Goal: Task Accomplishment & Management: Manage account settings

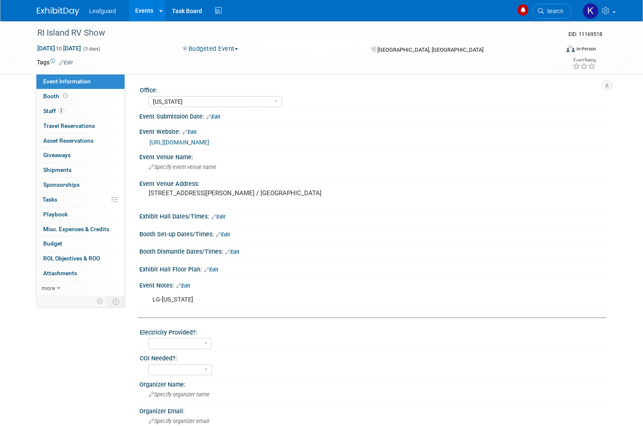
select select "[US_STATE]"
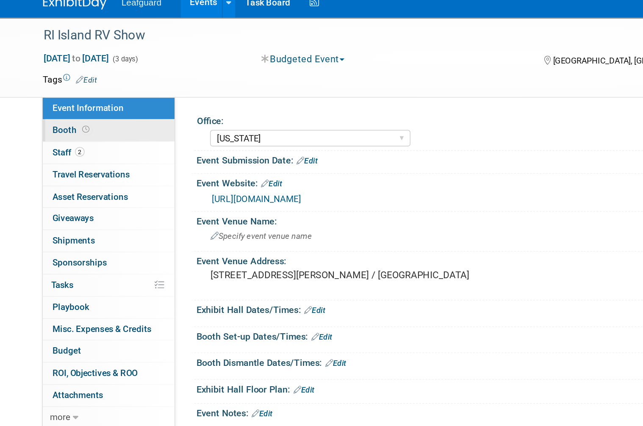
click at [64, 89] on link "Booth" at bounding box center [80, 96] width 88 height 14
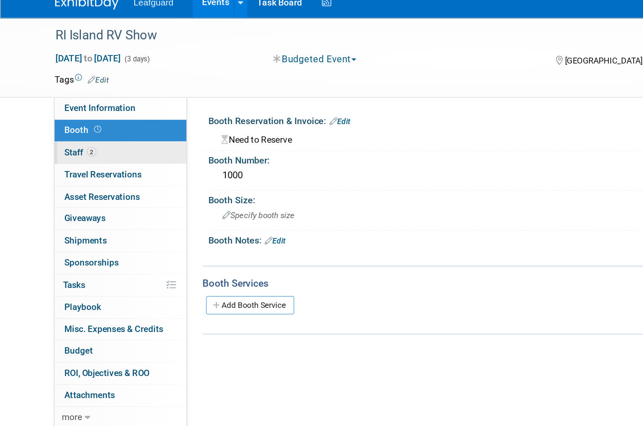
click at [72, 104] on link "2 Staff 2" at bounding box center [80, 111] width 88 height 14
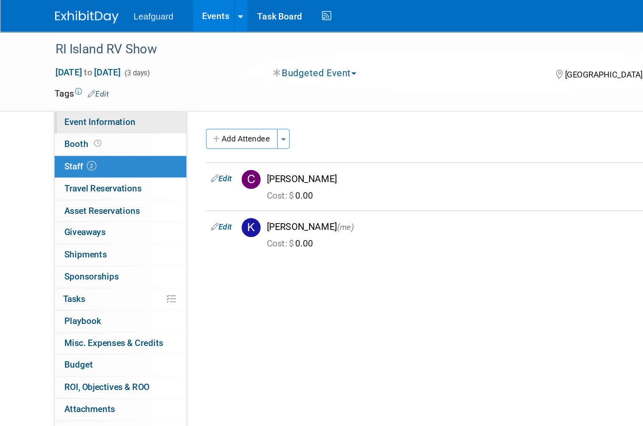
click at [87, 80] on span "Event Information" at bounding box center [66, 81] width 47 height 7
select select "[US_STATE]"
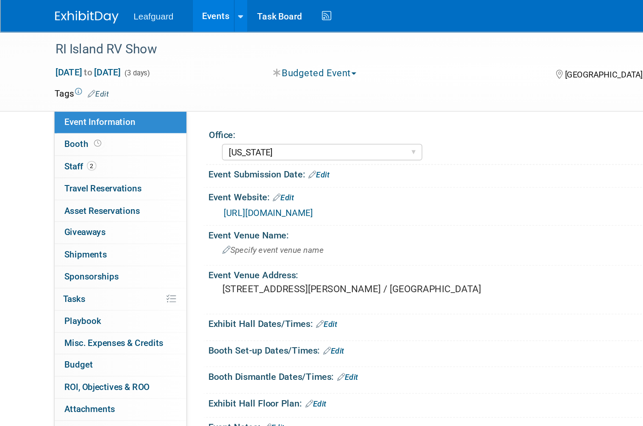
click at [209, 146] on link "https://englert2-my.sharepoint.com/personal/cstackpole_leafguard_com/Documents/…" at bounding box center [180, 142] width 60 height 7
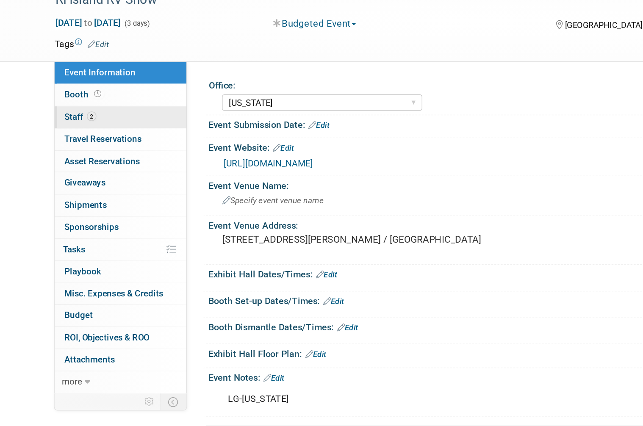
click at [67, 104] on link "2 Staff 2" at bounding box center [80, 111] width 88 height 14
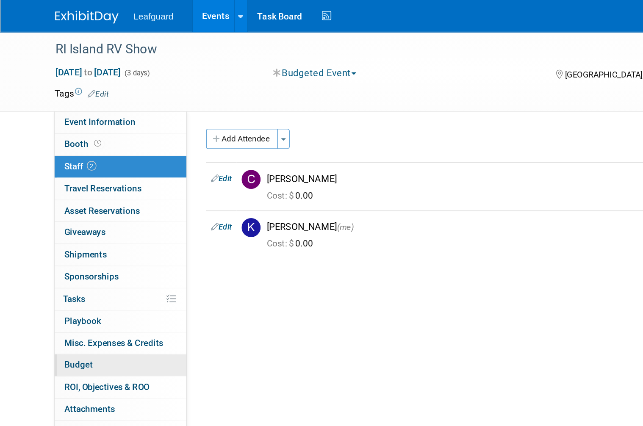
click at [78, 238] on link "Budget" at bounding box center [80, 244] width 88 height 14
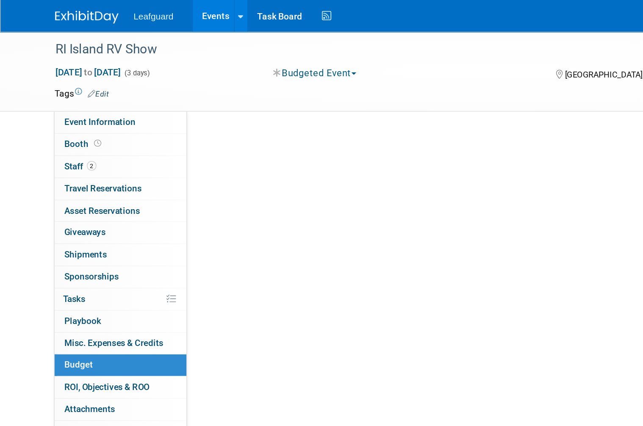
click at [78, 238] on link "Budget" at bounding box center [80, 244] width 88 height 14
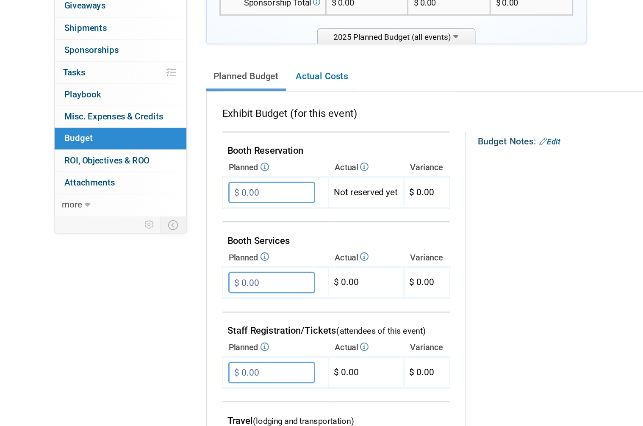
scroll to position [27, 0]
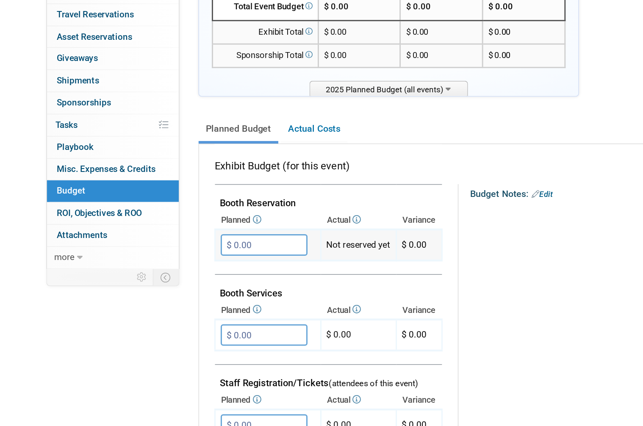
click at [163, 246] on input "$ 0.00" at bounding box center [181, 253] width 58 height 14
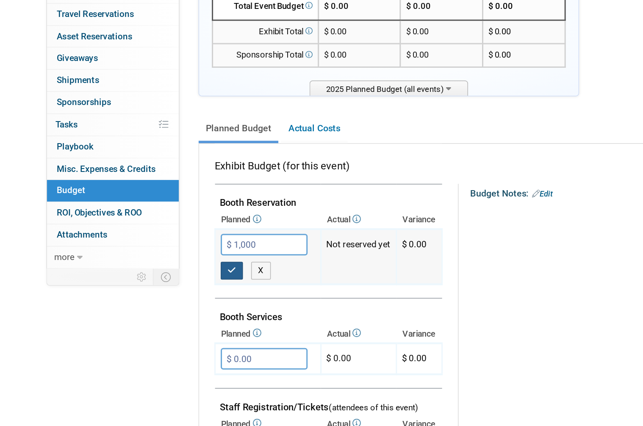
type input "$ 1,000.00"
click at [157, 267] on icon "button" at bounding box center [160, 270] width 6 height 6
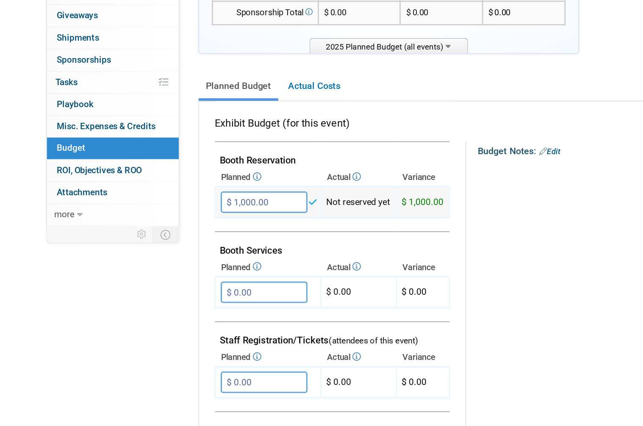
scroll to position [75, 0]
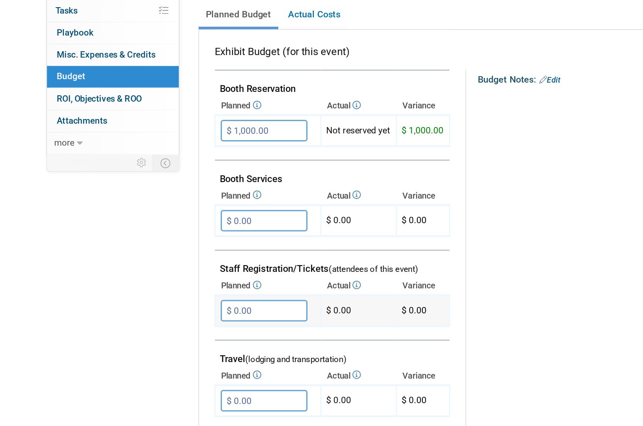
click at [186, 319] on input "$ 0.00" at bounding box center [181, 326] width 58 height 14
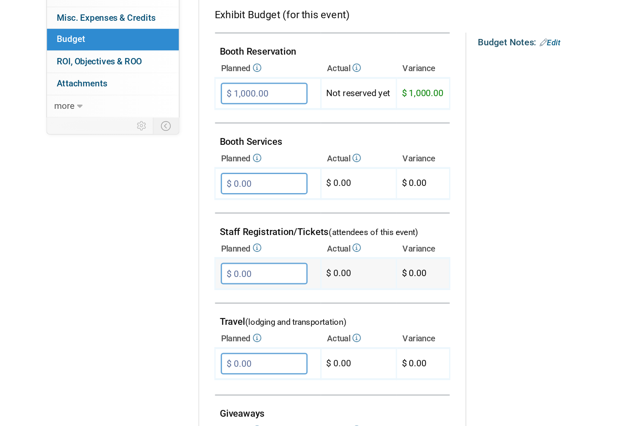
scroll to position [93, 0]
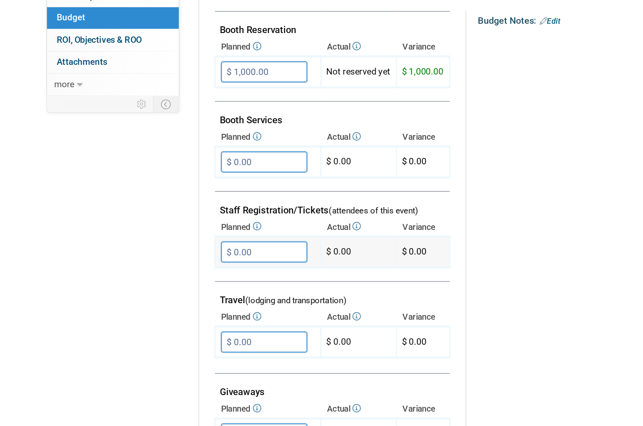
click at [189, 300] on input "$ 0.00" at bounding box center [181, 307] width 58 height 14
click at [187, 300] on input "$ 0.00" at bounding box center [181, 307] width 58 height 14
click at [190, 300] on input "$ 0.00" at bounding box center [181, 307] width 58 height 14
type input "$ 0.00"
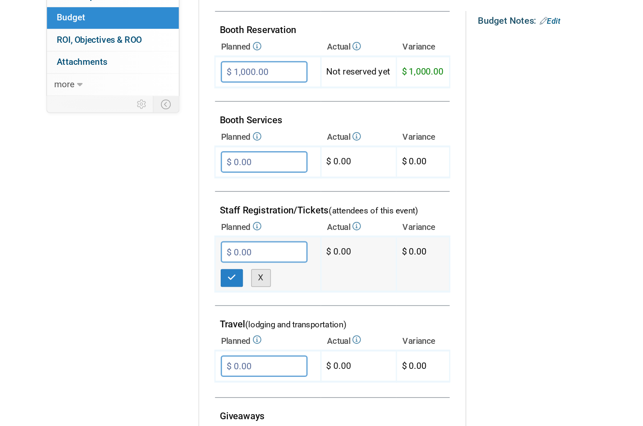
click at [179, 319] on button "X" at bounding box center [179, 325] width 13 height 12
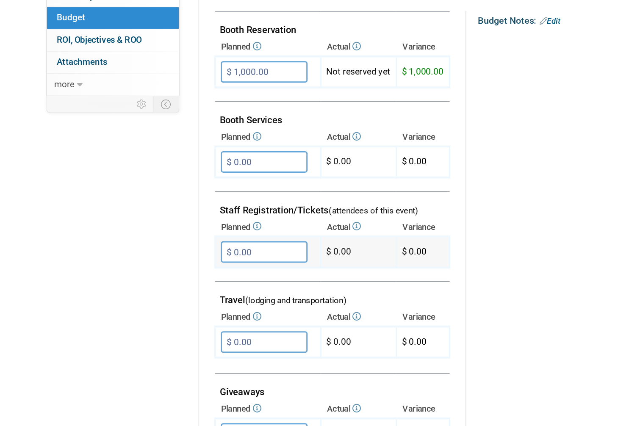
click at [182, 300] on input "$ 0.00" at bounding box center [181, 307] width 58 height 14
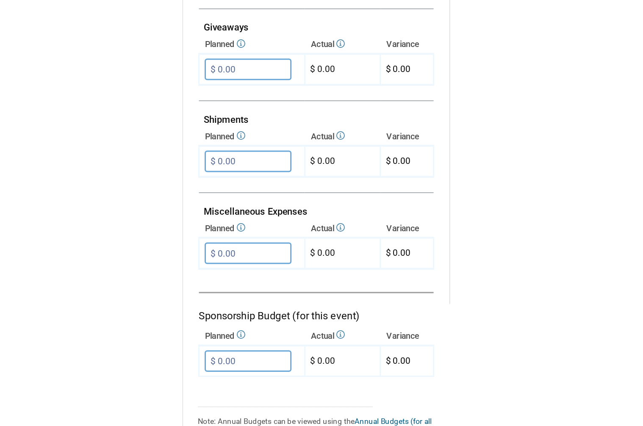
scroll to position [382, 0]
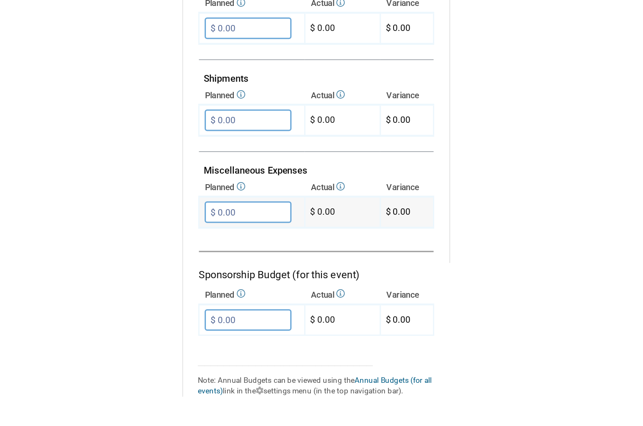
click at [175, 256] on input "$ 0.00" at bounding box center [181, 263] width 58 height 14
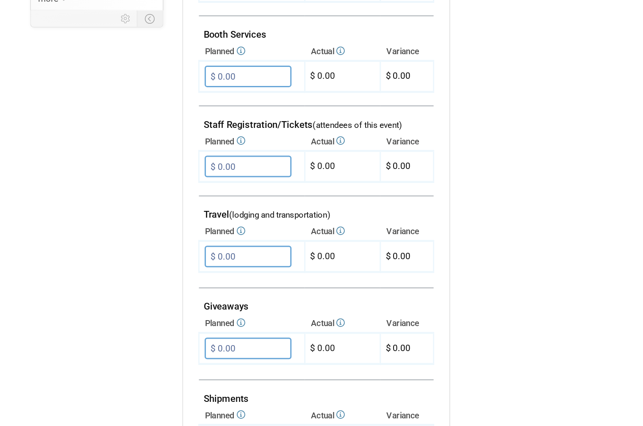
scroll to position [219, 0]
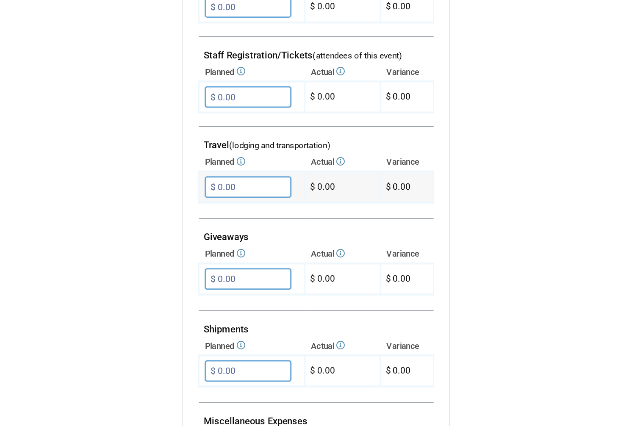
type input "$ 440.00"
click at [176, 235] on input "$ 0.00" at bounding box center [181, 242] width 58 height 14
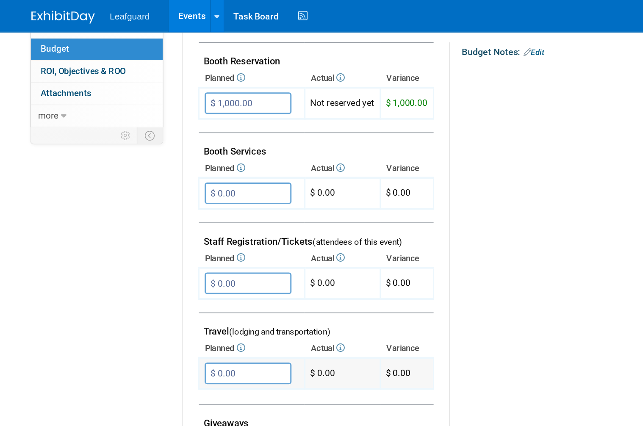
scroll to position [211, 0]
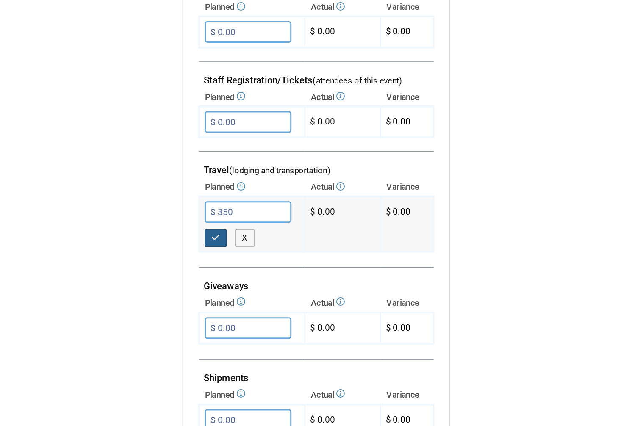
type input "$ 350.00"
click at [157, 264] on icon "button" at bounding box center [160, 267] width 6 height 6
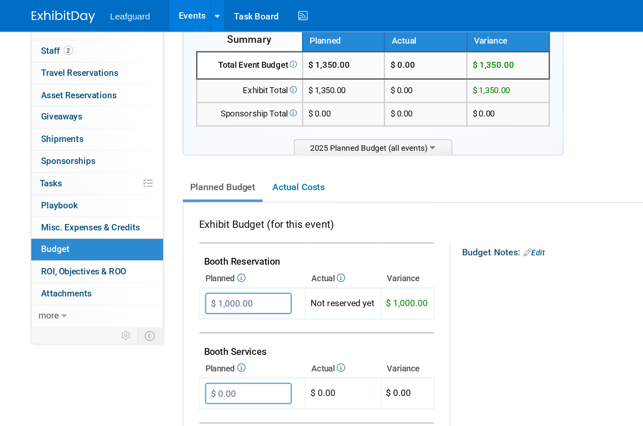
scroll to position [70, 0]
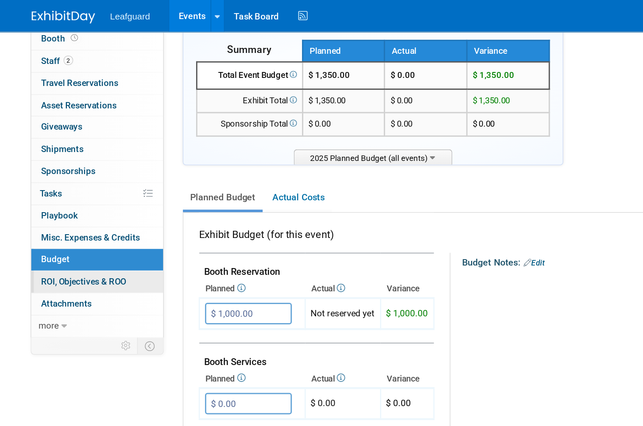
click at [89, 181] on link "0 ROI, Objectives & ROO 0" at bounding box center [80, 188] width 88 height 14
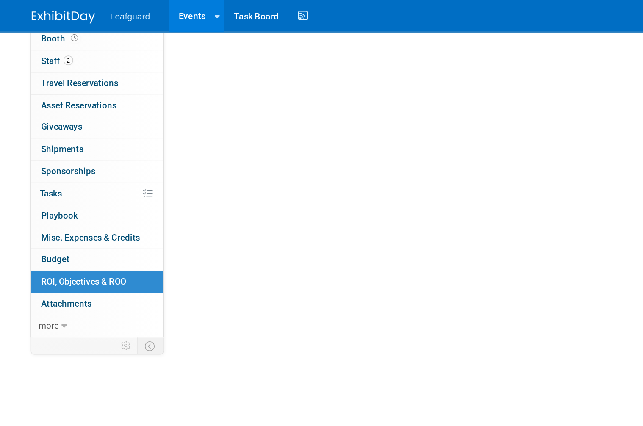
scroll to position [0, 0]
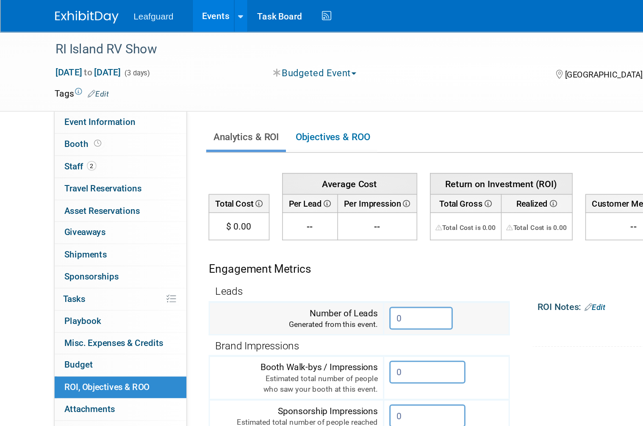
click at [279, 206] on input "0" at bounding box center [281, 212] width 42 height 15
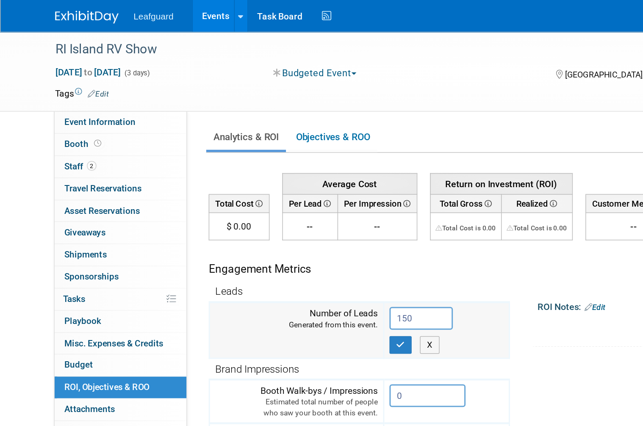
click at [295, 209] on input "150" at bounding box center [281, 212] width 42 height 15
type input "15"
click at [271, 227] on icon "button" at bounding box center [268, 230] width 6 height 6
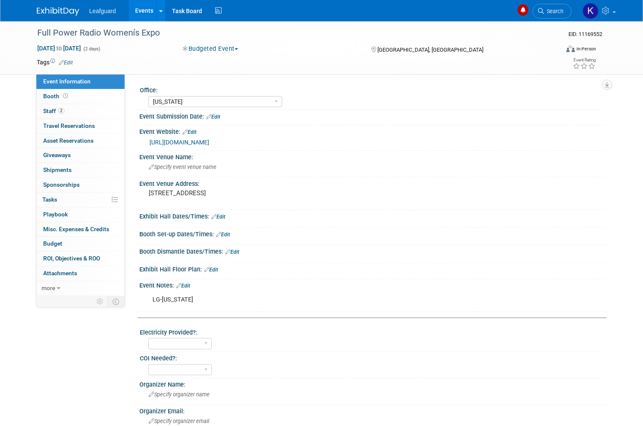
select select "[US_STATE]"
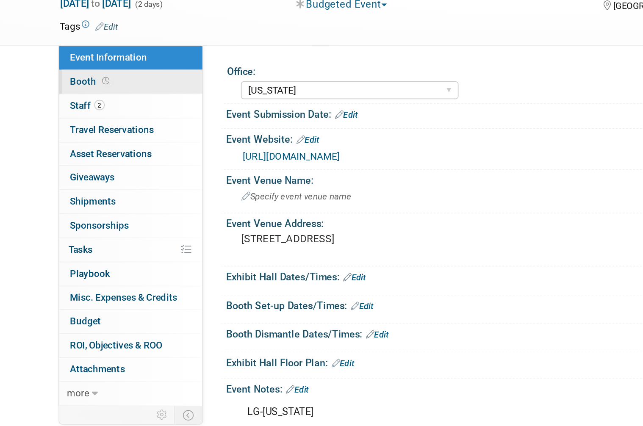
click at [66, 94] on icon at bounding box center [65, 96] width 5 height 5
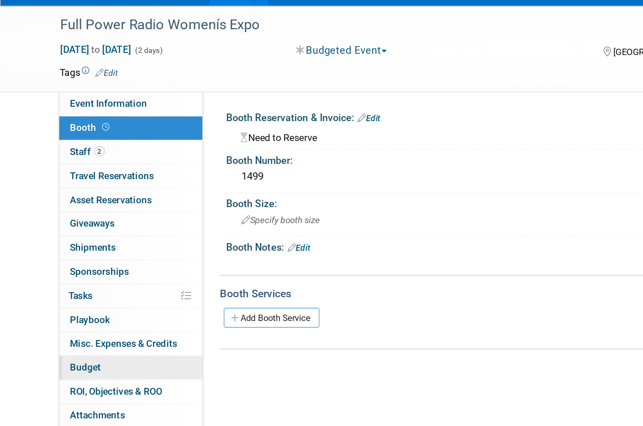
click at [75, 237] on link "Budget" at bounding box center [80, 244] width 88 height 14
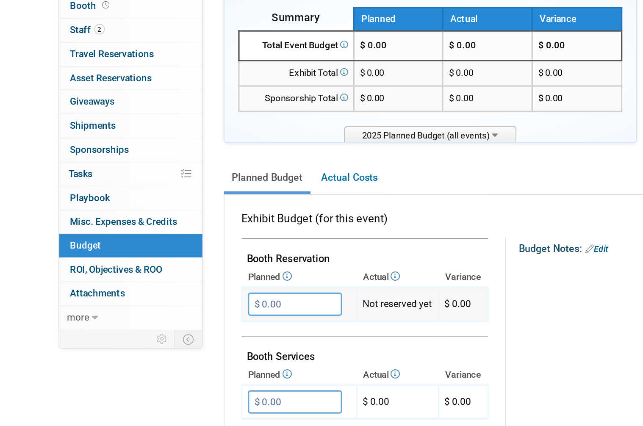
click at [172, 269] on td "$ 0.00 X" at bounding box center [184, 279] width 71 height 21
click at [175, 273] on input "$ 0.00" at bounding box center [181, 280] width 58 height 14
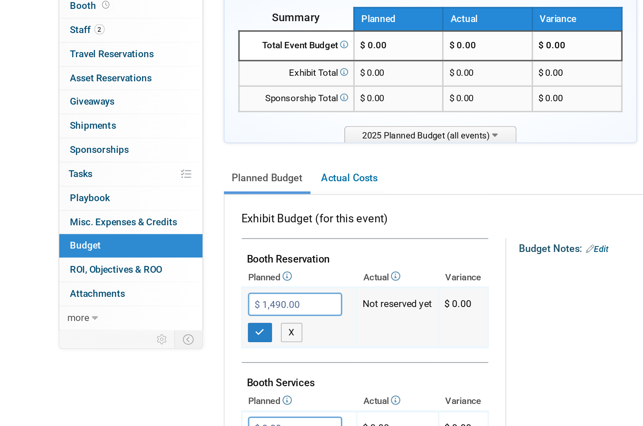
type input "$ 14,990.00"
click at [163, 291] on button "button" at bounding box center [159, 297] width 15 height 12
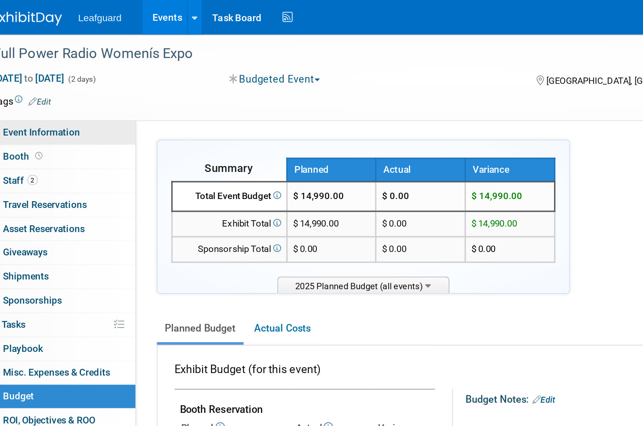
click at [55, 75] on link "Event Information" at bounding box center [80, 82] width 88 height 14
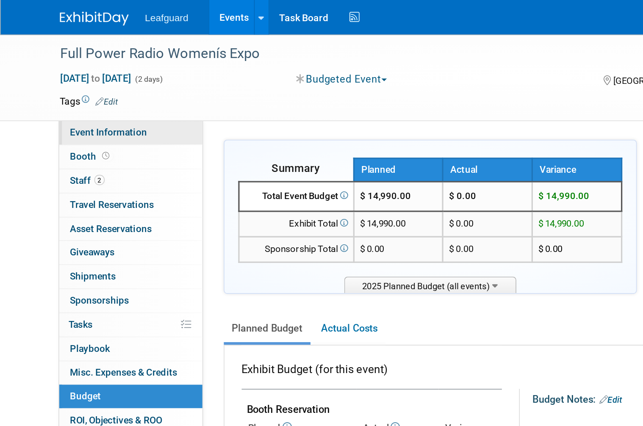
select select "[US_STATE]"
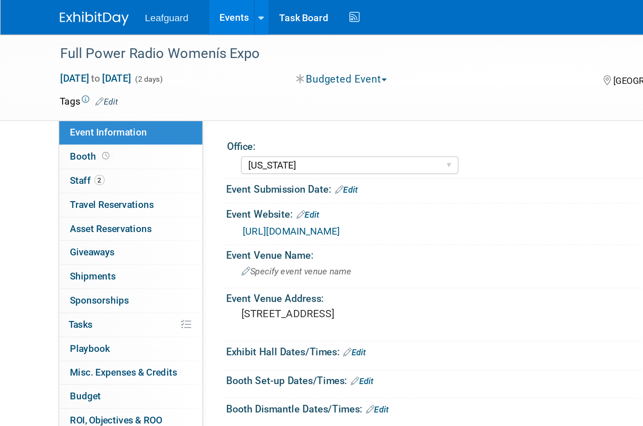
click at [209, 139] on link "https://englert2-my.sharepoint.com/personal/cstackpole_leafguard_com/Documents/…" at bounding box center [180, 142] width 60 height 7
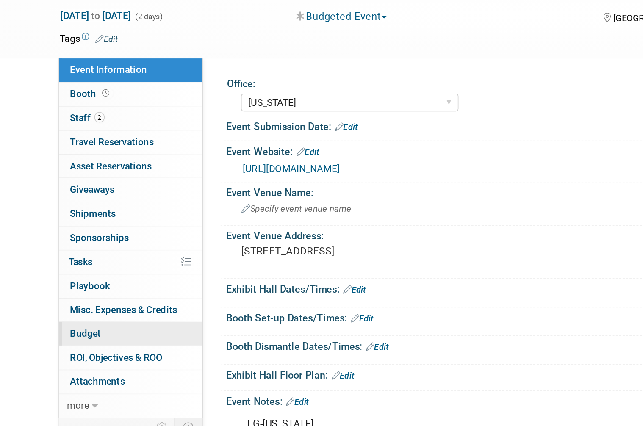
click at [77, 237] on link "Budget" at bounding box center [80, 244] width 88 height 14
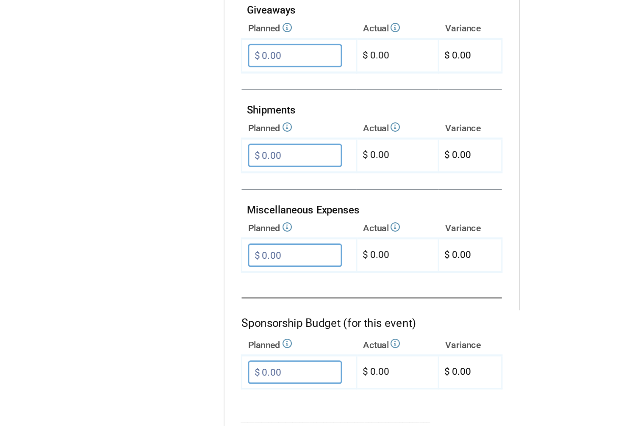
scroll to position [346, 0]
click at [186, 292] on input "$ 0.00" at bounding box center [181, 299] width 58 height 14
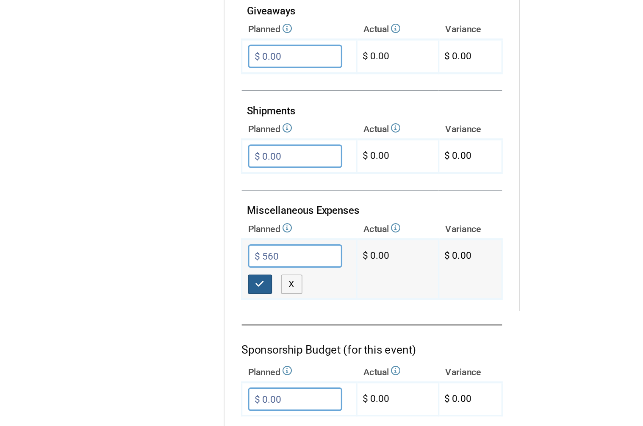
type input "$ 560.00"
click at [163, 310] on button "button" at bounding box center [159, 316] width 15 height 12
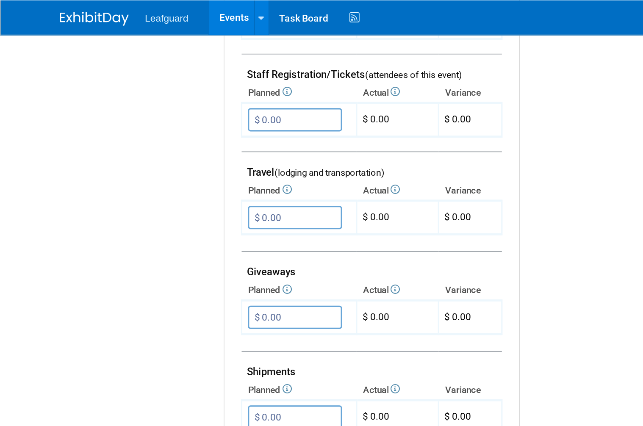
scroll to position [324, 0]
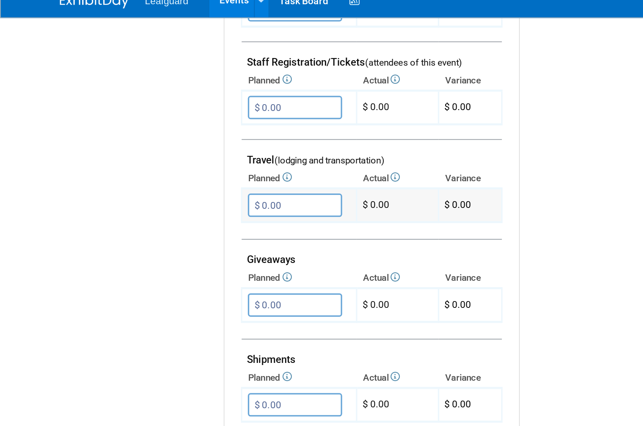
click at [194, 130] on input "$ 0.00" at bounding box center [181, 137] width 58 height 14
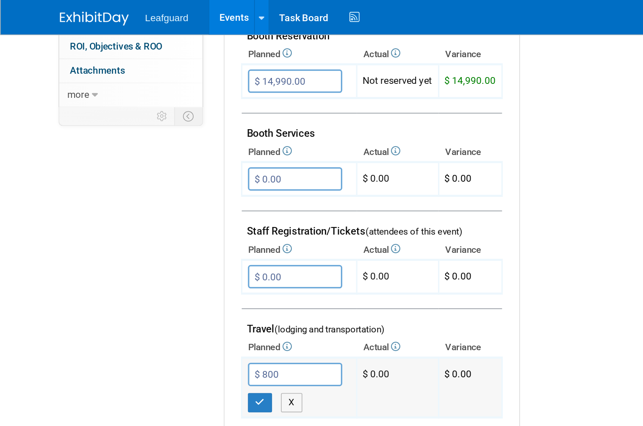
scroll to position [228, 0]
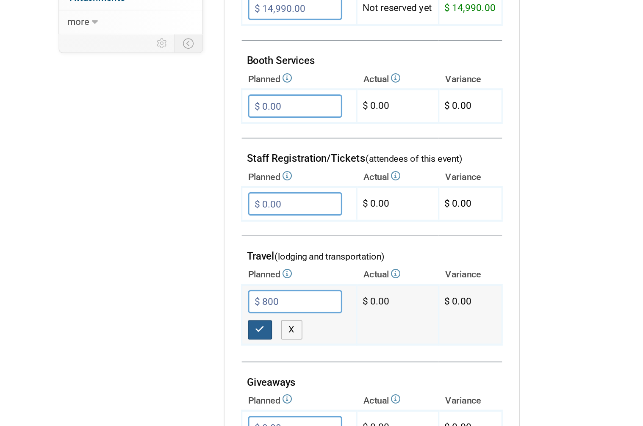
type input "$ 800.00"
click at [164, 244] on button "button" at bounding box center [159, 250] width 15 height 12
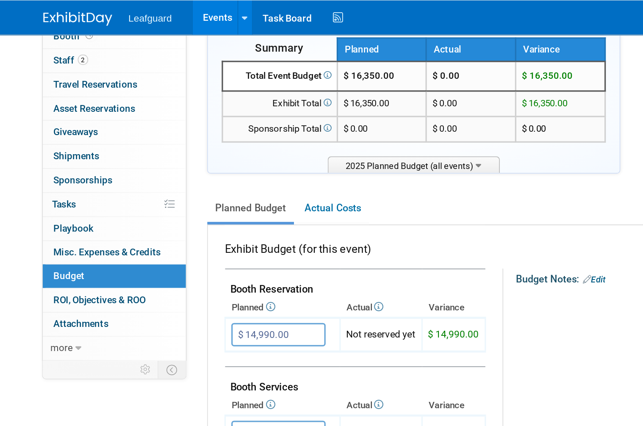
scroll to position [74, 0]
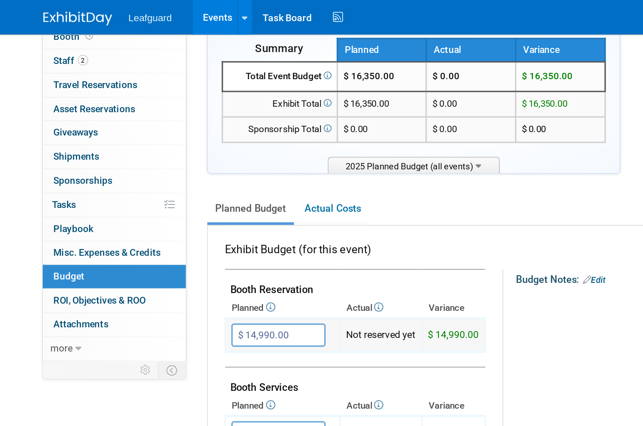
click at [160, 200] on input "$ 14,990.00" at bounding box center [181, 206] width 58 height 14
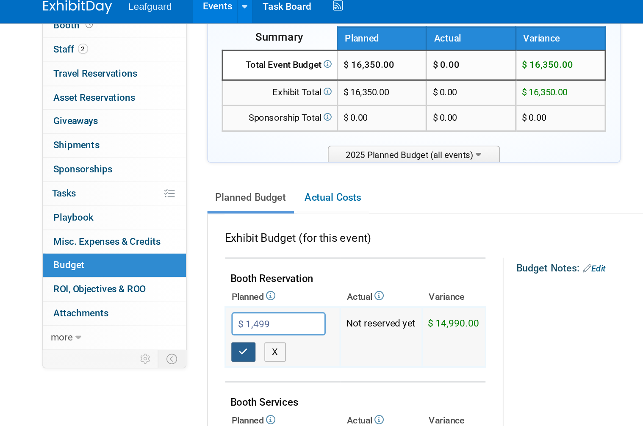
type input "$ 1,499.00"
click at [157, 221] on icon "button" at bounding box center [160, 224] width 6 height 6
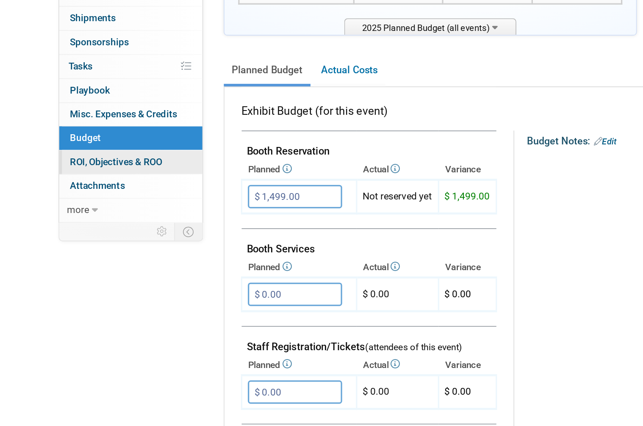
click at [109, 178] on link "0 ROI, Objectives & ROO 0" at bounding box center [80, 185] width 88 height 14
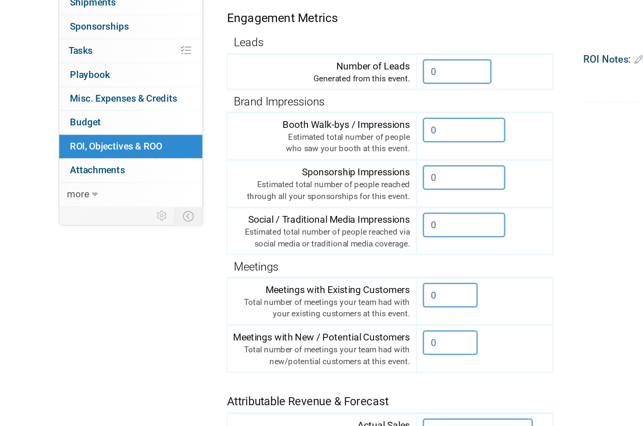
scroll to position [28, 0]
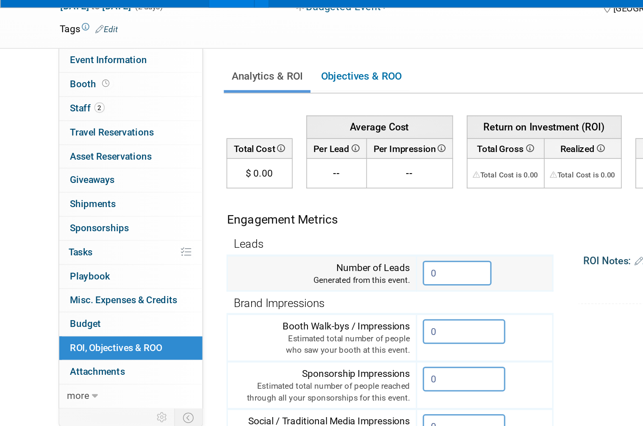
click at [276, 177] on input "0" at bounding box center [281, 184] width 42 height 15
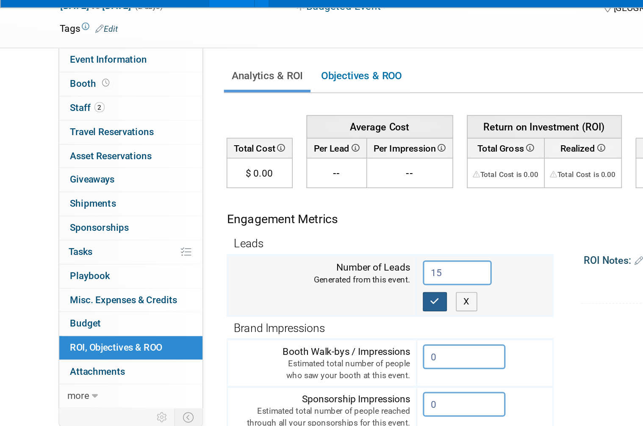
type input "15"
click at [269, 197] on button "button" at bounding box center [267, 203] width 15 height 12
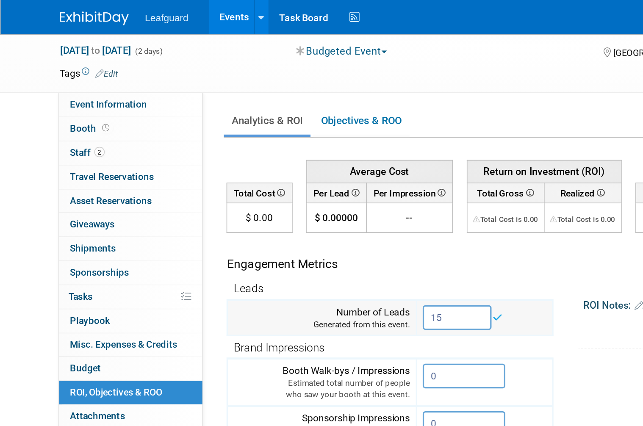
scroll to position [0, 0]
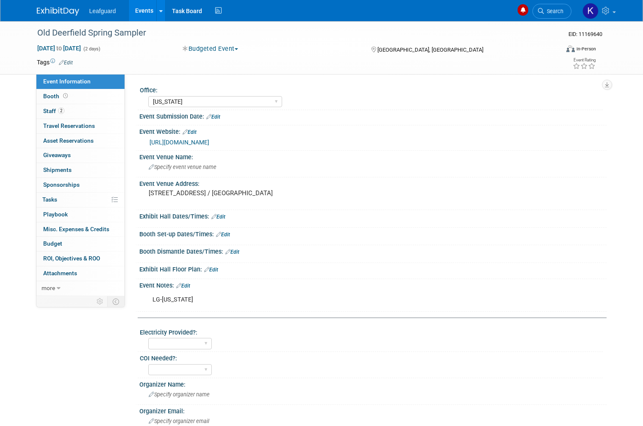
select select "[US_STATE]"
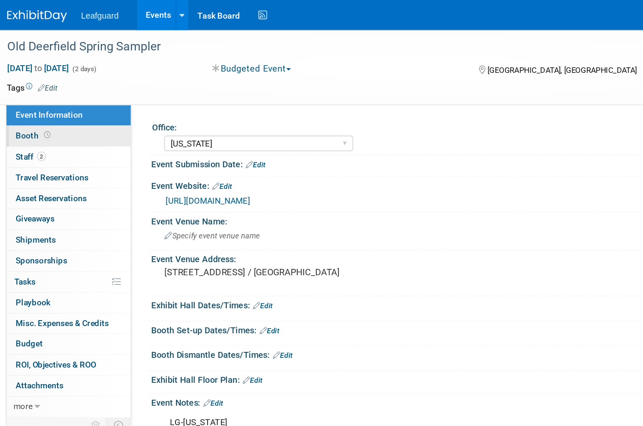
click at [63, 96] on icon at bounding box center [65, 96] width 5 height 5
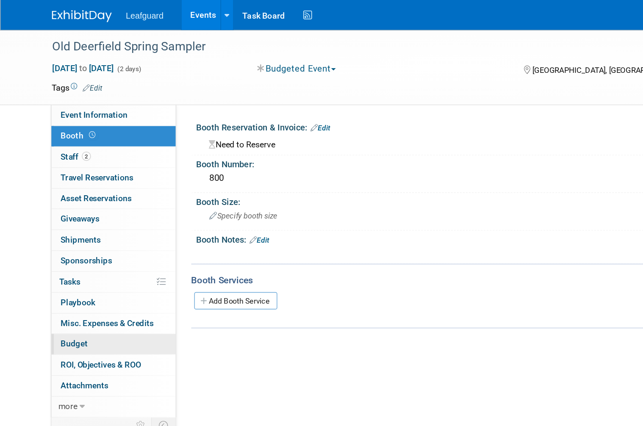
click at [76, 237] on link "Budget" at bounding box center [80, 244] width 88 height 14
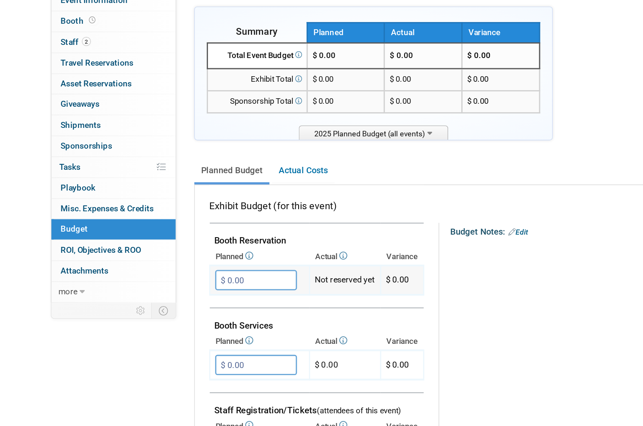
click at [191, 273] on input "$ 0.00" at bounding box center [181, 280] width 58 height 14
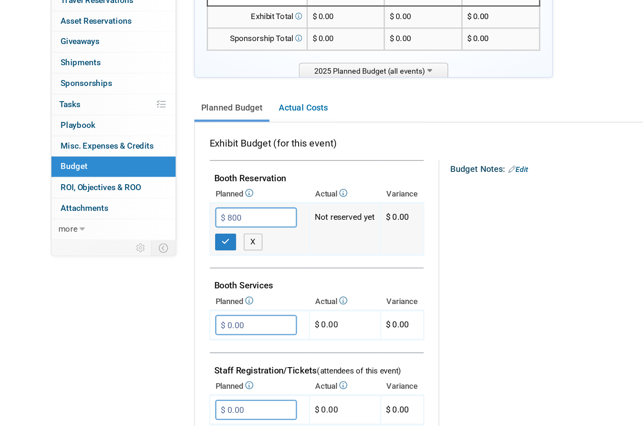
scroll to position [72, 0]
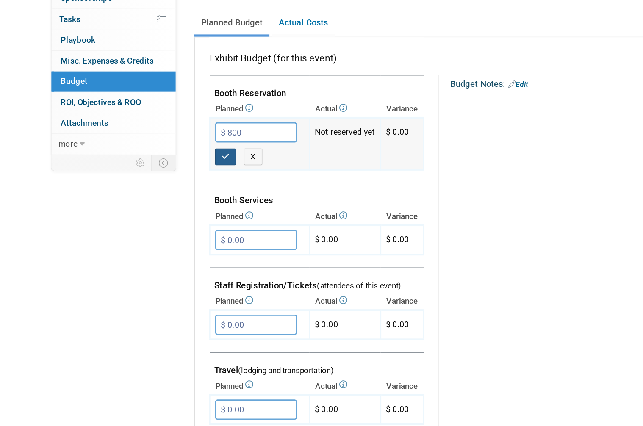
type input "$ 800.00"
click at [158, 219] on button "button" at bounding box center [159, 225] width 15 height 12
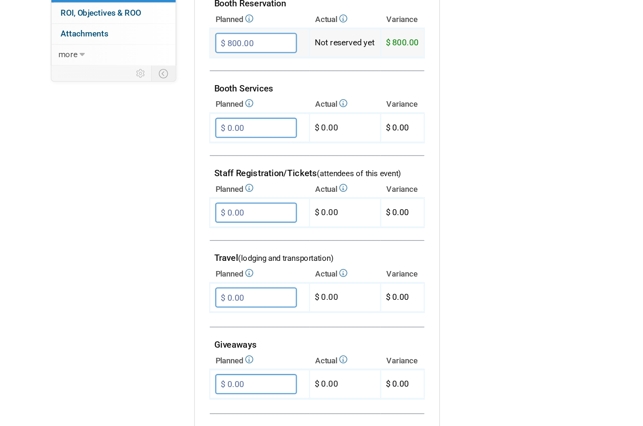
scroll to position [151, 0]
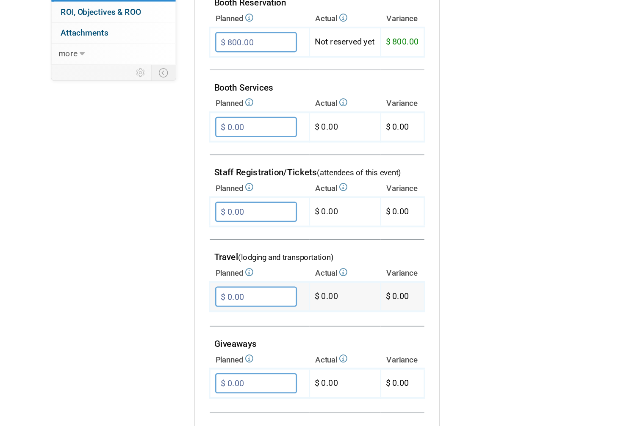
click at [192, 302] on input "$ 0.00" at bounding box center [181, 309] width 58 height 14
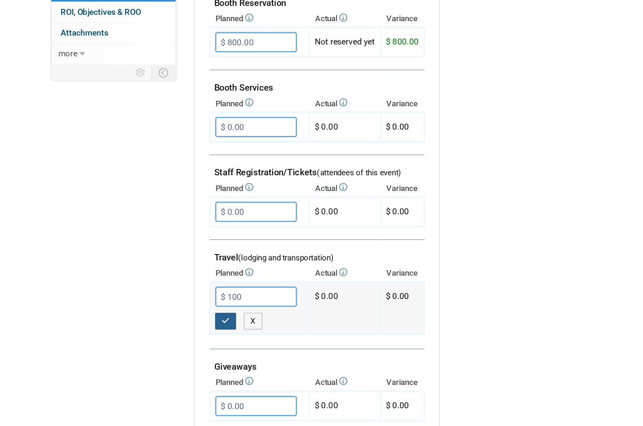
type input "$ 100.00"
click at [161, 321] on button "button" at bounding box center [159, 327] width 15 height 12
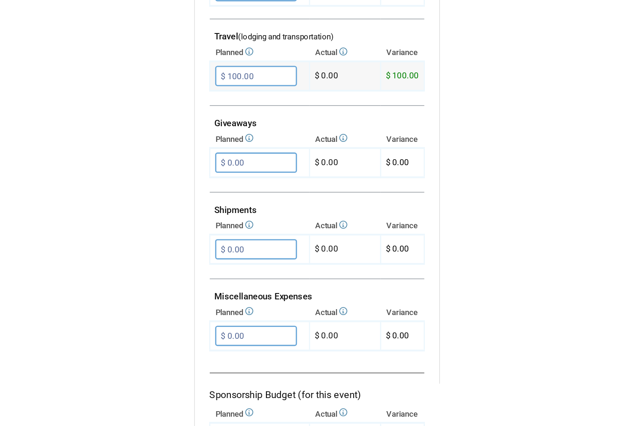
scroll to position [356, 0]
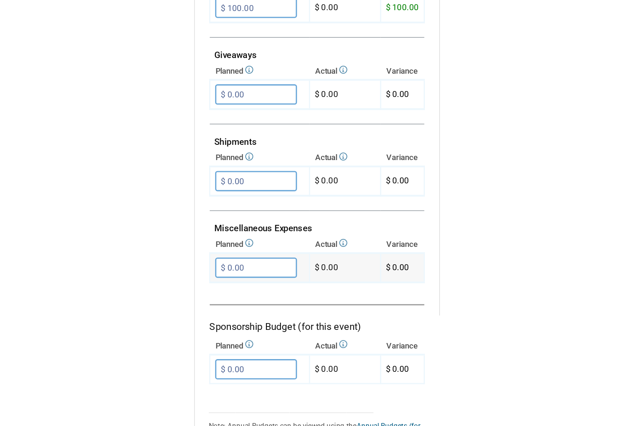
click at [200, 282] on input "$ 0.00" at bounding box center [181, 289] width 58 height 14
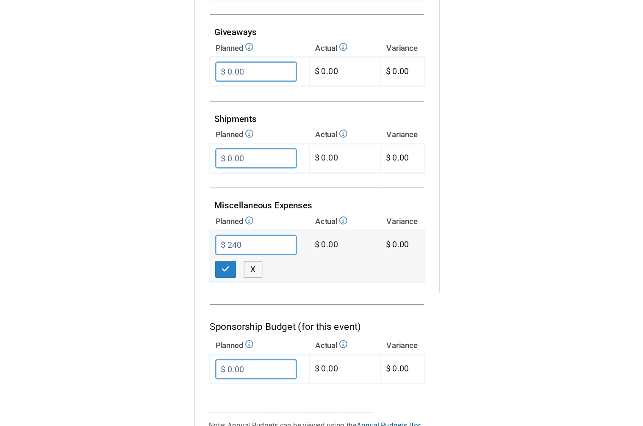
scroll to position [358, 0]
type input "$ 240.00"
click at [162, 301] on icon "button" at bounding box center [160, 304] width 6 height 6
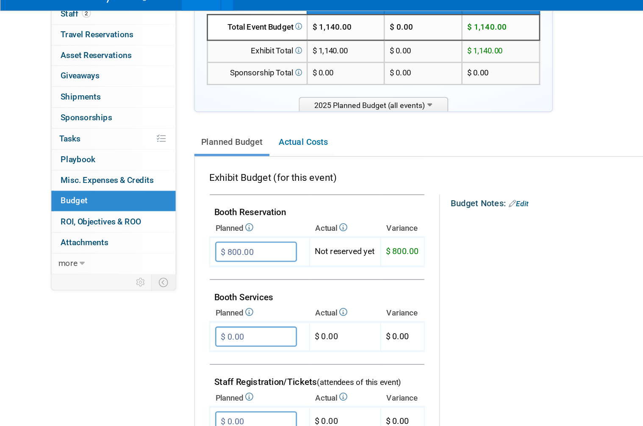
scroll to position [53, 0]
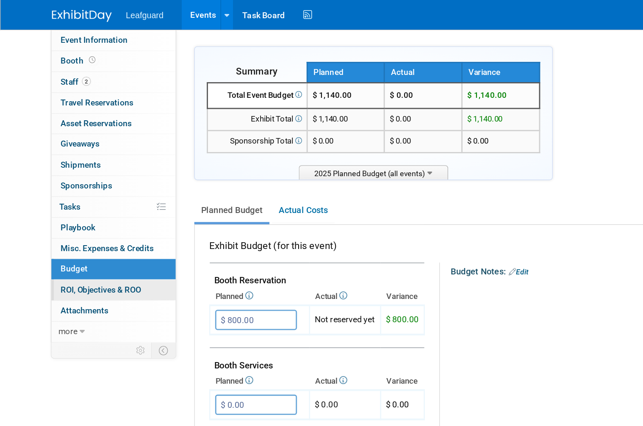
click at [103, 199] on link "0 ROI, Objectives & ROO 0" at bounding box center [80, 206] width 88 height 14
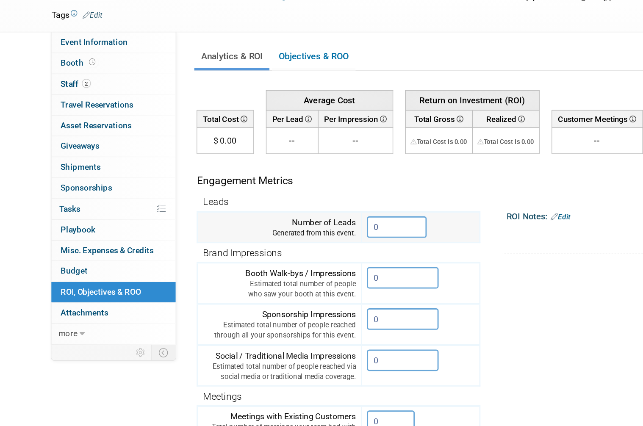
click at [285, 205] on input "0" at bounding box center [281, 212] width 42 height 15
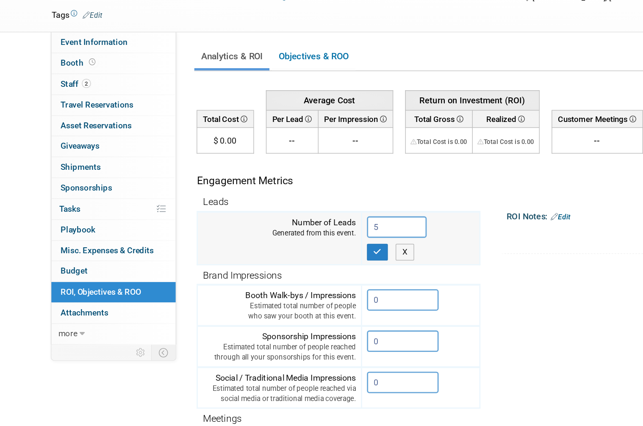
type input "5"
click at [271, 224] on button "button" at bounding box center [267, 230] width 15 height 12
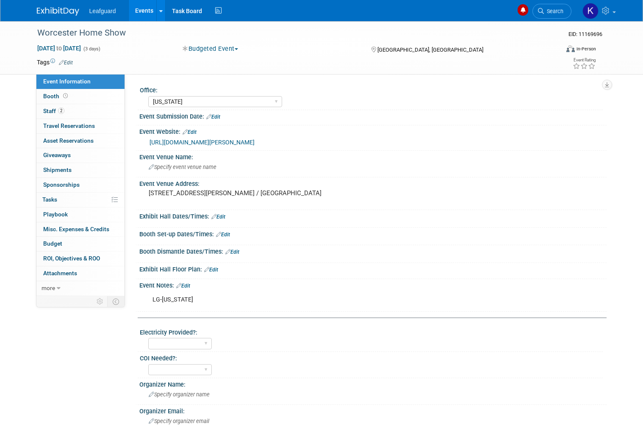
select select "[US_STATE]"
click at [63, 97] on icon at bounding box center [65, 96] width 5 height 5
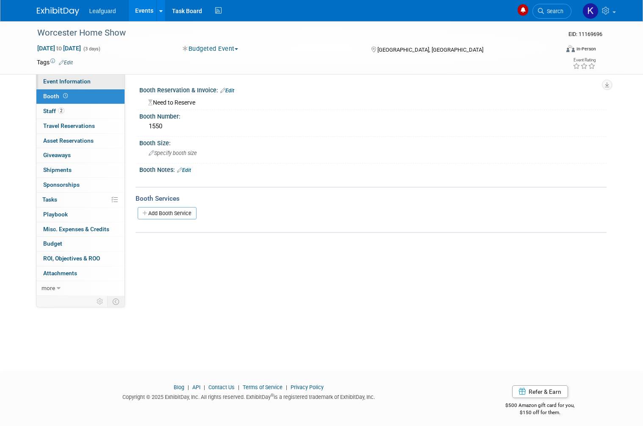
click at [96, 81] on link "Event Information" at bounding box center [80, 82] width 88 height 14
select select "[US_STATE]"
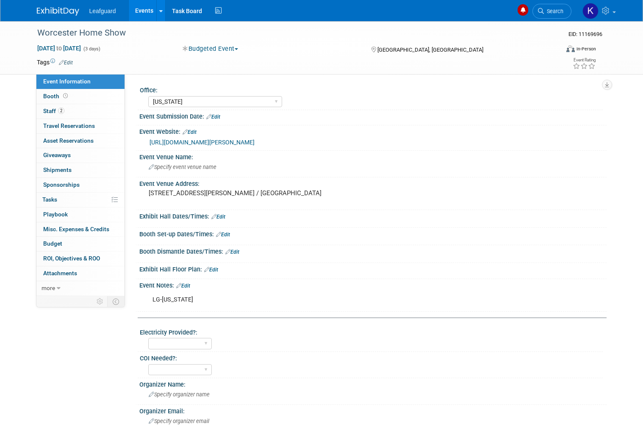
click at [255, 141] on link "[URL][DOMAIN_NAME][PERSON_NAME]" at bounding box center [202, 142] width 105 height 7
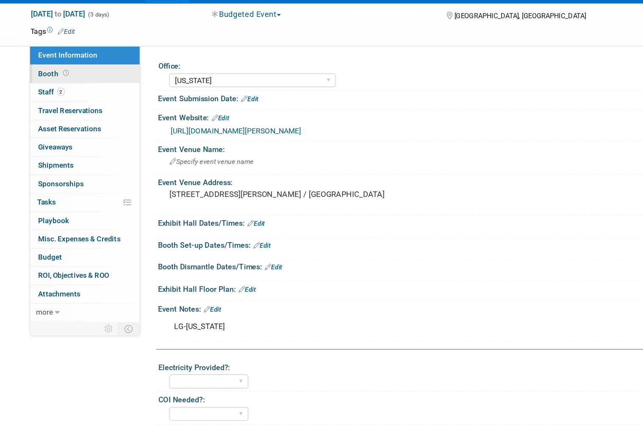
click at [47, 74] on span "Booth" at bounding box center [56, 77] width 26 height 7
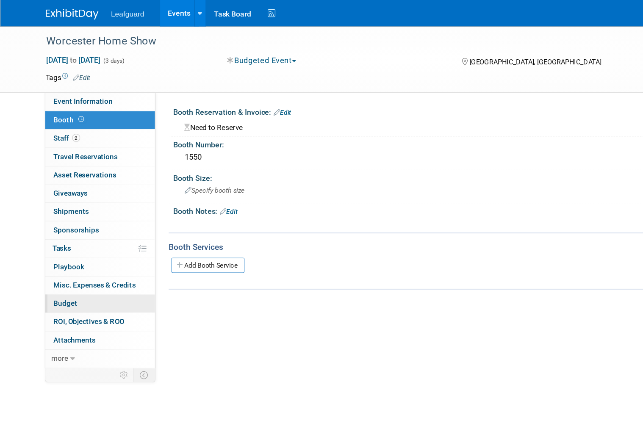
click at [75, 238] on link "Budget" at bounding box center [80, 244] width 88 height 14
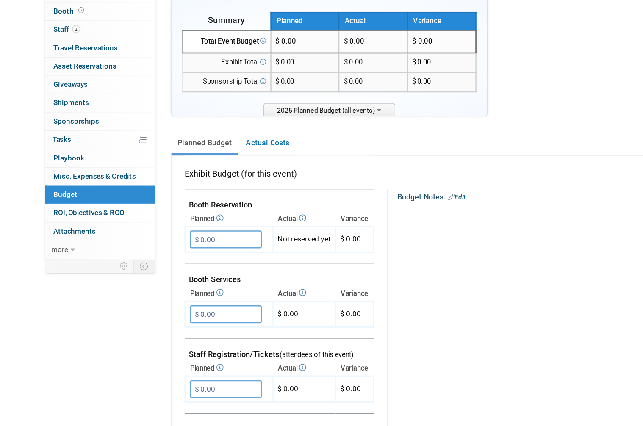
scroll to position [71, 0]
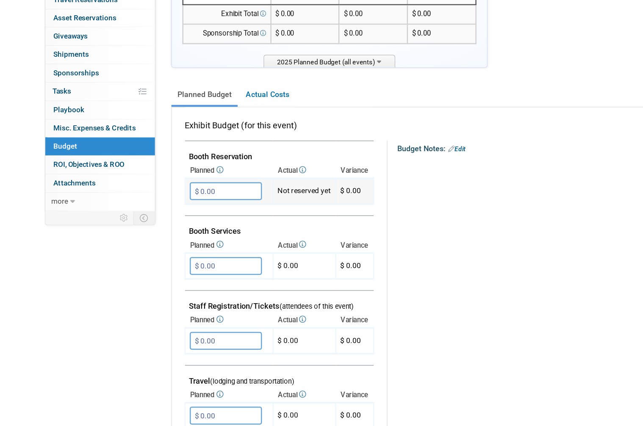
click at [196, 202] on input "$ 0.00" at bounding box center [181, 209] width 58 height 14
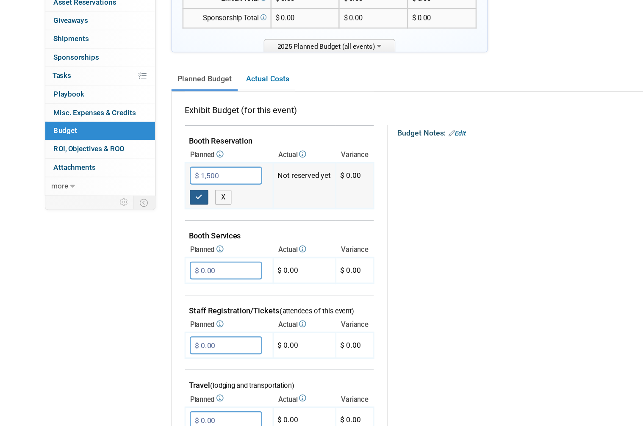
type input "$ 1,500.00"
click at [166, 221] on button "button" at bounding box center [159, 227] width 15 height 12
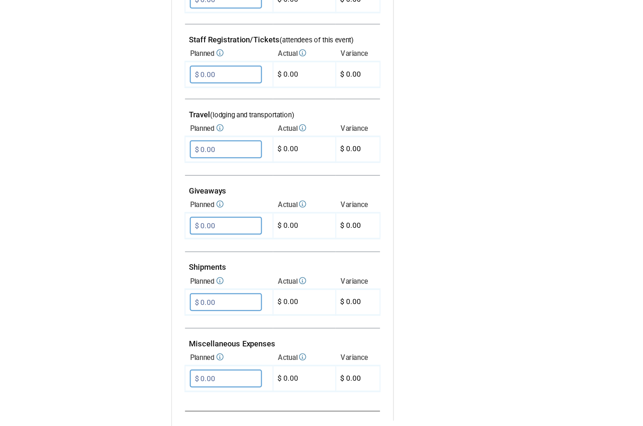
scroll to position [293, 0]
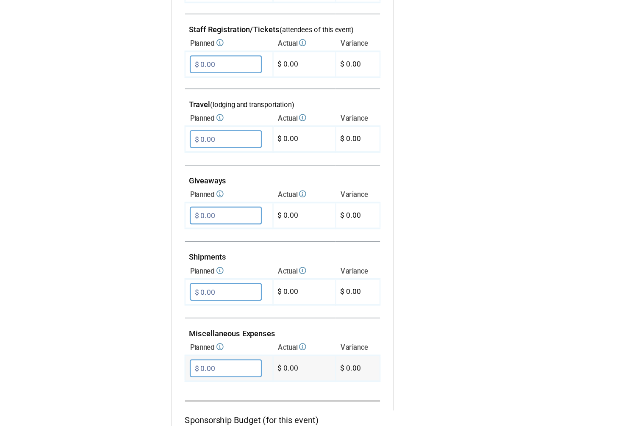
click at [194, 344] on input "$ 0.00" at bounding box center [181, 351] width 58 height 14
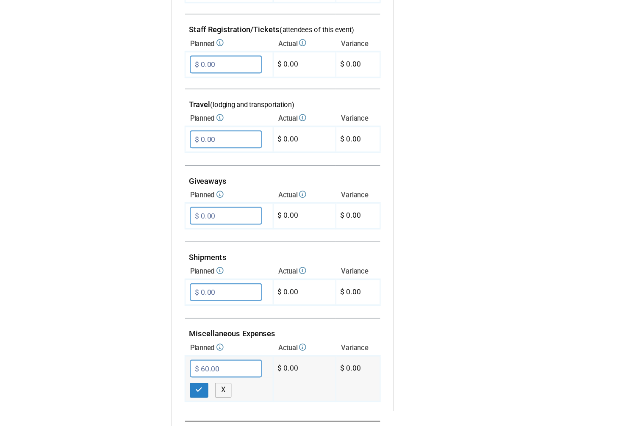
type input "$ 640.00"
click at [162, 366] on icon "button" at bounding box center [160, 369] width 6 height 6
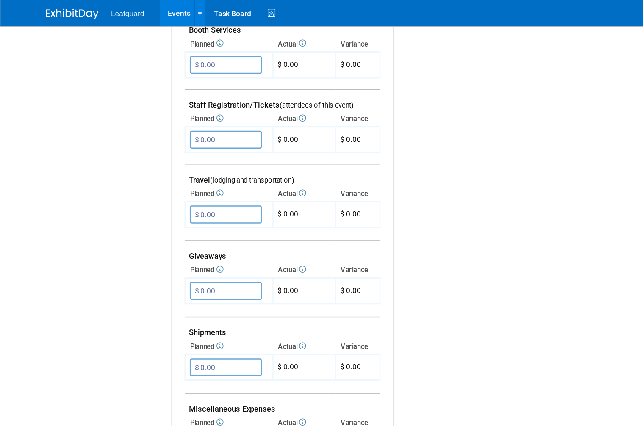
scroll to position [286, 0]
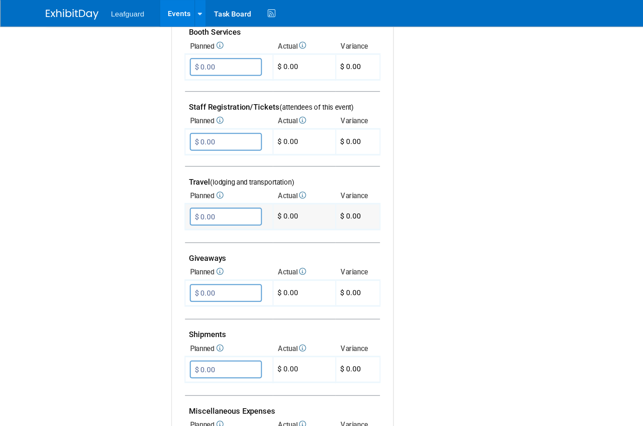
click at [199, 168] on input "$ 0.00" at bounding box center [181, 174] width 58 height 14
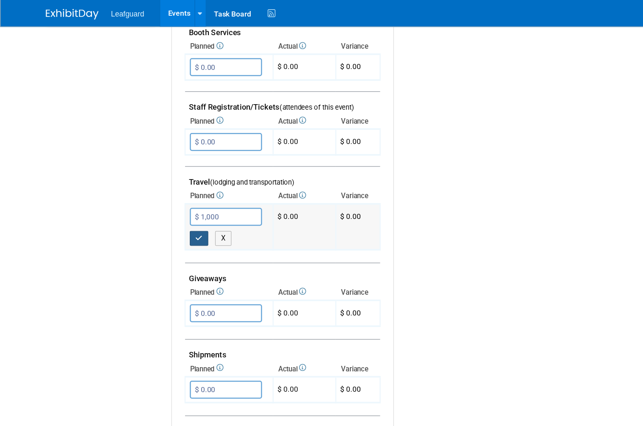
type input "$ 1,000.00"
click at [165, 186] on button "button" at bounding box center [159, 192] width 15 height 12
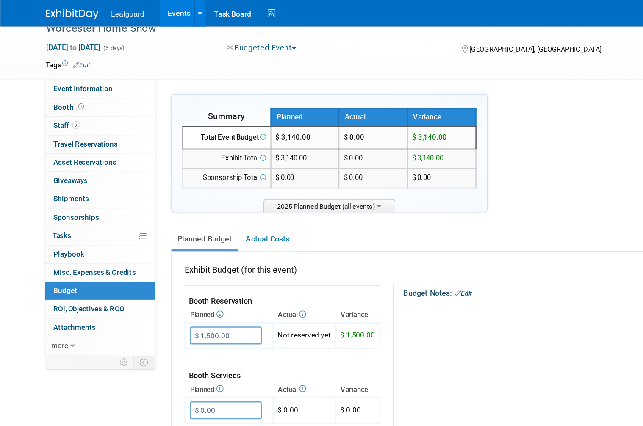
scroll to position [10, 0]
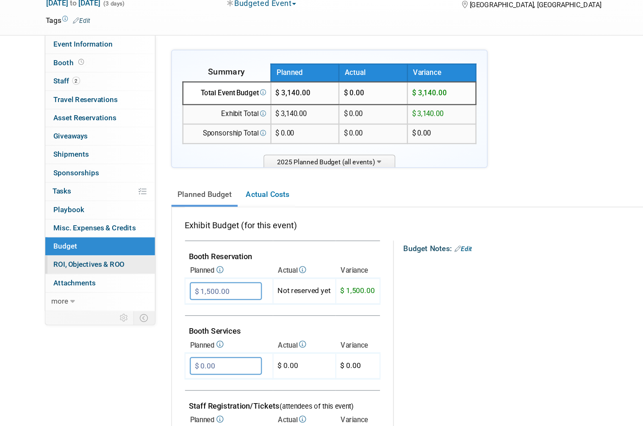
click at [103, 242] on link "0 ROI, Objectives & ROO 0" at bounding box center [80, 249] width 88 height 14
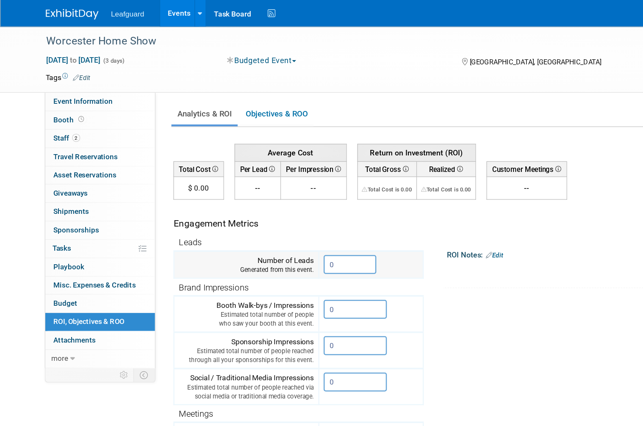
click at [275, 207] on input "0" at bounding box center [281, 212] width 42 height 15
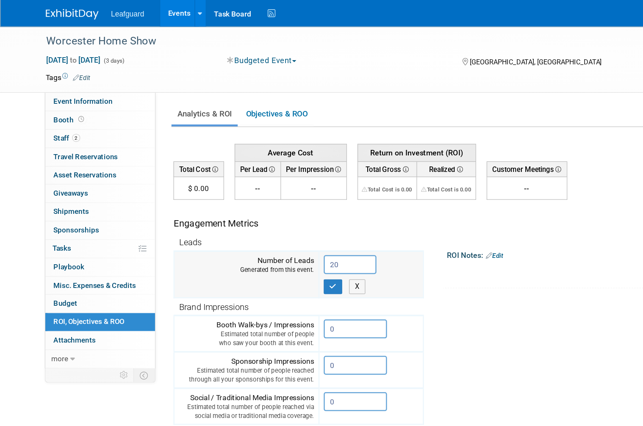
click at [287, 208] on input "20" at bounding box center [281, 212] width 42 height 15
type input "25"
click at [269, 228] on icon "button" at bounding box center [268, 230] width 6 height 6
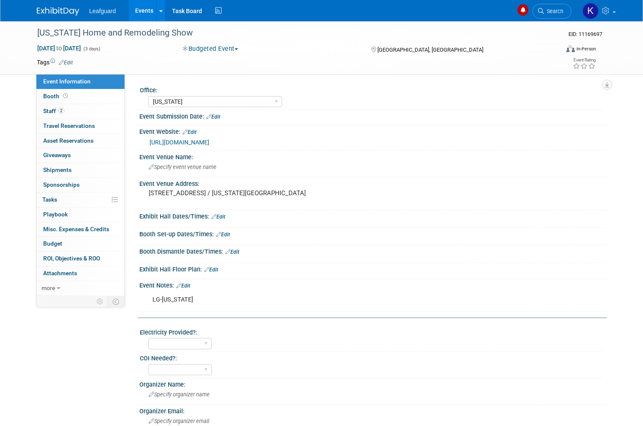
select select "[US_STATE]"
click at [209, 139] on link "[URL][DOMAIN_NAME]" at bounding box center [180, 142] width 60 height 7
click at [72, 94] on link "Booth" at bounding box center [80, 96] width 88 height 14
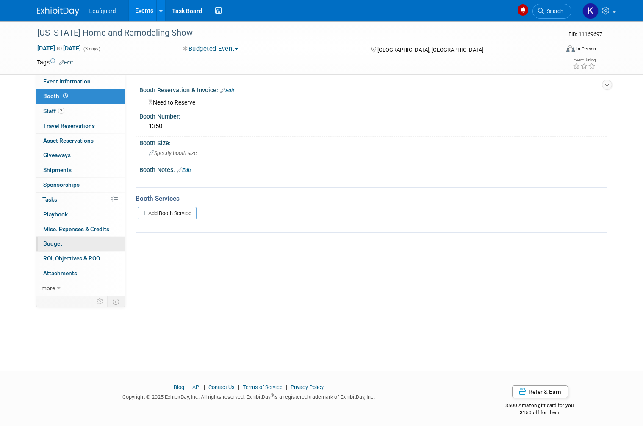
click at [73, 238] on link "Budget" at bounding box center [80, 244] width 88 height 14
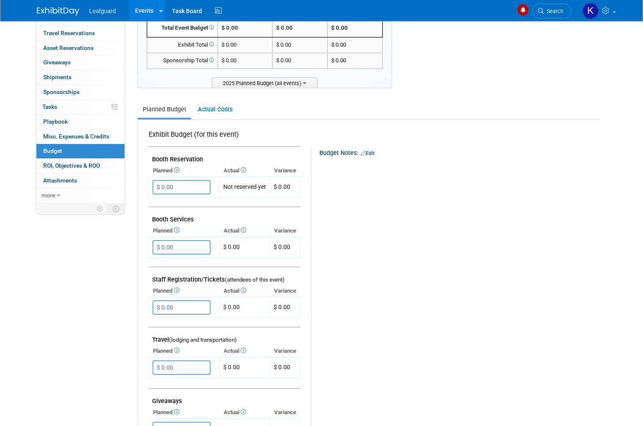
scroll to position [95, 0]
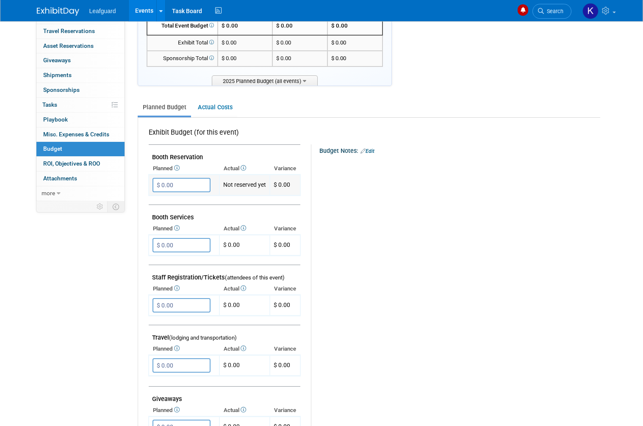
click at [170, 186] on input "$ 0.00" at bounding box center [181, 185] width 58 height 14
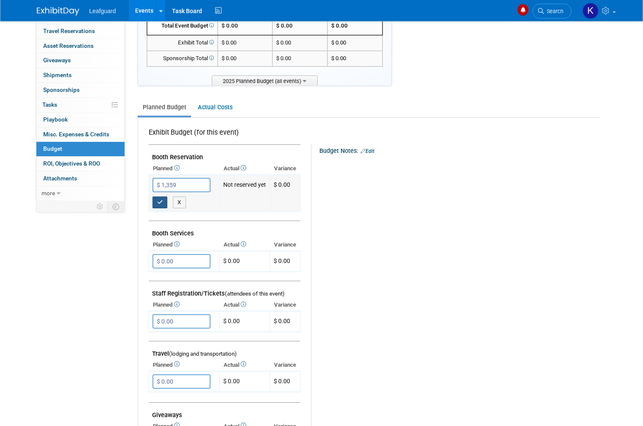
type input "$ 1,359.00"
click at [160, 199] on icon "button" at bounding box center [160, 202] width 6 height 6
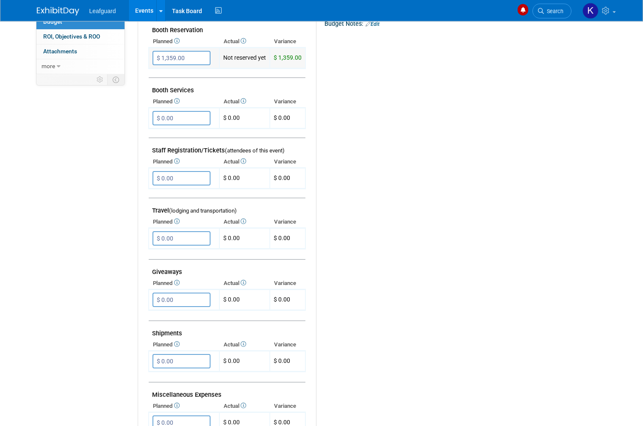
scroll to position [308, 0]
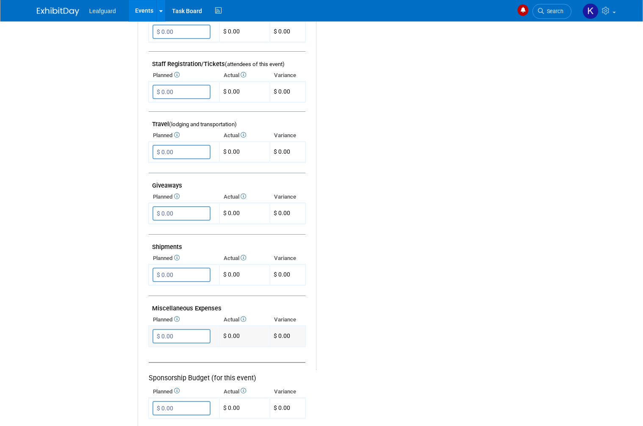
click at [189, 329] on input "$ 0.00" at bounding box center [181, 336] width 58 height 14
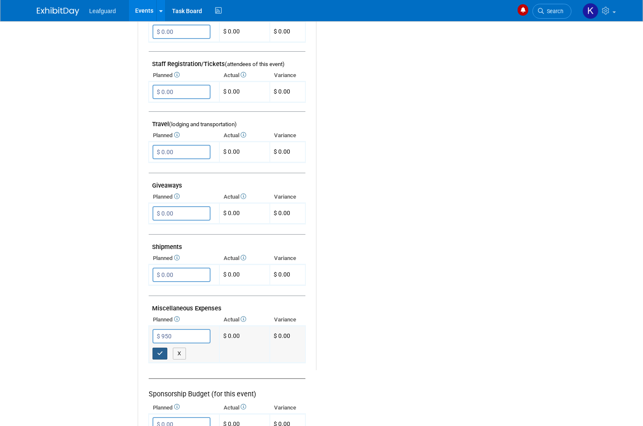
type input "$ 950.00"
click at [161, 351] on icon "button" at bounding box center [160, 354] width 6 height 6
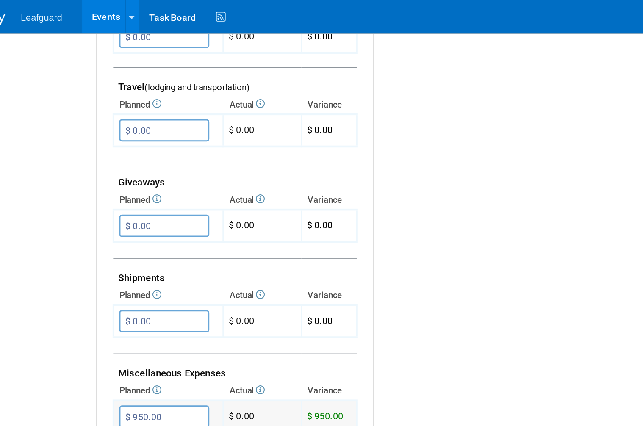
scroll to position [368, 0]
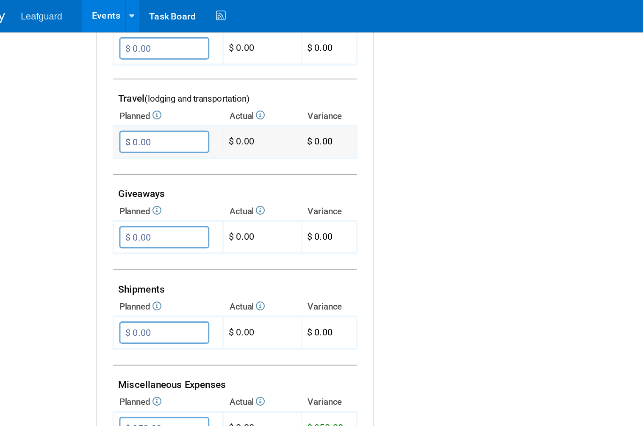
click at [152, 85] on input "$ 0.00" at bounding box center [181, 92] width 58 height 14
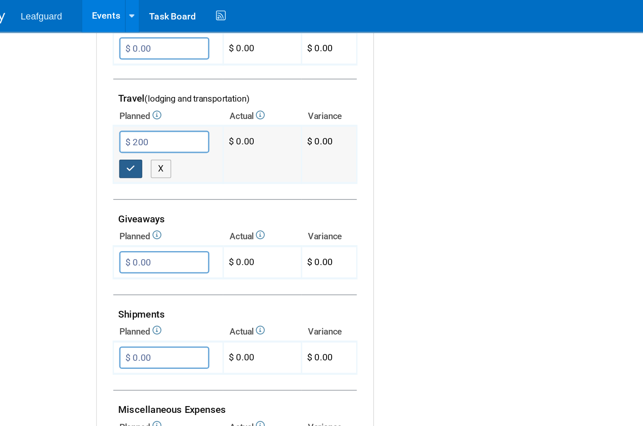
type input "$ 200.00"
click at [152, 103] on button "button" at bounding box center [159, 109] width 15 height 12
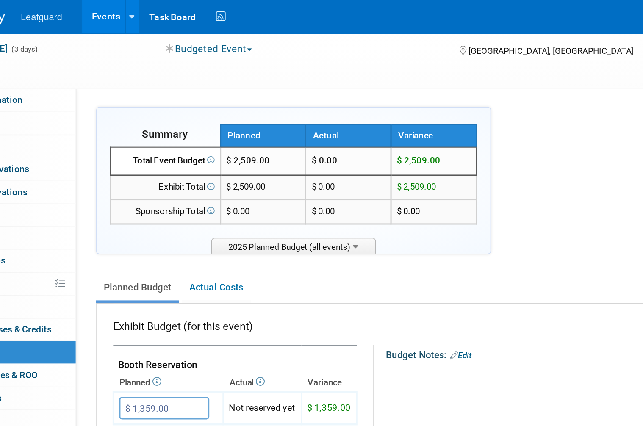
scroll to position [0, 0]
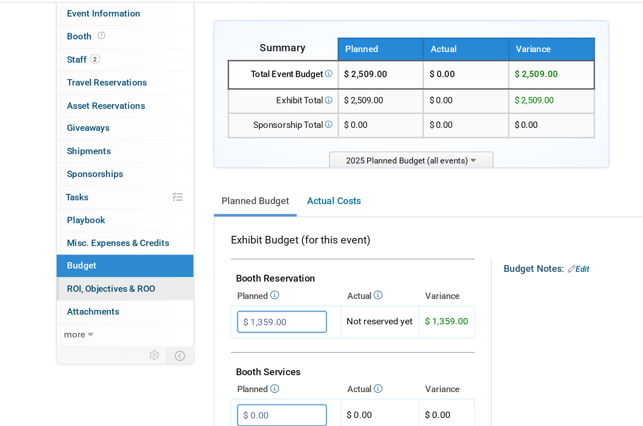
click at [103, 252] on link "0 ROI, Objectives & ROO 0" at bounding box center [80, 259] width 88 height 14
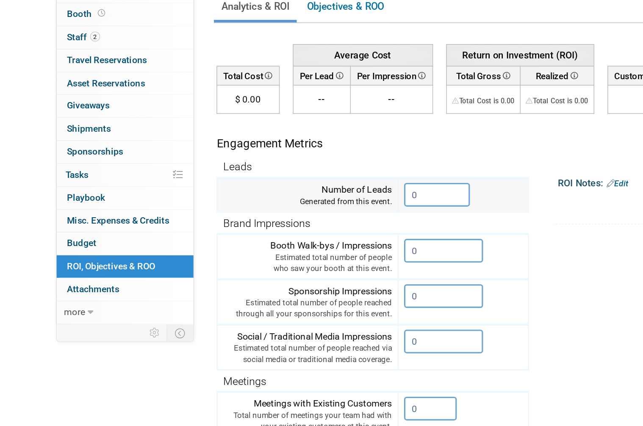
click at [279, 205] on input "0" at bounding box center [281, 212] width 42 height 15
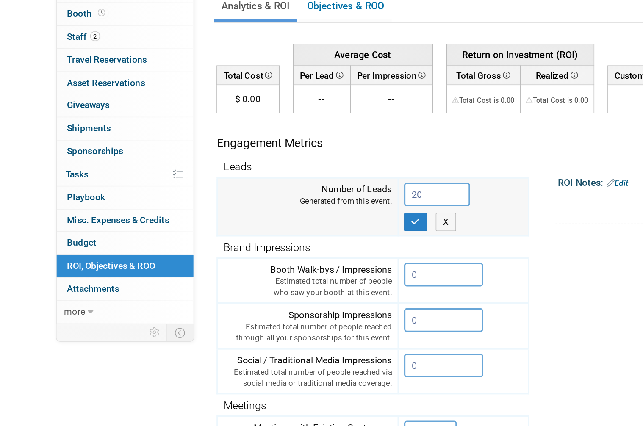
type input "20"
click at [271, 224] on button "button" at bounding box center [267, 230] width 15 height 12
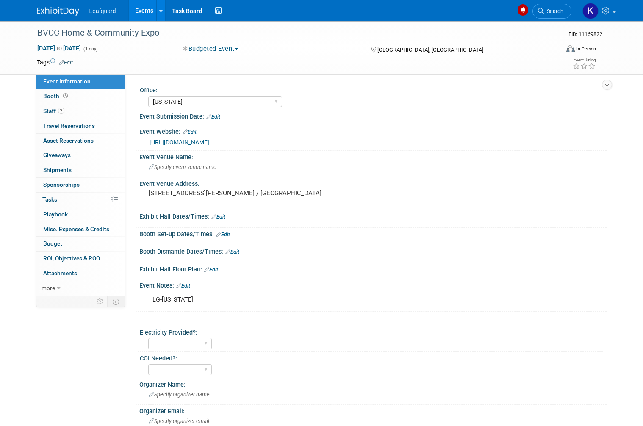
select select "[US_STATE]"
click at [209, 146] on link "[URL][DOMAIN_NAME]" at bounding box center [180, 142] width 60 height 7
click at [75, 237] on link "Budget" at bounding box center [80, 244] width 88 height 14
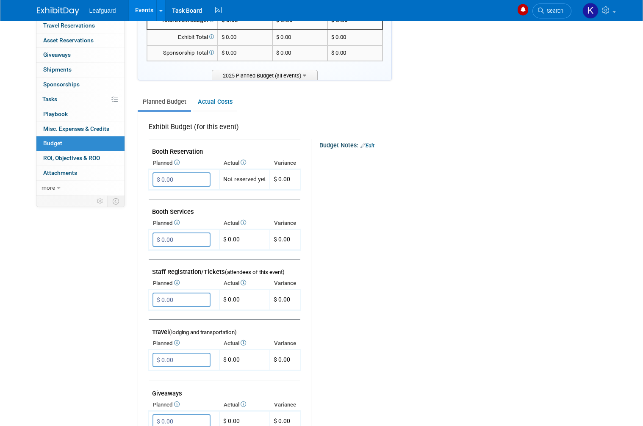
scroll to position [102, 0]
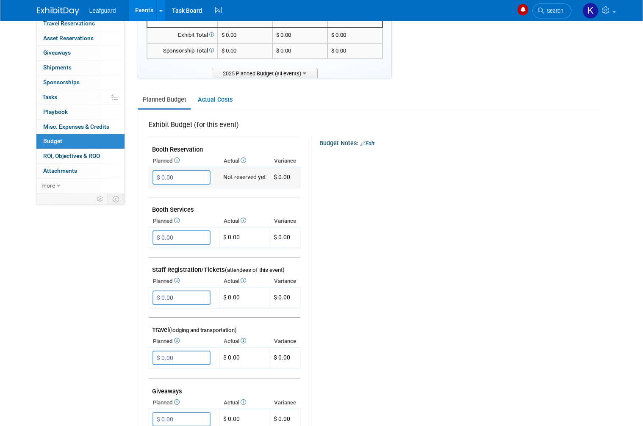
click at [187, 180] on input "$ 0.00" at bounding box center [181, 178] width 58 height 14
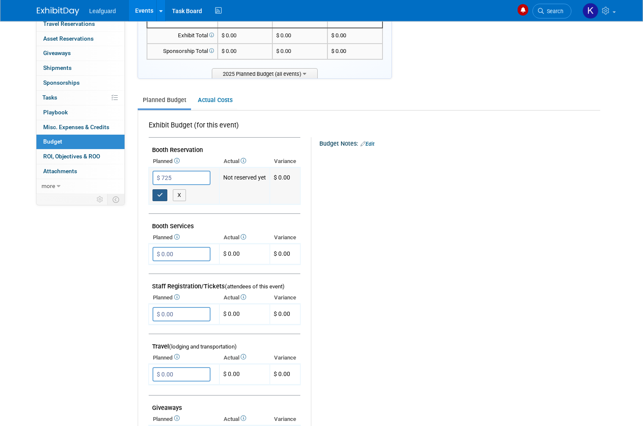
type input "$ 725.00"
click at [161, 195] on button "button" at bounding box center [159, 195] width 15 height 12
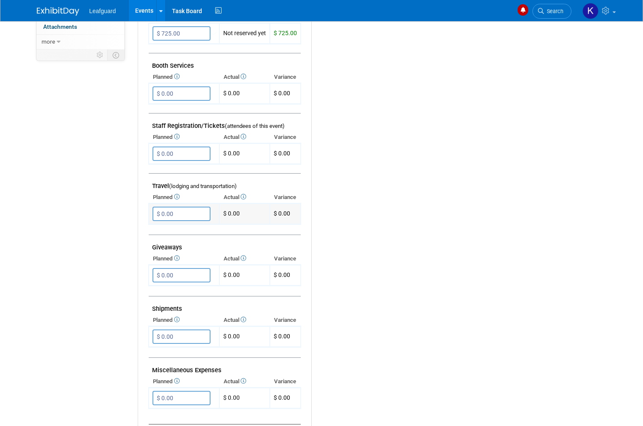
click at [200, 207] on input "$ 0.00" at bounding box center [181, 214] width 58 height 14
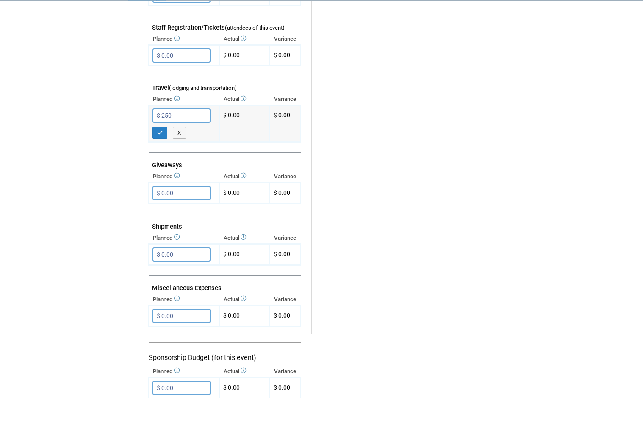
scroll to position [324, 0]
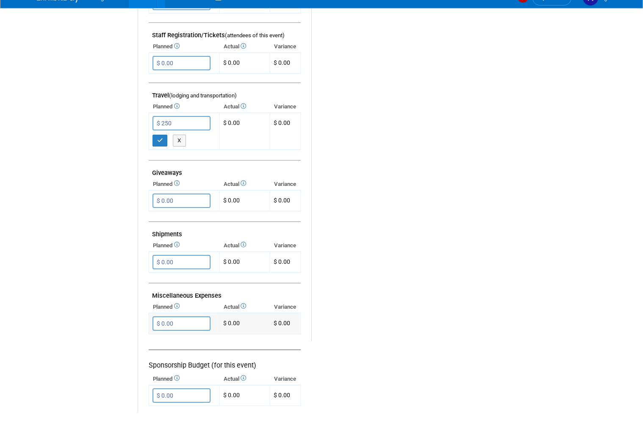
type input "$ 250.00"
click at [194, 330] on input "$ 0.00" at bounding box center [181, 337] width 58 height 14
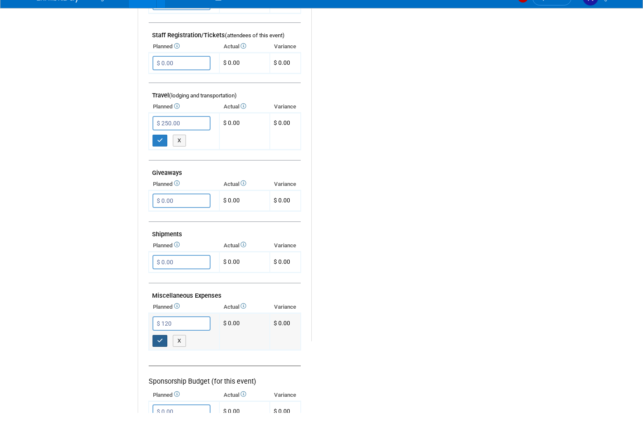
type input "$ 120.00"
click at [161, 351] on icon "button" at bounding box center [160, 354] width 6 height 6
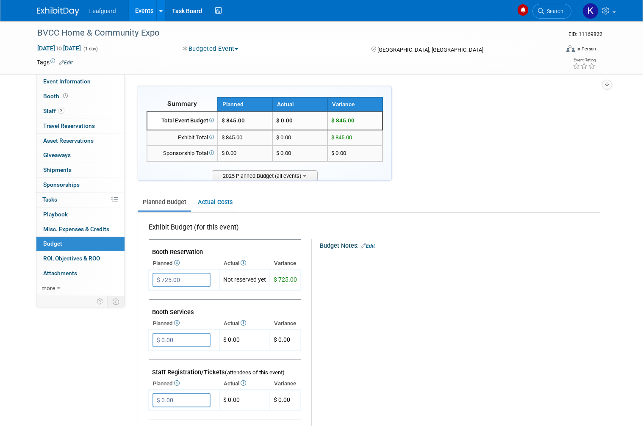
scroll to position [1, 0]
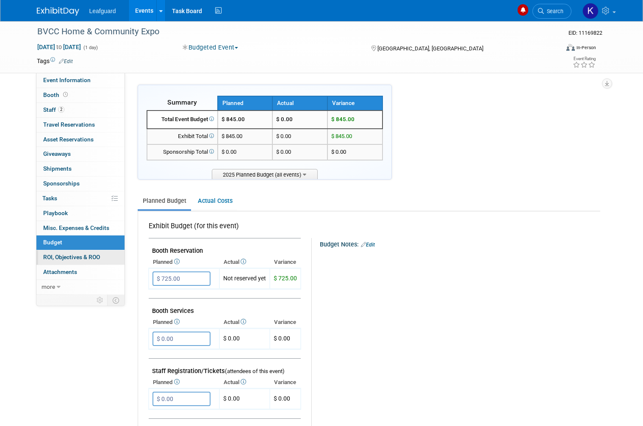
click at [98, 257] on link "0 ROI, Objectives & ROO 0" at bounding box center [80, 257] width 88 height 14
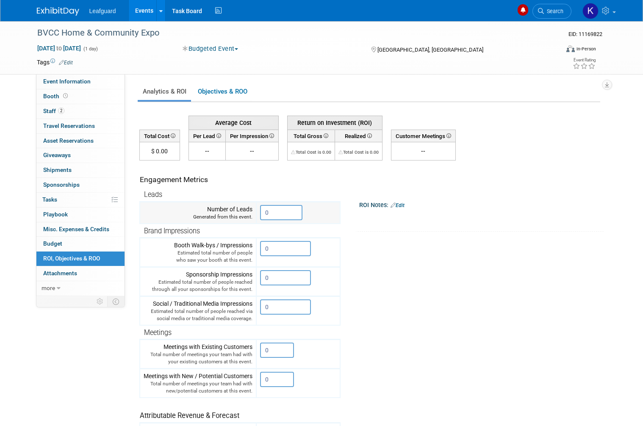
click at [289, 211] on input "0" at bounding box center [281, 212] width 42 height 15
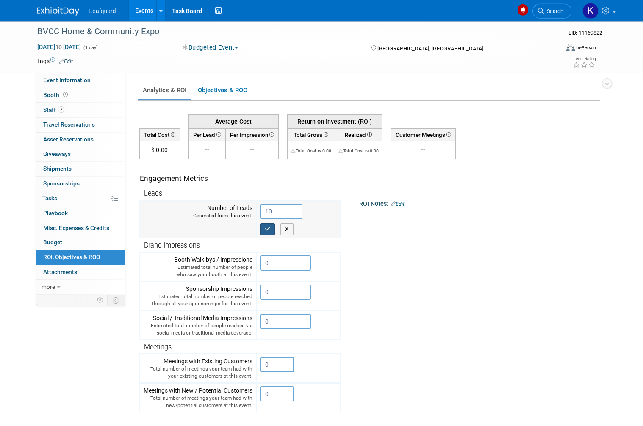
type input "10"
click at [267, 230] on icon "button" at bounding box center [268, 229] width 6 height 6
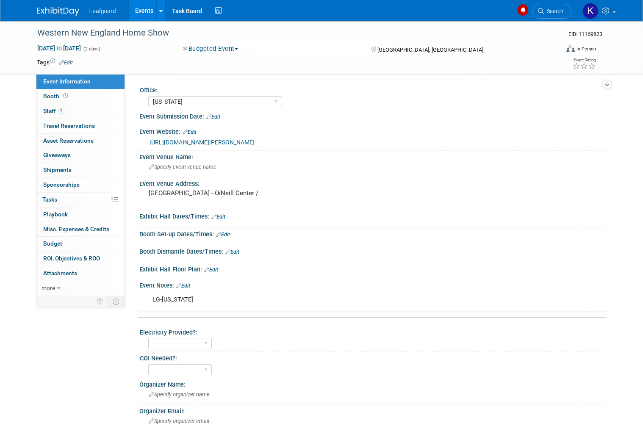
select select "[US_STATE]"
click at [71, 94] on link "Booth" at bounding box center [80, 96] width 88 height 14
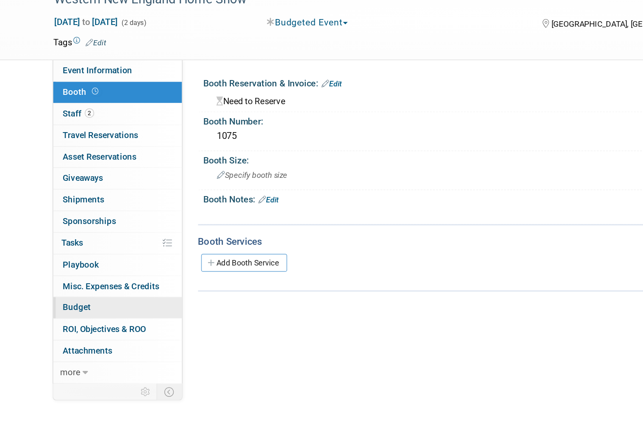
click at [77, 237] on link "Budget" at bounding box center [80, 244] width 88 height 14
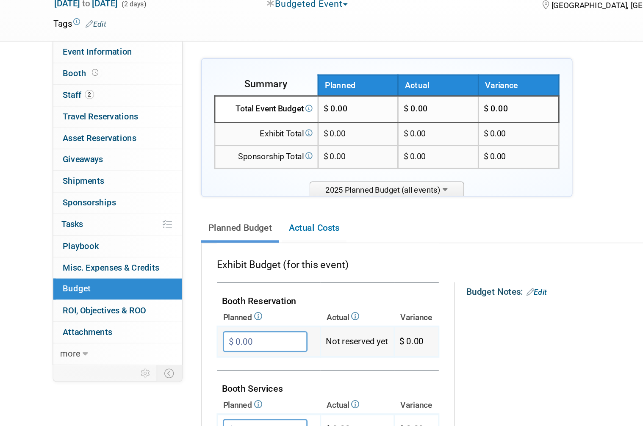
click at [191, 273] on input "$ 0.00" at bounding box center [181, 280] width 58 height 14
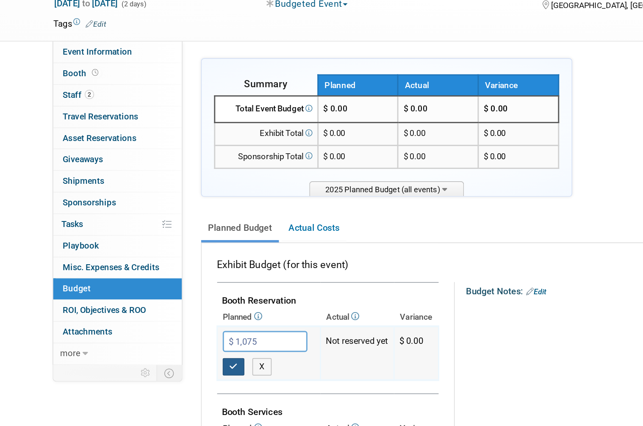
type input "$ 1,075.00"
click at [161, 294] on icon "button" at bounding box center [160, 297] width 6 height 6
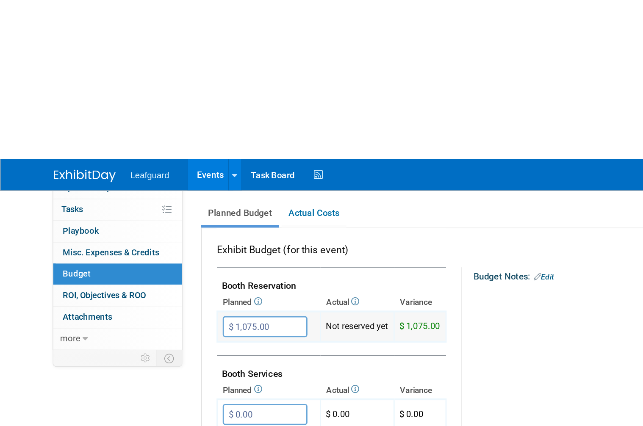
scroll to position [167, 0]
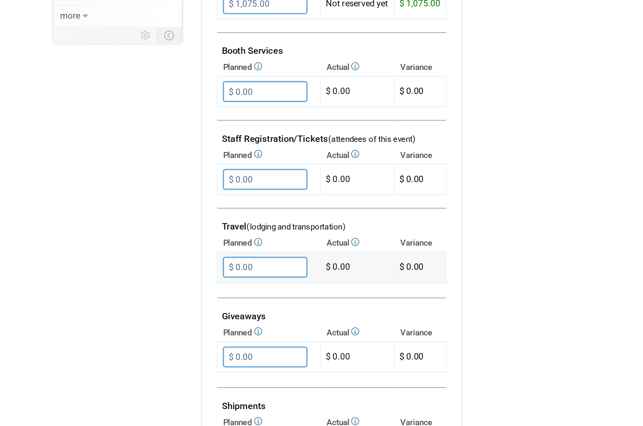
click at [188, 286] on input "$ 0.00" at bounding box center [181, 293] width 58 height 14
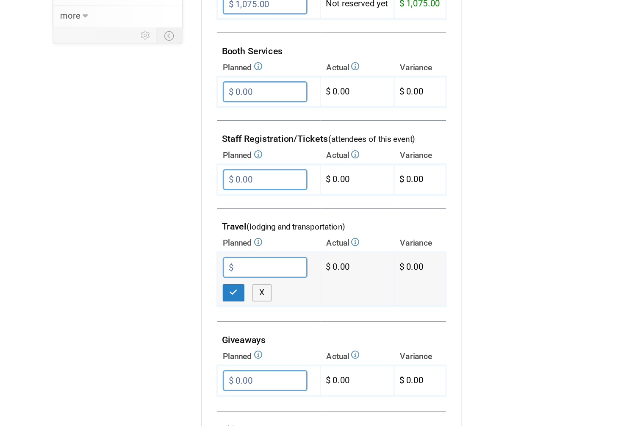
click at [186, 286] on input "$" at bounding box center [181, 293] width 58 height 14
type input "$ 75.00"
click at [164, 305] on button "button" at bounding box center [159, 311] width 15 height 12
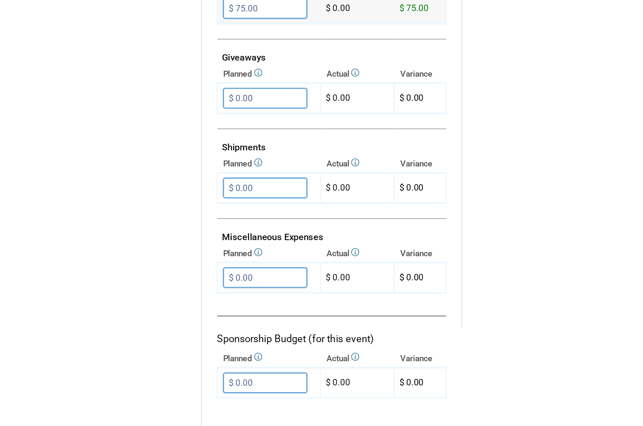
scroll to position [344, 0]
click at [191, 294] on input "$ 0.00" at bounding box center [181, 301] width 58 height 14
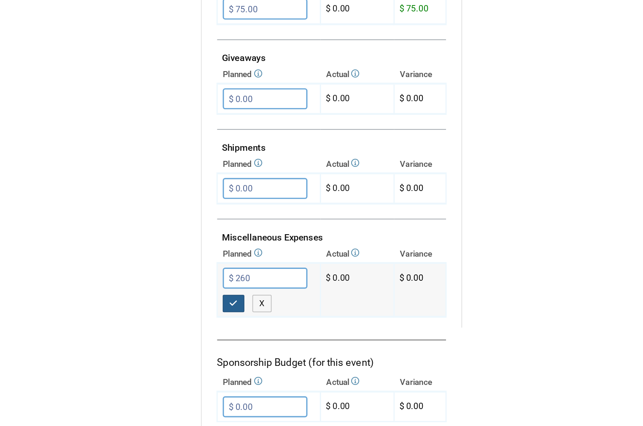
type input "$ 260.00"
click at [161, 315] on icon "button" at bounding box center [160, 318] width 6 height 6
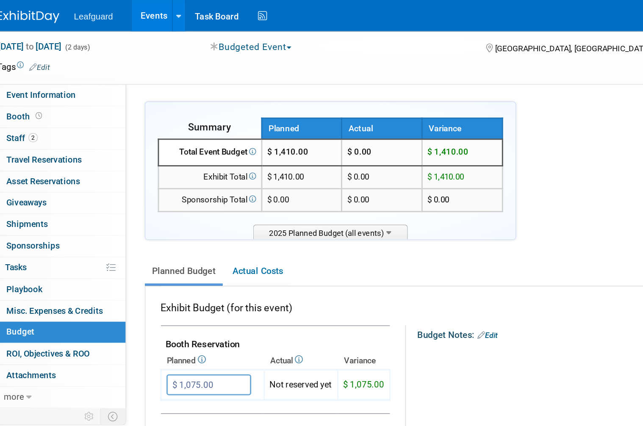
scroll to position [0, 0]
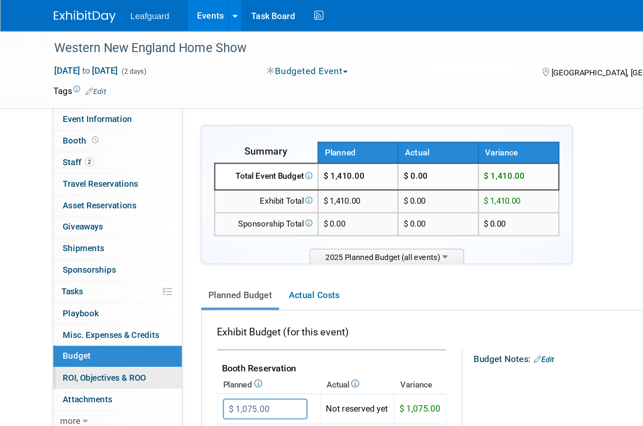
click at [92, 259] on link "0 ROI, Objectives & ROO 0" at bounding box center [80, 259] width 88 height 14
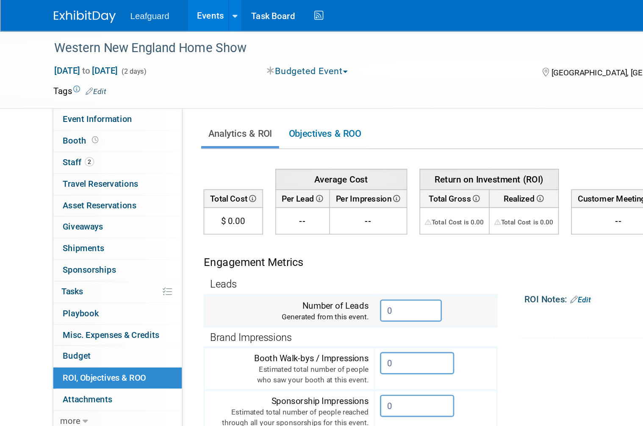
click at [282, 219] on input "0" at bounding box center [281, 212] width 42 height 15
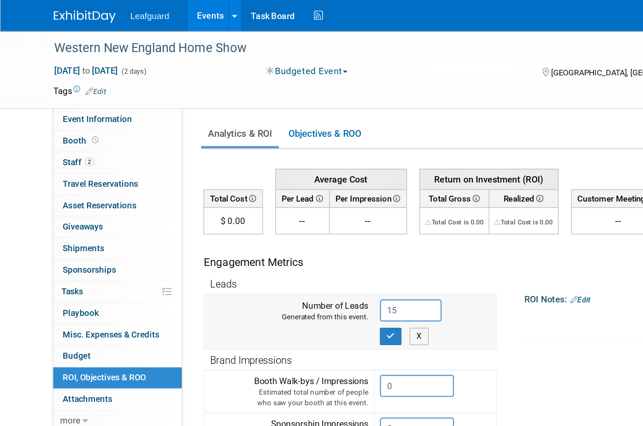
type input "15"
click at [271, 229] on button "button" at bounding box center [267, 230] width 15 height 12
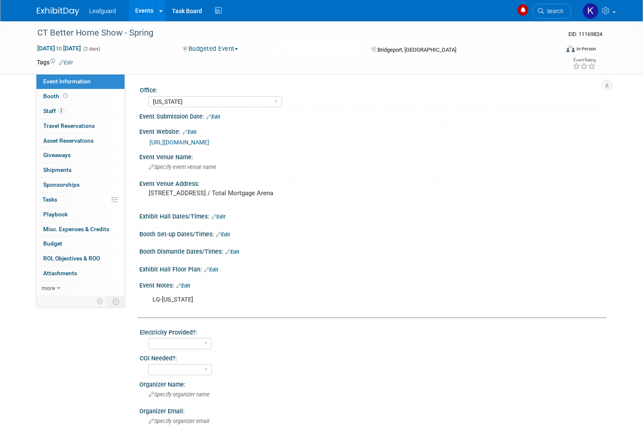
select select "[US_STATE]"
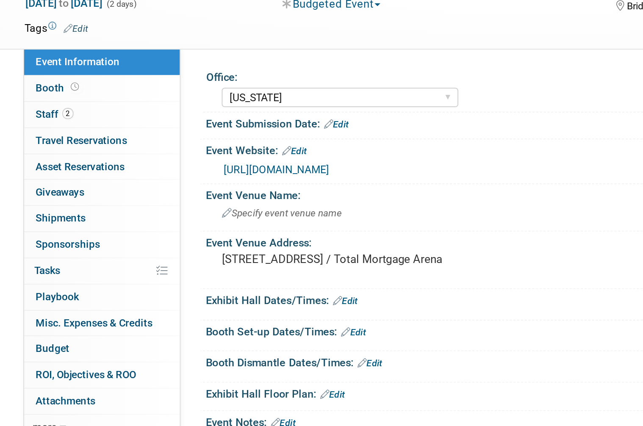
click at [187, 139] on link "[URL][DOMAIN_NAME]" at bounding box center [180, 142] width 60 height 7
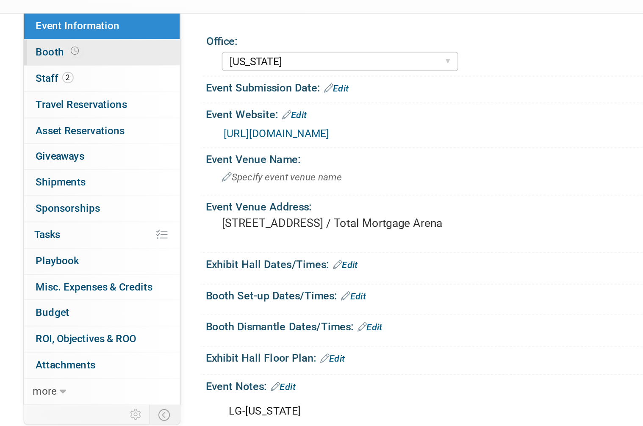
click at [43, 93] on span "Booth" at bounding box center [56, 96] width 26 height 7
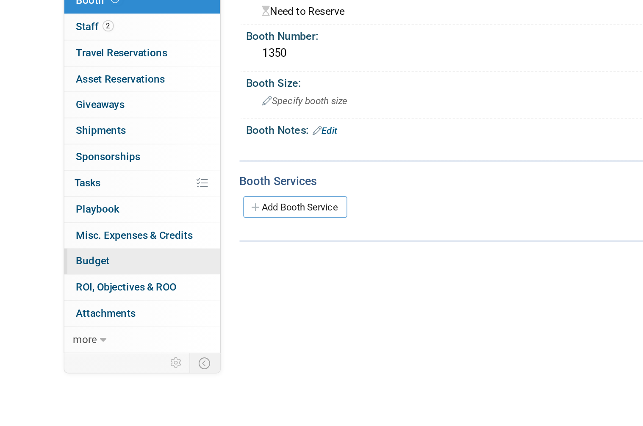
click at [69, 237] on link "Budget" at bounding box center [80, 244] width 88 height 14
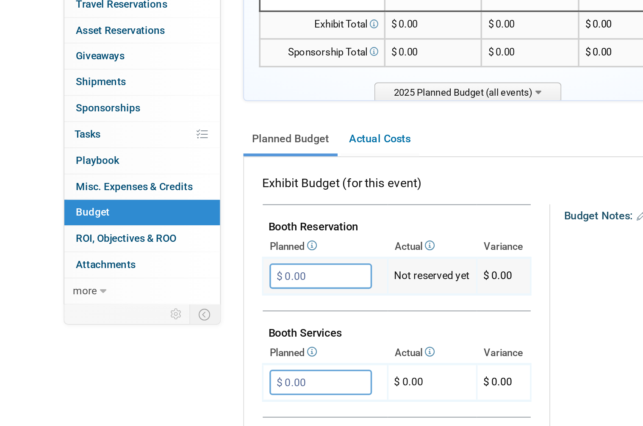
click at [183, 273] on input "$ 0.00" at bounding box center [181, 280] width 58 height 14
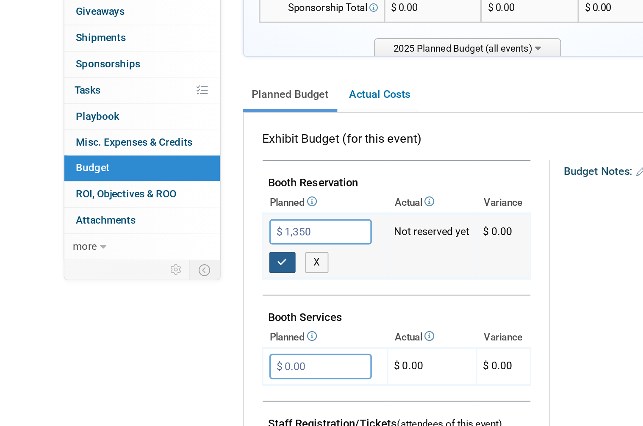
type input "$ 1,350.00"
click at [160, 294] on icon "button" at bounding box center [160, 297] width 6 height 6
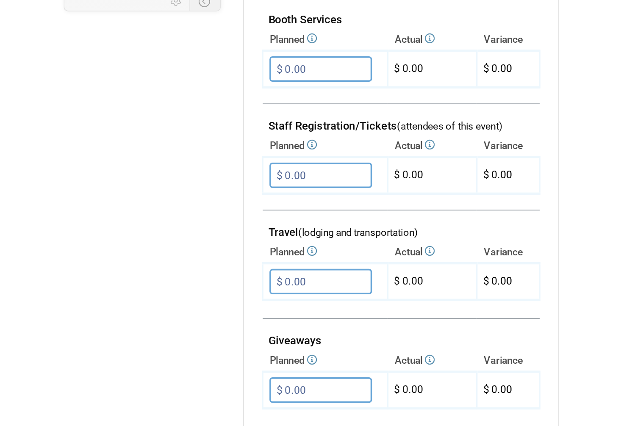
scroll to position [136, 0]
click at [191, 317] on input "$ 0.00" at bounding box center [181, 324] width 58 height 14
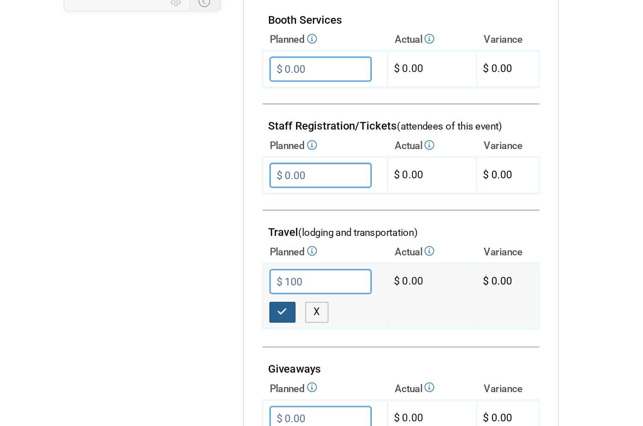
type input "$ 100.00"
click at [163, 336] on button "button" at bounding box center [159, 342] width 15 height 12
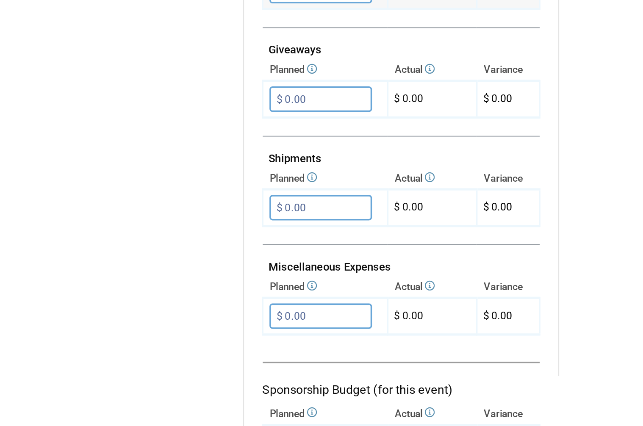
scroll to position [301, 0]
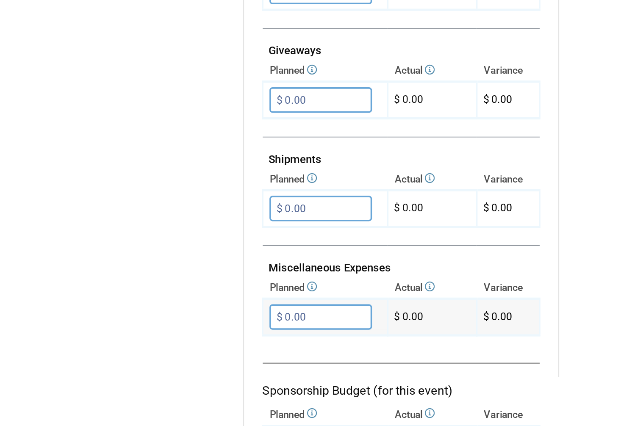
click at [198, 337] on input "$ 0.00" at bounding box center [181, 344] width 58 height 14
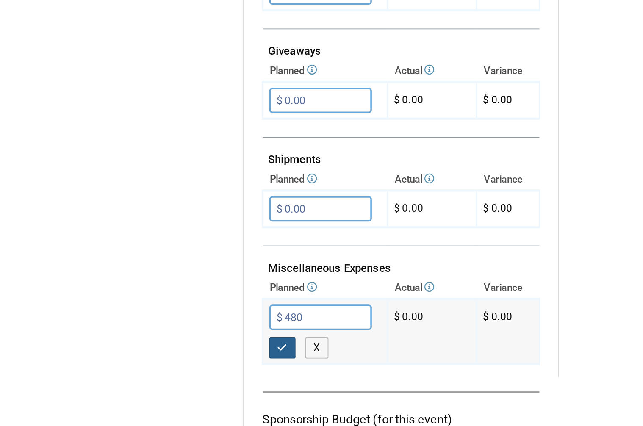
type input "$ 480.00"
click at [158, 358] on icon "button" at bounding box center [160, 361] width 6 height 6
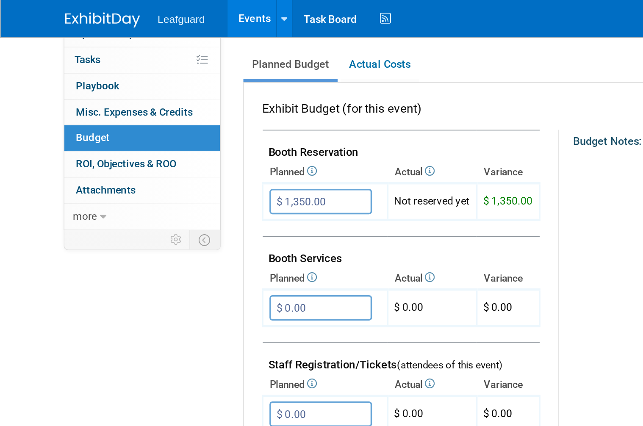
scroll to position [133, 0]
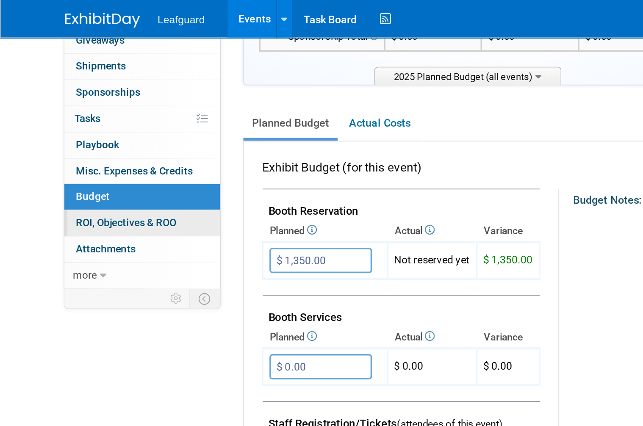
click at [92, 122] on span "ROI, Objectives & ROO 0" at bounding box center [71, 125] width 57 height 7
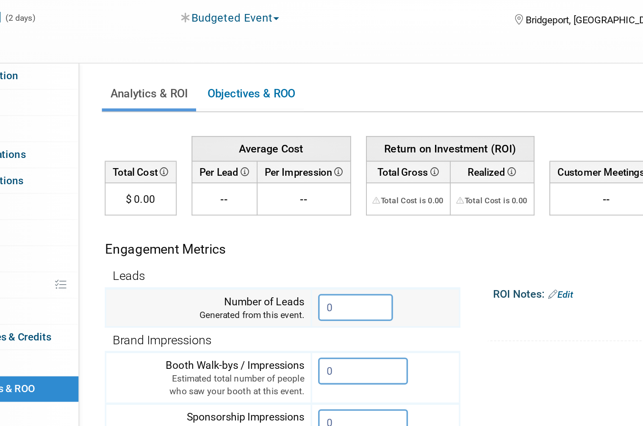
click at [260, 205] on input "0" at bounding box center [281, 212] width 42 height 15
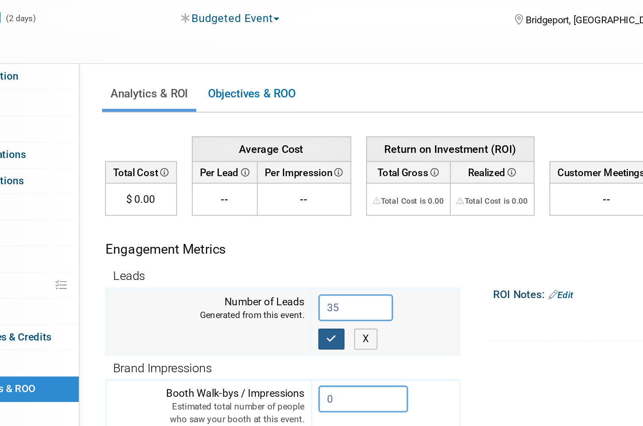
type input "35"
click at [265, 227] on icon "button" at bounding box center [268, 230] width 6 height 6
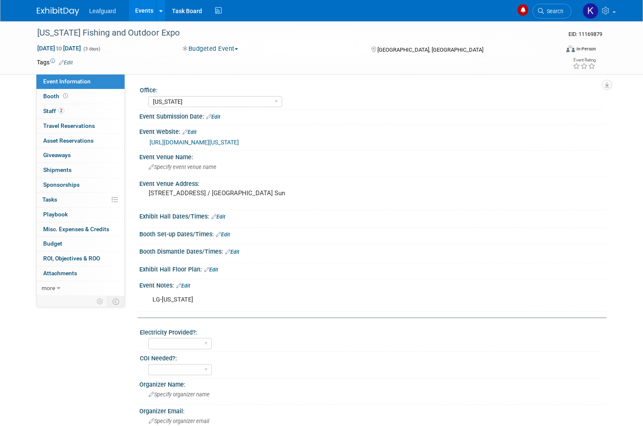
select select "[US_STATE]"
click at [234, 146] on link "https://englert2-my.sharepoint.com/personal/cstackpole_leafguard_com/Documents/…" at bounding box center [194, 142] width 89 height 7
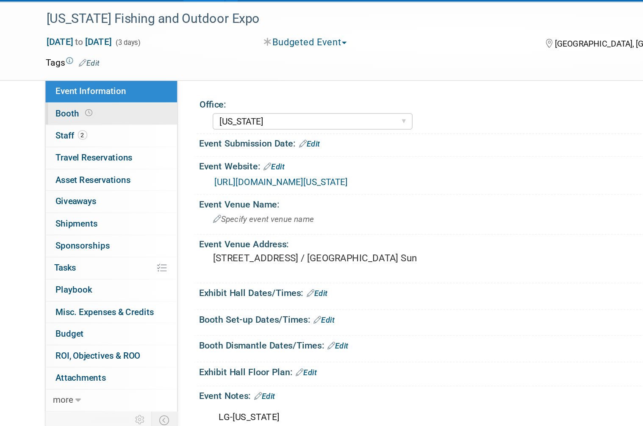
click at [51, 93] on span "Booth" at bounding box center [56, 96] width 26 height 7
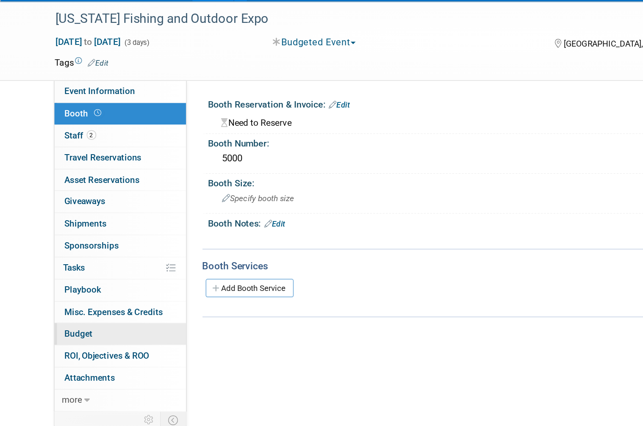
click at [64, 237] on link "Budget" at bounding box center [80, 244] width 88 height 14
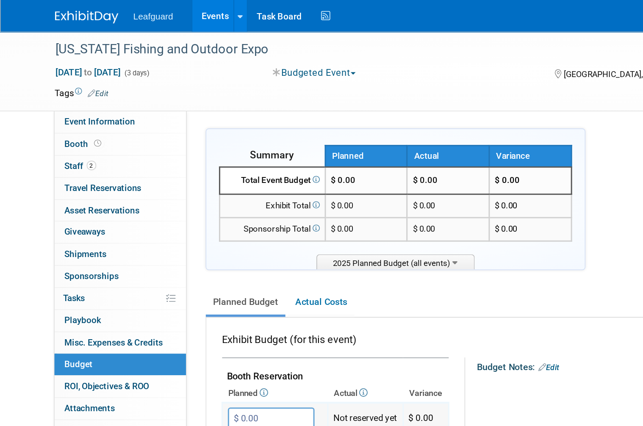
click at [177, 273] on input "$ 0.00" at bounding box center [181, 280] width 58 height 14
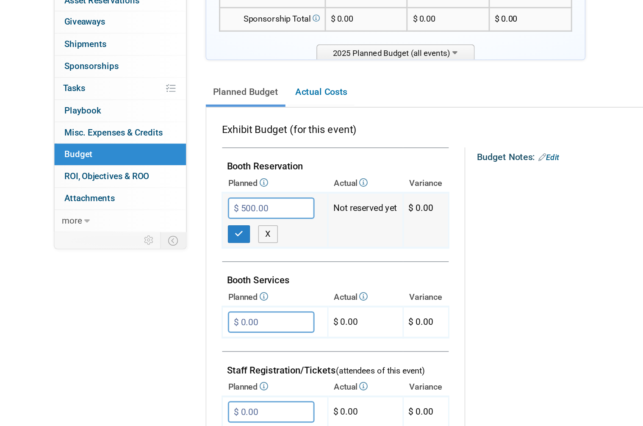
type input "$ 5,000.00"
click at [161, 294] on icon "button" at bounding box center [160, 297] width 6 height 6
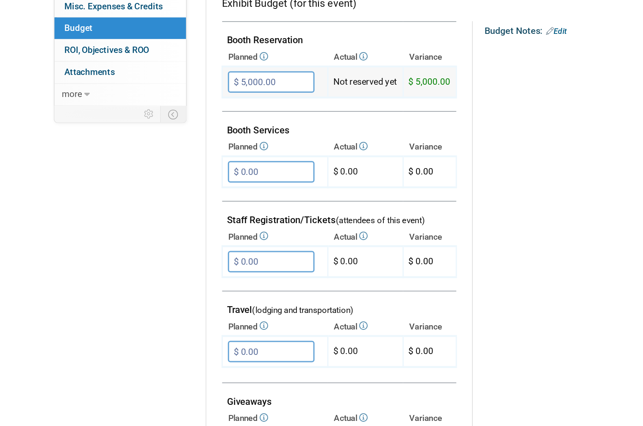
scroll to position [120, 0]
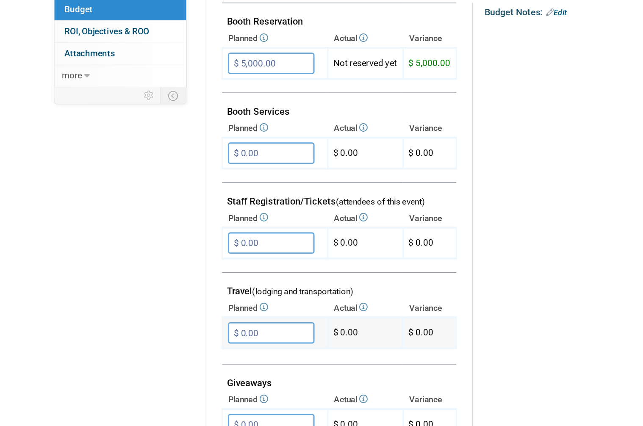
click at [183, 333] on input "$ 0.00" at bounding box center [181, 340] width 58 height 14
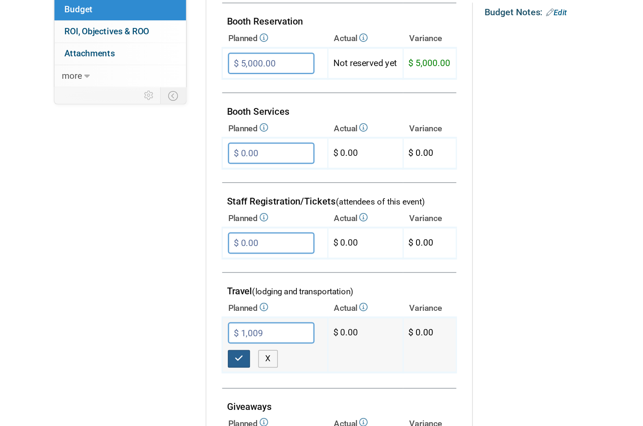
type input "$ 1,009.00"
click at [165, 352] on button "button" at bounding box center [159, 358] width 15 height 12
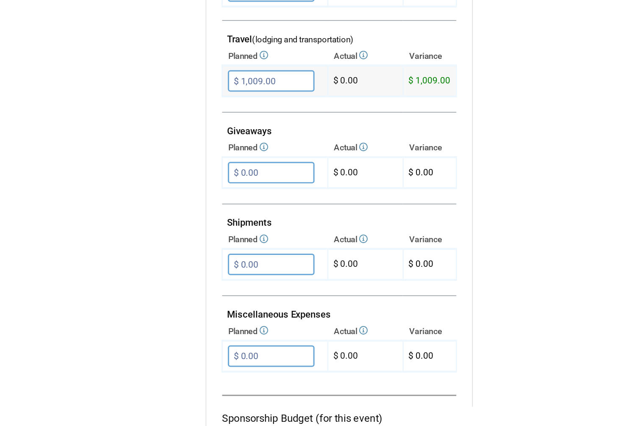
scroll to position [290, 0]
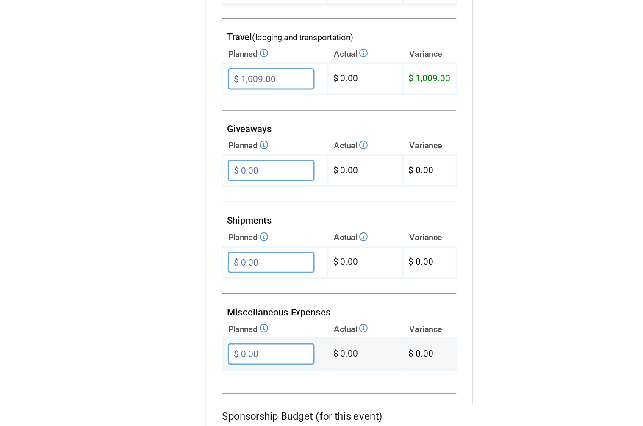
click at [187, 347] on input "$ 0.00" at bounding box center [181, 354] width 58 height 14
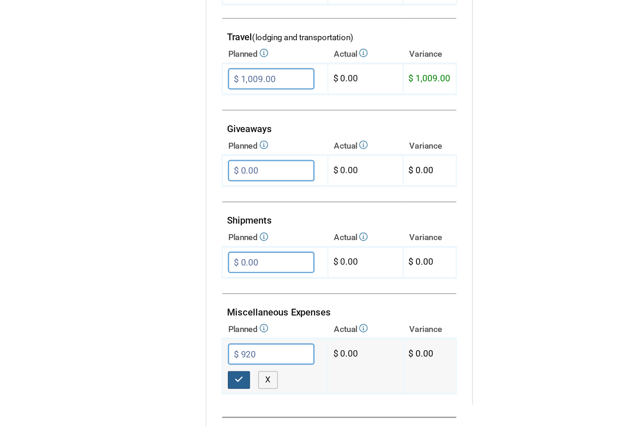
type input "$ 920.00"
click at [158, 366] on button "button" at bounding box center [159, 372] width 15 height 12
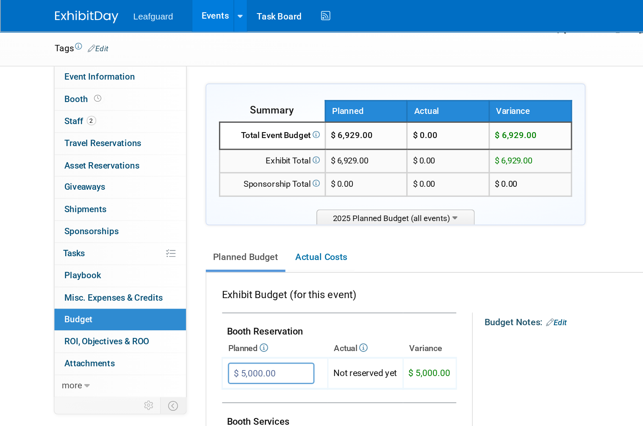
scroll to position [0, 0]
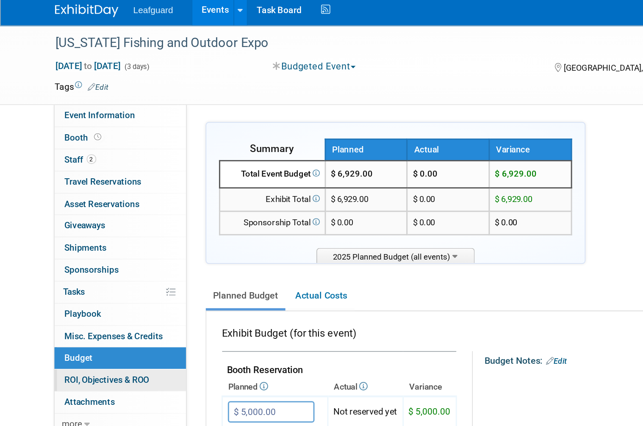
click at [99, 255] on span "ROI, Objectives & ROO 0" at bounding box center [71, 258] width 57 height 7
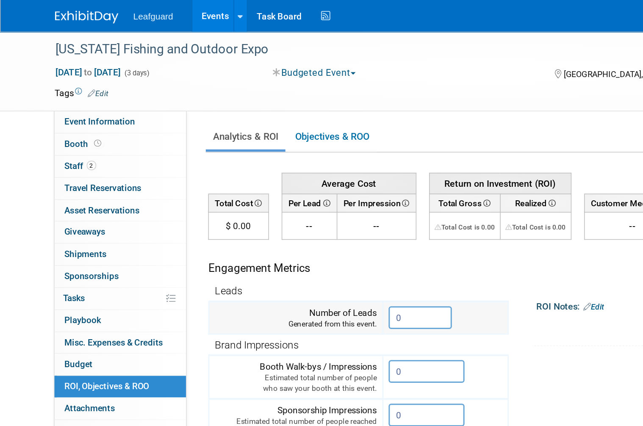
click at [279, 213] on input "0" at bounding box center [281, 212] width 42 height 15
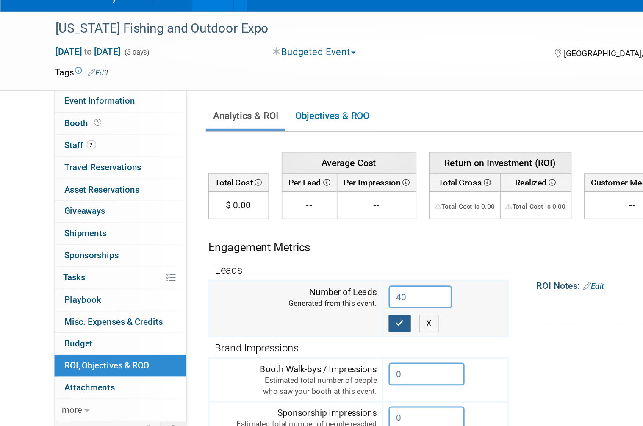
type input "40"
click at [269, 227] on icon "button" at bounding box center [268, 230] width 6 height 6
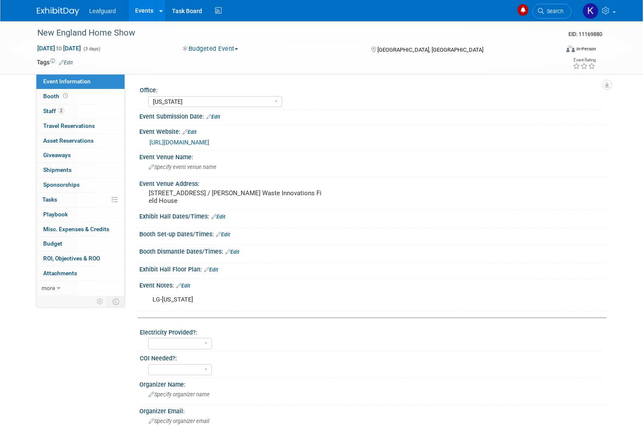
select select "[US_STATE]"
click at [62, 98] on span at bounding box center [65, 96] width 8 height 6
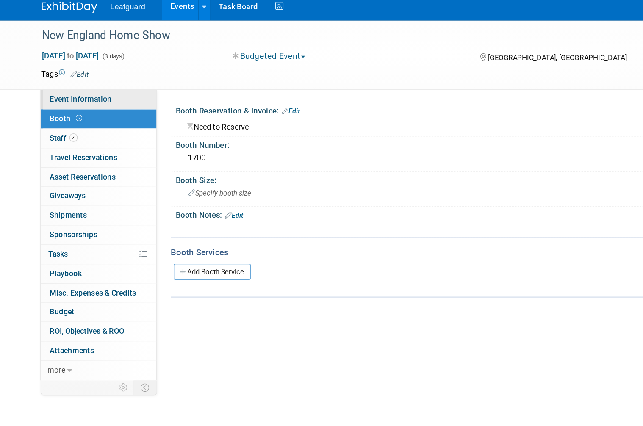
click at [93, 77] on link "Event Information" at bounding box center [80, 82] width 88 height 14
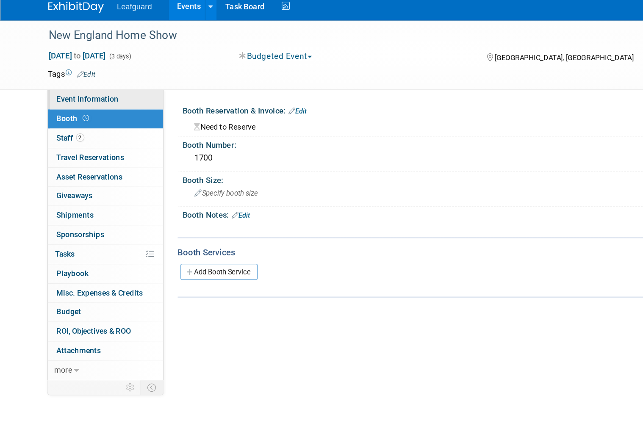
select select "[US_STATE]"
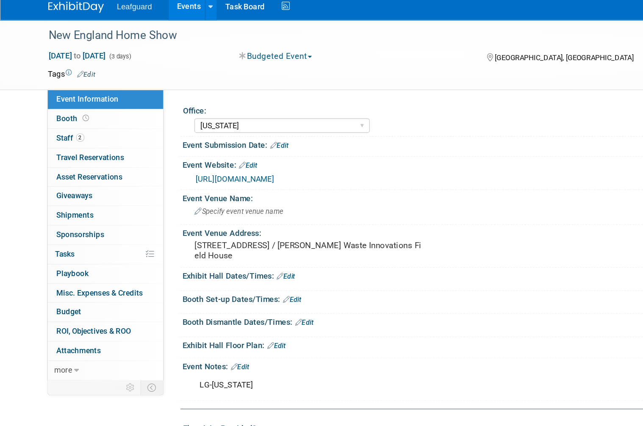
click at [209, 139] on link "https://englert2-my.sharepoint.com/personal/cstackpole_leafguard_com/Documents/…" at bounding box center [180, 142] width 60 height 7
click at [75, 89] on link "Booth" at bounding box center [80, 96] width 88 height 14
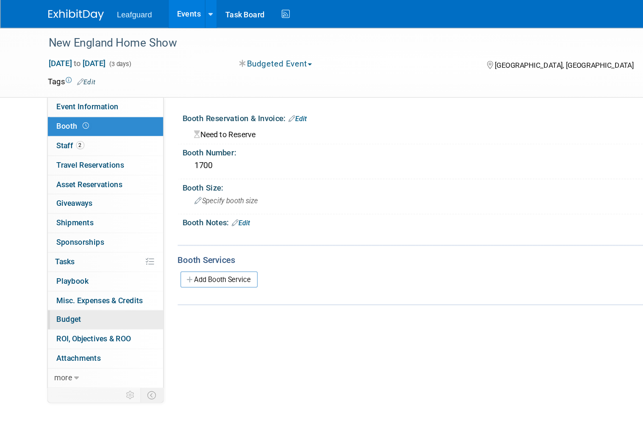
click at [79, 237] on link "Budget" at bounding box center [80, 244] width 88 height 14
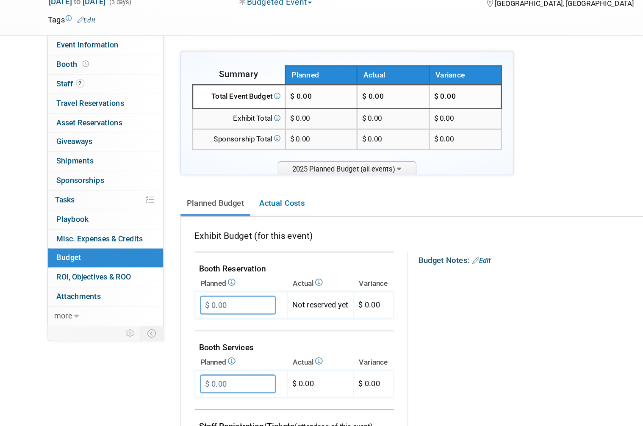
scroll to position [58, 0]
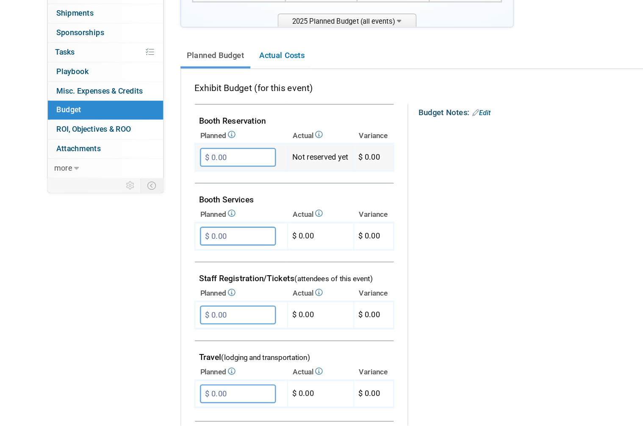
click at [199, 214] on input "$ 0.00" at bounding box center [181, 221] width 58 height 14
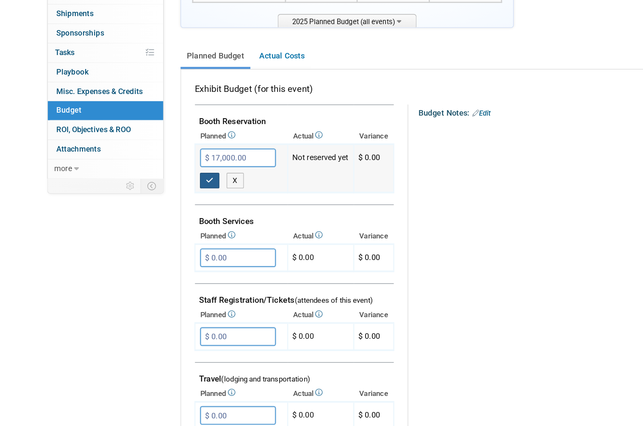
click at [156, 233] on button "button" at bounding box center [159, 239] width 15 height 12
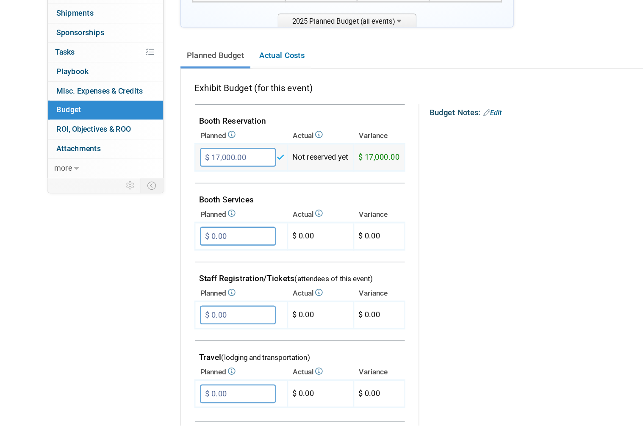
scroll to position [59, 0]
click at [199, 214] on input "$ 17,000.00" at bounding box center [181, 221] width 58 height 14
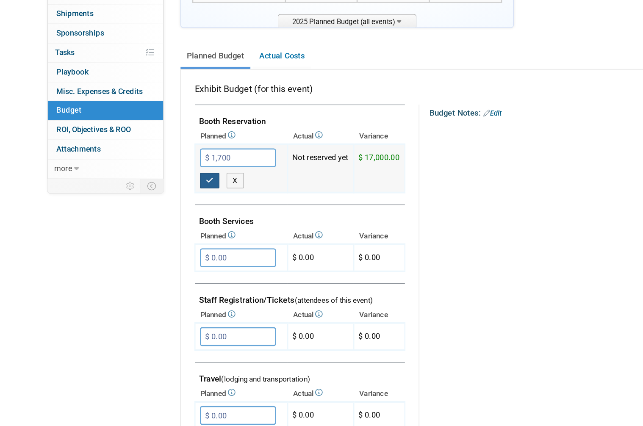
type input "$ 1,700.00"
click at [161, 233] on button "button" at bounding box center [159, 239] width 15 height 12
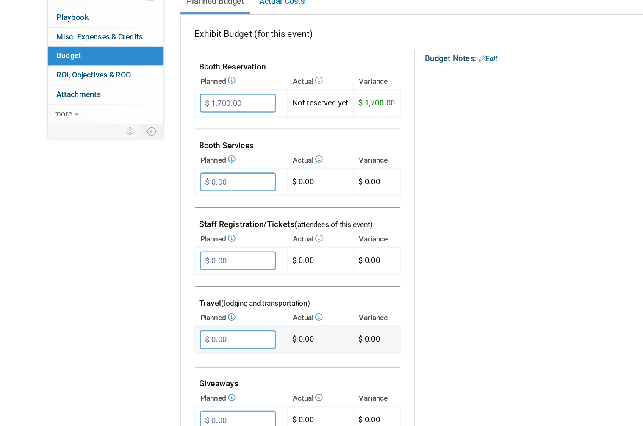
click at [172, 326] on input "$ 0.00" at bounding box center [181, 333] width 58 height 14
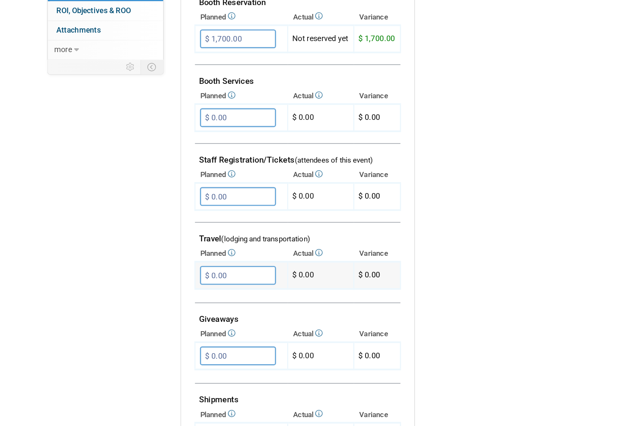
scroll to position [160, 0]
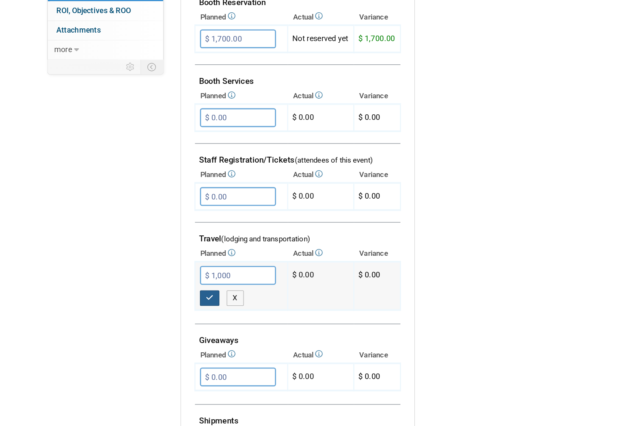
type input "$ 1,000.00"
click at [161, 315] on icon "button" at bounding box center [160, 318] width 6 height 6
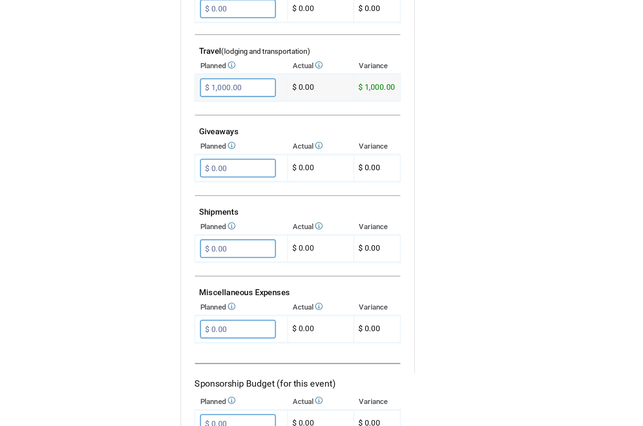
scroll to position [320, 0]
click at [201, 318] on input "$ 0.00" at bounding box center [181, 325] width 58 height 14
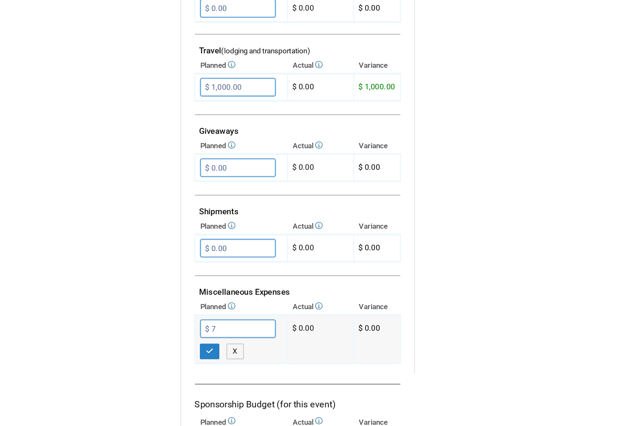
scroll to position [319, 0]
type input "$ 760.00"
click at [161, 340] on icon "button" at bounding box center [160, 343] width 6 height 6
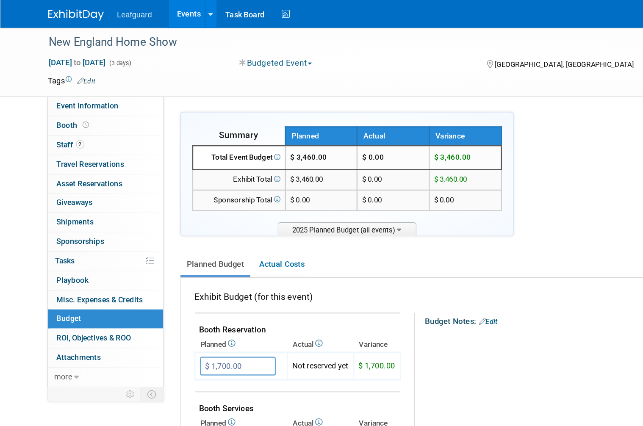
scroll to position [1, 0]
click at [91, 254] on span "ROI, Objectives & ROO 0" at bounding box center [71, 257] width 57 height 7
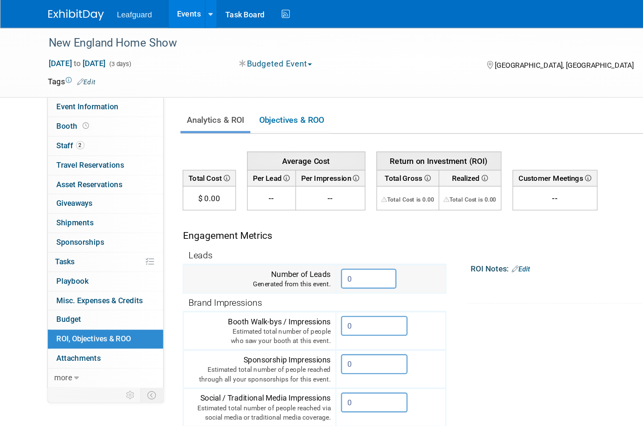
click at [288, 216] on input "0" at bounding box center [281, 212] width 42 height 15
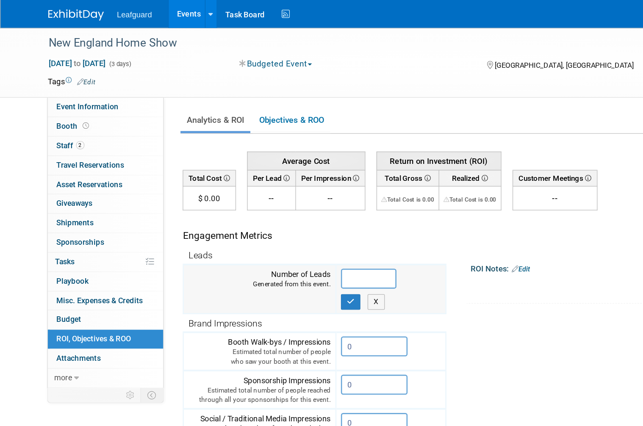
scroll to position [1, 0]
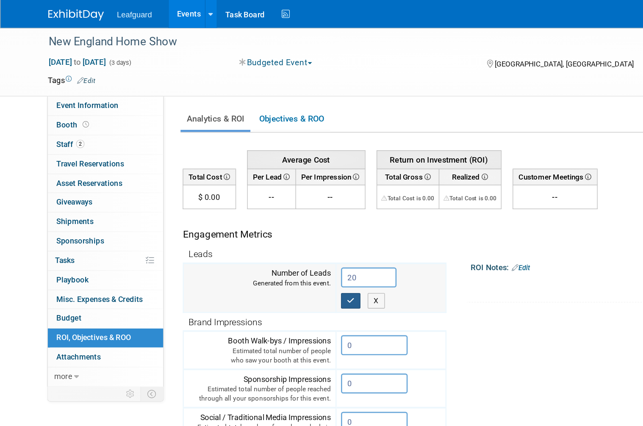
type input "20"
click at [274, 225] on button "button" at bounding box center [267, 230] width 15 height 12
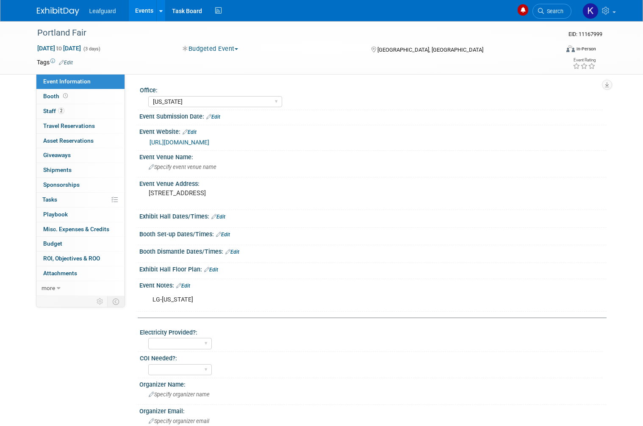
select select "[US_STATE]"
click at [72, 231] on link "0 Misc. Expenses & Credits 0" at bounding box center [80, 229] width 88 height 14
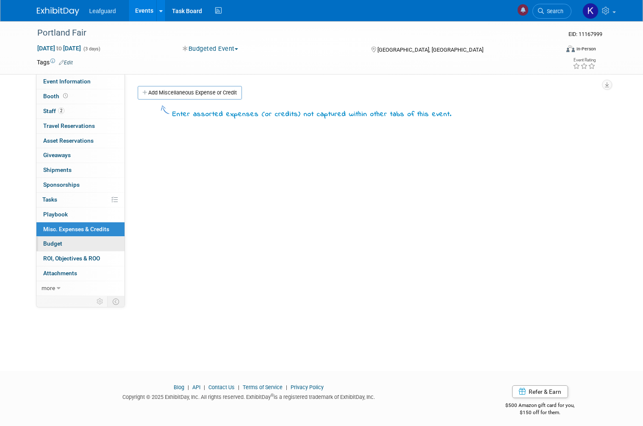
click at [67, 242] on link "Budget" at bounding box center [80, 244] width 88 height 14
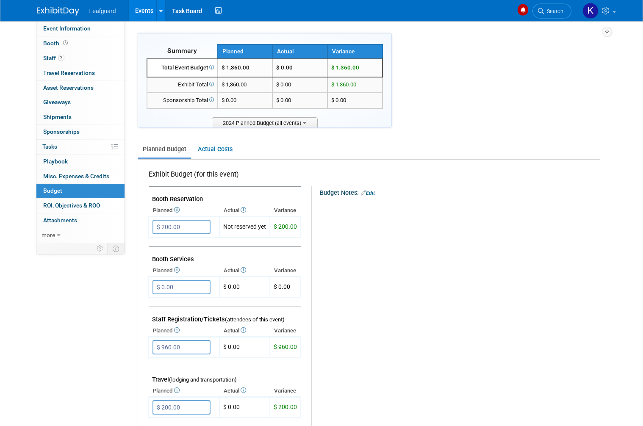
scroll to position [54, 0]
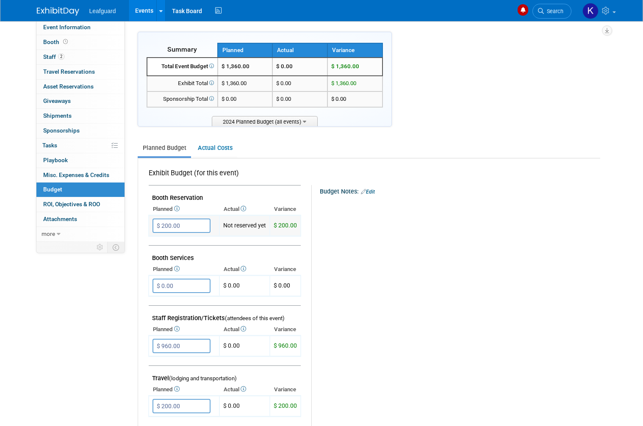
click at [164, 223] on input "$ 200.00" at bounding box center [181, 226] width 58 height 14
click at [163, 222] on input "$ 200.00" at bounding box center [181, 226] width 58 height 14
click at [171, 227] on input "$ 200.00" at bounding box center [181, 226] width 58 height 14
type input "$"
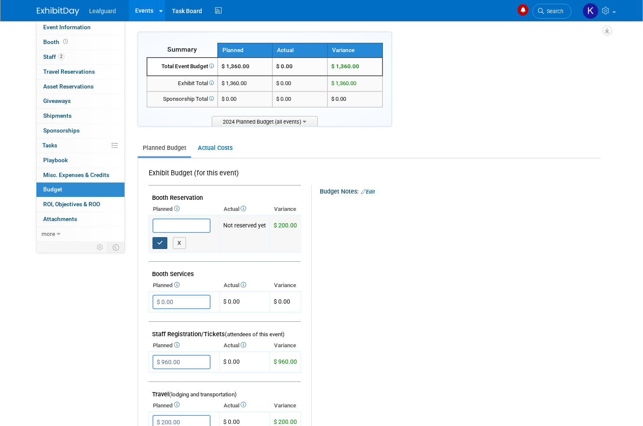
click at [161, 242] on button "button" at bounding box center [159, 243] width 15 height 12
type input "$ 0.00"
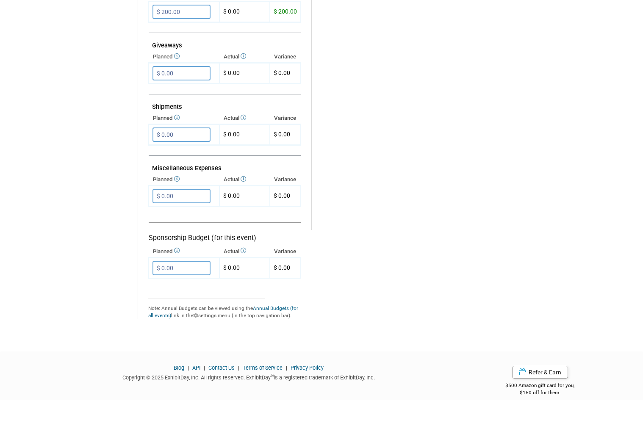
scroll to position [387, 0]
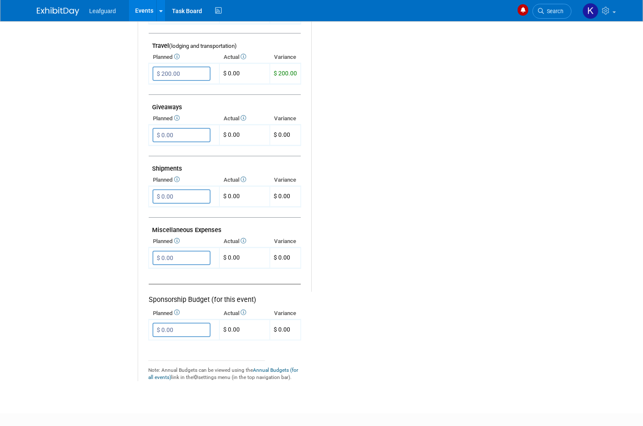
click at [280, 294] on div "Sponsorship Budget (for this event)" at bounding box center [225, 294] width 152 height 21
click at [192, 251] on input "$ 0.00" at bounding box center [181, 258] width 58 height 14
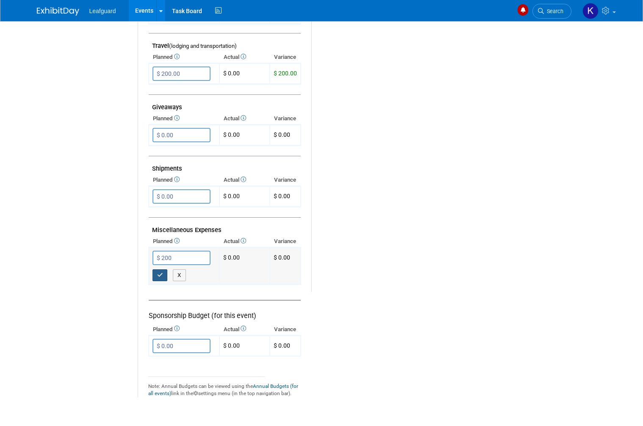
type input "$ 200.00"
click at [161, 272] on icon "button" at bounding box center [160, 275] width 6 height 6
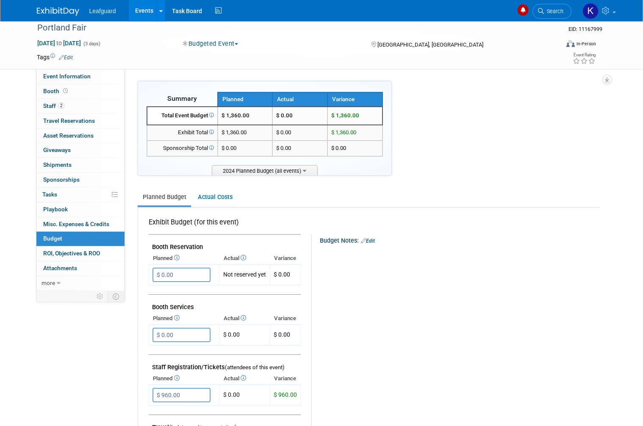
scroll to position [0, 0]
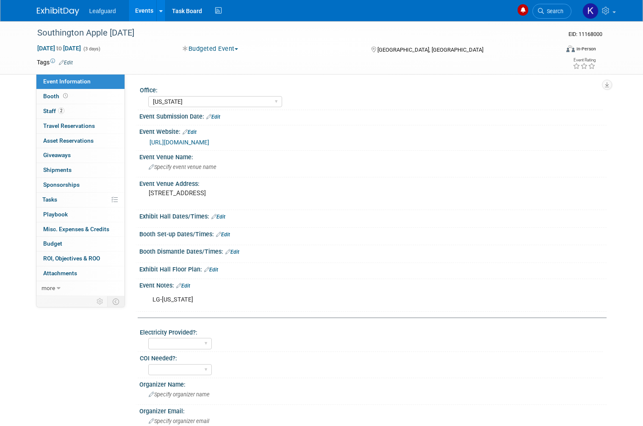
select select "[US_STATE]"
click at [80, 241] on link "Budget" at bounding box center [80, 244] width 88 height 14
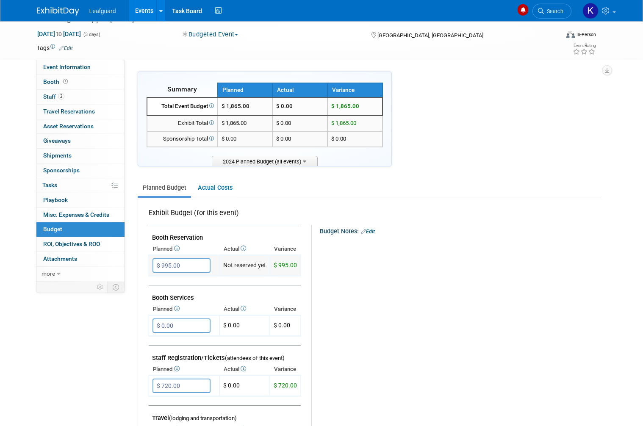
click at [193, 258] on input "$ 995.00" at bounding box center [181, 265] width 58 height 14
type input "$"
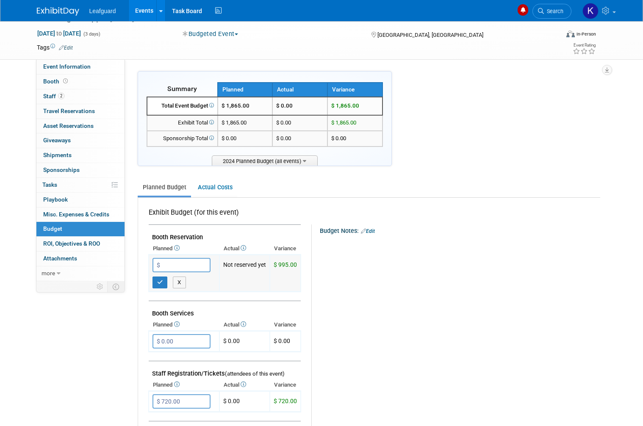
scroll to position [14, 0]
click at [158, 277] on button "button" at bounding box center [159, 283] width 15 height 12
type input "$ 0.00"
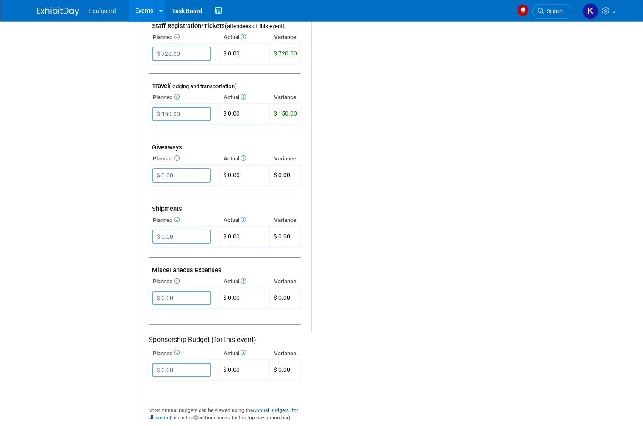
scroll to position [422, 0]
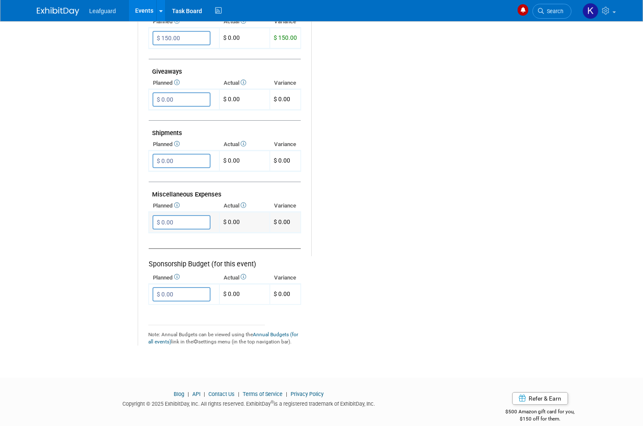
click at [197, 215] on input "$ 0.00" at bounding box center [181, 222] width 58 height 14
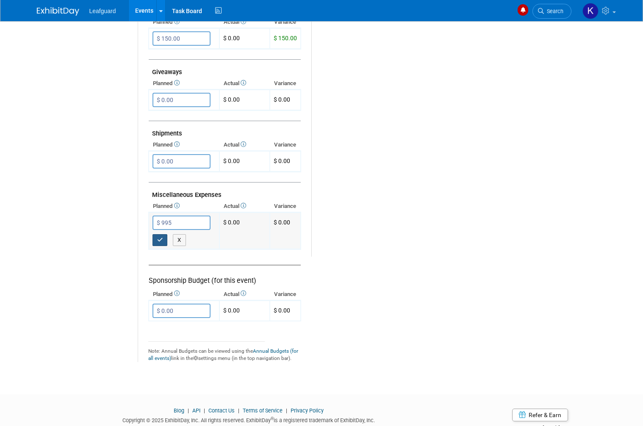
type input "$ 995.00"
click at [158, 237] on icon "button" at bounding box center [160, 240] width 6 height 6
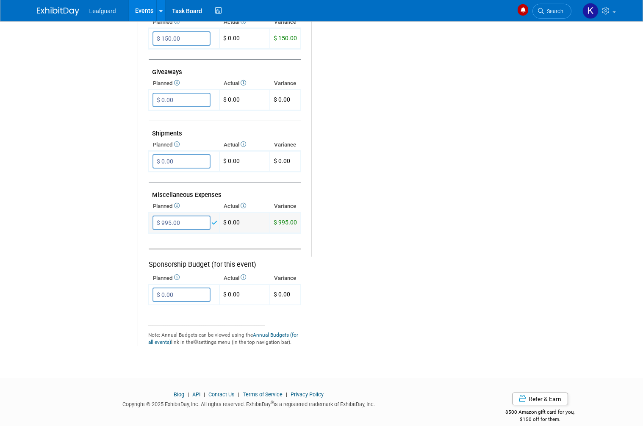
scroll to position [422, 0]
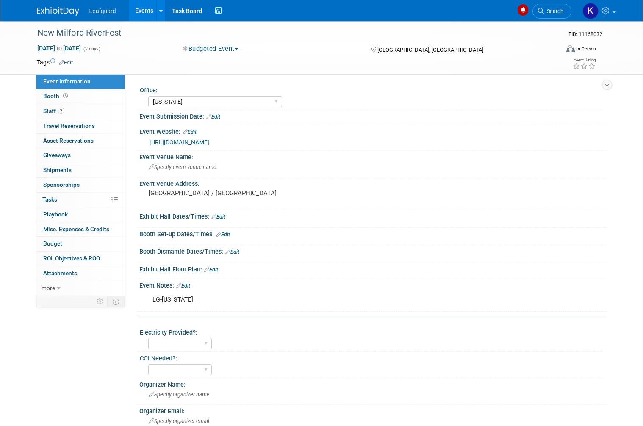
select select "[US_STATE]"
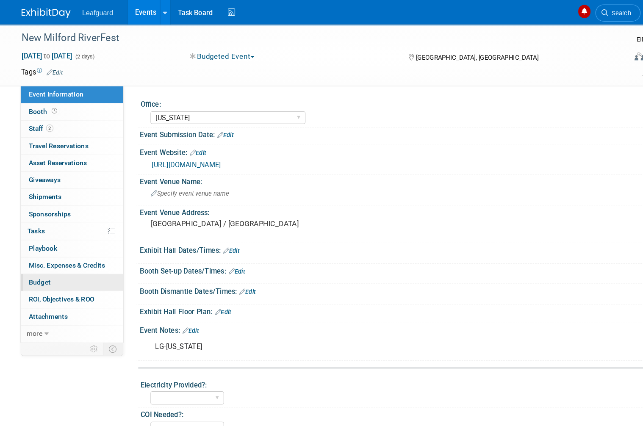
click at [72, 240] on link "Budget" at bounding box center [80, 244] width 88 height 14
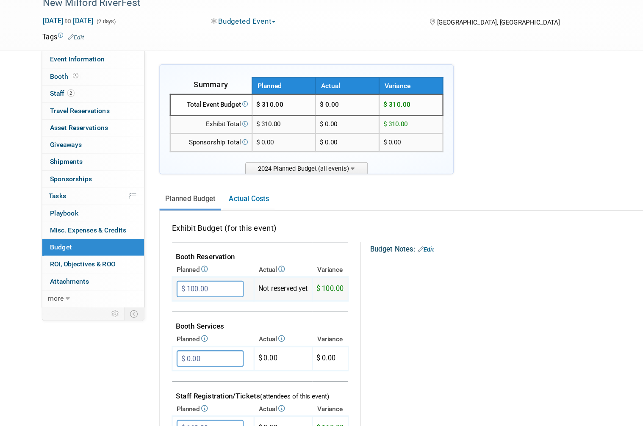
click at [191, 273] on input "$ 100.00" at bounding box center [181, 280] width 58 height 14
type input "$"
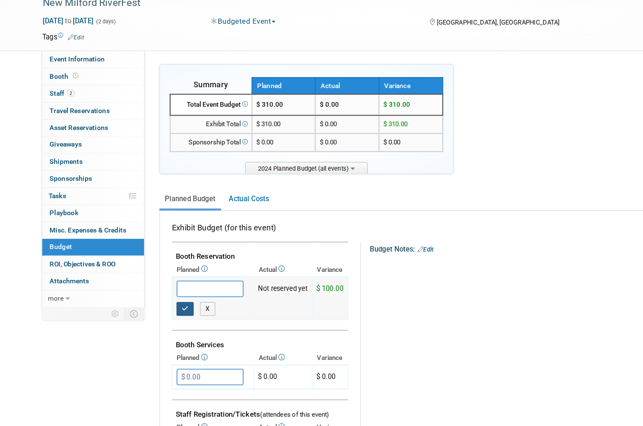
click at [162, 294] on icon "button" at bounding box center [160, 297] width 6 height 6
type input "$ 0.00"
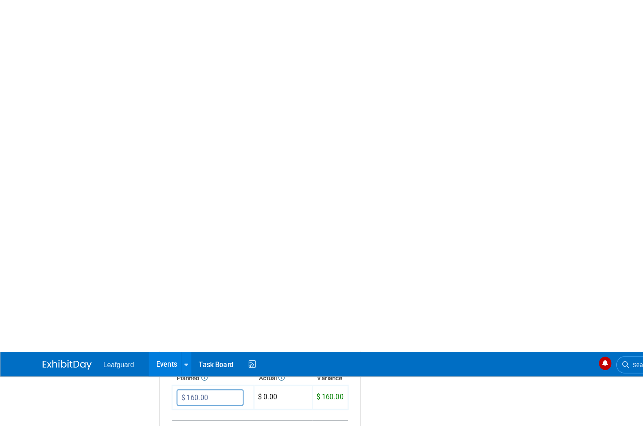
scroll to position [422, 0]
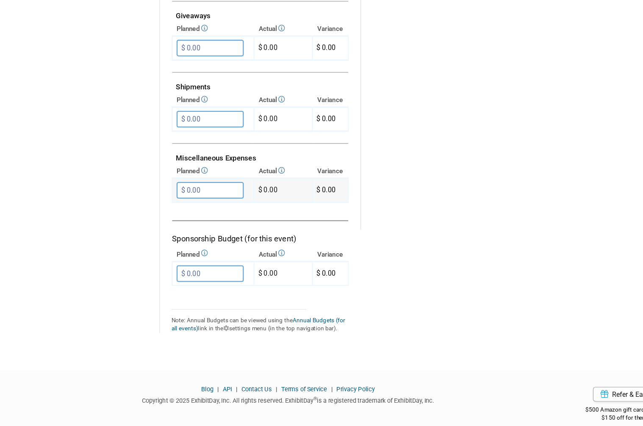
click at [194, 215] on input "$ 0.00" at bounding box center [181, 222] width 58 height 14
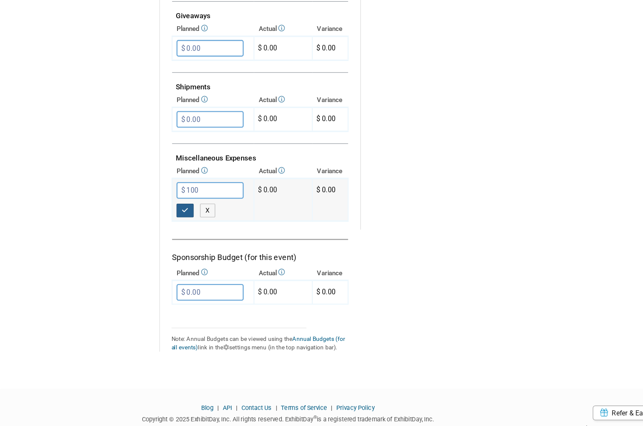
type input "$ 100.00"
click at [159, 234] on button "button" at bounding box center [159, 240] width 15 height 12
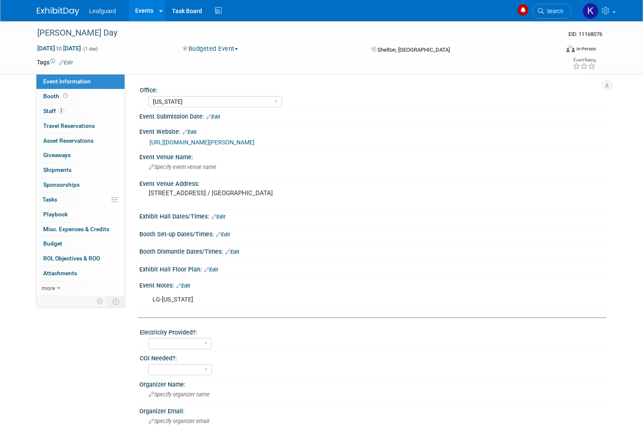
select select "[US_STATE]"
click at [86, 241] on link "Budget" at bounding box center [80, 244] width 88 height 14
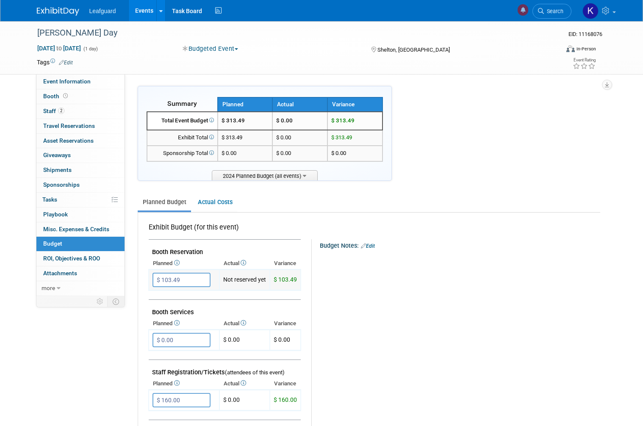
click at [193, 273] on input "$ 103.49" at bounding box center [181, 280] width 58 height 14
type input "$"
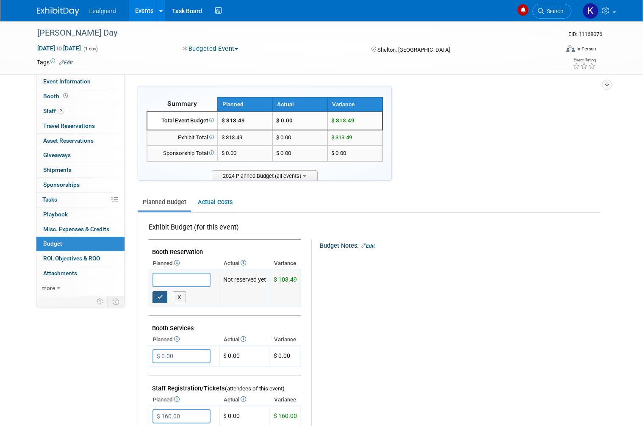
click at [156, 298] on button "button" at bounding box center [159, 297] width 15 height 12
type input "$ 0.00"
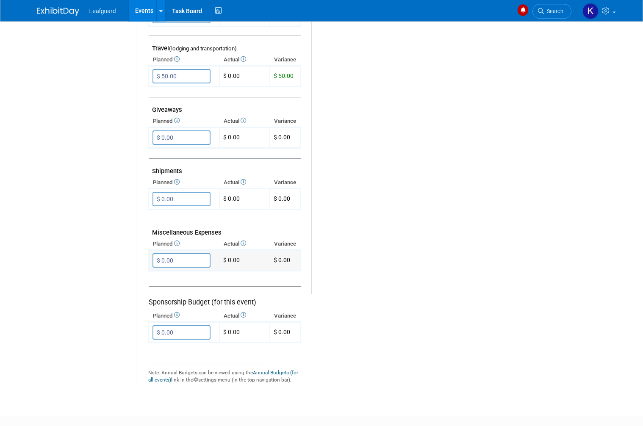
click at [202, 253] on input "$ 0.00" at bounding box center [181, 260] width 58 height 14
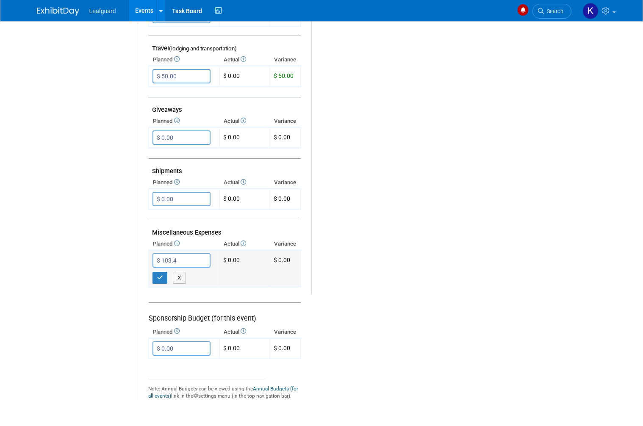
type input "$ 103.49"
click at [374, 274] on div "Budget Notes: Edit X" at bounding box center [452, 74] width 282 height 439
click at [163, 272] on button "button" at bounding box center [159, 278] width 15 height 12
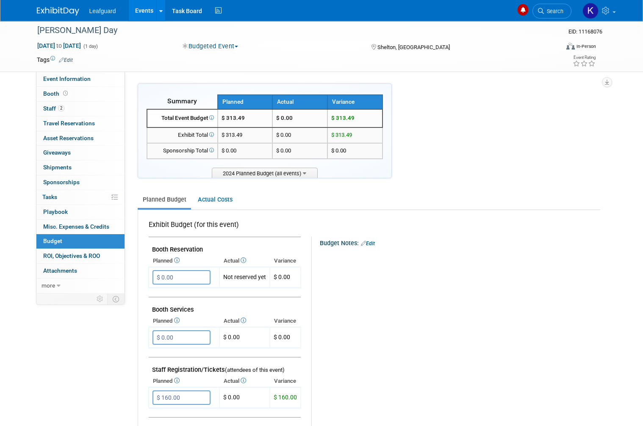
scroll to position [0, 0]
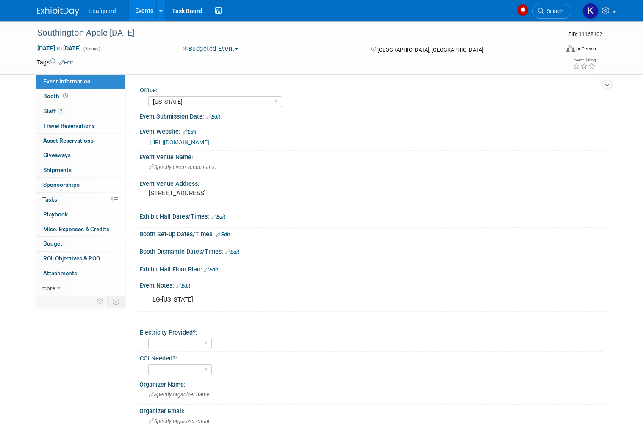
select select "[US_STATE]"
click at [73, 244] on link "Budget" at bounding box center [80, 244] width 88 height 14
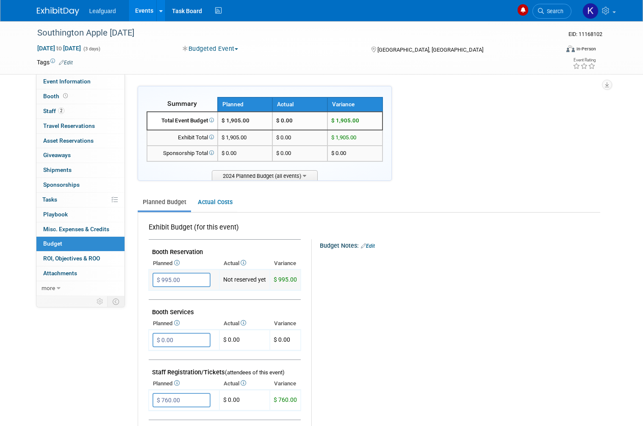
click at [191, 279] on input "$ 995.00" at bounding box center [181, 280] width 58 height 14
type input "$"
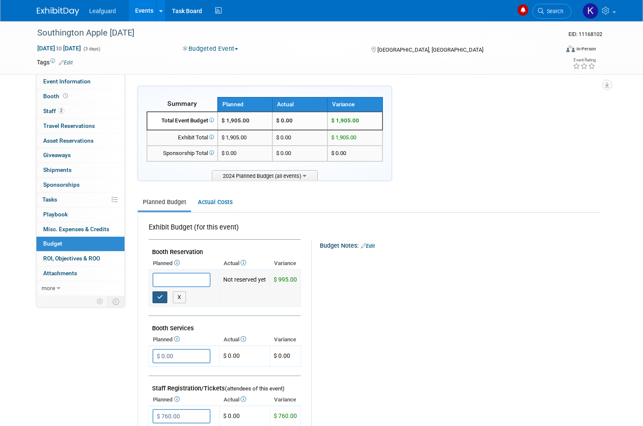
click at [164, 291] on button "button" at bounding box center [159, 297] width 15 height 12
type input "$ 0.00"
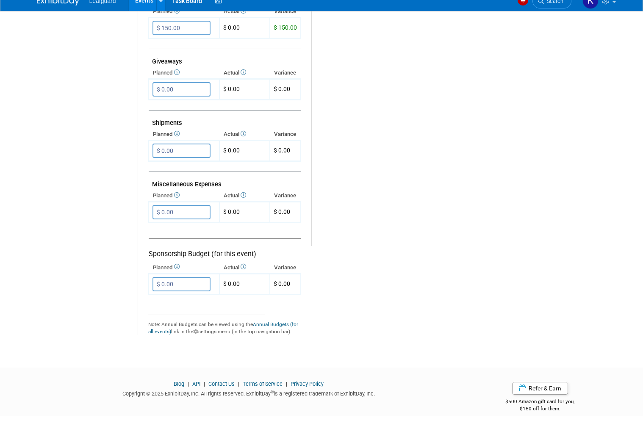
scroll to position [387, 0]
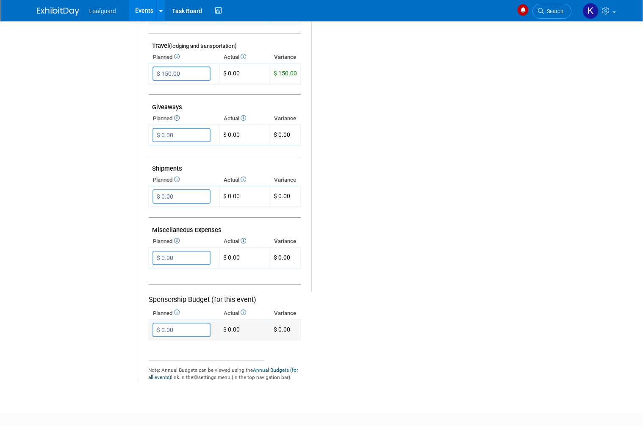
click at [265, 319] on td "$ 0.00" at bounding box center [244, 329] width 50 height 21
click at [198, 251] on input "$ 0.00" at bounding box center [181, 258] width 58 height 14
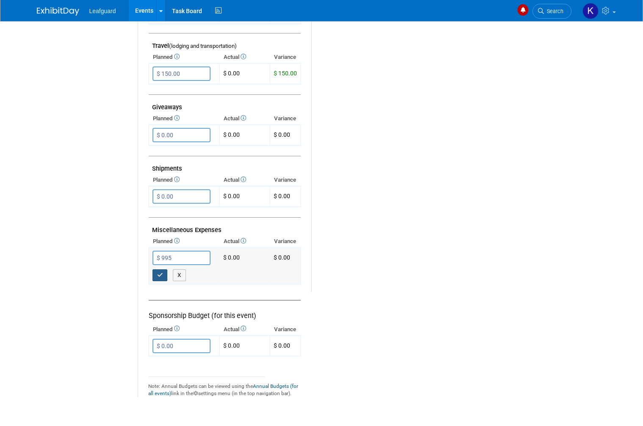
type input "$ 995.00"
click at [165, 269] on button "button" at bounding box center [159, 275] width 15 height 12
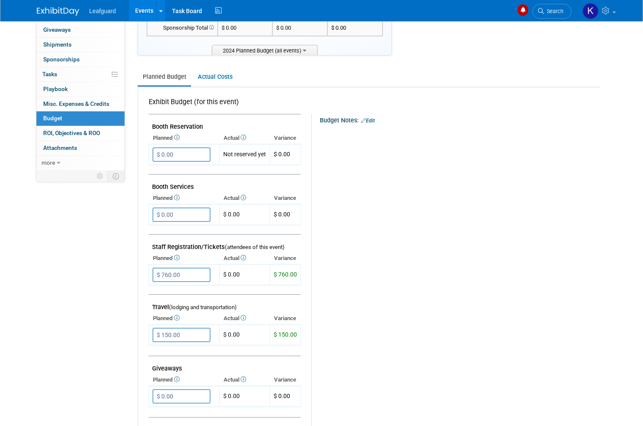
scroll to position [120, 0]
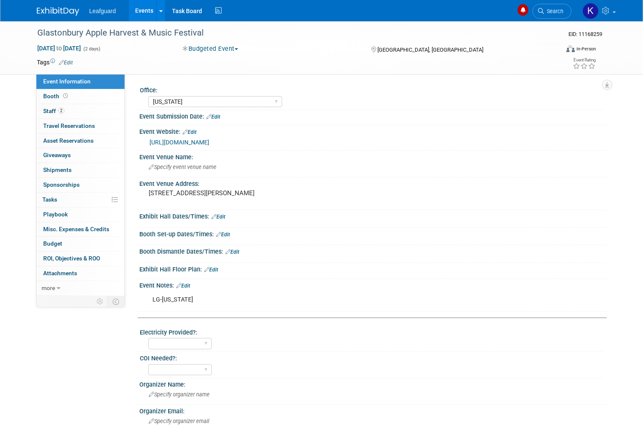
select select "[US_STATE]"
click at [88, 241] on link "Budget" at bounding box center [80, 244] width 88 height 14
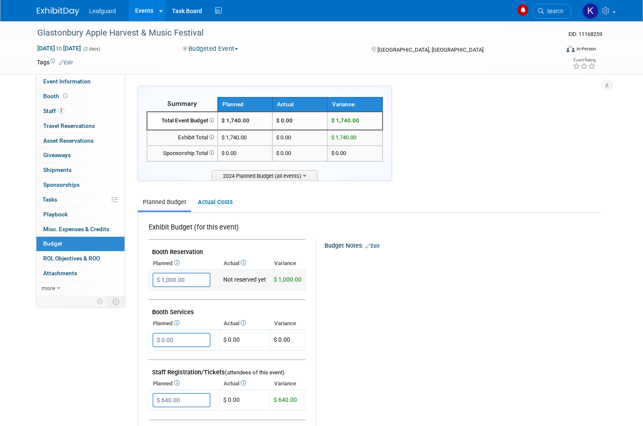
click at [194, 269] on td "$ 1,000.00 X" at bounding box center [184, 279] width 71 height 21
click at [191, 278] on input "$ 1,000.00" at bounding box center [181, 280] width 58 height 14
type input "$"
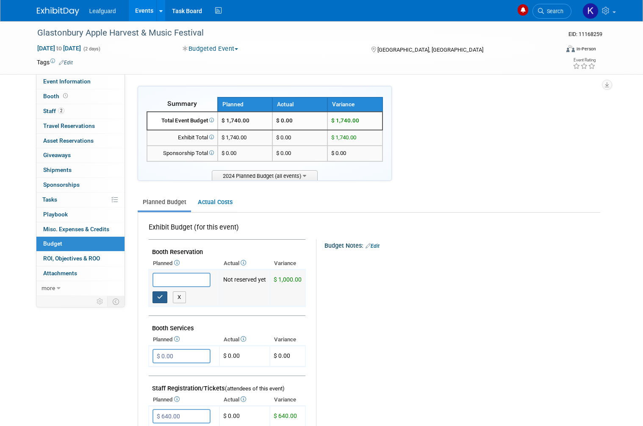
click at [158, 294] on icon "button" at bounding box center [160, 297] width 6 height 6
type input "$ 0.00"
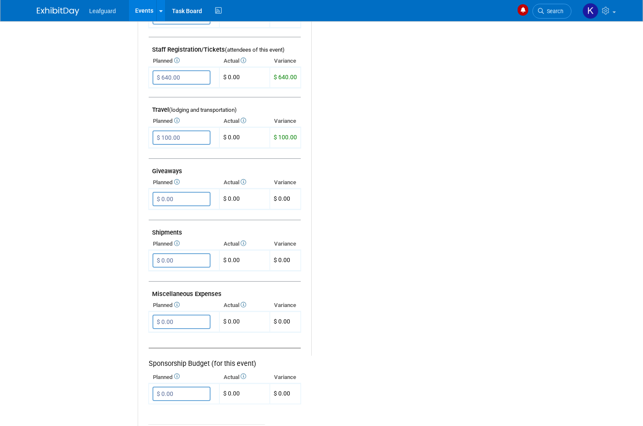
scroll to position [323, 0]
click at [194, 319] on input "$ 0.00" at bounding box center [181, 322] width 58 height 14
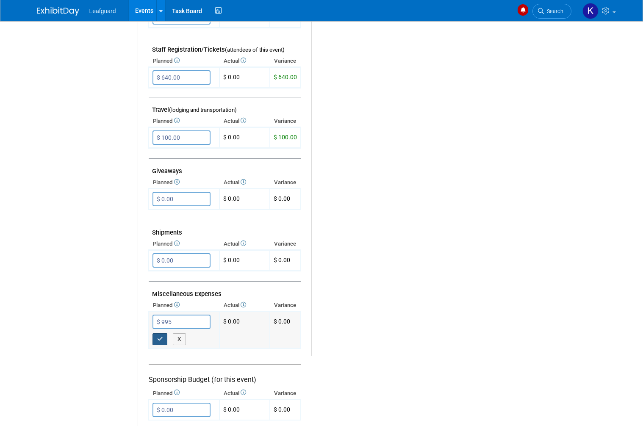
type input "$ 995.00"
click at [163, 333] on button "button" at bounding box center [159, 339] width 15 height 12
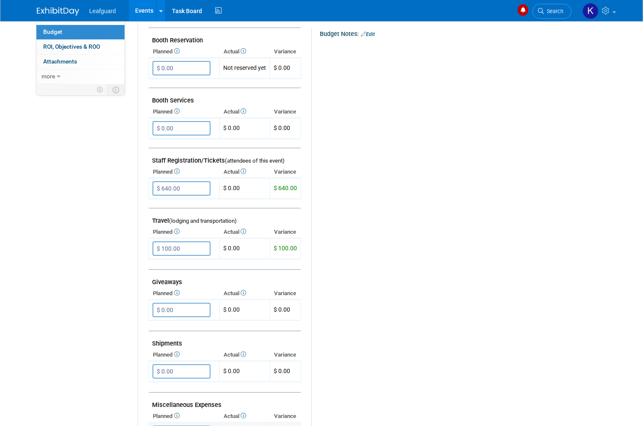
scroll to position [212, 0]
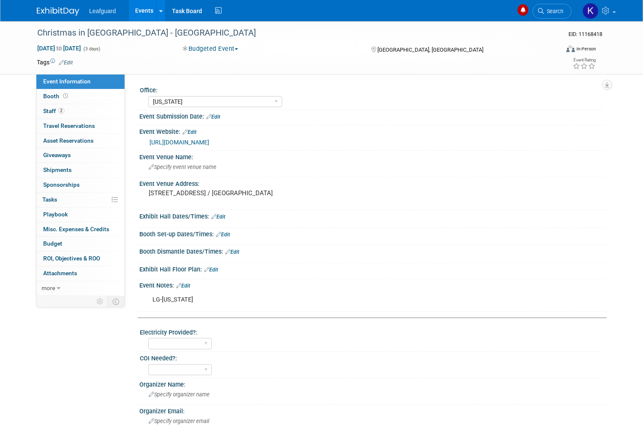
select select "[US_STATE]"
click at [79, 238] on link "Budget" at bounding box center [80, 244] width 88 height 14
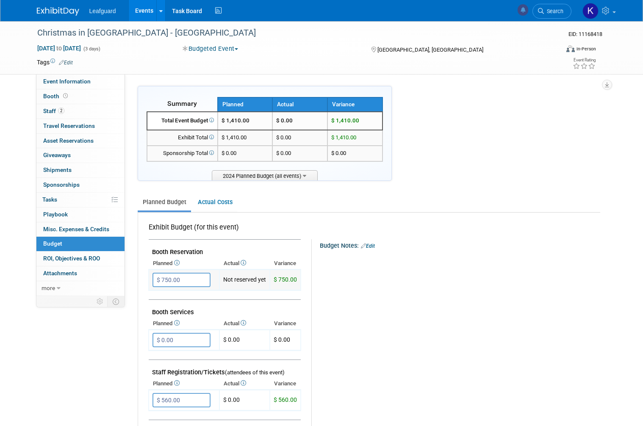
click at [186, 273] on input "$ 750.00" at bounding box center [181, 280] width 58 height 14
click at [188, 273] on input "$ 750.00" at bounding box center [181, 280] width 58 height 14
click at [186, 275] on input "$ 750.00" at bounding box center [181, 280] width 58 height 14
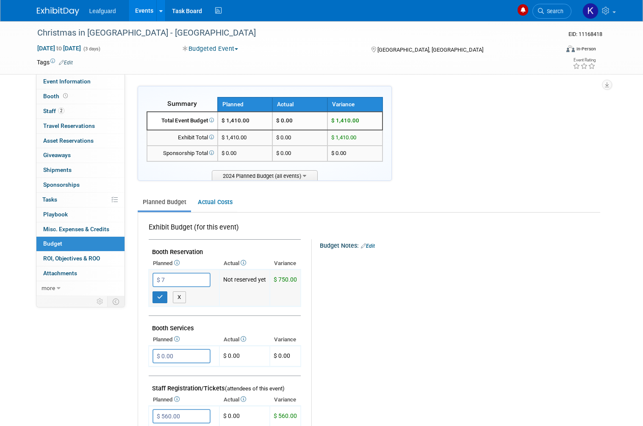
type input "$"
click at [164, 293] on button "button" at bounding box center [159, 297] width 15 height 12
type input "$ 0.00"
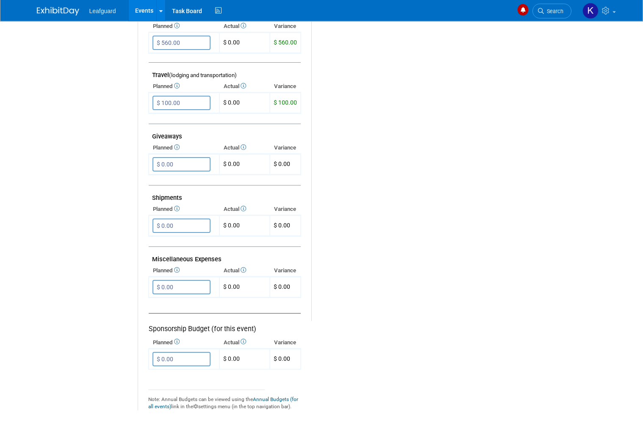
scroll to position [360, 0]
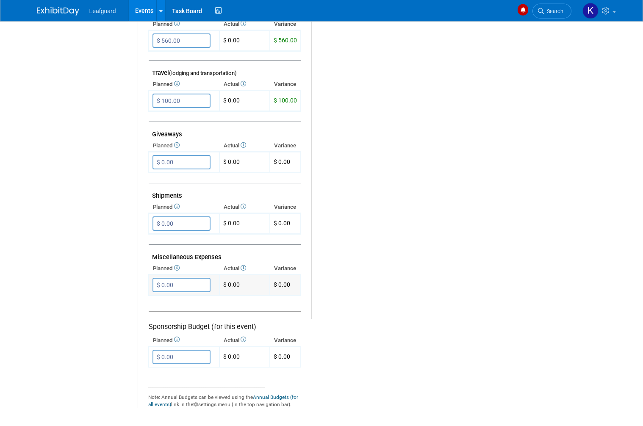
click at [190, 281] on input "$ 0.00" at bounding box center [181, 285] width 58 height 14
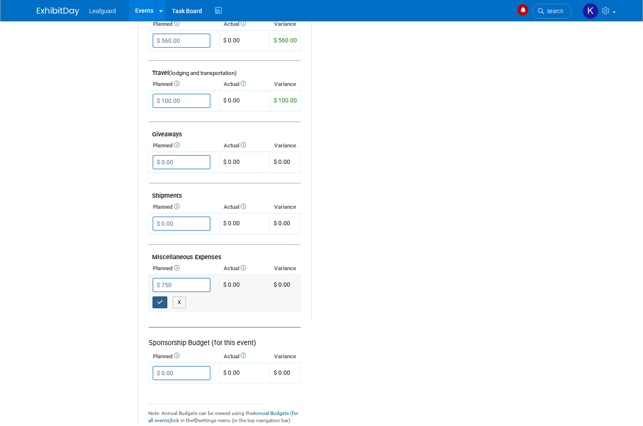
type input "$ 750.00"
click at [164, 298] on button "button" at bounding box center [159, 302] width 15 height 12
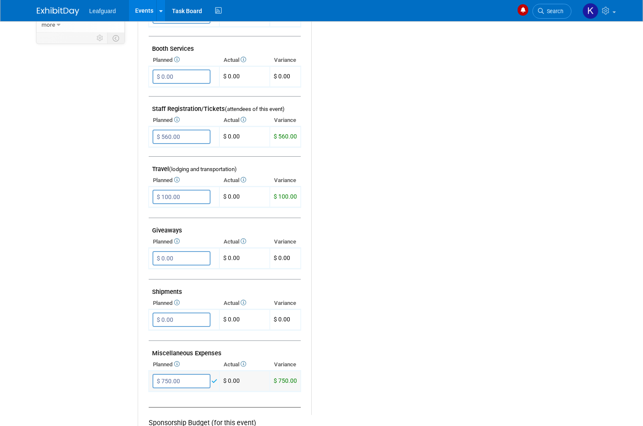
scroll to position [263, 0]
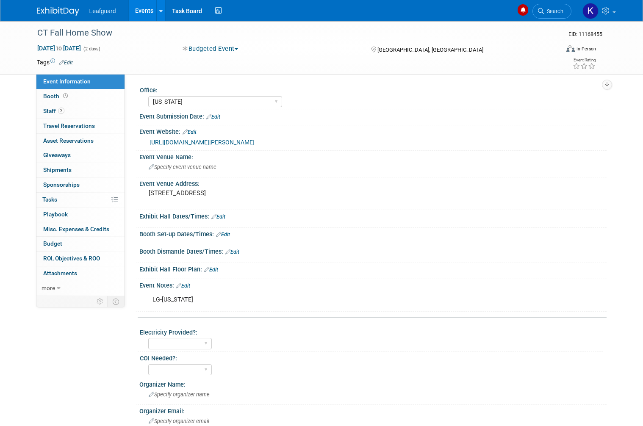
select select "[US_STATE]"
click at [77, 241] on link "Budget" at bounding box center [80, 244] width 88 height 14
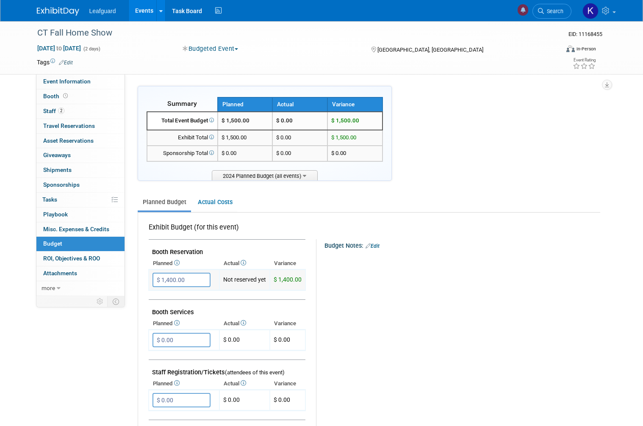
click at [183, 275] on input "$ 1,400.00" at bounding box center [181, 280] width 58 height 14
type input "$"
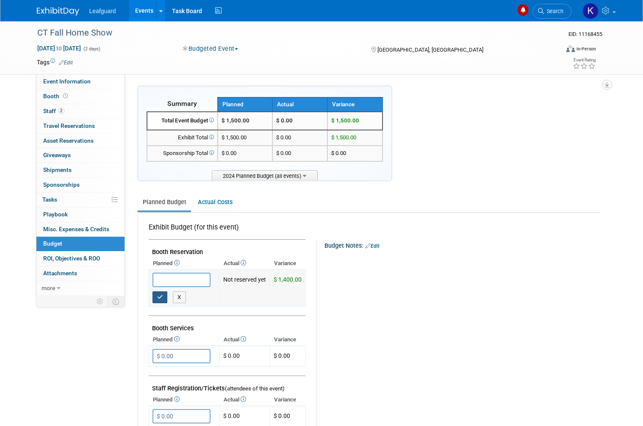
click at [162, 296] on button "button" at bounding box center [159, 297] width 15 height 12
type input "$ 0.00"
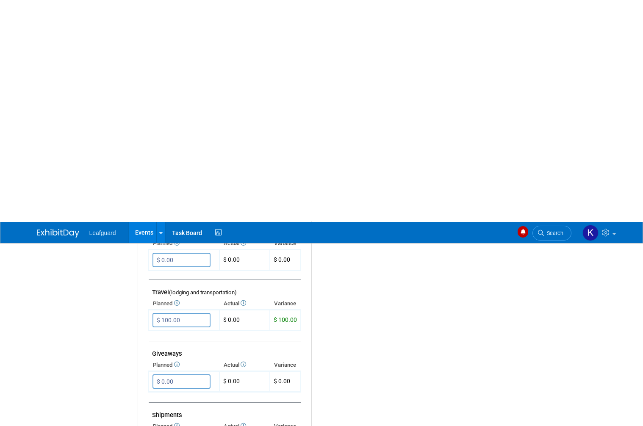
scroll to position [362, 0]
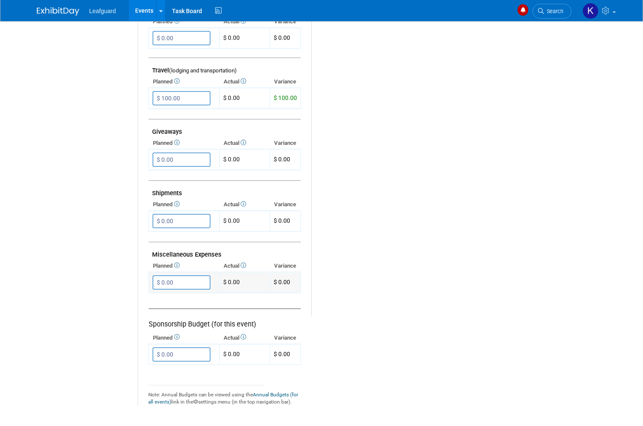
click at [191, 277] on input "$ 0.00" at bounding box center [181, 282] width 58 height 14
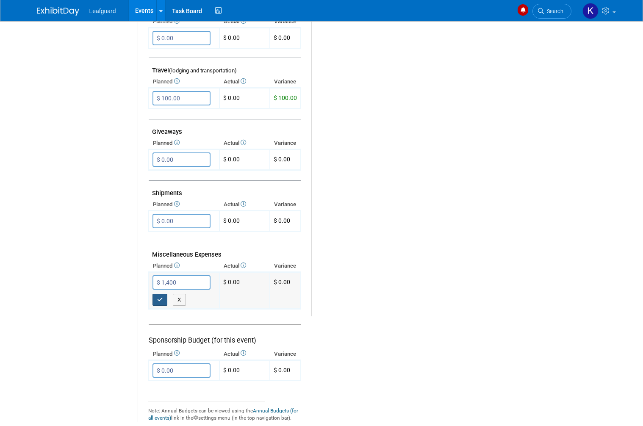
type input "$ 1,400.00"
click at [164, 294] on button "button" at bounding box center [159, 300] width 15 height 12
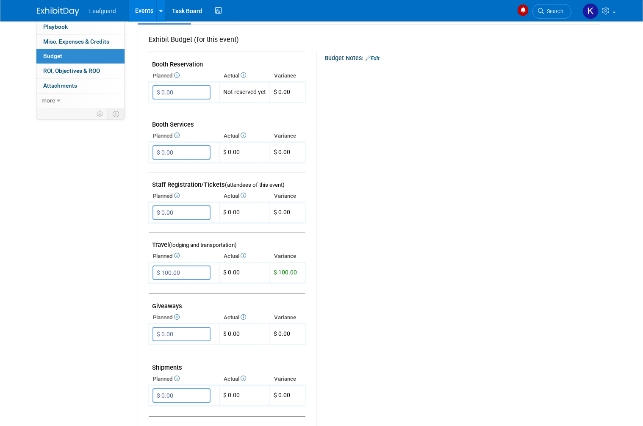
scroll to position [188, 0]
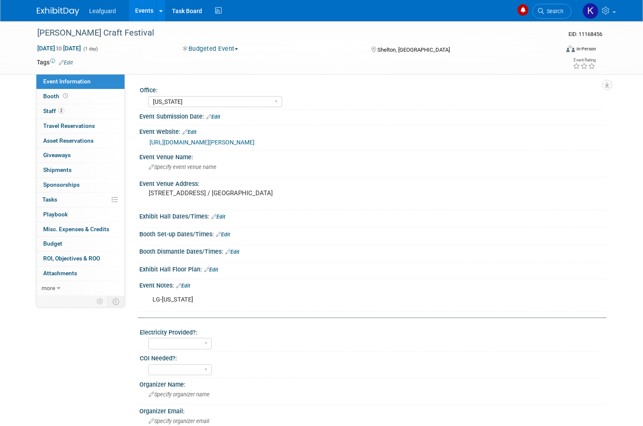
select select "[US_STATE]"
click at [82, 239] on link "Budget" at bounding box center [80, 244] width 88 height 14
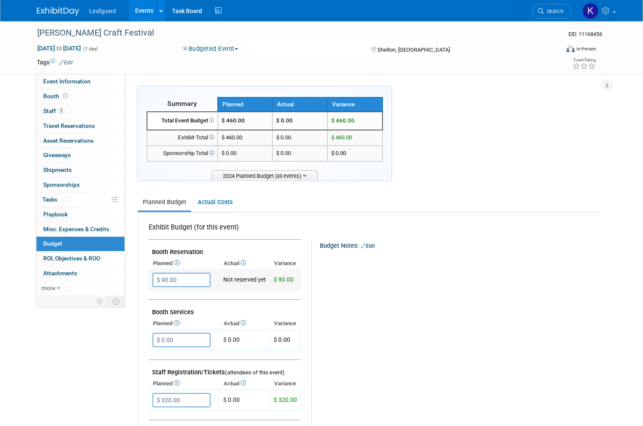
click at [193, 274] on input "$ 90.00" at bounding box center [181, 280] width 58 height 14
type input "$"
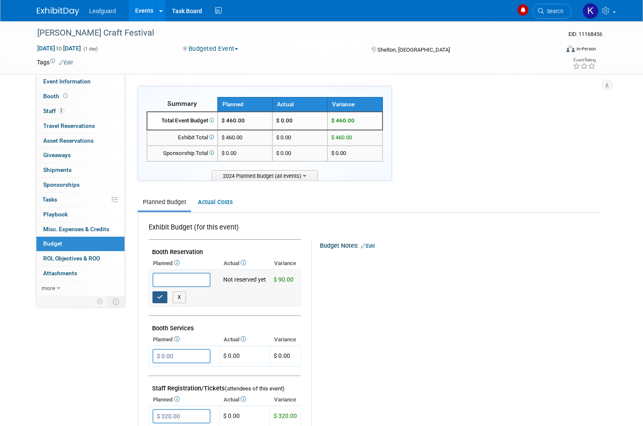
click at [158, 291] on button "button" at bounding box center [159, 297] width 15 height 12
type input "$ 0.00"
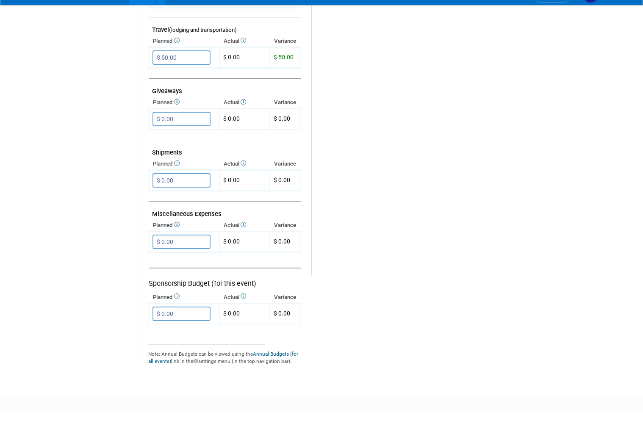
scroll to position [422, 0]
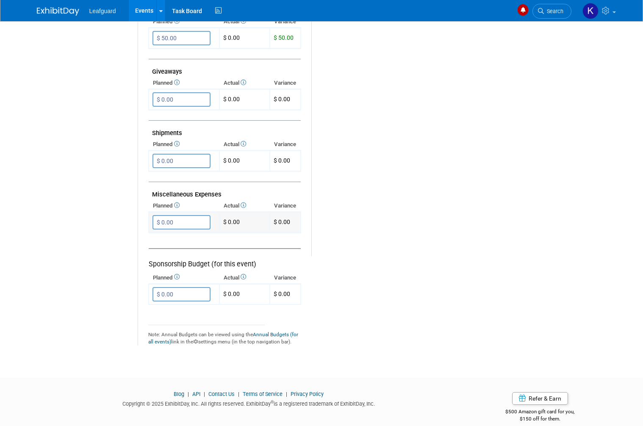
click at [191, 215] on input "$ 0.00" at bounding box center [181, 222] width 58 height 14
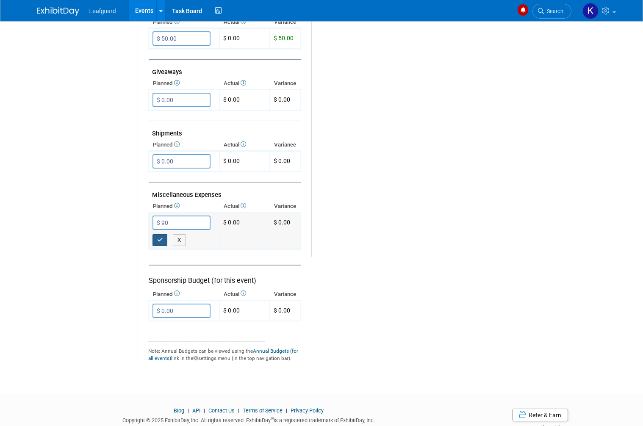
type input "$ 90.00"
click at [161, 237] on icon "button" at bounding box center [160, 240] width 6 height 6
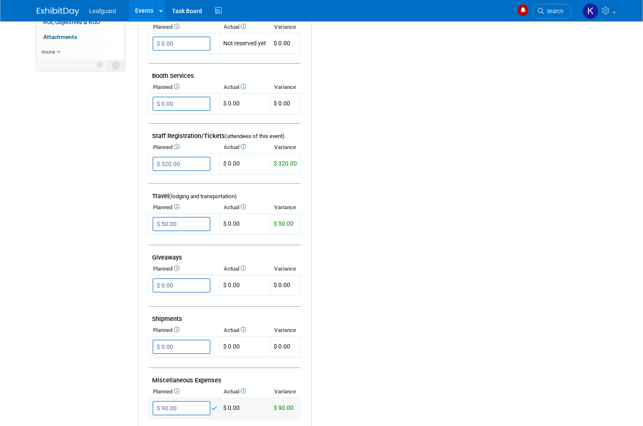
scroll to position [236, 0]
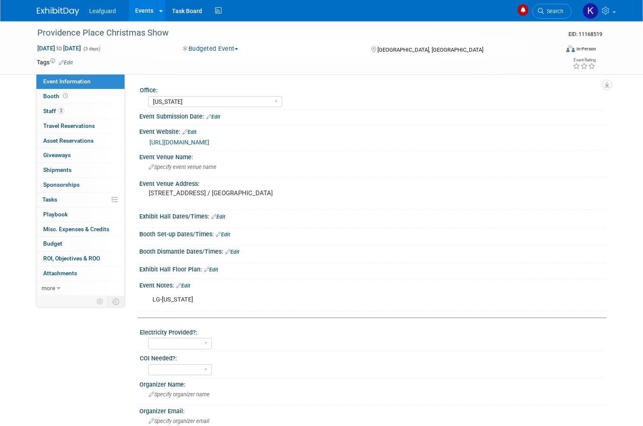
select select "[US_STATE]"
click at [86, 241] on link "Budget" at bounding box center [80, 244] width 88 height 14
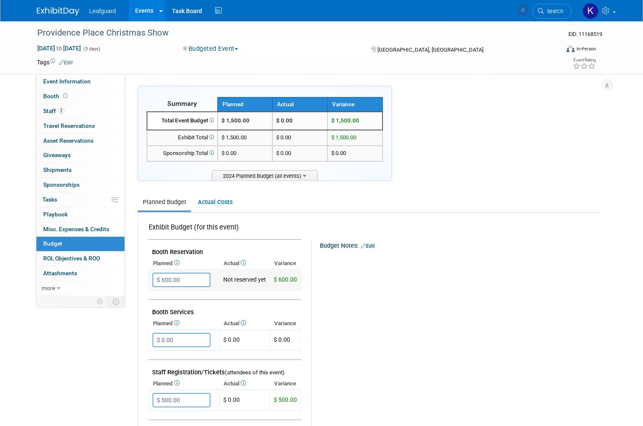
click at [183, 274] on input "$ 600.00" at bounding box center [181, 280] width 58 height 14
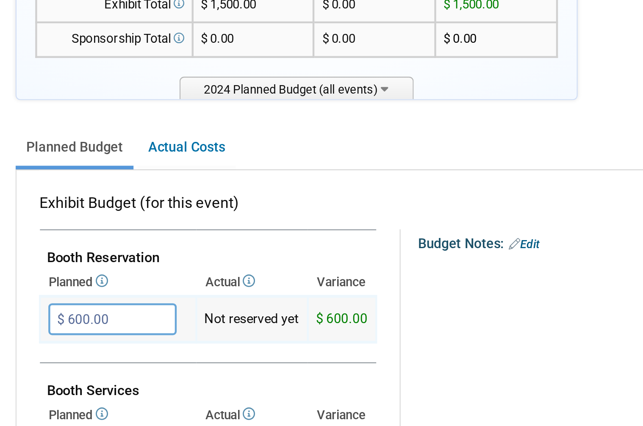
type input "$"
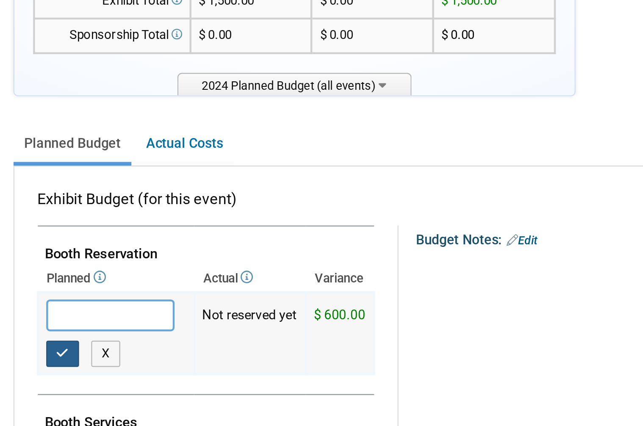
click at [152, 291] on button "button" at bounding box center [159, 297] width 15 height 12
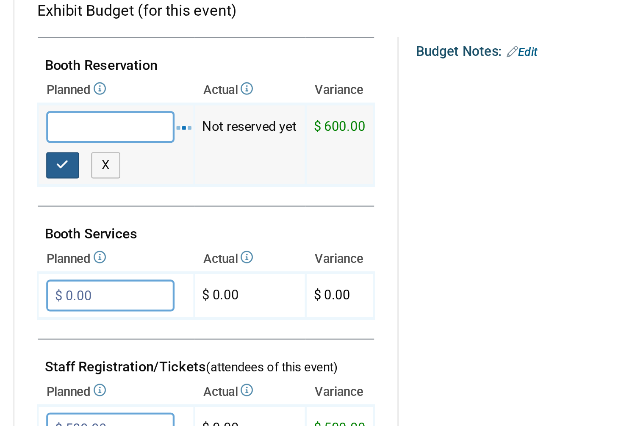
type input "$ 0.00"
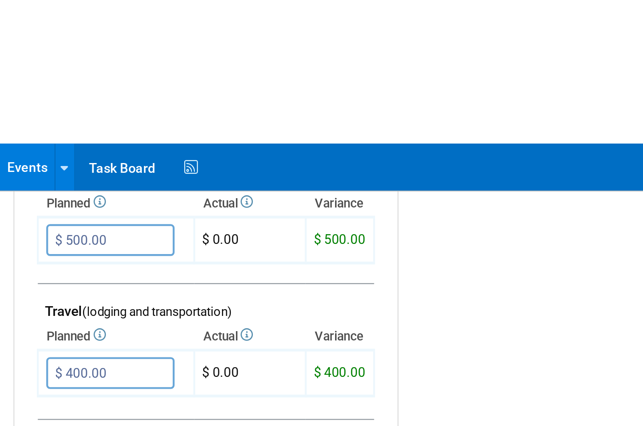
scroll to position [372, 0]
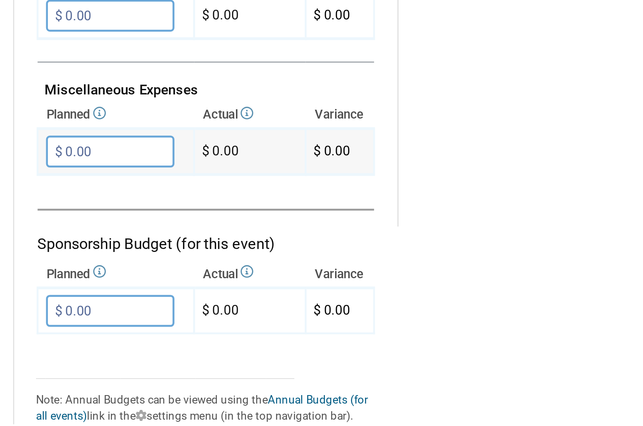
click at [152, 265] on input "$ 0.00" at bounding box center [181, 272] width 58 height 14
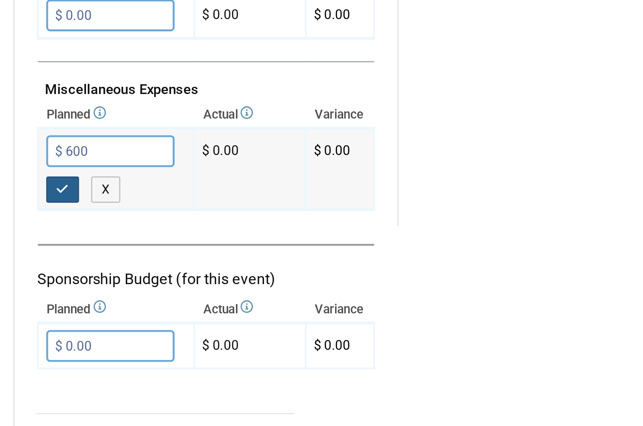
type input "$ 600.00"
click at [152, 284] on button "button" at bounding box center [159, 290] width 15 height 12
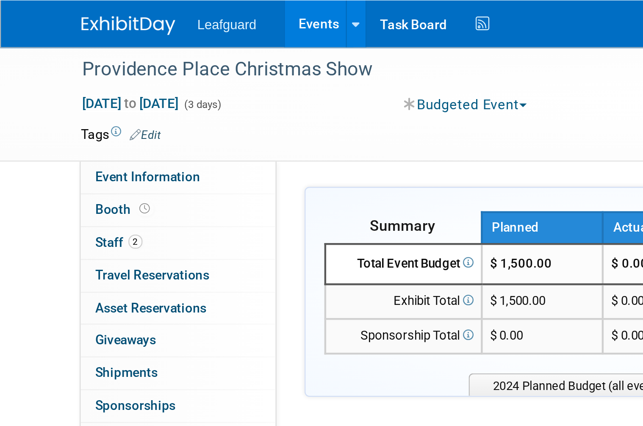
scroll to position [0, 0]
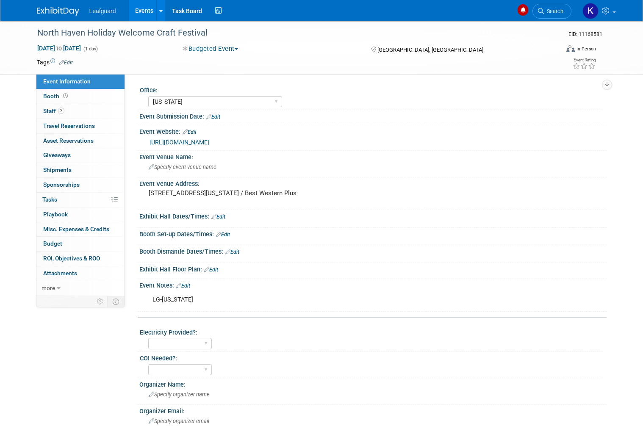
select select "[US_STATE]"
click at [73, 231] on link "0 Misc. Expenses & Credits 0" at bounding box center [80, 229] width 88 height 14
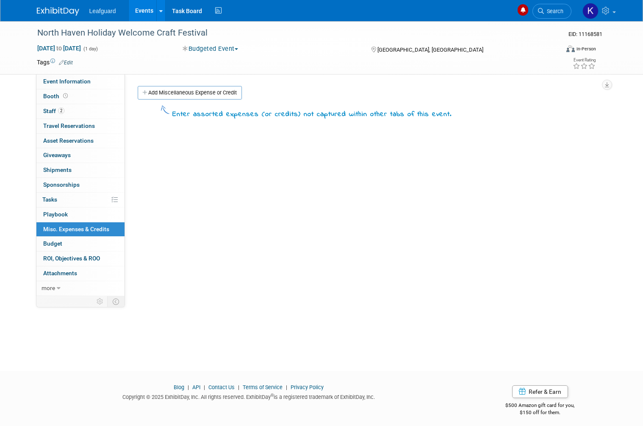
click at [67, 242] on link "Budget" at bounding box center [80, 244] width 88 height 14
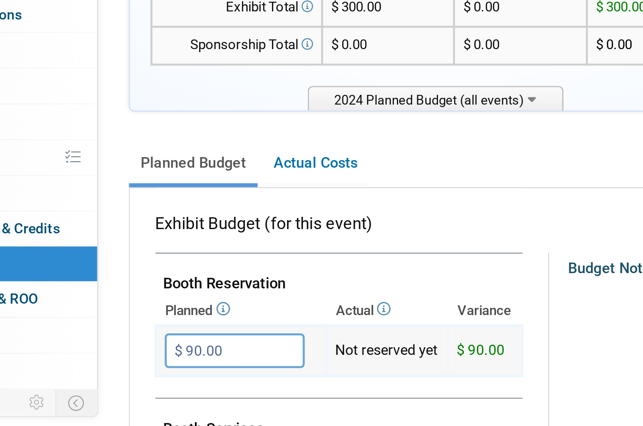
click at [152, 273] on input "$ 90.00" at bounding box center [181, 280] width 58 height 14
type input "$"
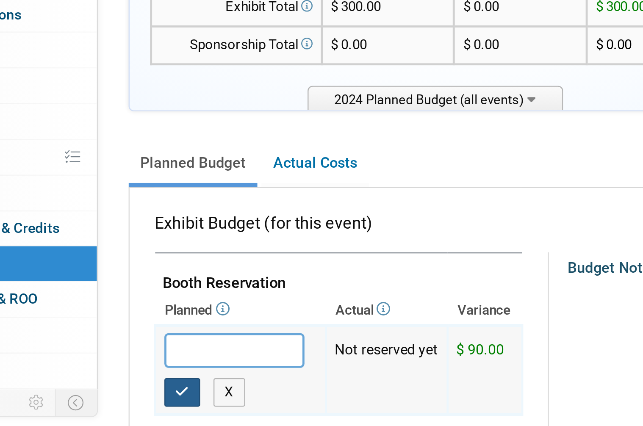
click at [157, 294] on icon "button" at bounding box center [160, 297] width 6 height 6
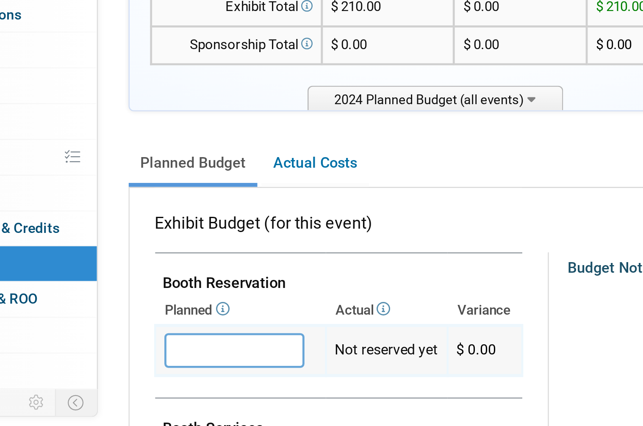
type input "$ 0.00"
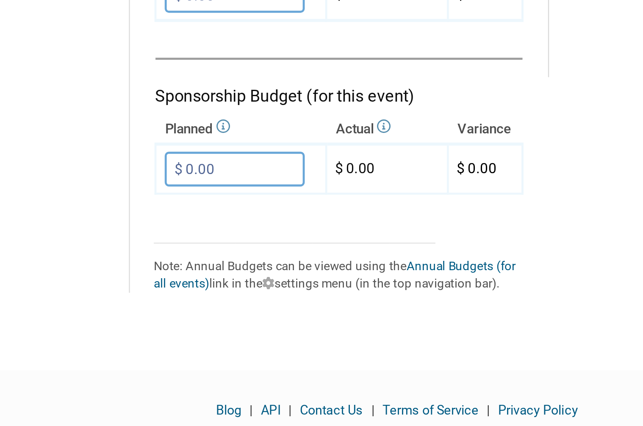
scroll to position [422, 0]
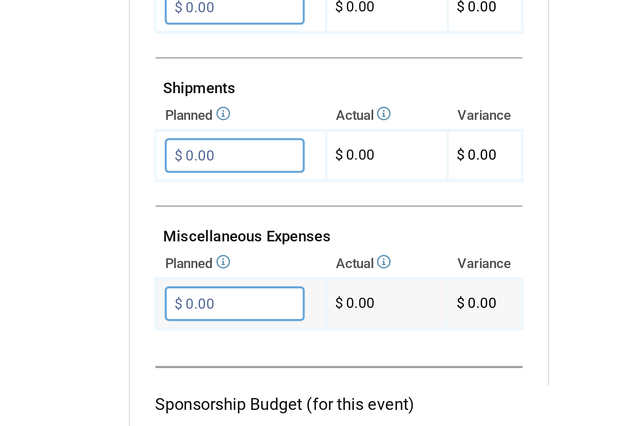
click at [152, 215] on input "$ 0.00" at bounding box center [181, 222] width 58 height 14
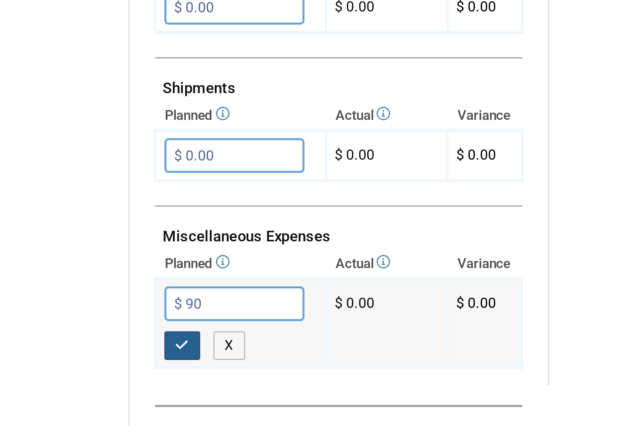
type input "$ 90.00"
click at [157, 237] on icon "button" at bounding box center [160, 240] width 6 height 6
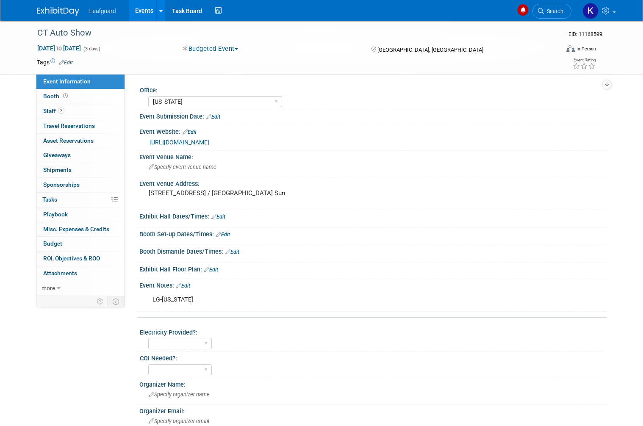
select select "[US_STATE]"
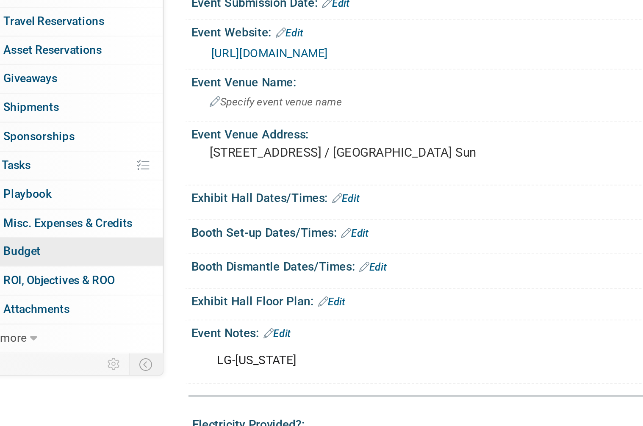
click at [37, 237] on link "Budget" at bounding box center [80, 244] width 88 height 14
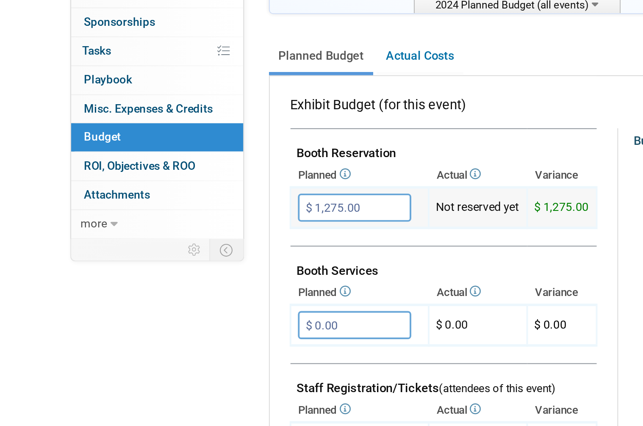
click at [194, 273] on input "$ 1,275.00" at bounding box center [181, 280] width 58 height 14
type input "$"
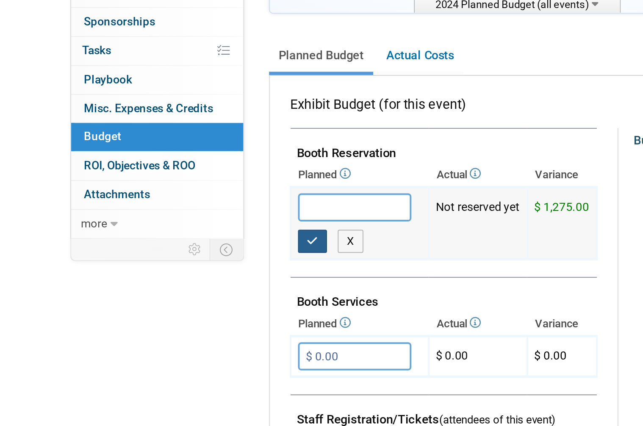
click at [161, 294] on icon "button" at bounding box center [160, 297] width 6 height 6
type input "$ 0.00"
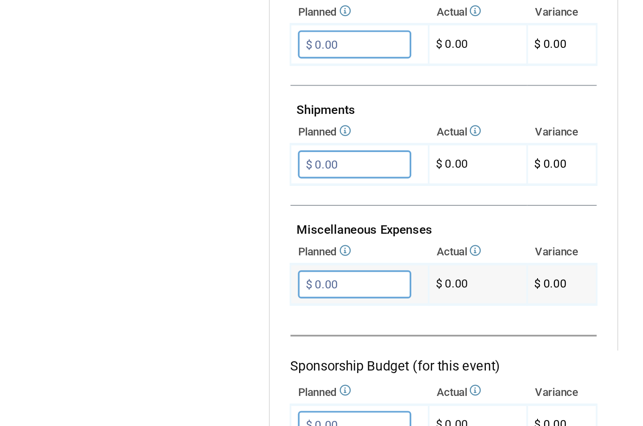
click at [186, 329] on input "$ 0.00" at bounding box center [181, 336] width 58 height 14
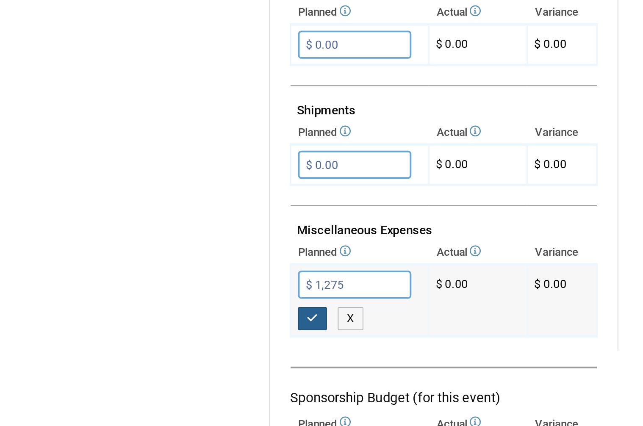
type input "$ 1,275.00"
click at [161, 350] on icon "button" at bounding box center [160, 353] width 6 height 6
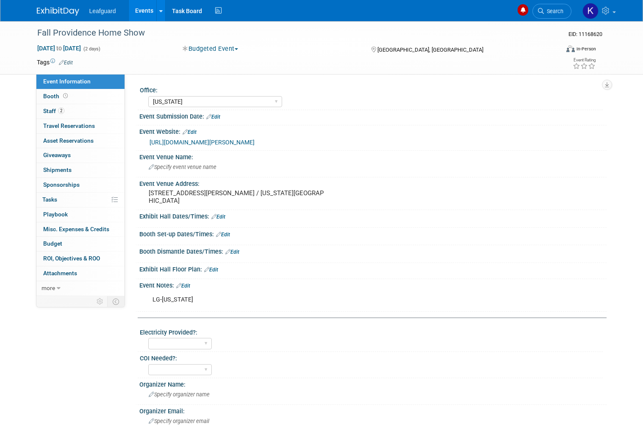
select select "[US_STATE]"
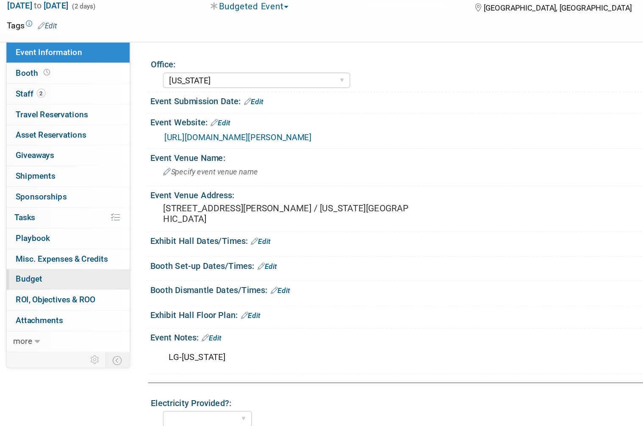
click at [43, 237] on link "Budget" at bounding box center [80, 244] width 88 height 14
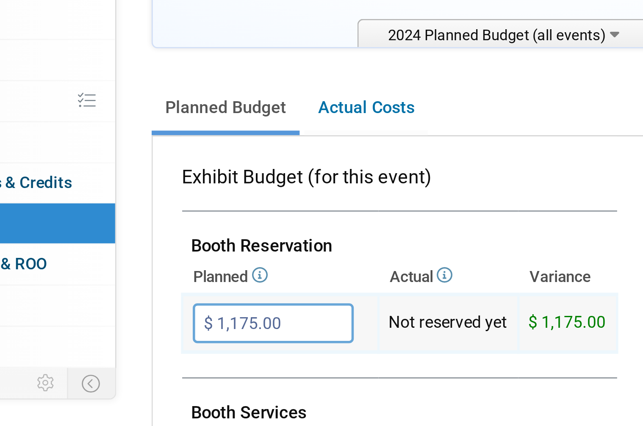
click at [152, 273] on input "$ 1,175.00" at bounding box center [181, 280] width 58 height 14
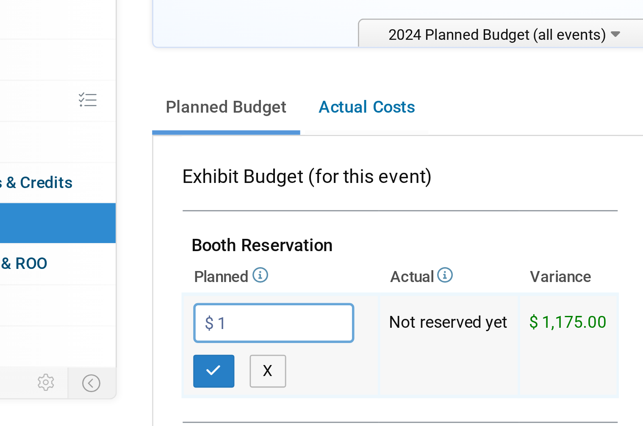
type input "$"
click at [152, 291] on button "button" at bounding box center [159, 297] width 15 height 12
type input "$ 0.00"
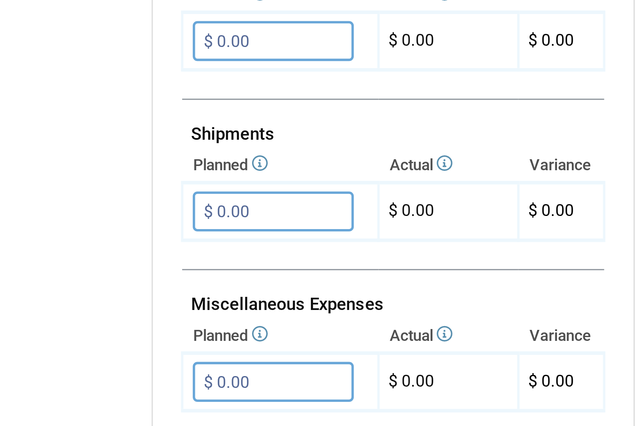
scroll to position [247, 0]
click at [152, 391] on input "$ 0.00" at bounding box center [181, 398] width 58 height 14
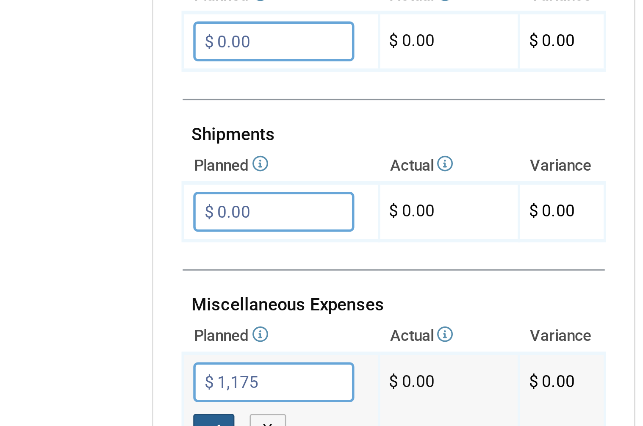
type input "$ 1,175.00"
click at [152, 409] on button "button" at bounding box center [159, 415] width 15 height 12
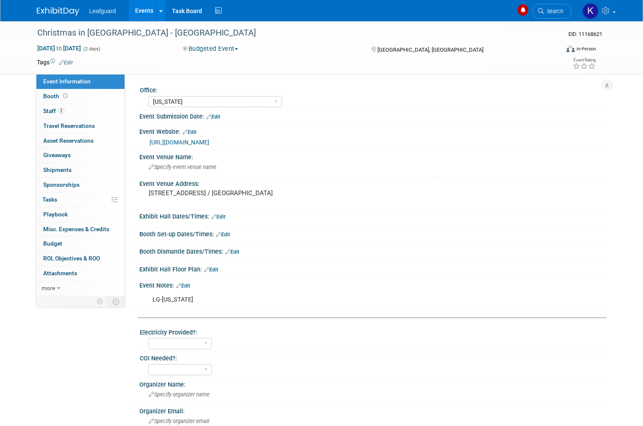
select select "[US_STATE]"
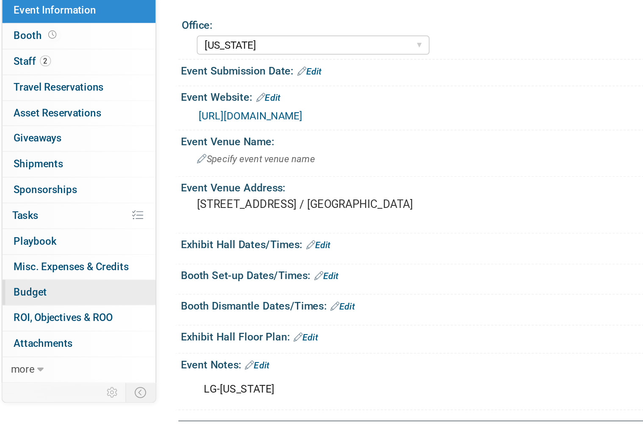
click at [36, 237] on link "Budget" at bounding box center [80, 244] width 88 height 14
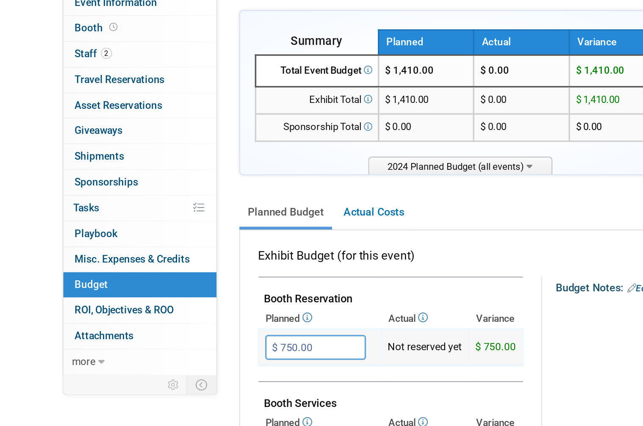
click at [177, 273] on input "$ 750.00" at bounding box center [181, 280] width 58 height 14
type input "$"
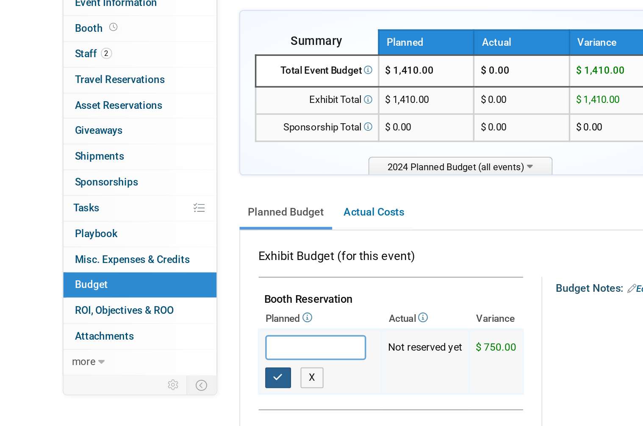
click at [158, 294] on icon "button" at bounding box center [160, 297] width 6 height 6
type input "$ 0.00"
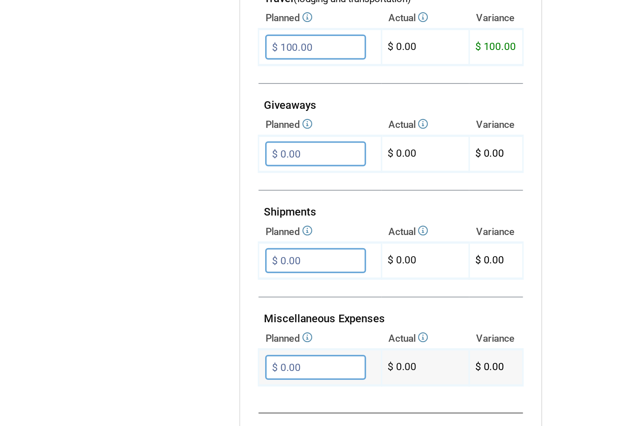
click at [194, 365] on input "$ 0.00" at bounding box center [181, 372] width 58 height 14
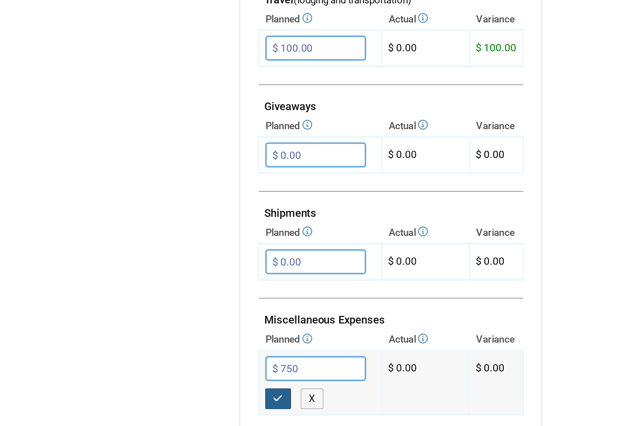
type input "$ 750.00"
click at [162, 387] on icon "button" at bounding box center [160, 390] width 6 height 6
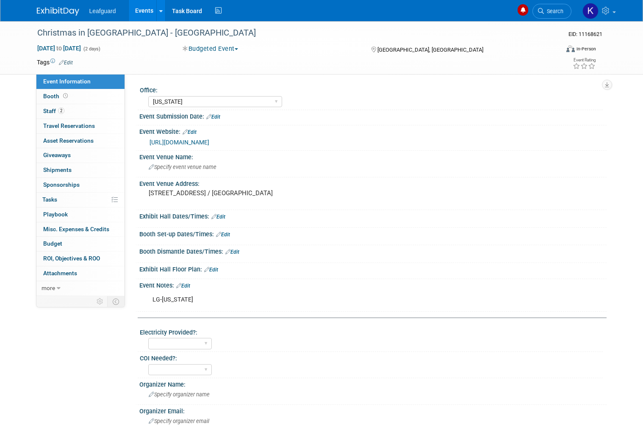
select select "[US_STATE]"
click at [72, 244] on link "Budget" at bounding box center [80, 244] width 88 height 14
select select "[US_STATE]"
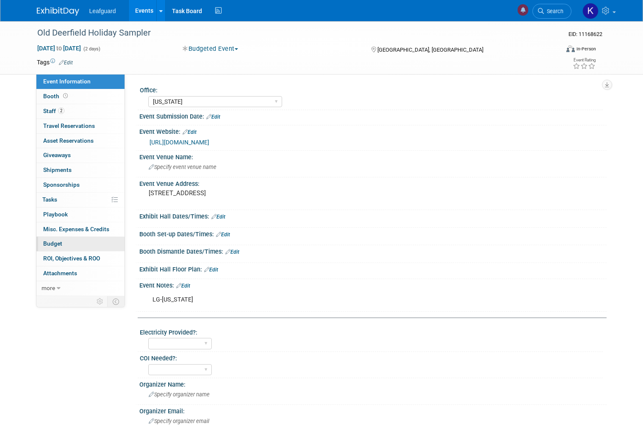
click at [82, 237] on link "Budget" at bounding box center [80, 244] width 88 height 14
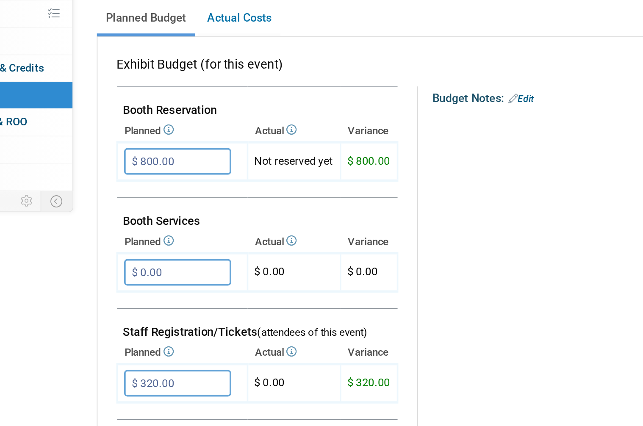
scroll to position [17, 0]
click at [152, 256] on input "$ 800.00" at bounding box center [181, 263] width 58 height 14
type input "$"
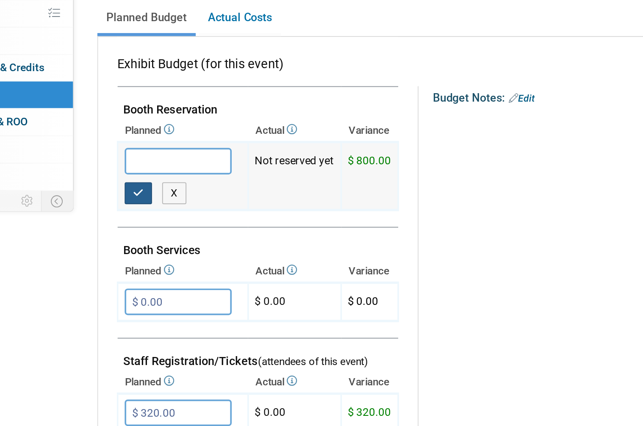
click at [157, 278] on icon "button" at bounding box center [160, 281] width 6 height 6
type input "$ 0.00"
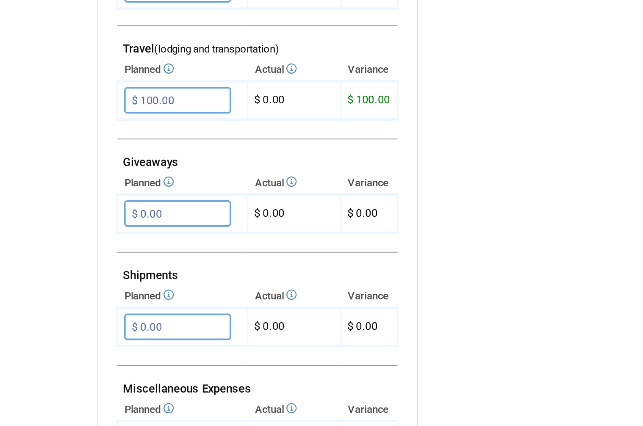
scroll to position [230, 0]
click at [152, 407] on input "$ 0.00" at bounding box center [181, 414] width 58 height 14
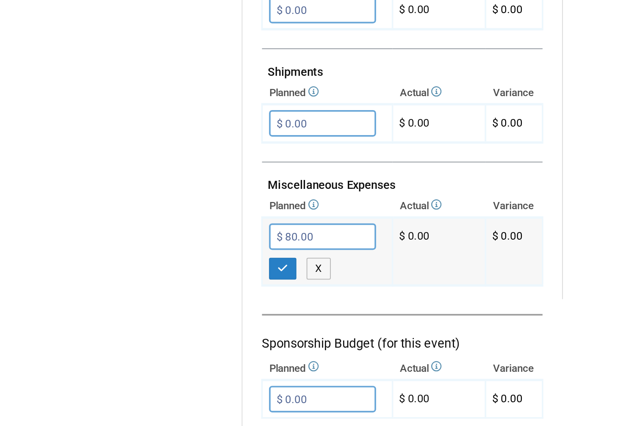
type input "$ 800.00"
click at [157, 330] on icon "button" at bounding box center [160, 333] width 6 height 6
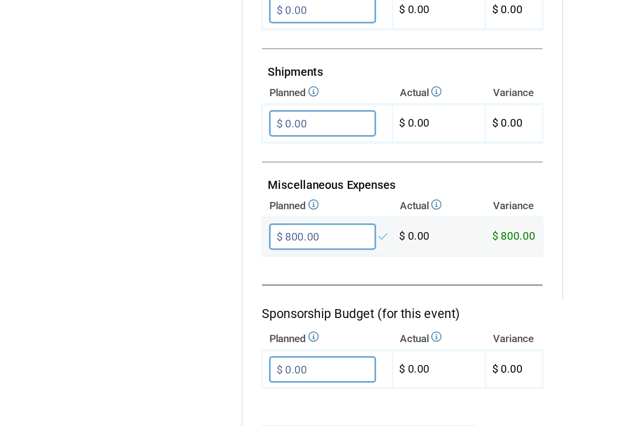
scroll to position [340, 0]
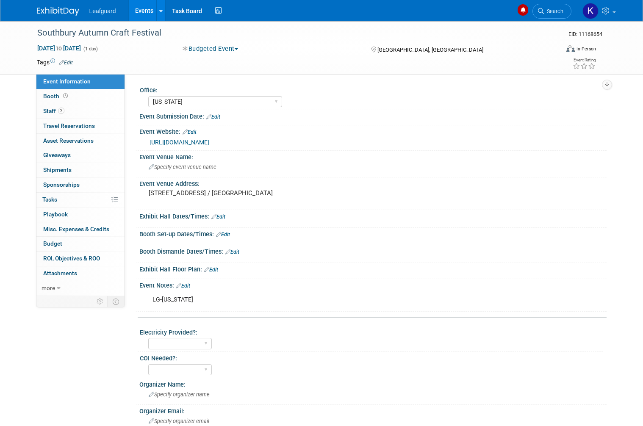
select select "[US_STATE]"
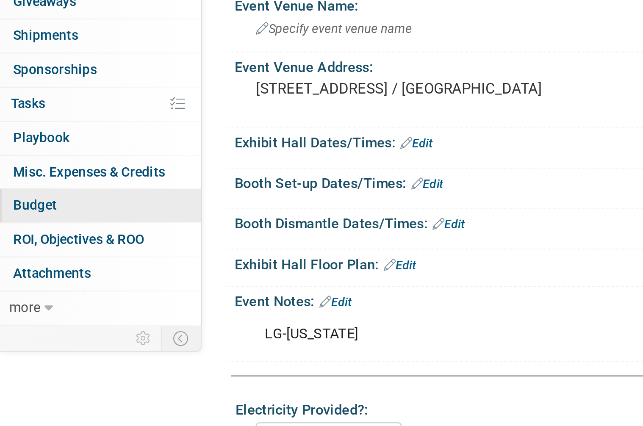
click at [39, 237] on link "Budget" at bounding box center [80, 244] width 88 height 14
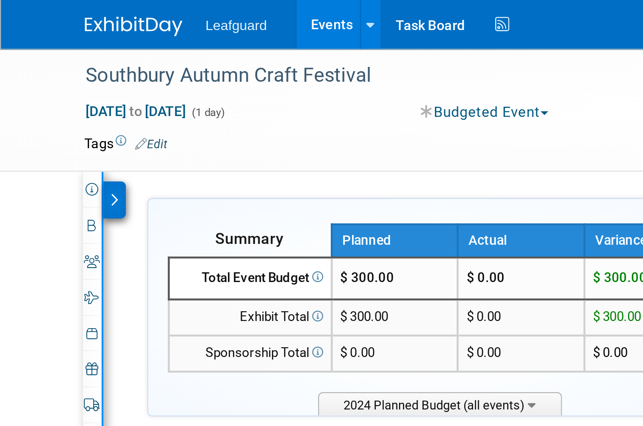
click at [52, 85] on div at bounding box center [50, 87] width 10 height 16
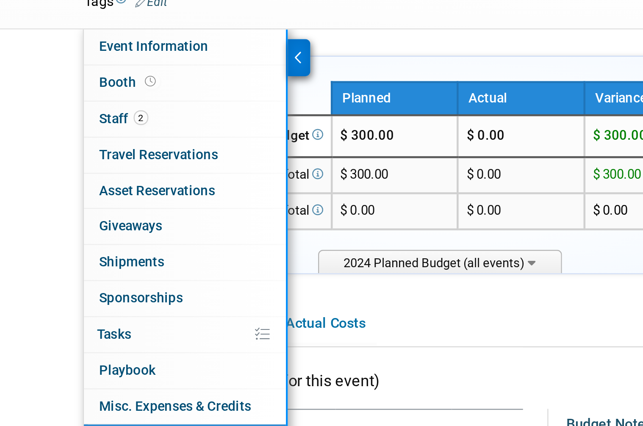
click at [233, 194] on ul "Planned Budget Actual Costs" at bounding box center [332, 203] width 536 height 19
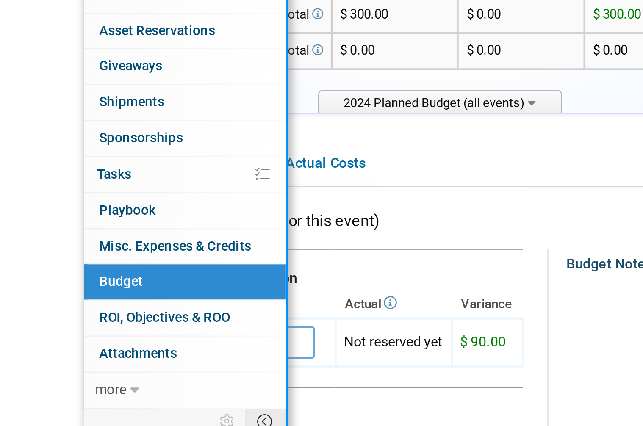
click at [114, 311] on icon at bounding box center [115, 314] width 6 height 6
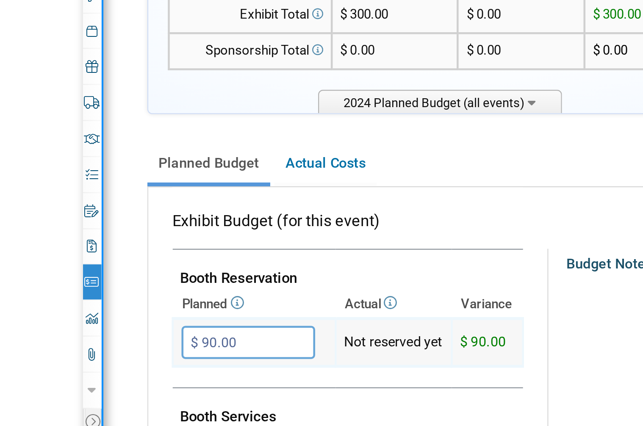
click at [114, 273] on input "$ 90.00" at bounding box center [108, 280] width 58 height 14
type input "$"
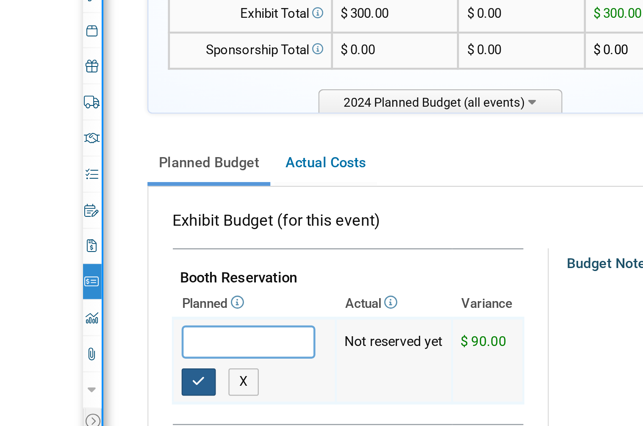
click at [85, 294] on icon "button" at bounding box center [86, 297] width 6 height 6
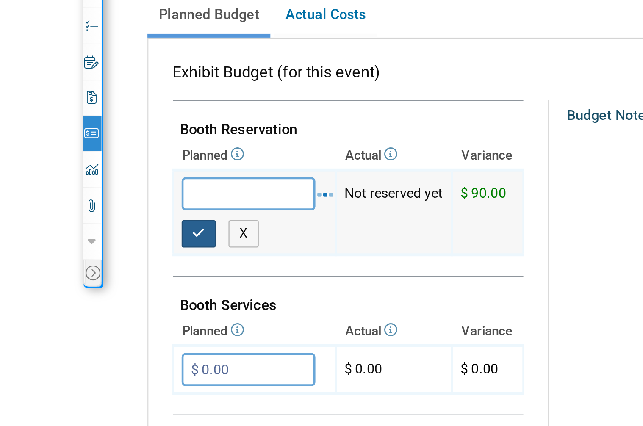
type input "$ 0.00"
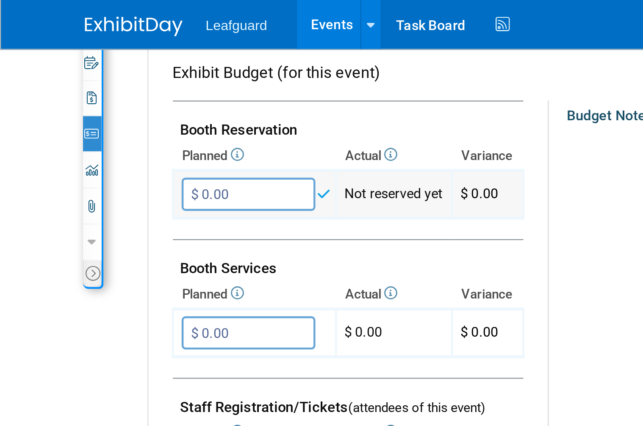
scroll to position [276, 0]
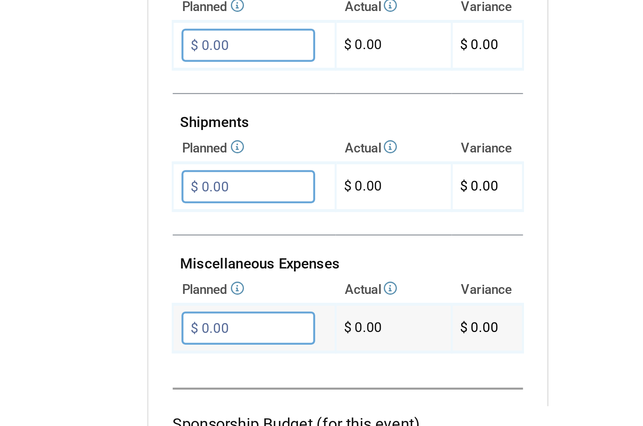
click at [123, 361] on input "$ 0.00" at bounding box center [108, 368] width 58 height 14
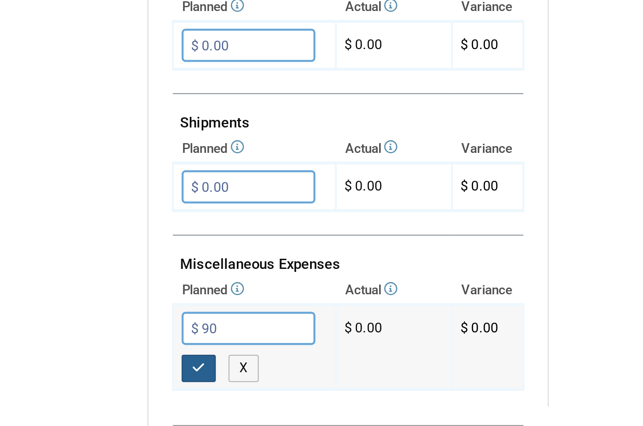
type input "$ 90.00"
click at [85, 383] on icon "button" at bounding box center [86, 386] width 6 height 6
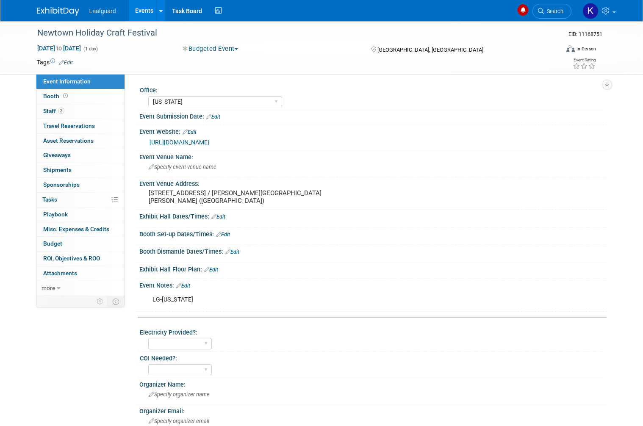
select select "[US_STATE]"
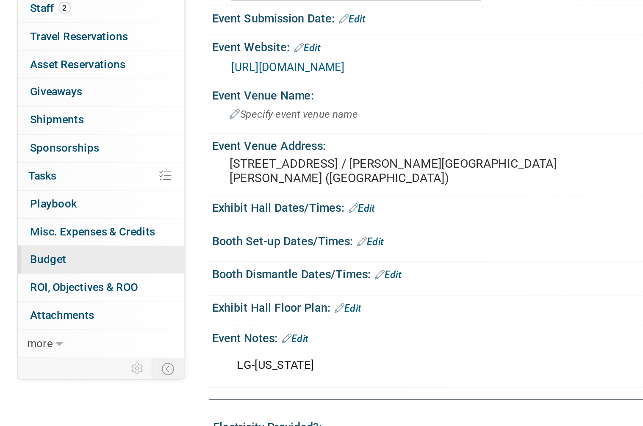
click at [50, 237] on link "Budget" at bounding box center [80, 244] width 88 height 14
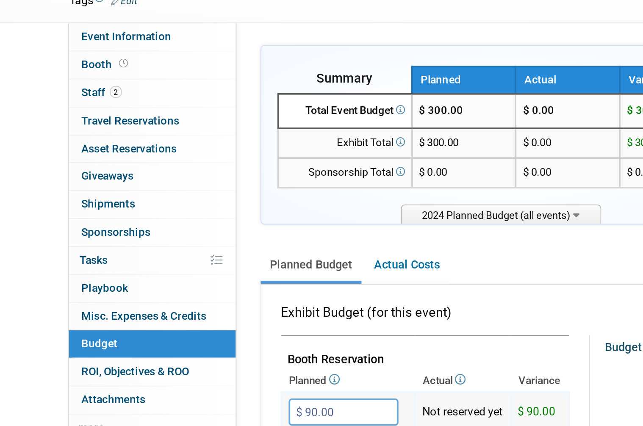
click at [182, 273] on input "$ 90.00" at bounding box center [181, 280] width 58 height 14
type input "$"
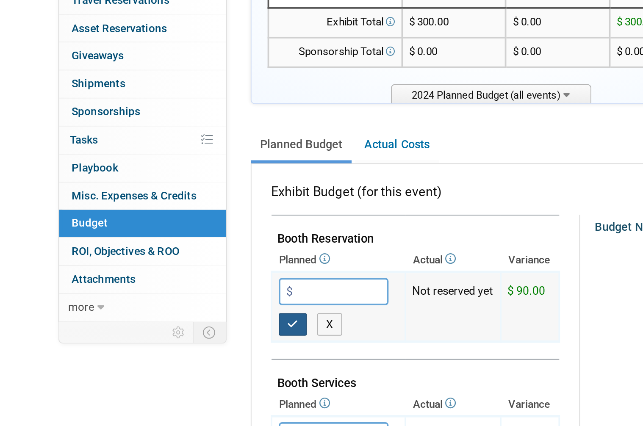
click at [157, 294] on icon "button" at bounding box center [160, 297] width 6 height 6
type input "$ 0.00"
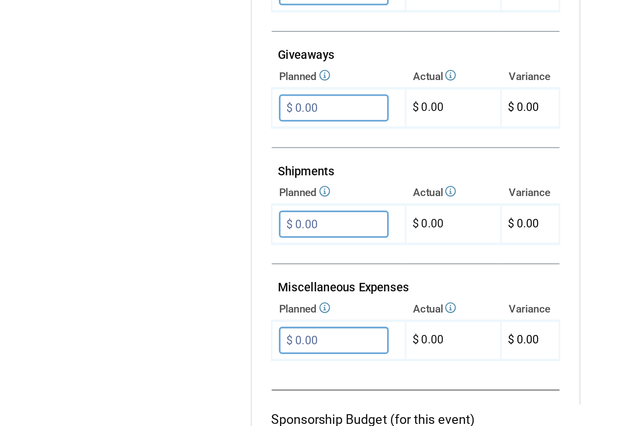
scroll to position [283, 0]
click at [190, 355] on input "$ 0.00" at bounding box center [181, 362] width 58 height 14
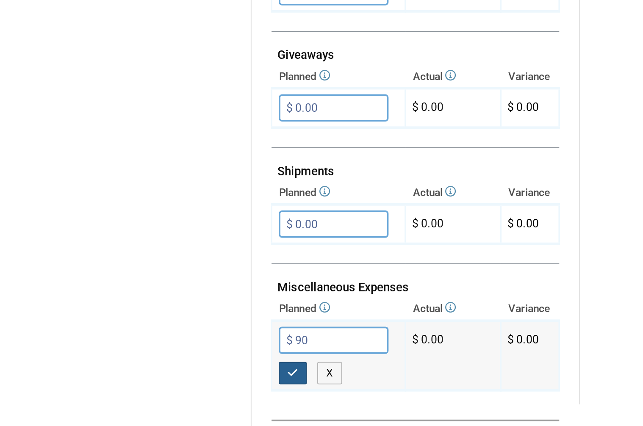
type input "$ 90.00"
click at [157, 377] on icon "button" at bounding box center [160, 380] width 6 height 6
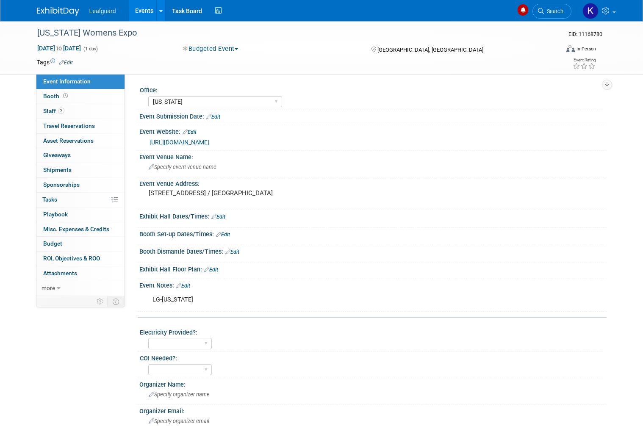
select select "[US_STATE]"
click at [72, 252] on link "0 ROI, Objectives & ROO 0" at bounding box center [80, 259] width 88 height 14
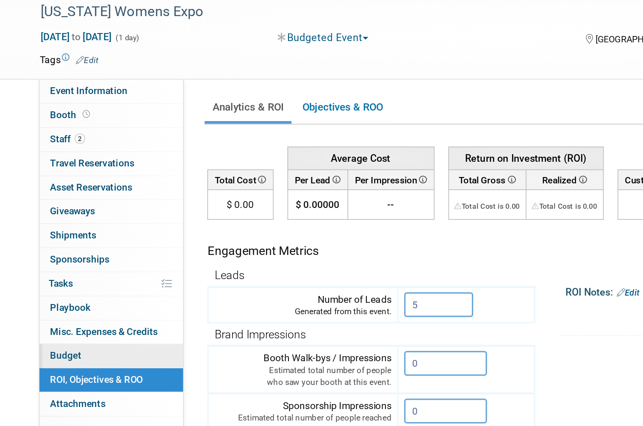
click at [64, 237] on link "Budget" at bounding box center [80, 244] width 88 height 14
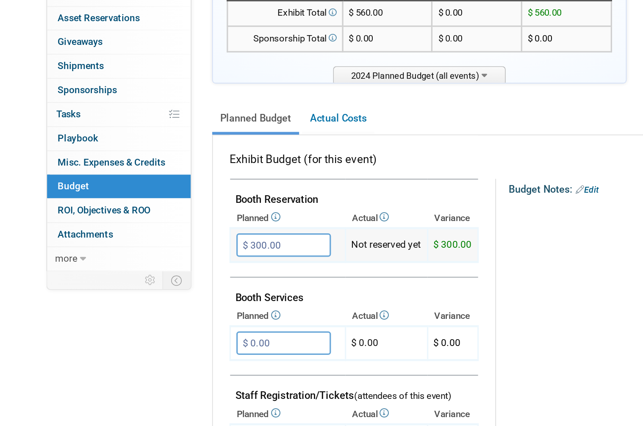
click at [167, 273] on input "$ 300.00" at bounding box center [181, 280] width 58 height 14
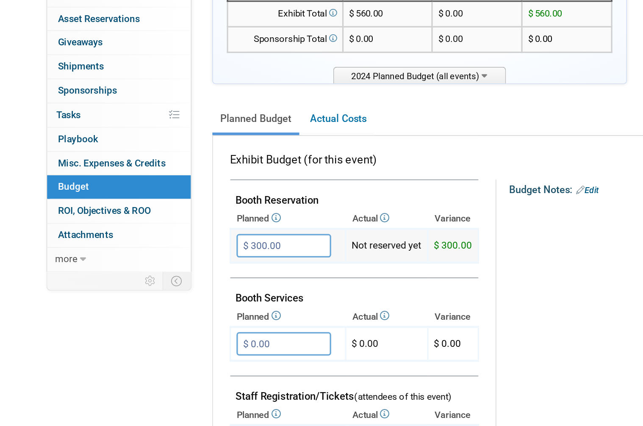
type input "$"
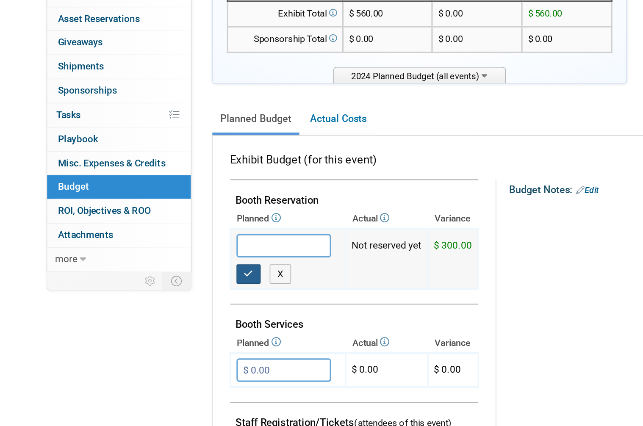
click at [157, 294] on icon "button" at bounding box center [160, 297] width 6 height 6
type input "$ 0.00"
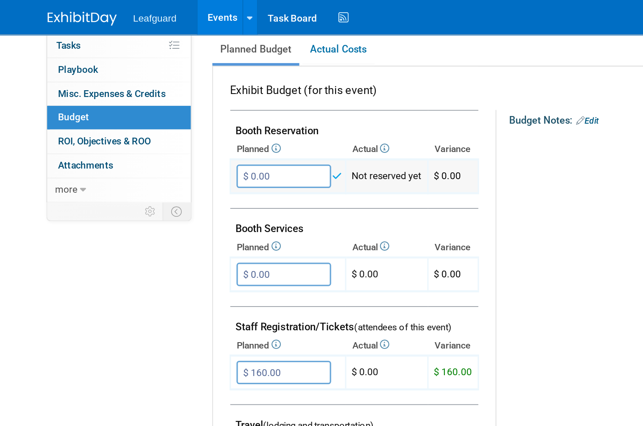
scroll to position [395, 0]
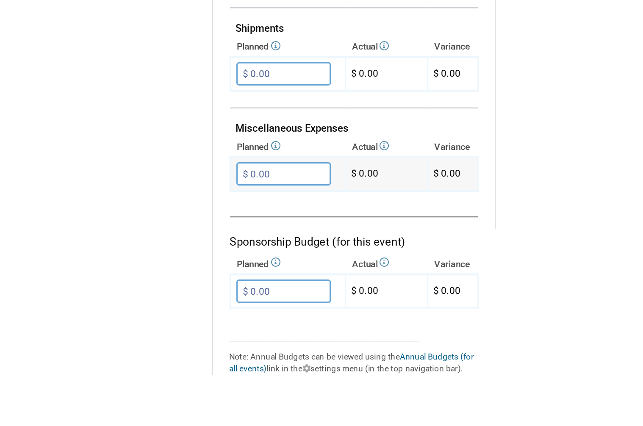
click at [175, 243] on input "$ 0.00" at bounding box center [181, 250] width 58 height 14
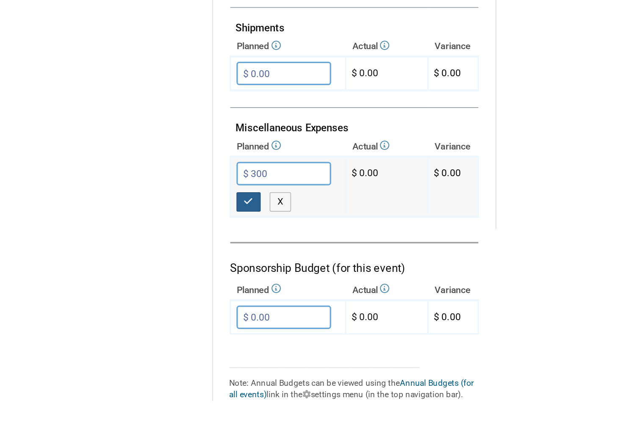
type input "$ 300.00"
click at [156, 261] on button "button" at bounding box center [159, 267] width 15 height 12
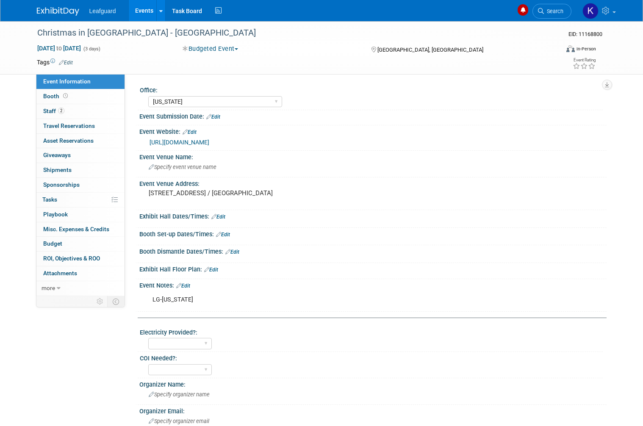
select select "[US_STATE]"
click at [77, 242] on link "Budget" at bounding box center [80, 244] width 88 height 14
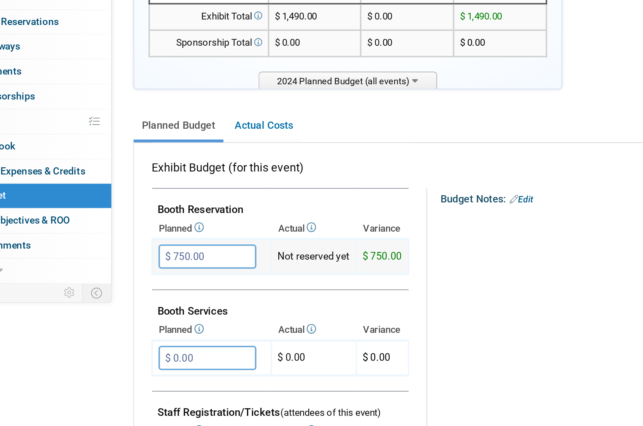
click at [152, 273] on input "$ 750.00" at bounding box center [181, 280] width 58 height 14
type input "$"
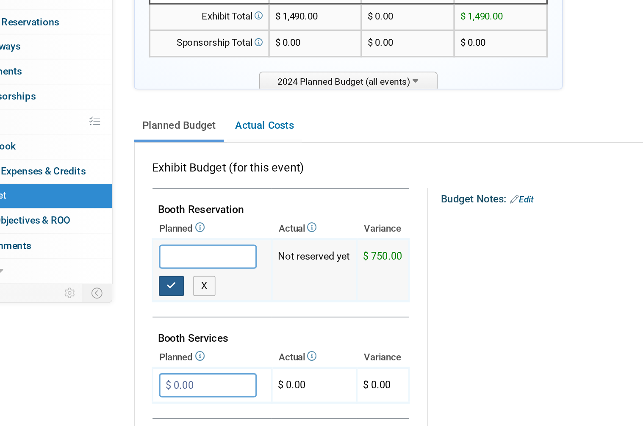
click at [157, 294] on icon "button" at bounding box center [160, 297] width 6 height 6
type input "$ 0.00"
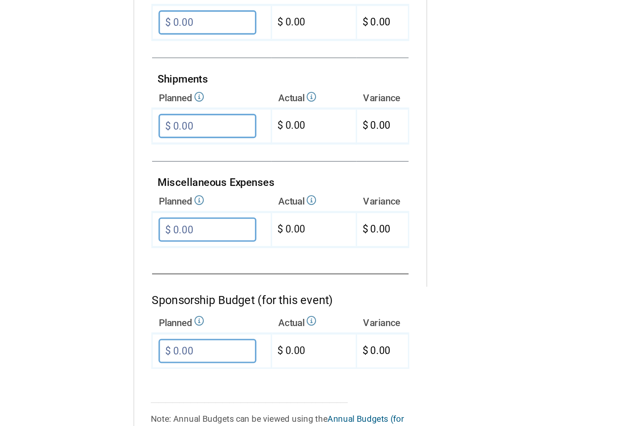
scroll to position [357, 0]
click at [152, 281] on input "$ 0.00" at bounding box center [181, 288] width 58 height 14
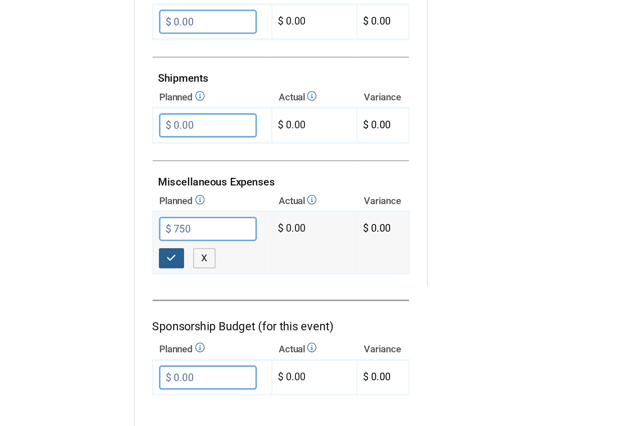
type input "$ 750.00"
click at [157, 303] on icon "button" at bounding box center [160, 306] width 6 height 6
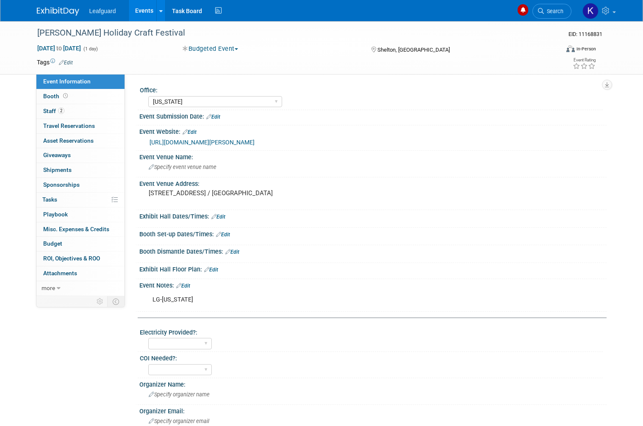
select select "[US_STATE]"
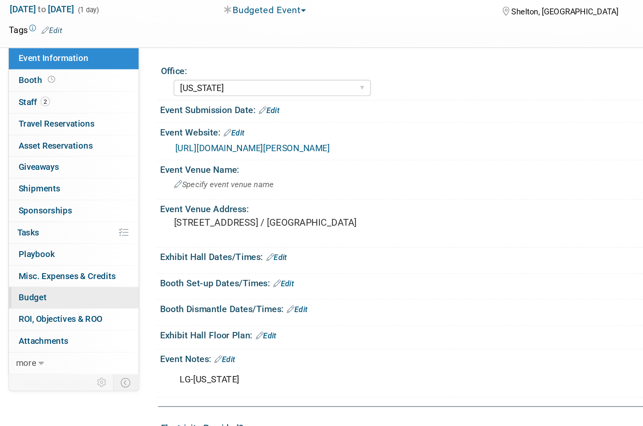
click at [43, 237] on link "Budget" at bounding box center [80, 244] width 88 height 14
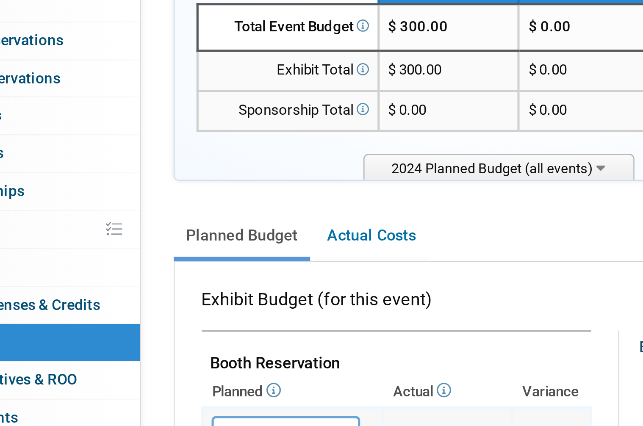
click at [152, 273] on input "$ 90.00" at bounding box center [181, 280] width 58 height 14
type input "$"
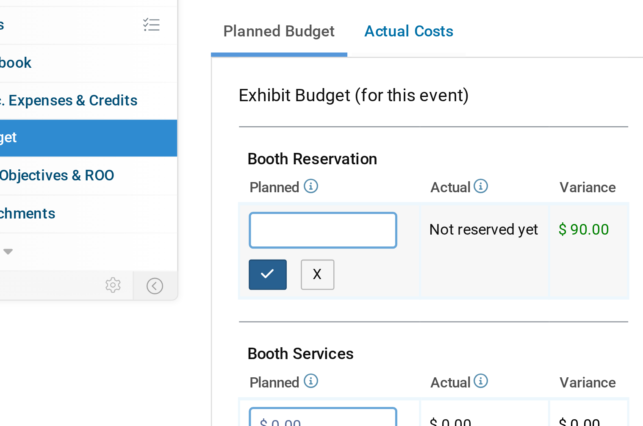
click at [157, 294] on icon "button" at bounding box center [160, 297] width 6 height 6
type input "$ 0.00"
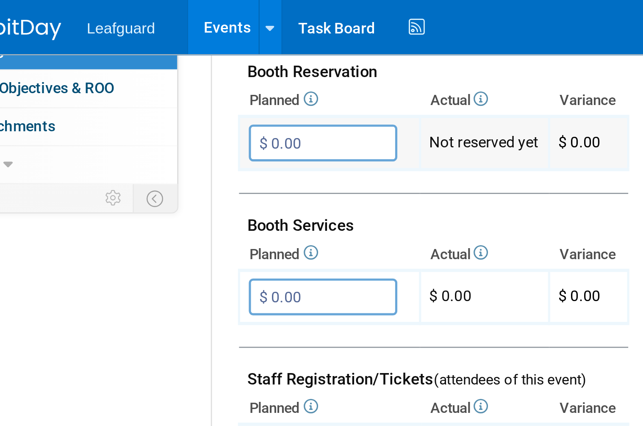
scroll to position [401, 0]
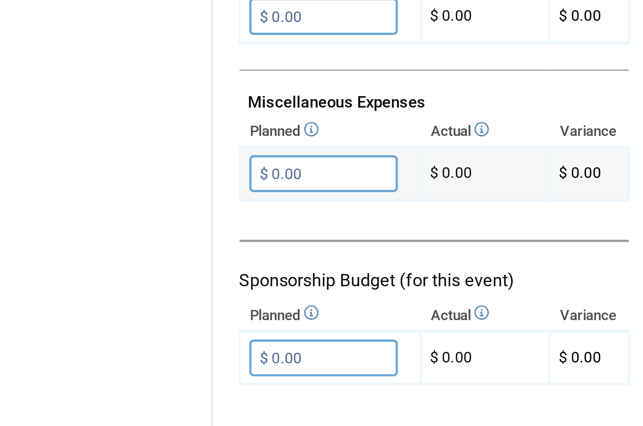
click at [152, 236] on input "$ 0.00" at bounding box center [181, 243] width 58 height 14
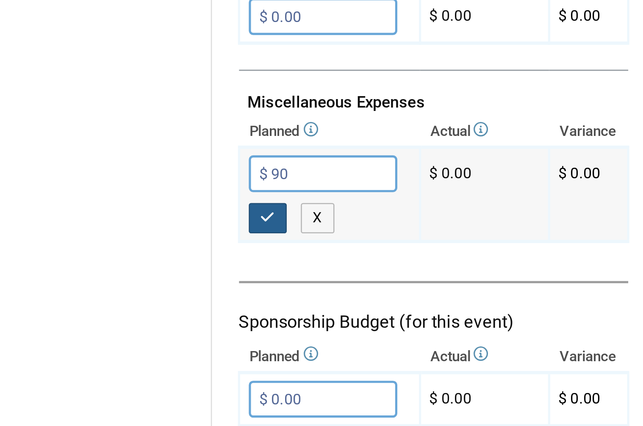
type input "$ 90.00"
click at [157, 258] on icon "button" at bounding box center [160, 261] width 6 height 6
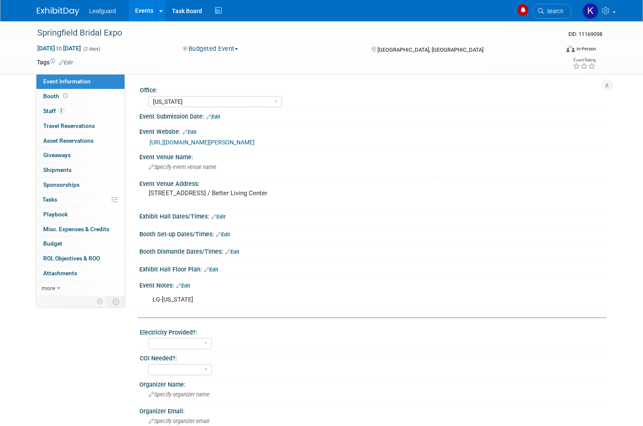
select select "[US_STATE]"
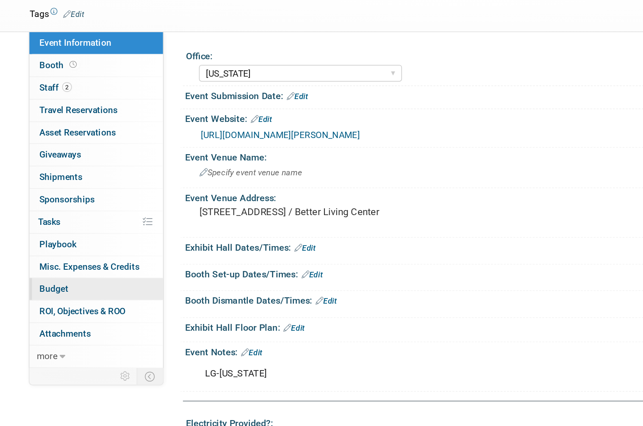
click at [53, 237] on link "Budget" at bounding box center [80, 244] width 88 height 14
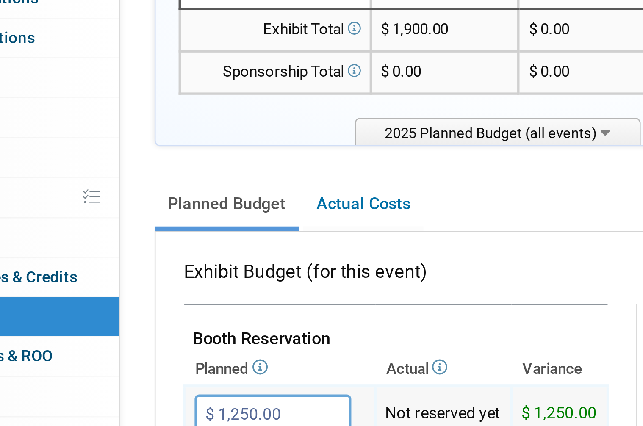
click at [152, 273] on input "$ 1,250.00" at bounding box center [181, 280] width 58 height 14
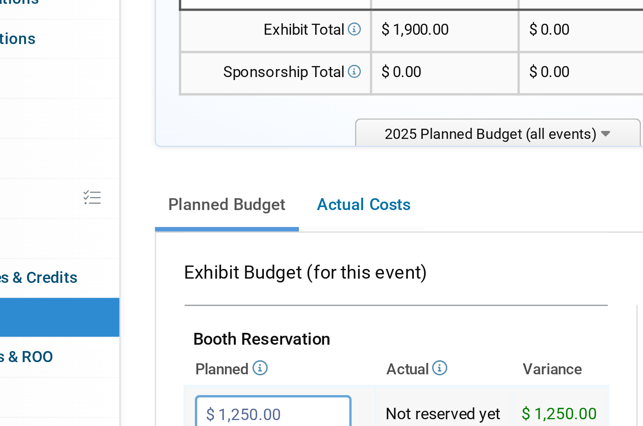
type input "$"
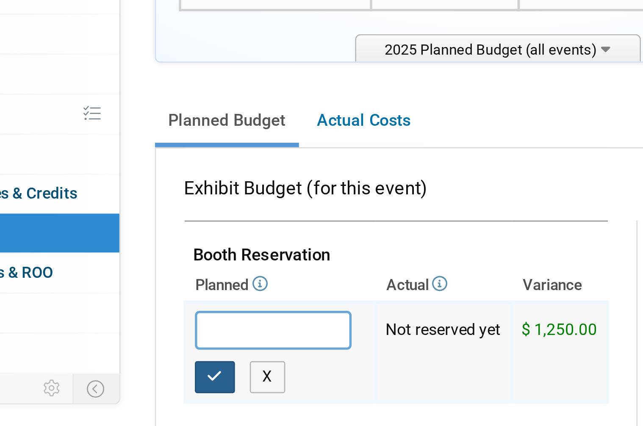
click at [157, 294] on icon "button" at bounding box center [160, 297] width 6 height 6
type input "$ 0.00"
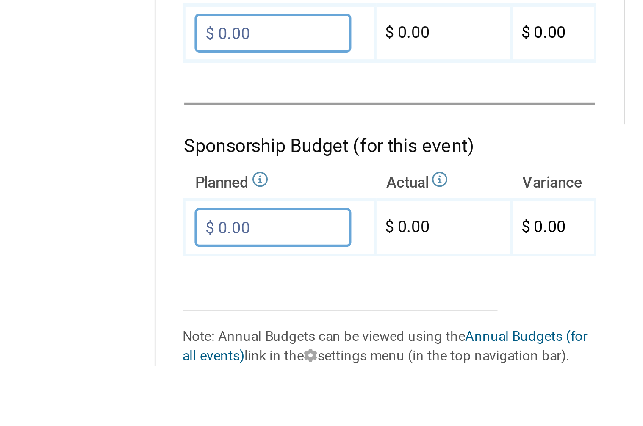
scroll to position [377, 0]
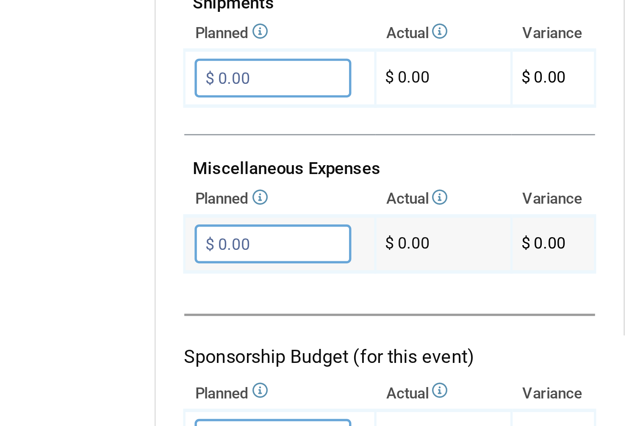
click at [152, 260] on input "$ 0.00" at bounding box center [181, 267] width 58 height 14
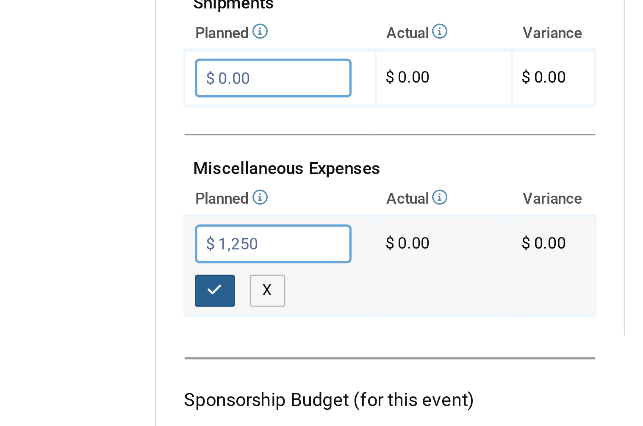
type input "$ 1,250.00"
click at [157, 282] on icon "button" at bounding box center [160, 285] width 6 height 6
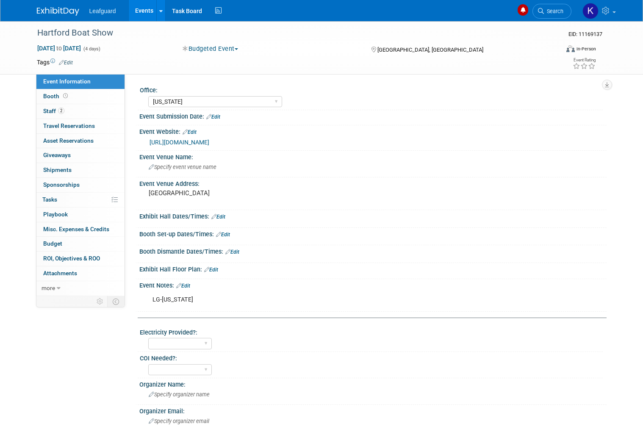
select select "[US_STATE]"
click at [79, 272] on link "0 Attachments 0" at bounding box center [80, 273] width 88 height 14
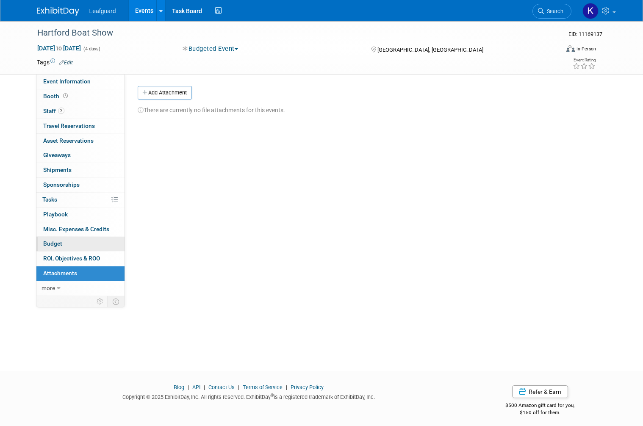
click at [76, 237] on link "Budget" at bounding box center [80, 244] width 88 height 14
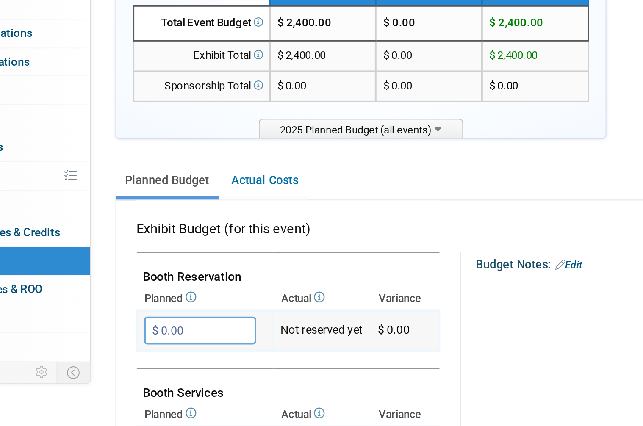
click at [152, 273] on input "$ 0.00" at bounding box center [181, 280] width 58 height 14
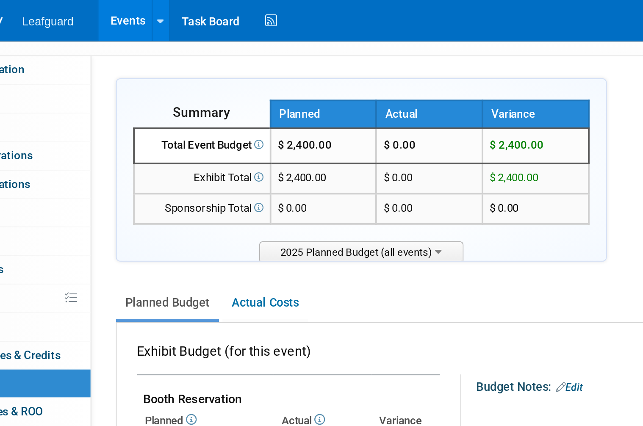
scroll to position [44, 0]
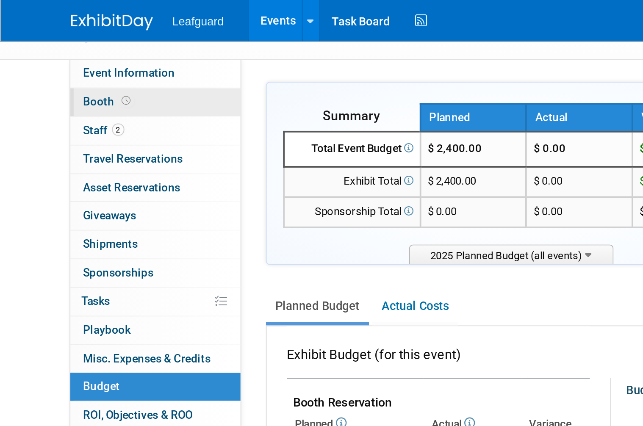
click at [61, 55] on span at bounding box center [65, 52] width 8 height 6
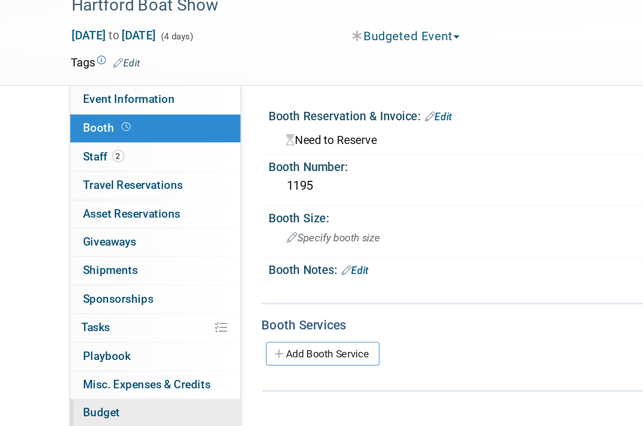
click at [69, 237] on link "Budget" at bounding box center [80, 244] width 88 height 14
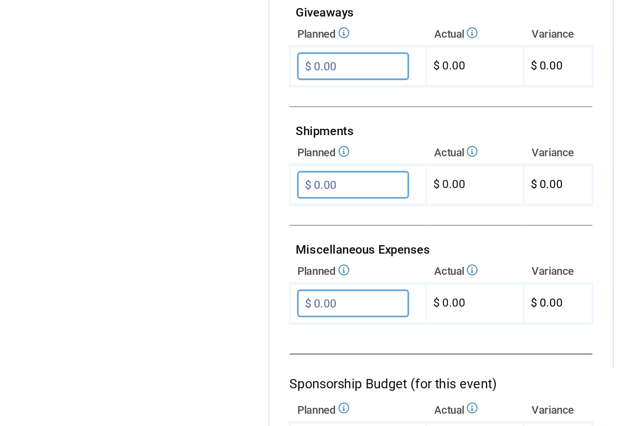
scroll to position [345, 0]
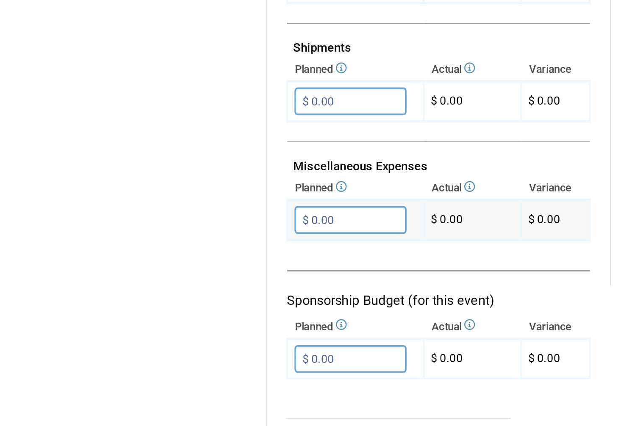
click at [192, 293] on input "$ 0.00" at bounding box center [181, 300] width 58 height 14
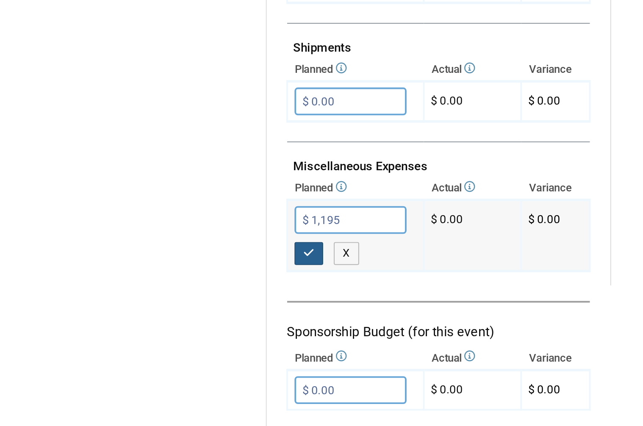
type input "$ 1,195.00"
click at [161, 314] on icon "button" at bounding box center [160, 317] width 6 height 6
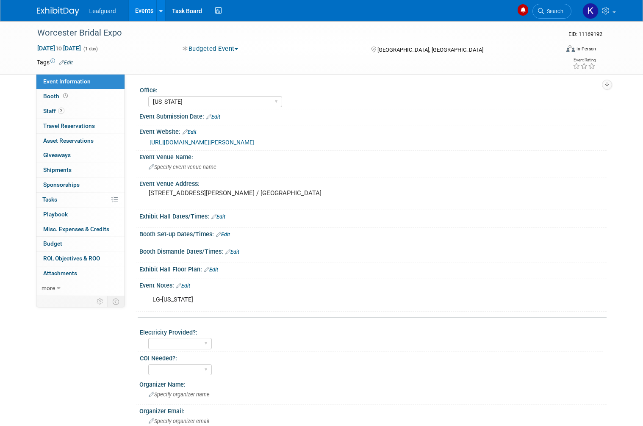
select select "[US_STATE]"
click at [84, 241] on link "Budget" at bounding box center [80, 244] width 88 height 14
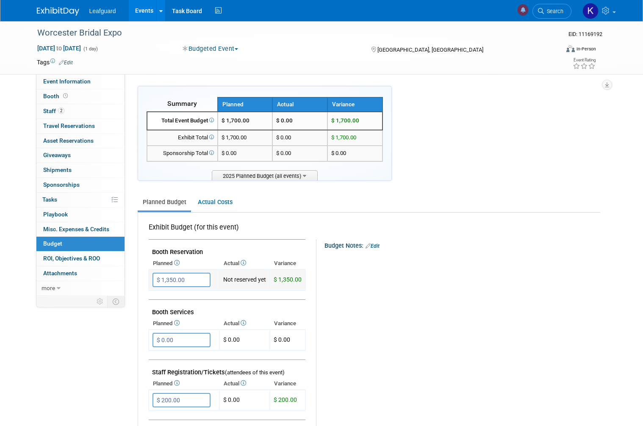
click at [188, 277] on input "$ 1,350.00" at bounding box center [181, 280] width 58 height 14
type input "$"
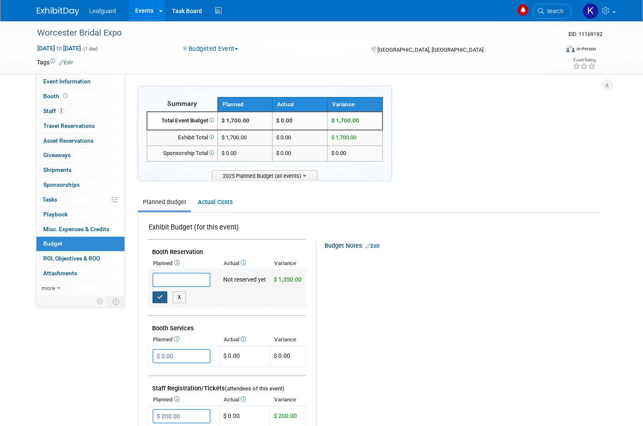
click at [166, 294] on button "button" at bounding box center [159, 297] width 15 height 12
type input "$ 0.00"
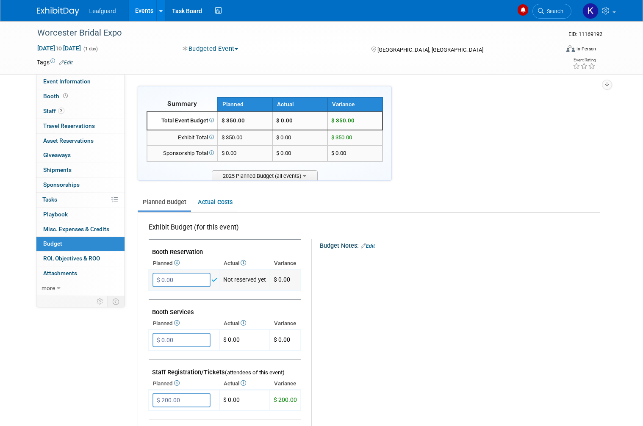
scroll to position [353, 0]
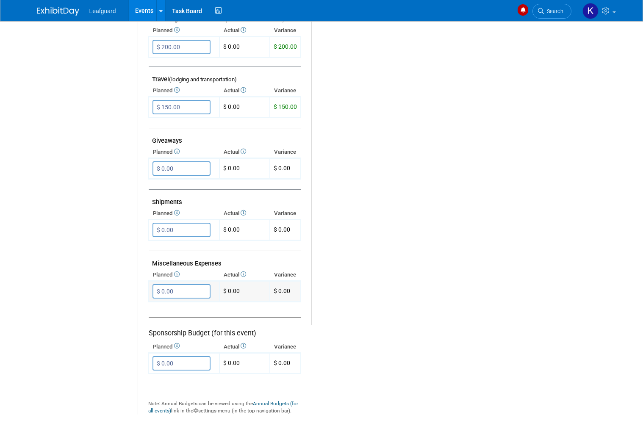
click at [196, 286] on input "$ 0.00" at bounding box center [181, 291] width 58 height 14
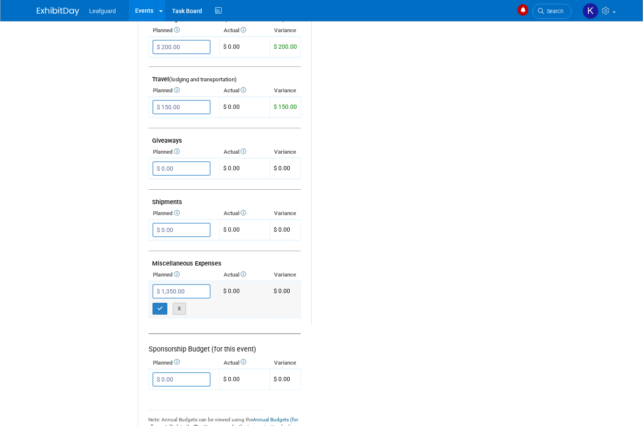
click at [174, 303] on button "X" at bounding box center [179, 309] width 13 height 12
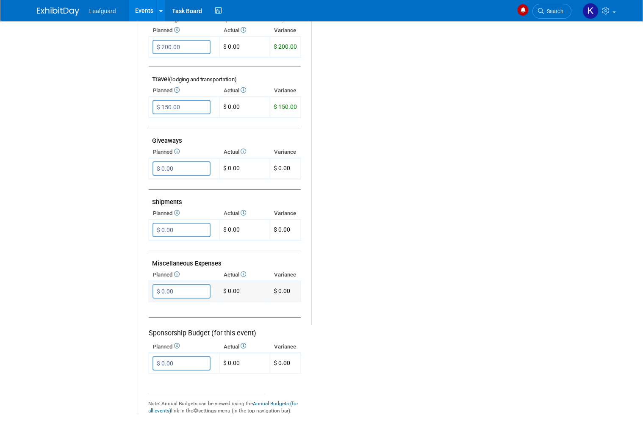
click at [183, 285] on input "$ 0.00" at bounding box center [181, 291] width 58 height 14
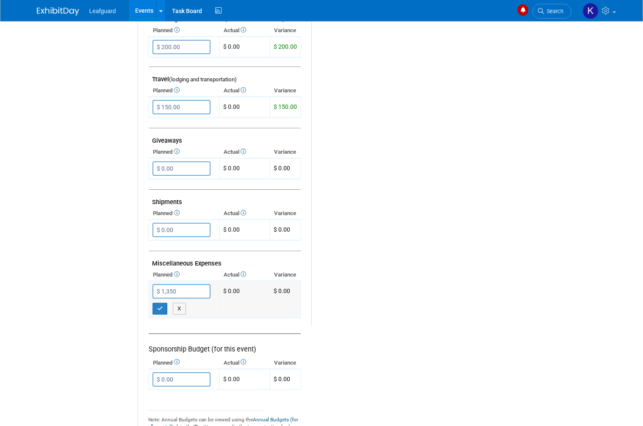
scroll to position [355, 0]
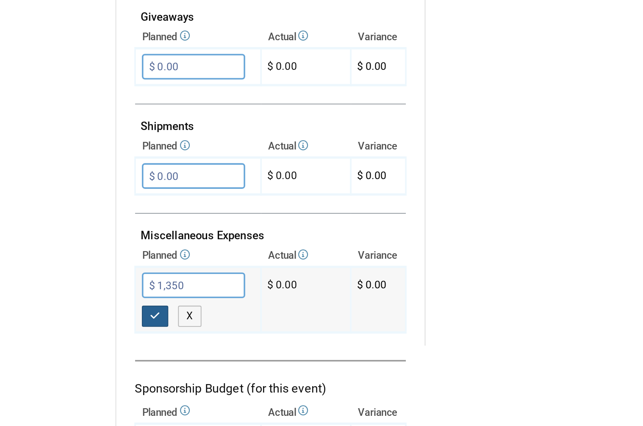
type input "$ 1,350.00"
click at [152, 301] on button "button" at bounding box center [159, 307] width 15 height 12
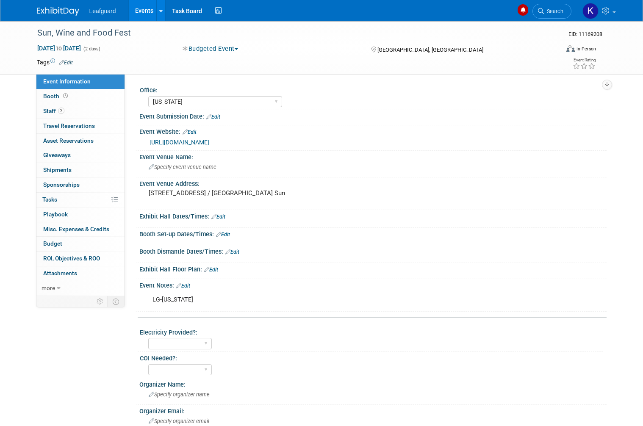
select select "[US_STATE]"
click at [80, 237] on link "Budget" at bounding box center [80, 244] width 88 height 14
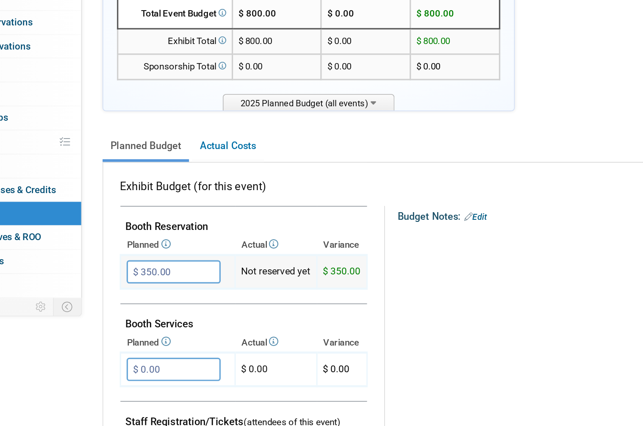
click at [152, 273] on input "$ 350.00" at bounding box center [181, 280] width 58 height 14
type input "$"
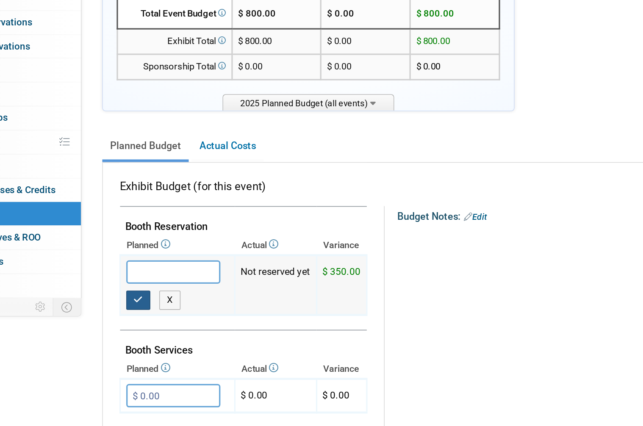
click at [157, 294] on icon "button" at bounding box center [160, 297] width 6 height 6
type input "$ 0.00"
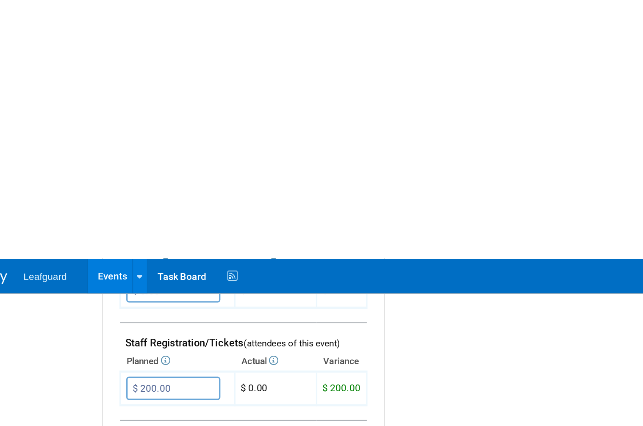
scroll to position [320, 0]
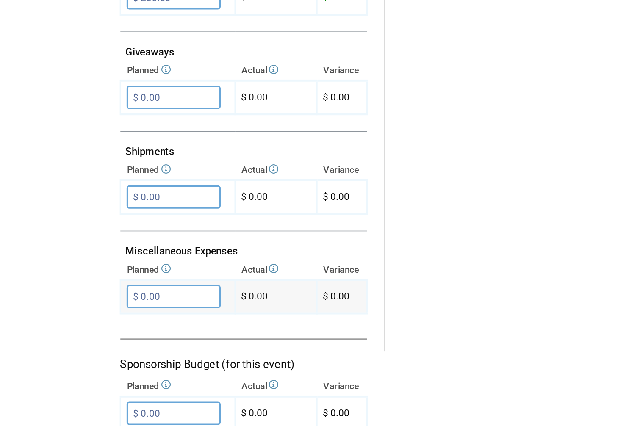
click at [152, 317] on input "$ 0.00" at bounding box center [181, 324] width 58 height 14
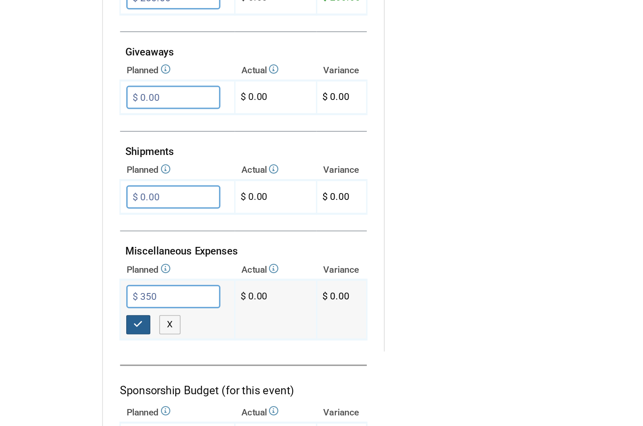
type input "$ 350.00"
click at [157, 339] on icon "button" at bounding box center [160, 342] width 6 height 6
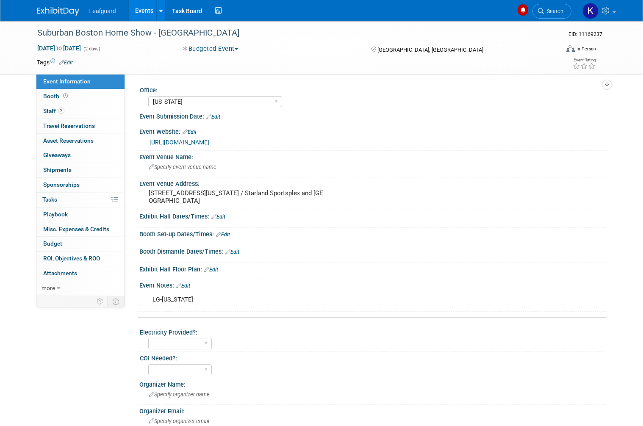
select select "[US_STATE]"
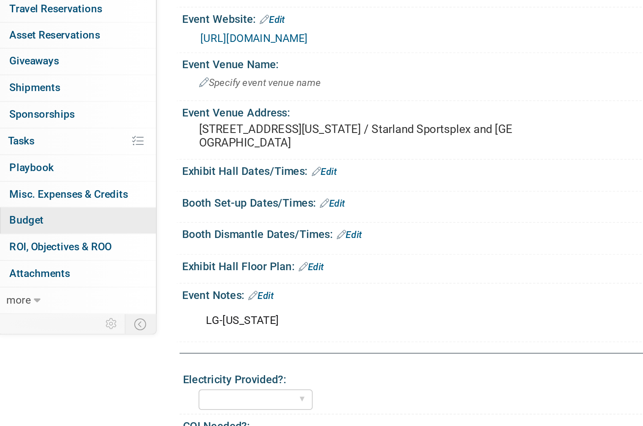
click at [36, 237] on link "Budget" at bounding box center [80, 244] width 88 height 14
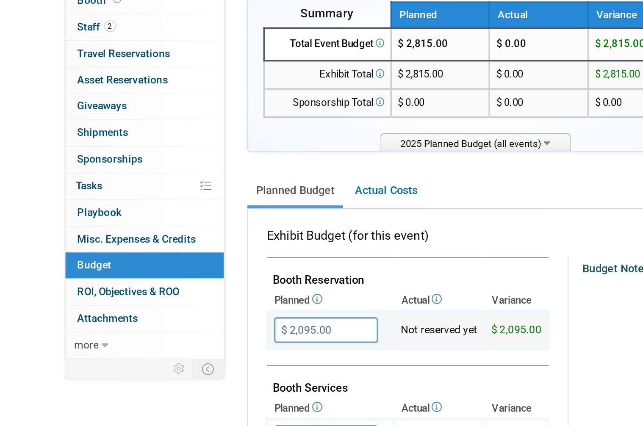
click at [178, 273] on input "$ 2,095.00" at bounding box center [181, 280] width 58 height 14
type input "$"
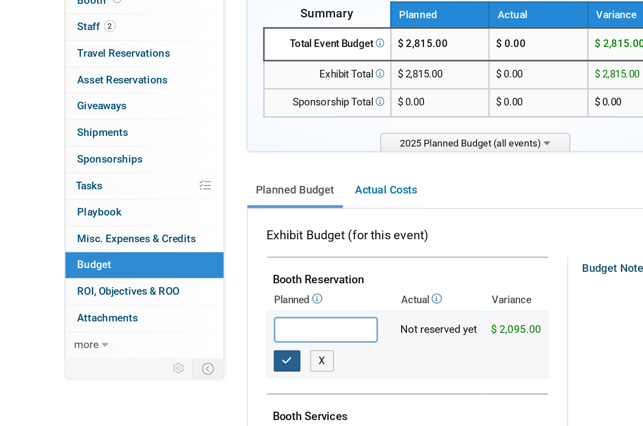
click at [161, 294] on icon "button" at bounding box center [160, 297] width 6 height 6
type input "$ 0.00"
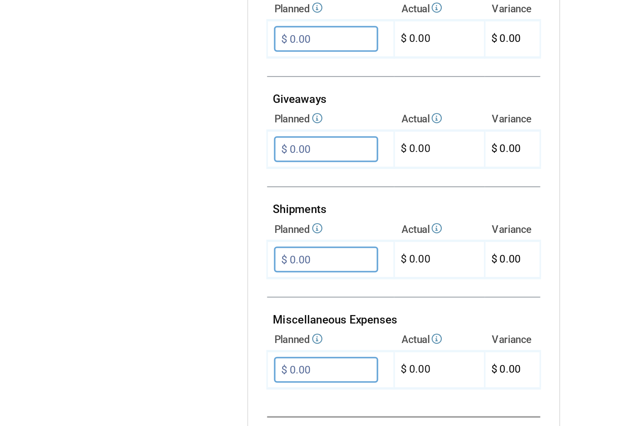
scroll to position [269, 0]
click at [191, 368] on input "$ 0.00" at bounding box center [181, 375] width 58 height 14
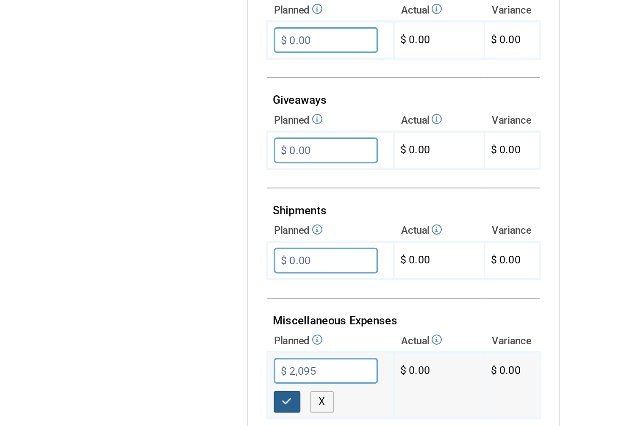
type input "$ 2,095.00"
click at [162, 390] on icon "button" at bounding box center [160, 393] width 6 height 6
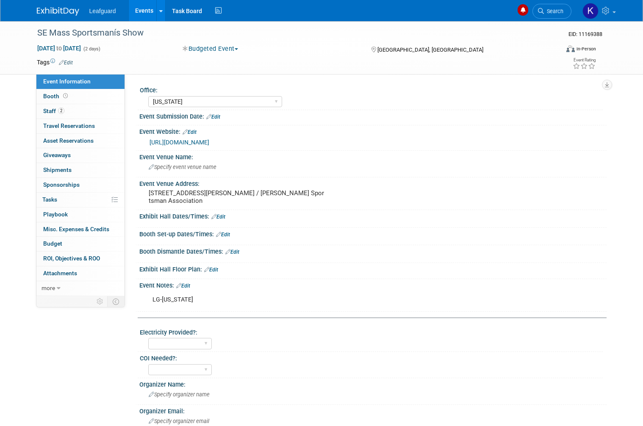
select select "[US_STATE]"
click at [79, 238] on link "Budget" at bounding box center [80, 244] width 88 height 14
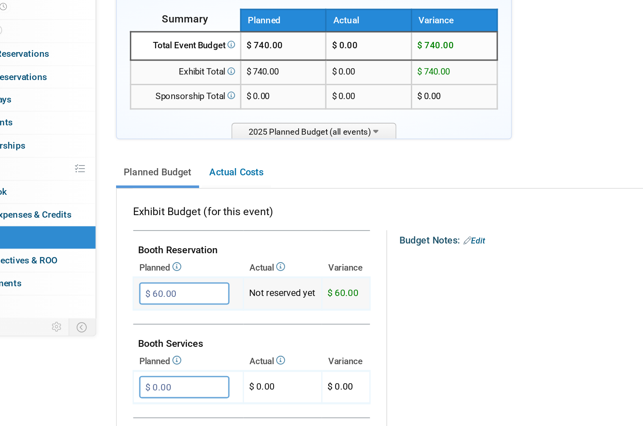
click at [152, 273] on input "$ 60.00" at bounding box center [181, 280] width 58 height 14
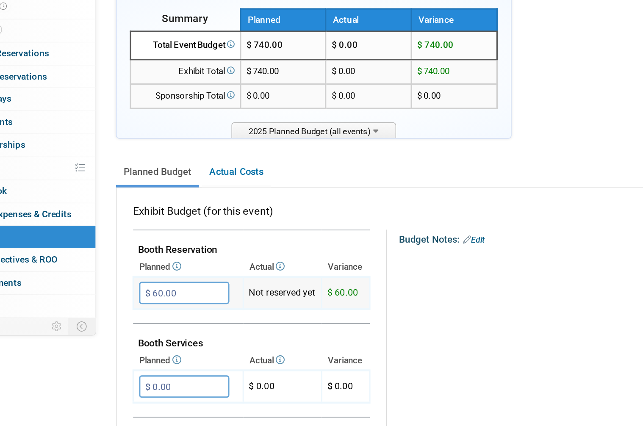
type input "$"
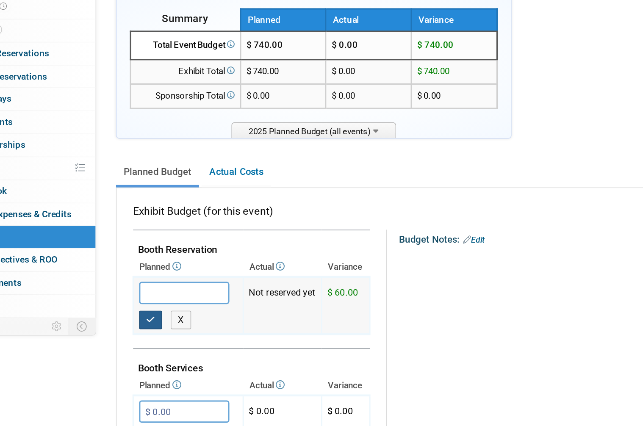
click at [152, 291] on button "button" at bounding box center [159, 297] width 15 height 12
type input "$ 0.00"
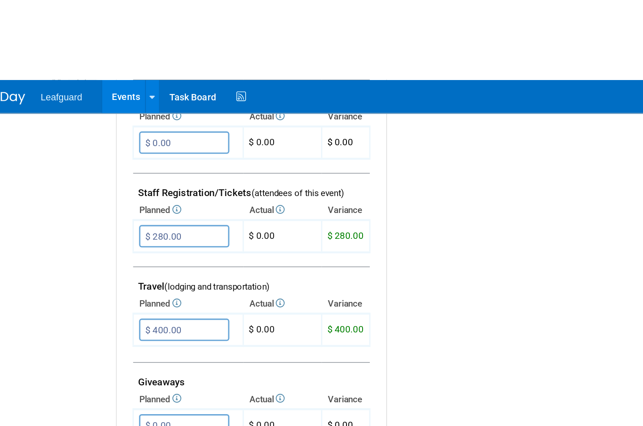
scroll to position [300, 0]
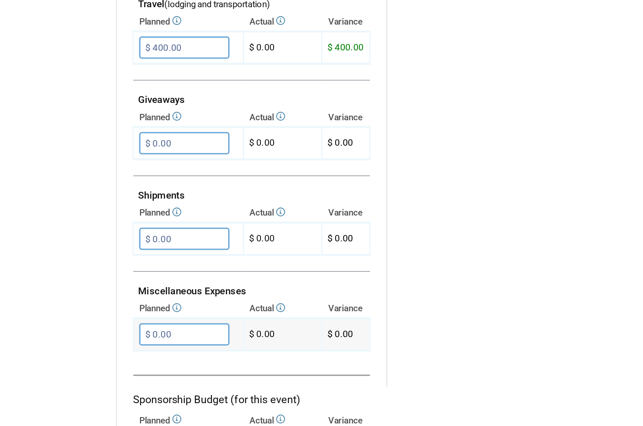
click at [152, 337] on input "$ 0.00" at bounding box center [181, 344] width 58 height 14
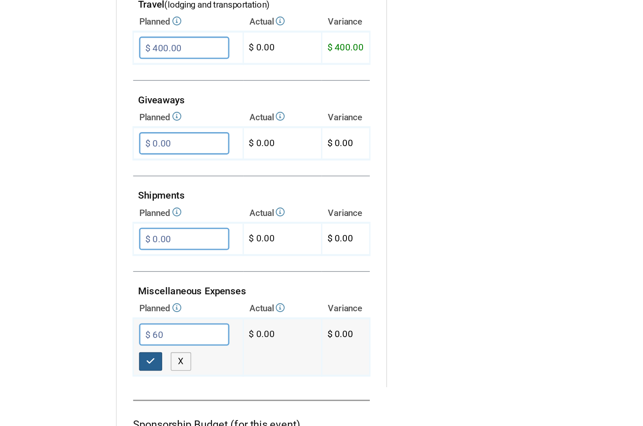
type input "$ 60.00"
click at [157, 359] on icon "button" at bounding box center [160, 362] width 6 height 6
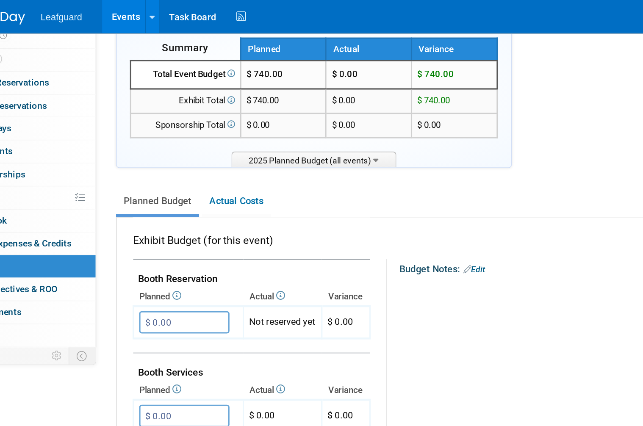
scroll to position [73, 0]
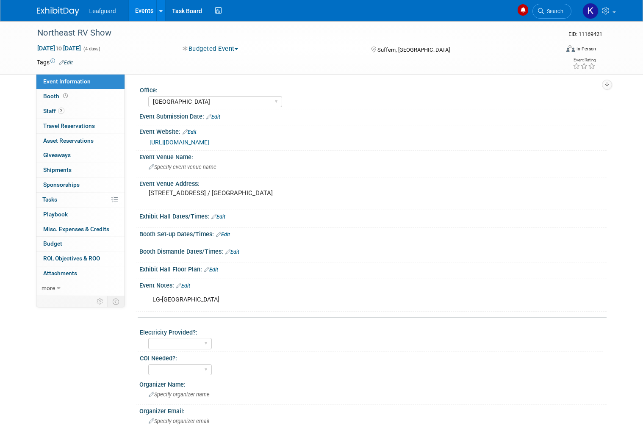
select select "[GEOGRAPHIC_DATA]"
click at [77, 239] on link "Budget" at bounding box center [80, 244] width 88 height 14
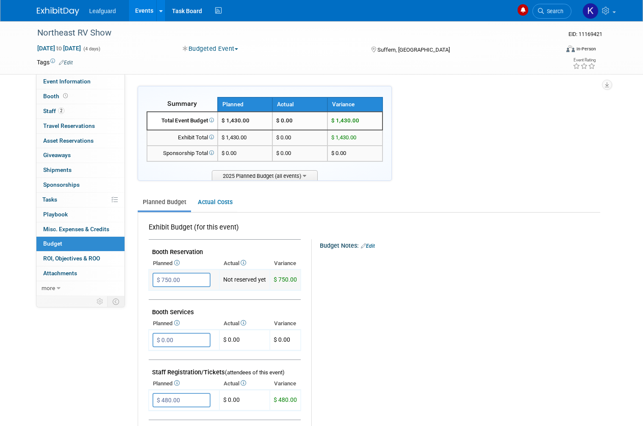
click at [189, 273] on input "$ 750.00" at bounding box center [181, 280] width 58 height 14
click at [194, 274] on input "$ 750.00" at bounding box center [181, 280] width 58 height 14
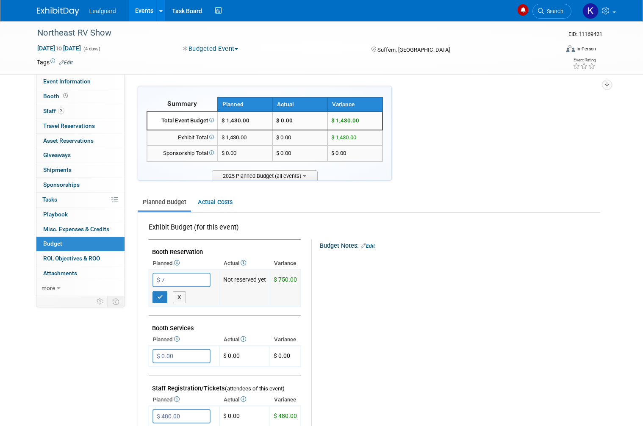
type input "$"
click at [162, 294] on icon "button" at bounding box center [160, 297] width 6 height 6
type input "$ 0.00"
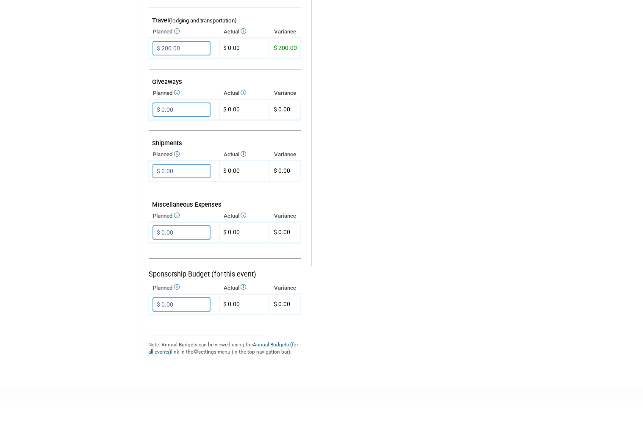
scroll to position [422, 0]
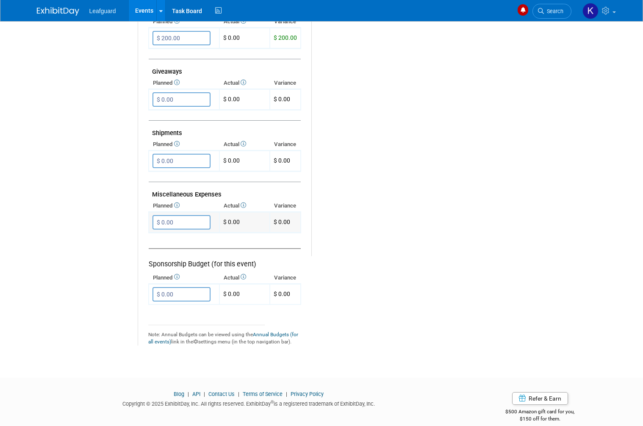
click at [194, 215] on input "$ 0.00" at bounding box center [181, 222] width 58 height 14
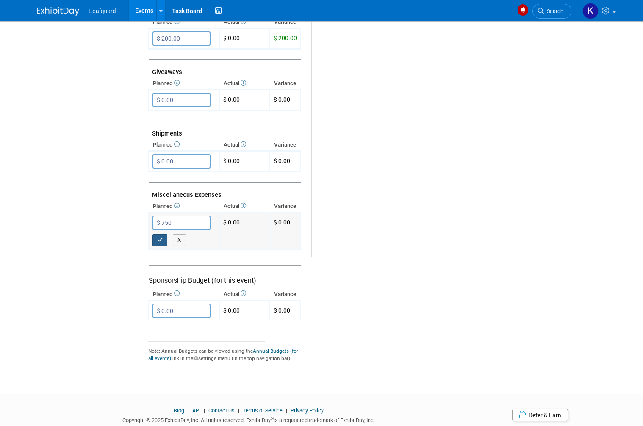
type input "$ 750.00"
click at [164, 234] on button "button" at bounding box center [159, 240] width 15 height 12
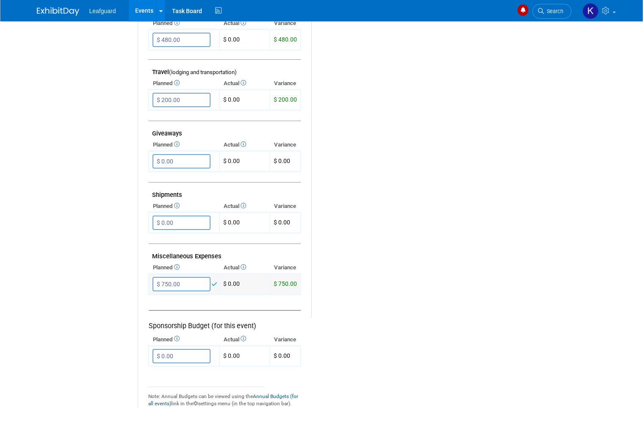
scroll to position [278, 0]
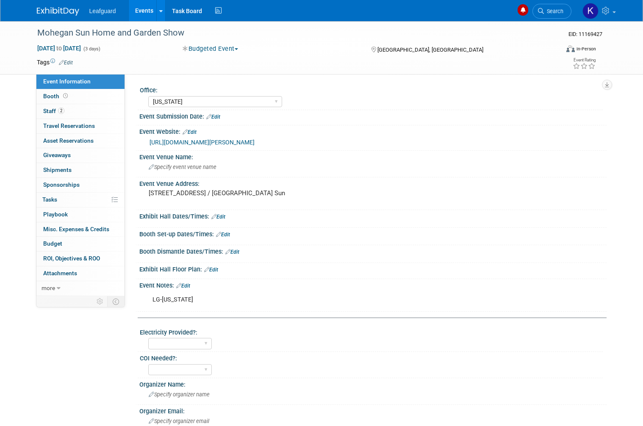
select select "[US_STATE]"
click at [78, 240] on link "Budget" at bounding box center [80, 244] width 88 height 14
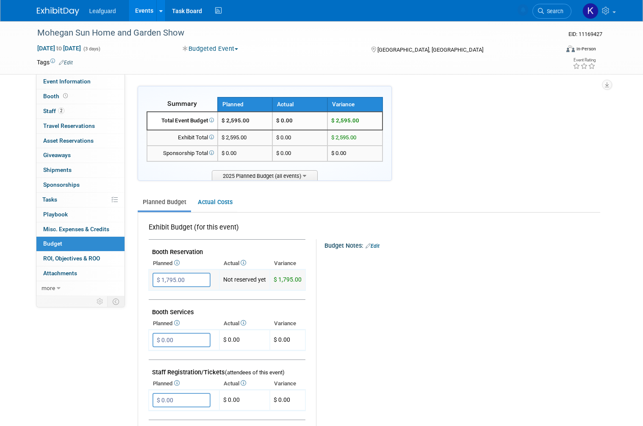
click at [186, 273] on input "$ 1,795.00" at bounding box center [181, 280] width 58 height 14
click at [181, 275] on input "$ 1,795.00" at bounding box center [181, 280] width 58 height 14
click at [191, 278] on input "$ 1,795.00" at bounding box center [181, 280] width 58 height 14
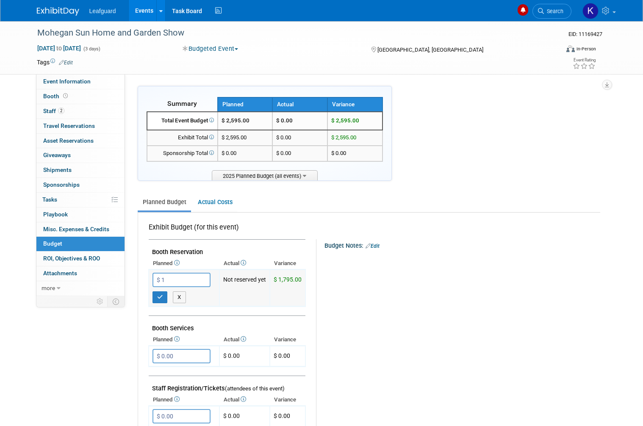
type input "$"
click at [162, 295] on icon "button" at bounding box center [160, 297] width 6 height 6
type input "$ 0.00"
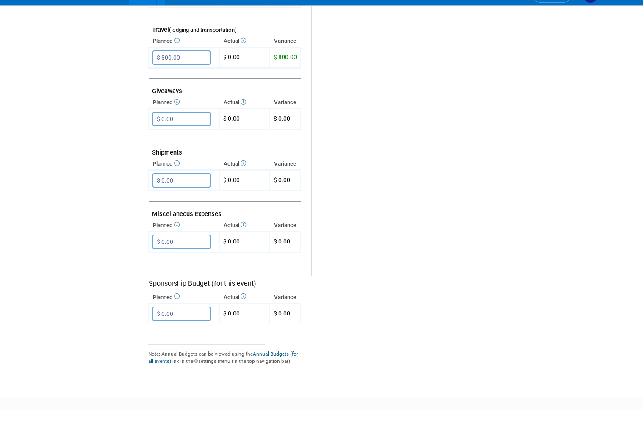
scroll to position [422, 0]
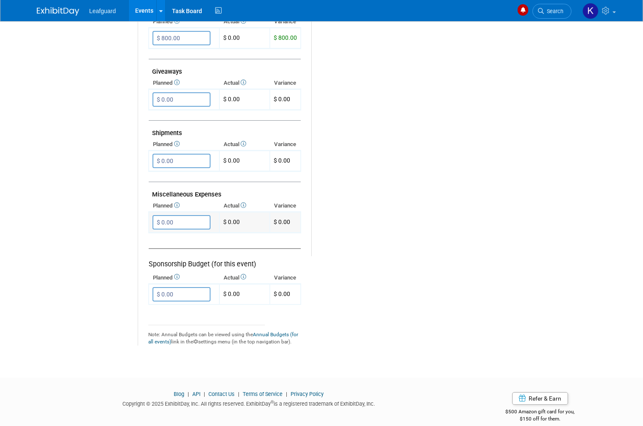
click at [194, 218] on input "$ 0.00" at bounding box center [181, 222] width 58 height 14
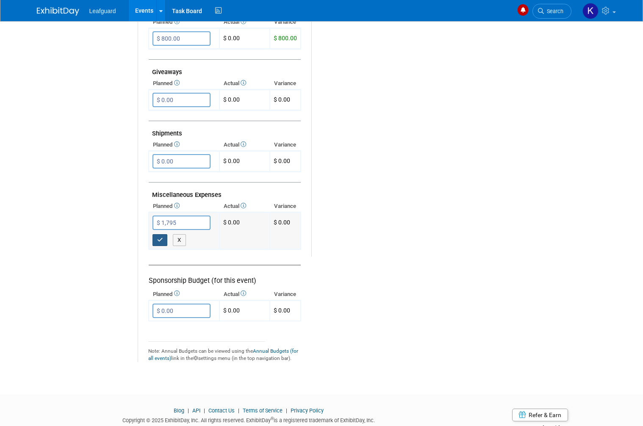
type input "$ 1,795.00"
click at [162, 237] on icon "button" at bounding box center [160, 240] width 6 height 6
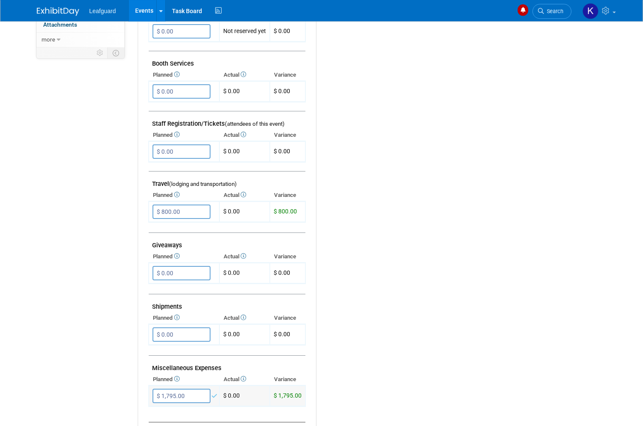
scroll to position [232, 0]
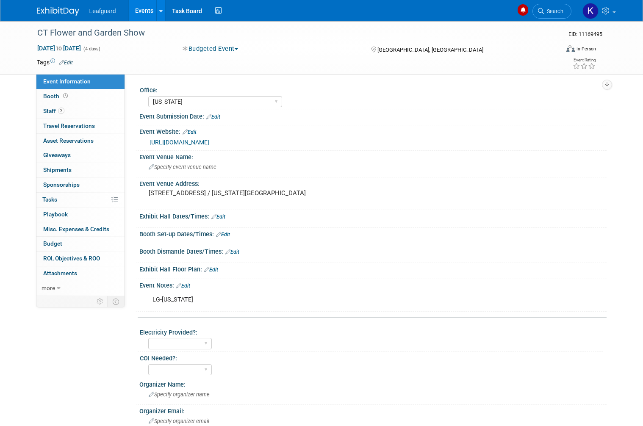
select select "[US_STATE]"
click at [86, 240] on link "Budget" at bounding box center [80, 244] width 88 height 14
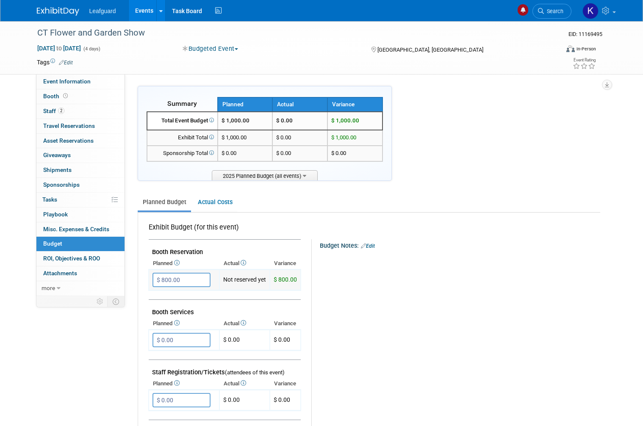
click at [188, 273] on input "$ 800.00" at bounding box center [181, 280] width 58 height 14
type input "$"
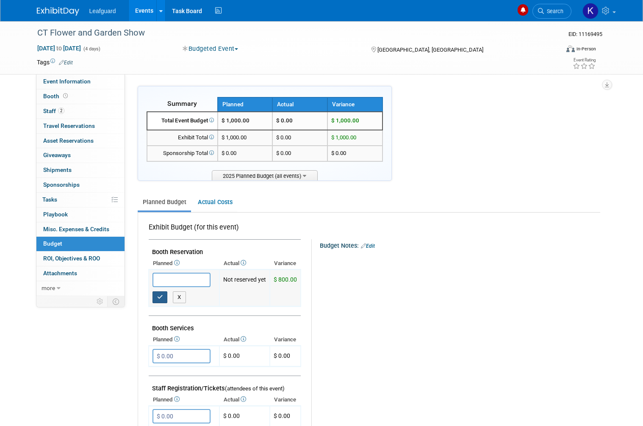
click at [157, 291] on button "button" at bounding box center [159, 297] width 15 height 12
type input "$ 0.00"
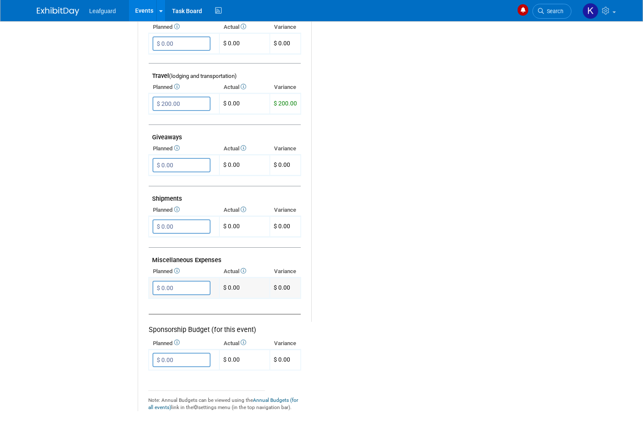
click at [202, 282] on input "$ 0.00" at bounding box center [181, 288] width 58 height 14
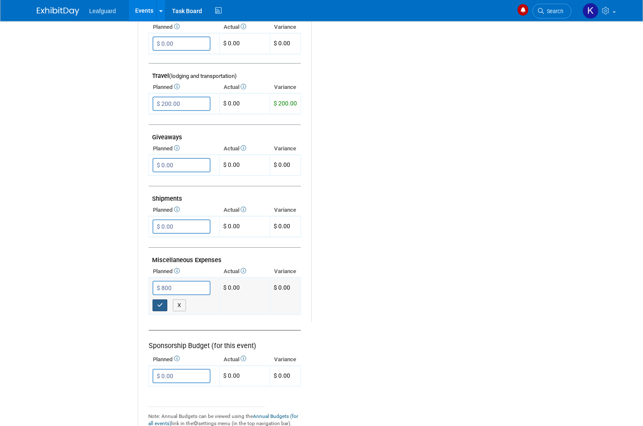
type input "$ 800.00"
click at [163, 299] on button "button" at bounding box center [159, 305] width 15 height 12
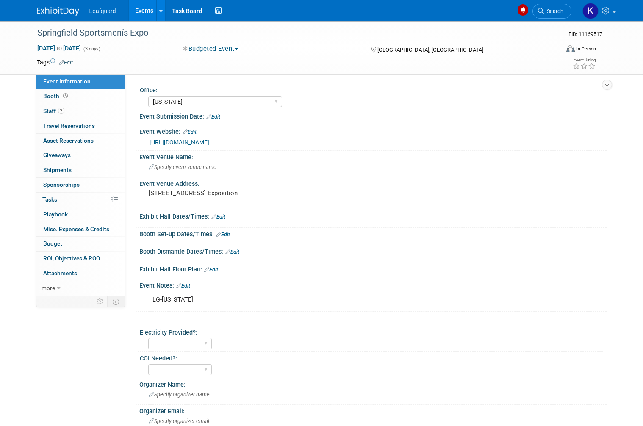
select select "[US_STATE]"
click at [80, 244] on link "Budget" at bounding box center [80, 244] width 88 height 14
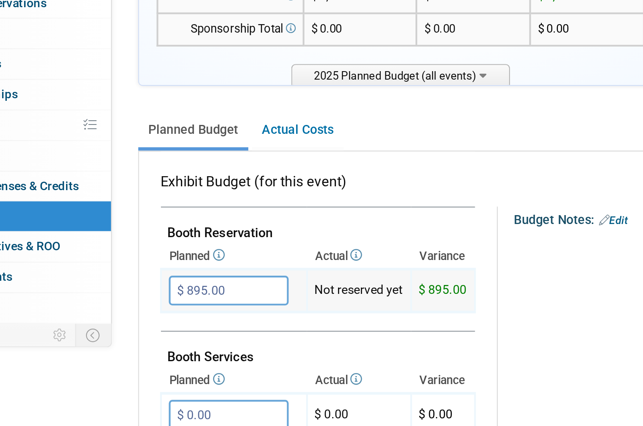
click at [152, 273] on input "$ 895.00" at bounding box center [181, 280] width 58 height 14
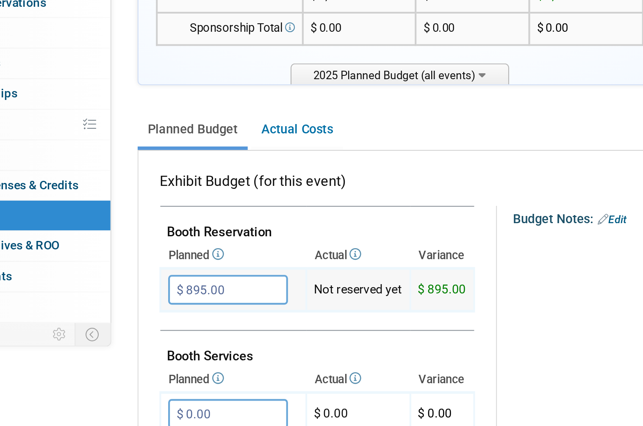
type input "$"
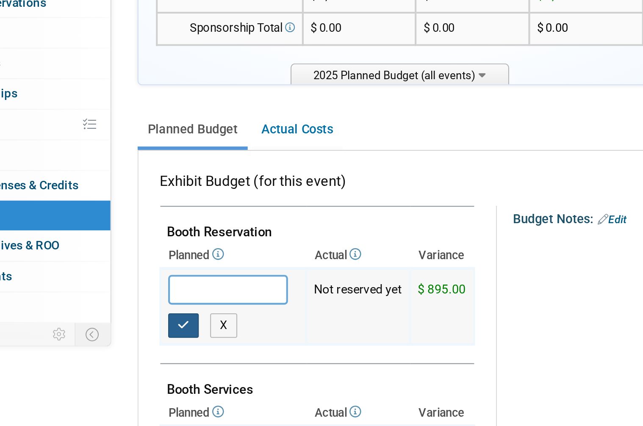
click at [157, 294] on icon "button" at bounding box center [160, 297] width 6 height 6
type input "$ 0.00"
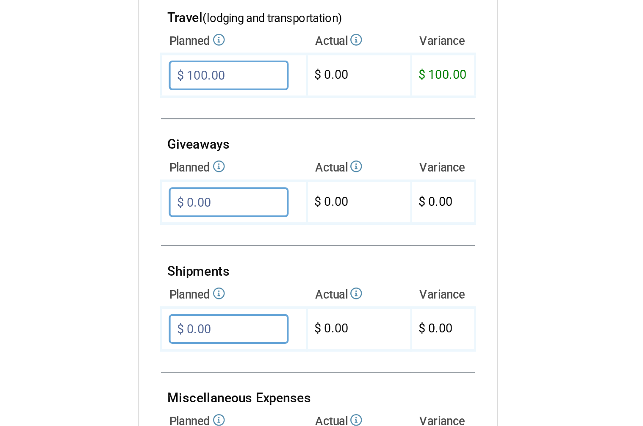
scroll to position [242, 0]
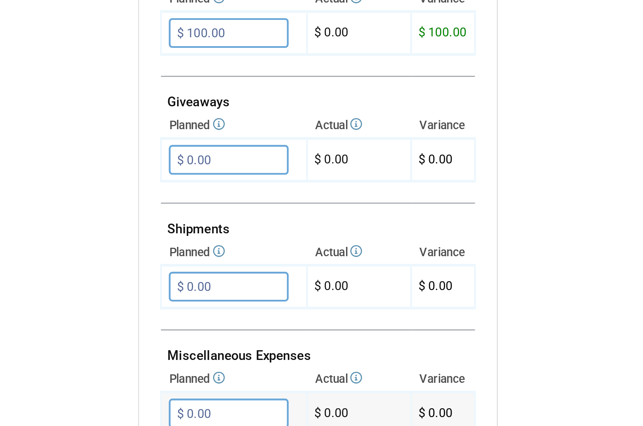
click at [152, 396] on input "$ 0.00" at bounding box center [181, 403] width 58 height 14
type input "$ 895.00"
click at [157, 417] on icon "button" at bounding box center [160, 420] width 6 height 6
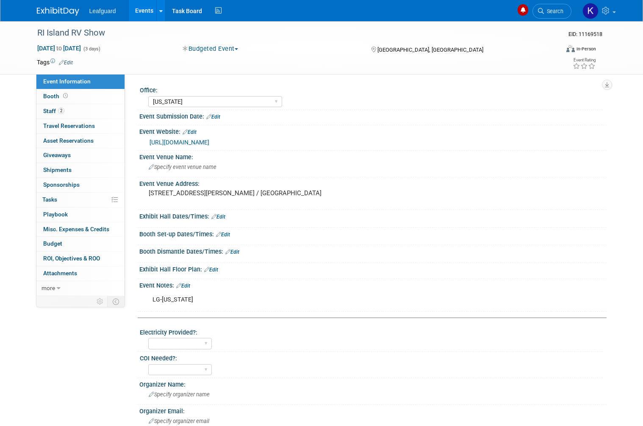
select select "[US_STATE]"
click at [81, 241] on link "Budget" at bounding box center [80, 244] width 88 height 14
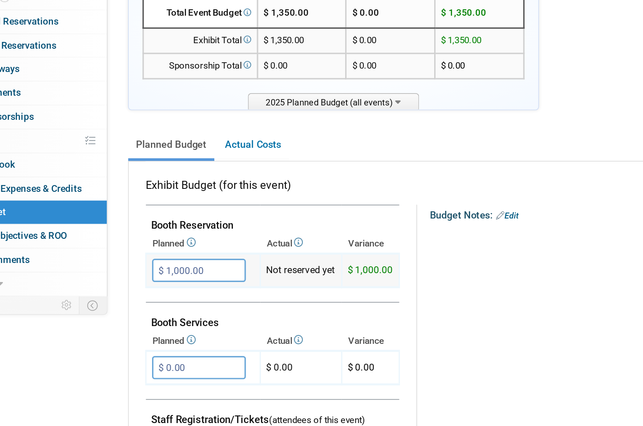
click at [152, 273] on input "$ 1,000.00" at bounding box center [181, 280] width 58 height 14
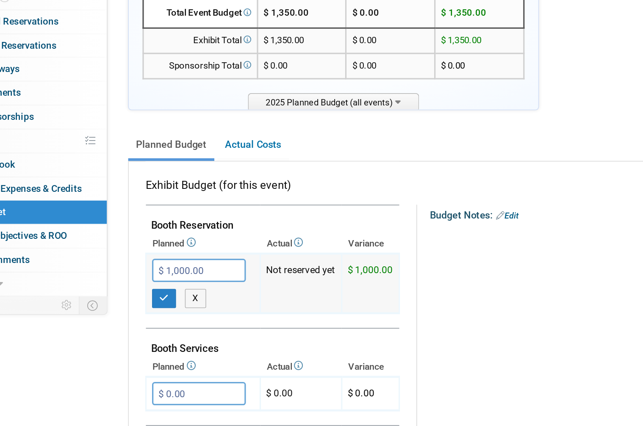
type input "$"
click at [152, 291] on button "button" at bounding box center [159, 297] width 15 height 12
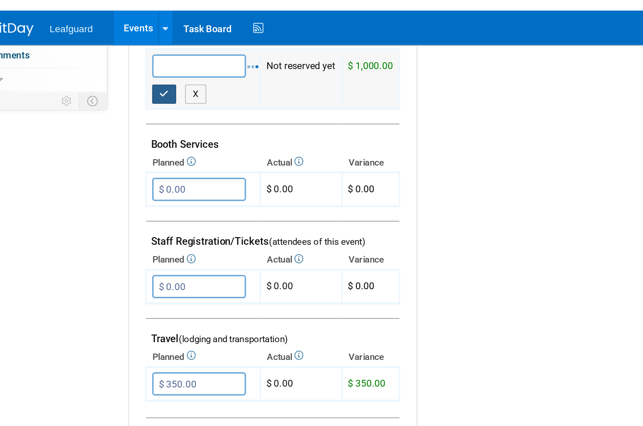
type input "$ 0.00"
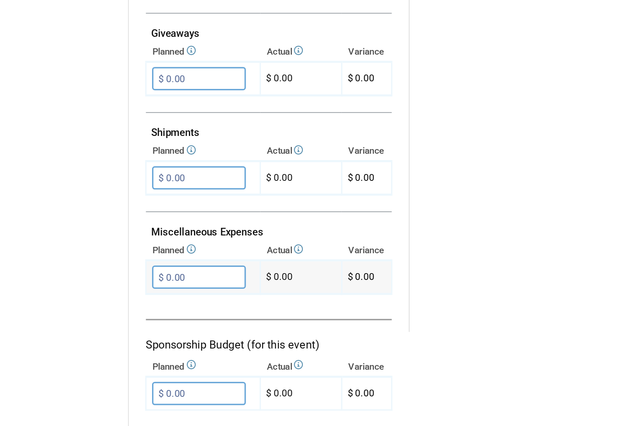
click at [152, 305] on input "$ 0.00" at bounding box center [181, 312] width 58 height 14
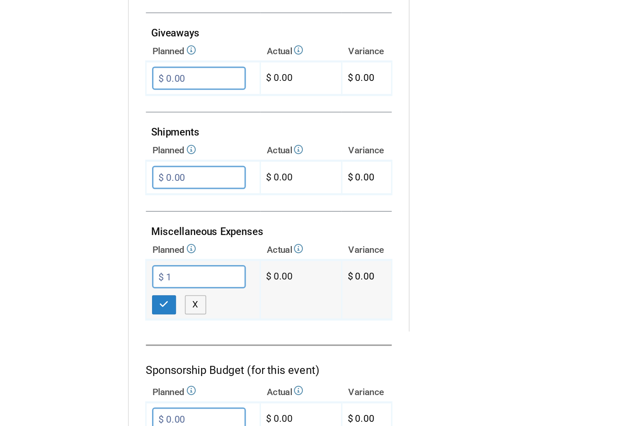
scroll to position [332, 0]
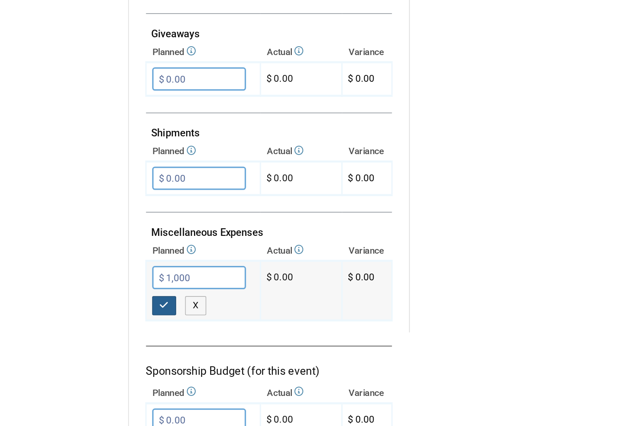
type input "$ 1,000.00"
click at [152, 324] on button "button" at bounding box center [159, 330] width 15 height 12
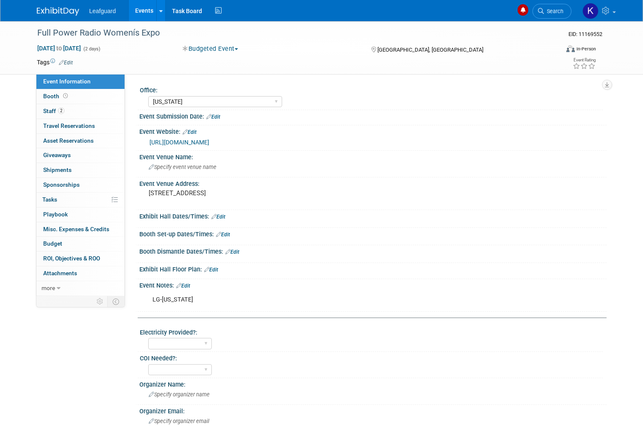
select select "[US_STATE]"
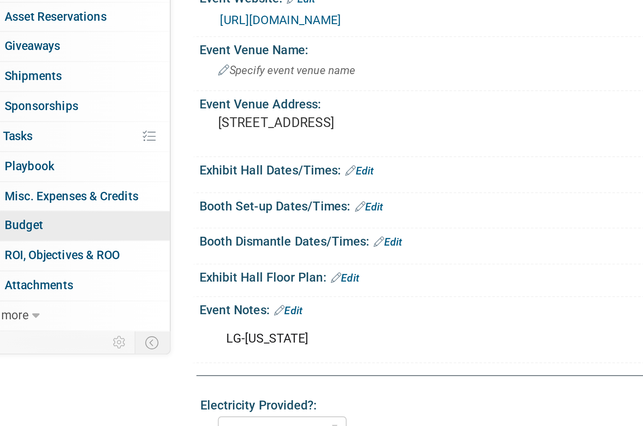
click at [40, 237] on link "Budget" at bounding box center [80, 244] width 88 height 14
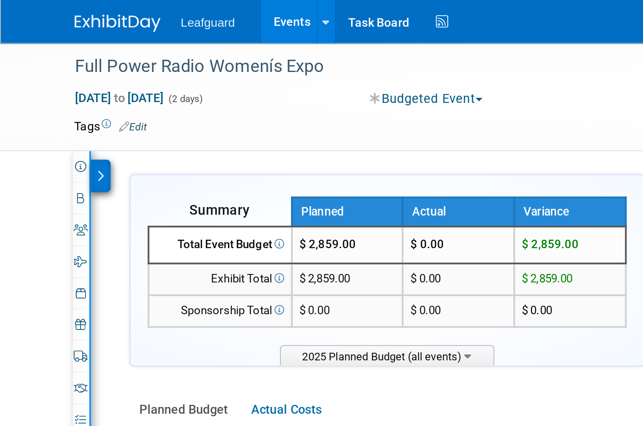
click at [50, 89] on div at bounding box center [50, 87] width 10 height 16
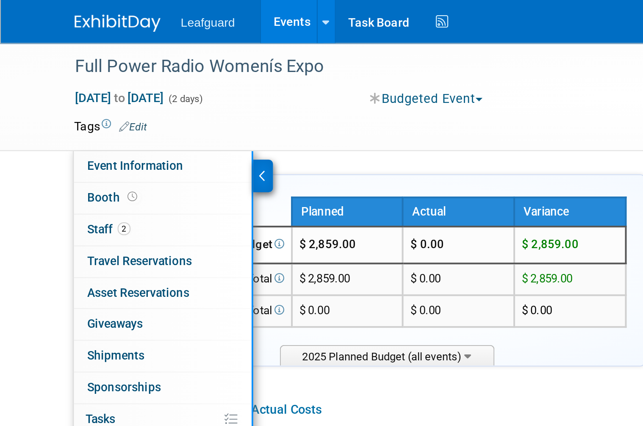
click at [130, 86] on icon at bounding box center [130, 87] width 4 height 6
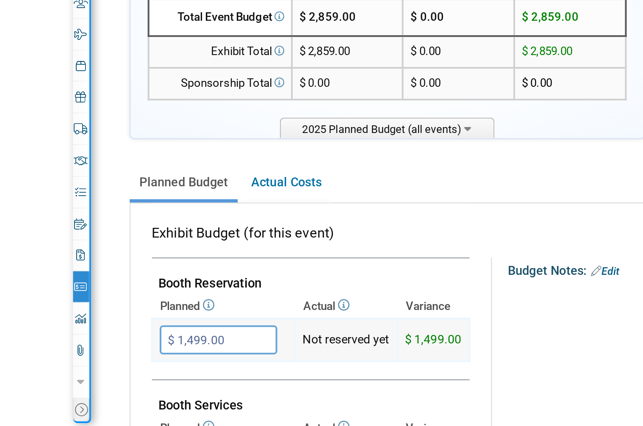
click at [116, 273] on input "$ 1,499.00" at bounding box center [108, 280] width 58 height 14
type input "$"
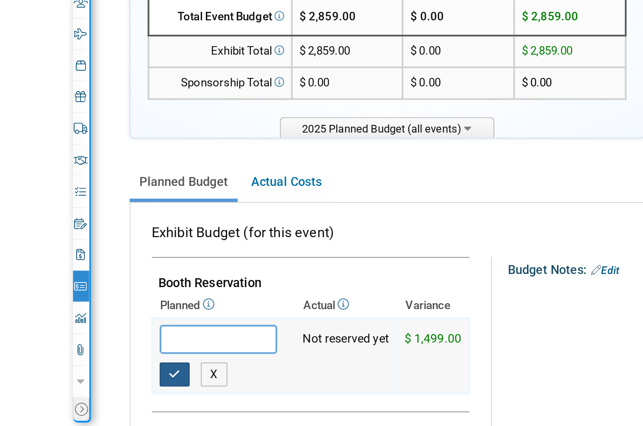
click at [89, 291] on button "button" at bounding box center [86, 297] width 15 height 12
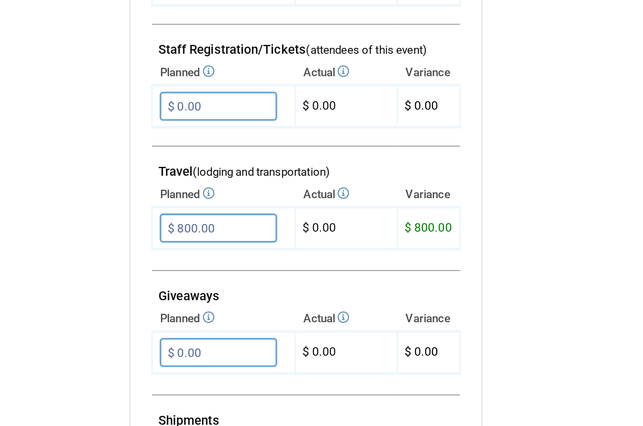
scroll to position [242, 0]
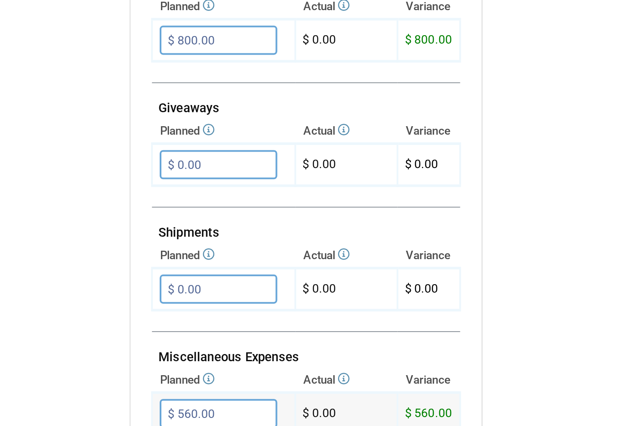
click at [123, 395] on input "$ 560.00" at bounding box center [108, 402] width 58 height 14
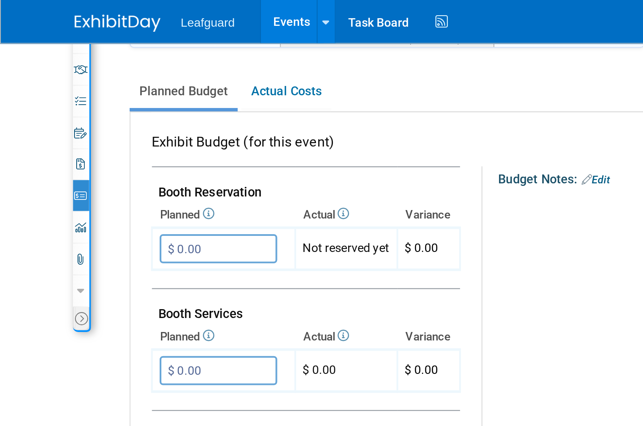
scroll to position [143, 0]
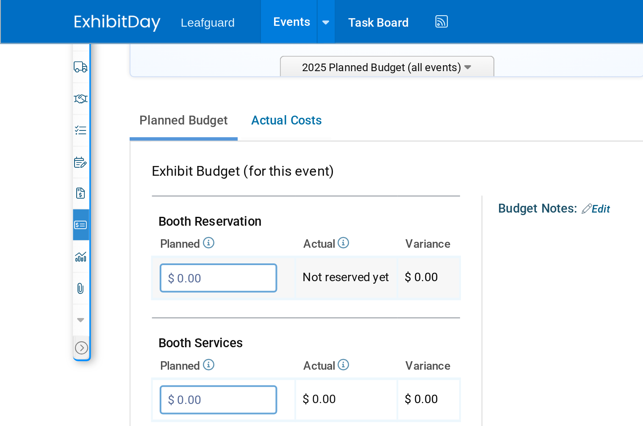
click at [116, 134] on input "$ 0.00" at bounding box center [108, 137] width 58 height 14
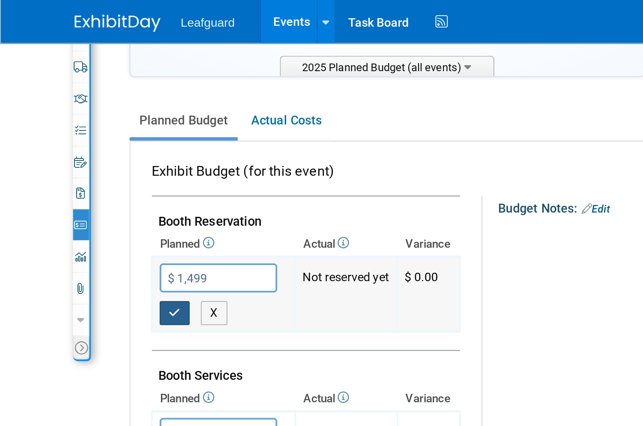
type input "$ 1,499.00"
click at [89, 151] on button "button" at bounding box center [86, 155] width 15 height 12
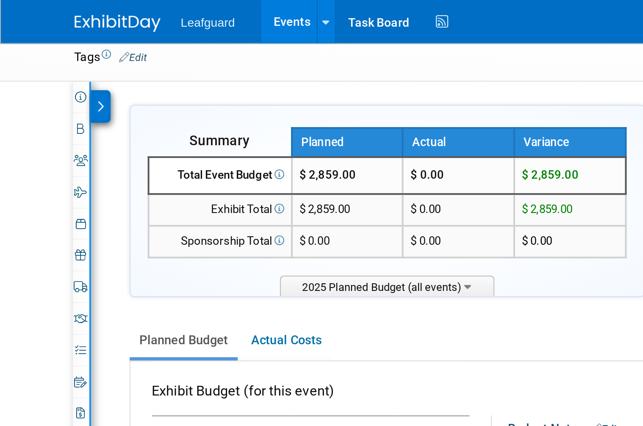
click at [50, 51] on icon at bounding box center [50, 53] width 4 height 6
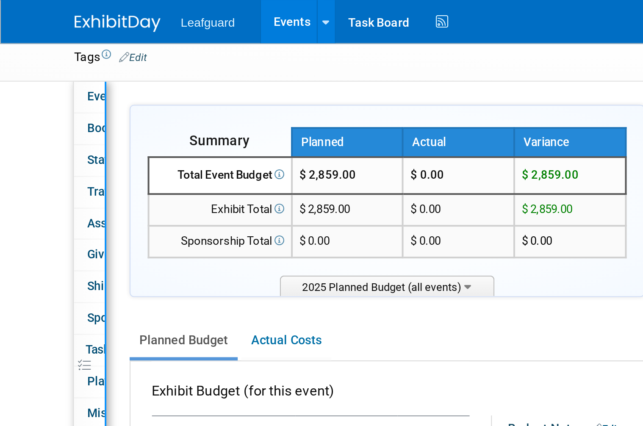
scroll to position [34, 0]
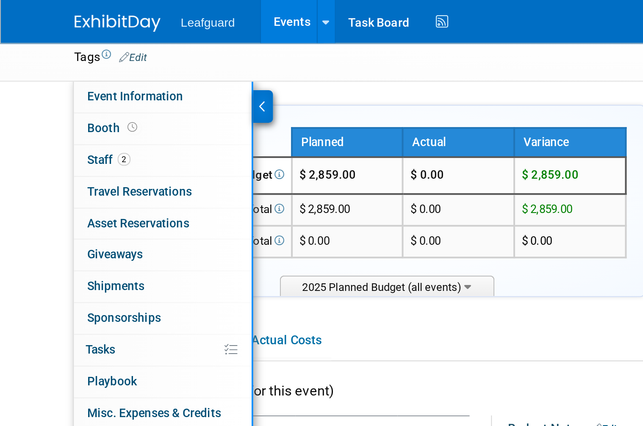
click at [129, 52] on icon at bounding box center [130, 53] width 4 height 6
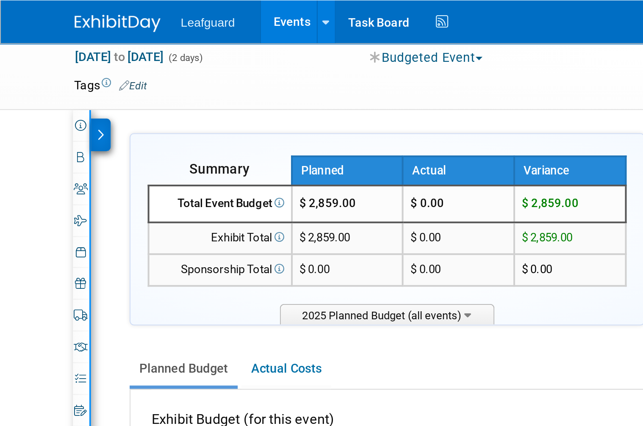
scroll to position [0, 0]
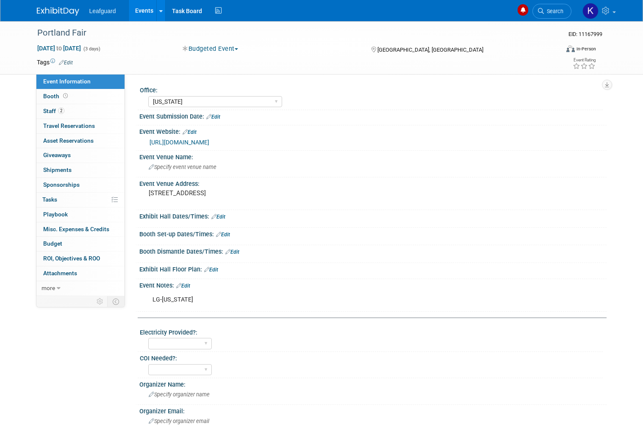
select select "[US_STATE]"
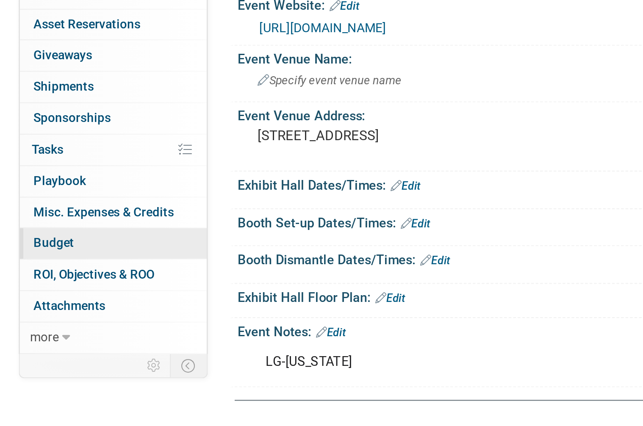
click at [36, 237] on link "Budget" at bounding box center [80, 244] width 88 height 14
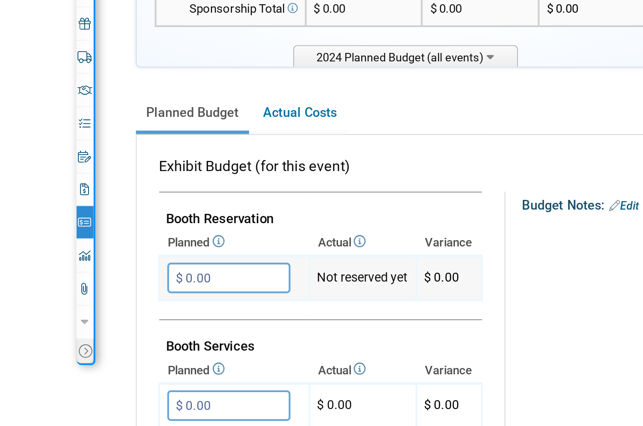
click at [114, 273] on input "$ 0.00" at bounding box center [108, 280] width 58 height 14
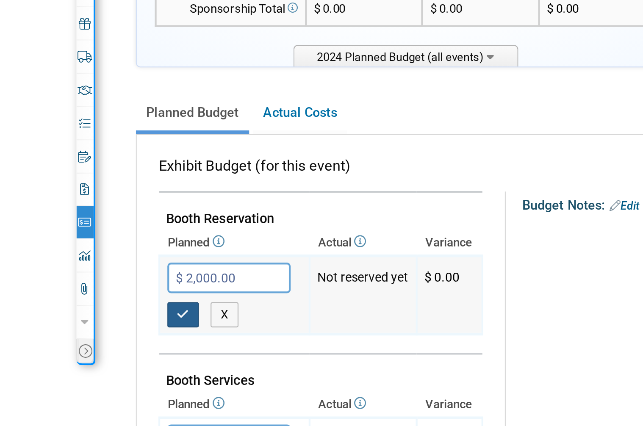
click at [87, 291] on button "button" at bounding box center [86, 297] width 15 height 12
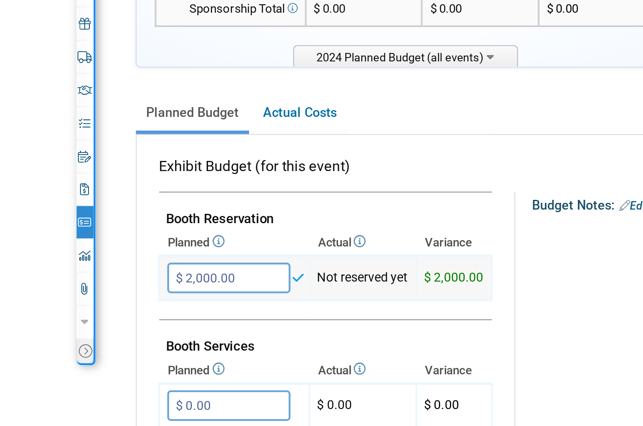
click at [117, 273] on input "$ 2,000.00" at bounding box center [108, 280] width 58 height 14
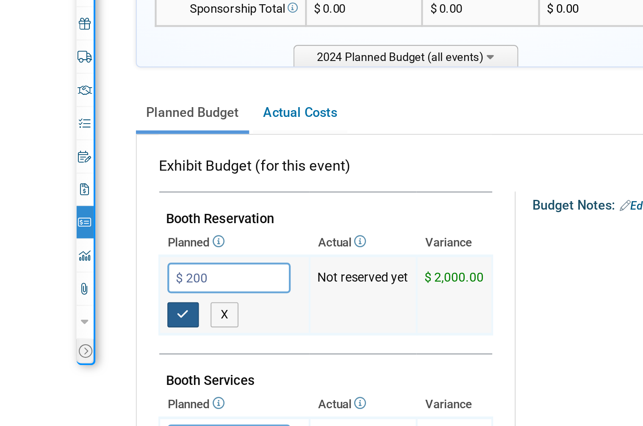
type input "$ 200.00"
click at [84, 294] on icon "button" at bounding box center [86, 297] width 6 height 6
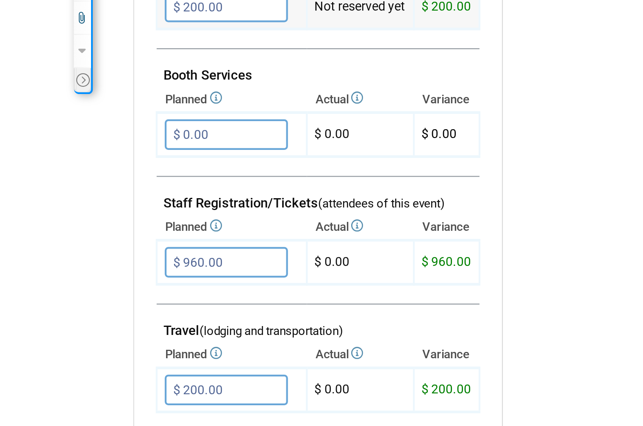
scroll to position [68, 0]
click at [104, 325] on input "$ 960.00" at bounding box center [108, 332] width 58 height 14
type input "$"
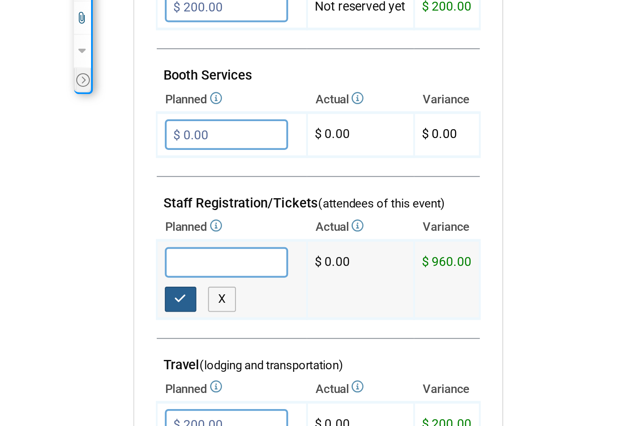
click at [87, 347] on icon "button" at bounding box center [86, 350] width 6 height 6
type input "$ 0.00"
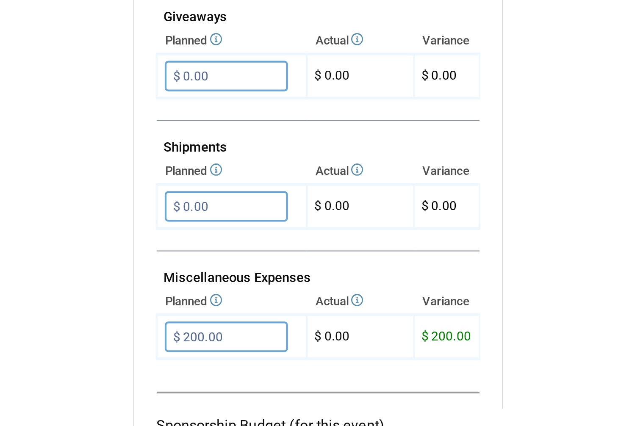
scroll to position [277, 0]
click at [114, 360] on input "$ 200.00" at bounding box center [108, 367] width 58 height 14
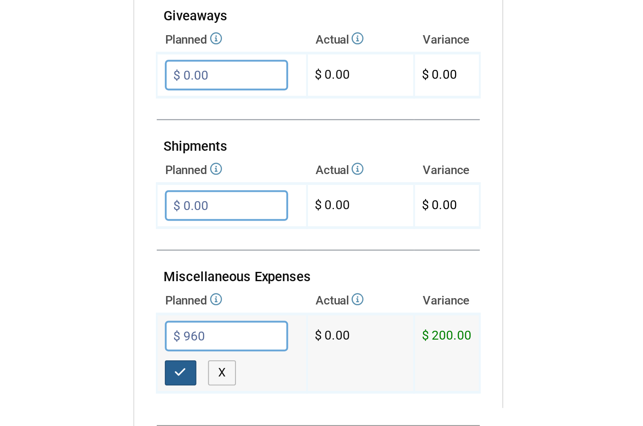
type input "$ 960.00"
click at [83, 382] on icon "button" at bounding box center [86, 385] width 6 height 6
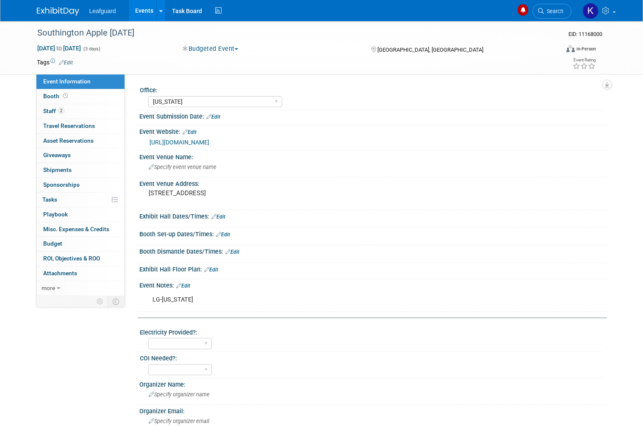
select select "[US_STATE]"
click at [75, 97] on link "Booth" at bounding box center [80, 96] width 88 height 14
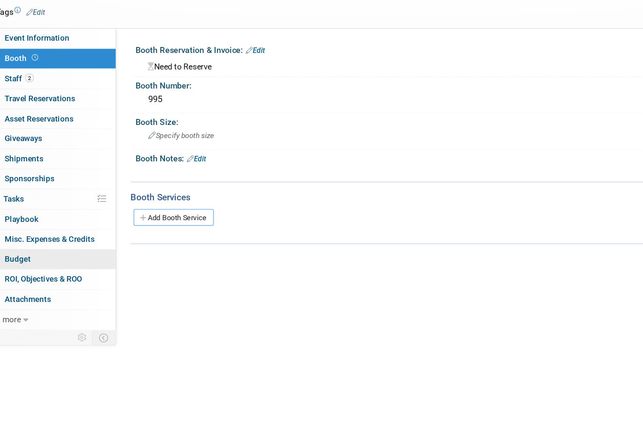
click at [36, 237] on link "Budget" at bounding box center [80, 244] width 88 height 14
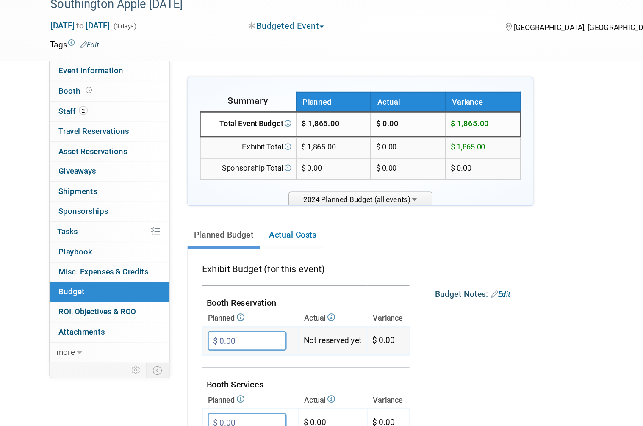
click at [169, 273] on input "$ 0.00" at bounding box center [181, 280] width 58 height 14
click at [178, 273] on input "$ 0.00" at bounding box center [181, 280] width 58 height 14
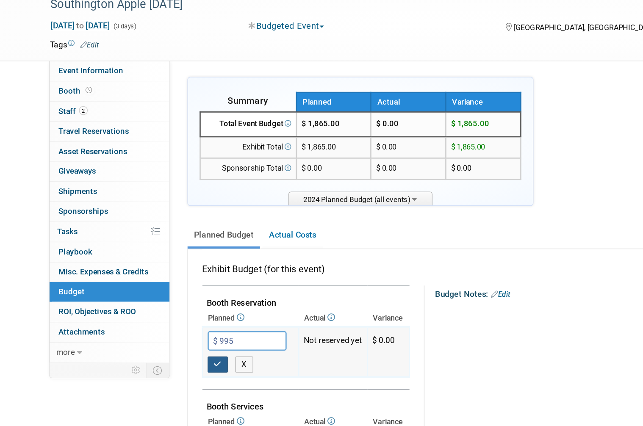
type input "$ 995.00"
click at [162, 294] on icon "button" at bounding box center [160, 297] width 6 height 6
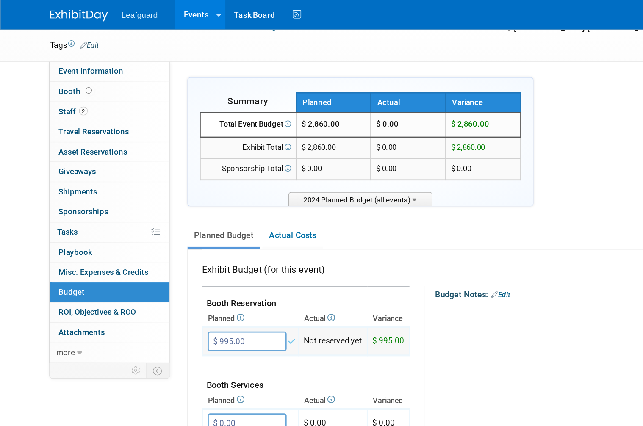
scroll to position [164, 0]
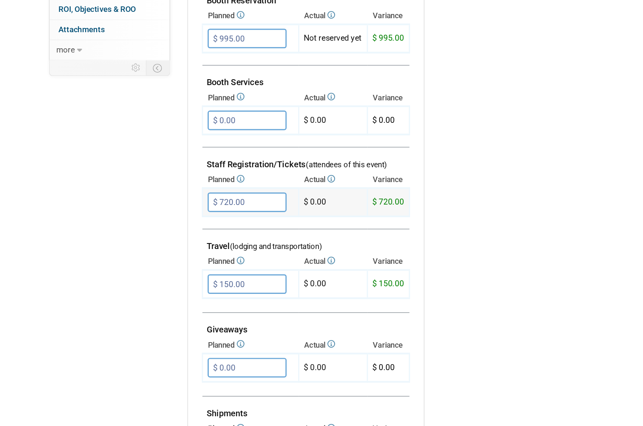
click at [186, 229] on input "$ 720.00" at bounding box center [181, 236] width 58 height 14
type input "$"
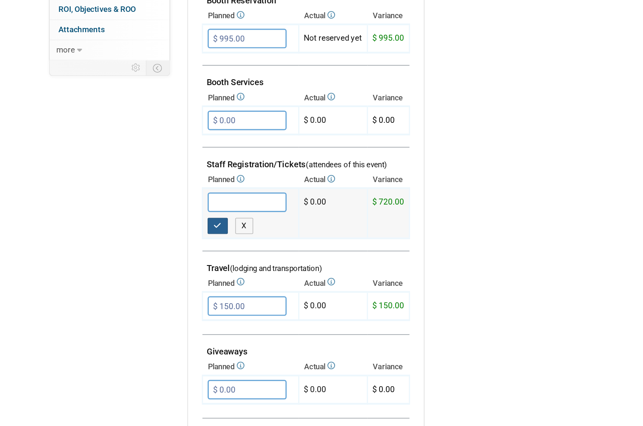
click at [162, 247] on button "button" at bounding box center [159, 253] width 15 height 12
type input "$ 0.00"
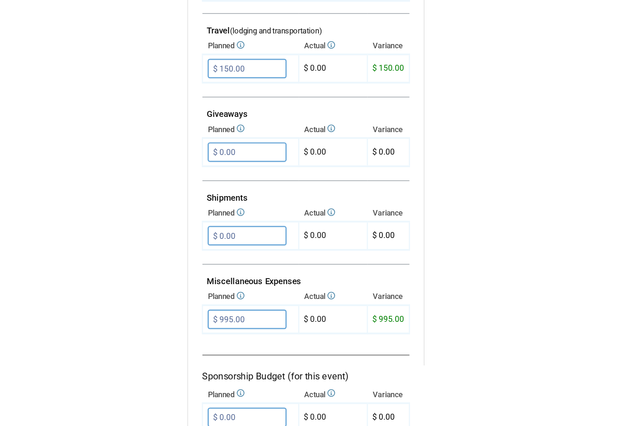
scroll to position [323, 0]
click at [194, 314] on input "$ 995.00" at bounding box center [181, 321] width 58 height 14
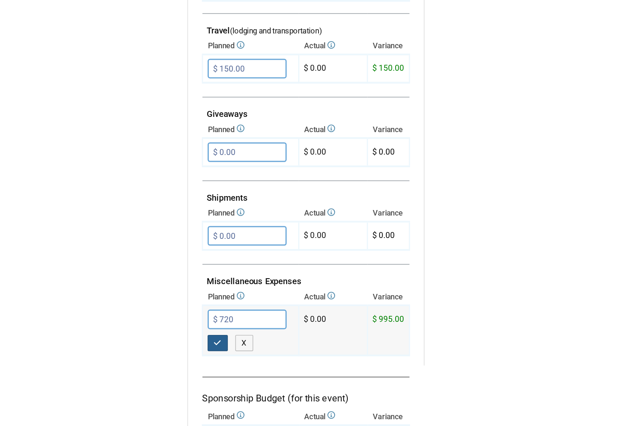
type input "$ 720.00"
click at [161, 336] on icon "button" at bounding box center [160, 339] width 6 height 6
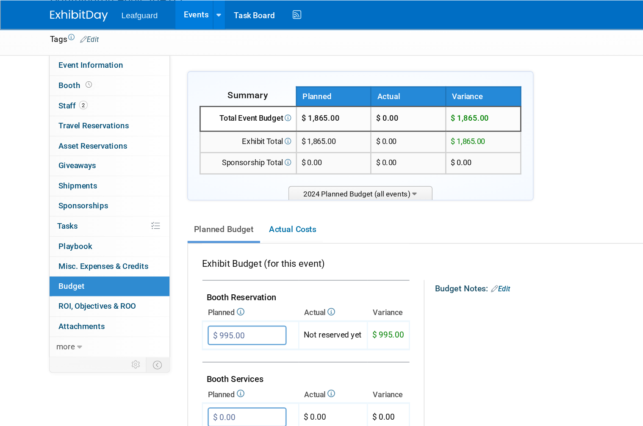
scroll to position [21, 0]
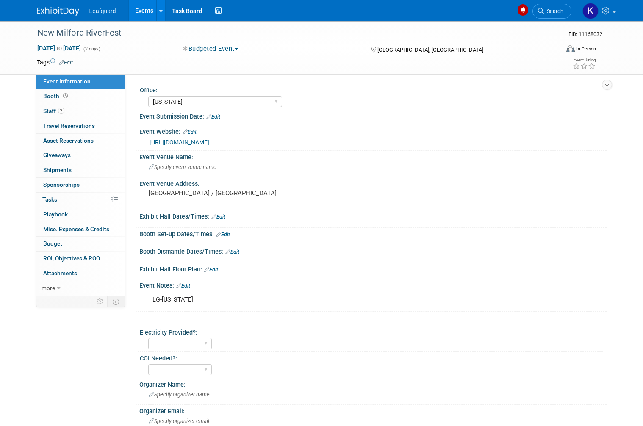
select select "[US_STATE]"
click at [83, 241] on link "Budget" at bounding box center [80, 244] width 88 height 14
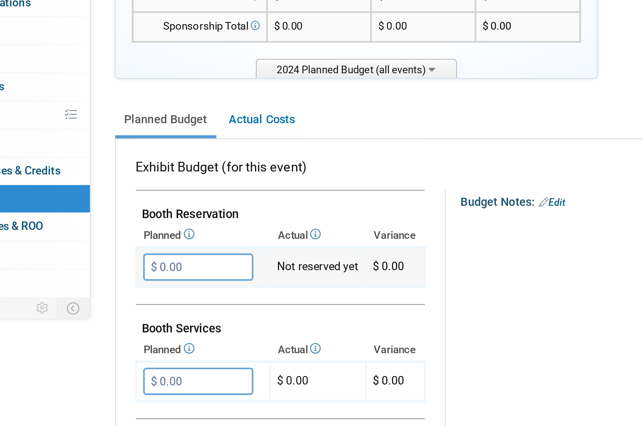
click at [152, 273] on input "$ 0.00" at bounding box center [181, 280] width 58 height 14
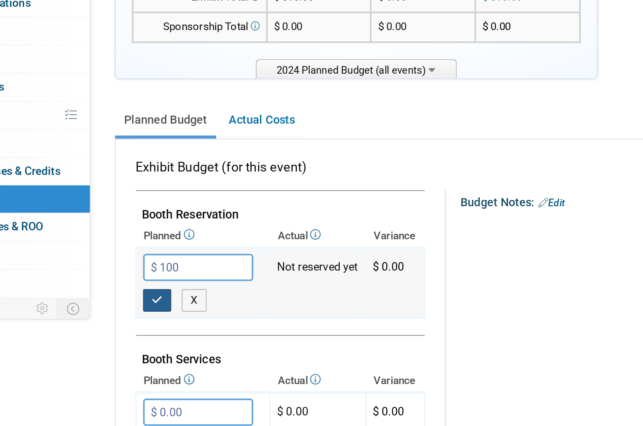
type input "$ 100.00"
click at [157, 294] on icon "button" at bounding box center [160, 297] width 6 height 6
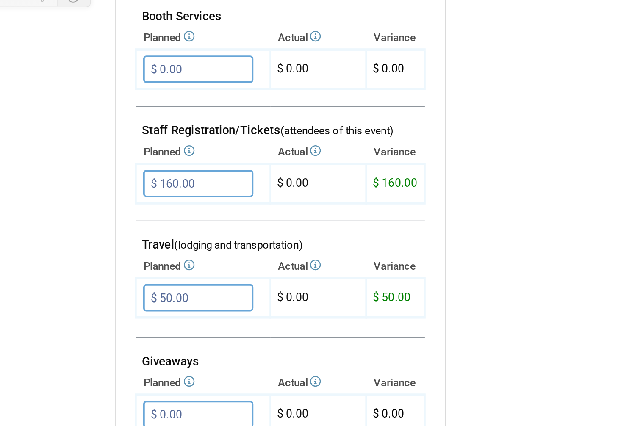
scroll to position [121, 0]
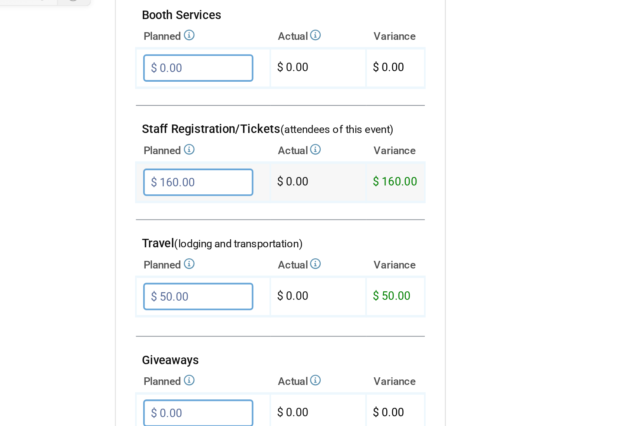
click at [152, 272] on input "$ 160.00" at bounding box center [181, 279] width 58 height 14
type input "$"
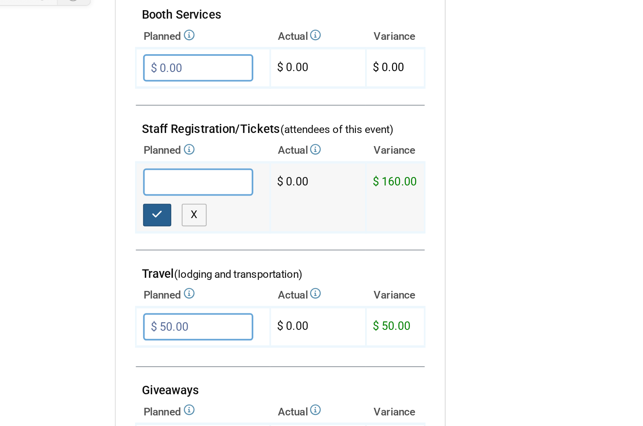
click at [157, 294] on icon "button" at bounding box center [160, 297] width 6 height 6
type input "$ 0.00"
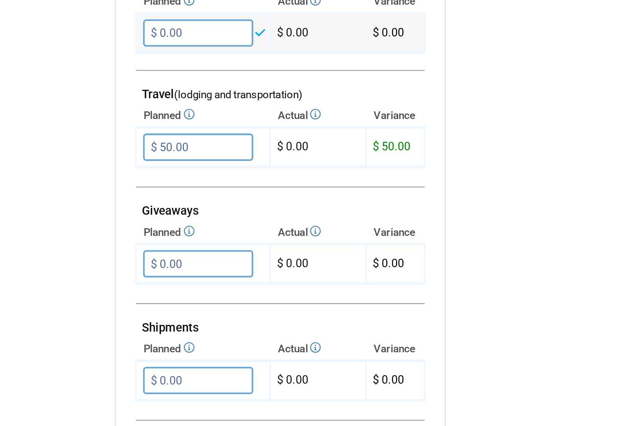
scroll to position [257, 0]
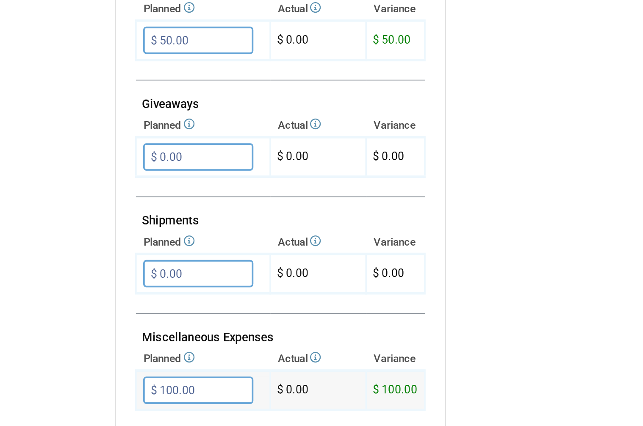
click at [152, 381] on input "$ 100.00" at bounding box center [181, 388] width 58 height 14
type input "$ 160.00"
click at [157, 402] on icon "button" at bounding box center [160, 405] width 6 height 6
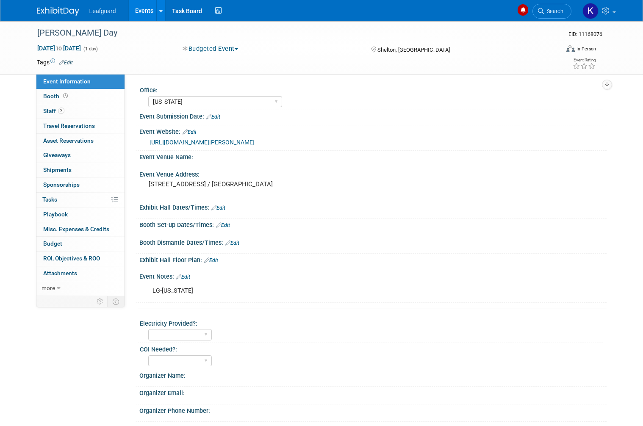
select select "[US_STATE]"
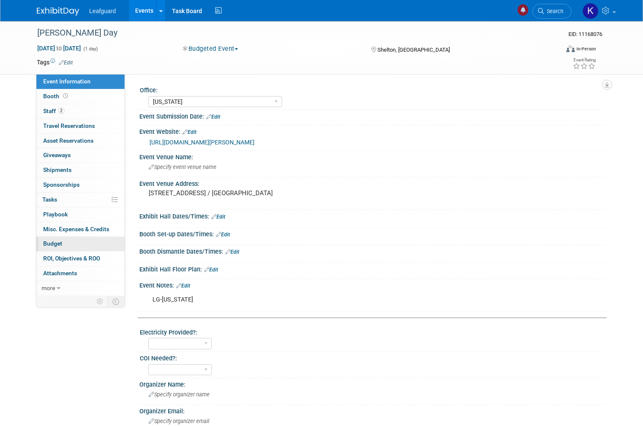
click at [76, 239] on link "Budget" at bounding box center [80, 244] width 88 height 14
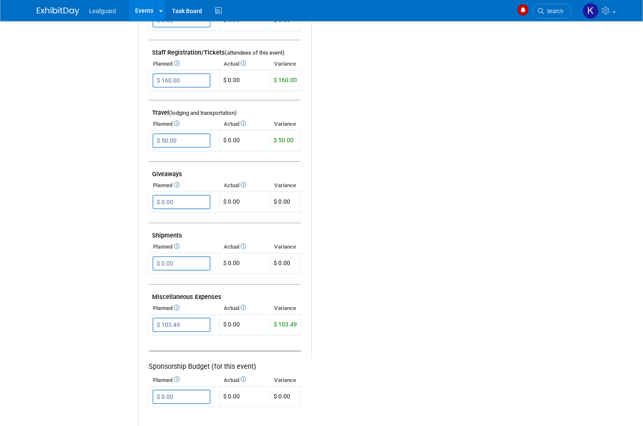
scroll to position [335, 0]
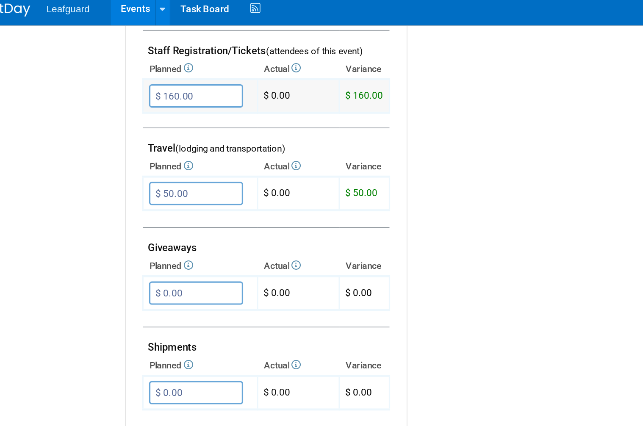
click at [152, 58] on input "$ 160.00" at bounding box center [181, 65] width 58 height 14
type input "$"
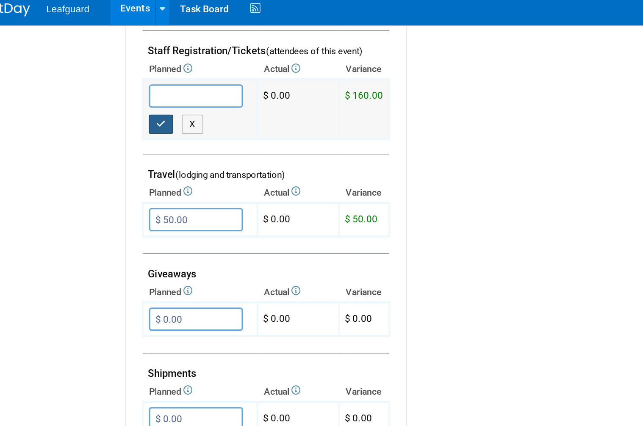
click at [157, 79] on icon "button" at bounding box center [160, 82] width 6 height 6
type input "$ 0.00"
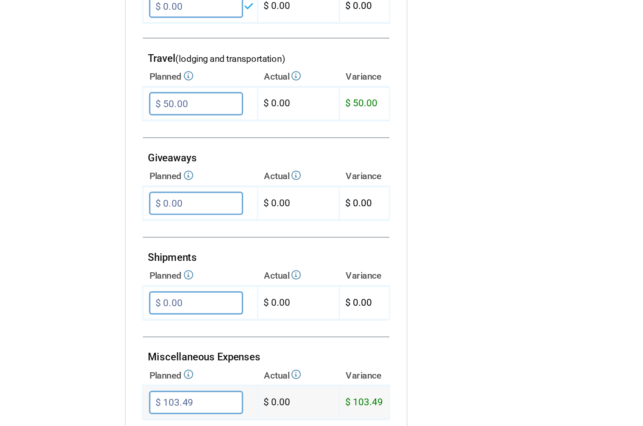
click at [152, 302] on input "$ 103.49" at bounding box center [181, 309] width 58 height 14
type input "$ 160.00"
click at [157, 324] on icon "button" at bounding box center [160, 327] width 6 height 6
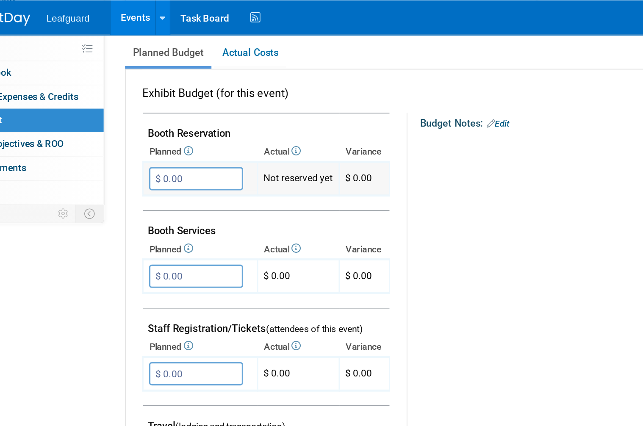
click at [152, 105] on input "$ 0.00" at bounding box center [181, 110] width 58 height 14
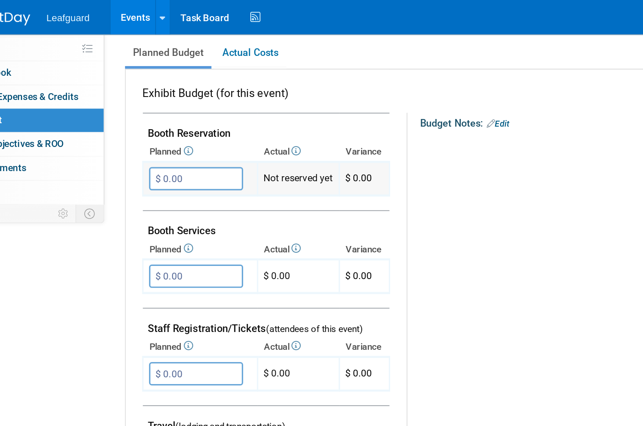
scroll to position [170, 0]
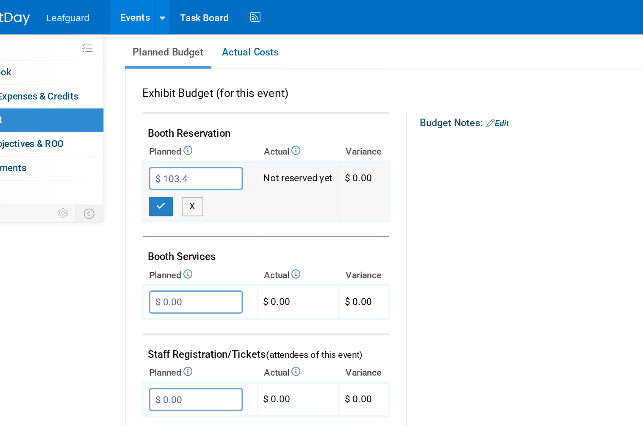
type input "$ 103.49"
click at [152, 124] on button "button" at bounding box center [159, 128] width 15 height 12
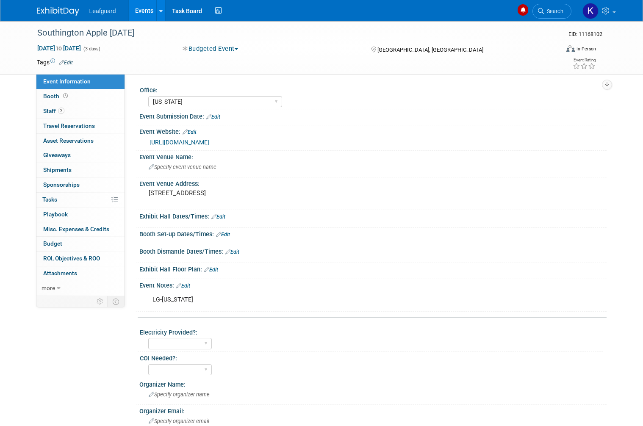
select select "[US_STATE]"
click at [81, 243] on link "Budget" at bounding box center [80, 244] width 88 height 14
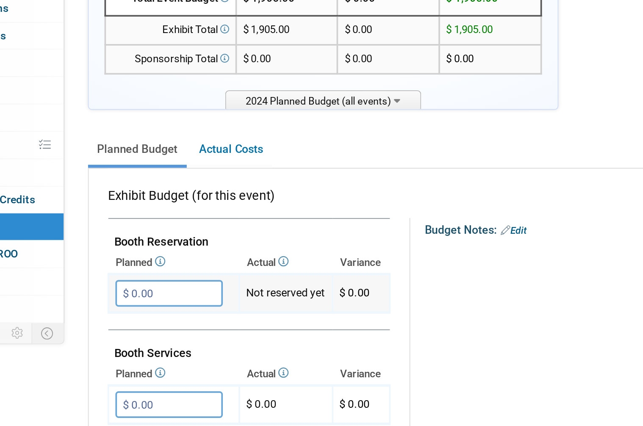
click at [152, 273] on input "$ 0.00" at bounding box center [181, 280] width 58 height 14
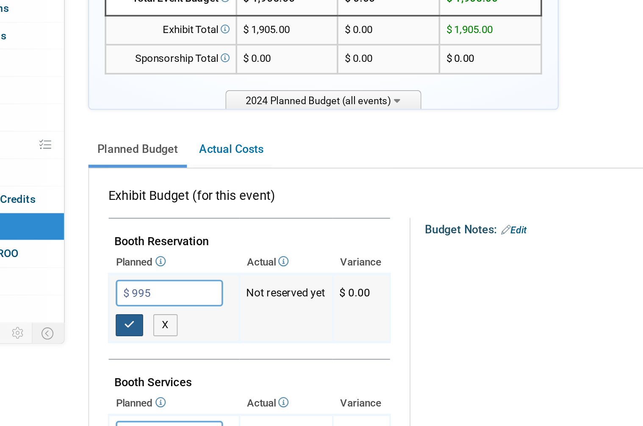
type input "$ 995.00"
click at [157, 294] on icon "button" at bounding box center [160, 297] width 6 height 6
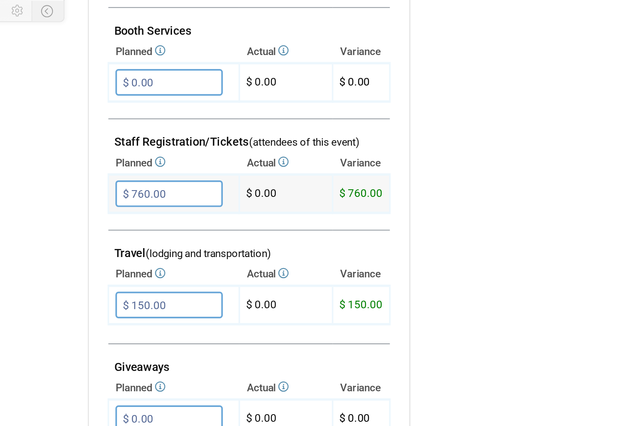
click at [152, 274] on input "$ 760.00" at bounding box center [181, 281] width 58 height 14
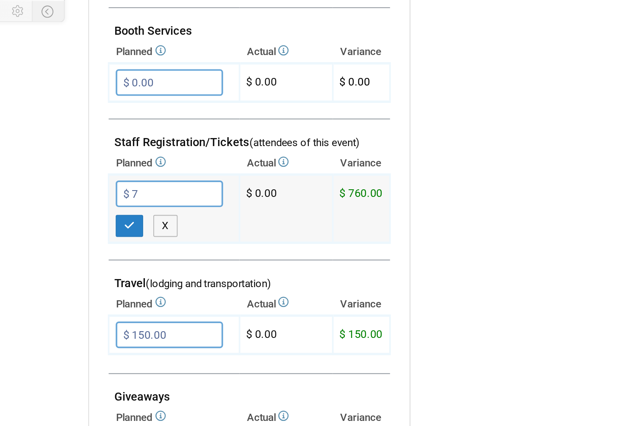
type input "$"
click at [157, 296] on icon "button" at bounding box center [160, 299] width 6 height 6
type input "$ 0.00"
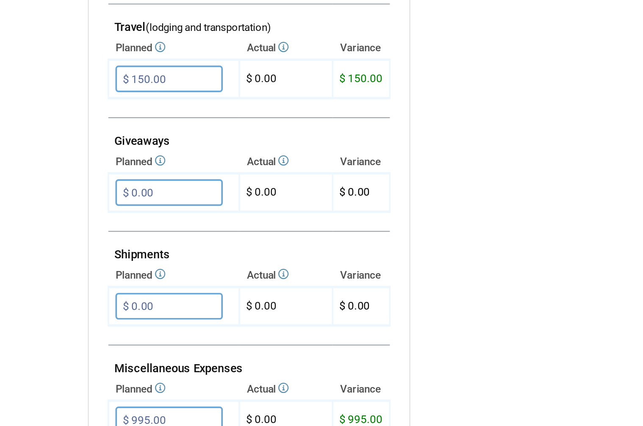
scroll to position [242, 0]
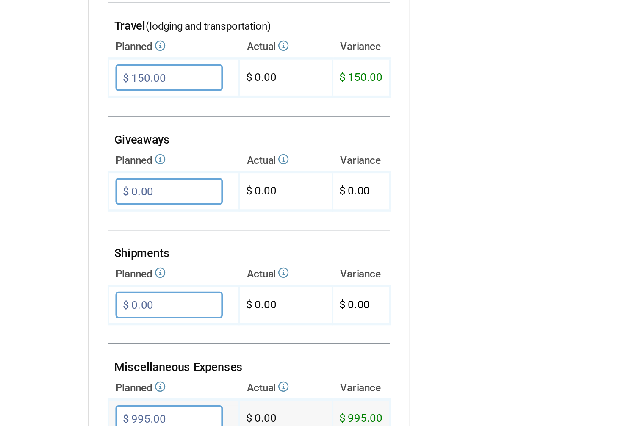
click at [152, 396] on input "$ 995.00" at bounding box center [181, 403] width 58 height 14
type input "$ 760.00"
click at [157, 418] on icon "button" at bounding box center [160, 421] width 6 height 6
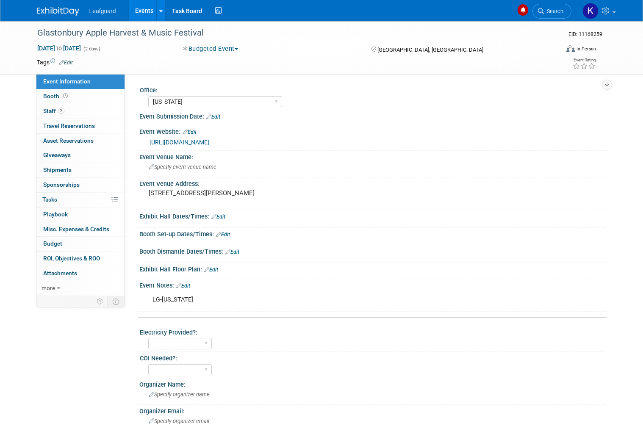
select select "[US_STATE]"
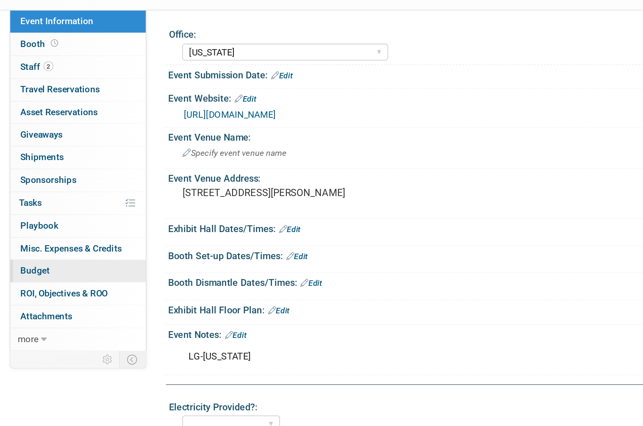
click at [42, 237] on link "Budget" at bounding box center [80, 244] width 88 height 14
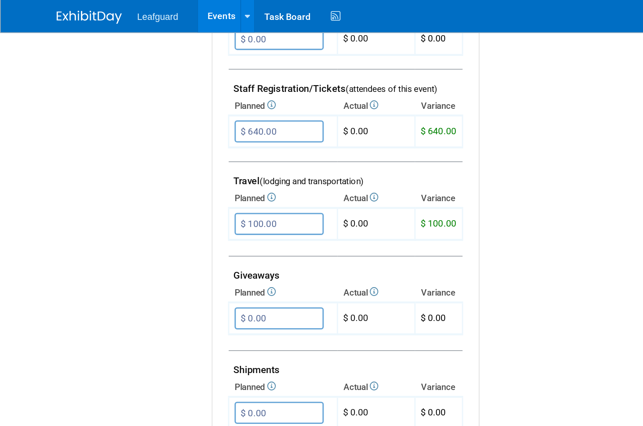
scroll to position [313, 0]
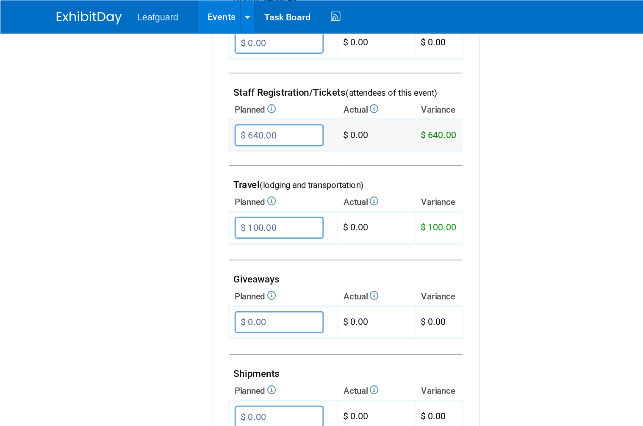
click at [175, 81] on input "$ 640.00" at bounding box center [181, 87] width 58 height 14
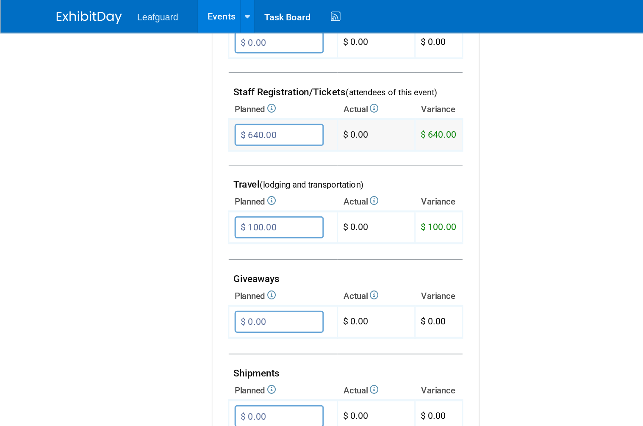
type input "$"
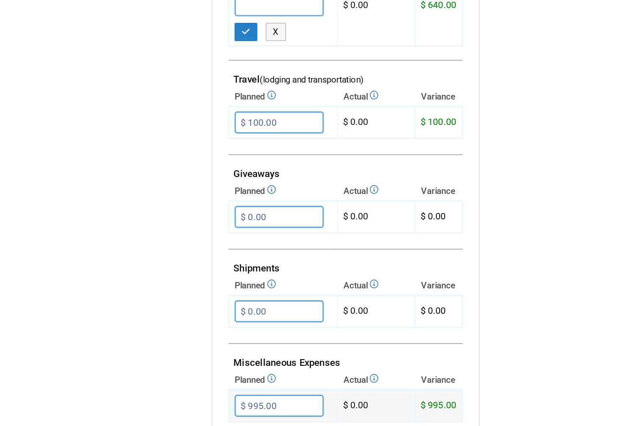
click at [183, 341] on input "$ 995.00" at bounding box center [181, 348] width 58 height 14
type input "$ 640.00"
click at [160, 360] on button "button" at bounding box center [159, 366] width 15 height 12
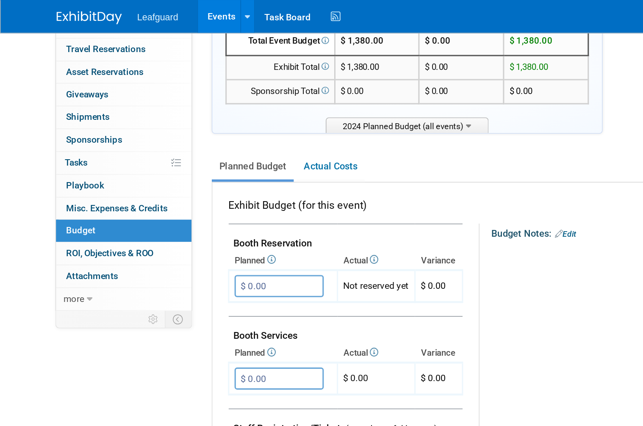
scroll to position [94, 0]
click at [180, 184] on input "$ 0.00" at bounding box center [181, 186] width 58 height 14
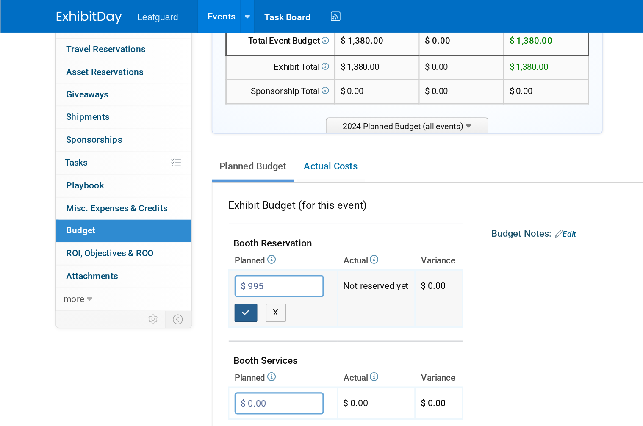
type input "$ 995.00"
click at [162, 200] on icon "button" at bounding box center [160, 203] width 6 height 6
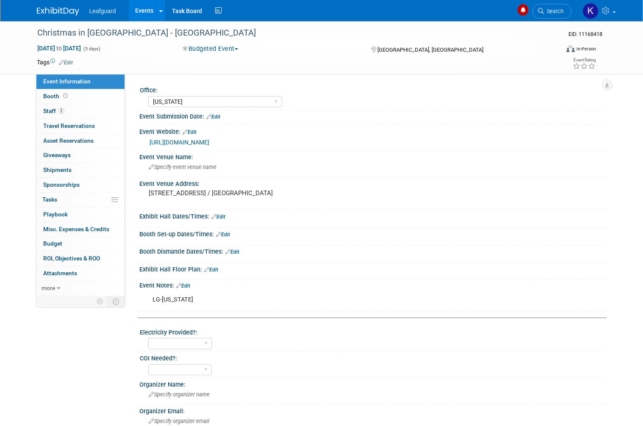
select select "[US_STATE]"
click at [75, 238] on link "Budget" at bounding box center [80, 244] width 88 height 14
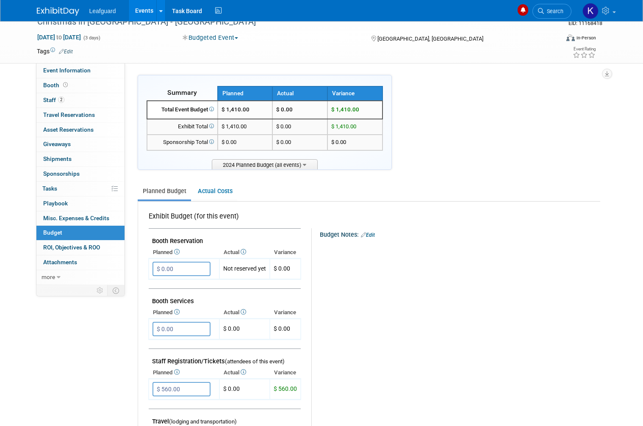
scroll to position [11, 0]
click at [193, 264] on input "$ 0.00" at bounding box center [181, 269] width 58 height 14
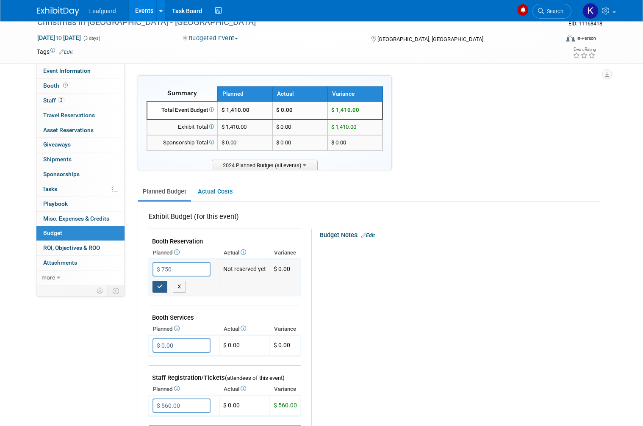
type input "$ 750.00"
click at [162, 284] on icon "button" at bounding box center [160, 287] width 6 height 6
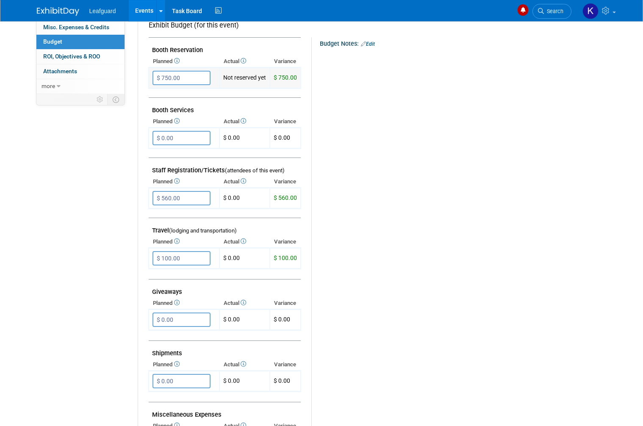
scroll to position [203, 0]
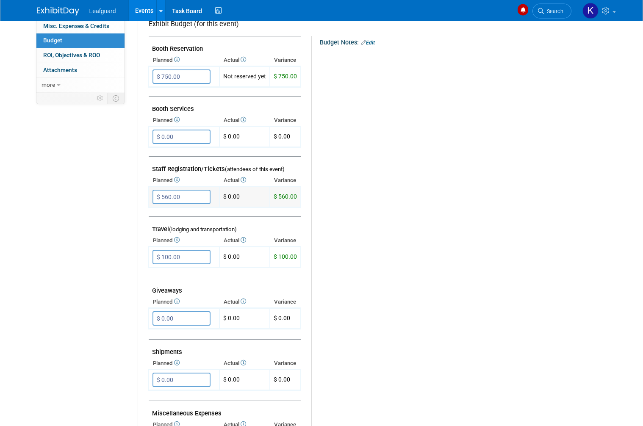
click at [181, 196] on input "$ 560.00" at bounding box center [181, 197] width 58 height 14
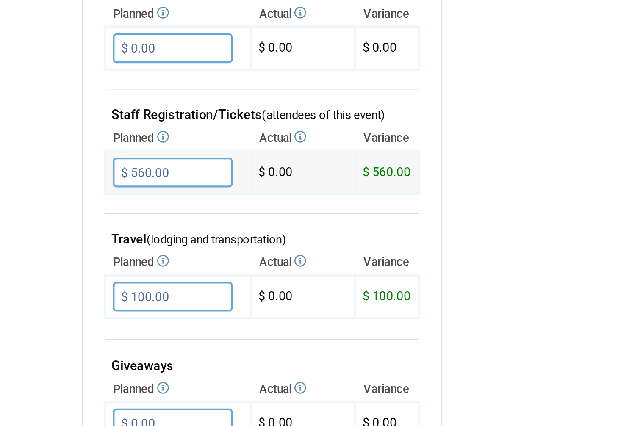
type input "$"
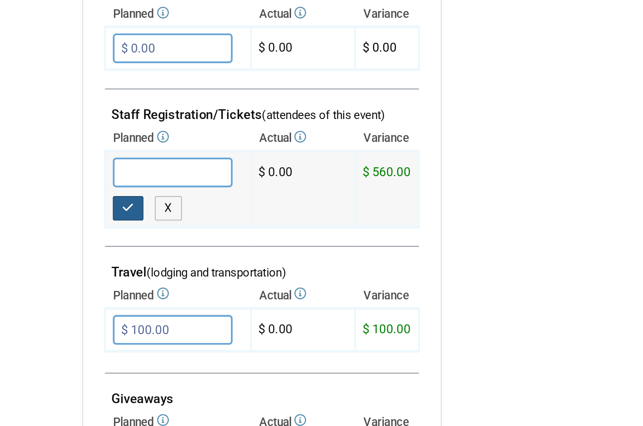
click at [152, 209] on button "button" at bounding box center [159, 215] width 15 height 12
type input "$ 0.00"
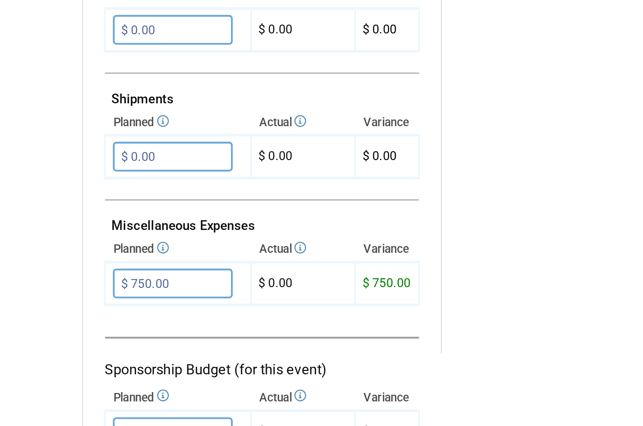
scroll to position [305, 0]
click at [152, 333] on input "$ 750.00" at bounding box center [181, 340] width 58 height 14
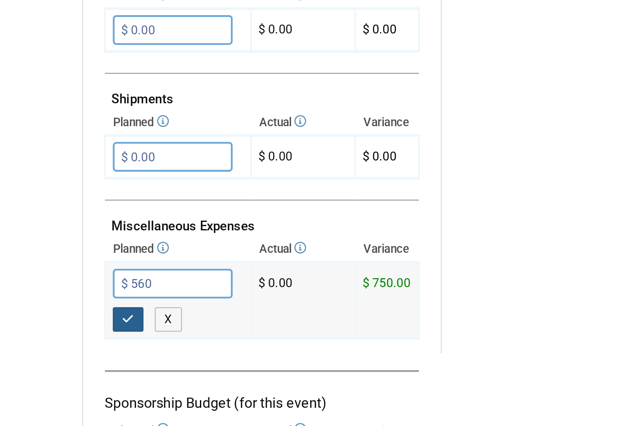
type input "$ 560.00"
click at [157, 355] on icon "button" at bounding box center [160, 358] width 6 height 6
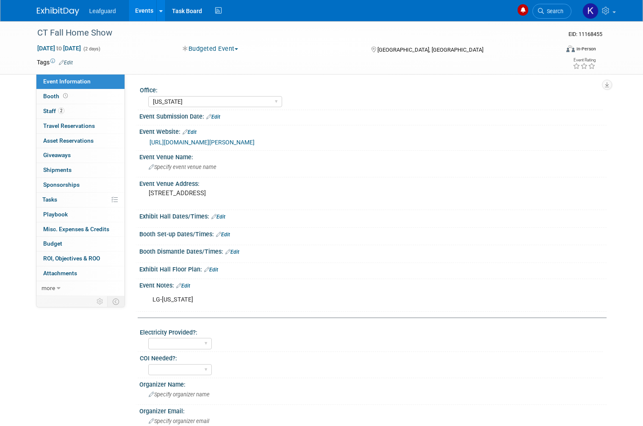
select select "[US_STATE]"
click at [79, 238] on link "Budget" at bounding box center [80, 244] width 88 height 14
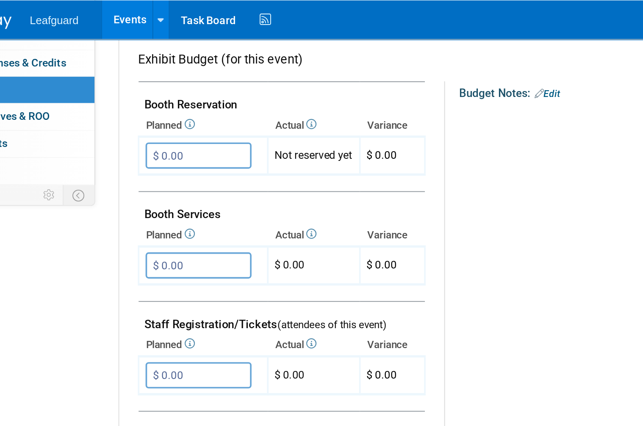
scroll to position [195, 0]
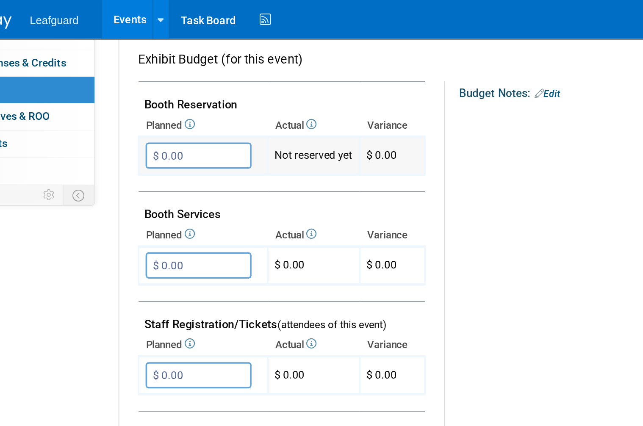
click at [152, 84] on input "$ 0.00" at bounding box center [181, 85] width 58 height 14
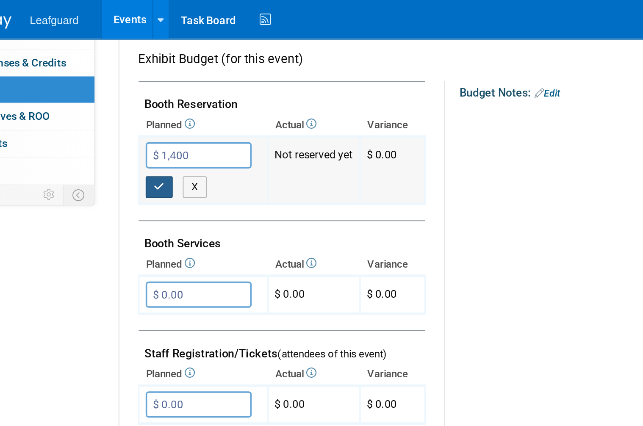
type input "$ 1,400.00"
click at [157, 100] on icon "button" at bounding box center [160, 103] width 6 height 6
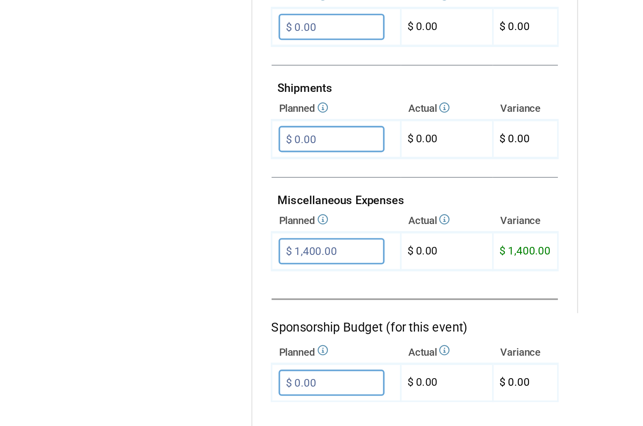
scroll to position [334, 0]
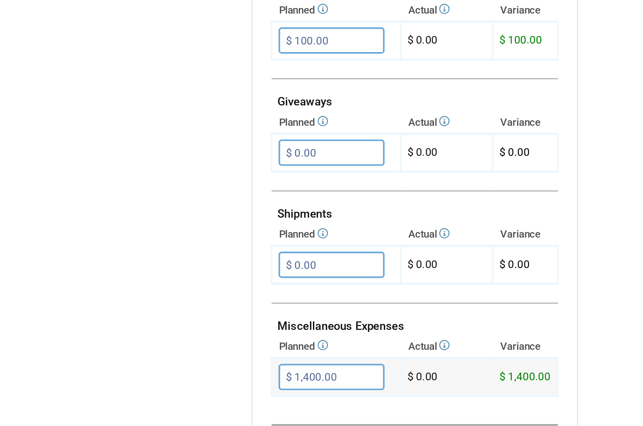
click at [188, 304] on input "$ 1,400.00" at bounding box center [181, 311] width 58 height 14
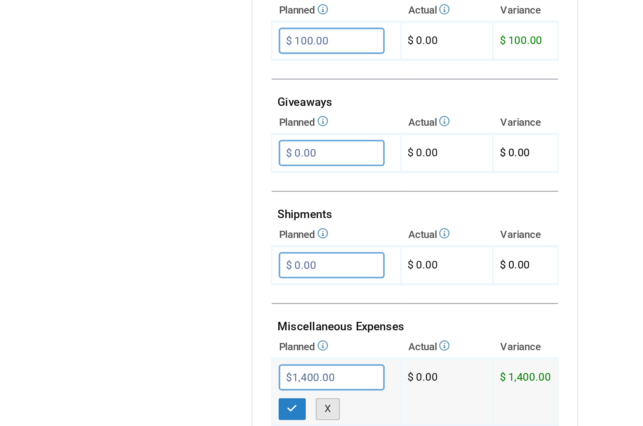
click at [180, 322] on button "X" at bounding box center [179, 328] width 13 height 12
click at [189, 304] on input "$ 1,400.00" at bounding box center [181, 311] width 58 height 14
type input "$ 640.00"
click at [160, 325] on icon "button" at bounding box center [160, 328] width 6 height 6
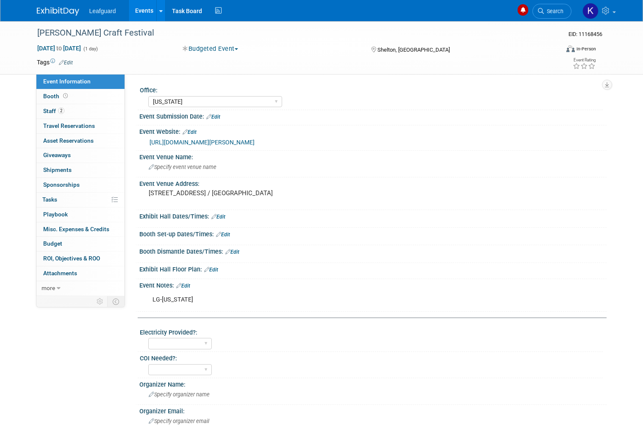
select select "[US_STATE]"
click at [84, 239] on link "Budget" at bounding box center [80, 244] width 88 height 14
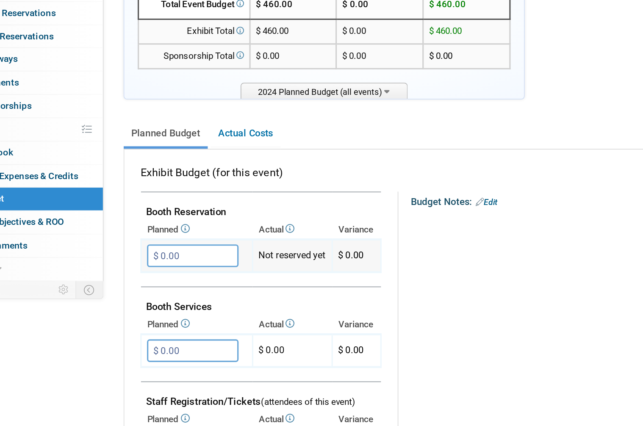
click at [152, 273] on input "$ 0.00" at bounding box center [181, 280] width 58 height 14
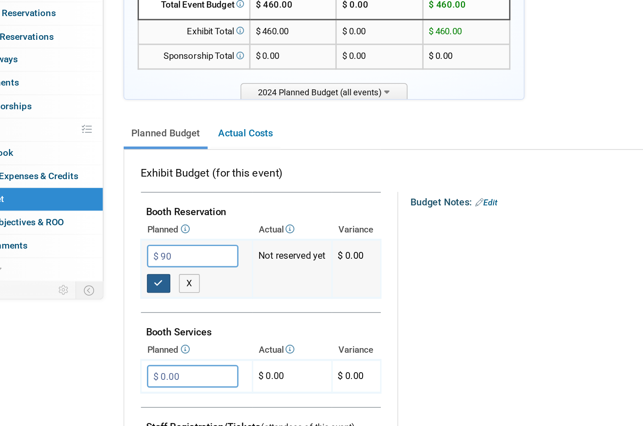
type input "$ 90.00"
click at [157, 294] on icon "button" at bounding box center [160, 297] width 6 height 6
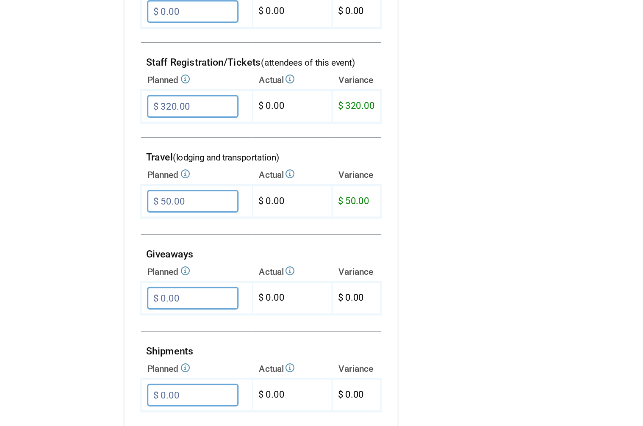
scroll to position [199, 0]
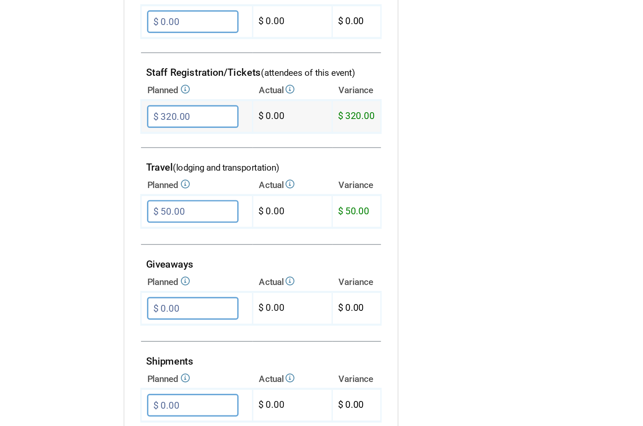
click at [152, 194] on input "$ 320.00" at bounding box center [181, 201] width 58 height 14
type input "$"
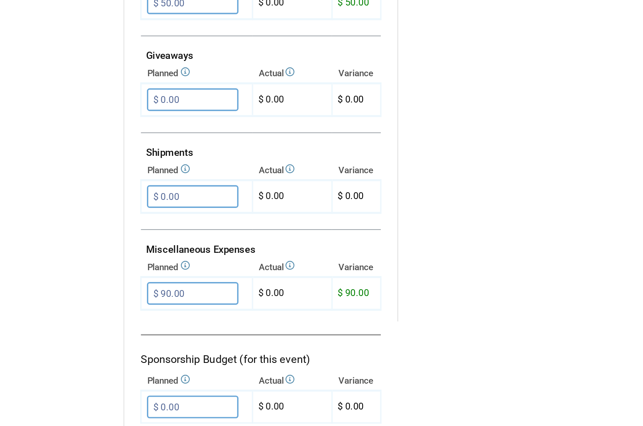
scroll to position [366, 0]
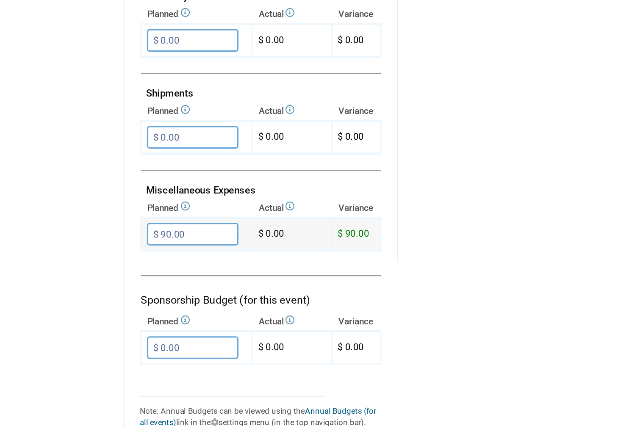
click at [152, 288] on input "$ 90.00" at bounding box center [181, 295] width 58 height 14
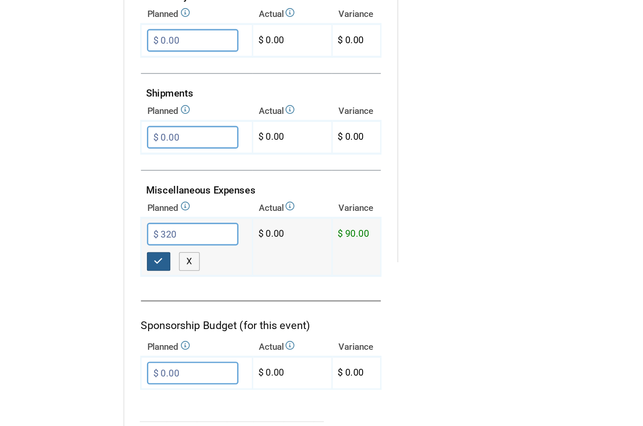
type input "$ 320.00"
click at [157, 310] on icon "button" at bounding box center [160, 313] width 6 height 6
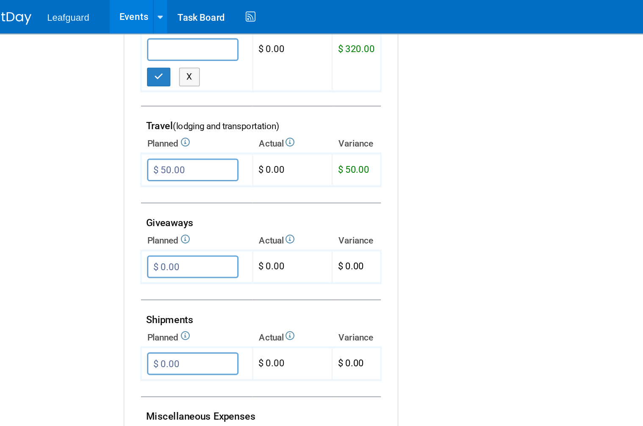
scroll to position [369, 0]
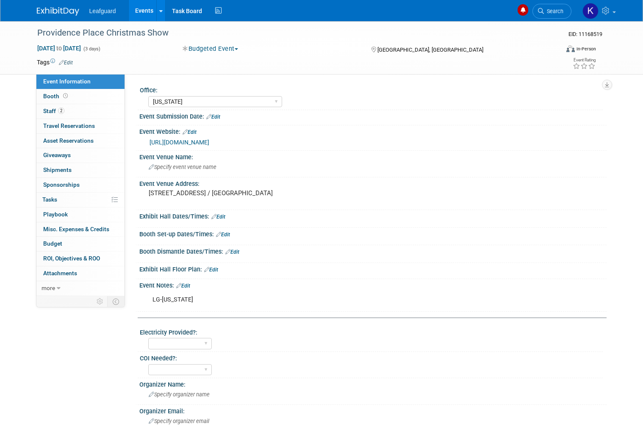
select select "[US_STATE]"
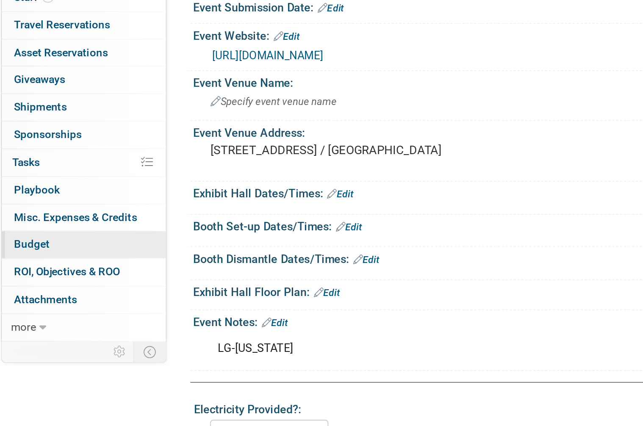
click at [41, 237] on link "Budget" at bounding box center [80, 244] width 88 height 14
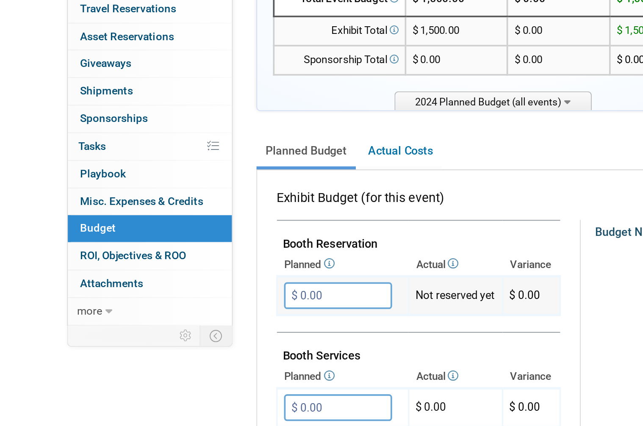
click at [189, 273] on input "$ 0.00" at bounding box center [181, 280] width 58 height 14
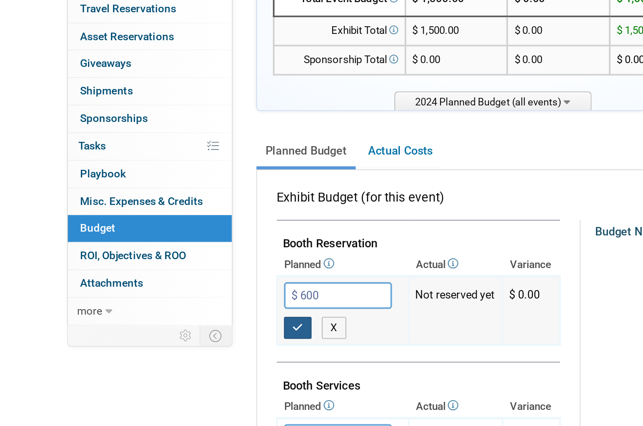
type input "$ 600.00"
click at [160, 294] on icon "button" at bounding box center [160, 297] width 6 height 6
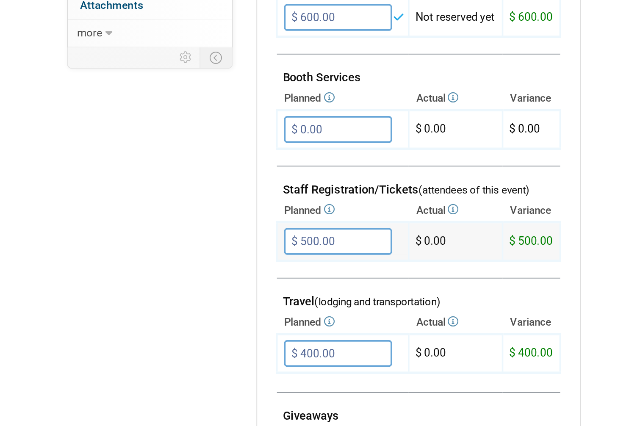
click at [191, 301] on input "$ 500.00" at bounding box center [181, 308] width 58 height 14
type input "$"
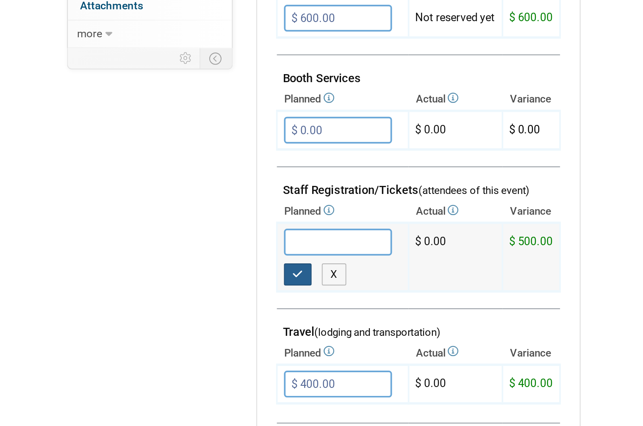
click at [165, 320] on button "button" at bounding box center [159, 326] width 15 height 12
type input "$ 0.00"
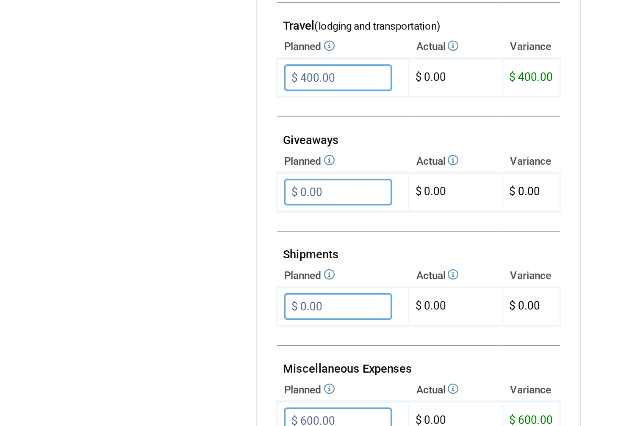
scroll to position [240, 0]
click at [180, 397] on input "$ 600.00" at bounding box center [181, 404] width 58 height 14
type input "$ 500.00"
click at [160, 419] on icon "button" at bounding box center [160, 422] width 6 height 6
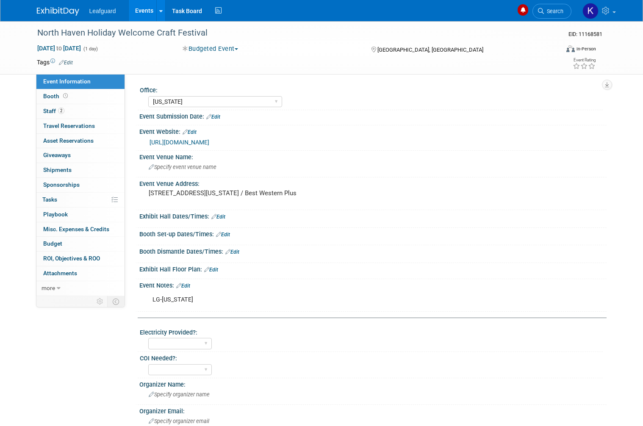
select select "[US_STATE]"
click at [80, 237] on link "Budget" at bounding box center [80, 244] width 88 height 14
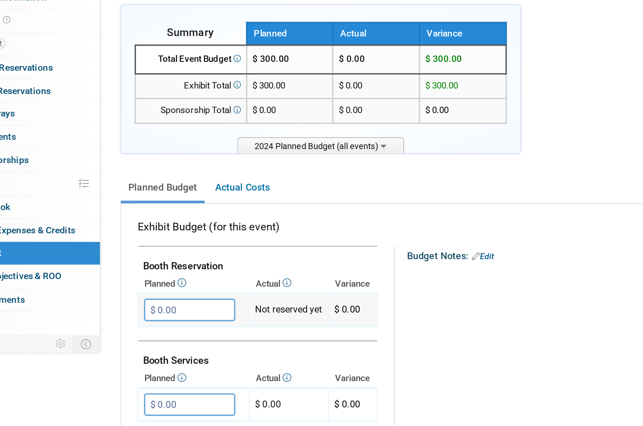
click at [152, 273] on input "$ 0.00" at bounding box center [181, 280] width 58 height 14
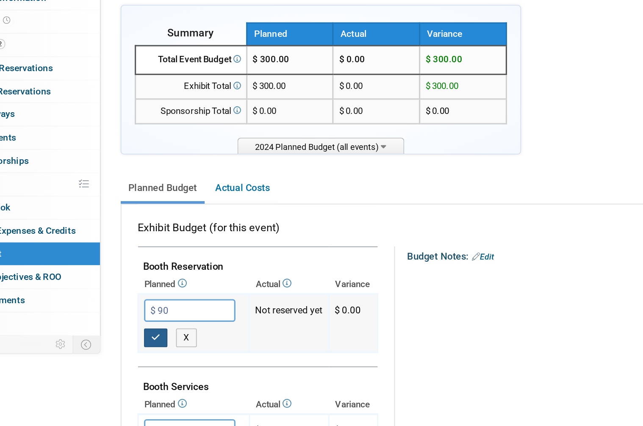
type input "$ 90.00"
click at [157, 294] on icon "button" at bounding box center [160, 297] width 6 height 6
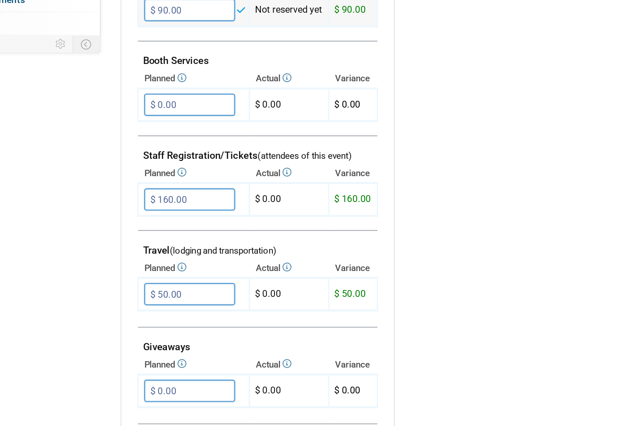
scroll to position [141, 0]
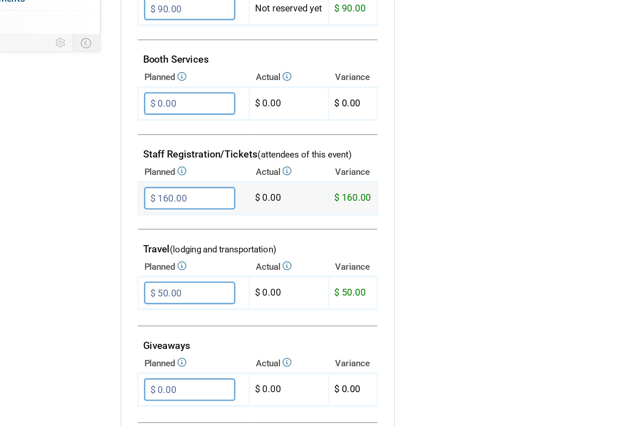
click at [152, 252] on input "$ 160.00" at bounding box center [181, 259] width 58 height 14
type input "$"
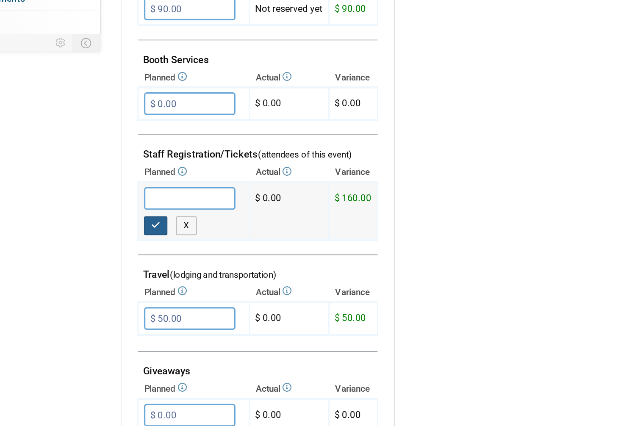
click at [157, 274] on icon "button" at bounding box center [160, 277] width 6 height 6
type input "$ 0.00"
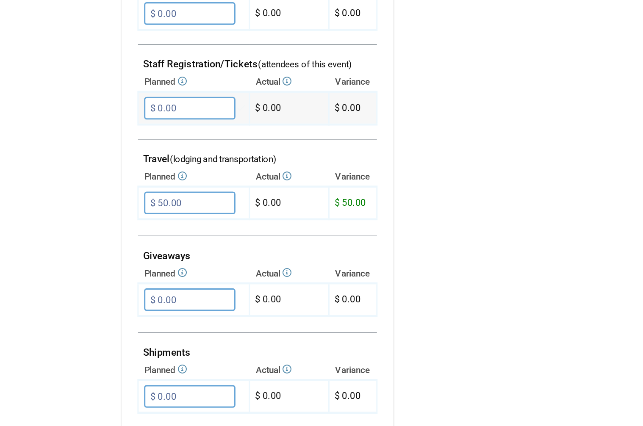
scroll to position [273, 0]
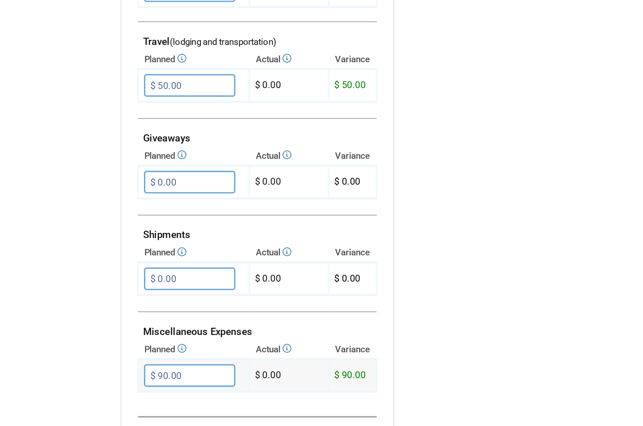
click at [152, 365] on input "$ 90.00" at bounding box center [181, 372] width 58 height 14
type input "$ 160.00"
click at [157, 386] on icon "button" at bounding box center [160, 389] width 6 height 6
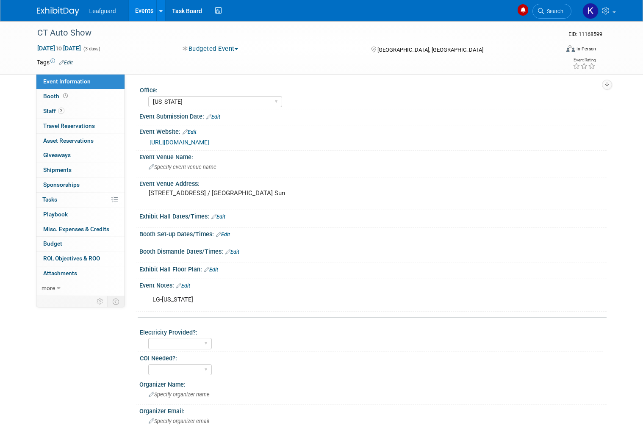
select select "[US_STATE]"
click at [82, 238] on link "Budget" at bounding box center [80, 244] width 88 height 14
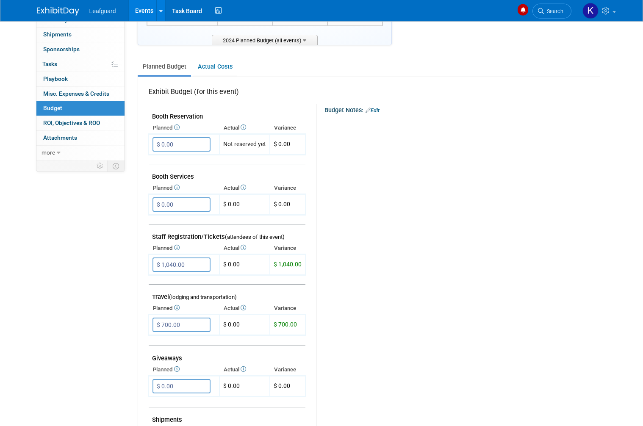
scroll to position [127, 0]
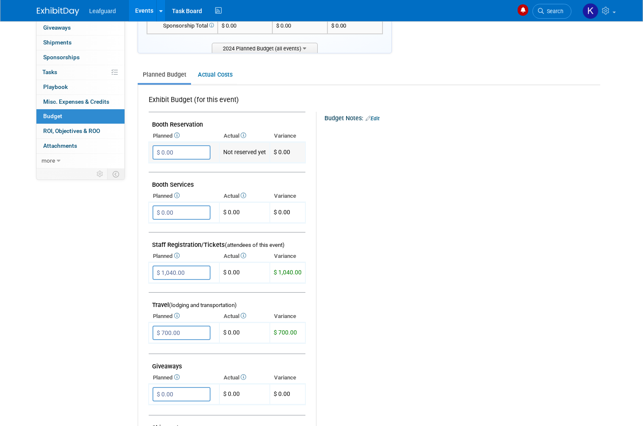
click at [188, 148] on input "$ 0.00" at bounding box center [181, 152] width 58 height 14
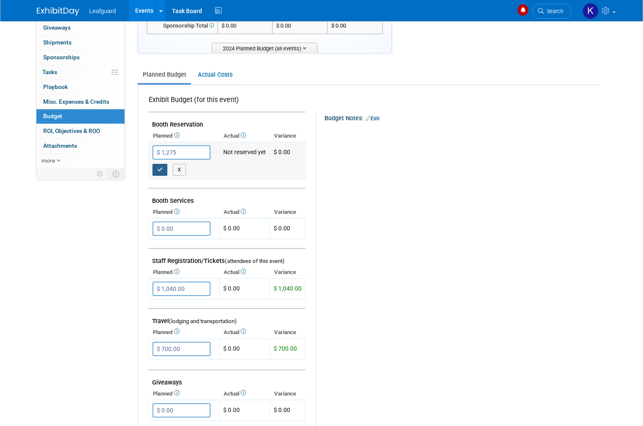
type input "$ 1,275.00"
click at [163, 164] on button "button" at bounding box center [159, 170] width 15 height 12
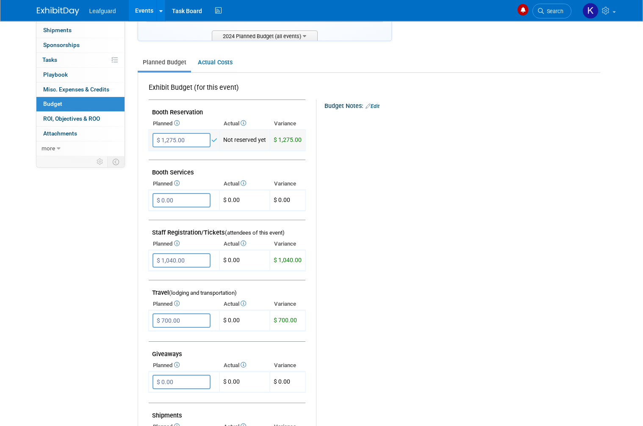
scroll to position [140, 0]
click at [185, 255] on input "$ 1,040.00" at bounding box center [181, 260] width 58 height 14
click at [186, 258] on input "$ 1,040.00" at bounding box center [181, 260] width 58 height 14
click at [185, 255] on input "$ 1,040.00" at bounding box center [181, 260] width 58 height 14
click at [172, 255] on input "$ 1,040.00" at bounding box center [181, 260] width 58 height 14
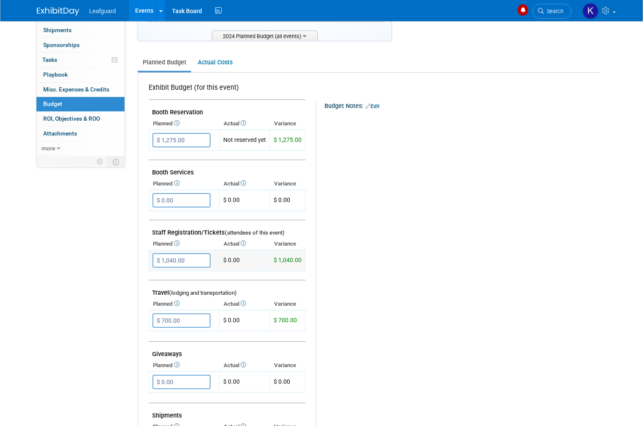
click at [198, 256] on input "$ 1,040.00" at bounding box center [181, 260] width 58 height 14
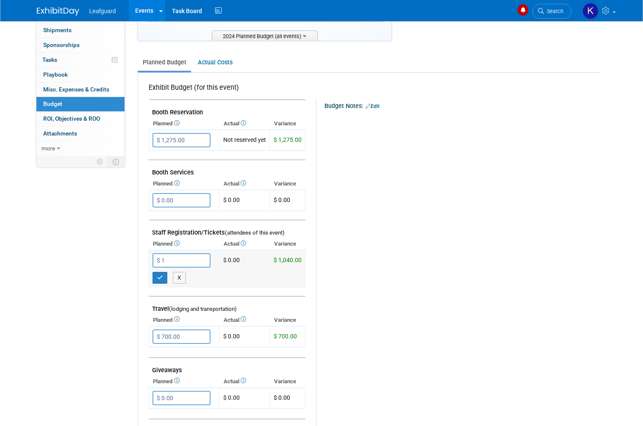
type input "$"
click at [161, 275] on icon "button" at bounding box center [160, 278] width 6 height 6
type input "$ 0.00"
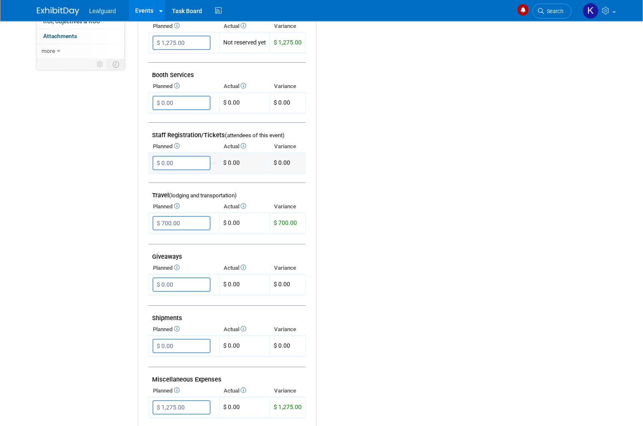
scroll to position [238, 0]
click at [186, 216] on input "$ 700.00" at bounding box center [181, 223] width 58 height 14
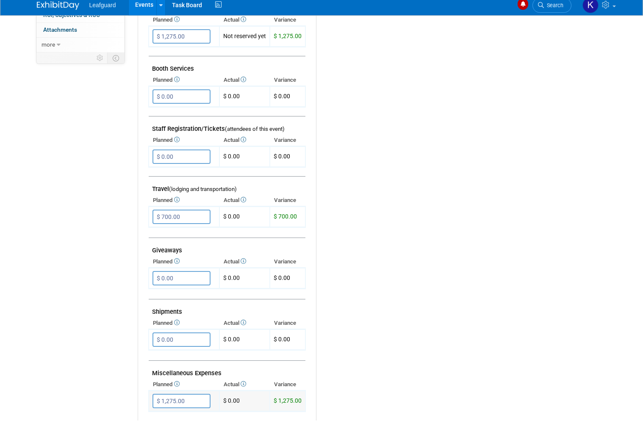
click at [183, 400] on input "$ 1,275.00" at bounding box center [181, 407] width 58 height 14
type input "$ 1,040.00"
click at [166, 418] on button "button" at bounding box center [159, 424] width 15 height 12
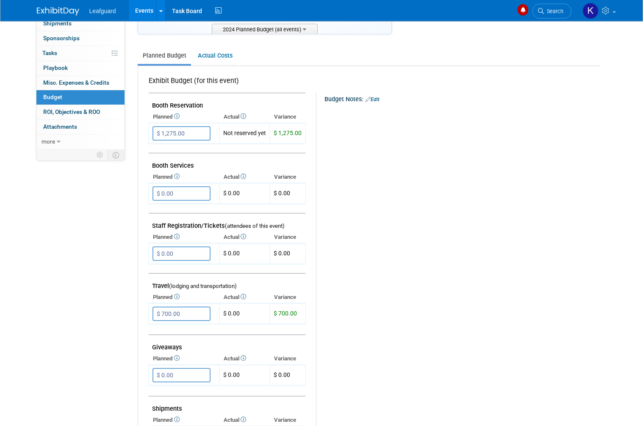
scroll to position [144, 0]
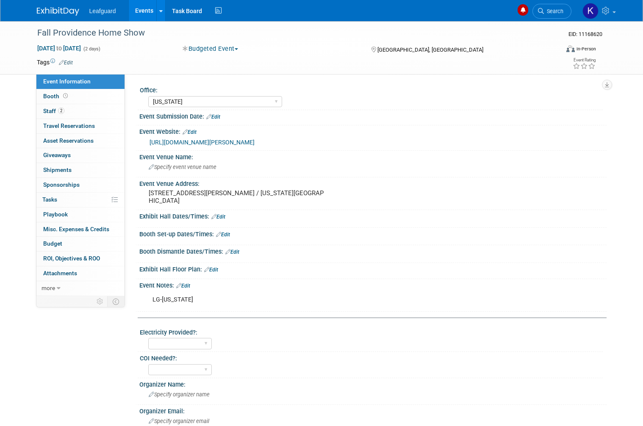
select select "[US_STATE]"
click at [78, 245] on link "Budget" at bounding box center [80, 244] width 88 height 14
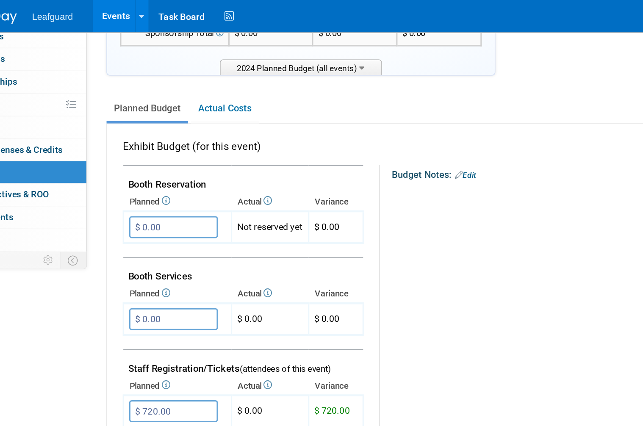
scroll to position [129, 0]
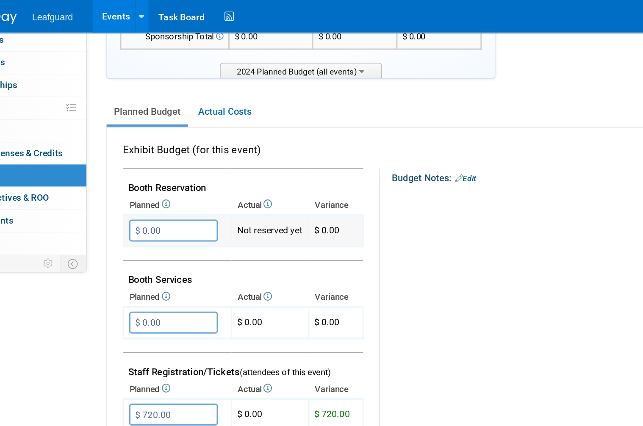
click at [152, 145] on input "$ 0.00" at bounding box center [181, 151] width 58 height 14
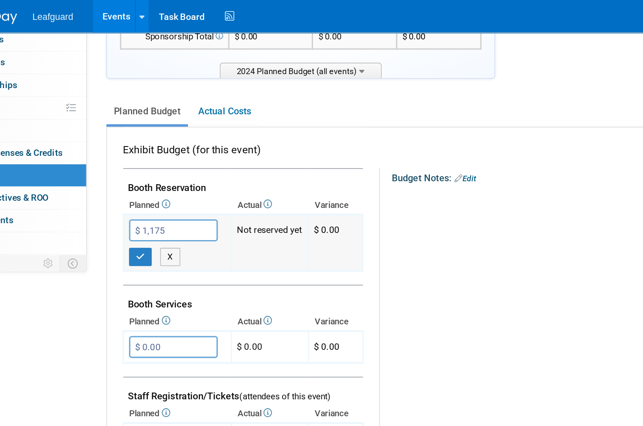
type input "$ 1,175.00"
click at [152, 158] on div "X" at bounding box center [185, 166] width 66 height 16
click at [152, 162] on button "button" at bounding box center [159, 168] width 15 height 12
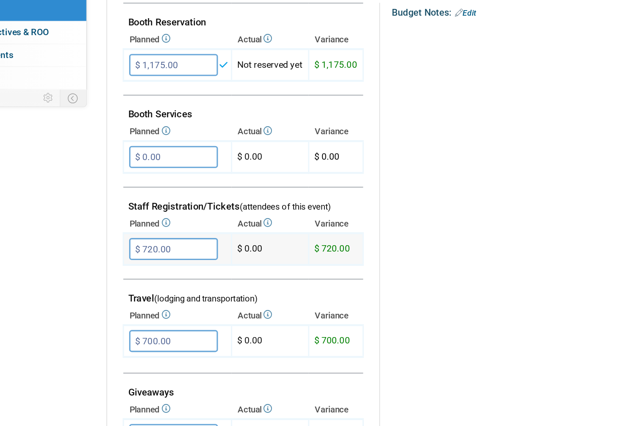
click at [152, 264] on input "$ 720.00" at bounding box center [181, 271] width 58 height 14
type input "$"
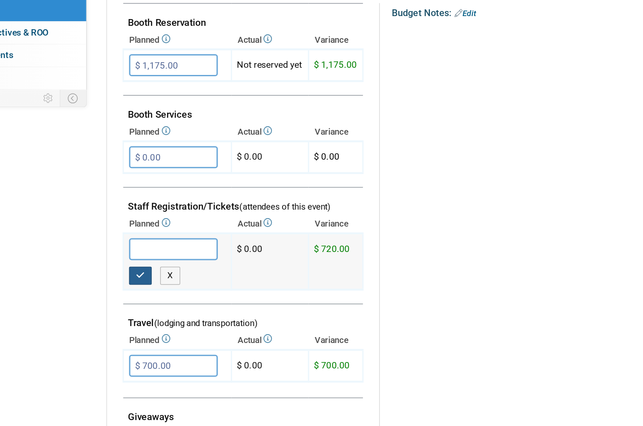
click at [157, 285] on icon "button" at bounding box center [160, 288] width 6 height 6
type input "$ 0.00"
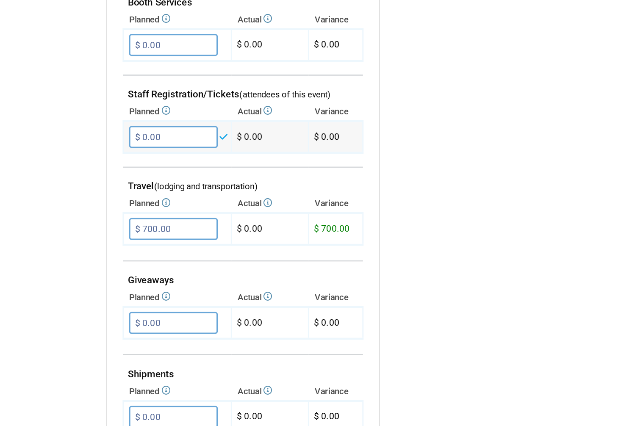
scroll to position [309, 0]
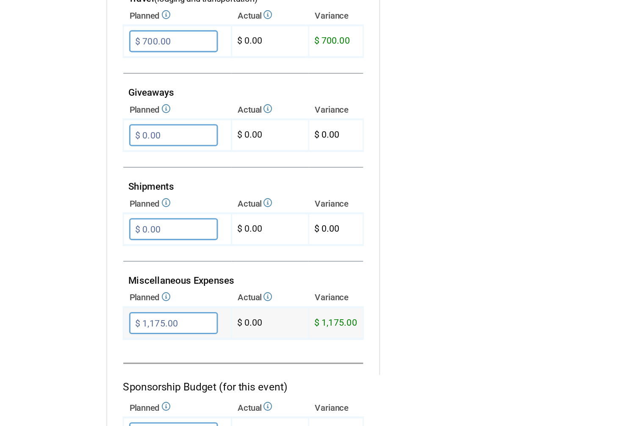
click at [152, 328] on input "$ 1,175.00" at bounding box center [181, 335] width 58 height 14
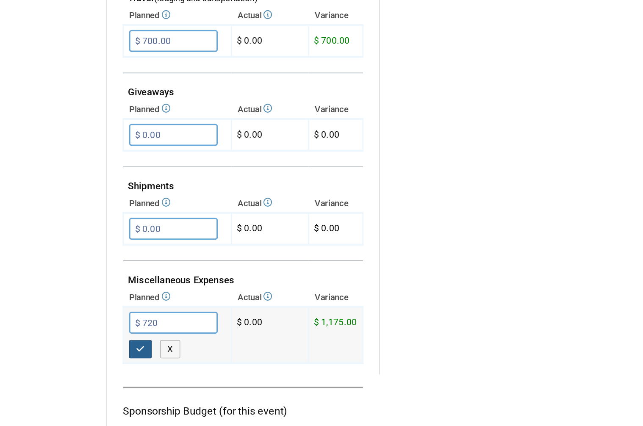
type input "$ 720.00"
click at [157, 350] on icon "button" at bounding box center [160, 353] width 6 height 6
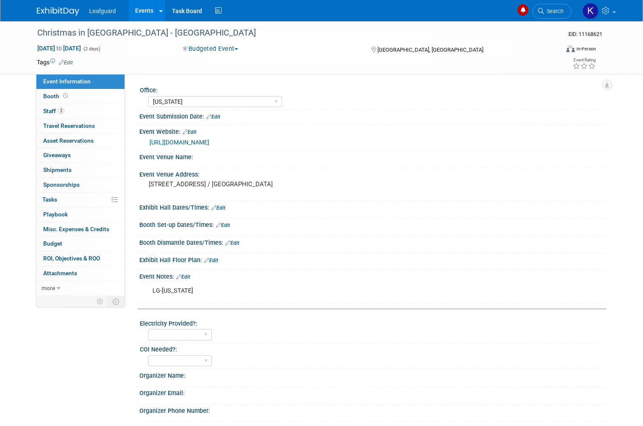
select select "[US_STATE]"
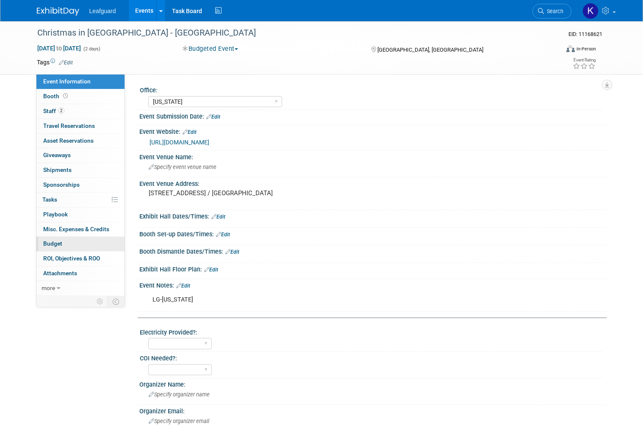
click at [77, 242] on link "Budget" at bounding box center [80, 244] width 88 height 14
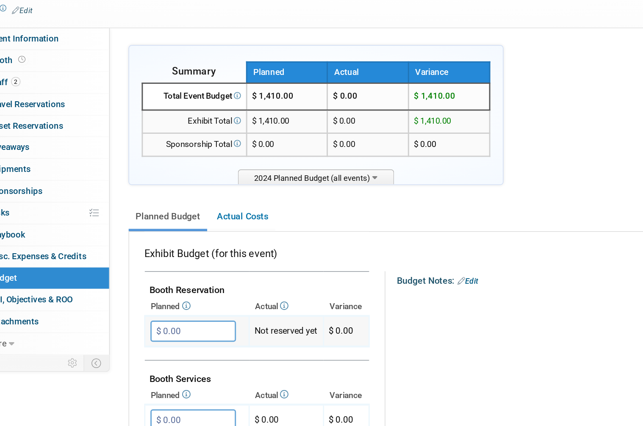
click at [152, 273] on input "$ 0.00" at bounding box center [181, 280] width 58 height 14
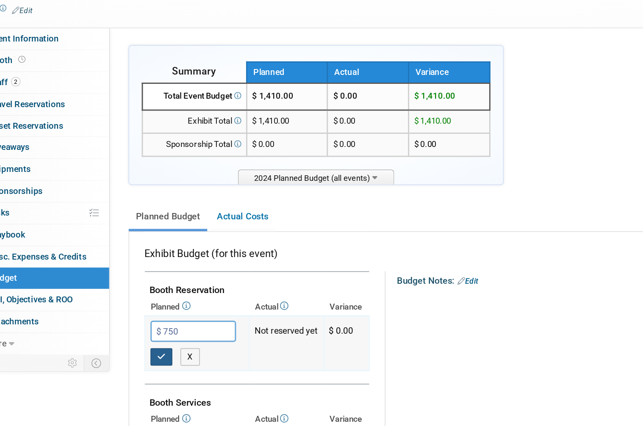
type input "$ 750.00"
click at [152, 291] on button "button" at bounding box center [159, 297] width 15 height 12
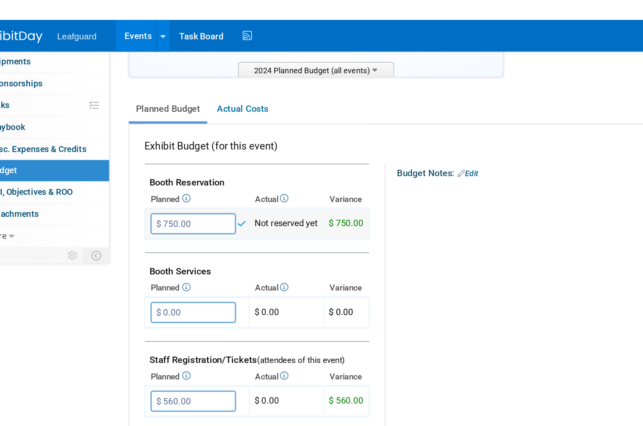
scroll to position [154, 0]
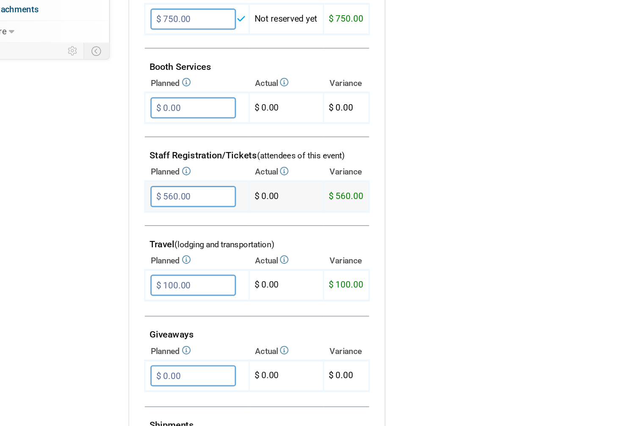
click at [152, 239] on input "$ 560.00" at bounding box center [181, 246] width 58 height 14
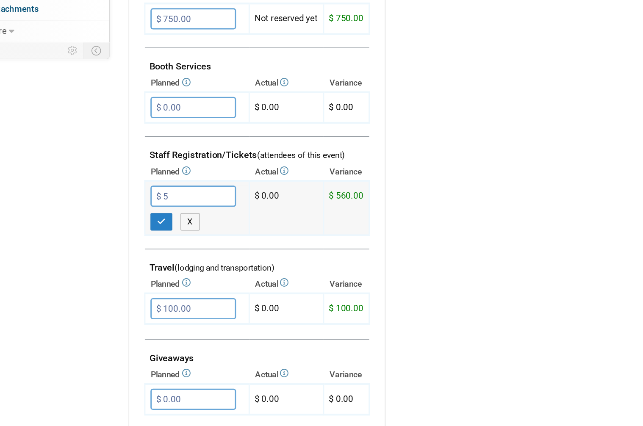
type input "$"
click at [152, 258] on button "button" at bounding box center [159, 264] width 15 height 12
type input "$ 0.00"
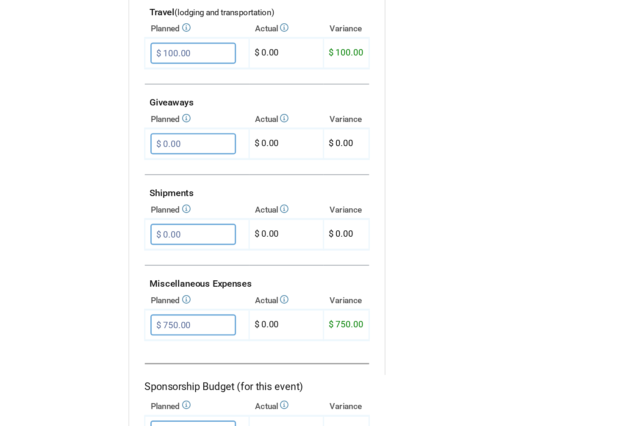
scroll to position [372, 0]
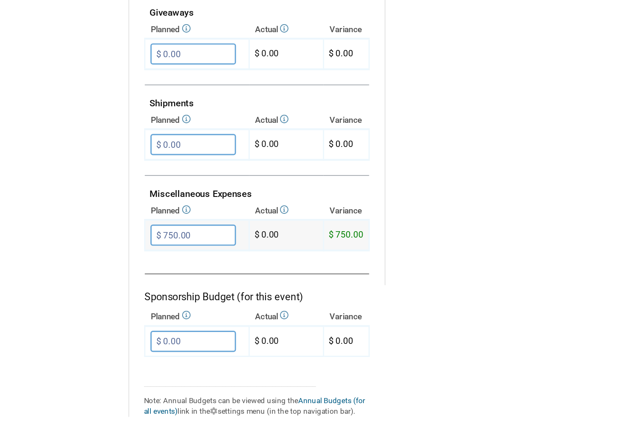
click at [152, 266] on input "$ 750.00" at bounding box center [181, 273] width 58 height 14
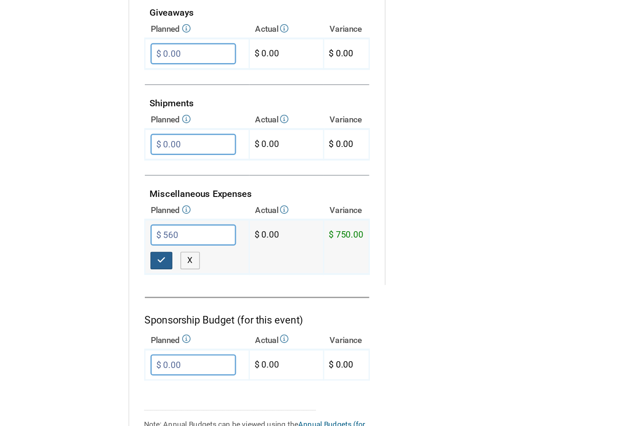
type input "$ 560.00"
click at [157, 287] on icon "button" at bounding box center [160, 290] width 6 height 6
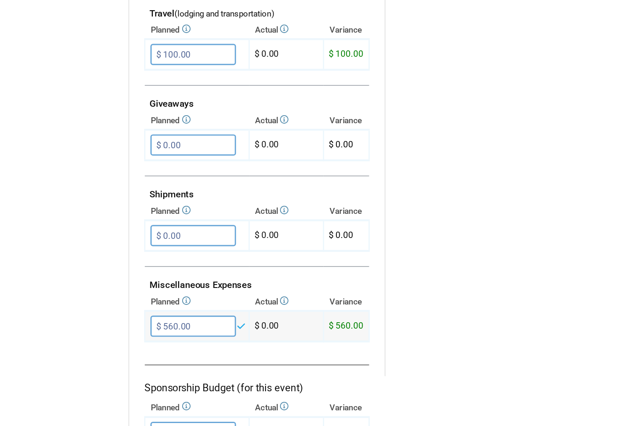
scroll to position [366, 0]
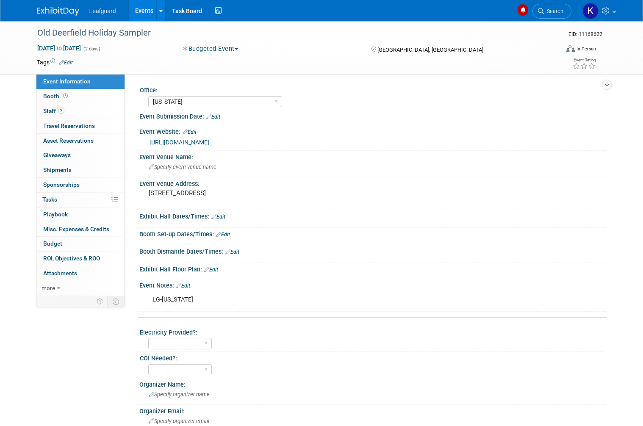
select select "[US_STATE]"
click at [76, 239] on link "Budget" at bounding box center [80, 244] width 88 height 14
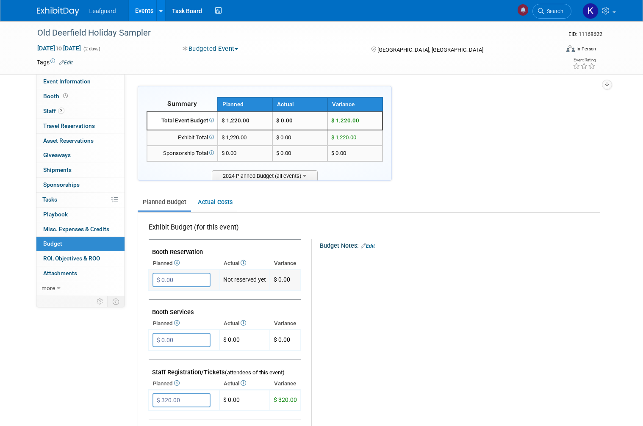
click at [191, 274] on input "$ 0.00" at bounding box center [181, 280] width 58 height 14
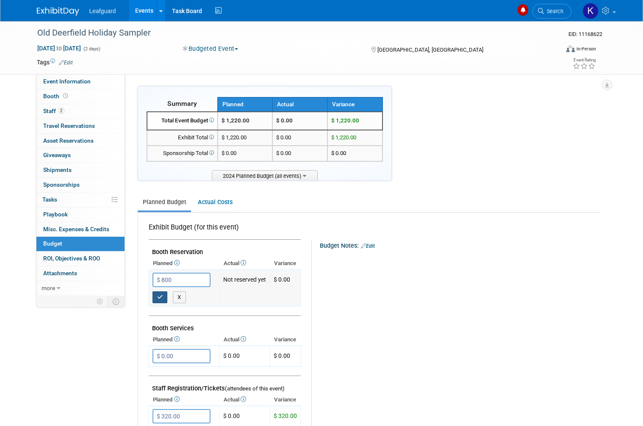
type input "$ 800.00"
click at [161, 294] on icon "button" at bounding box center [160, 297] width 6 height 6
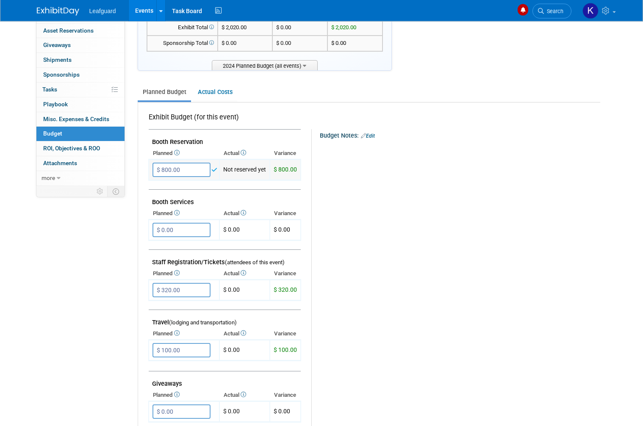
scroll to position [130, 0]
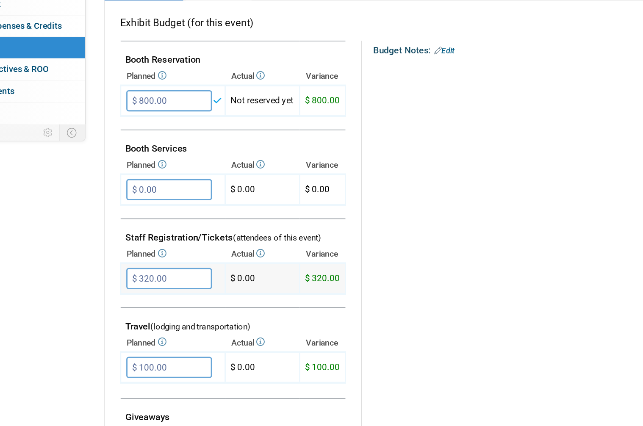
click at [152, 263] on input "$ 320.00" at bounding box center [181, 270] width 58 height 14
type input "$"
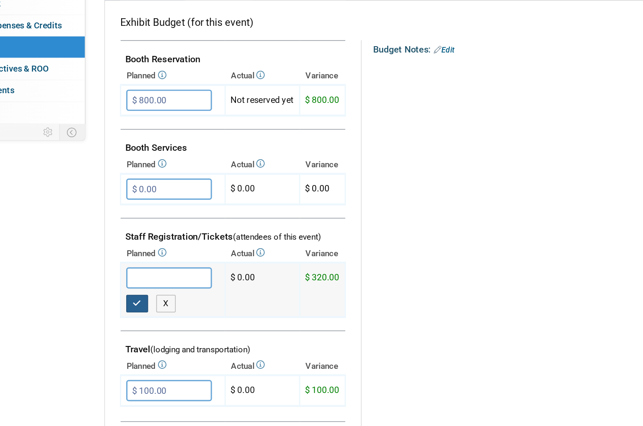
click at [152, 282] on button "button" at bounding box center [159, 288] width 15 height 12
type input "$ 0.00"
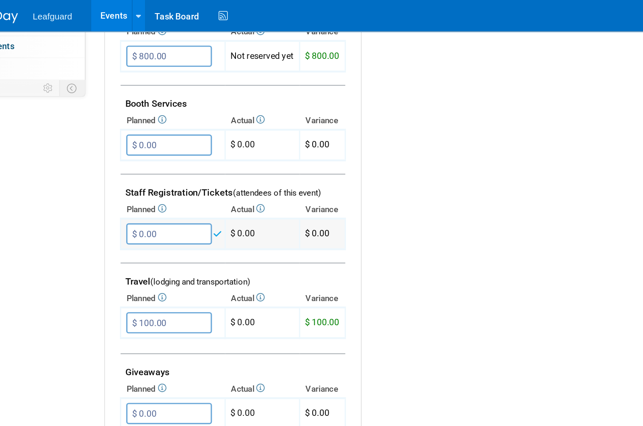
scroll to position [269, 0]
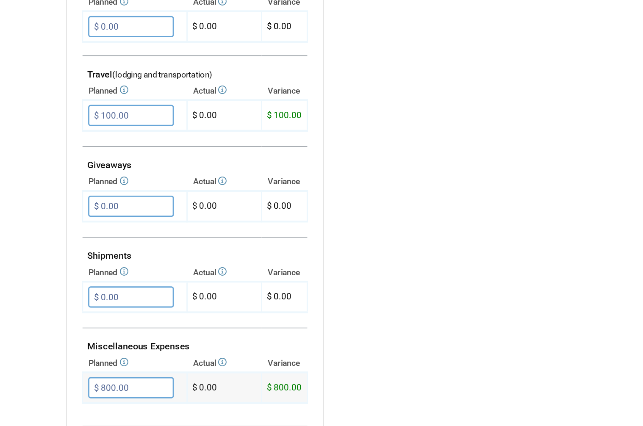
click at [152, 369] on input "$ 800.00" at bounding box center [181, 376] width 58 height 14
type input "$ 320.00"
click at [152, 388] on button "button" at bounding box center [159, 394] width 15 height 12
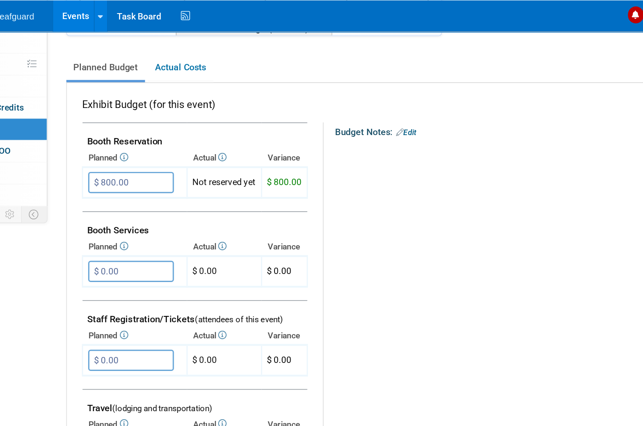
scroll to position [129, 0]
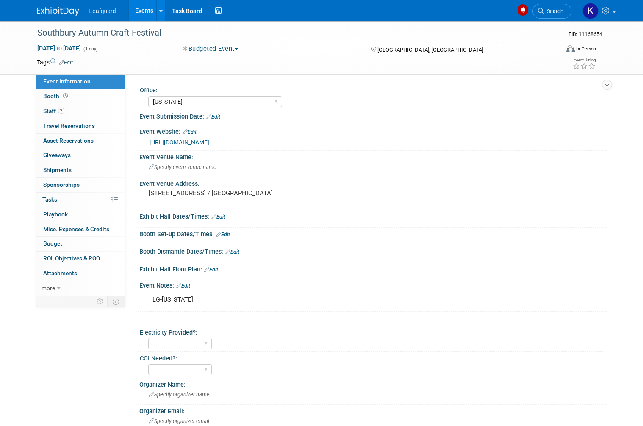
select select "[US_STATE]"
click at [52, 240] on span "Budget" at bounding box center [52, 243] width 19 height 7
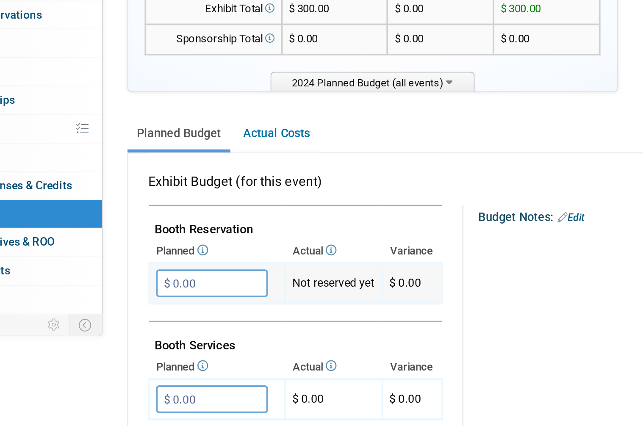
click at [152, 273] on input "$ 0.00" at bounding box center [181, 280] width 58 height 14
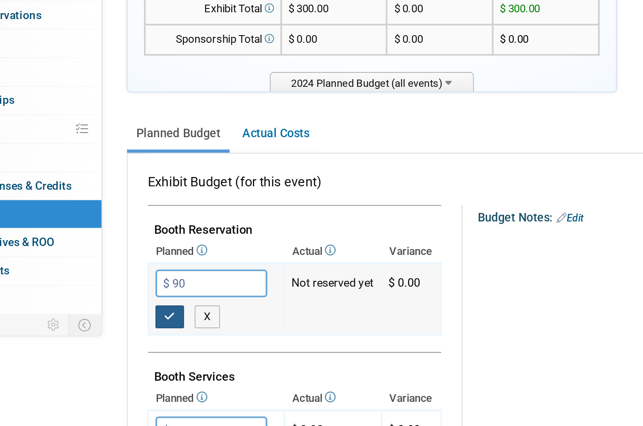
type input "$ 90.00"
click at [157, 294] on icon "button" at bounding box center [160, 297] width 6 height 6
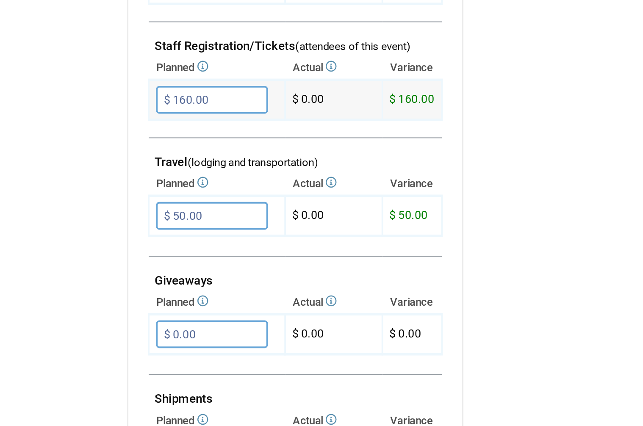
click at [152, 231] on input "$ 160.00" at bounding box center [181, 238] width 58 height 14
type input "$"
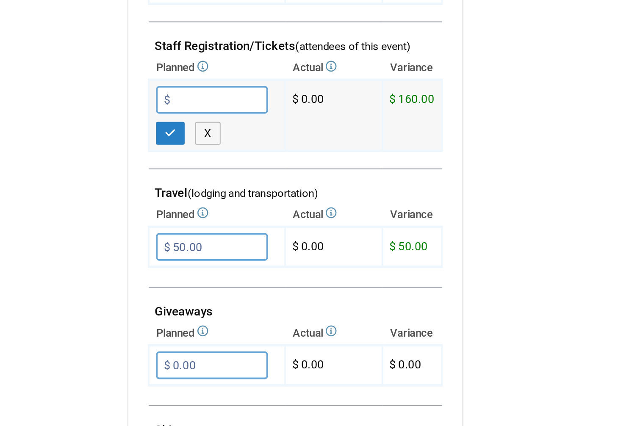
scroll to position [161, 0]
click at [157, 253] on icon "button" at bounding box center [160, 256] width 6 height 6
type input "$ 0.00"
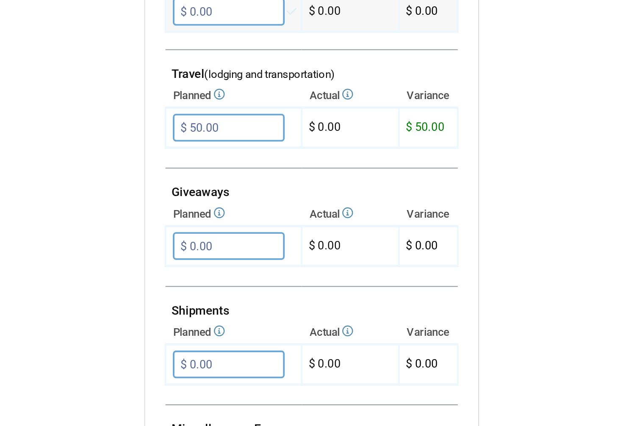
scroll to position [300, 0]
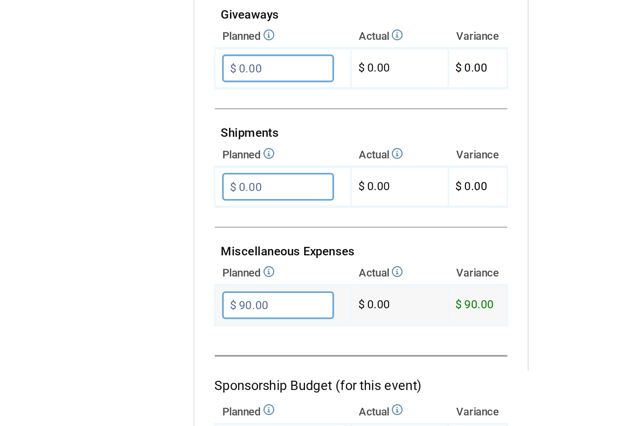
click at [152, 338] on input "$ 90.00" at bounding box center [181, 345] width 58 height 14
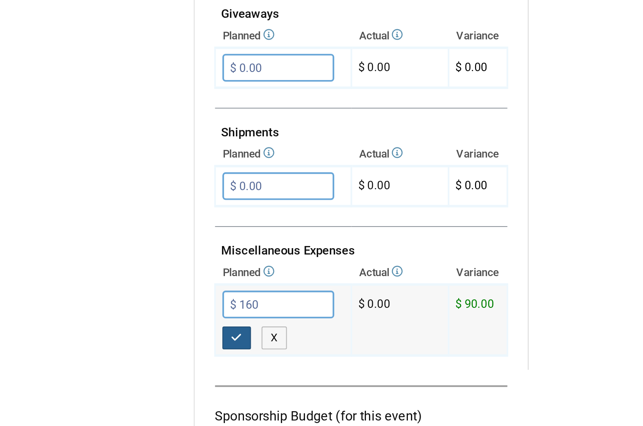
type input "$ 160.00"
click at [152, 356] on button "button" at bounding box center [159, 362] width 15 height 12
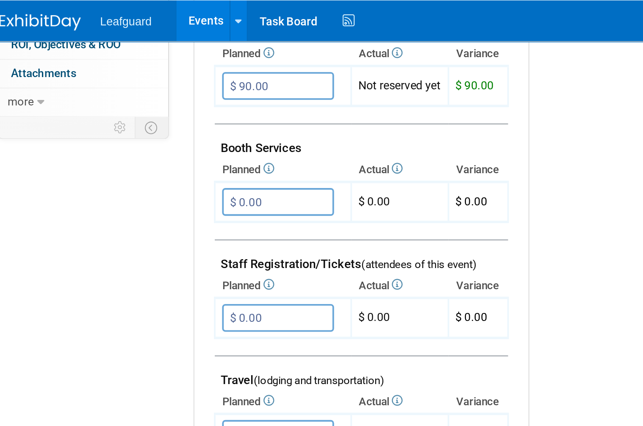
scroll to position [216, 0]
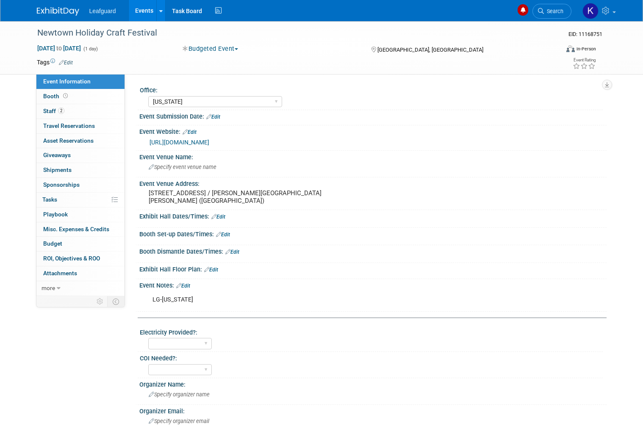
select select "[US_STATE]"
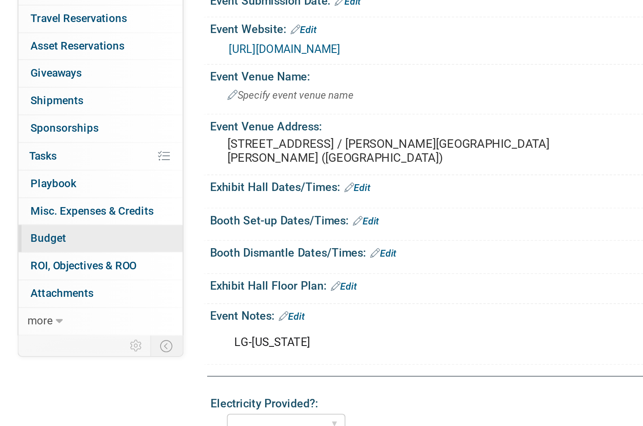
click at [40, 237] on link "Budget" at bounding box center [80, 244] width 88 height 14
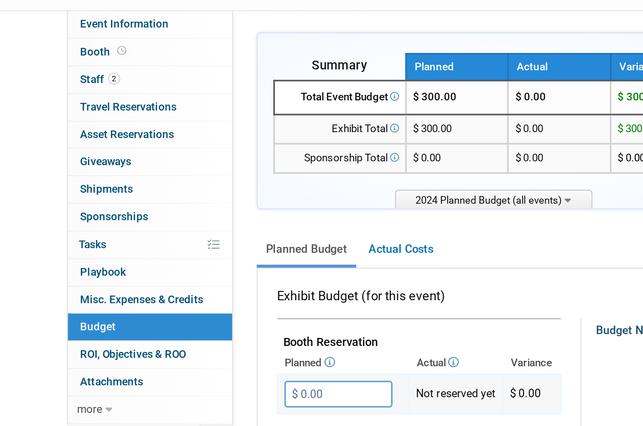
click at [172, 273] on input "$ 0.00" at bounding box center [181, 280] width 58 height 14
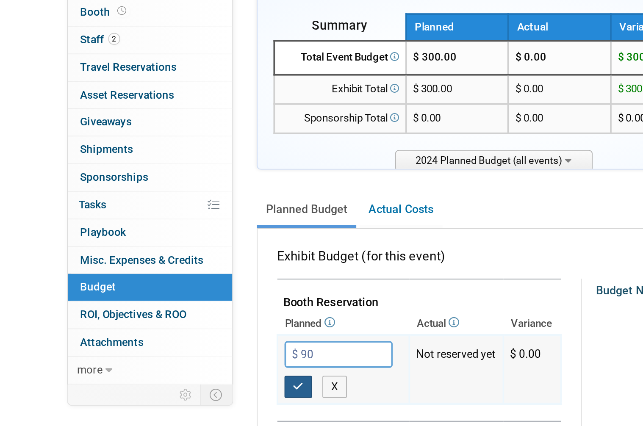
type input "$ 90.00"
click at [161, 294] on icon "button" at bounding box center [160, 297] width 6 height 6
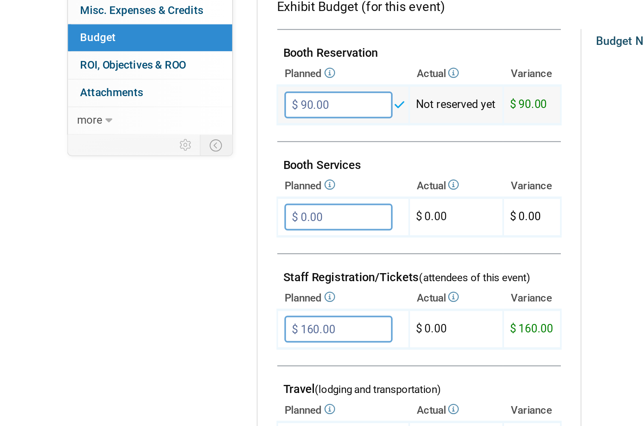
scroll to position [44, 0]
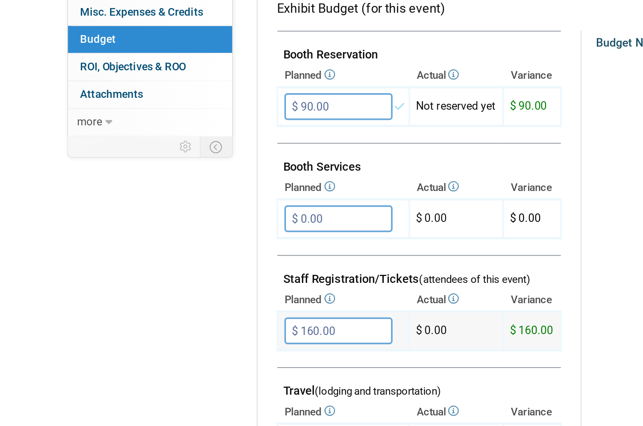
click at [183, 349] on input "$ 160.00" at bounding box center [181, 356] width 58 height 14
type input "$"
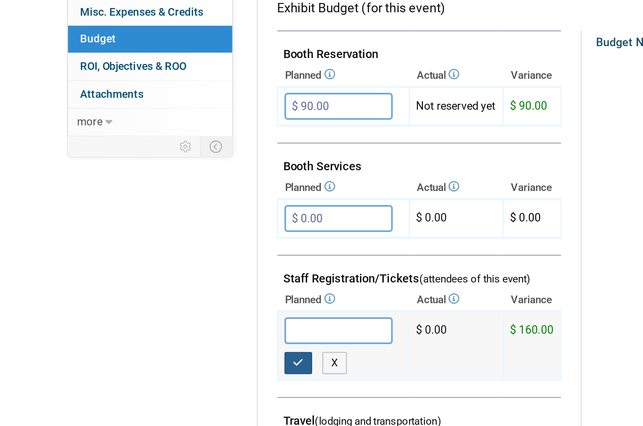
click at [163, 367] on button "button" at bounding box center [159, 373] width 15 height 12
type input "$ 0.00"
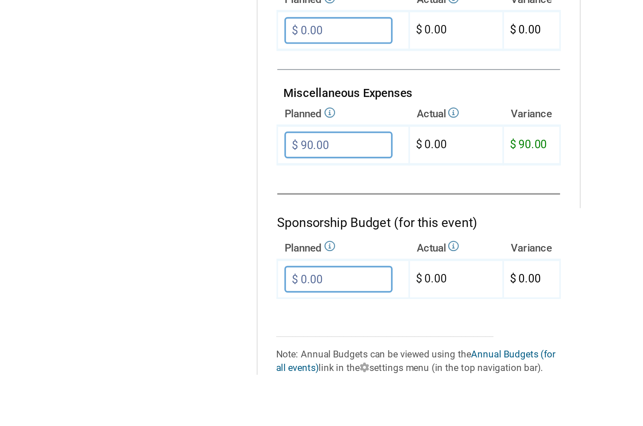
scroll to position [404, 0]
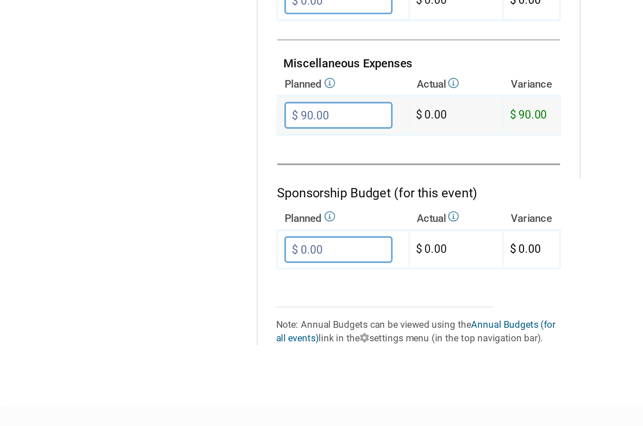
click at [182, 233] on input "$ 90.00" at bounding box center [181, 240] width 58 height 14
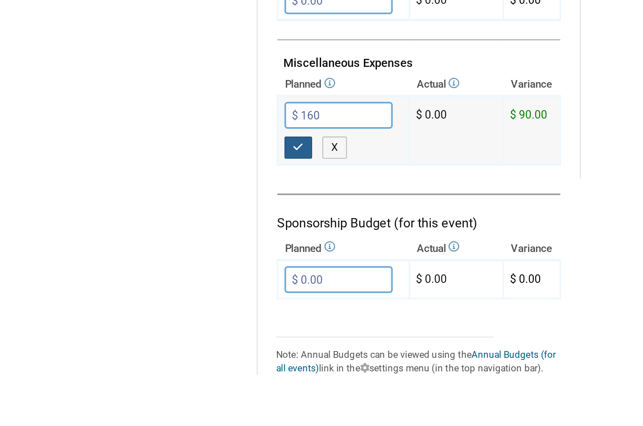
type input "$ 160.00"
click at [158, 255] on icon "button" at bounding box center [160, 258] width 6 height 6
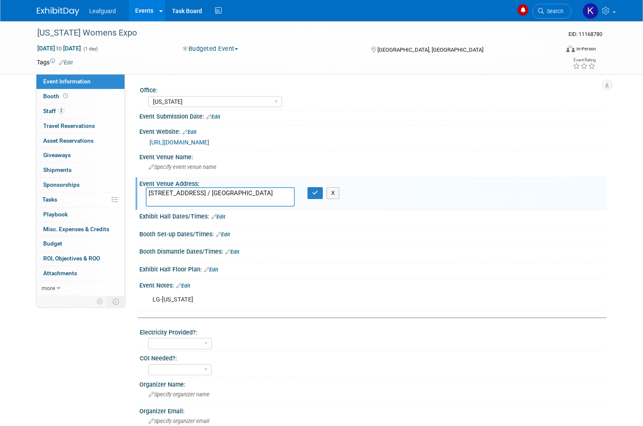
select select "[US_STATE]"
click at [79, 240] on link "Budget" at bounding box center [80, 244] width 88 height 14
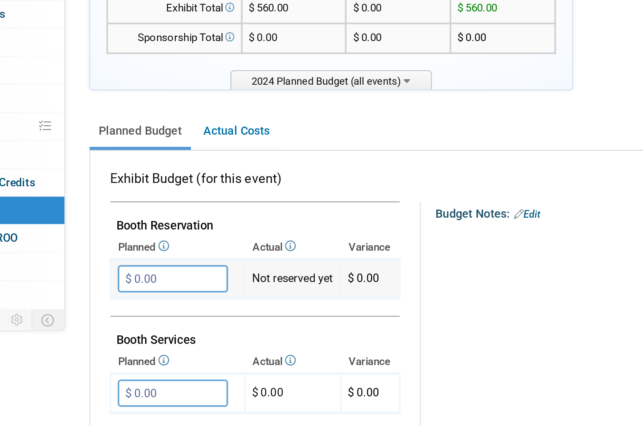
click at [152, 273] on input "$ 0.00" at bounding box center [181, 280] width 58 height 14
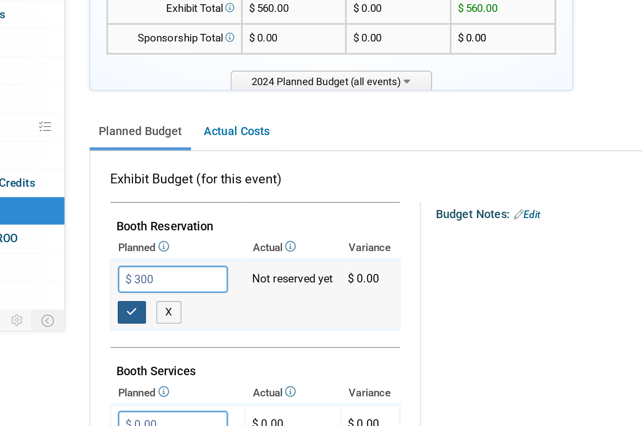
type input "$ 300.00"
click at [157, 294] on icon "button" at bounding box center [160, 297] width 6 height 6
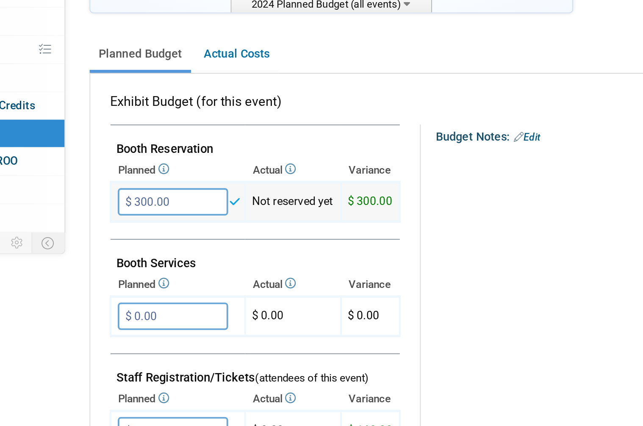
scroll to position [85, 0]
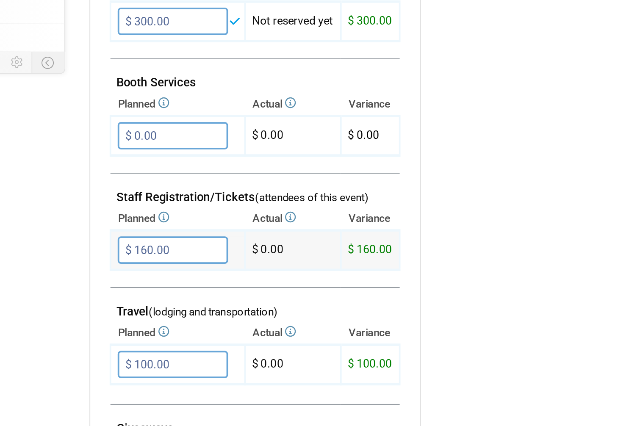
click at [152, 308] on input "$ 160.00" at bounding box center [181, 315] width 58 height 14
type input "$"
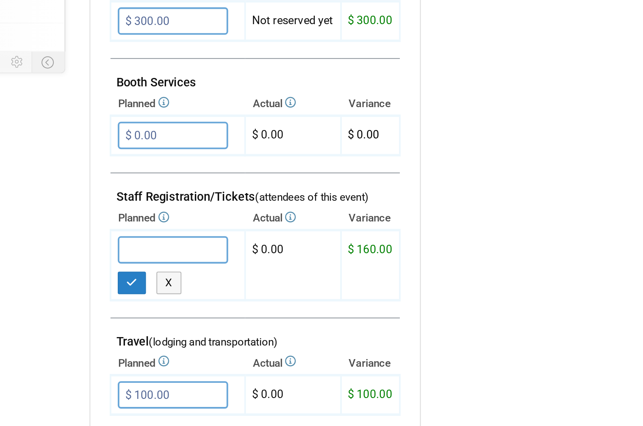
click at [169, 360] on span "(lodging and transportation)" at bounding box center [203, 363] width 68 height 6
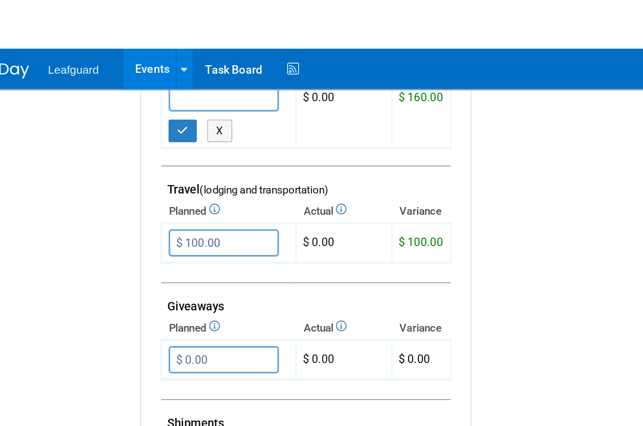
scroll to position [375, 0]
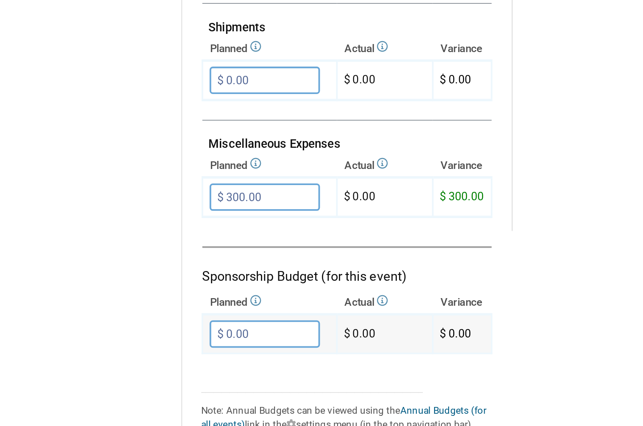
click at [152, 351] on input "$ 0.00" at bounding box center [181, 358] width 58 height 14
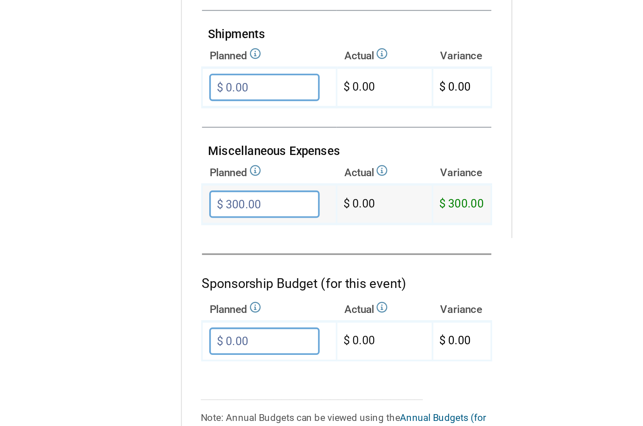
click at [152, 279] on input "$ 300.00" at bounding box center [181, 286] width 58 height 14
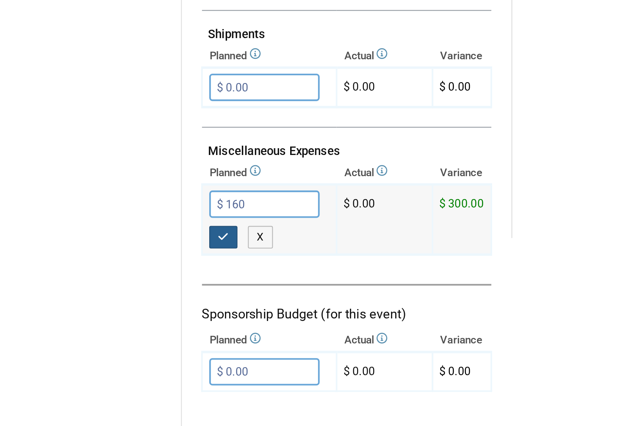
type input "$ 160.00"
click at [157, 300] on icon "button" at bounding box center [160, 303] width 6 height 6
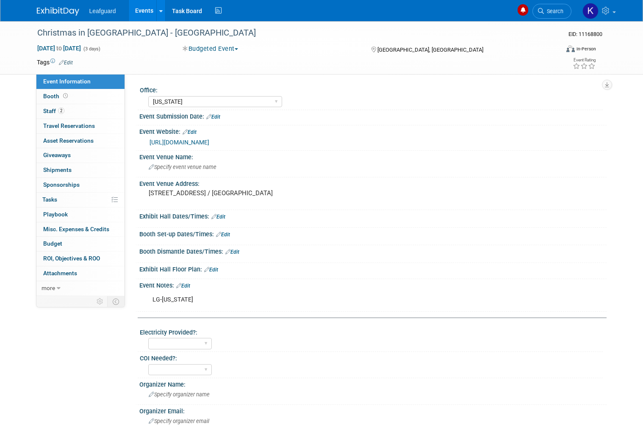
select select "[US_STATE]"
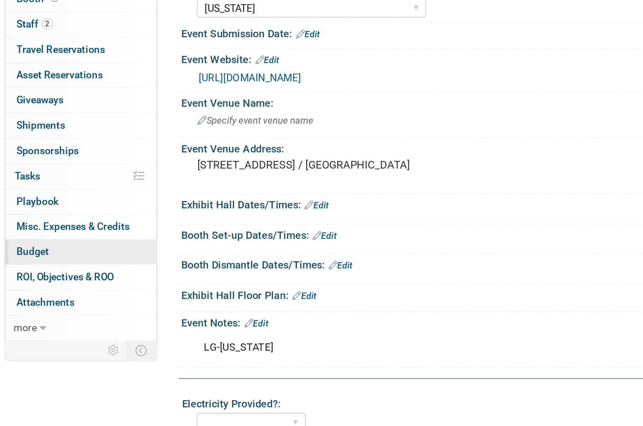
click at [44, 237] on link "Budget" at bounding box center [80, 244] width 88 height 14
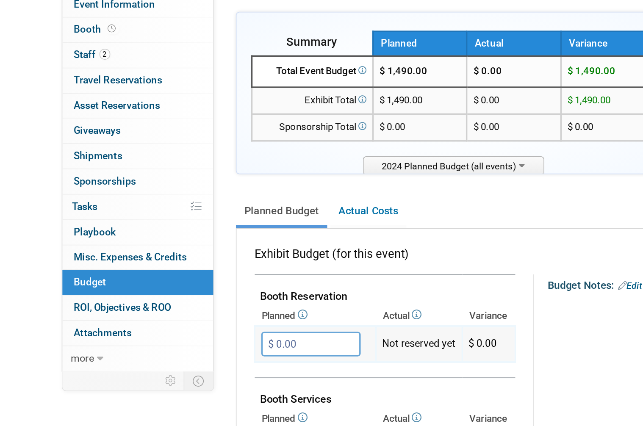
click at [191, 273] on input "$ 0.00" at bounding box center [181, 280] width 58 height 14
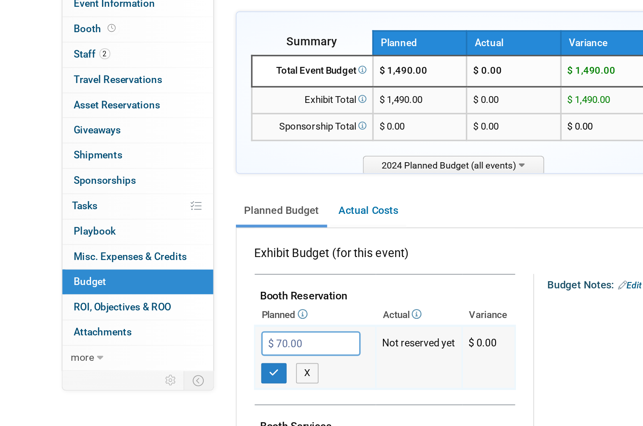
type input "$ 750.00"
click at [158, 294] on icon "button" at bounding box center [160, 297] width 6 height 6
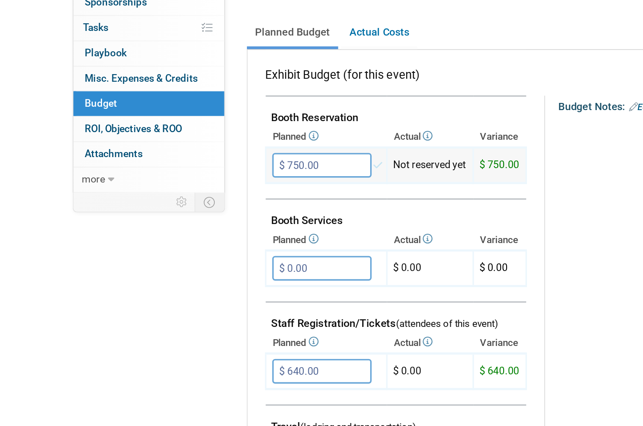
scroll to position [149, 0]
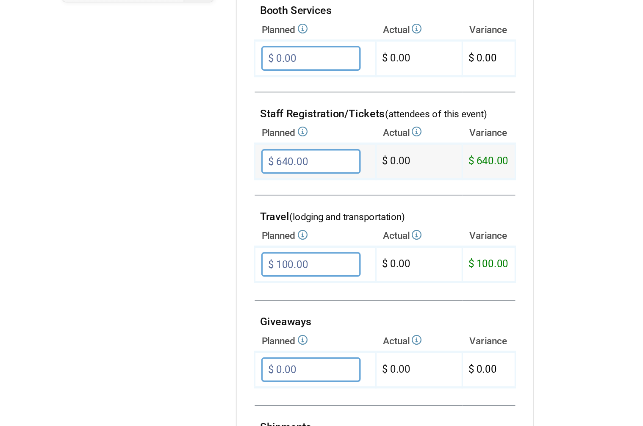
click at [183, 244] on input "$ 640.00" at bounding box center [181, 251] width 58 height 14
type input "$"
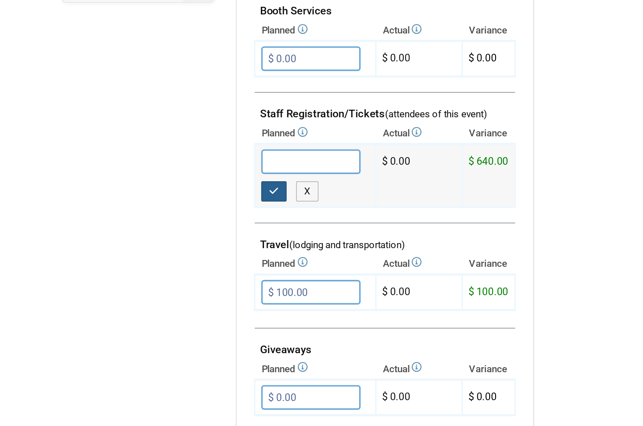
click at [157, 266] on icon "button" at bounding box center [160, 269] width 6 height 6
type input "$ 0.00"
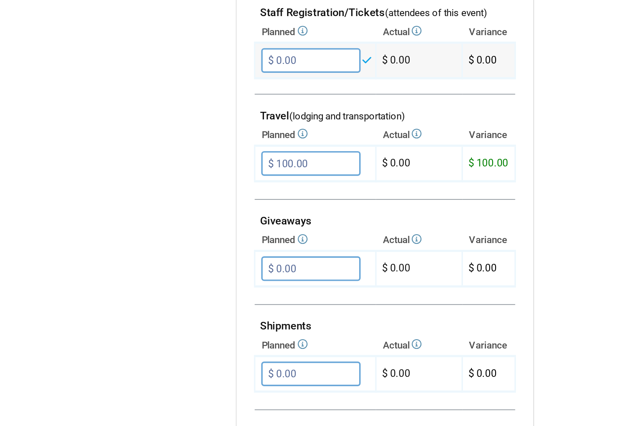
scroll to position [318, 0]
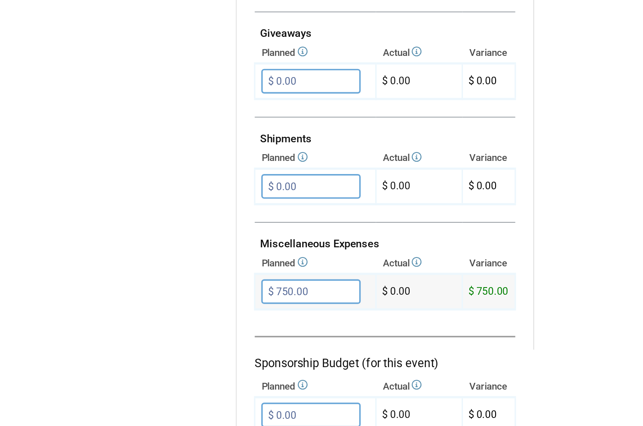
click at [189, 320] on input "$ 750.00" at bounding box center [181, 327] width 58 height 14
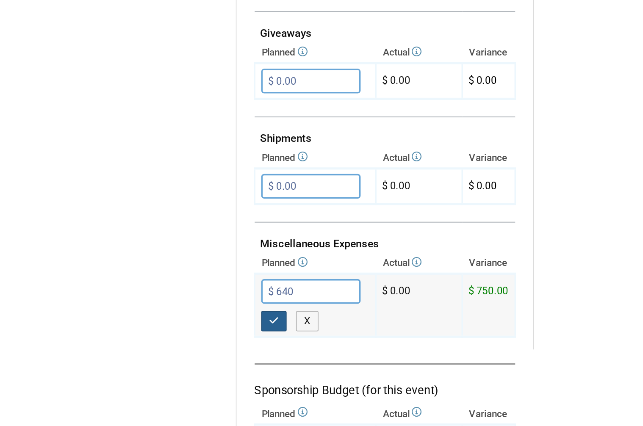
type input "$ 640.00"
click at [160, 341] on icon "button" at bounding box center [160, 344] width 6 height 6
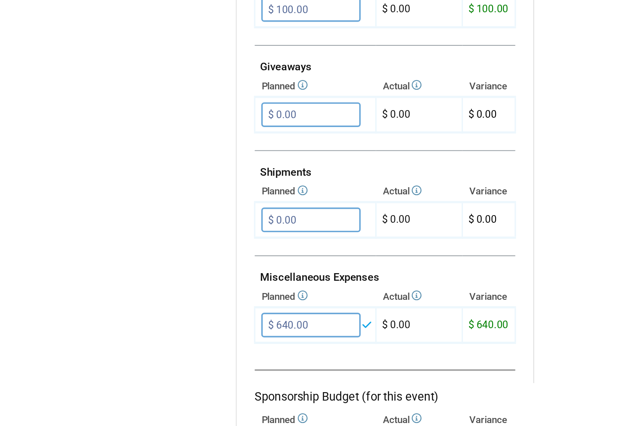
click at [31, 86] on div "Event Information Event Info Booth Booth 2 Staff 2 Staff 0 Travel Reservations …" at bounding box center [321, 103] width 582 height 693
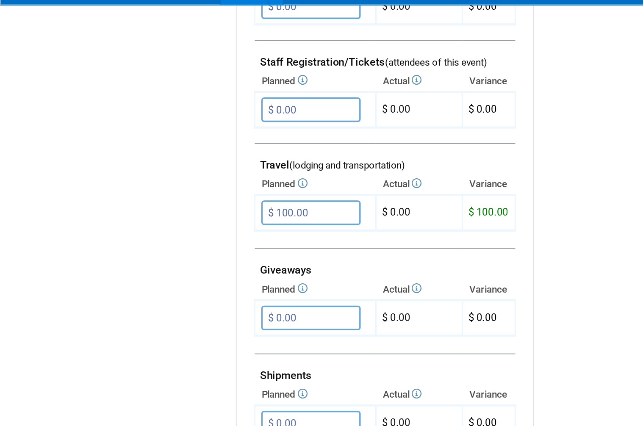
scroll to position [317, 0]
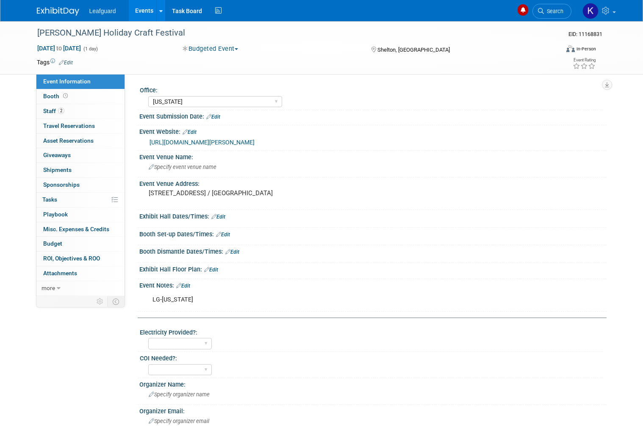
select select "[US_STATE]"
click at [81, 240] on link "Budget" at bounding box center [80, 244] width 88 height 14
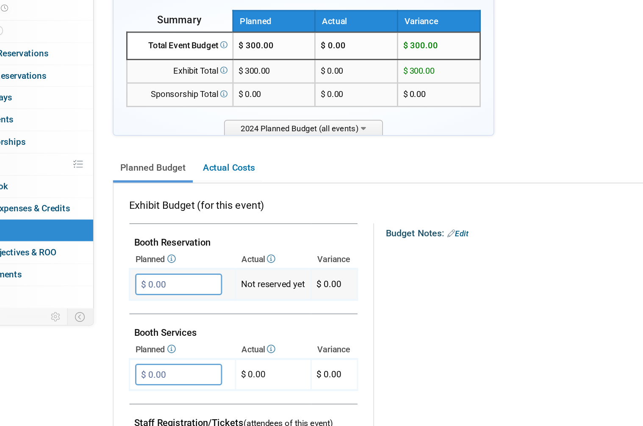
click at [152, 273] on input "$ 0.00" at bounding box center [181, 280] width 58 height 14
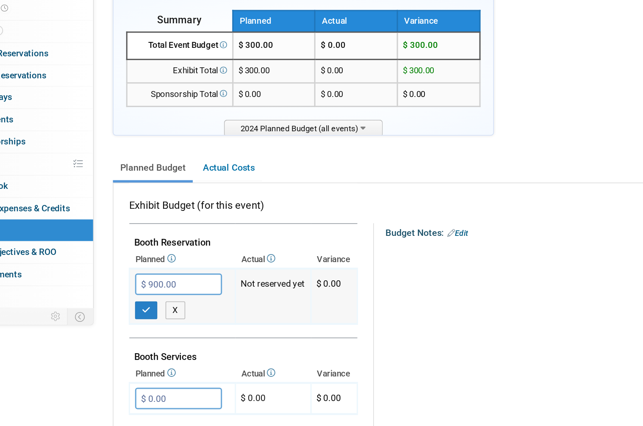
type input "$ 90.00"
click at [152, 291] on button "button" at bounding box center [159, 297] width 15 height 12
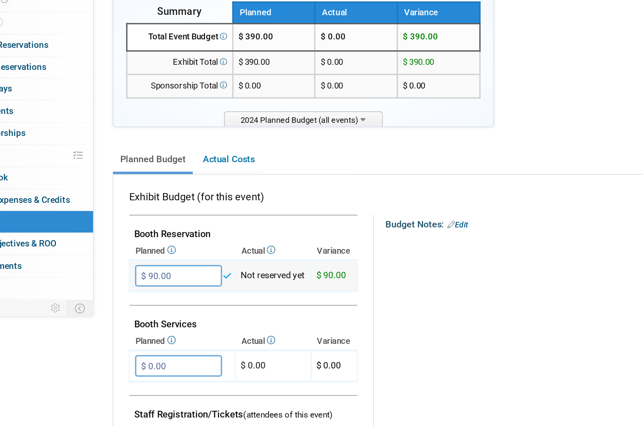
scroll to position [86, 0]
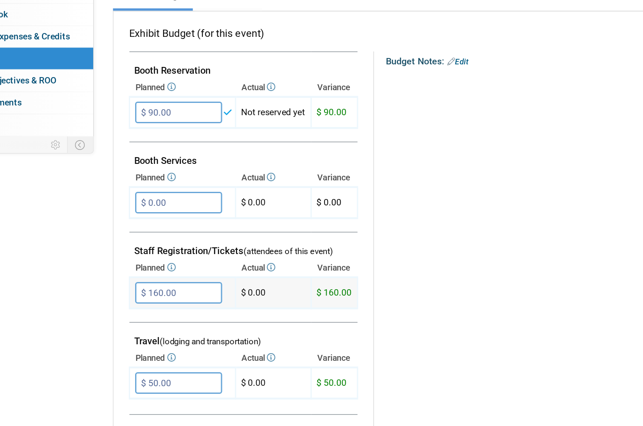
click at [152, 307] on input "$ 160.00" at bounding box center [181, 314] width 58 height 14
type input "$"
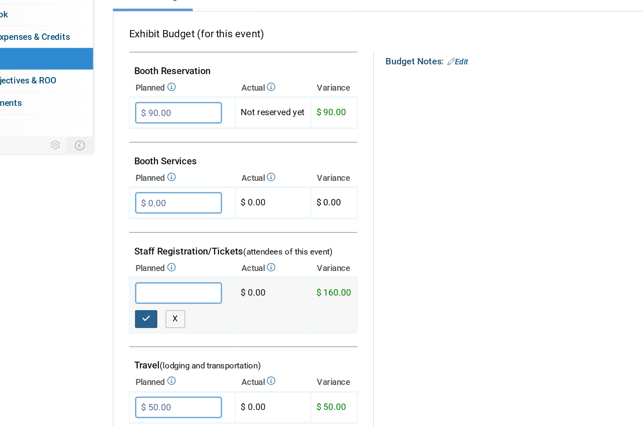
click at [157, 328] on icon "button" at bounding box center [160, 331] width 6 height 6
type input "$ 0.00"
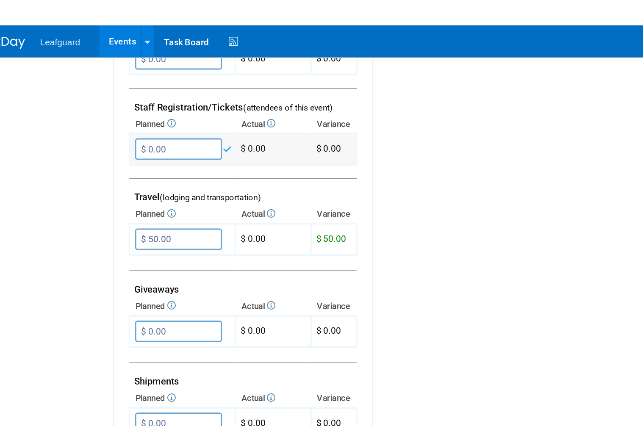
scroll to position [318, 0]
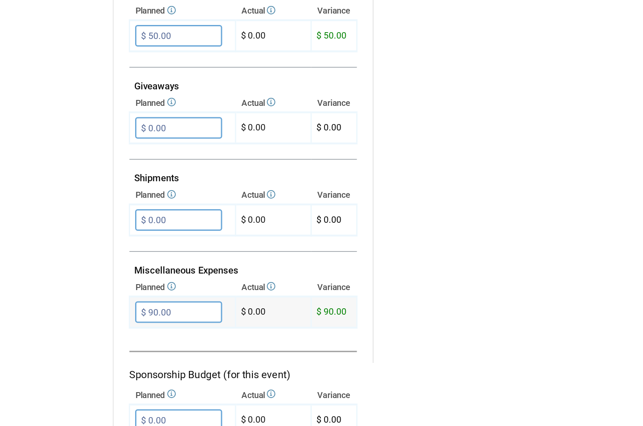
click at [152, 319] on input "$ 90.00" at bounding box center [181, 326] width 58 height 14
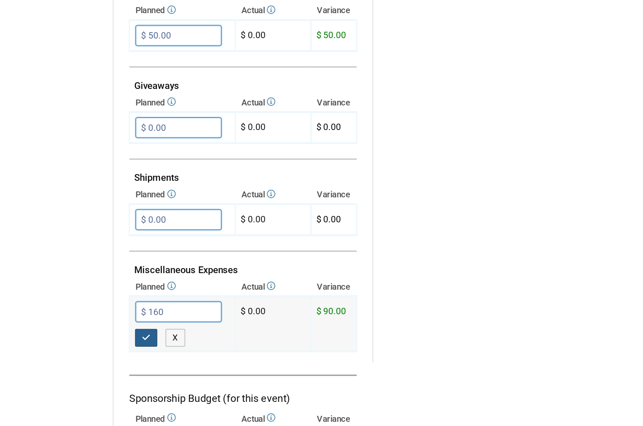
type input "$ 160.00"
click at [152, 338] on button "button" at bounding box center [159, 344] width 15 height 12
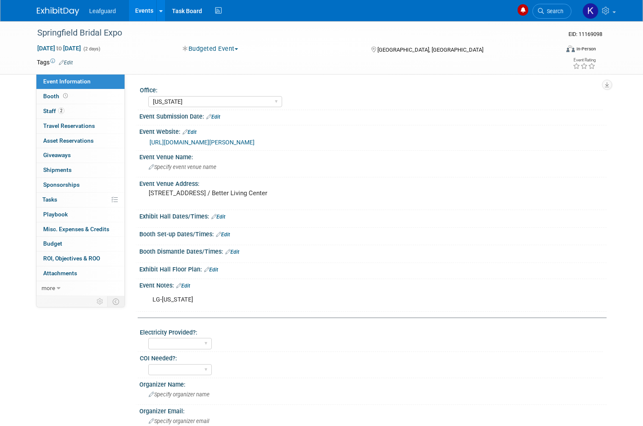
select select "[US_STATE]"
click at [72, 239] on link "Budget" at bounding box center [80, 244] width 88 height 14
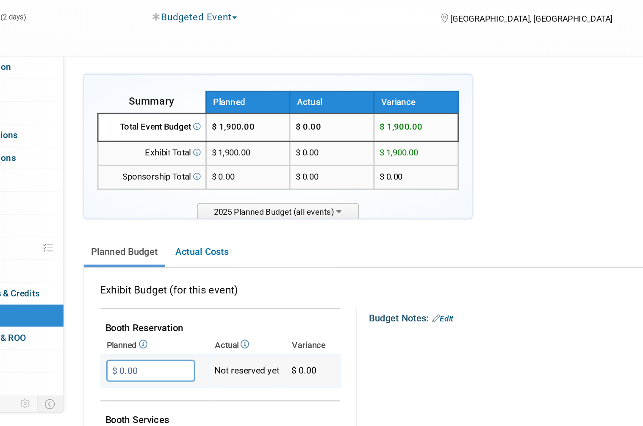
click at [152, 273] on input "$ 0.00" at bounding box center [181, 280] width 58 height 14
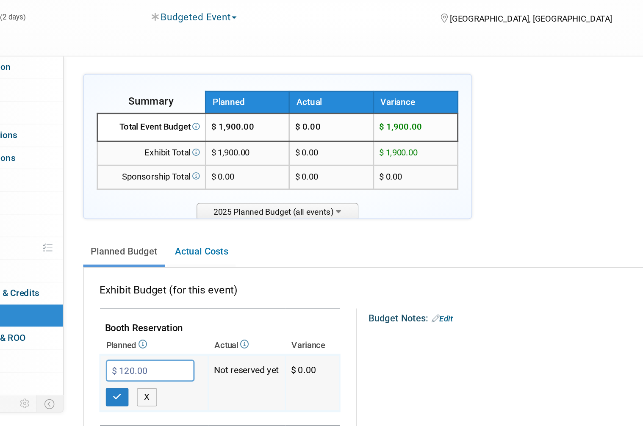
type input "$ 1,250.00"
click at [157, 294] on icon "button" at bounding box center [160, 297] width 6 height 6
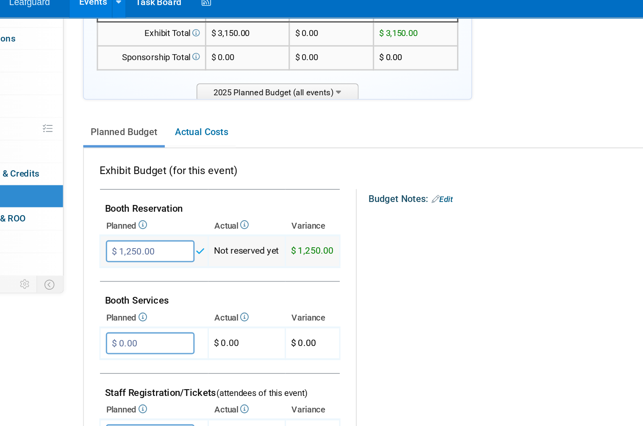
scroll to position [106, 0]
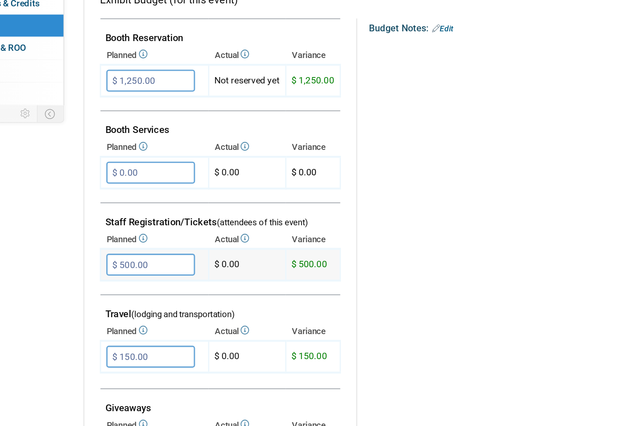
click at [152, 287] on input "$ 500.00" at bounding box center [181, 294] width 58 height 14
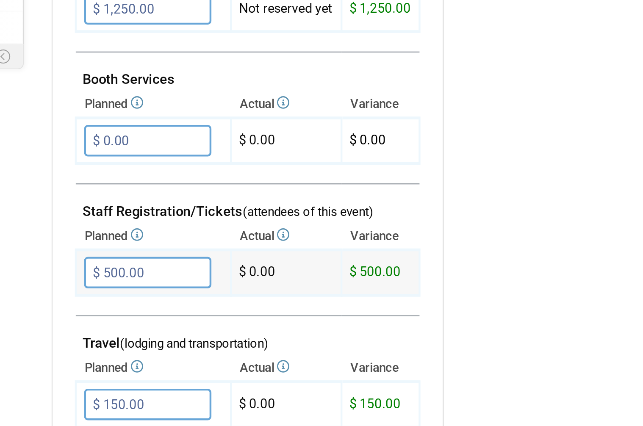
type input "$"
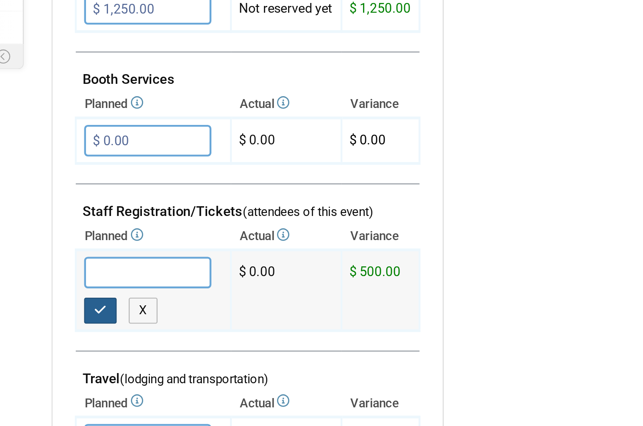
click at [157, 308] on icon "button" at bounding box center [160, 311] width 6 height 6
type input "$ 0.00"
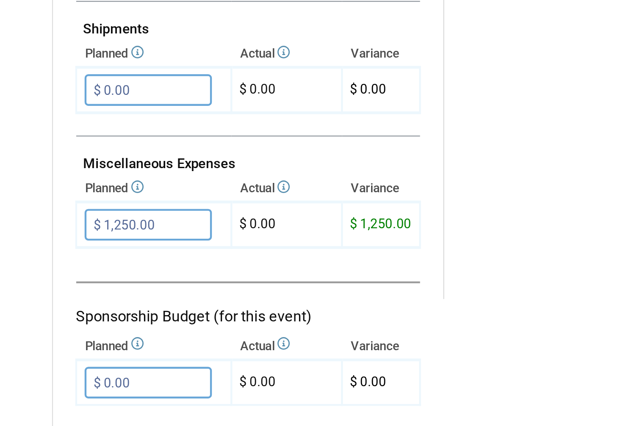
scroll to position [326, 0]
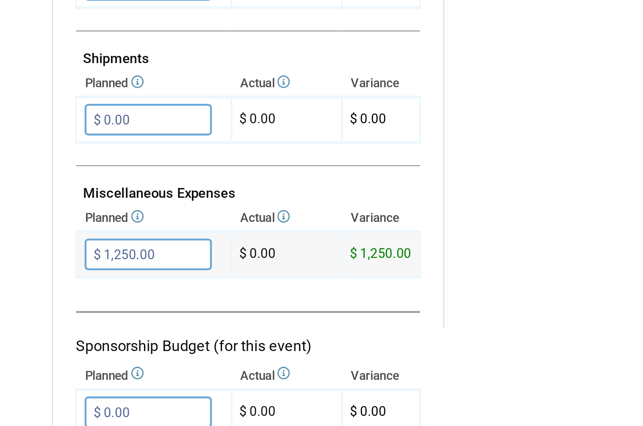
click at [152, 311] on input "$ 1,250.00" at bounding box center [181, 318] width 58 height 14
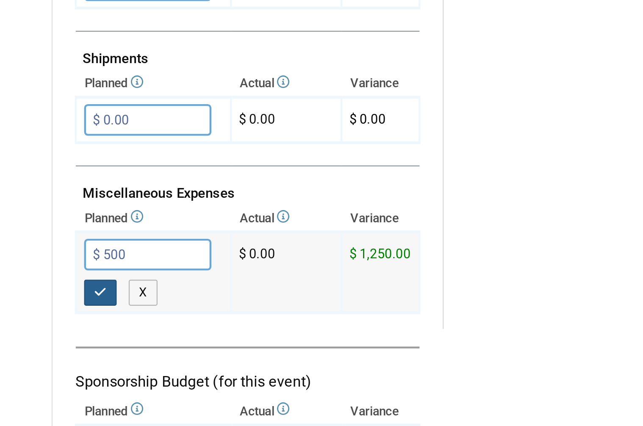
type input "$ 500.00"
click at [152, 330] on button "button" at bounding box center [159, 336] width 15 height 12
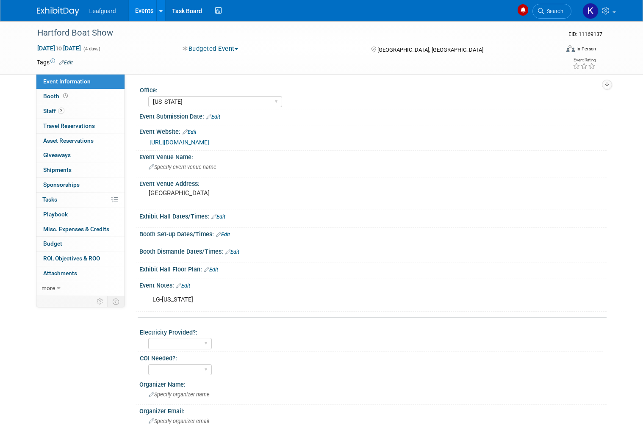
select select "[US_STATE]"
click at [80, 237] on link "Budget" at bounding box center [80, 244] width 88 height 14
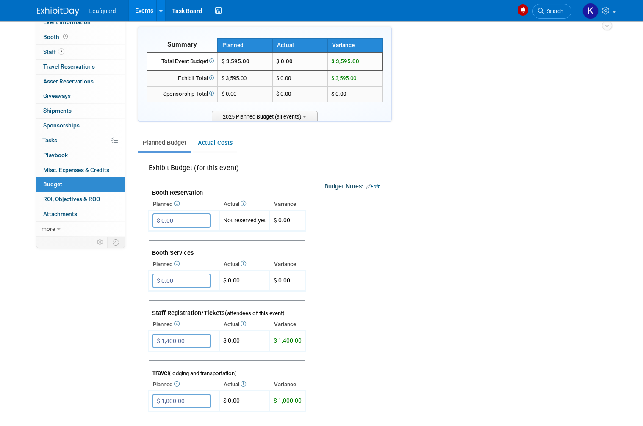
scroll to position [33, 0]
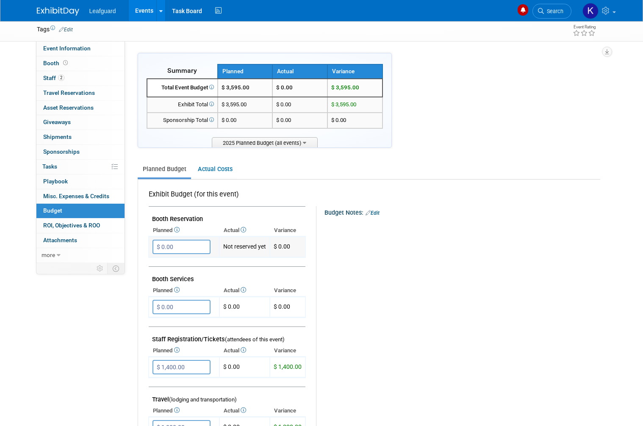
click at [188, 241] on input "$ 0.00" at bounding box center [181, 247] width 58 height 14
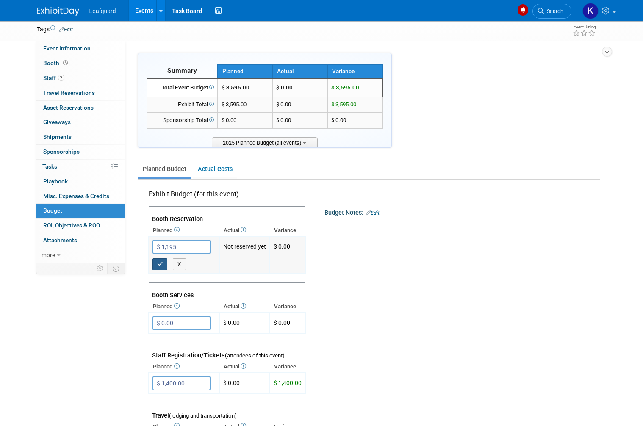
type input "$ 1,195.00"
click at [163, 260] on button "button" at bounding box center [159, 264] width 15 height 12
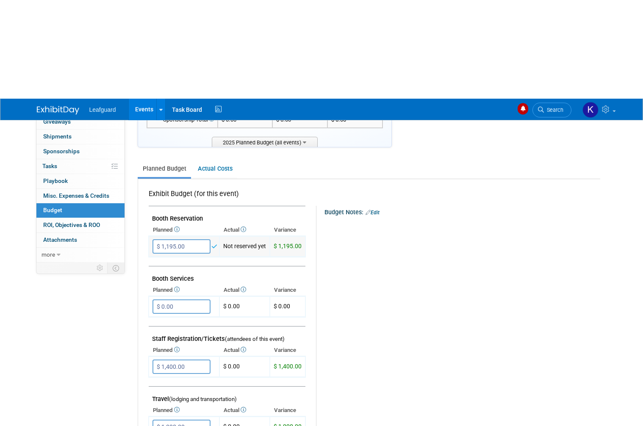
scroll to position [132, 0]
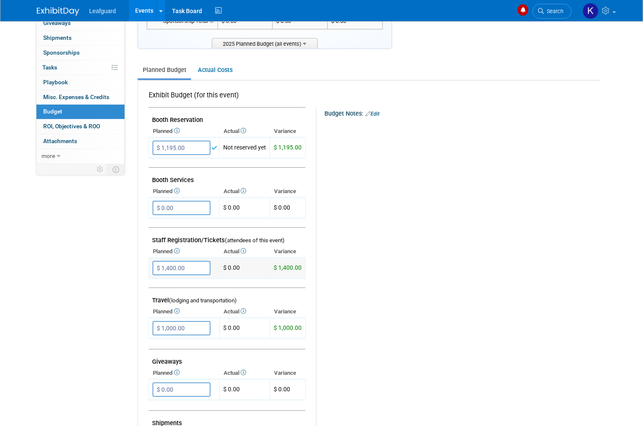
click at [187, 267] on input "$ 1,400.00" at bounding box center [181, 268] width 58 height 14
type input "$"
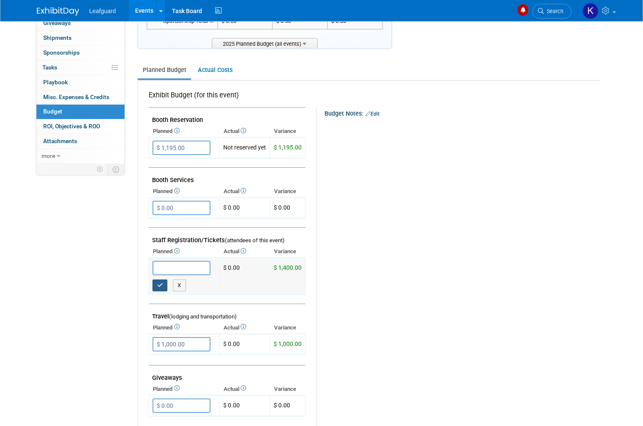
click at [158, 283] on icon "button" at bounding box center [160, 286] width 6 height 6
type input "$ 0.00"
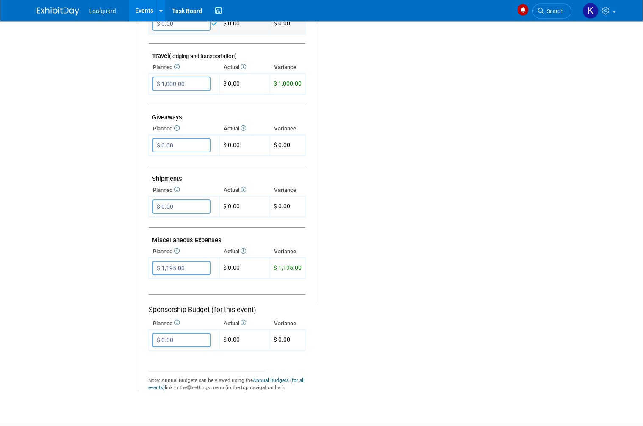
scroll to position [377, 0]
click at [193, 261] on input "$ 1,195.00" at bounding box center [181, 268] width 58 height 14
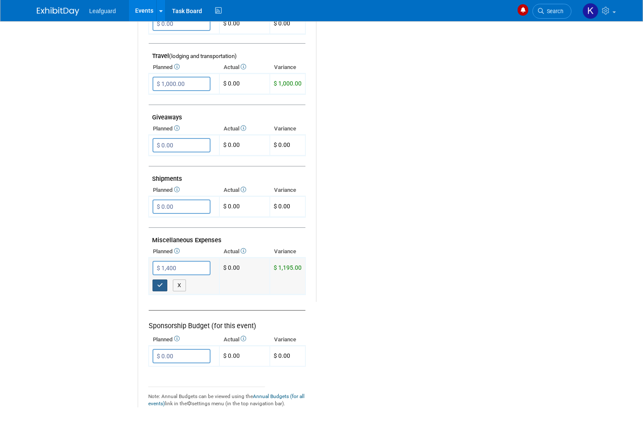
type input "$ 1,400.00"
click at [163, 280] on button "button" at bounding box center [159, 286] width 15 height 12
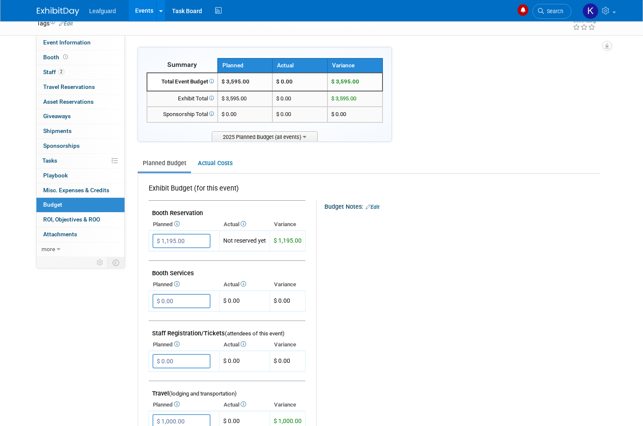
scroll to position [0, 0]
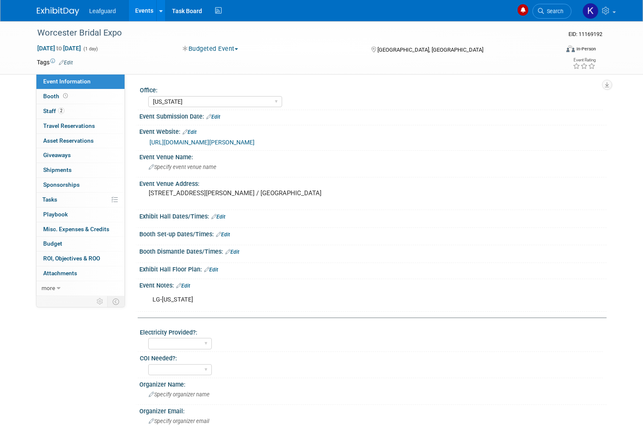
select select "[US_STATE]"
click at [72, 244] on link "Budget" at bounding box center [80, 244] width 88 height 14
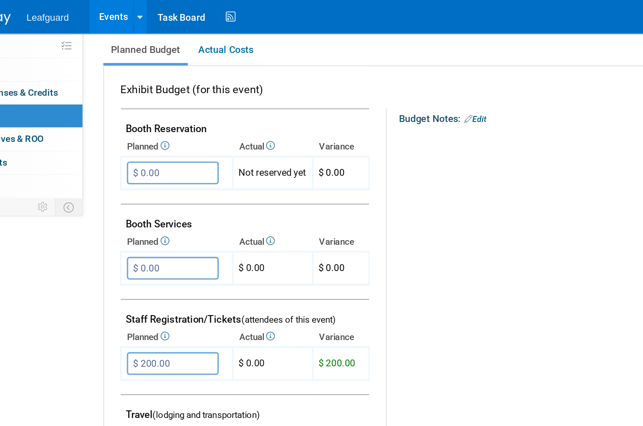
scroll to position [122, 0]
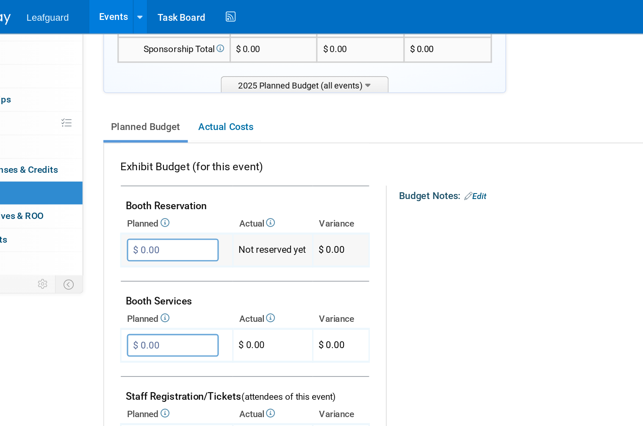
click at [152, 155] on input "$ 0.00" at bounding box center [181, 158] width 58 height 14
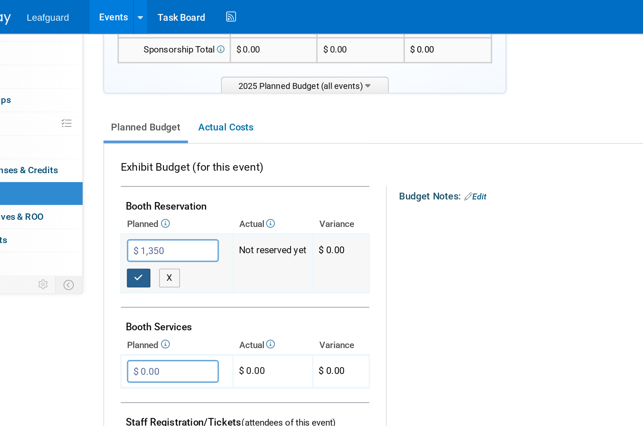
type input "$ 1,350.00"
click at [152, 169] on button "button" at bounding box center [159, 175] width 15 height 12
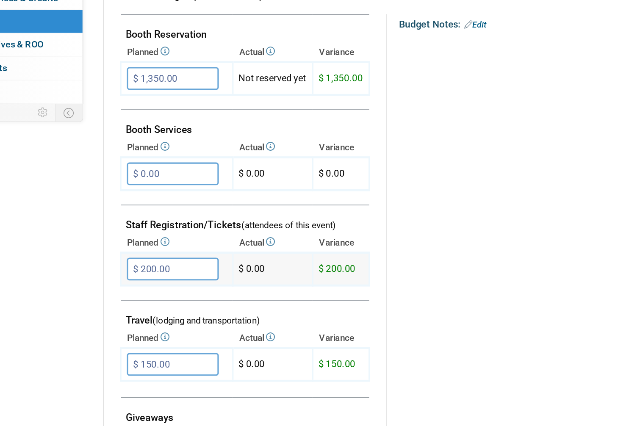
click at [152, 271] on input "$ 200.00" at bounding box center [181, 278] width 58 height 14
type input "$"
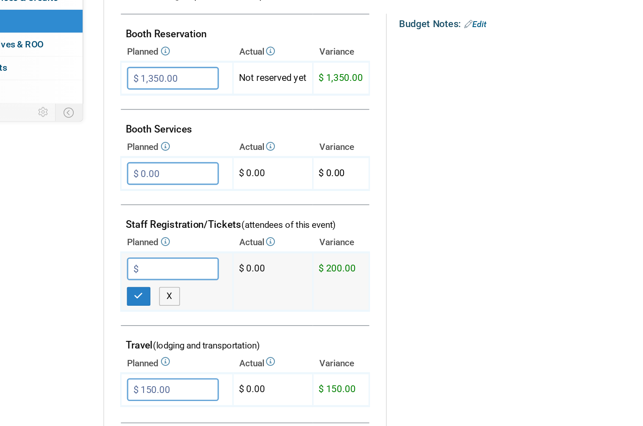
click at [152, 271] on input "$" at bounding box center [181, 278] width 58 height 14
click at [152, 290] on button "button" at bounding box center [159, 296] width 15 height 12
type input "$ 0.00"
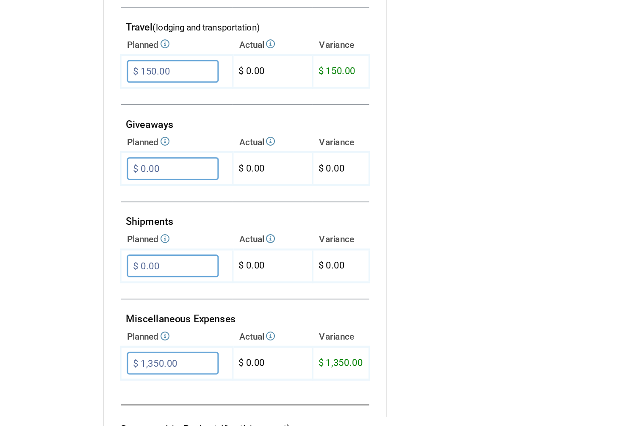
scroll to position [309, 0]
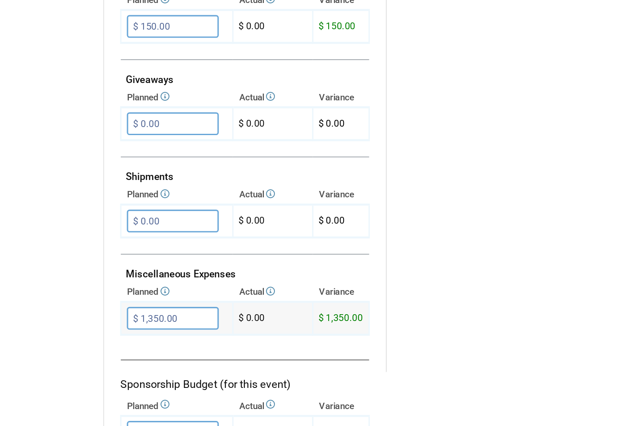
click at [152, 329] on input "$ 1,350.00" at bounding box center [181, 336] width 58 height 14
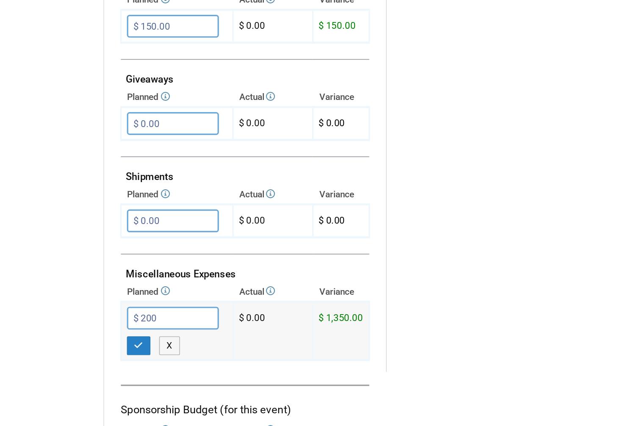
type input "$ 200.00"
click at [152, 347] on div "X" at bounding box center [185, 353] width 66 height 12
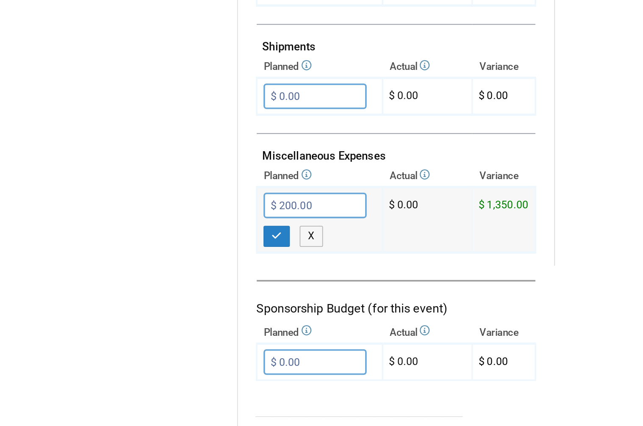
scroll to position [363, 0]
click at [157, 296] on icon "button" at bounding box center [160, 299] width 6 height 6
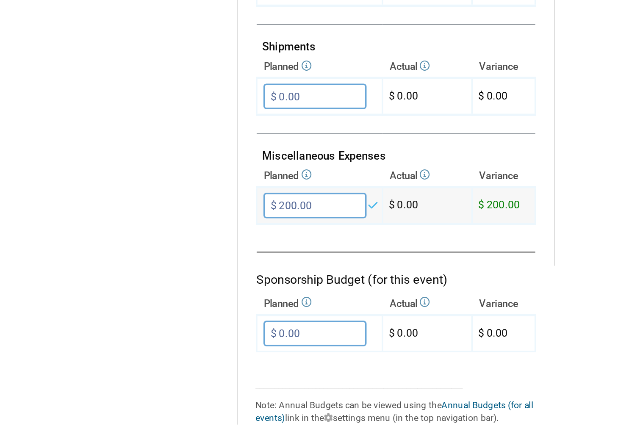
scroll to position [362, 0]
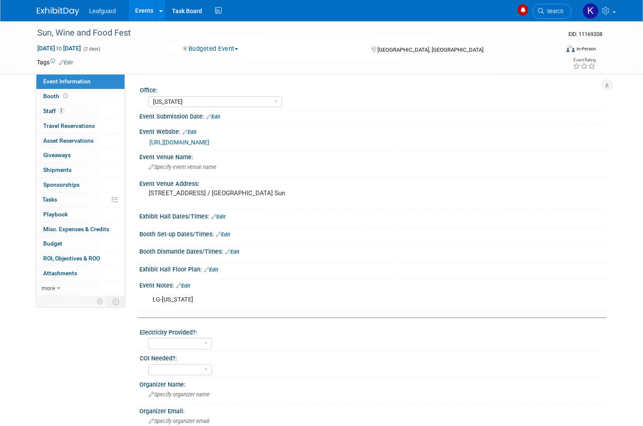
select select "[US_STATE]"
click at [81, 243] on link "Budget" at bounding box center [80, 244] width 88 height 14
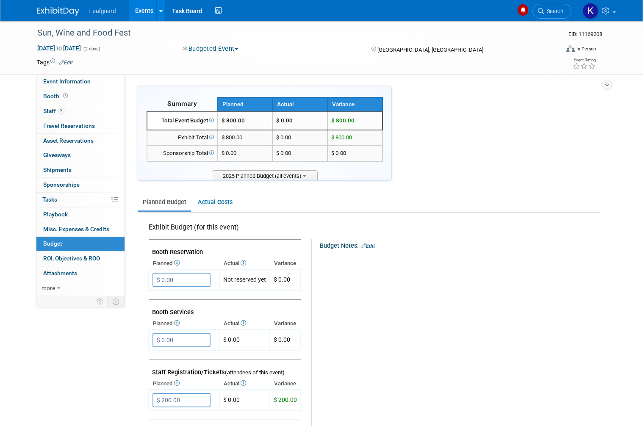
scroll to position [261, 0]
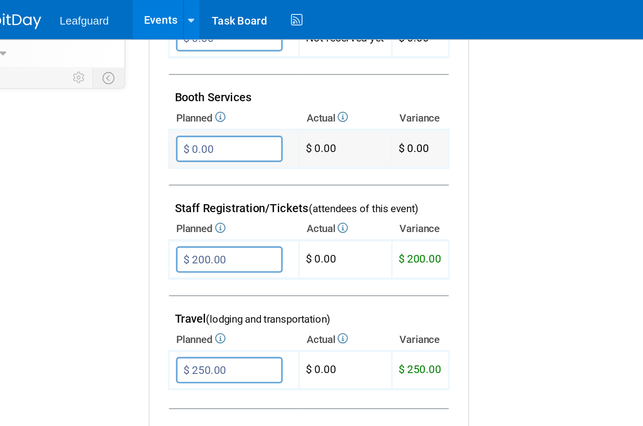
click at [152, 74] on input "$ 0.00" at bounding box center [181, 81] width 58 height 14
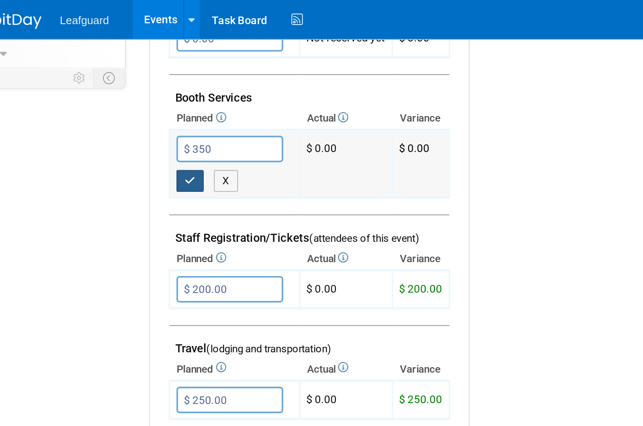
type input "$ 350.00"
click at [157, 95] on icon "button" at bounding box center [160, 98] width 6 height 6
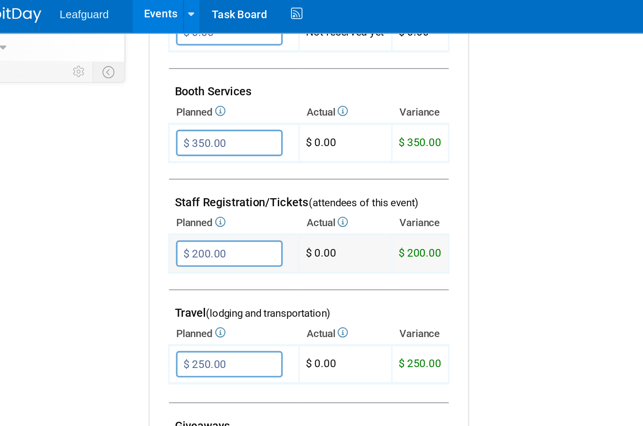
click at [152, 134] on input "$ 200.00" at bounding box center [181, 141] width 58 height 14
type input "$"
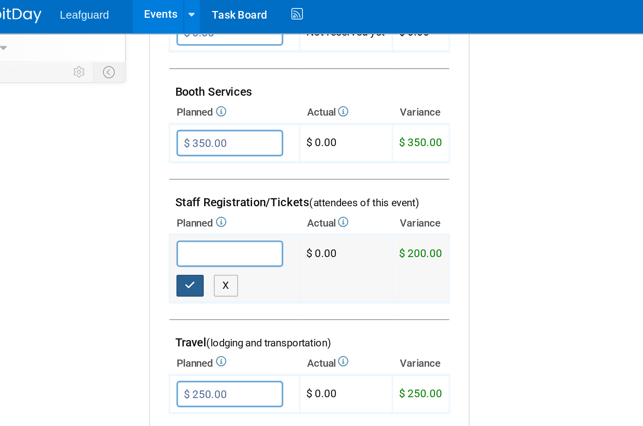
click at [157, 155] on icon "button" at bounding box center [160, 158] width 6 height 6
type input "$ 0.00"
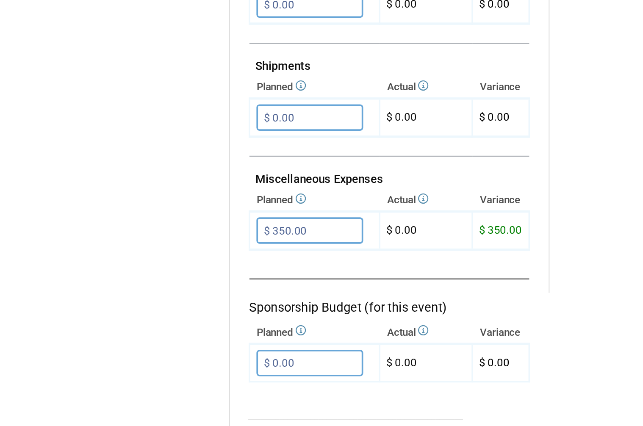
scroll to position [344, 0]
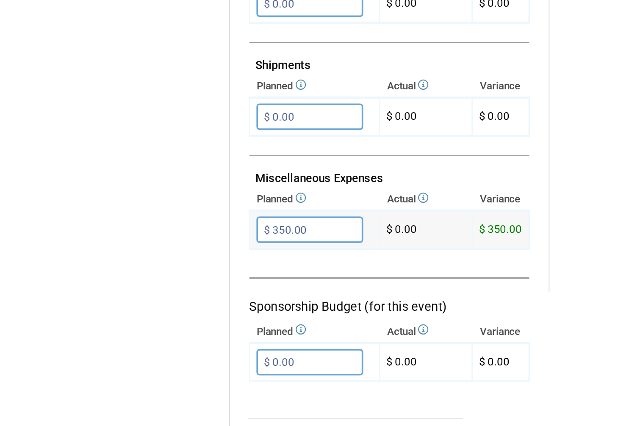
click at [180, 293] on input "$ 350.00" at bounding box center [181, 300] width 58 height 14
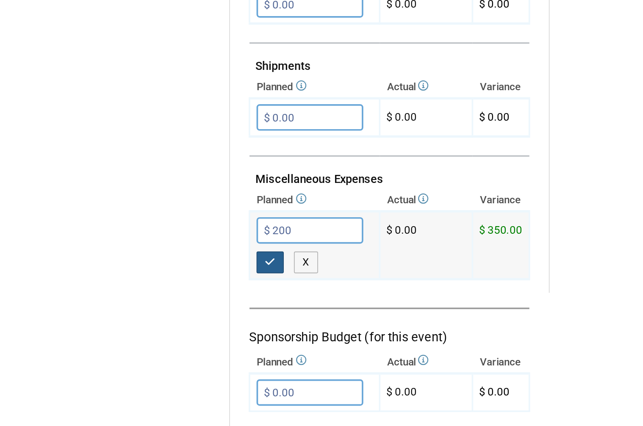
type input "$ 200.00"
click at [157, 315] on icon "button" at bounding box center [160, 318] width 6 height 6
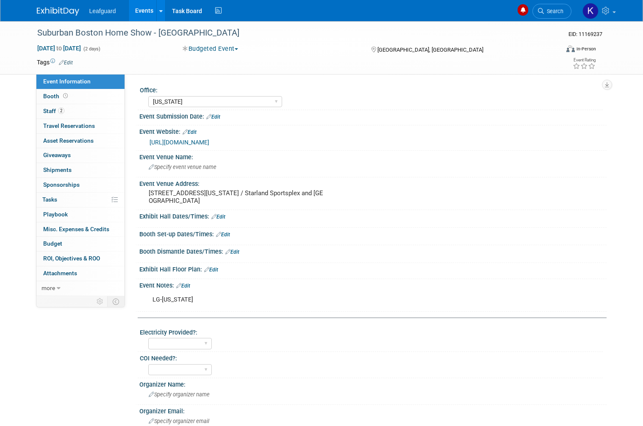
select select "[US_STATE]"
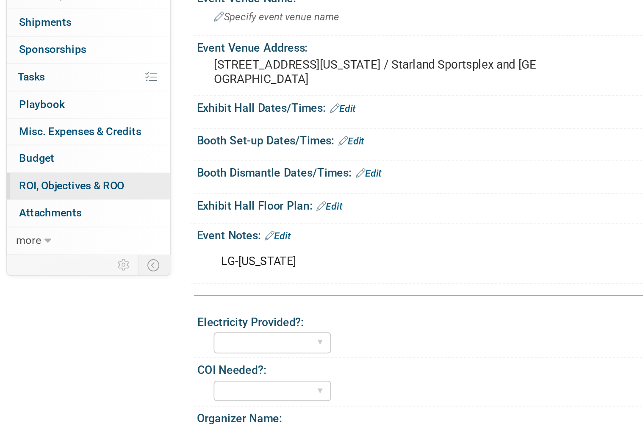
click at [45, 252] on link "0 ROI, Objectives & ROO 0" at bounding box center [80, 259] width 88 height 14
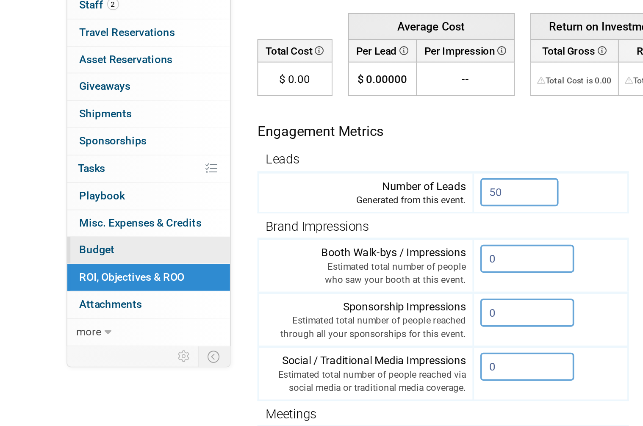
click at [64, 237] on link "Budget" at bounding box center [80, 244] width 88 height 14
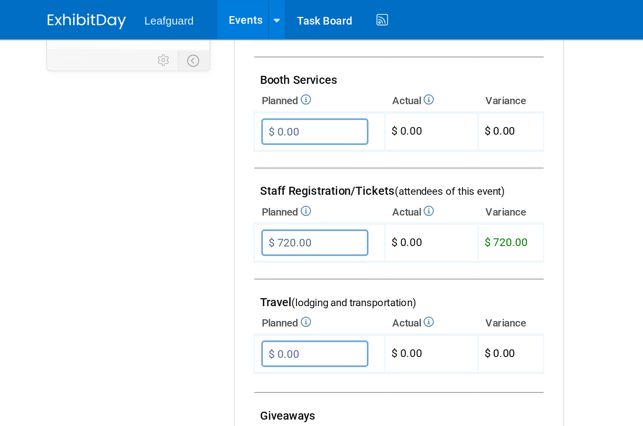
scroll to position [269, 0]
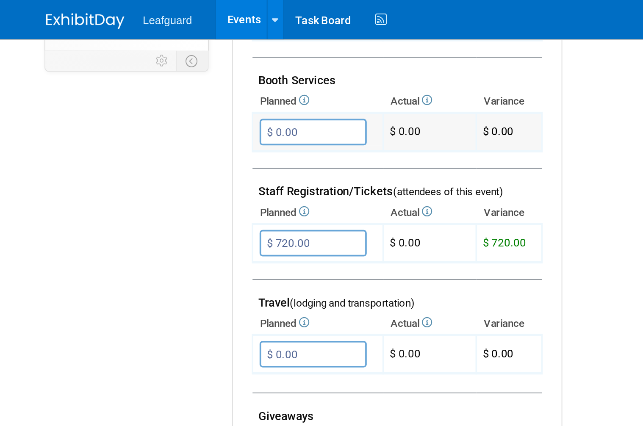
click at [179, 68] on input "$ 0.00" at bounding box center [181, 71] width 58 height 14
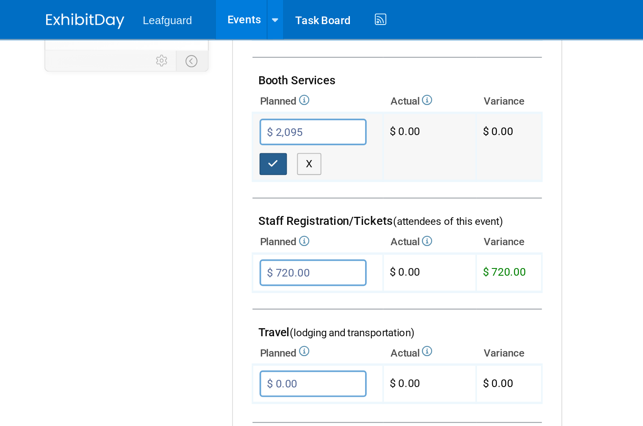
type input "$ 2,095.00"
click at [152, 86] on button "button" at bounding box center [159, 89] width 15 height 12
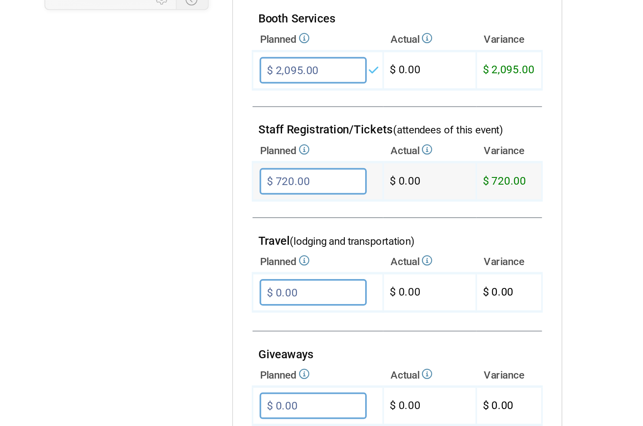
click at [175, 125] on input "$ 720.00" at bounding box center [181, 132] width 58 height 14
type input "$"
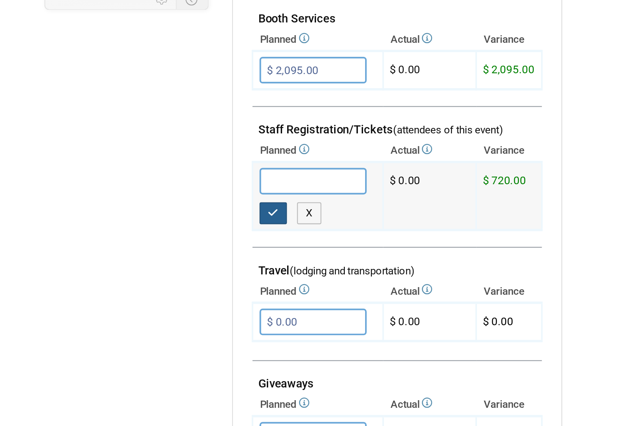
click at [157, 146] on icon "button" at bounding box center [160, 149] width 6 height 6
type input "$ 0.00"
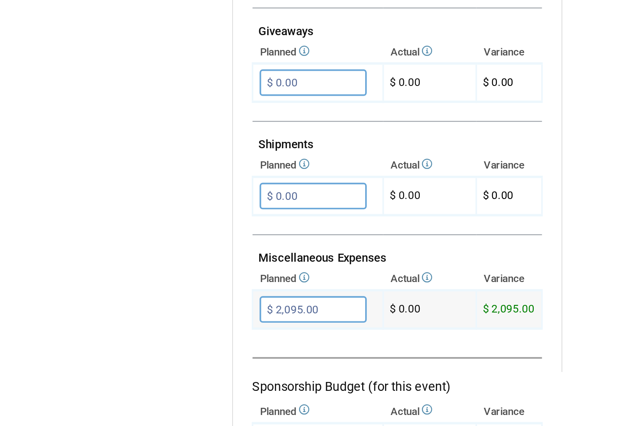
click at [185, 337] on input "$ 2,095.00" at bounding box center [181, 344] width 58 height 14
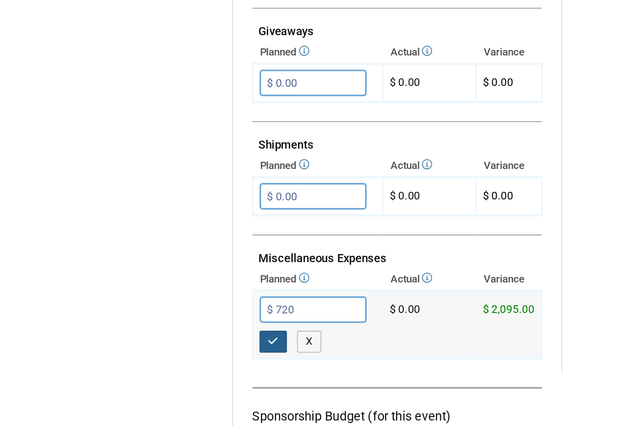
type input "$ 720.00"
click at [152, 355] on button "button" at bounding box center [159, 361] width 15 height 12
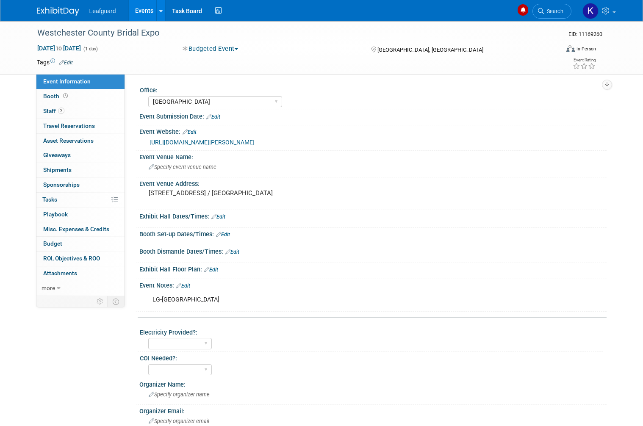
select select "[GEOGRAPHIC_DATA]"
click at [78, 242] on link "Budget" at bounding box center [80, 244] width 88 height 14
select select "[US_STATE]"
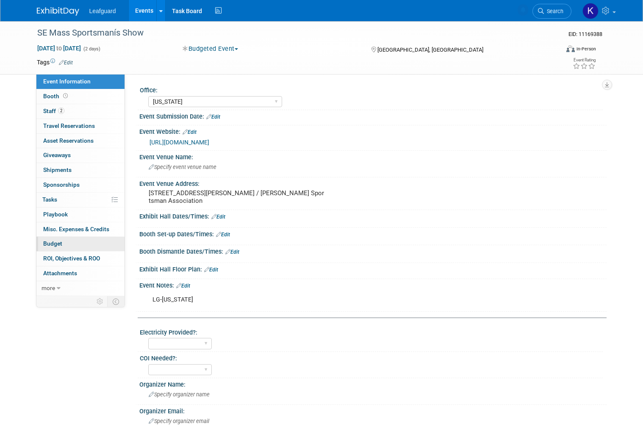
click at [77, 244] on link "Budget" at bounding box center [80, 244] width 88 height 14
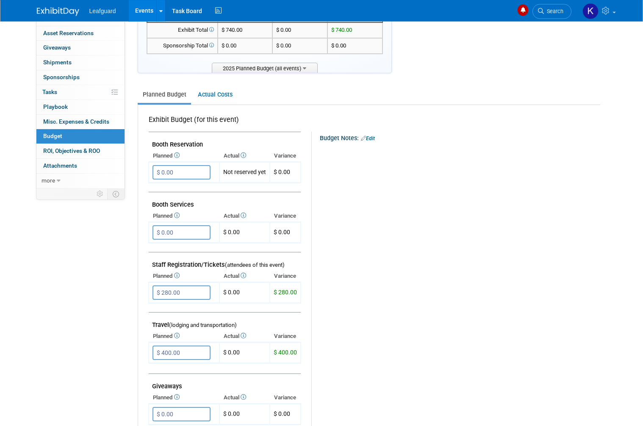
scroll to position [97, 0]
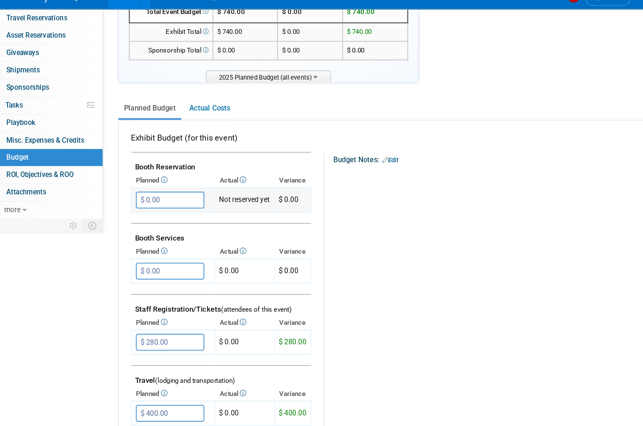
click at [161, 176] on input "$ 0.00" at bounding box center [181, 183] width 58 height 14
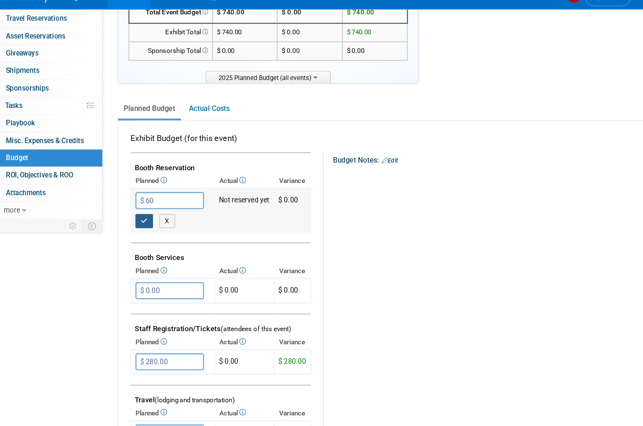
type input "$ 60.00"
click at [157, 197] on icon "button" at bounding box center [160, 200] width 6 height 6
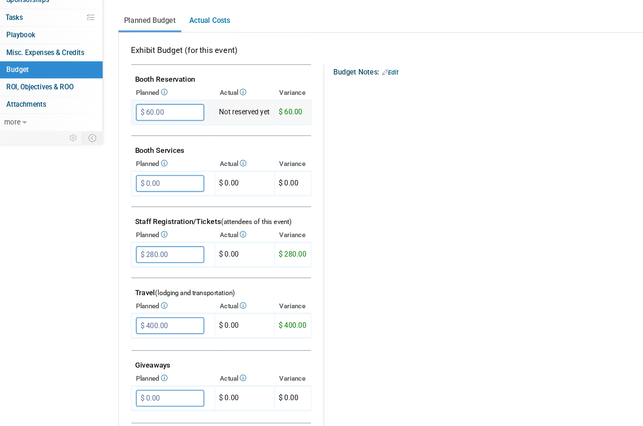
scroll to position [149, 0]
click at [154, 244] on input "$ 280.00" at bounding box center [181, 251] width 58 height 14
type input "$"
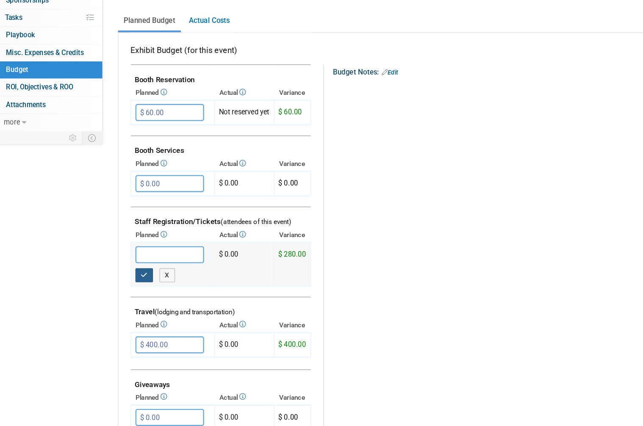
click at [152, 263] on button "button" at bounding box center [159, 269] width 15 height 12
type input "$ 0.00"
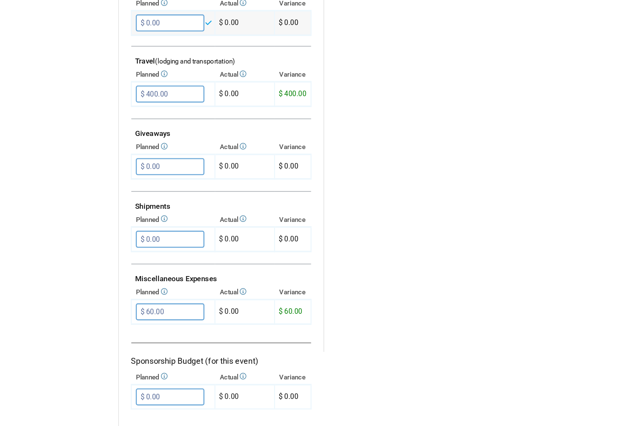
scroll to position [349, 0]
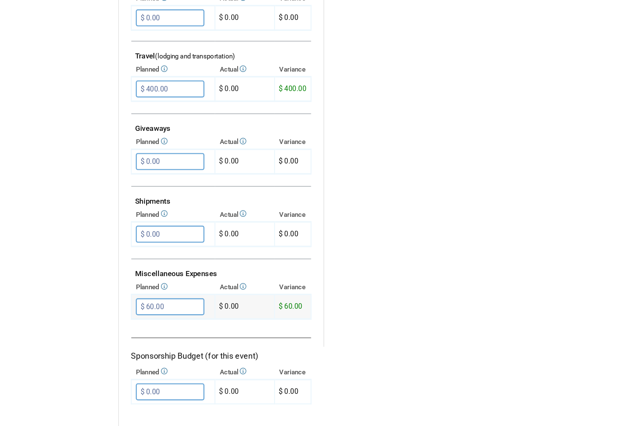
click at [156, 288] on input "$ 60.00" at bounding box center [181, 295] width 58 height 14
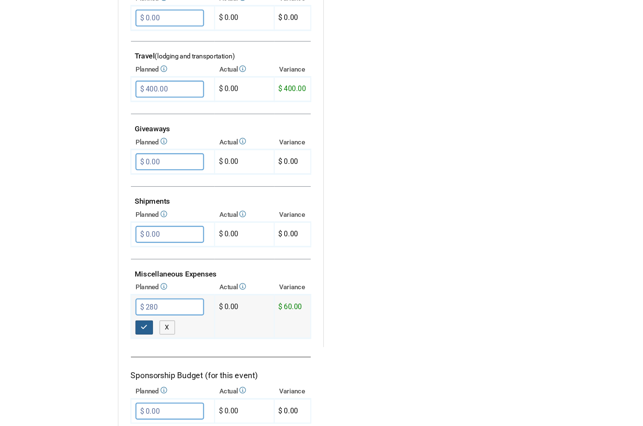
type input "$ 280.00"
click at [157, 310] on icon "button" at bounding box center [160, 313] width 6 height 6
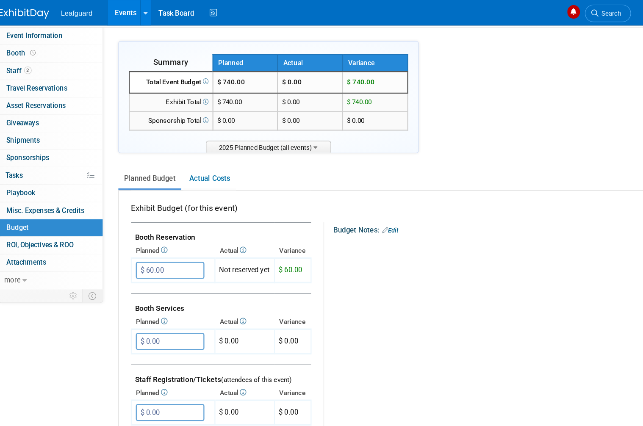
scroll to position [31, 0]
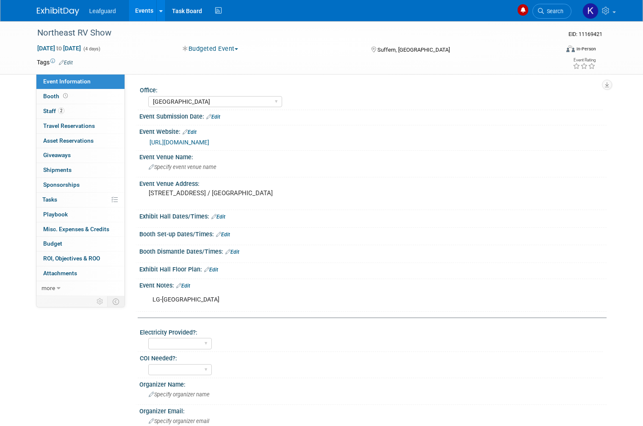
select select "[GEOGRAPHIC_DATA]"
click at [76, 243] on link "Budget" at bounding box center [80, 244] width 88 height 14
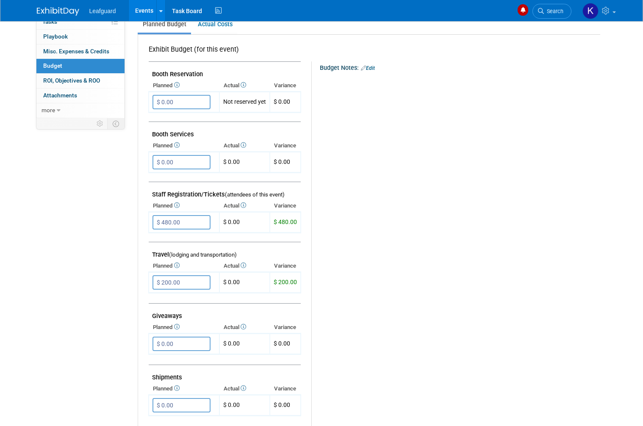
scroll to position [63, 0]
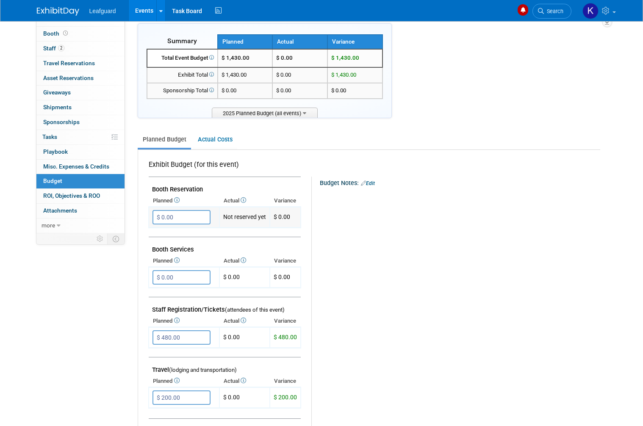
click at [193, 211] on input "$ 0.00" at bounding box center [181, 217] width 58 height 14
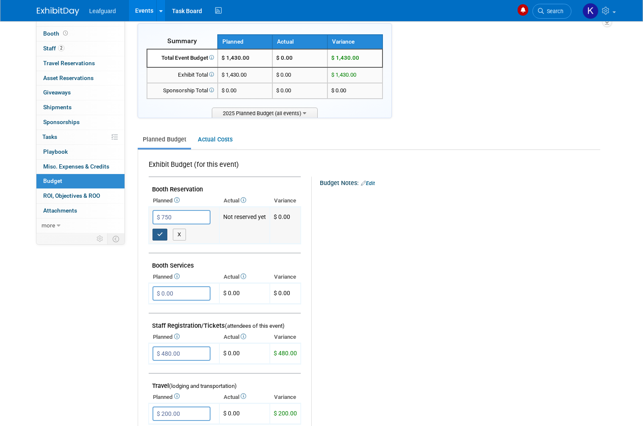
type input "$ 750.00"
click at [158, 229] on button "button" at bounding box center [159, 235] width 15 height 12
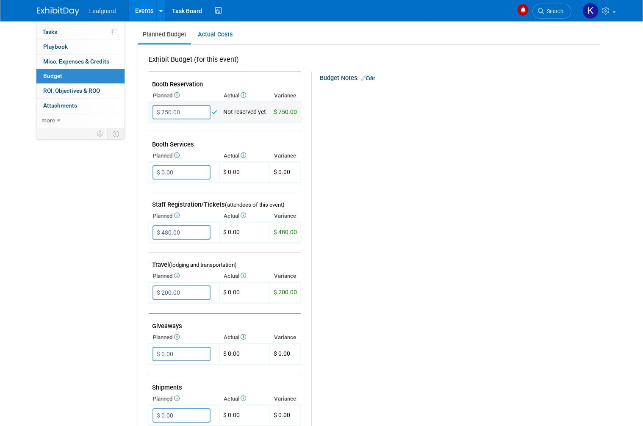
scroll to position [168, 0]
click at [182, 233] on input "$ 480.00" at bounding box center [181, 232] width 58 height 14
type input "$"
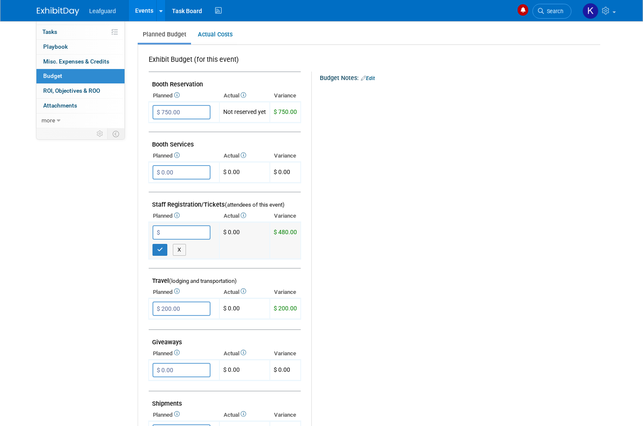
click at [165, 233] on input "$" at bounding box center [181, 232] width 58 height 14
click at [161, 247] on button "button" at bounding box center [159, 250] width 15 height 12
type input "$ 0.00"
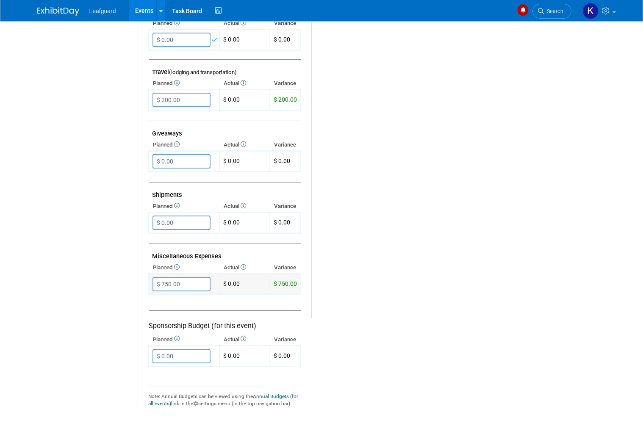
click at [200, 281] on input "$ 750.00" at bounding box center [181, 284] width 58 height 14
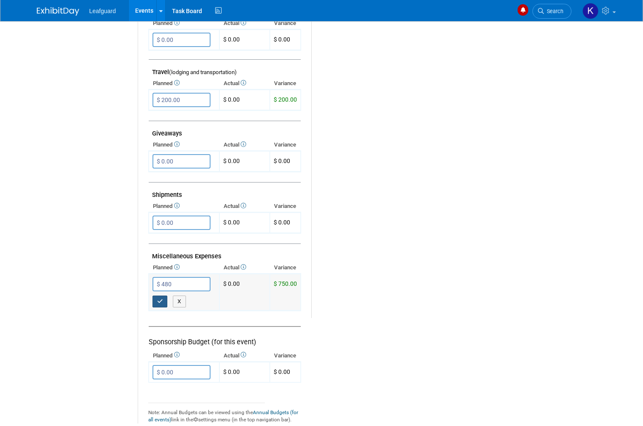
type input "$ 480.00"
click at [164, 296] on button "button" at bounding box center [159, 302] width 15 height 12
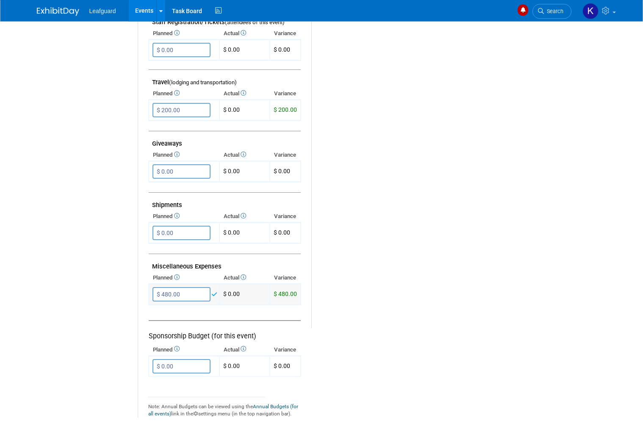
scroll to position [319, 0]
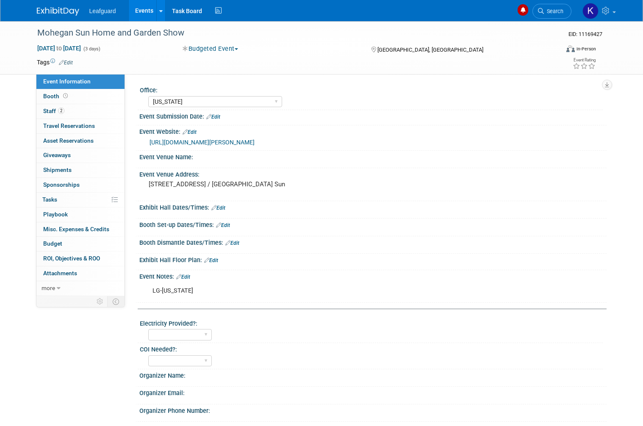
select select "[US_STATE]"
click at [82, 241] on link "Budget" at bounding box center [80, 244] width 88 height 14
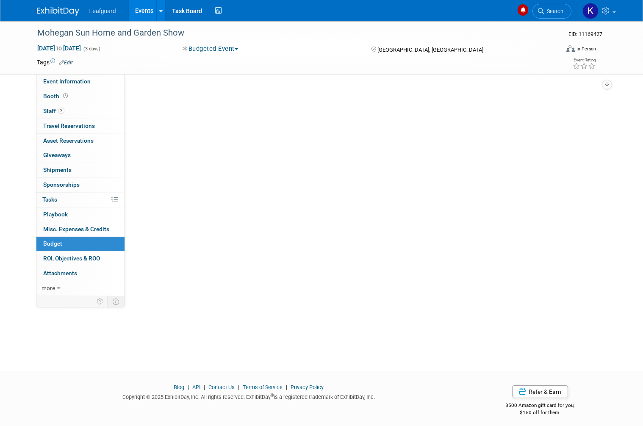
click at [88, 241] on link "Budget" at bounding box center [80, 244] width 88 height 14
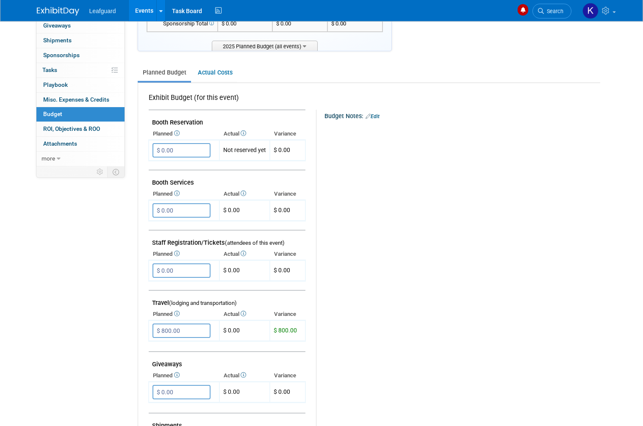
scroll to position [48, 0]
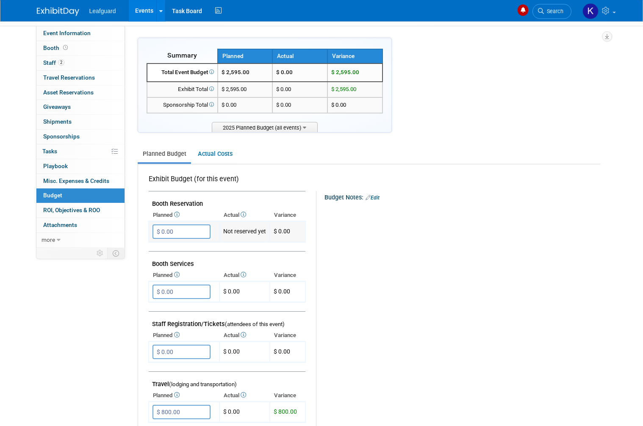
click at [181, 228] on input "$ 0.00" at bounding box center [181, 231] width 58 height 14
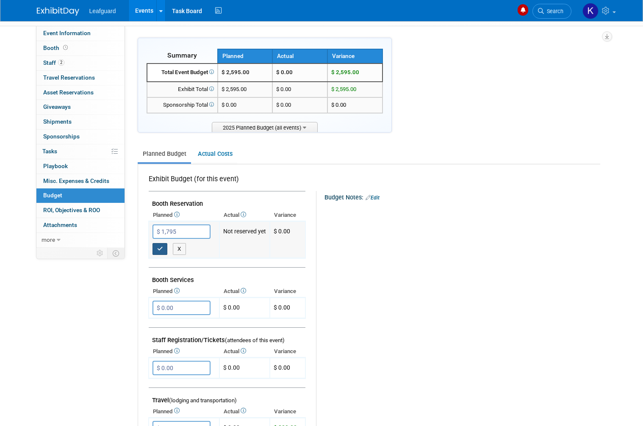
type input "$ 1,795.00"
click at [159, 249] on button "button" at bounding box center [159, 249] width 15 height 12
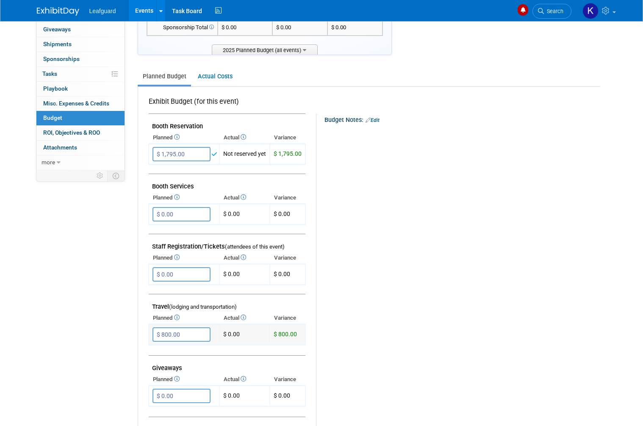
click at [184, 332] on input "$ 800.00" at bounding box center [181, 334] width 58 height 14
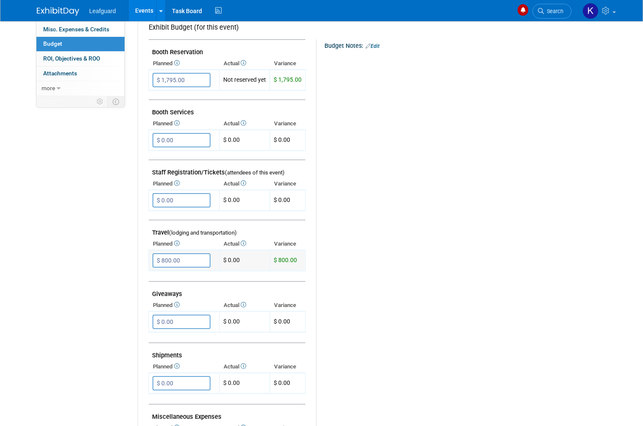
scroll to position [199, 0]
click at [437, 147] on div "Budget Notes: Edit X" at bounding box center [454, 259] width 277 height 439
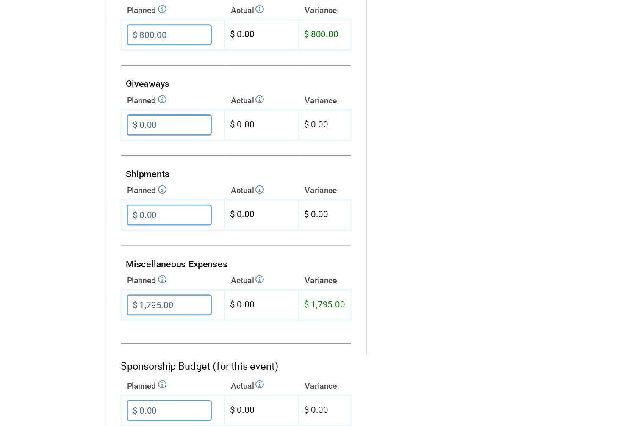
scroll to position [326, 0]
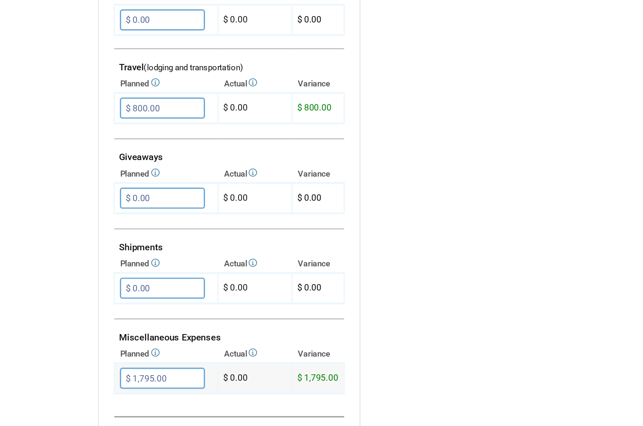
click at [152, 311] on input "$ 1,795.00" at bounding box center [181, 318] width 58 height 14
type input "$ 880.00"
click at [157, 333] on icon "button" at bounding box center [160, 336] width 6 height 6
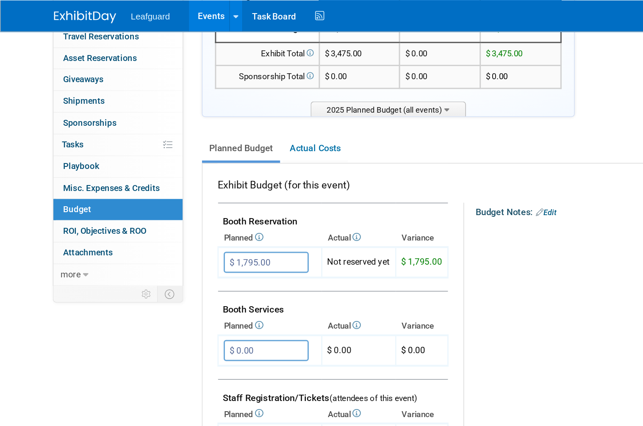
scroll to position [101, 0]
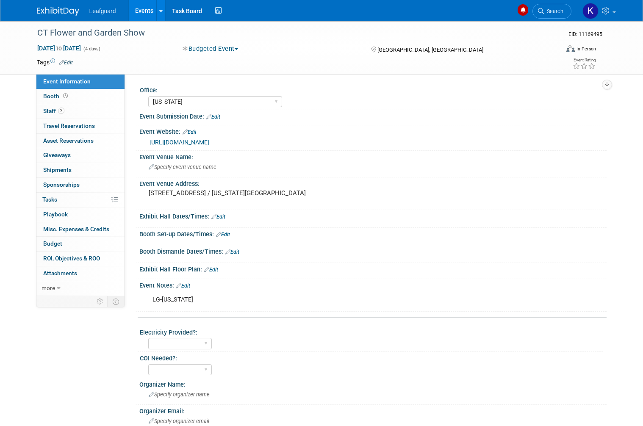
select select "[US_STATE]"
click at [80, 240] on link "Budget" at bounding box center [80, 244] width 88 height 14
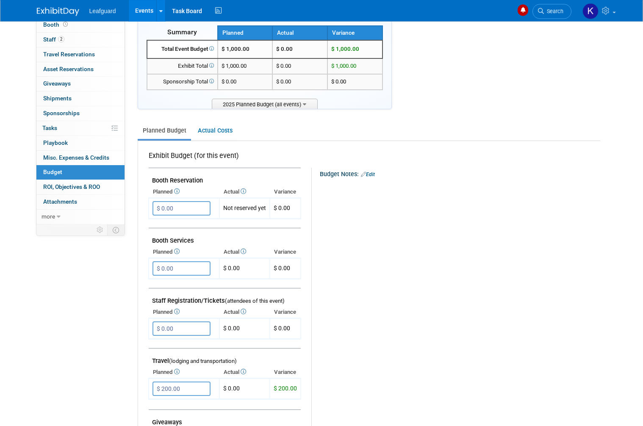
scroll to position [62, 0]
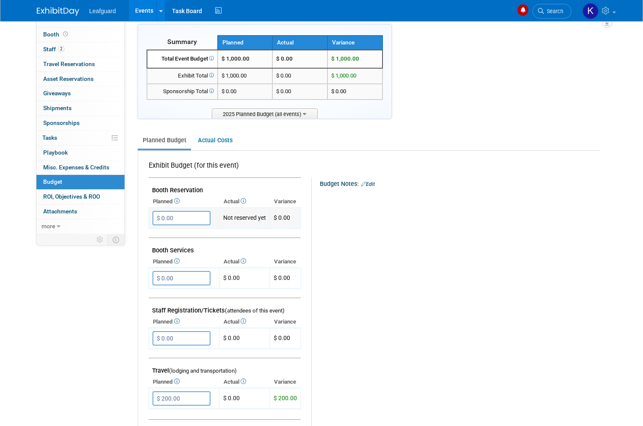
click at [189, 213] on input "$ 0.00" at bounding box center [181, 218] width 58 height 14
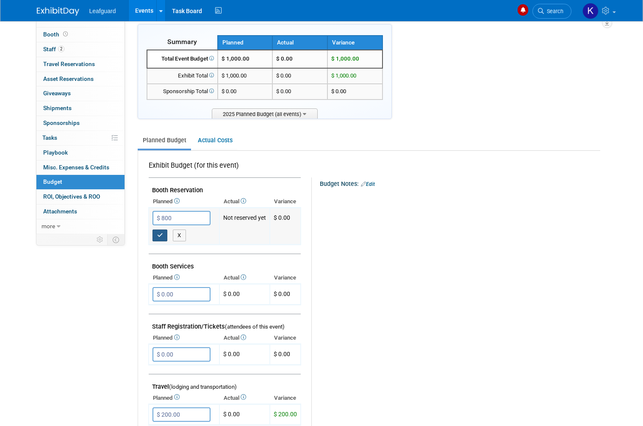
type input "$ 800.00"
click at [160, 233] on icon "button" at bounding box center [160, 236] width 6 height 6
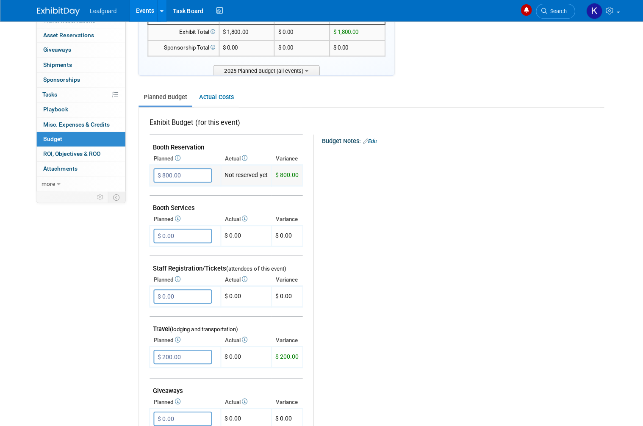
scroll to position [0, 0]
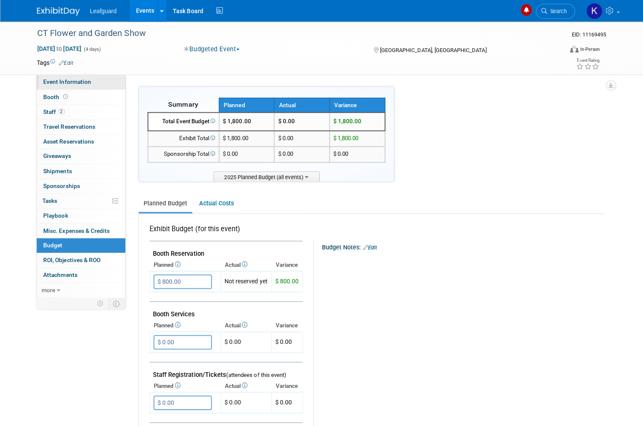
click at [80, 82] on span "Event Information" at bounding box center [66, 81] width 47 height 7
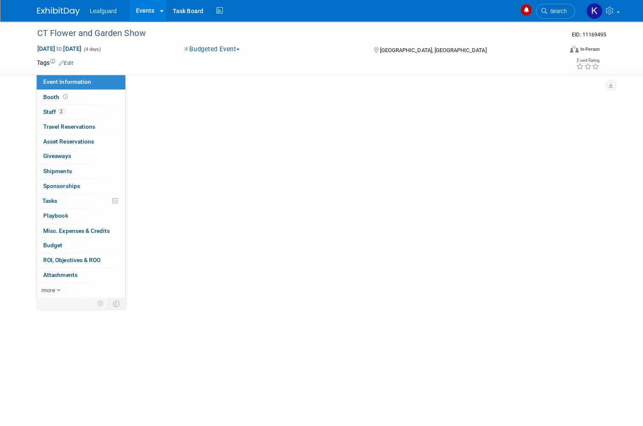
select select "[US_STATE]"
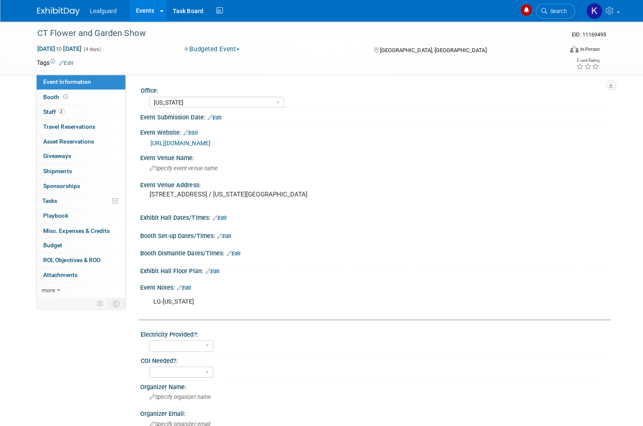
click at [209, 146] on link "https://englert2-my.sharepoint.com/personal/cstackpole_leafguard_com/Documents/…" at bounding box center [180, 142] width 60 height 7
click at [79, 240] on link "Budget" at bounding box center [80, 244] width 88 height 14
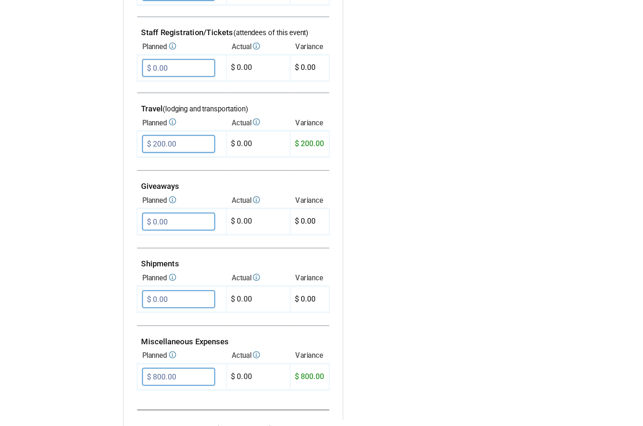
scroll to position [286, 0]
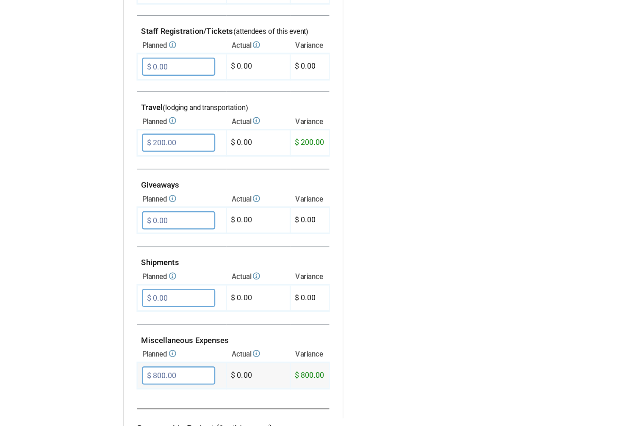
click at [154, 351] on input "$ 800.00" at bounding box center [181, 358] width 58 height 14
type input "$ 1,360.00"
click at [157, 373] on icon "button" at bounding box center [160, 376] width 6 height 6
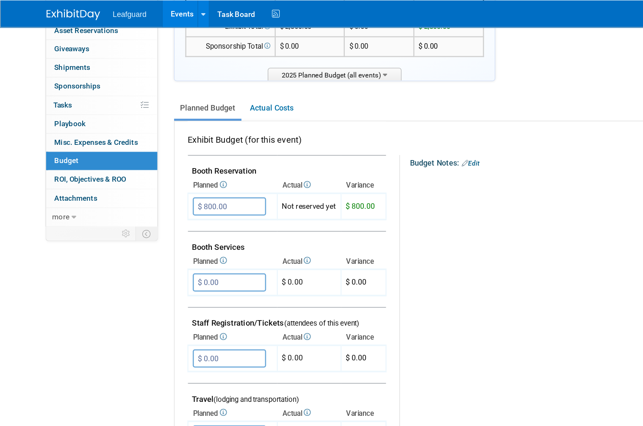
scroll to position [53, 0]
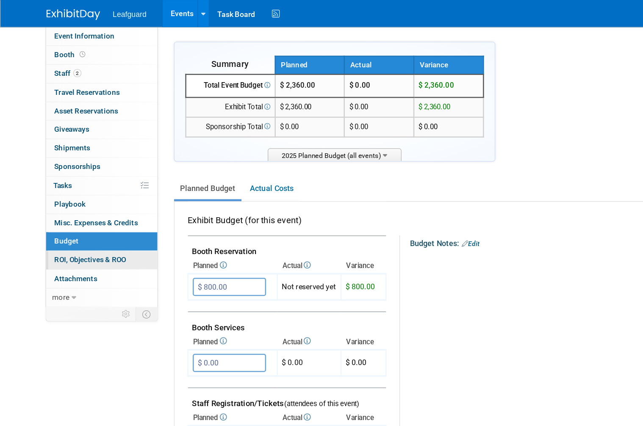
click at [80, 205] on link "0 ROI, Objectives & ROO 0" at bounding box center [80, 206] width 88 height 14
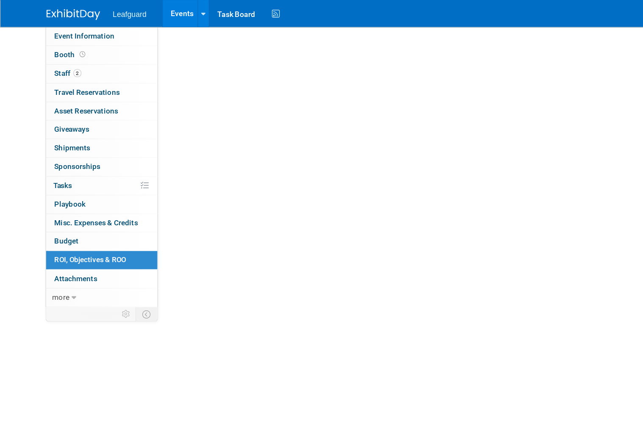
scroll to position [0, 0]
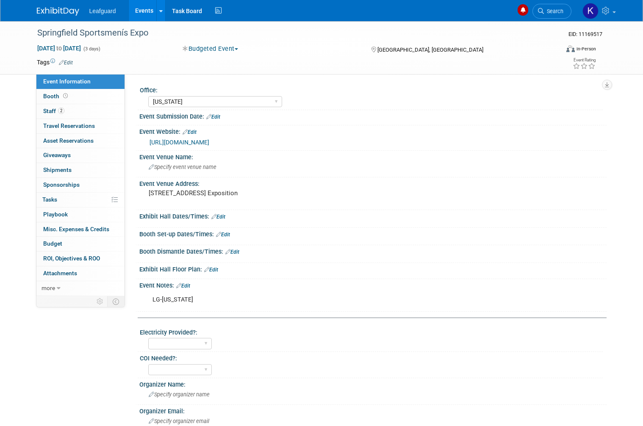
select select "[US_STATE]"
click at [73, 239] on link "Budget" at bounding box center [80, 244] width 88 height 14
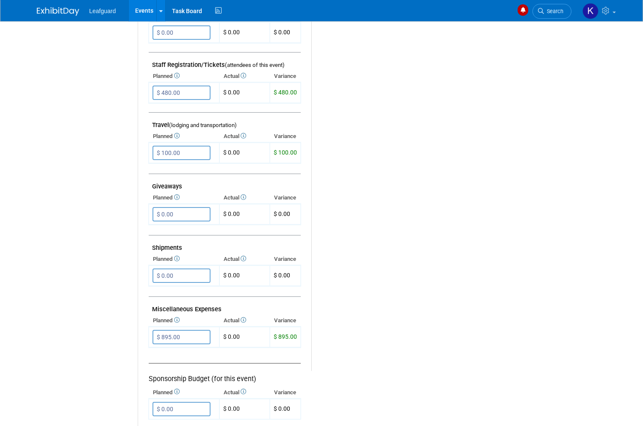
scroll to position [307, 0]
click at [175, 331] on input "$ 895.00" at bounding box center [181, 338] width 58 height 14
click at [177, 332] on input "$ 895.00" at bounding box center [181, 338] width 58 height 14
click at [189, 331] on input "$ 895.00" at bounding box center [181, 338] width 58 height 14
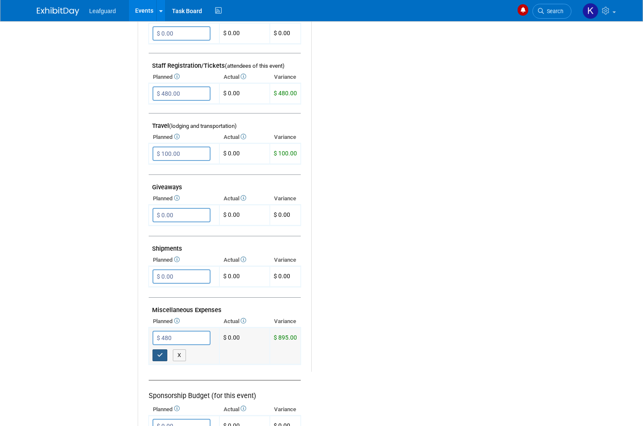
type input "$ 480.00"
click at [163, 349] on button "button" at bounding box center [159, 355] width 15 height 12
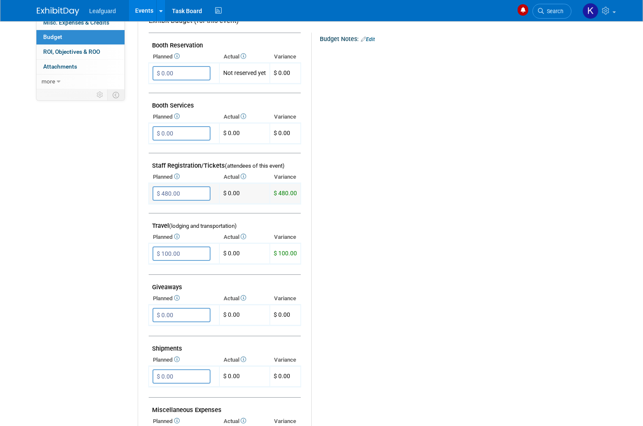
click at [174, 194] on input "$ 480.00" at bounding box center [181, 193] width 58 height 14
type input "$"
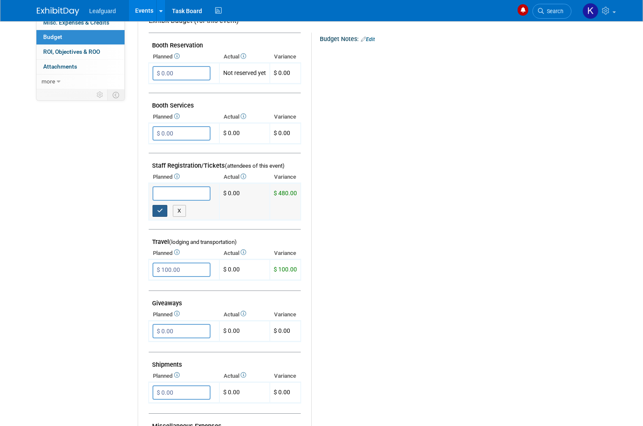
click at [158, 208] on button "button" at bounding box center [159, 211] width 15 height 12
type input "$ 0.00"
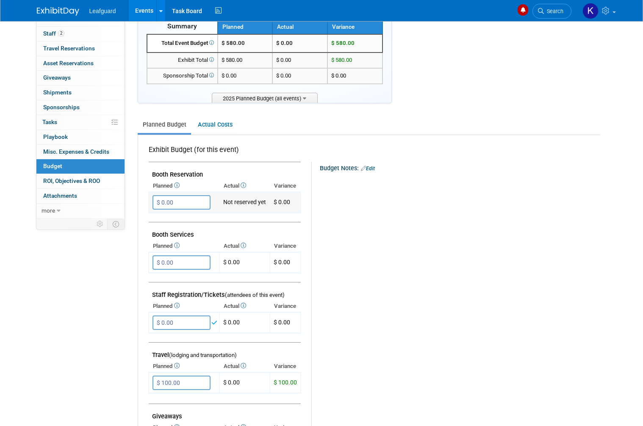
click at [186, 199] on input "$ 0.00" at bounding box center [181, 202] width 58 height 14
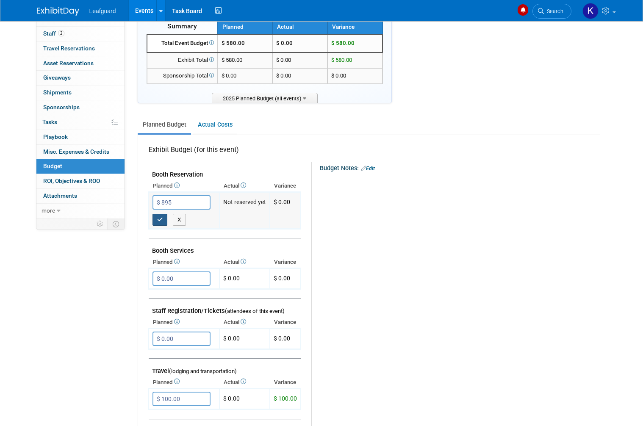
type input "$ 895.00"
click at [161, 217] on icon "button" at bounding box center [160, 220] width 6 height 6
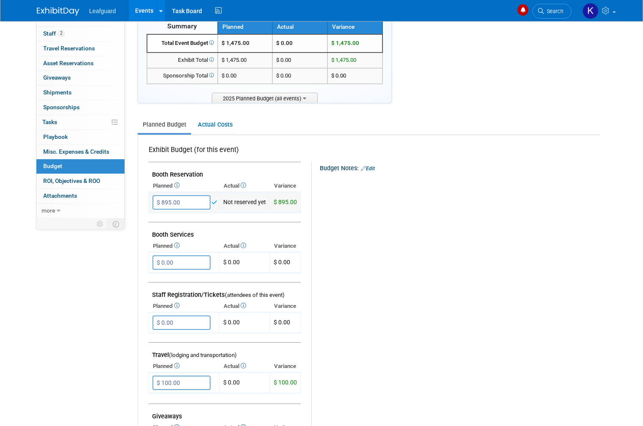
scroll to position [78, 0]
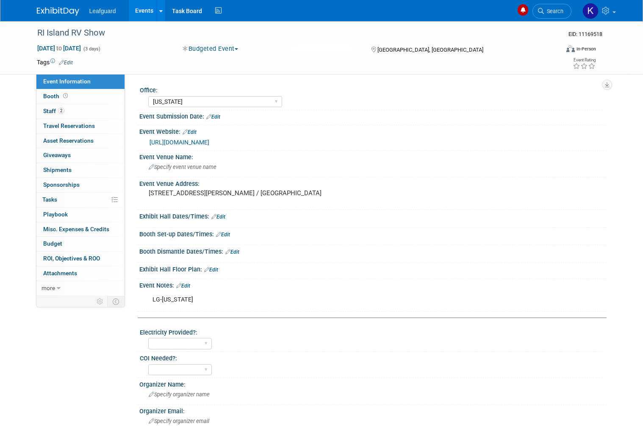
select select "[US_STATE]"
click at [80, 243] on link "Budget" at bounding box center [80, 244] width 88 height 14
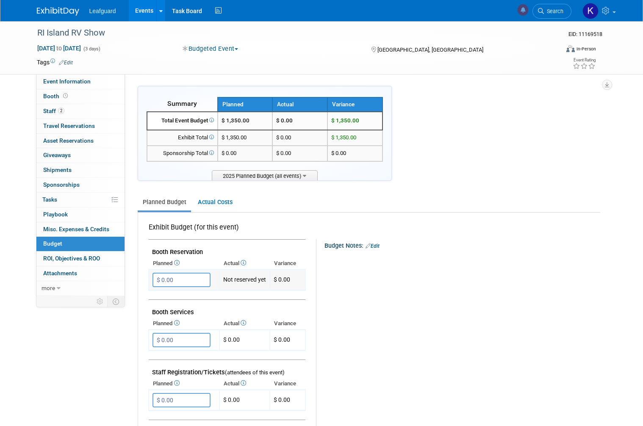
click at [179, 274] on input "$ 0.00" at bounding box center [181, 280] width 58 height 14
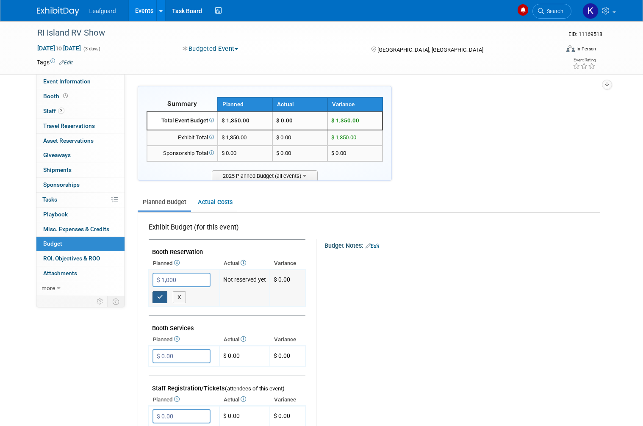
type input "$ 1,000.00"
click at [162, 291] on button "button" at bounding box center [159, 297] width 15 height 12
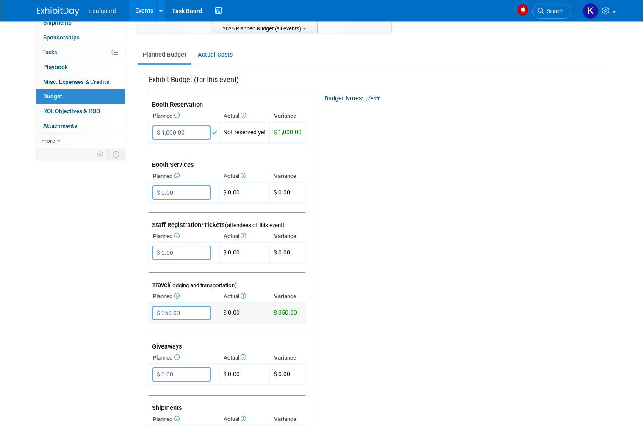
click at [189, 308] on input "$ 350.00" at bounding box center [181, 313] width 58 height 14
type input "$"
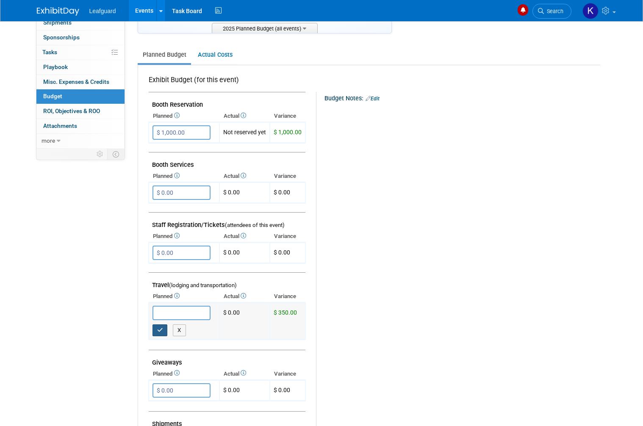
click at [160, 324] on button "button" at bounding box center [159, 330] width 15 height 12
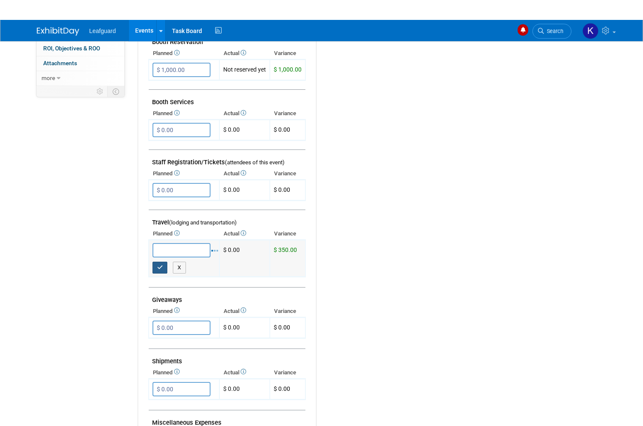
type input "$ 0.00"
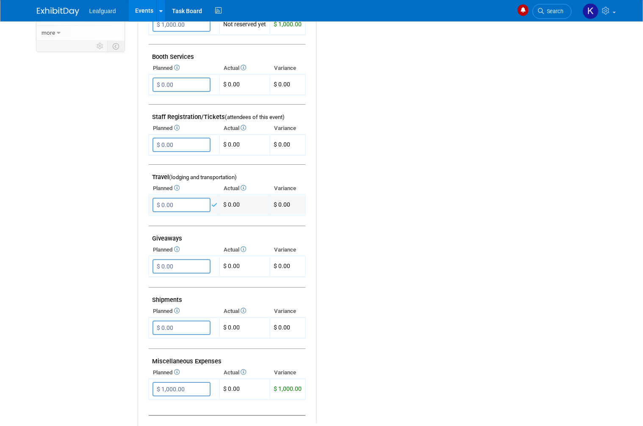
scroll to position [255, 0]
click at [193, 384] on input "$ 1,000.00" at bounding box center [181, 389] width 58 height 14
type input "$ 350.00"
click at [164, 401] on button "button" at bounding box center [159, 407] width 15 height 12
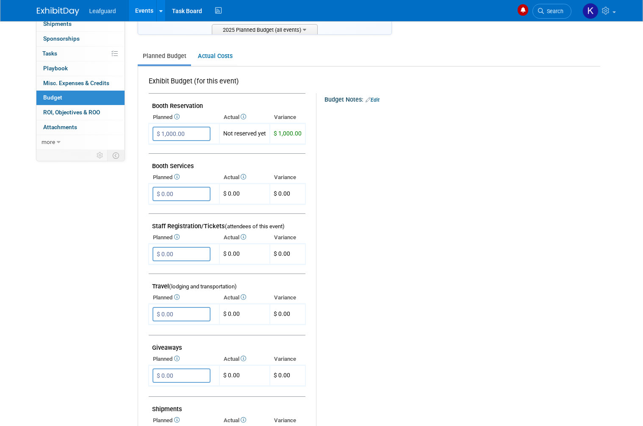
scroll to position [106, 0]
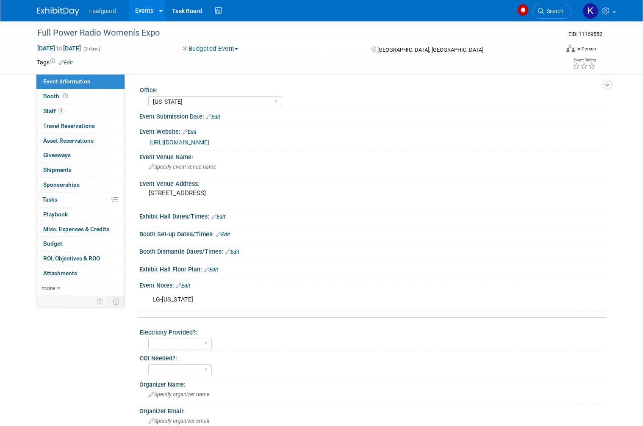
select select "[US_STATE]"
click at [83, 239] on link "Budget" at bounding box center [80, 244] width 88 height 14
select select "[US_STATE]"
click at [79, 238] on link "Budget" at bounding box center [80, 244] width 88 height 14
select select "[US_STATE]"
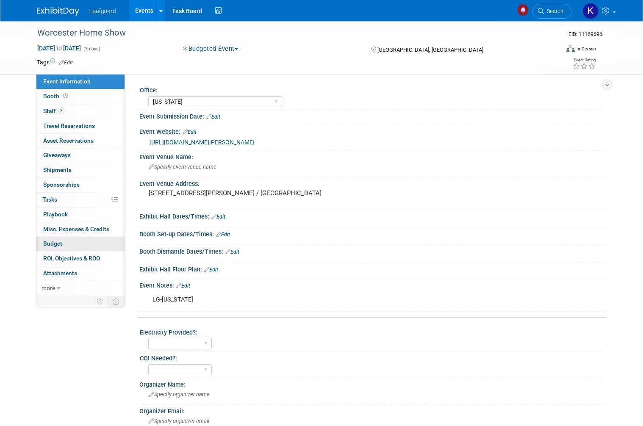
click at [81, 242] on link "Budget" at bounding box center [80, 244] width 88 height 14
select select "[US_STATE]"
click at [86, 240] on link "Budget" at bounding box center [80, 244] width 88 height 14
select select "[US_STATE]"
click at [80, 246] on link "Budget" at bounding box center [80, 244] width 88 height 14
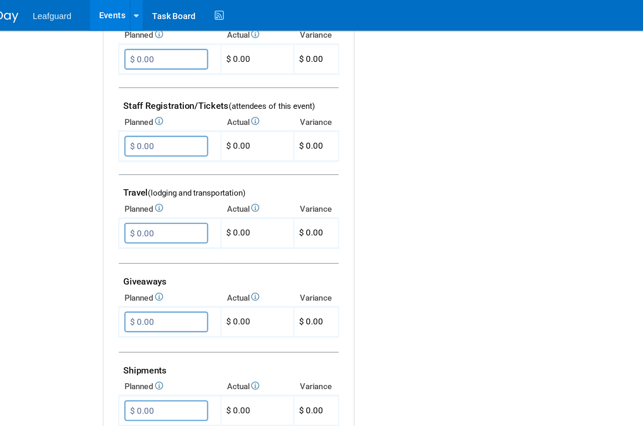
scroll to position [217, 0]
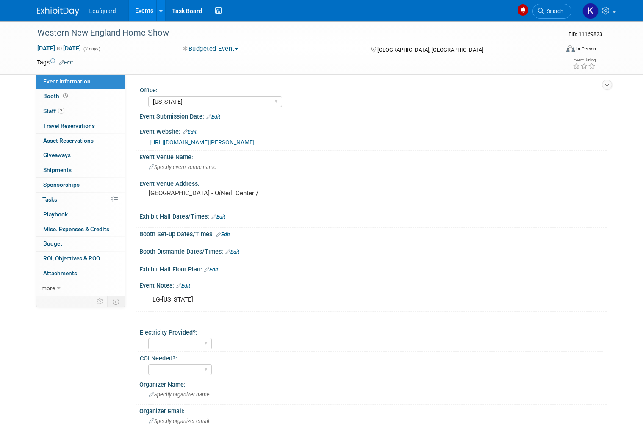
select select "[US_STATE]"
click at [79, 244] on link "Budget" at bounding box center [80, 244] width 88 height 14
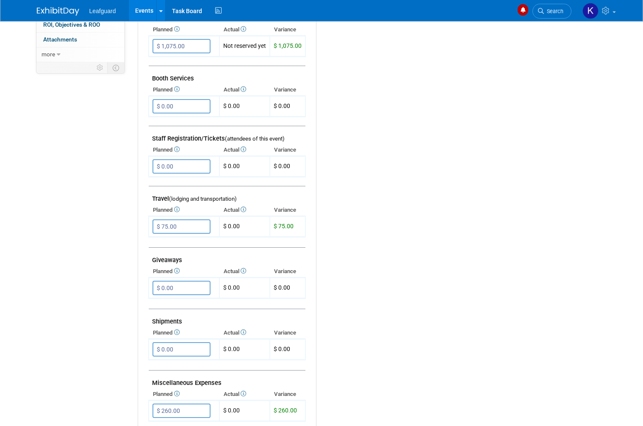
scroll to position [223, 0]
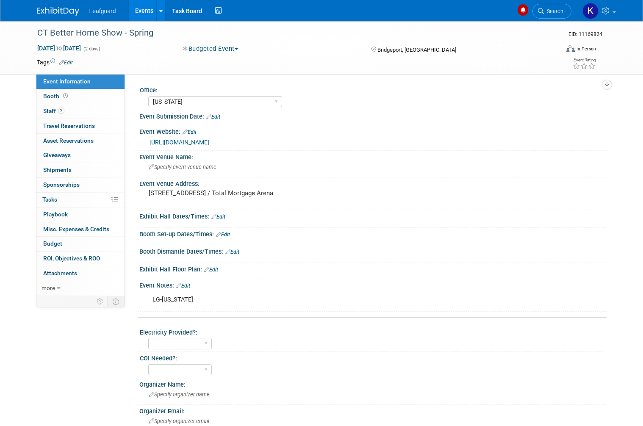
select select "[US_STATE]"
click at [75, 237] on link "Budget" at bounding box center [80, 244] width 88 height 14
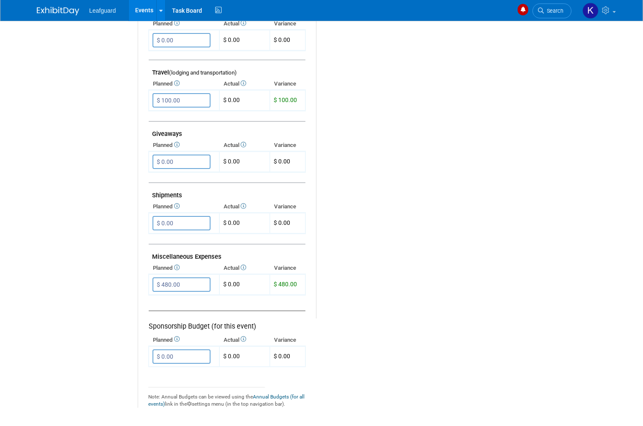
scroll to position [360, 0]
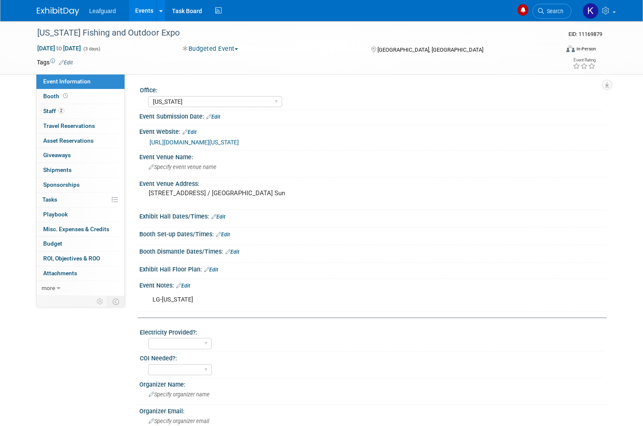
select select "[US_STATE]"
click at [86, 238] on link "Budget" at bounding box center [80, 244] width 88 height 14
select select "[US_STATE]"
click at [84, 237] on link "Budget" at bounding box center [80, 244] width 88 height 14
select select "[US_STATE]"
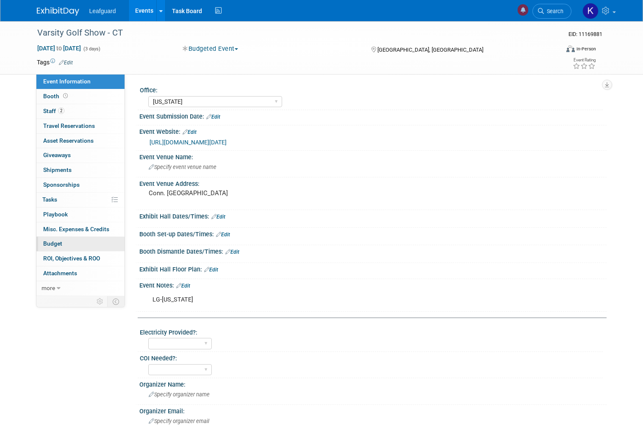
click at [78, 240] on link "Budget" at bounding box center [80, 244] width 88 height 14
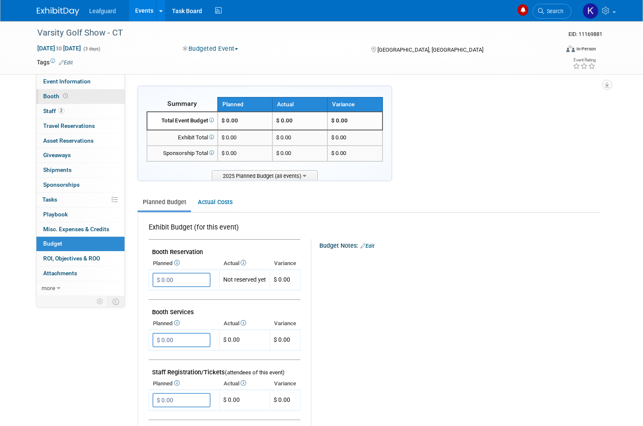
click at [62, 93] on span at bounding box center [65, 96] width 8 height 6
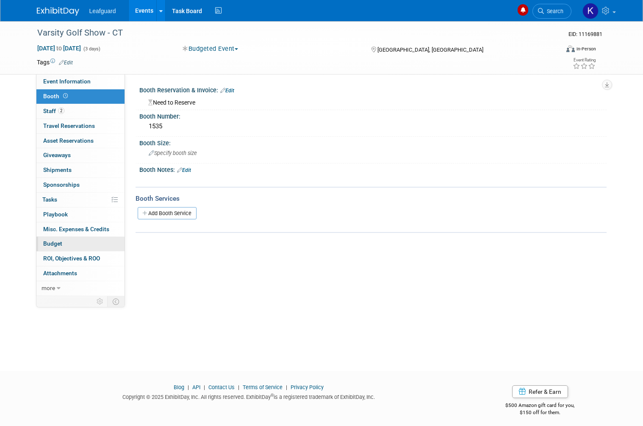
click at [66, 239] on link "Budget" at bounding box center [80, 244] width 88 height 14
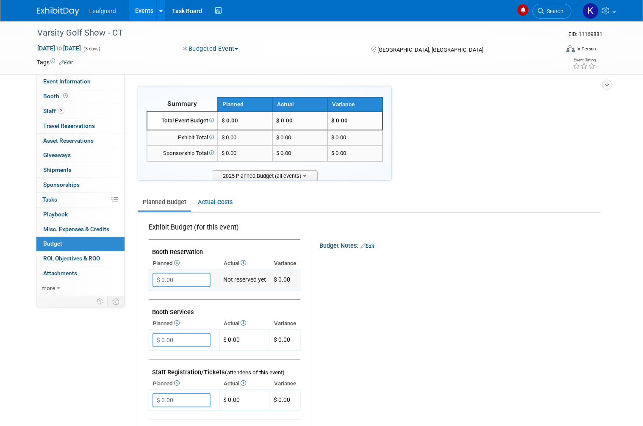
click at [191, 273] on input "$ 0.00" at bounding box center [181, 280] width 58 height 14
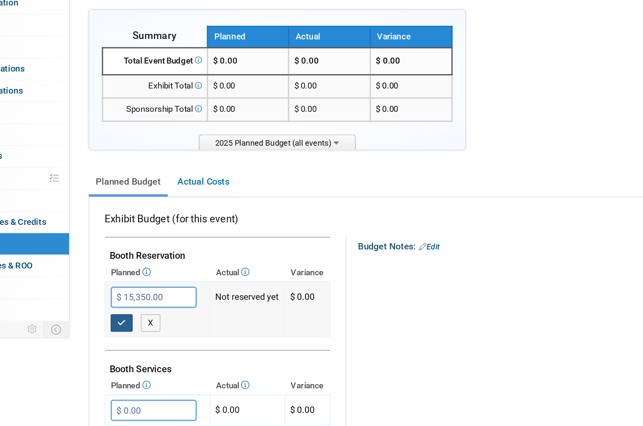
click at [152, 291] on button "button" at bounding box center [159, 297] width 15 height 12
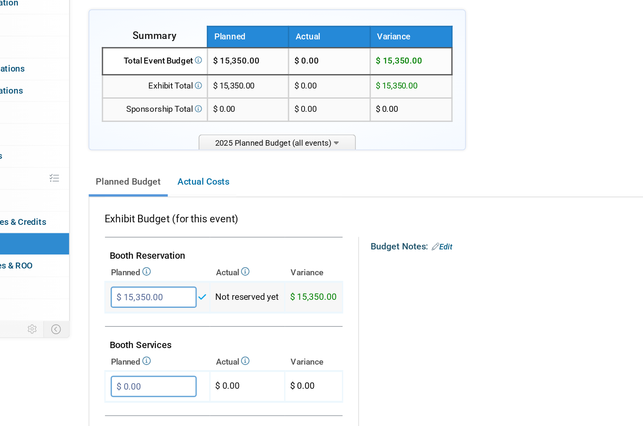
click at [152, 273] on input "$ 15,350.00" at bounding box center [181, 280] width 58 height 14
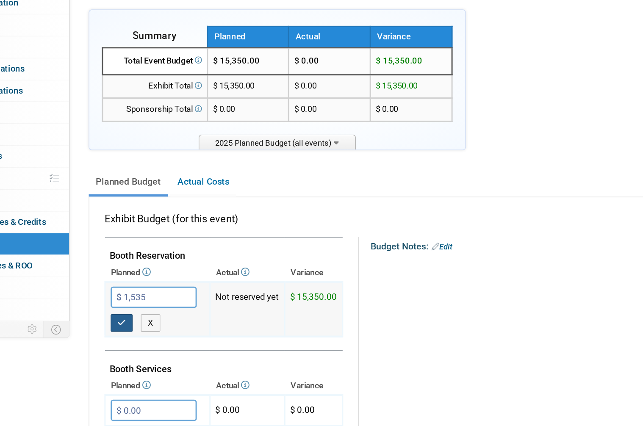
type input "$ 1,535.00"
click at [157, 294] on icon "button" at bounding box center [160, 297] width 6 height 6
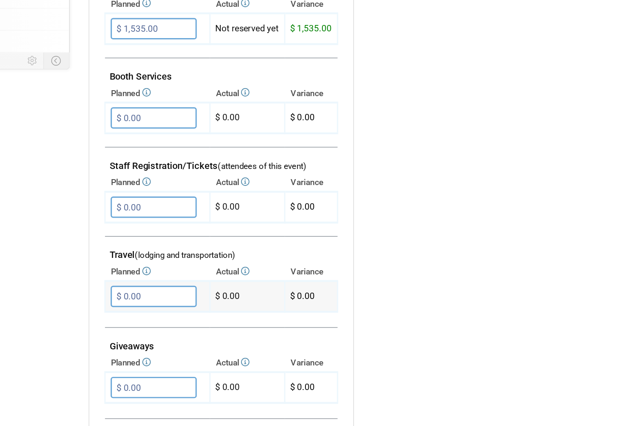
click at [152, 308] on input "$ 0.00" at bounding box center [181, 315] width 58 height 14
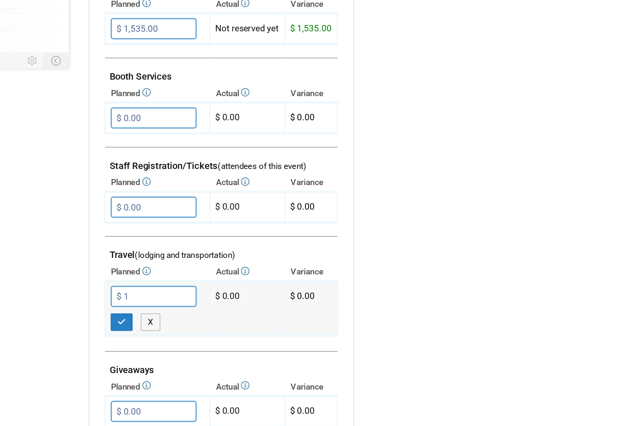
scroll to position [145, 0]
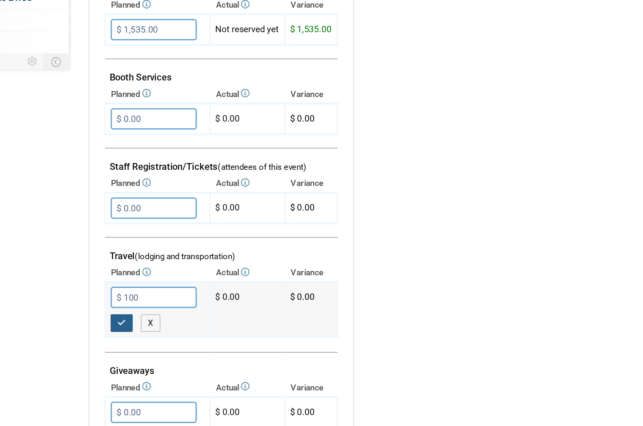
type input "$ 100.00"
click at [152, 327] on button "button" at bounding box center [159, 333] width 15 height 12
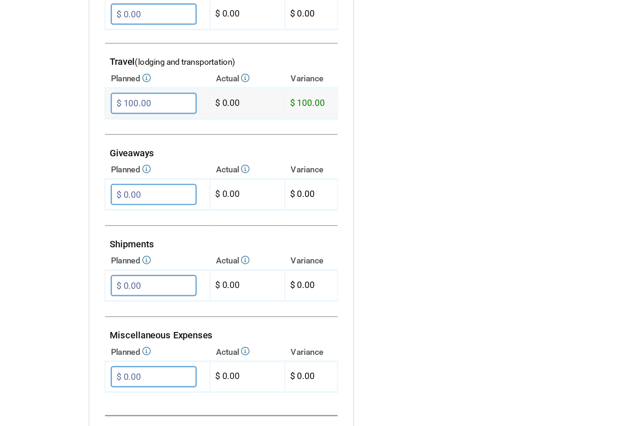
scroll to position [303, 0]
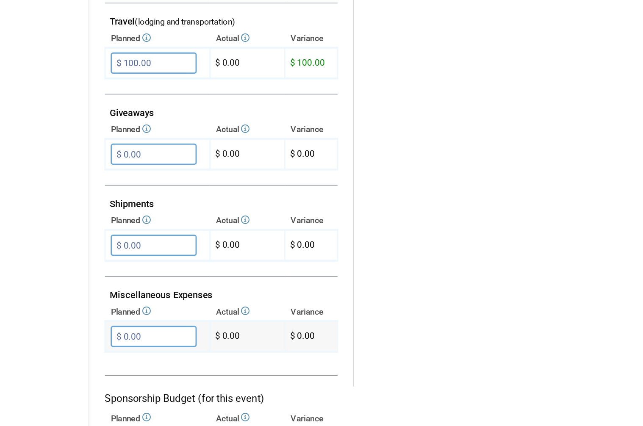
click at [152, 335] on input "$ 0.00" at bounding box center [181, 342] width 58 height 14
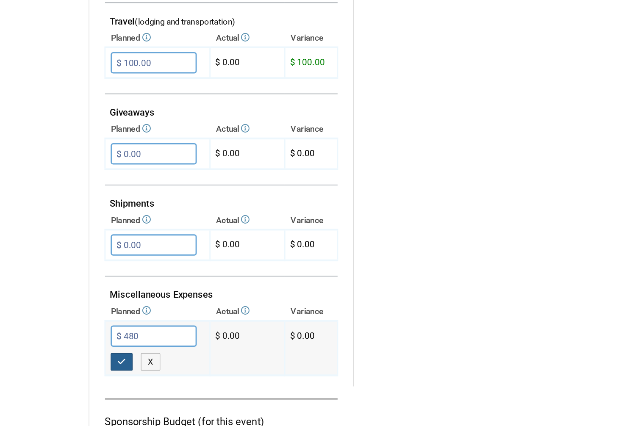
type input "$ 480.00"
click at [157, 356] on icon "button" at bounding box center [160, 359] width 6 height 6
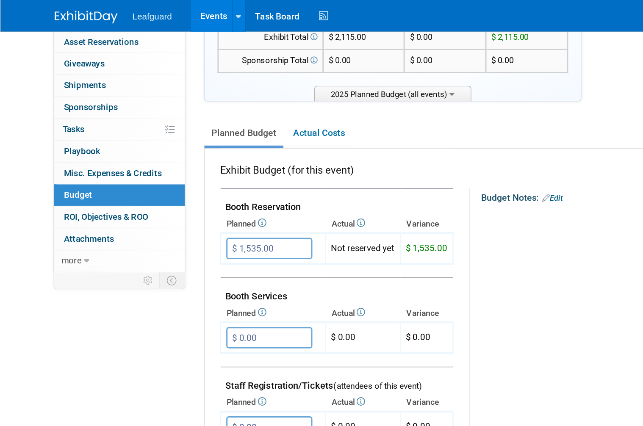
scroll to position [112, 0]
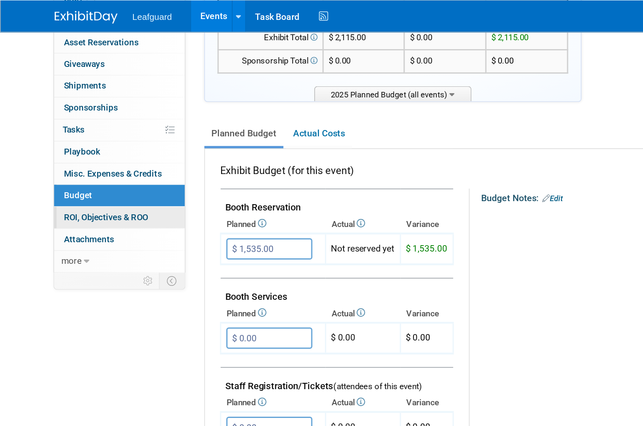
click at [80, 143] on span "ROI, Objectives & ROO 0" at bounding box center [71, 146] width 57 height 7
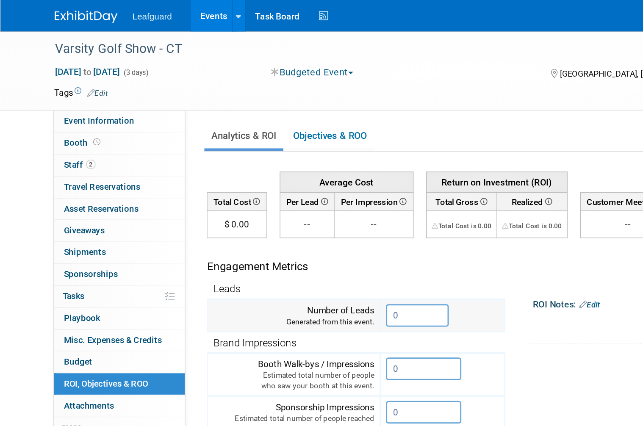
click at [290, 209] on input "0" at bounding box center [281, 212] width 42 height 15
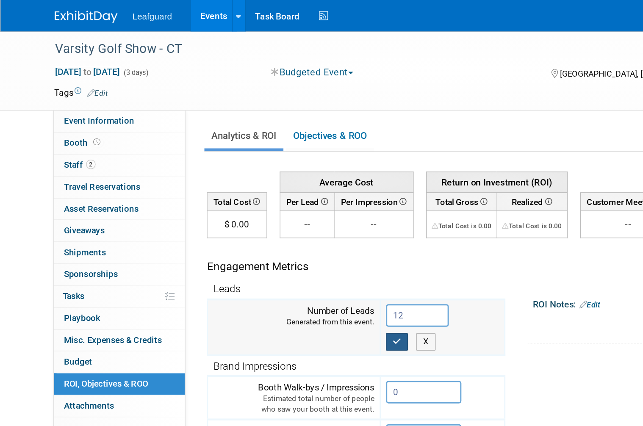
type input "12"
click at [270, 225] on button "button" at bounding box center [267, 230] width 15 height 12
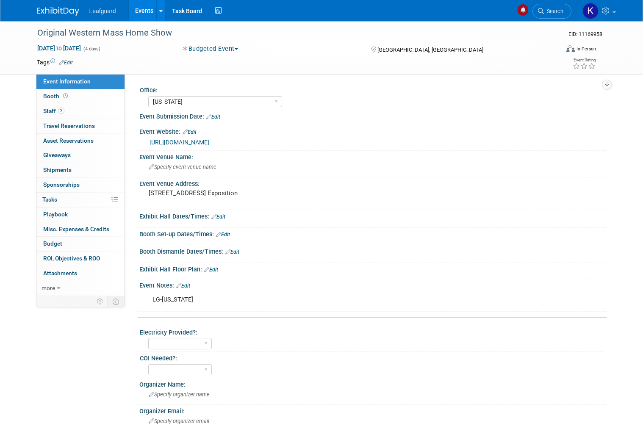
select select "[US_STATE]"
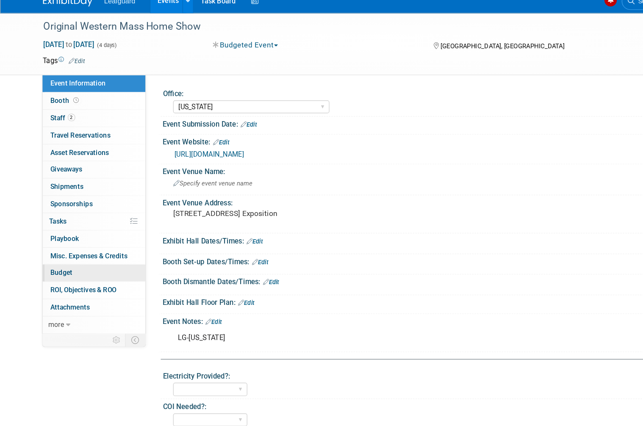
click at [73, 237] on link "Budget" at bounding box center [80, 244] width 88 height 14
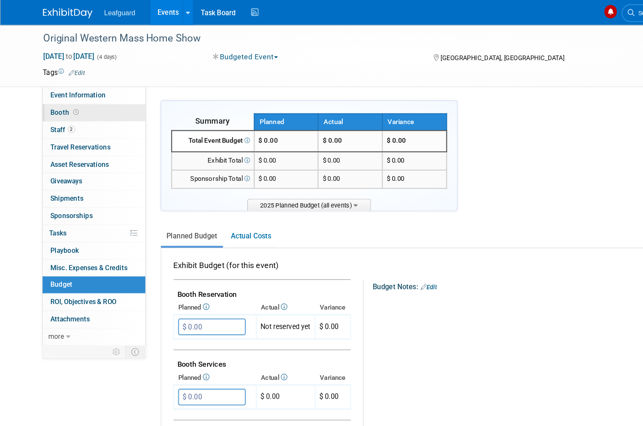
click at [67, 93] on span at bounding box center [65, 96] width 8 height 6
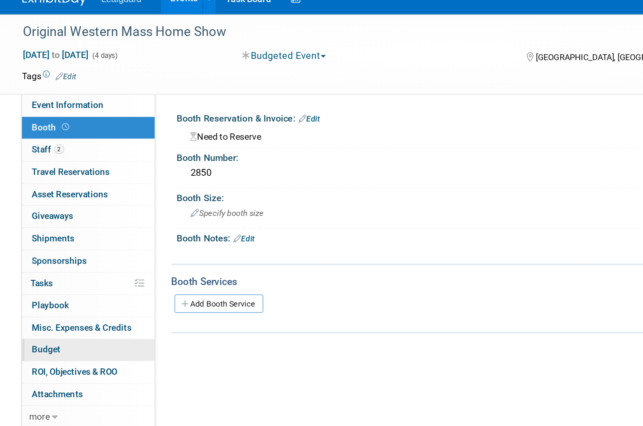
click at [51, 237] on link "Budget" at bounding box center [80, 244] width 88 height 14
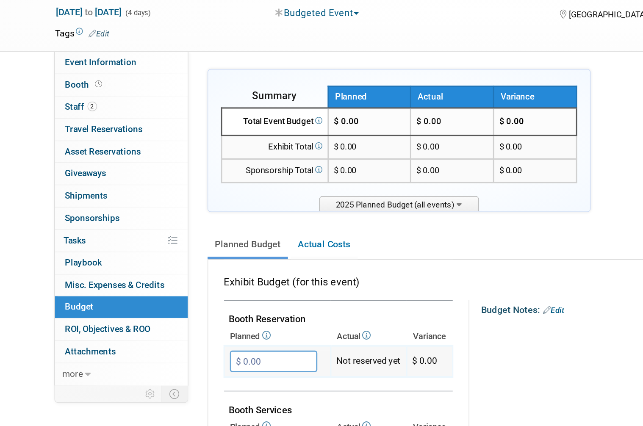
click at [184, 273] on input "$ 0.00" at bounding box center [181, 280] width 58 height 14
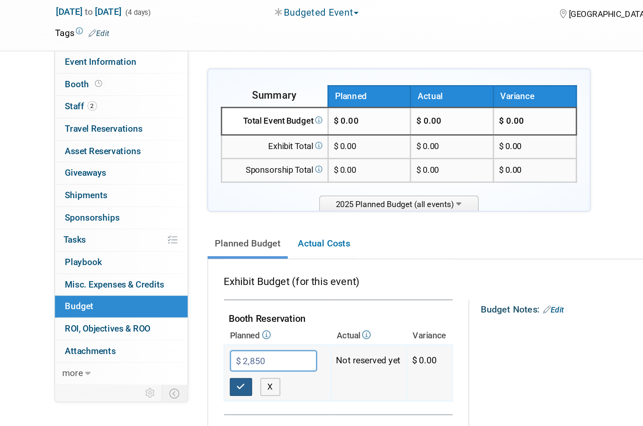
type input "$ 2,850.00"
click at [162, 294] on icon "button" at bounding box center [160, 297] width 6 height 6
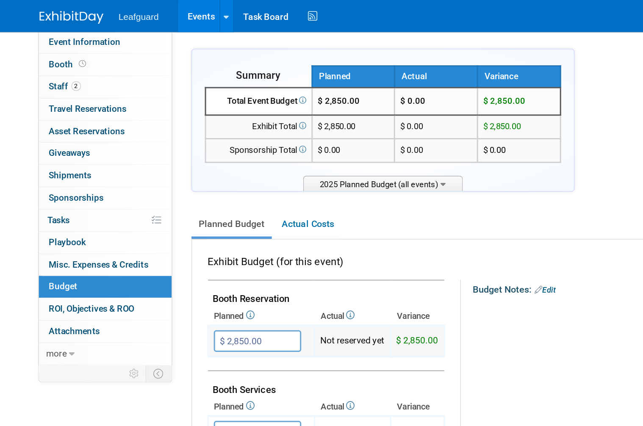
scroll to position [53, 0]
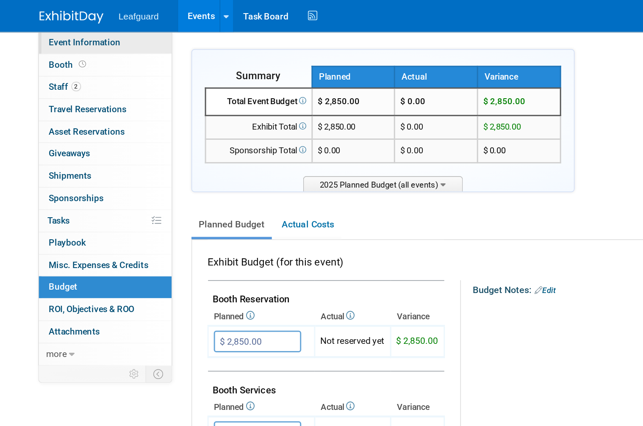
click at [75, 26] on span "Event Information" at bounding box center [66, 28] width 47 height 7
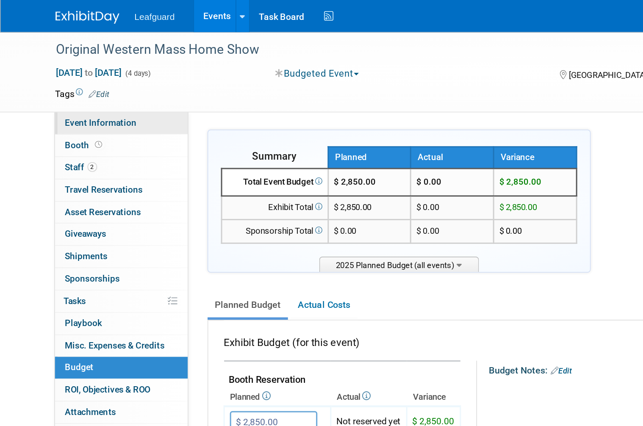
select select "[US_STATE]"
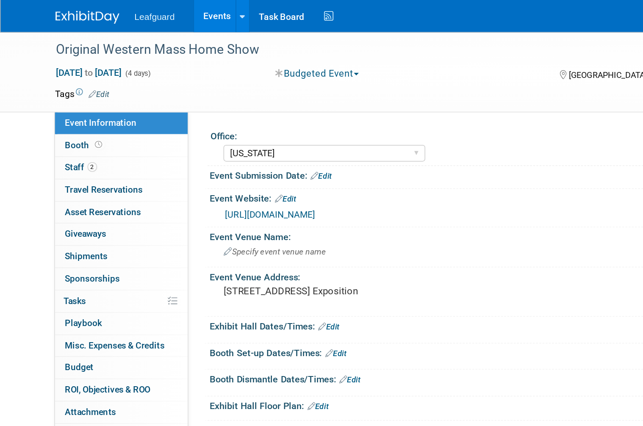
click at [209, 146] on link "[URL][DOMAIN_NAME]" at bounding box center [180, 142] width 60 height 7
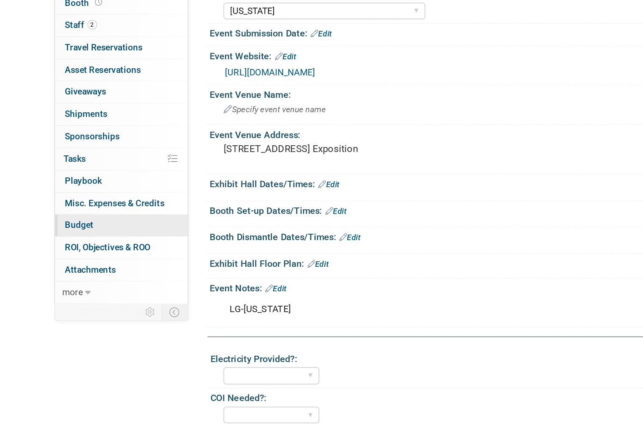
click at [83, 237] on link "Budget" at bounding box center [80, 244] width 88 height 14
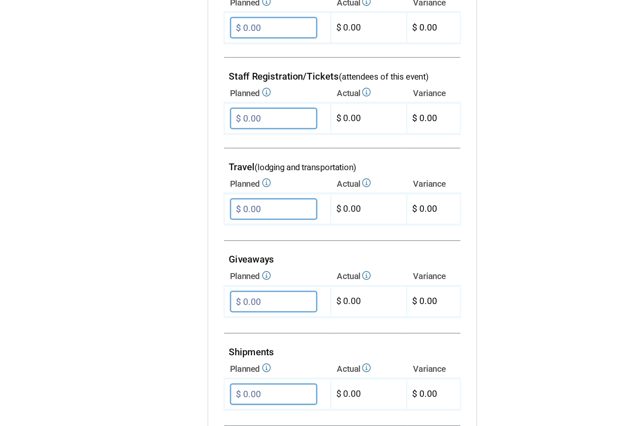
scroll to position [202, 0]
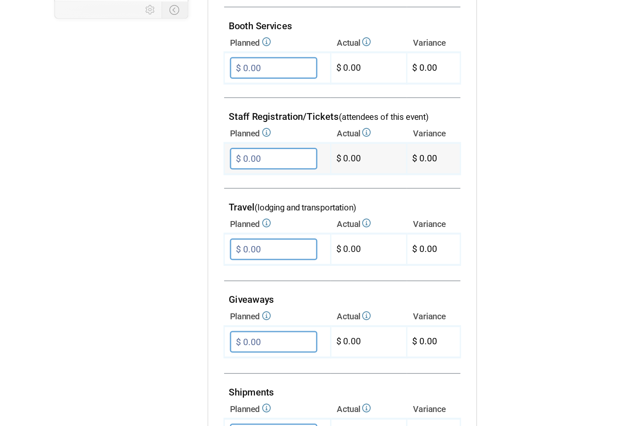
click at [187, 191] on input "$ 0.00" at bounding box center [181, 198] width 58 height 14
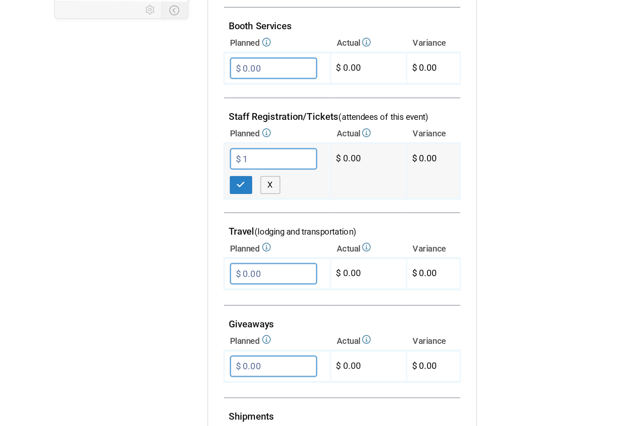
type input "$"
click at [180, 210] on button "X" at bounding box center [179, 216] width 13 height 12
type input "$ 0.00"
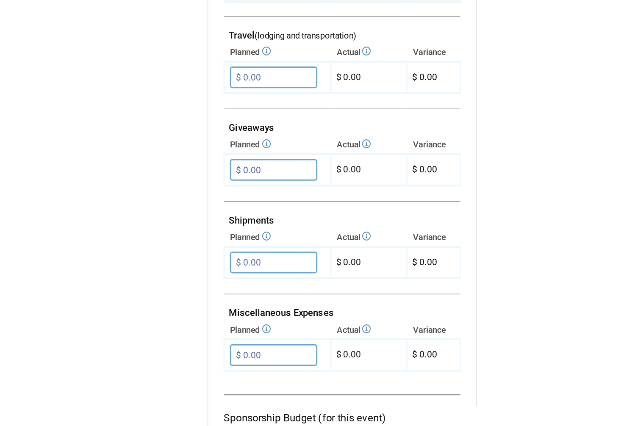
scroll to position [293, 0]
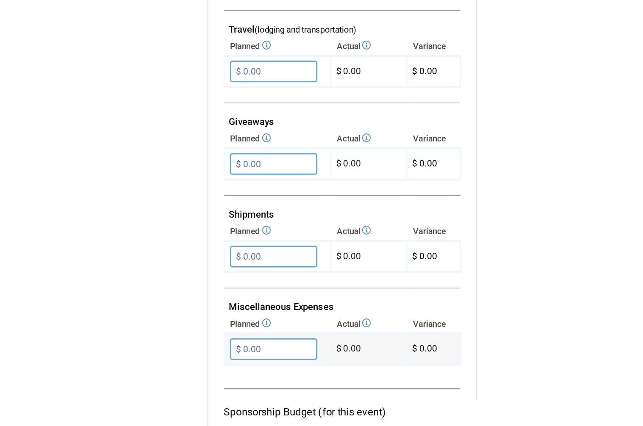
click at [191, 344] on input "$ 0.00" at bounding box center [181, 351] width 58 height 14
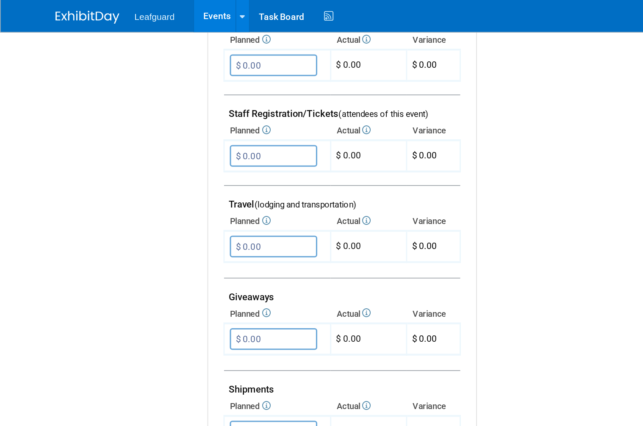
scroll to position [294, 0]
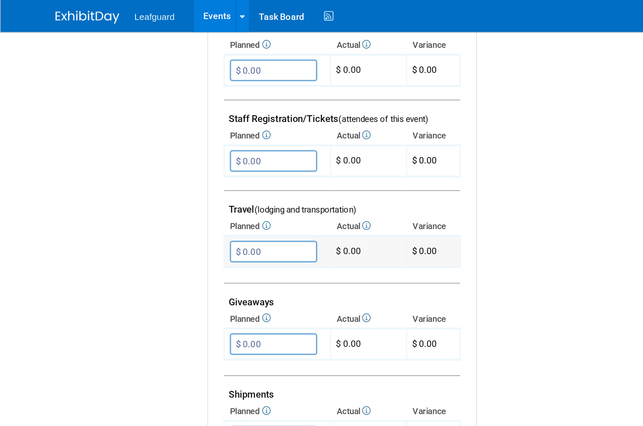
type input "$ 1,980.00"
click at [187, 160] on input "$ 0.00" at bounding box center [181, 167] width 58 height 14
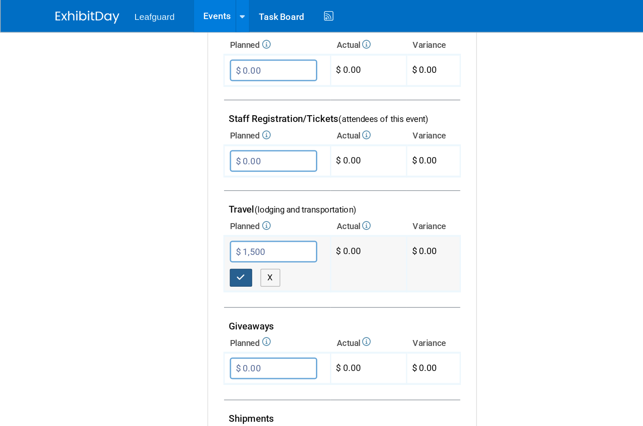
type input "$ 1,500.00"
click at [162, 178] on button "button" at bounding box center [159, 184] width 15 height 12
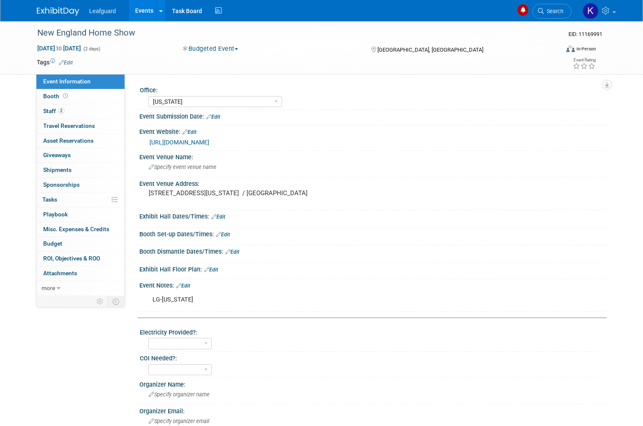
select select "[US_STATE]"
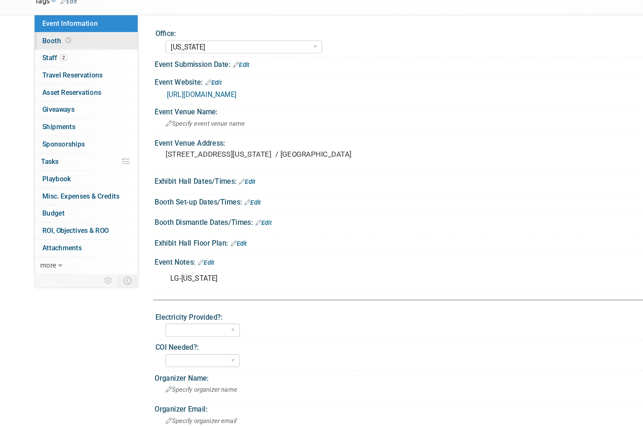
click at [61, 93] on span at bounding box center [65, 96] width 8 height 6
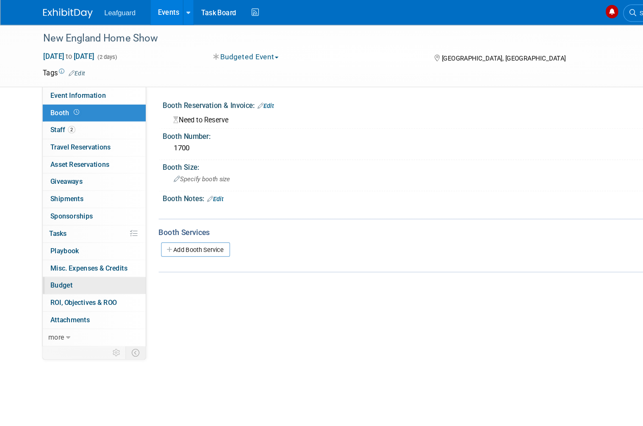
click at [72, 241] on link "Budget" at bounding box center [80, 244] width 88 height 14
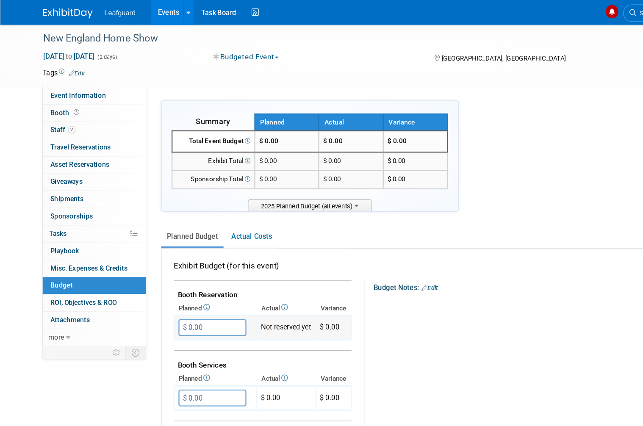
click at [194, 275] on input "$ 0.00" at bounding box center [181, 280] width 58 height 14
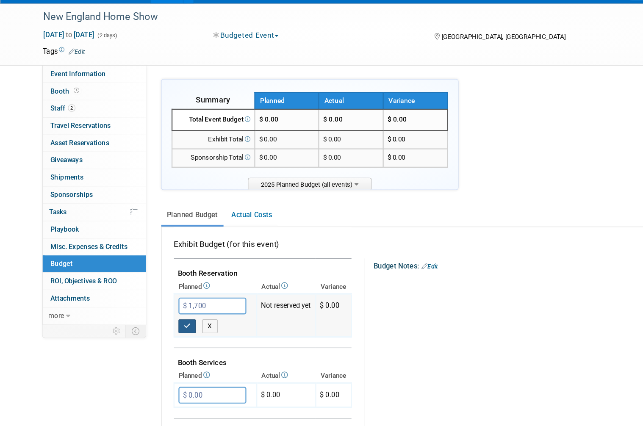
type input "$ 1,700.00"
click at [165, 291] on button "button" at bounding box center [159, 297] width 15 height 12
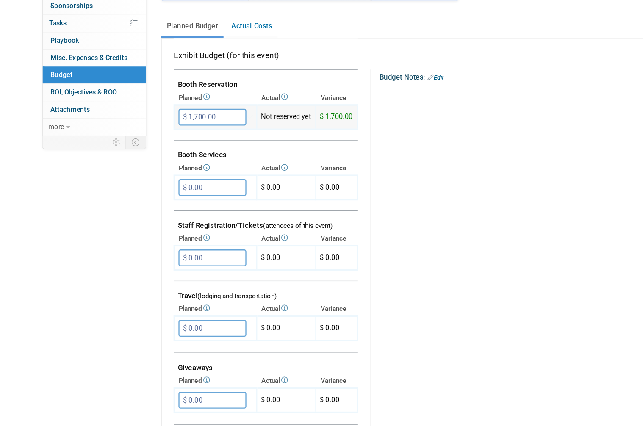
scroll to position [149, 0]
click at [190, 305] on input "$ 0.00" at bounding box center [181, 312] width 58 height 14
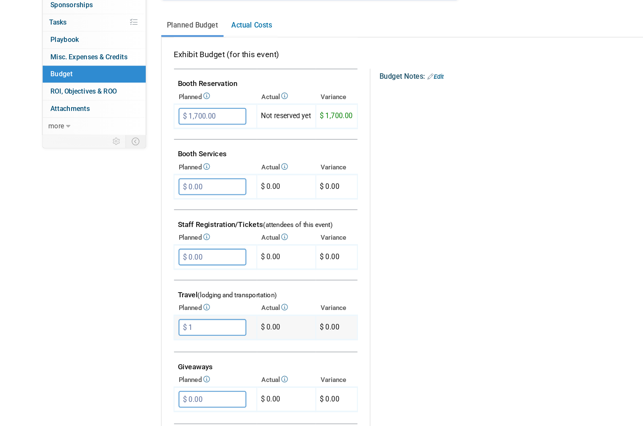
scroll to position [148, 0]
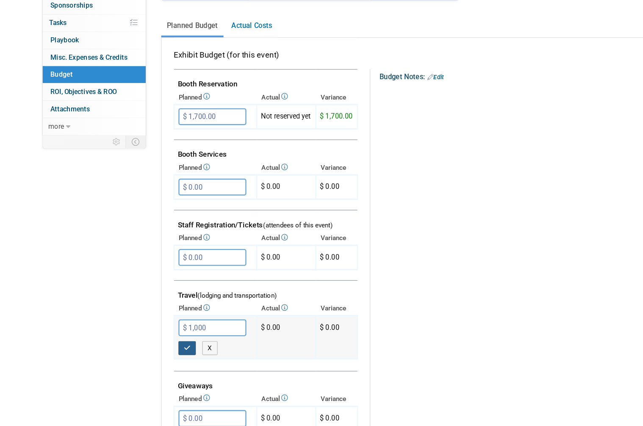
type input "$ 1,000.00"
click at [161, 327] on icon "button" at bounding box center [160, 330] width 6 height 6
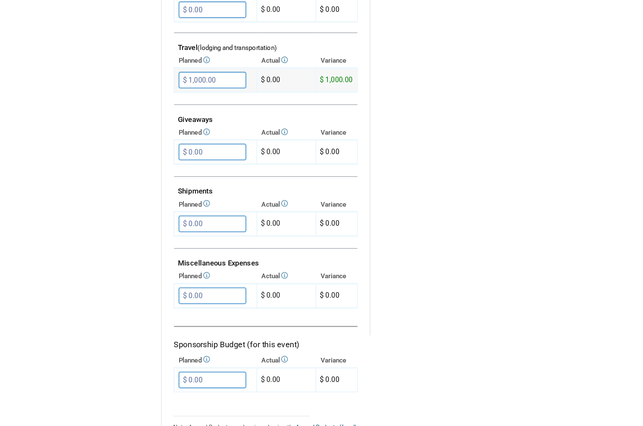
scroll to position [360, 0]
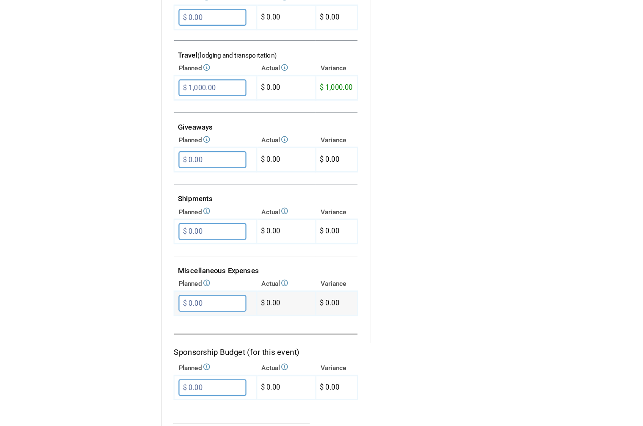
click at [195, 278] on input "$ 0.00" at bounding box center [181, 285] width 58 height 14
click at [95, 338] on div "Event Information Event Info Booth Booth 2 Staff 2 Staff 0 Travel Reservations …" at bounding box center [321, 61] width 582 height 693
click at [185, 278] on input "$ 0.00" at bounding box center [181, 285] width 58 height 14
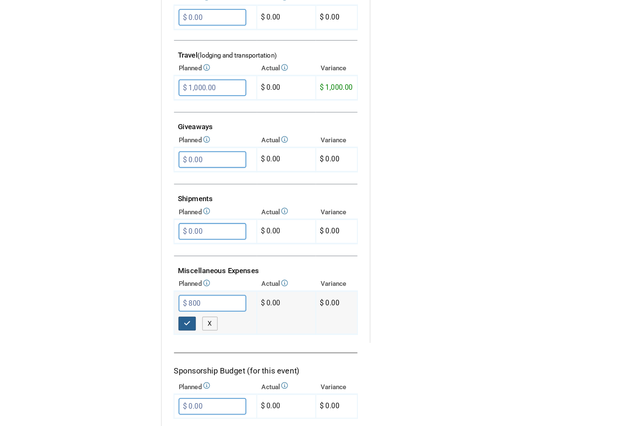
type input "$ 800.00"
click at [166, 296] on button "button" at bounding box center [159, 302] width 15 height 12
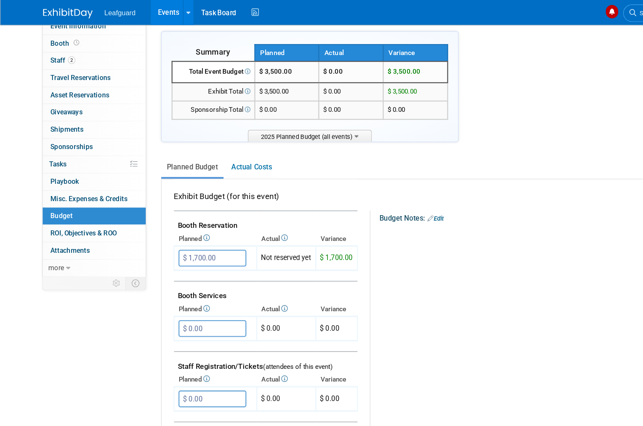
scroll to position [59, 0]
click at [86, 196] on span "ROI, Objectives & ROO 0" at bounding box center [71, 199] width 57 height 7
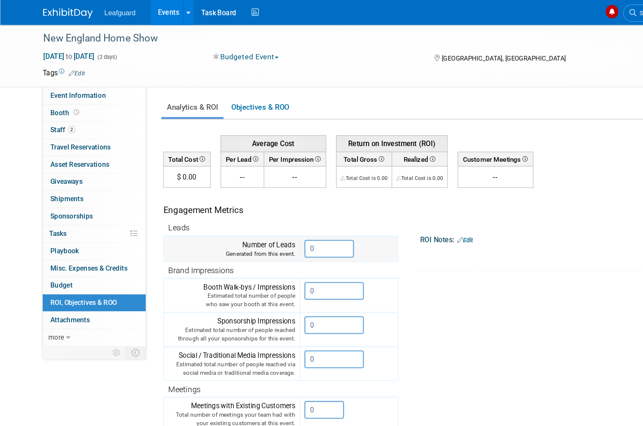
click at [283, 216] on input "0" at bounding box center [281, 212] width 42 height 15
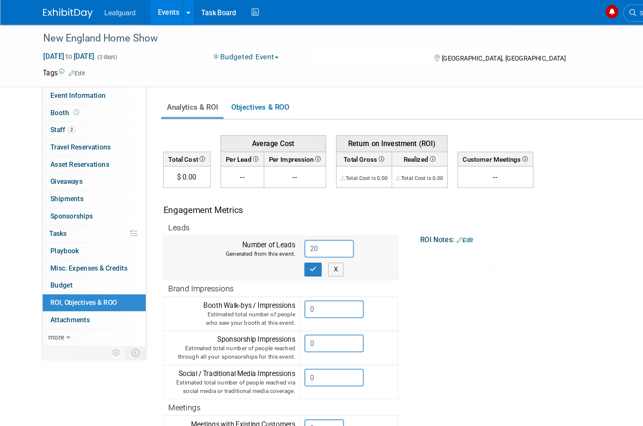
type input "20"
click at [267, 227] on icon "button" at bounding box center [268, 230] width 6 height 6
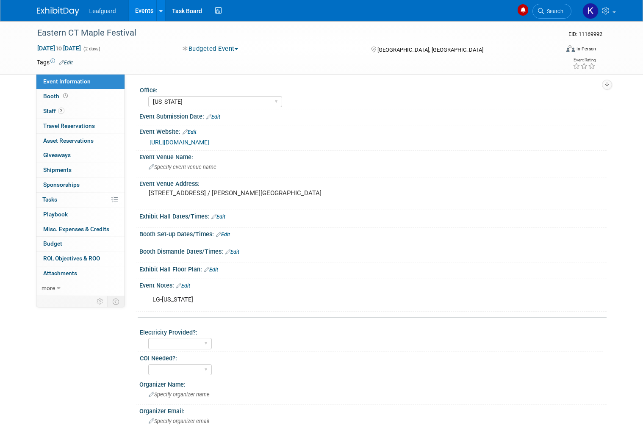
select select "[US_STATE]"
click at [209, 143] on link "https://englert2-my.sharepoint.com/personal/cstackpole_leafguard_com/Documents/…" at bounding box center [180, 142] width 60 height 7
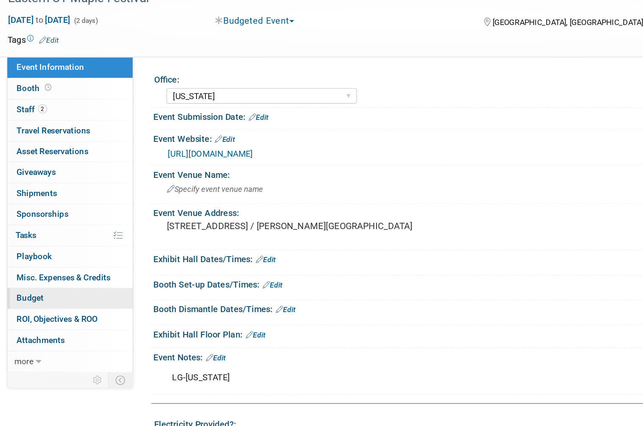
click at [39, 237] on link "Budget" at bounding box center [80, 244] width 88 height 14
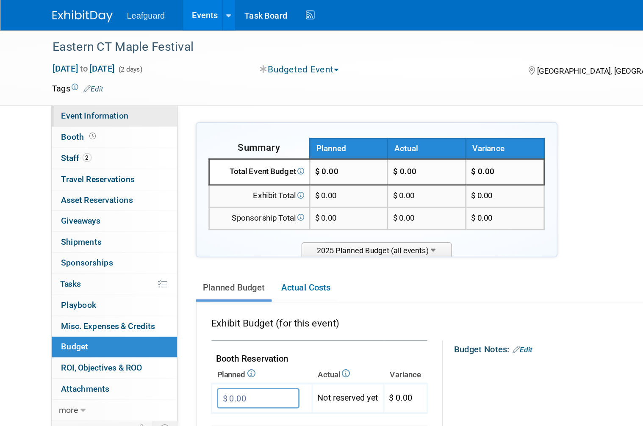
click at [77, 83] on span "Event Information" at bounding box center [66, 81] width 47 height 7
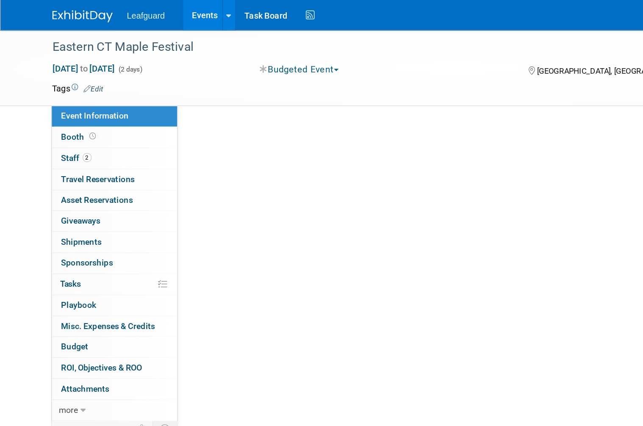
select select "[US_STATE]"
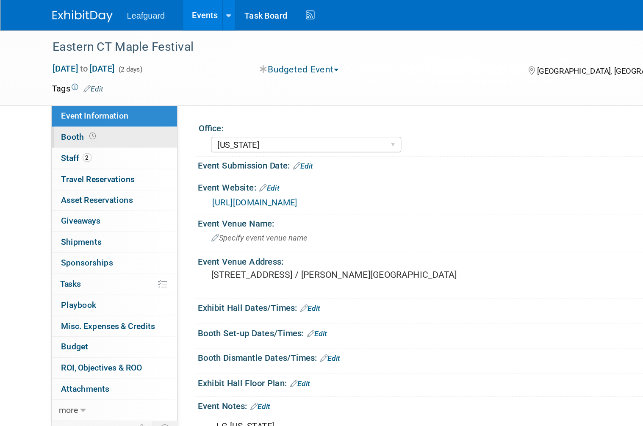
click at [71, 90] on link "Booth" at bounding box center [80, 96] width 88 height 14
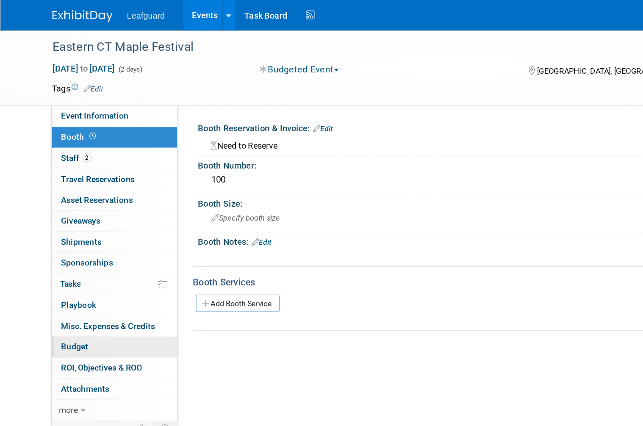
click at [68, 241] on link "Budget" at bounding box center [80, 244] width 88 height 14
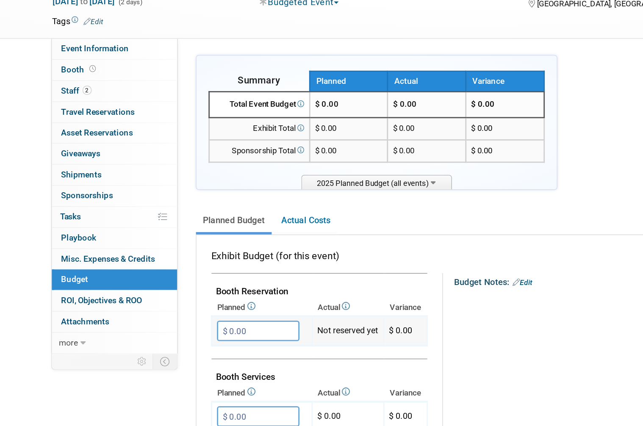
click at [182, 273] on input "$ 0.00" at bounding box center [181, 280] width 58 height 14
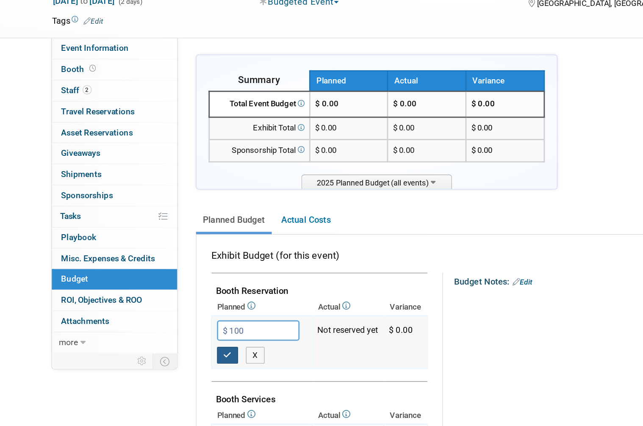
type input "$ 100.00"
click at [160, 294] on icon "button" at bounding box center [160, 297] width 6 height 6
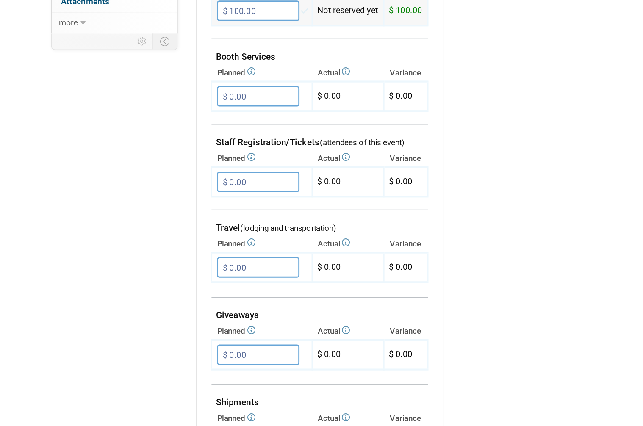
scroll to position [171, 0]
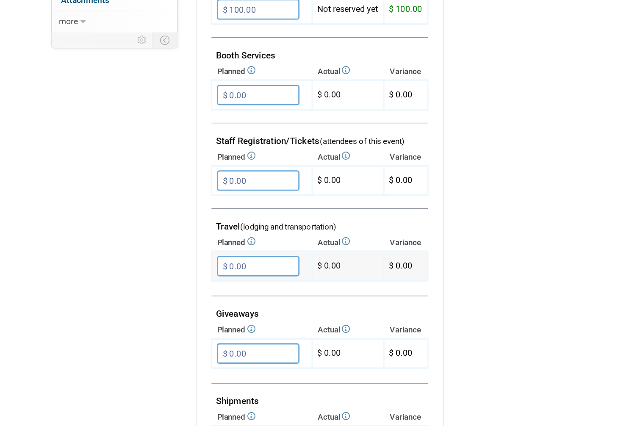
click at [193, 282] on input "$ 0.00" at bounding box center [181, 289] width 58 height 14
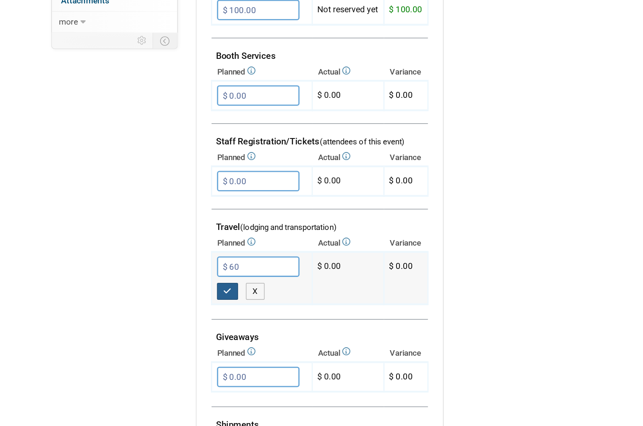
type input "$ 60.00"
click at [166, 301] on button "button" at bounding box center [159, 307] width 15 height 12
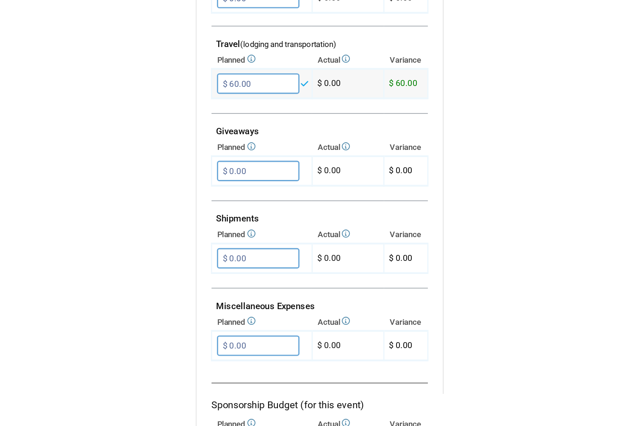
scroll to position [300, 0]
click at [193, 338] on input "$ 0.00" at bounding box center [181, 345] width 58 height 14
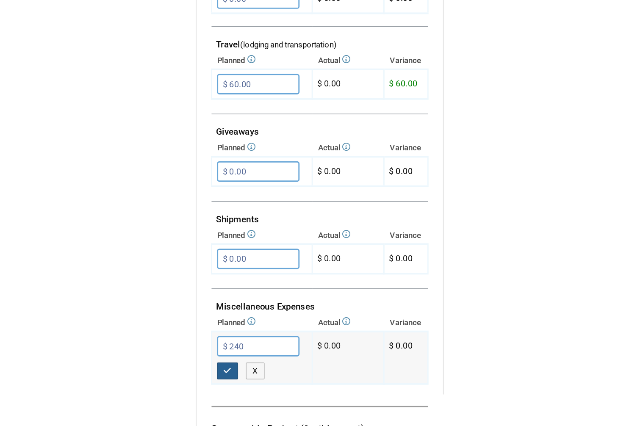
type input "$ 240.00"
click at [161, 360] on icon "button" at bounding box center [160, 363] width 6 height 6
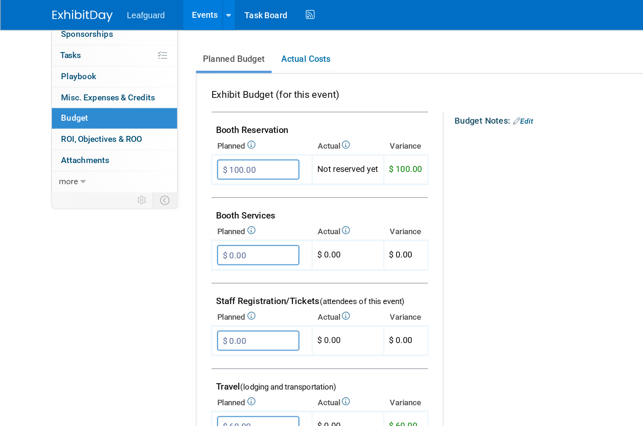
scroll to position [58, 0]
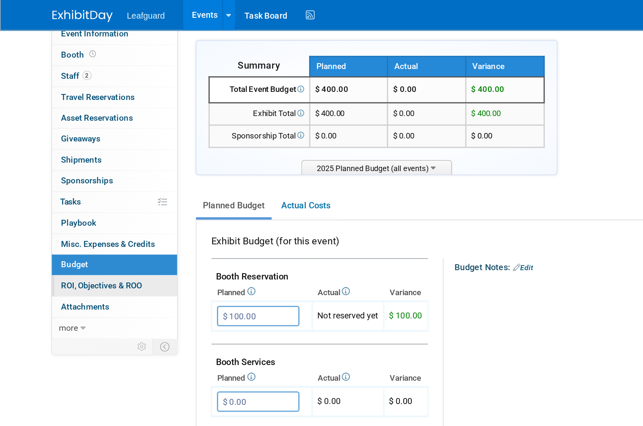
click at [78, 197] on span "ROI, Objectives & ROO 0" at bounding box center [71, 200] width 57 height 7
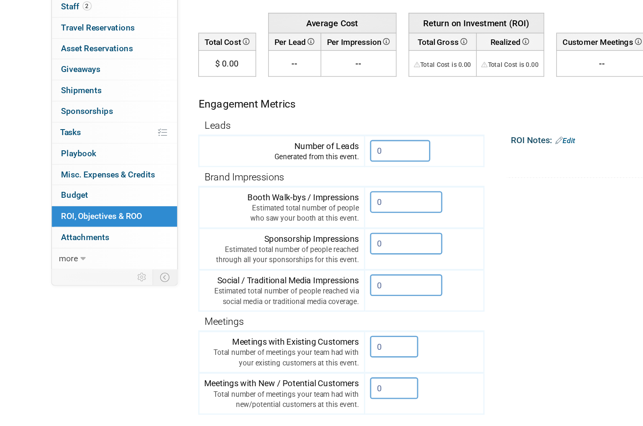
scroll to position [6, 0]
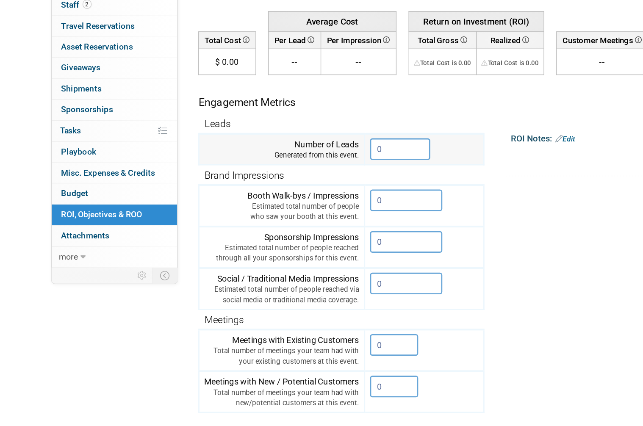
click at [283, 199] on input "0" at bounding box center [281, 206] width 42 height 15
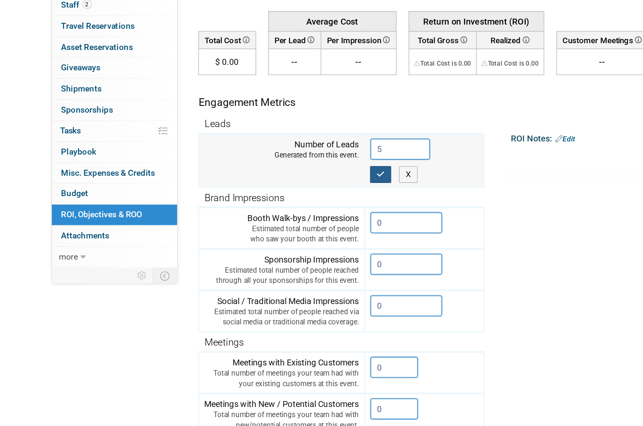
type input "5"
click at [264, 219] on button "button" at bounding box center [267, 225] width 15 height 12
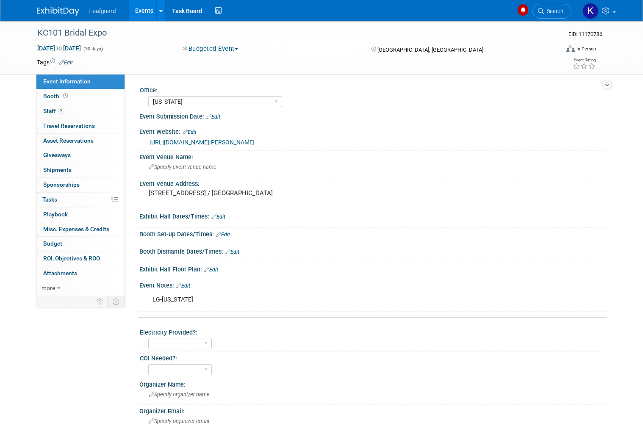
select select "[US_STATE]"
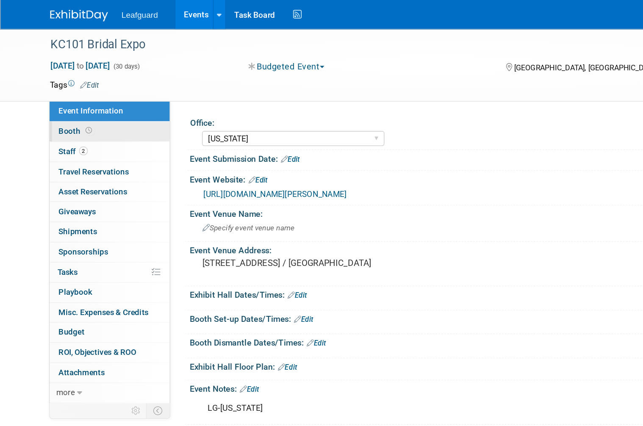
click at [65, 100] on link "Booth" at bounding box center [80, 96] width 88 height 14
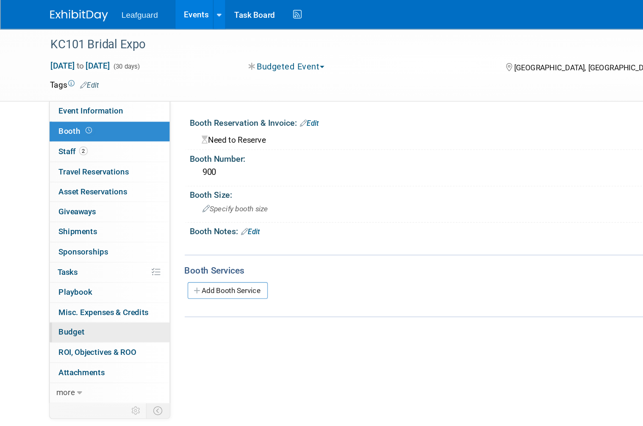
click at [75, 245] on link "Budget" at bounding box center [80, 244] width 88 height 14
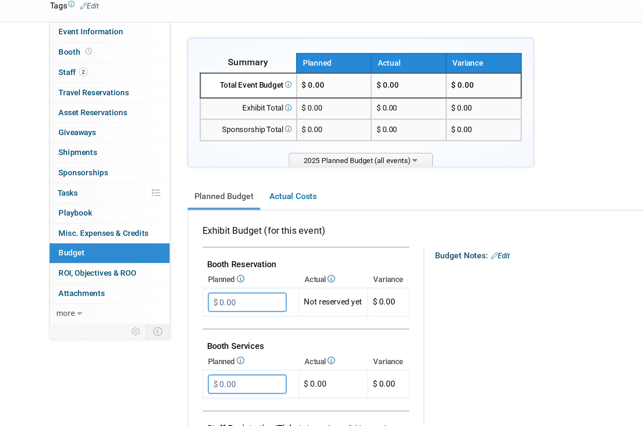
scroll to position [7, 0]
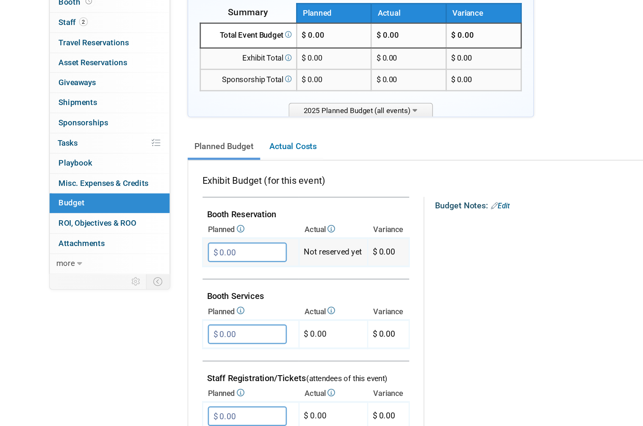
click at [180, 266] on input "$ 0.00" at bounding box center [181, 273] width 58 height 14
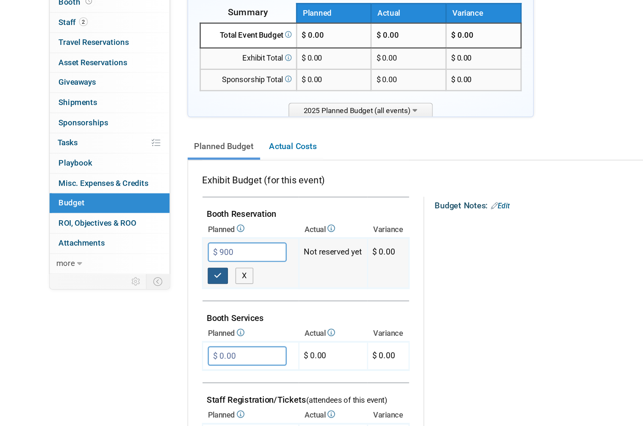
type input "$ 900.00"
click at [163, 284] on button "button" at bounding box center [159, 290] width 15 height 12
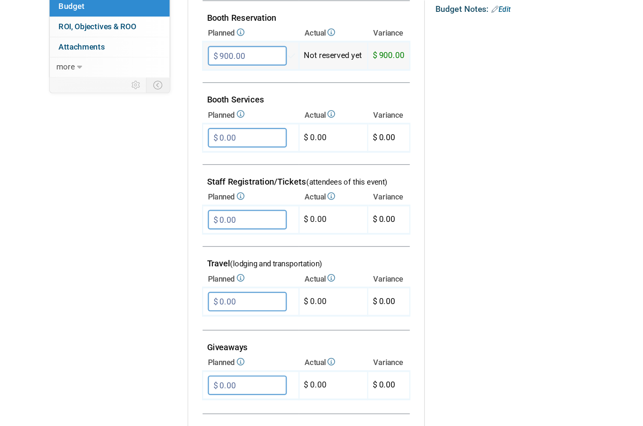
scroll to position [152, 0]
click at [197, 302] on input "$ 0.00" at bounding box center [181, 309] width 58 height 14
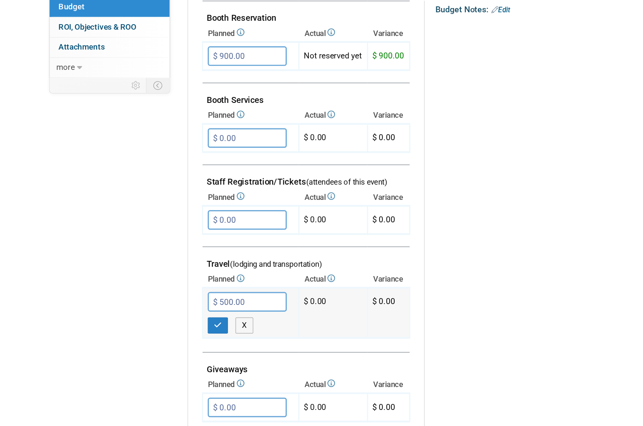
type input "$ 50.00"
click at [162, 324] on icon "button" at bounding box center [160, 327] width 6 height 6
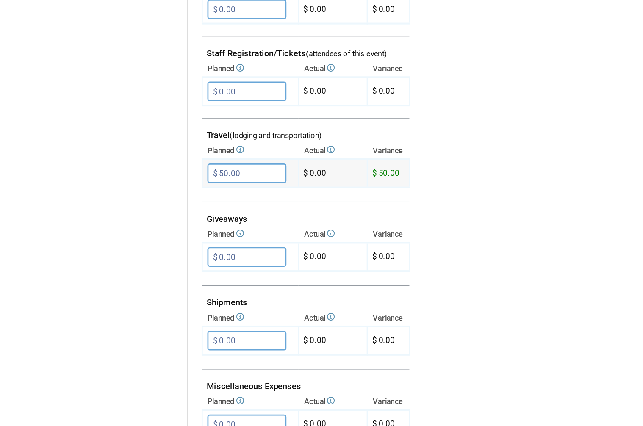
scroll to position [321, 0]
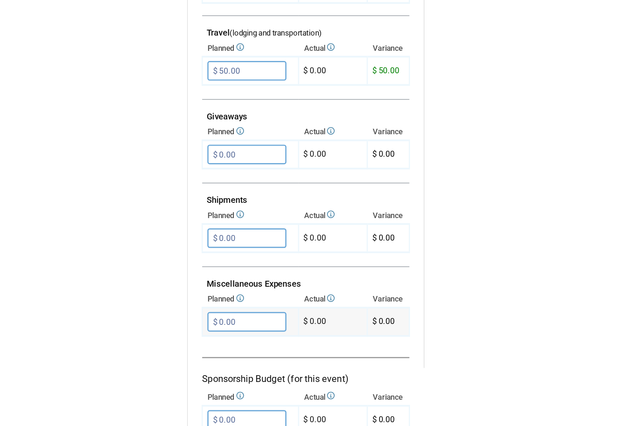
click at [191, 316] on input "$ 0.00" at bounding box center [181, 323] width 58 height 14
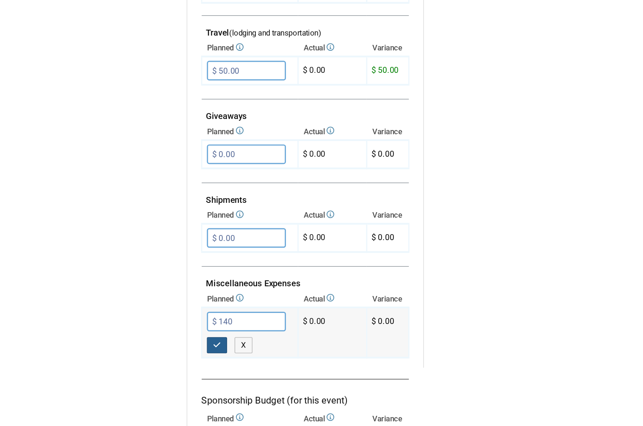
type input "$ 140.00"
click at [161, 338] on icon "button" at bounding box center [160, 341] width 6 height 6
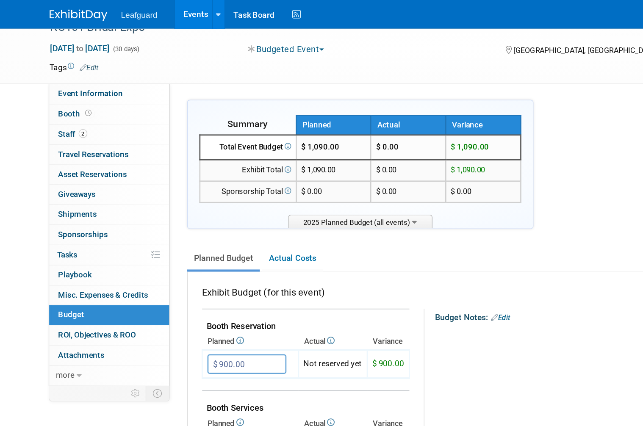
scroll to position [11, 0]
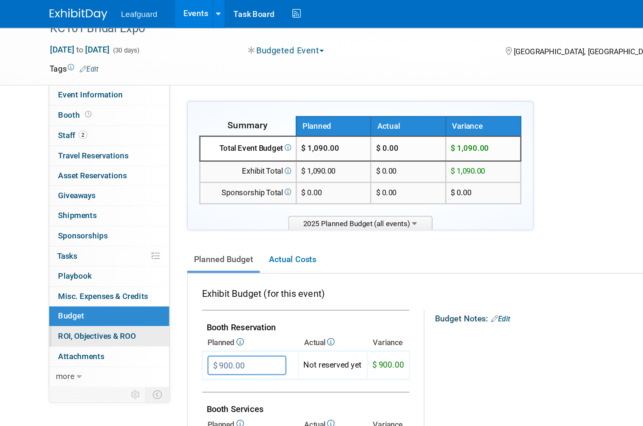
click at [77, 241] on link "0 ROI, Objectives & ROO 0" at bounding box center [80, 248] width 88 height 14
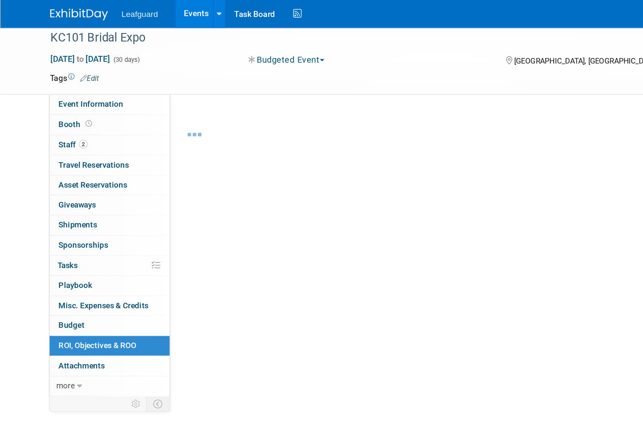
scroll to position [4, 0]
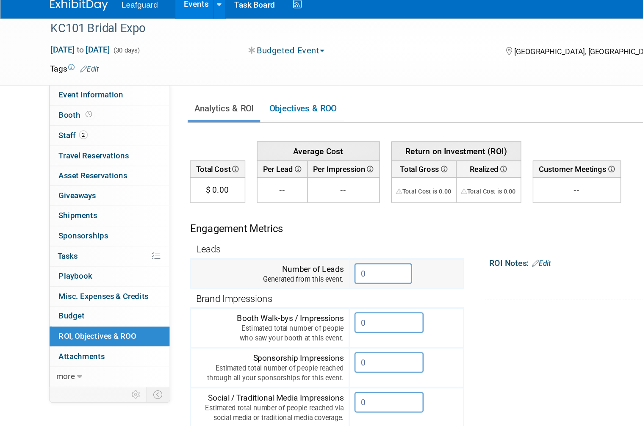
click at [283, 204] on input "0" at bounding box center [281, 208] width 42 height 15
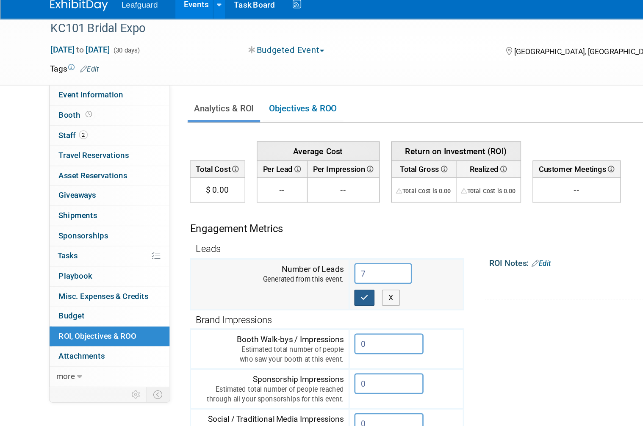
type input "7"
click at [271, 220] on button "button" at bounding box center [267, 226] width 15 height 12
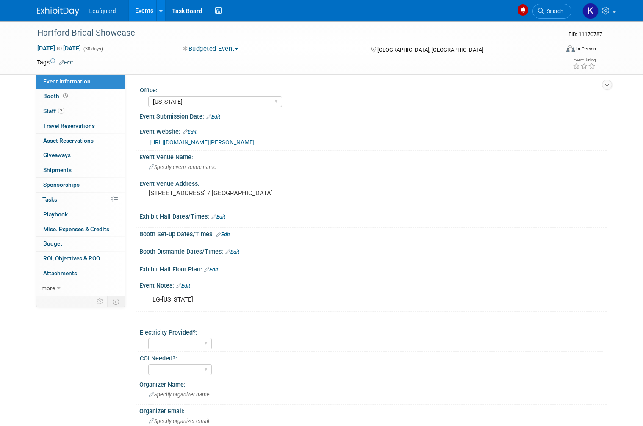
select select "[US_STATE]"
click at [255, 146] on link "[URL][DOMAIN_NAME][PERSON_NAME]" at bounding box center [202, 142] width 105 height 7
click at [240, 144] on link "[URL][DOMAIN_NAME][PERSON_NAME]" at bounding box center [202, 142] width 105 height 7
select select "[US_STATE]"
click at [255, 146] on link "[URL][DOMAIN_NAME][PERSON_NAME]" at bounding box center [202, 142] width 105 height 7
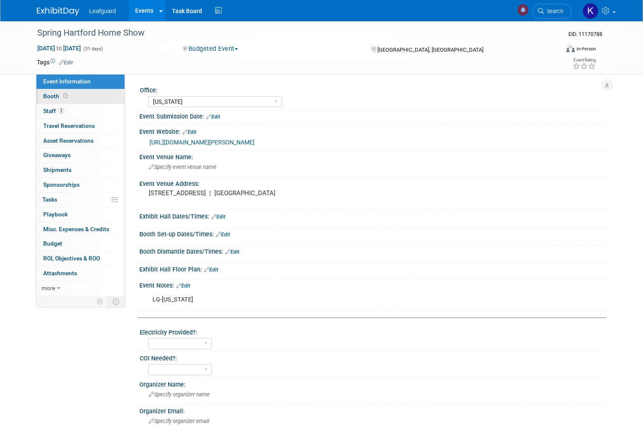
click at [69, 97] on link "Booth" at bounding box center [80, 96] width 88 height 14
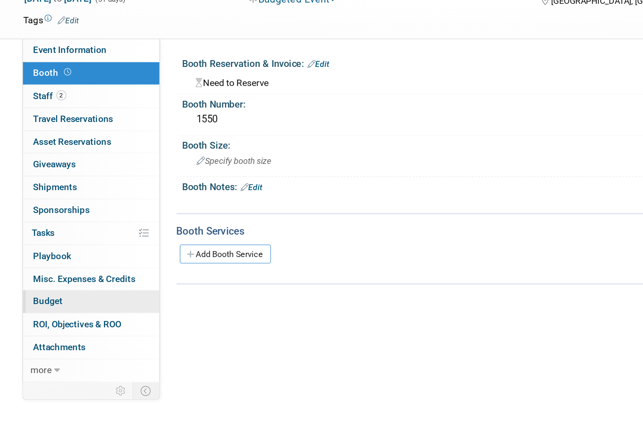
click at [50, 237] on link "Budget" at bounding box center [80, 244] width 88 height 14
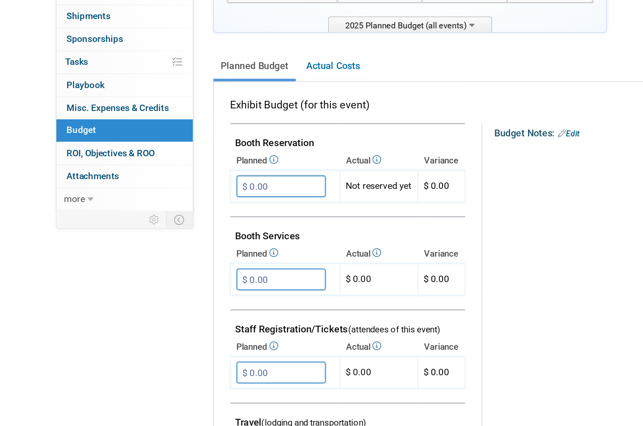
scroll to position [31, 0]
click at [189, 241] on input "$ 0.00" at bounding box center [181, 248] width 58 height 14
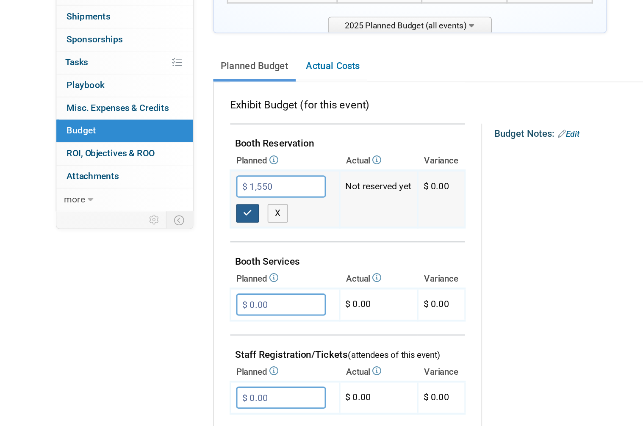
type input "$ 1,550.00"
click at [164, 260] on button "button" at bounding box center [159, 266] width 15 height 12
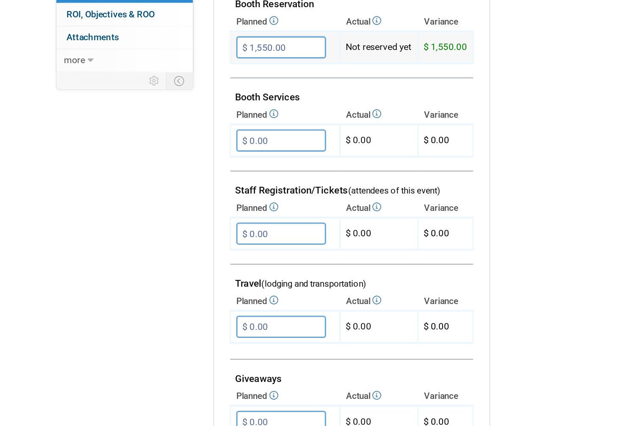
scroll to position [121, 0]
click at [187, 332] on input "$ 0.00" at bounding box center [181, 339] width 58 height 14
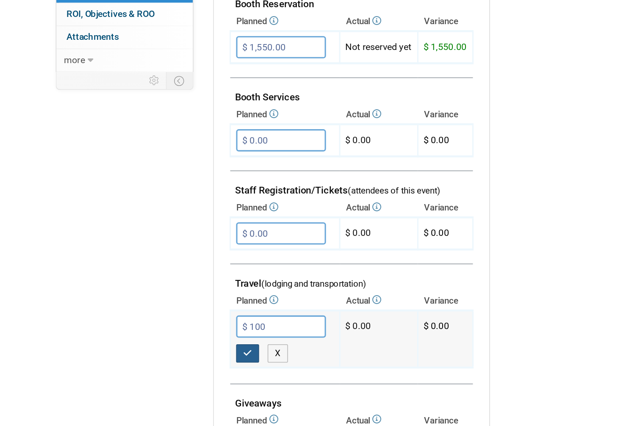
type input "$ 100.00"
click at [163, 351] on button "button" at bounding box center [159, 357] width 15 height 12
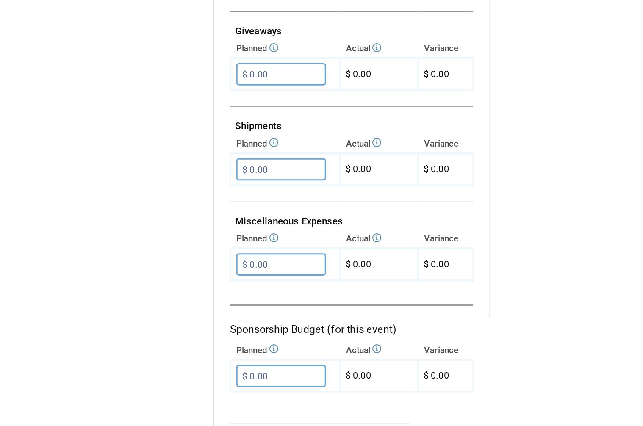
scroll to position [361, 0]
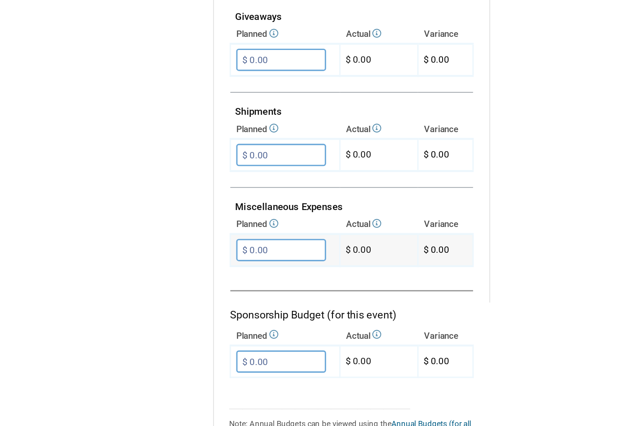
click at [186, 277] on input "$ 0.00" at bounding box center [181, 284] width 58 height 14
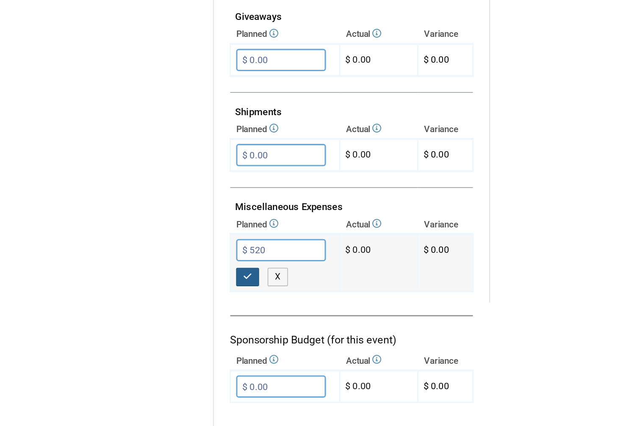
type input "$ 520.00"
click at [159, 298] on icon "button" at bounding box center [160, 301] width 6 height 6
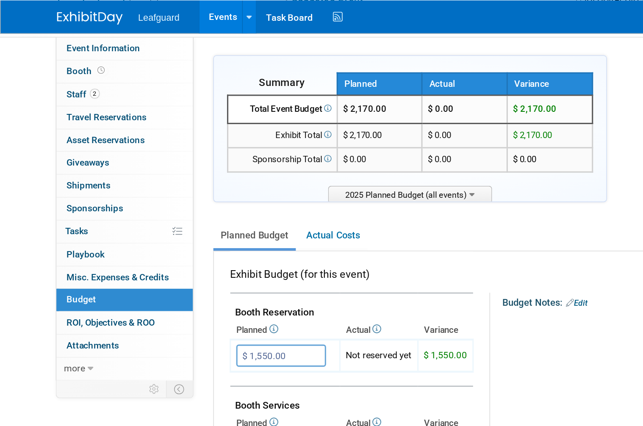
scroll to position [49, 0]
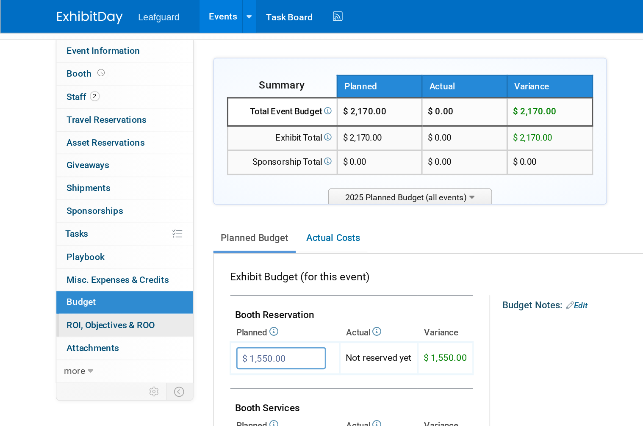
click at [75, 206] on span "ROI, Objectives & ROO 0" at bounding box center [71, 209] width 57 height 7
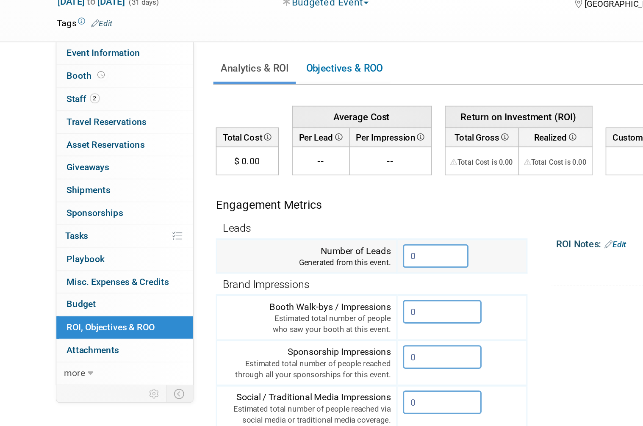
click at [279, 205] on input "0" at bounding box center [281, 212] width 42 height 15
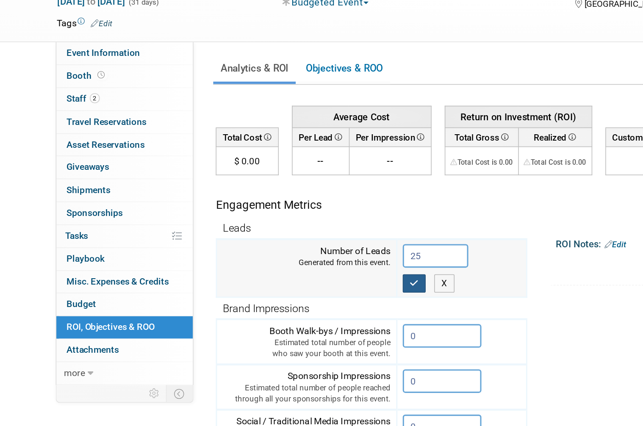
type input "25"
click at [264, 224] on button "button" at bounding box center [267, 230] width 15 height 12
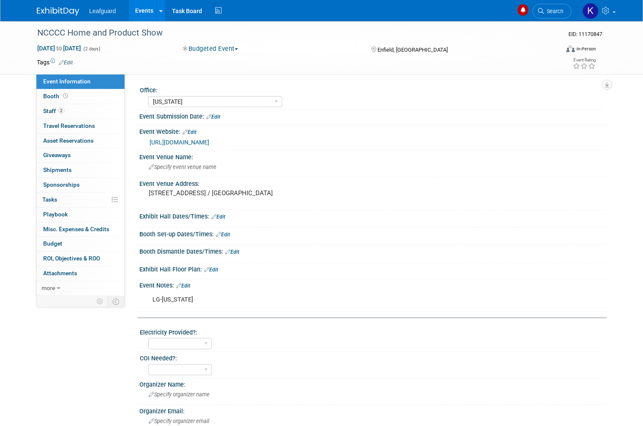
select select "[US_STATE]"
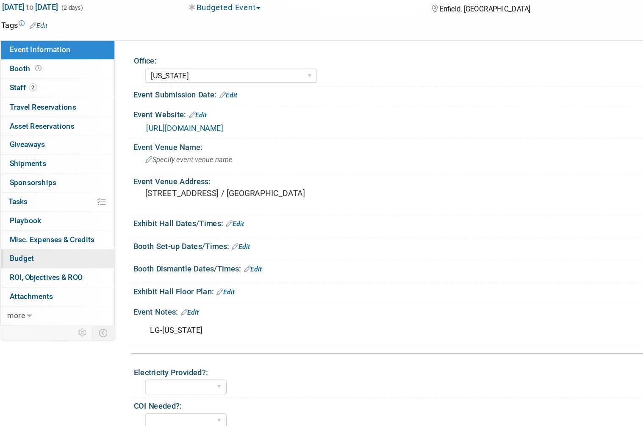
click at [43, 237] on link "Budget" at bounding box center [80, 244] width 88 height 14
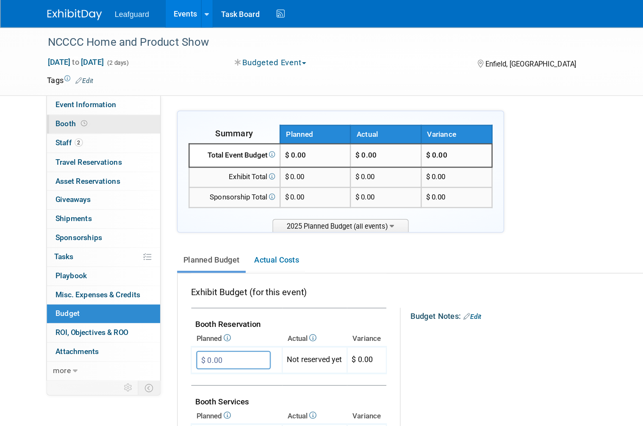
click at [69, 96] on link "Booth" at bounding box center [80, 96] width 88 height 14
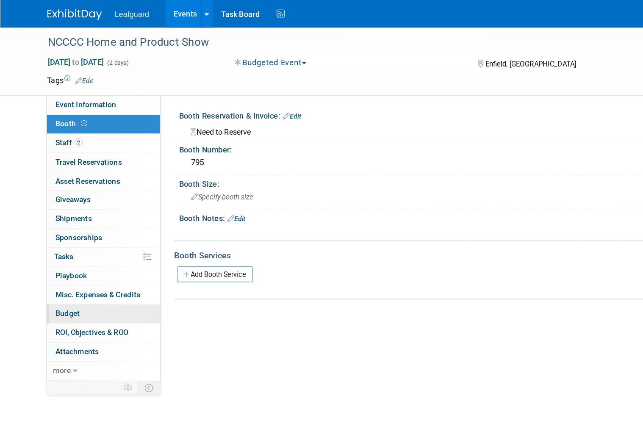
click at [72, 241] on link "Budget" at bounding box center [80, 244] width 88 height 14
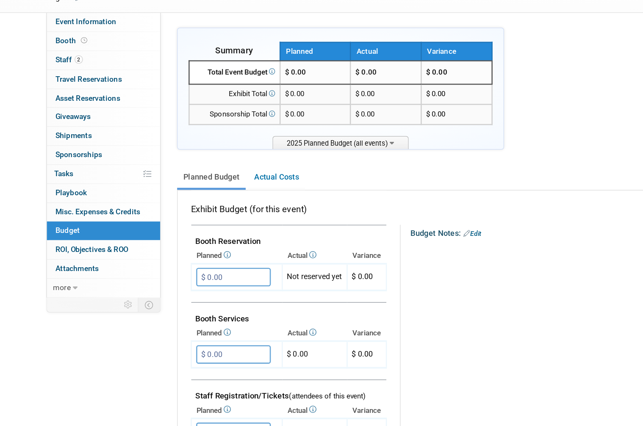
scroll to position [14, 0]
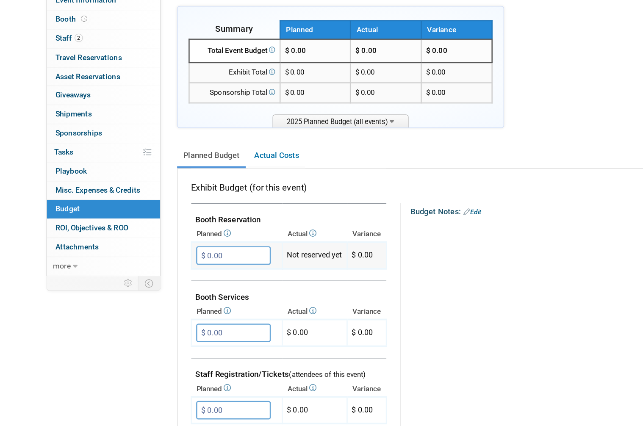
click at [190, 259] on input "$ 0.00" at bounding box center [181, 266] width 58 height 14
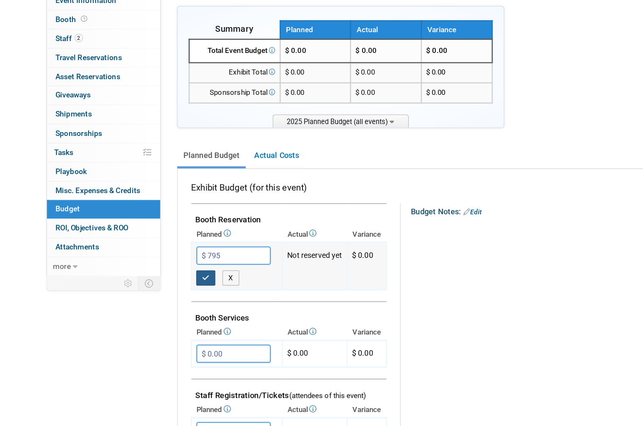
type input "$ 795.00"
click at [161, 281] on icon "button" at bounding box center [160, 284] width 6 height 6
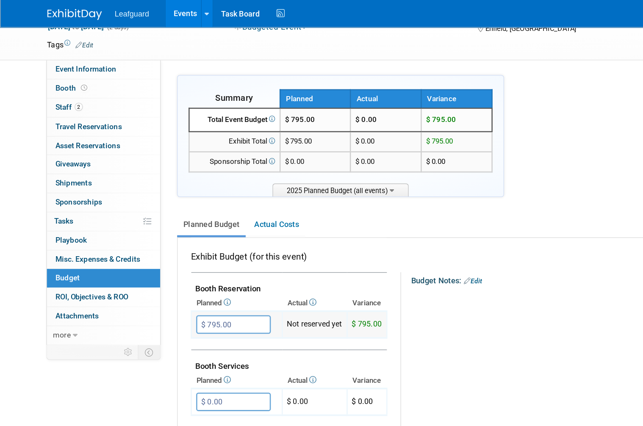
scroll to position [17, 0]
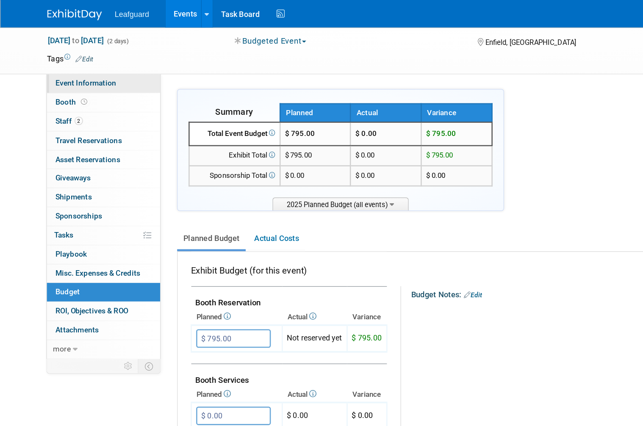
click at [87, 64] on span "Event Information" at bounding box center [66, 64] width 47 height 7
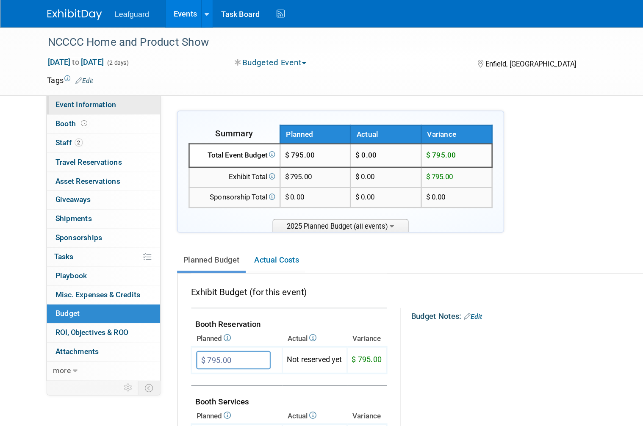
select select "[US_STATE]"
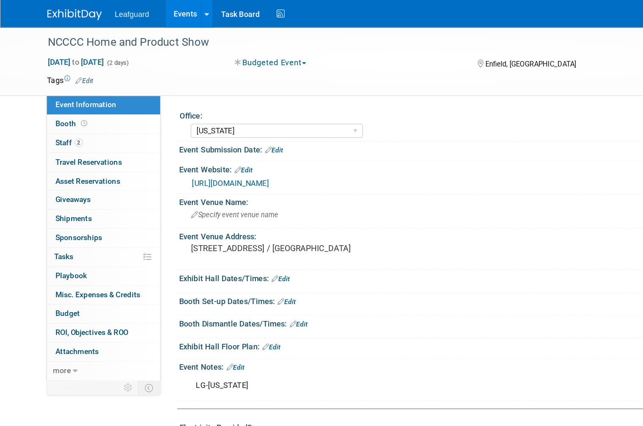
click at [209, 144] on link "https://englert2-my.sharepoint.com/personal/cstackpole_leafguard_com/Documents/…" at bounding box center [180, 142] width 60 height 7
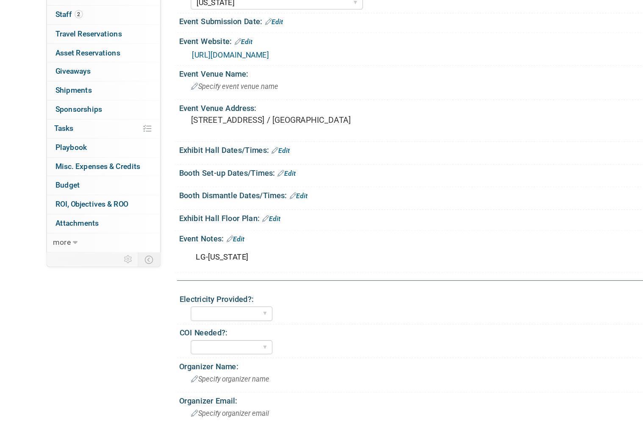
scroll to position [25, 0]
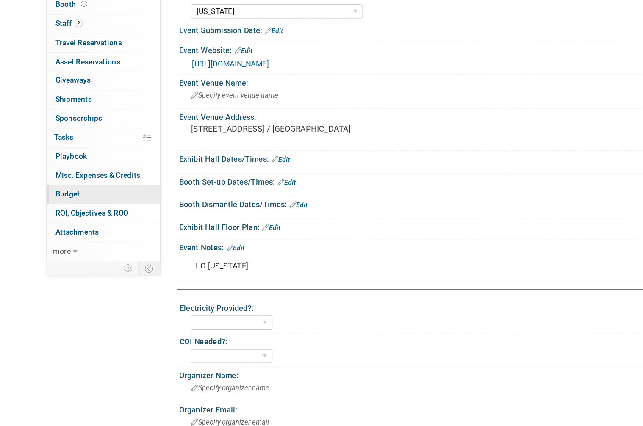
click at [70, 211] on link "Budget" at bounding box center [80, 218] width 88 height 14
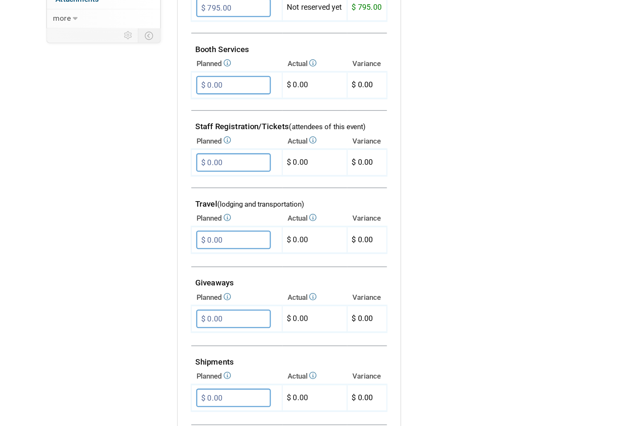
scroll to position [207, 0]
click at [192, 247] on input "$ 0.00" at bounding box center [181, 254] width 58 height 14
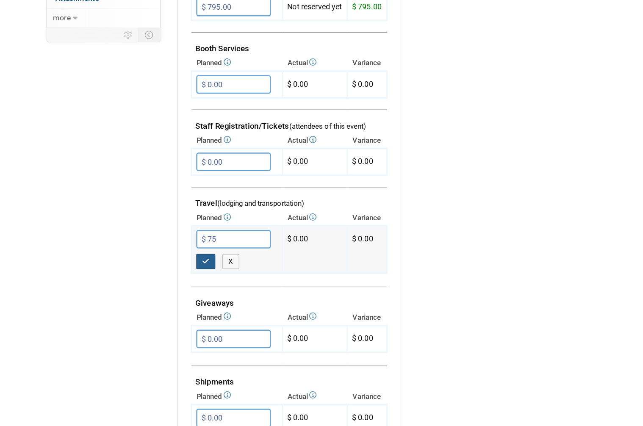
type input "$ 75.00"
click at [159, 268] on icon "button" at bounding box center [160, 271] width 6 height 6
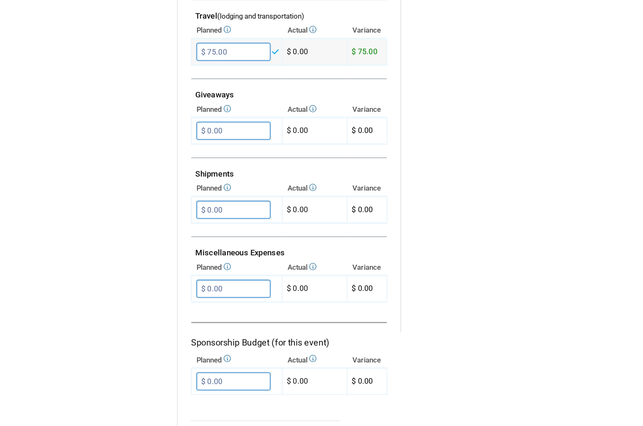
scroll to position [353, 0]
click at [197, 285] on input "$ 0.00" at bounding box center [181, 292] width 58 height 14
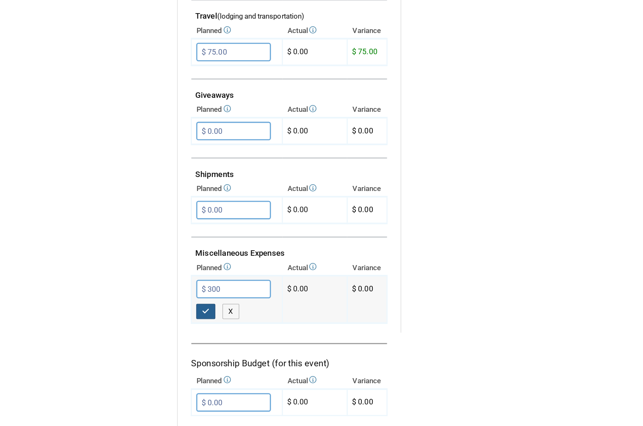
type input "$ 300.00"
click at [166, 304] on button "button" at bounding box center [159, 310] width 15 height 12
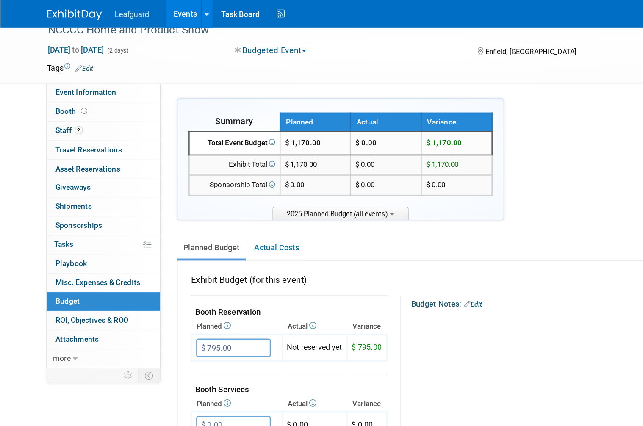
scroll to position [10, 0]
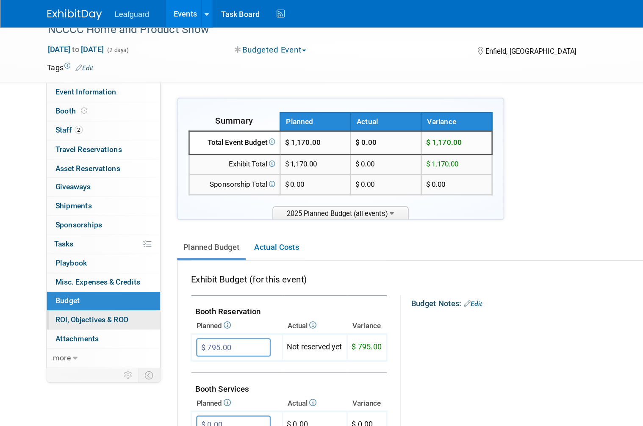
click at [80, 245] on span "ROI, Objectives & ROO 0" at bounding box center [71, 248] width 57 height 7
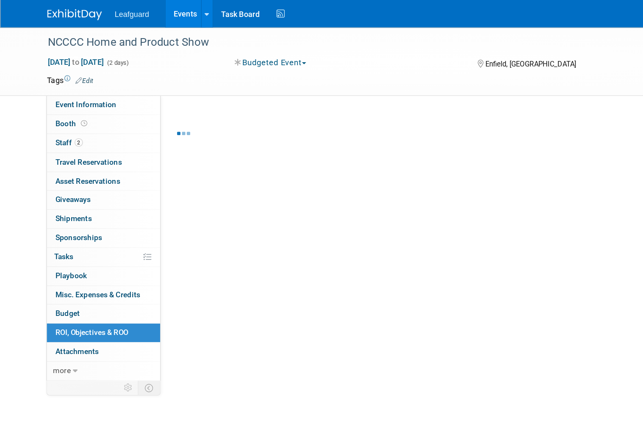
scroll to position [4, 0]
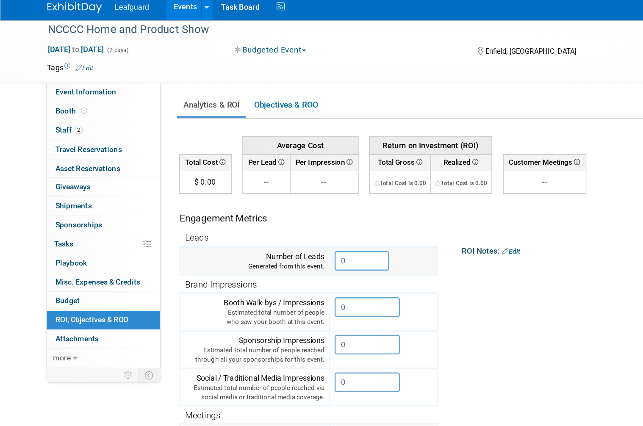
click at [284, 201] on input "0" at bounding box center [281, 208] width 42 height 15
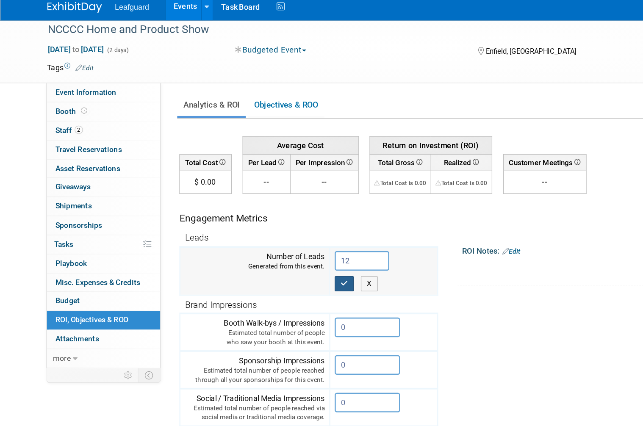
type input "12"
click at [268, 223] on icon "button" at bounding box center [268, 226] width 6 height 6
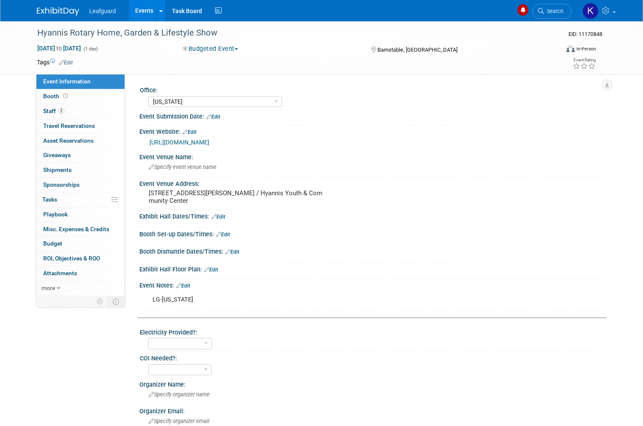
select select "[US_STATE]"
click at [485, 143] on div "[URL][DOMAIN_NAME]" at bounding box center [375, 143] width 451 height 10
click at [209, 146] on link "[URL][DOMAIN_NAME]" at bounding box center [180, 142] width 60 height 7
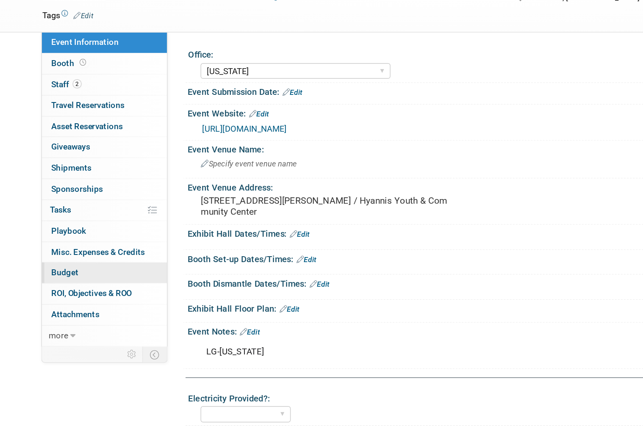
click at [63, 237] on link "Budget" at bounding box center [80, 244] width 88 height 14
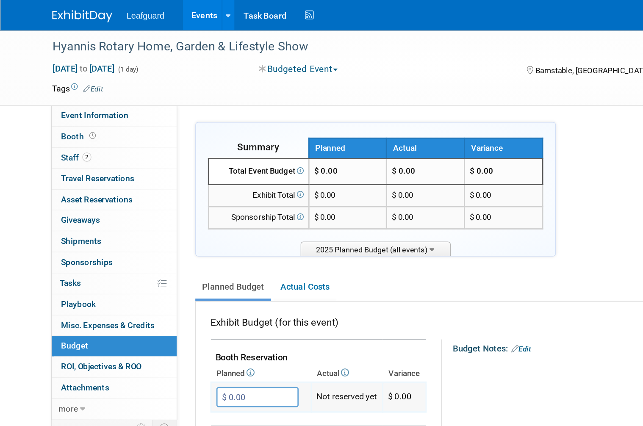
click at [185, 273] on input "$ 0.00" at bounding box center [181, 280] width 58 height 14
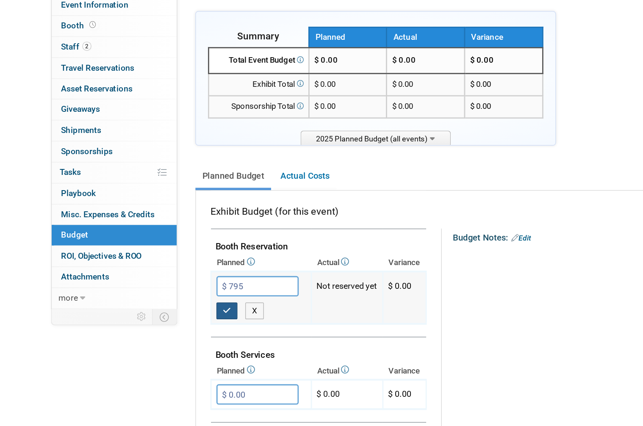
type input "$ 795.00"
click at [159, 294] on icon "button" at bounding box center [160, 297] width 6 height 6
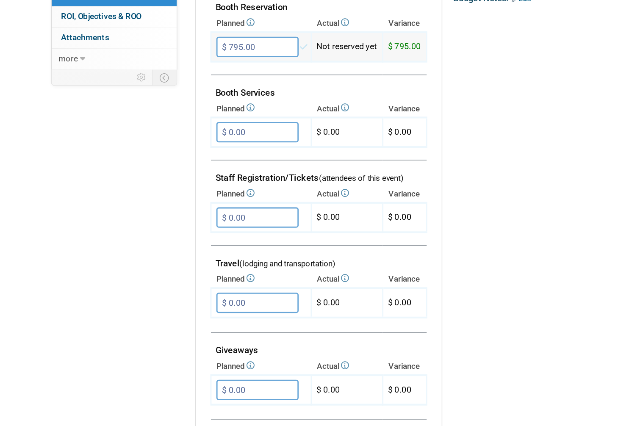
scroll to position [146, 0]
click at [189, 307] on input "$ 0.00" at bounding box center [181, 314] width 58 height 14
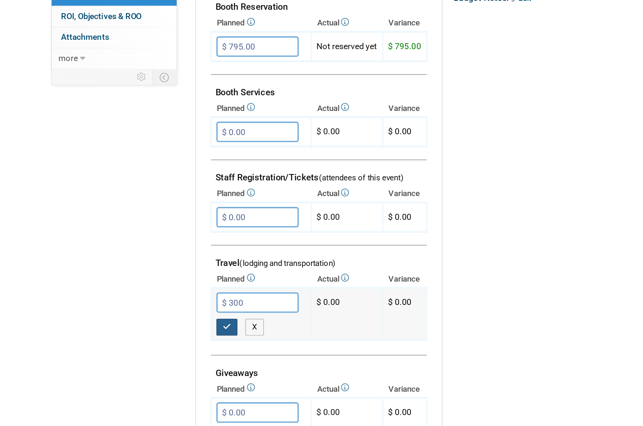
type input "$ 300.00"
click at [158, 326] on button "button" at bounding box center [159, 332] width 15 height 12
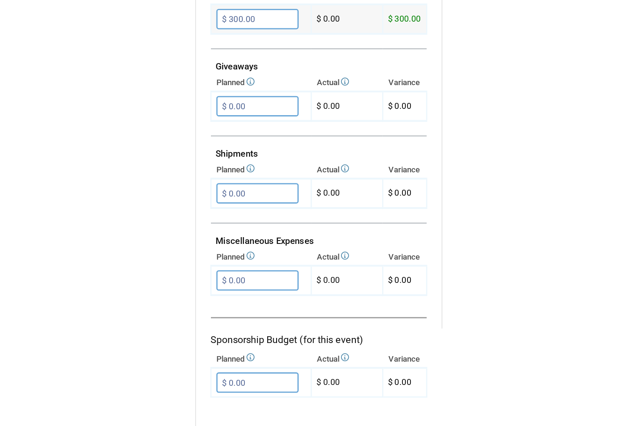
scroll to position [353, 0]
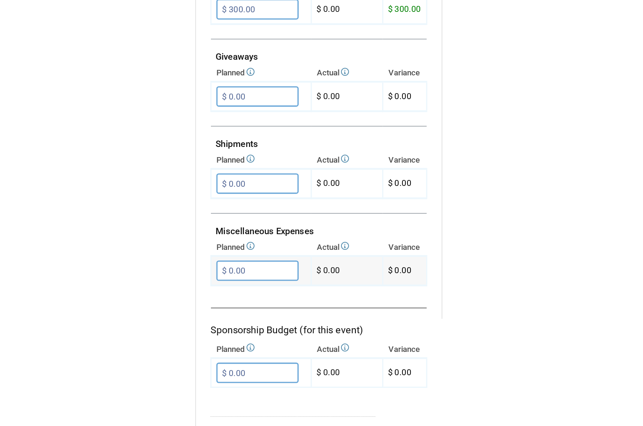
click at [193, 285] on input "$ 0.00" at bounding box center [181, 292] width 58 height 14
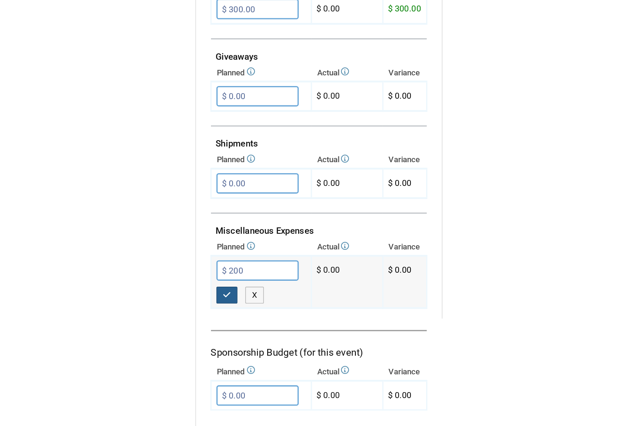
type input "$ 200.00"
click at [160, 306] on icon "button" at bounding box center [160, 309] width 6 height 6
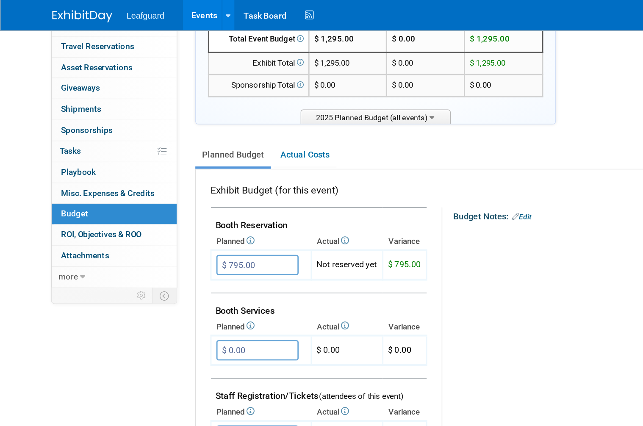
scroll to position [81, 0]
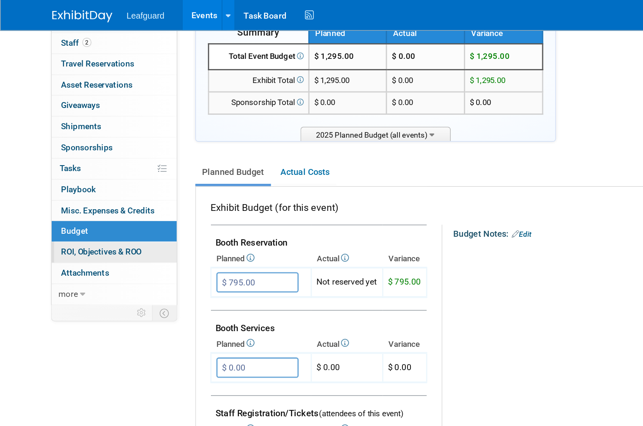
click at [97, 174] on span "ROI, Objectives & ROO 0" at bounding box center [71, 177] width 57 height 7
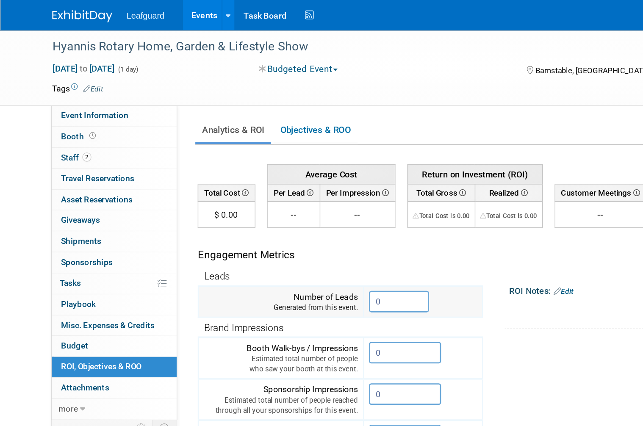
click at [280, 208] on input "0" at bounding box center [281, 212] width 42 height 15
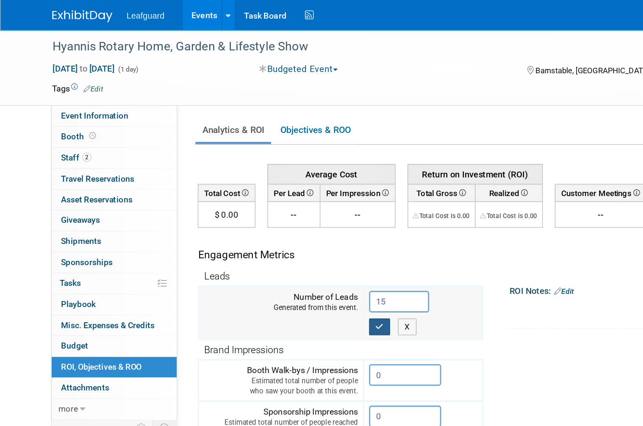
type input "15"
click at [266, 230] on icon "button" at bounding box center [268, 230] width 6 height 6
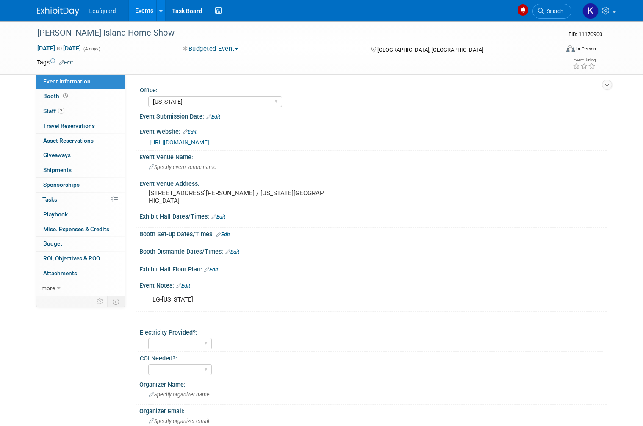
select select "[US_STATE]"
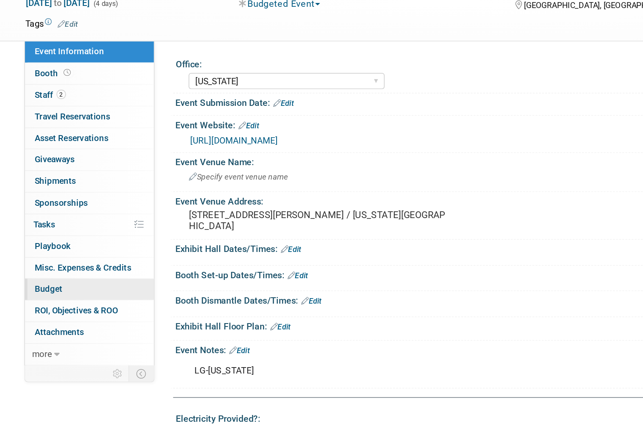
click at [57, 237] on link "Budget" at bounding box center [80, 244] width 88 height 14
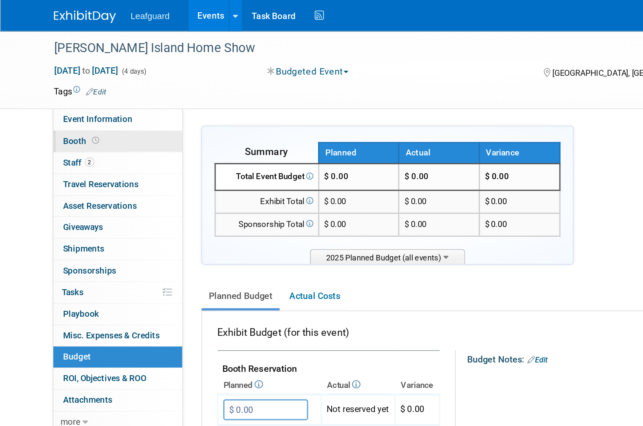
click at [60, 95] on span "Booth" at bounding box center [56, 96] width 26 height 7
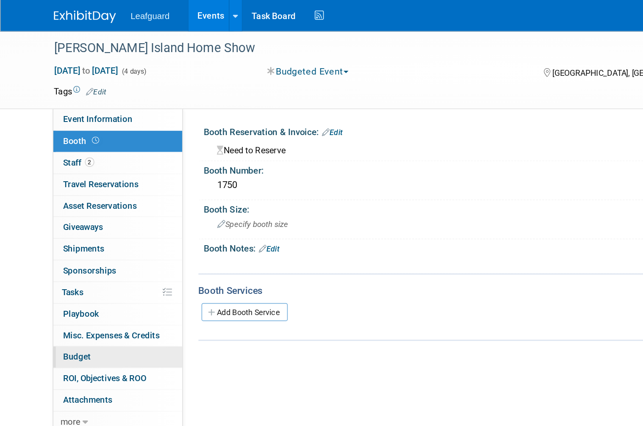
click at [71, 237] on link "Budget" at bounding box center [80, 244] width 88 height 14
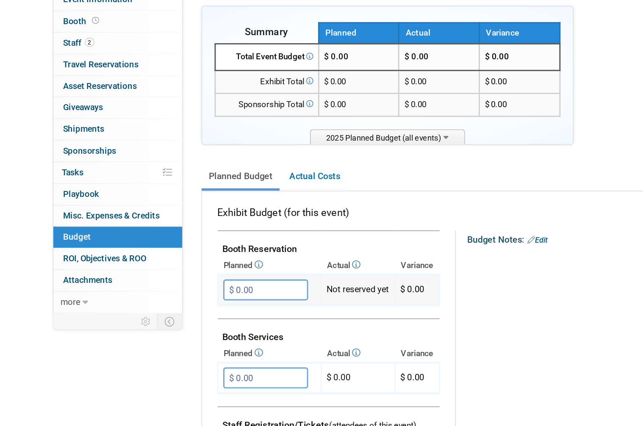
click at [187, 273] on input "$ 0.00" at bounding box center [181, 280] width 58 height 14
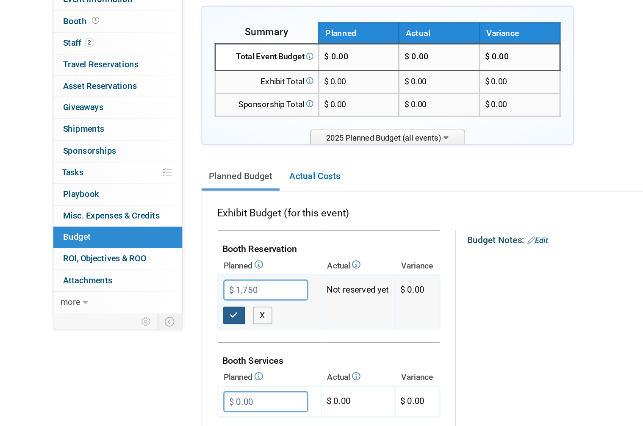
type input "$ 1,750.00"
click at [160, 294] on icon "button" at bounding box center [160, 297] width 6 height 6
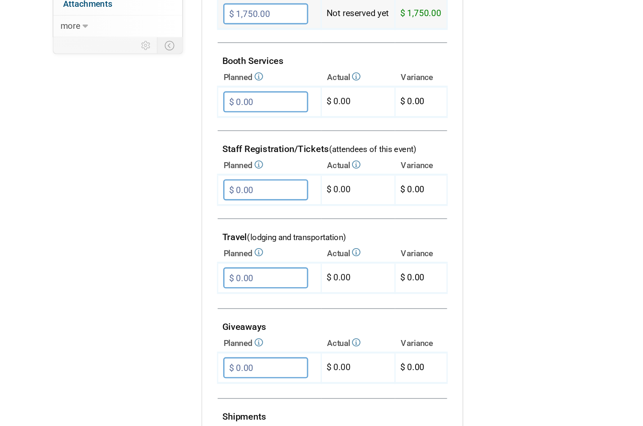
scroll to position [160, 0]
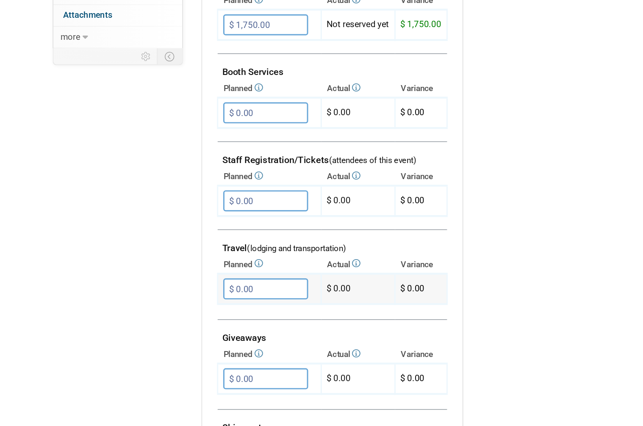
click at [201, 294] on input "$ 0.00" at bounding box center [181, 301] width 58 height 14
click at [193, 294] on input "$ 0.00" at bounding box center [181, 301] width 58 height 14
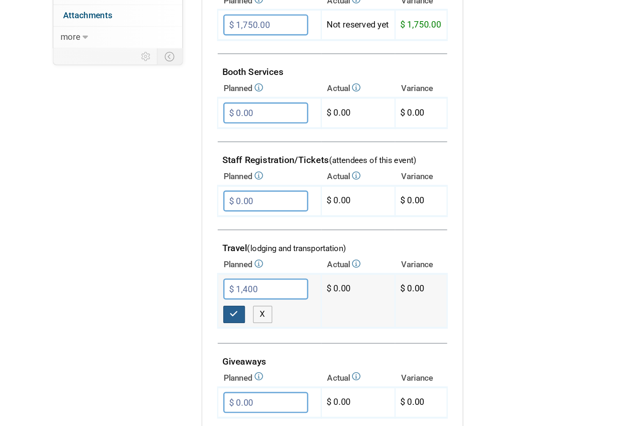
type input "$ 1,400.00"
click at [161, 315] on icon "button" at bounding box center [160, 318] width 6 height 6
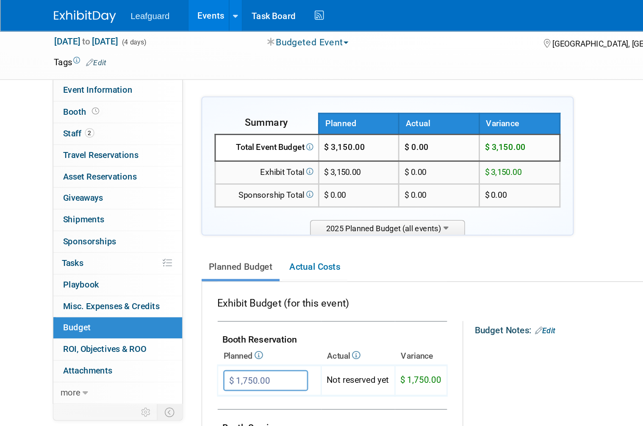
scroll to position [0, 0]
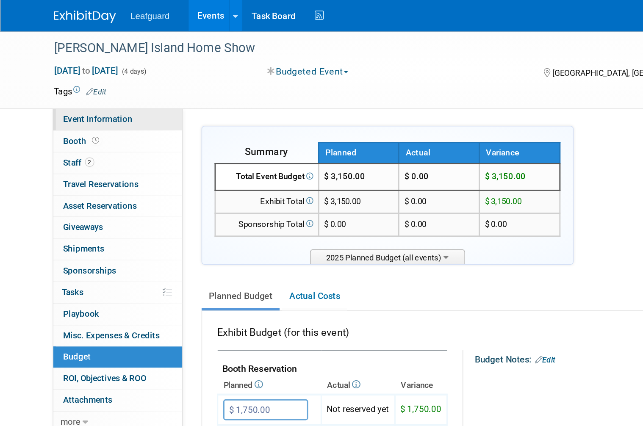
click at [95, 81] on link "Event Information" at bounding box center [80, 82] width 88 height 14
select select "[US_STATE]"
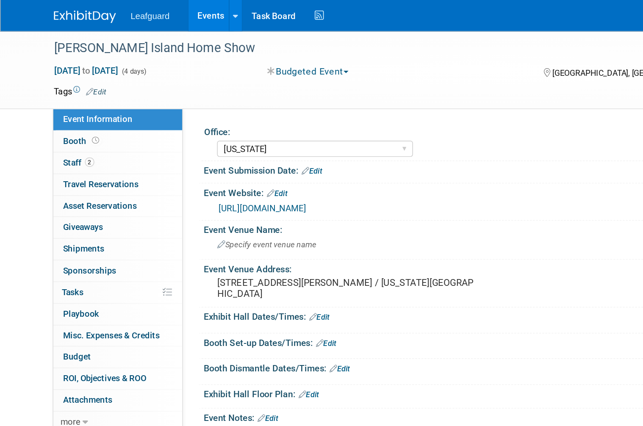
click at [209, 142] on link "https://englert2-my.sharepoint.com/personal/cstackpole_leafguard_com/Documents/…" at bounding box center [180, 142] width 60 height 7
click at [252, 205] on pre "1 Sabin Street, Providence, RI 02903 / Rhode Island Convention Center" at bounding box center [237, 196] width 176 height 15
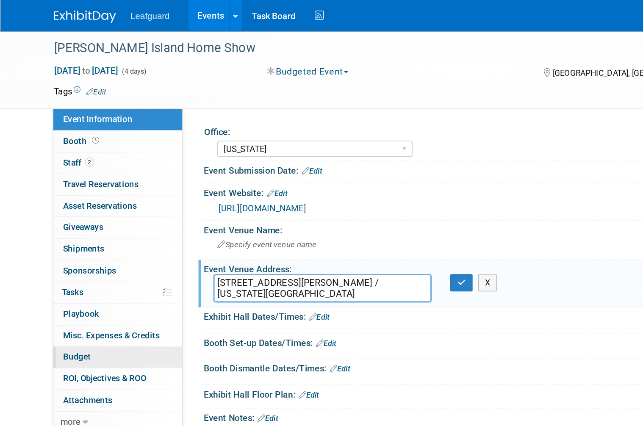
click at [78, 239] on link "Budget" at bounding box center [80, 244] width 88 height 14
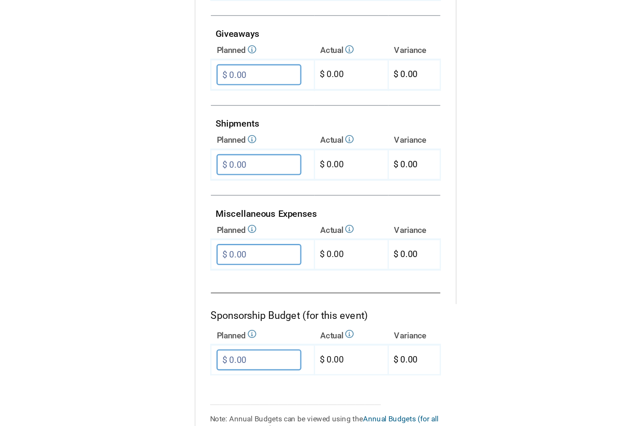
scroll to position [360, 0]
click at [188, 277] on input "$ 0.00" at bounding box center [181, 284] width 58 height 14
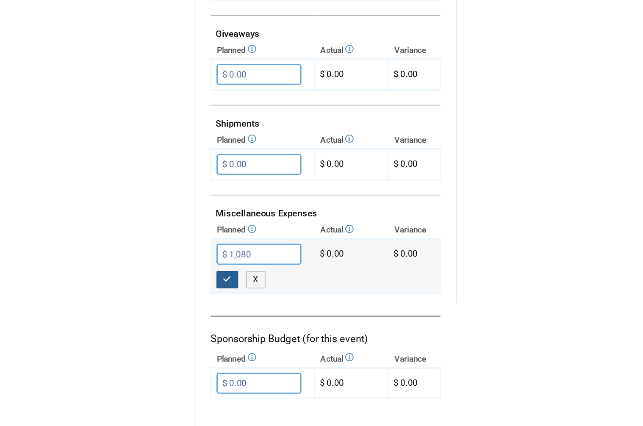
type input "$ 1,080.00"
click at [159, 296] on button "button" at bounding box center [159, 302] width 15 height 12
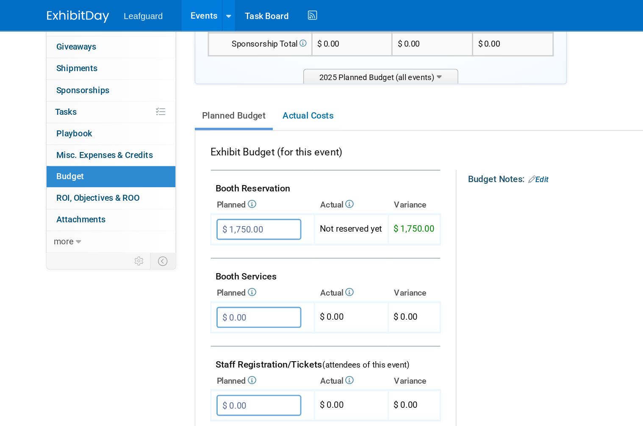
scroll to position [123, 0]
click at [75, 132] on span "ROI, Objectives & ROO 0" at bounding box center [71, 135] width 57 height 7
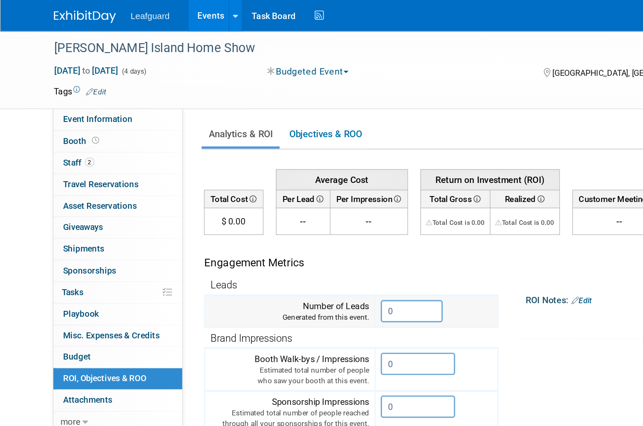
click at [285, 207] on input "0" at bounding box center [281, 212] width 42 height 15
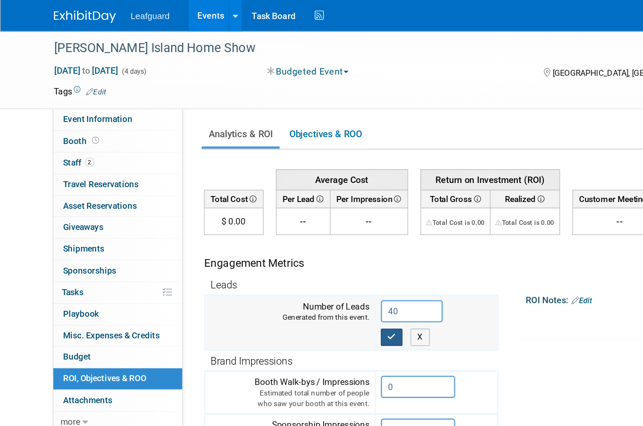
type input "40"
click at [271, 228] on icon "button" at bounding box center [268, 230] width 6 height 6
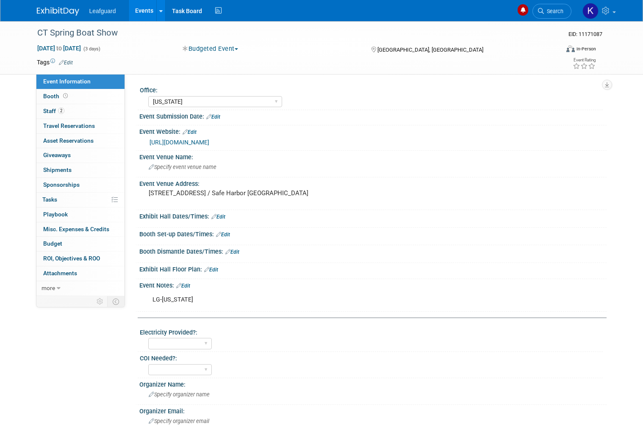
select select "[US_STATE]"
click at [209, 146] on link "[URL][DOMAIN_NAME]" at bounding box center [180, 142] width 60 height 7
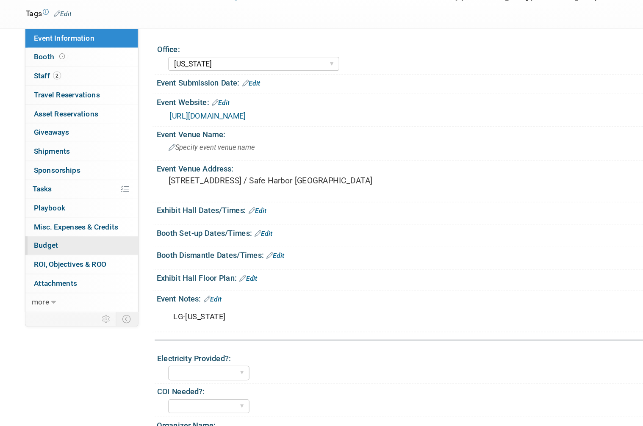
click at [55, 237] on link "Budget" at bounding box center [80, 244] width 88 height 14
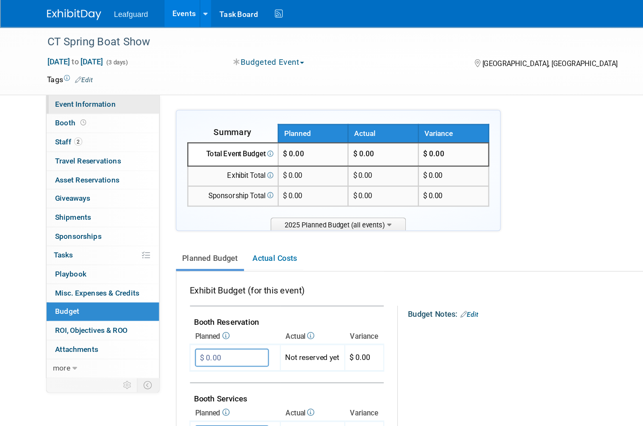
click at [84, 81] on span "Event Information" at bounding box center [66, 81] width 47 height 7
select select "[US_STATE]"
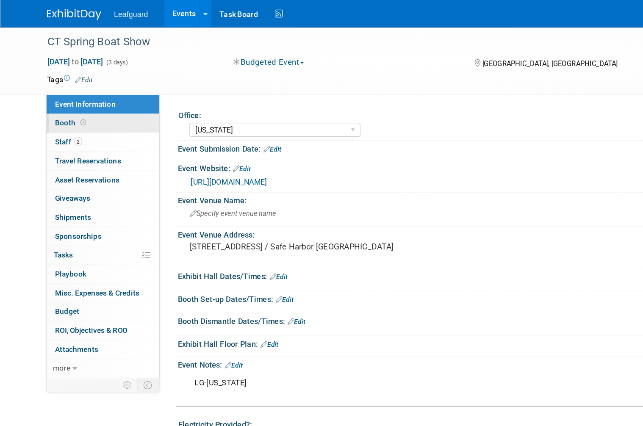
click at [75, 99] on link "Booth" at bounding box center [80, 96] width 88 height 14
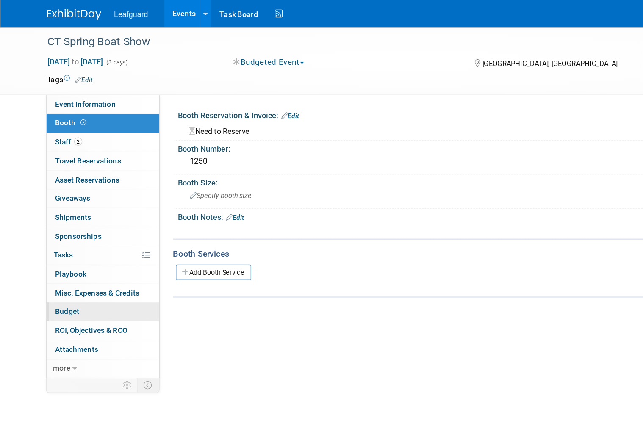
click at [66, 238] on link "Budget" at bounding box center [80, 244] width 88 height 14
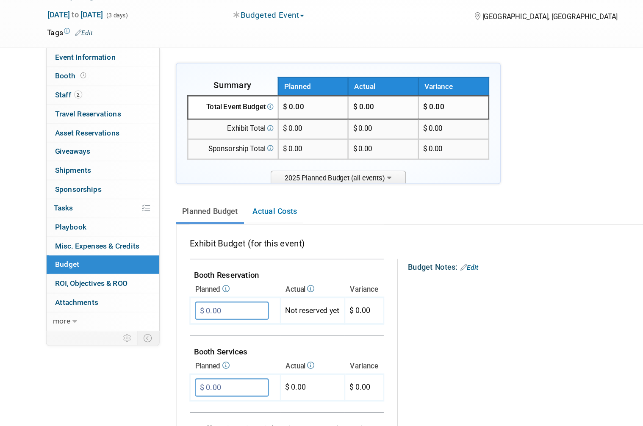
scroll to position [20, 0]
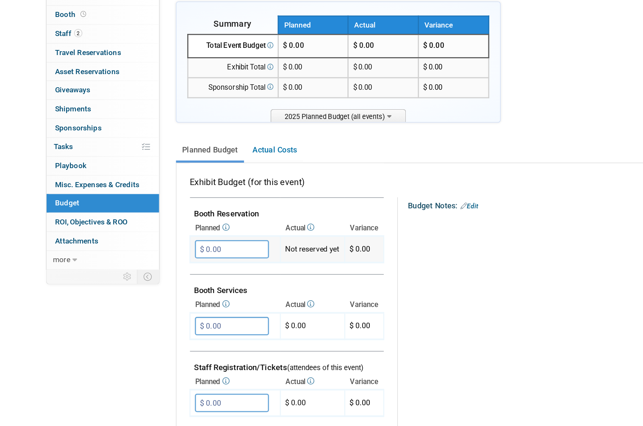
click at [182, 253] on input "$ 0.00" at bounding box center [181, 260] width 58 height 14
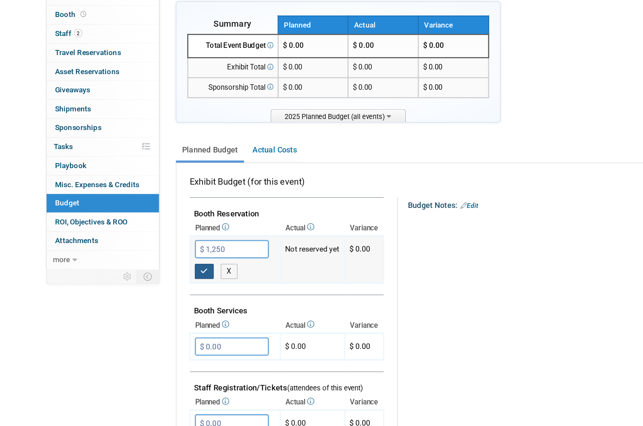
type input "$ 1,250.00"
click at [161, 272] on button "button" at bounding box center [159, 278] width 15 height 12
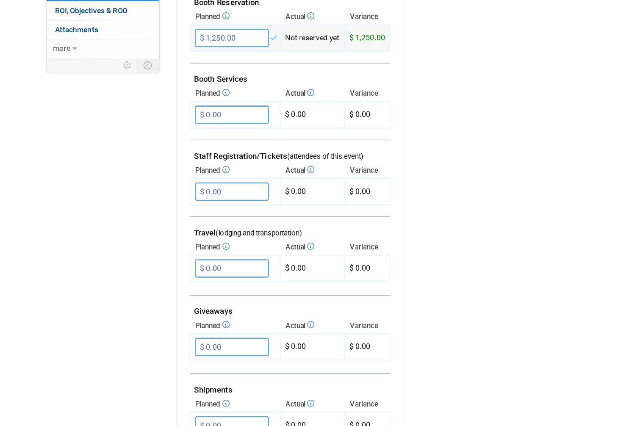
scroll to position [186, 0]
click at [199, 268] on input "$ 0.00" at bounding box center [181, 275] width 58 height 14
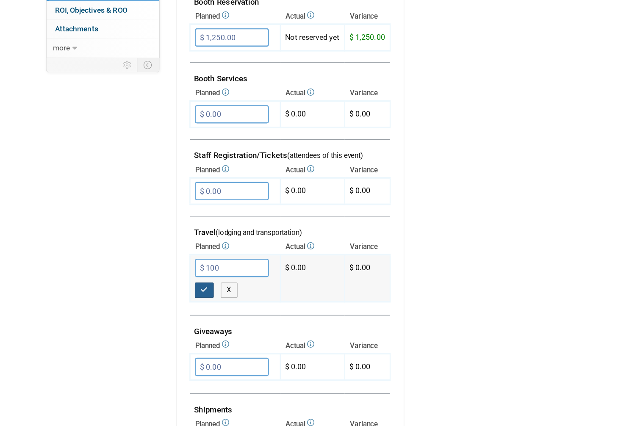
type input "$ 100.00"
click at [160, 289] on icon "button" at bounding box center [160, 292] width 6 height 6
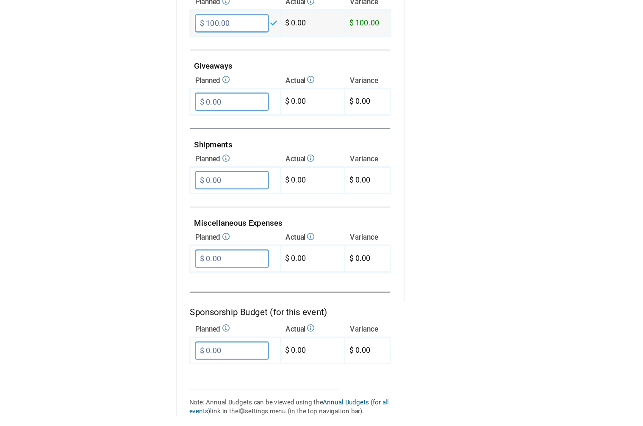
scroll to position [377, 0]
click at [201, 260] on input "$ 0.00" at bounding box center [181, 267] width 58 height 14
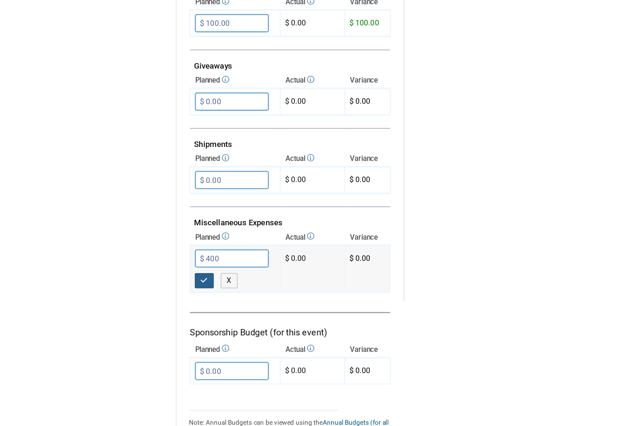
type input "$ 400.00"
click at [165, 279] on button "button" at bounding box center [159, 285] width 15 height 12
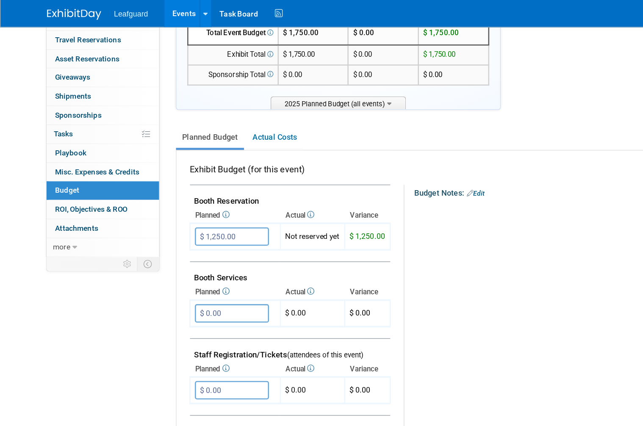
scroll to position [78, 0]
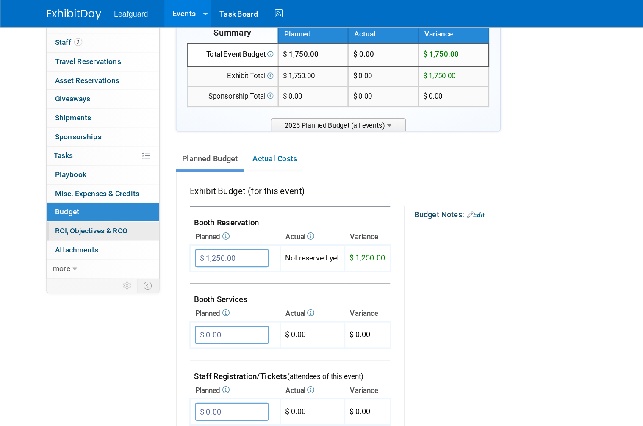
click at [95, 174] on link "0 ROI, Objectives & ROO 0" at bounding box center [80, 181] width 88 height 14
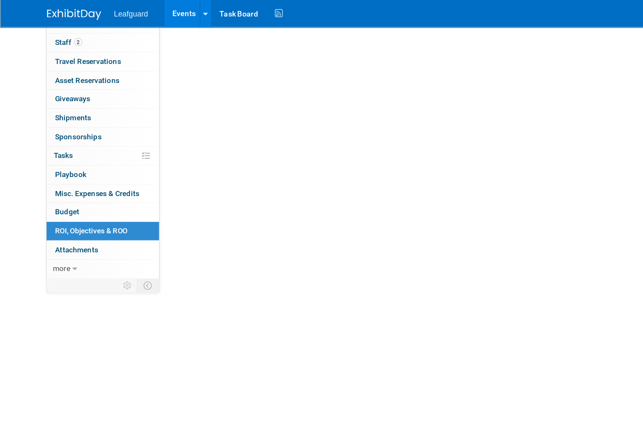
scroll to position [0, 0]
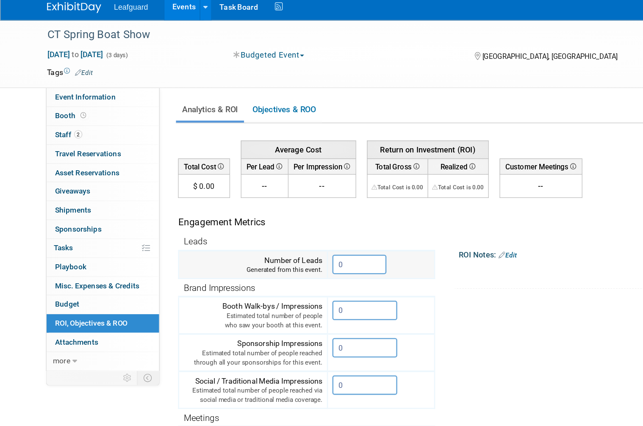
click at [284, 205] on input "0" at bounding box center [281, 212] width 42 height 15
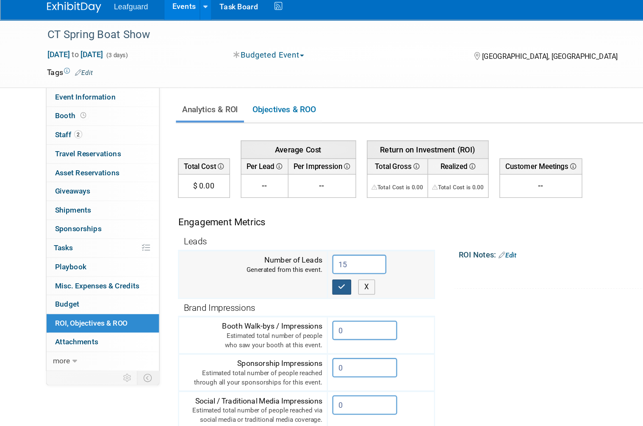
type input "15"
click at [269, 227] on icon "button" at bounding box center [268, 230] width 6 height 6
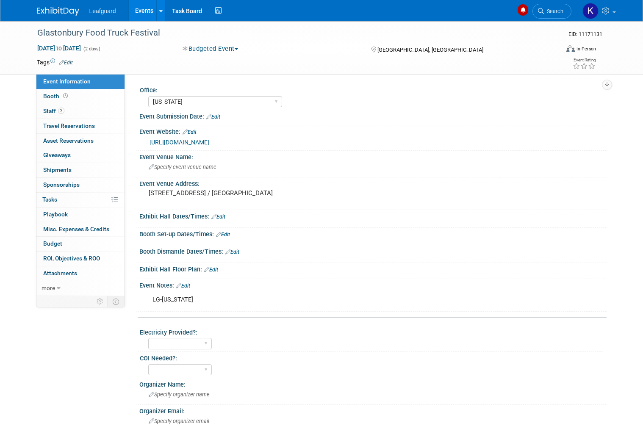
select select "[US_STATE]"
click at [209, 143] on link "[URL][DOMAIN_NAME]" at bounding box center [180, 142] width 60 height 7
click at [59, 97] on span "Booth" at bounding box center [56, 96] width 26 height 7
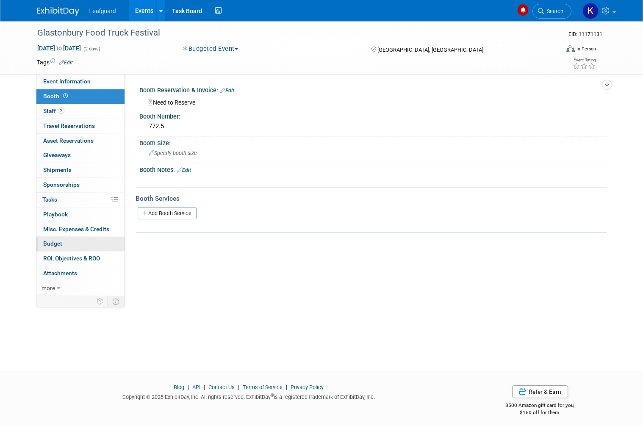
click at [75, 241] on link "Budget" at bounding box center [80, 244] width 88 height 14
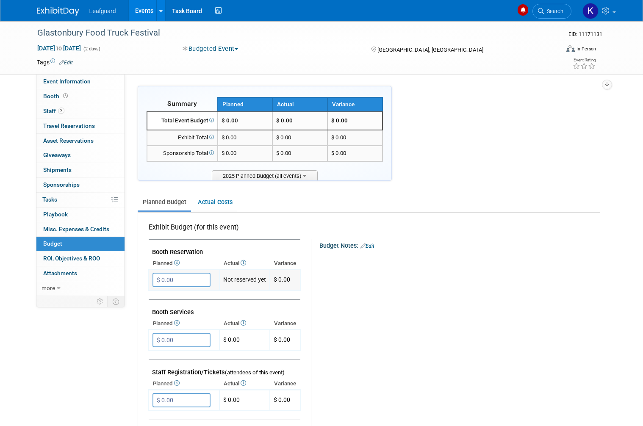
click at [190, 276] on input "$ 0.00" at bounding box center [181, 280] width 58 height 14
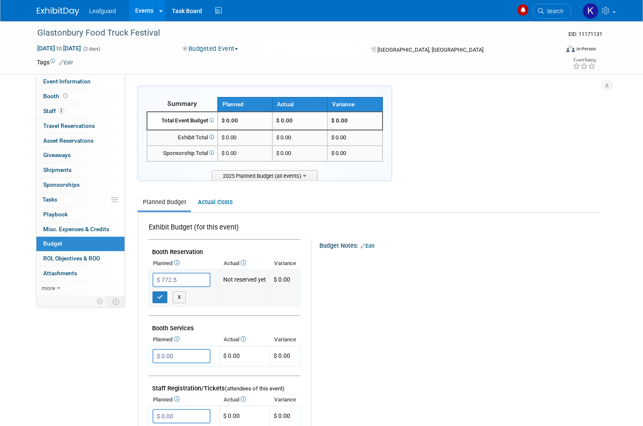
type input "$ 772.50"
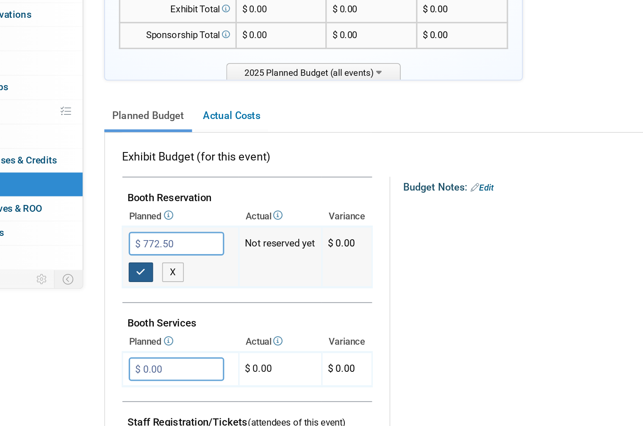
click at [152, 291] on button "button" at bounding box center [159, 297] width 15 height 12
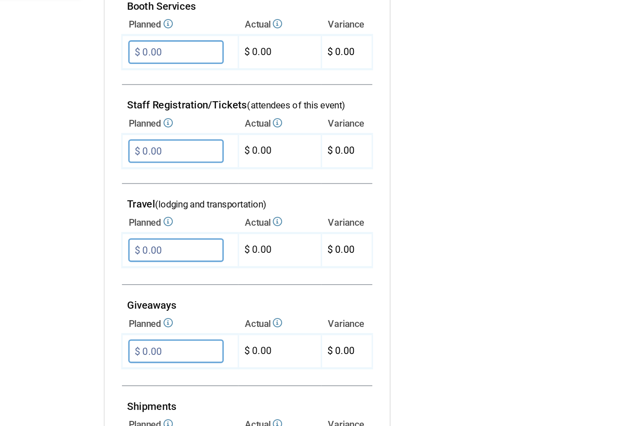
scroll to position [163, 0]
click at [152, 291] on input "$ 0.00" at bounding box center [181, 298] width 58 height 14
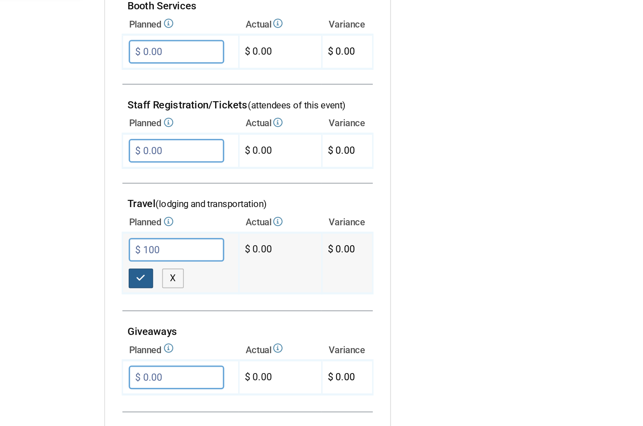
type input "$ 100.00"
click at [152, 309] on button "button" at bounding box center [159, 315] width 15 height 12
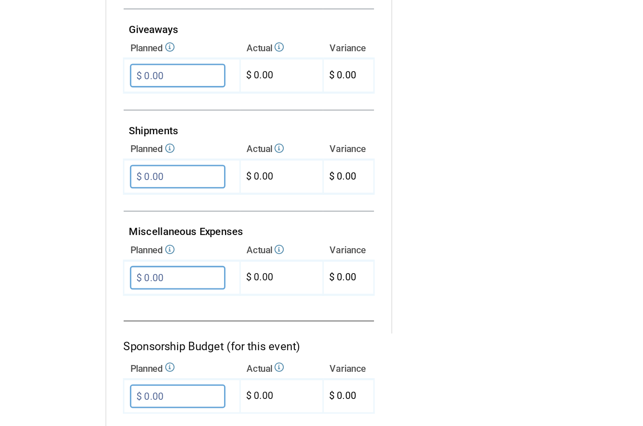
scroll to position [330, 0]
click at [152, 308] on input "$ 0.00" at bounding box center [181, 315] width 58 height 14
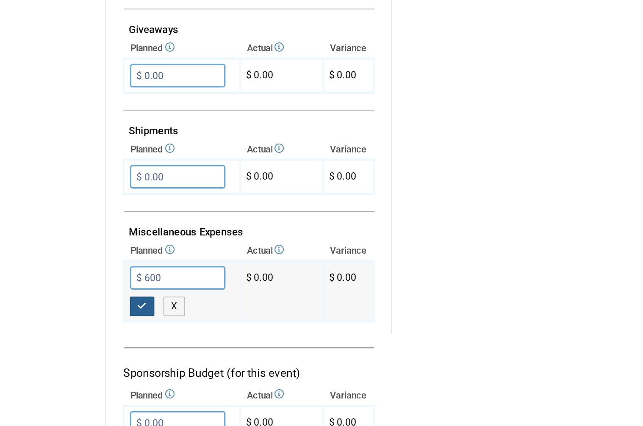
type input "$ 600.00"
click at [152, 326] on button "button" at bounding box center [159, 332] width 15 height 12
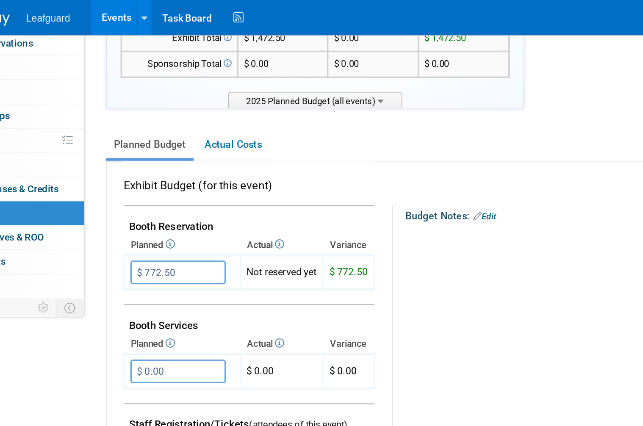
scroll to position [69, 0]
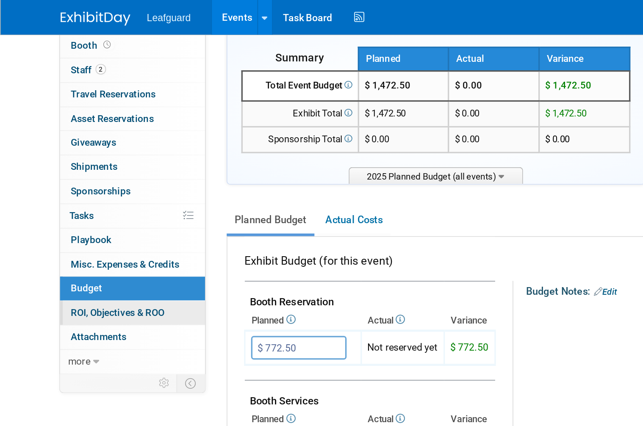
click at [92, 186] on span "ROI, Objectives & ROO 0" at bounding box center [71, 189] width 57 height 7
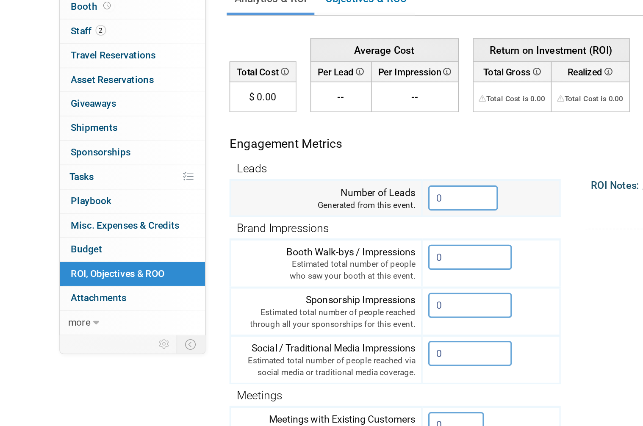
click at [282, 205] on input "0" at bounding box center [281, 212] width 42 height 15
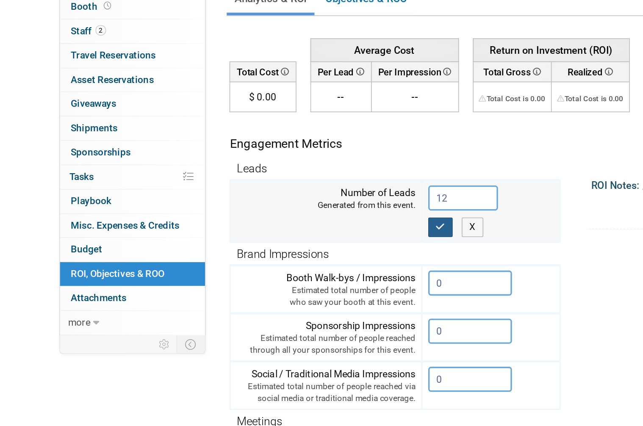
type input "12"
click at [268, 224] on button "button" at bounding box center [267, 230] width 15 height 12
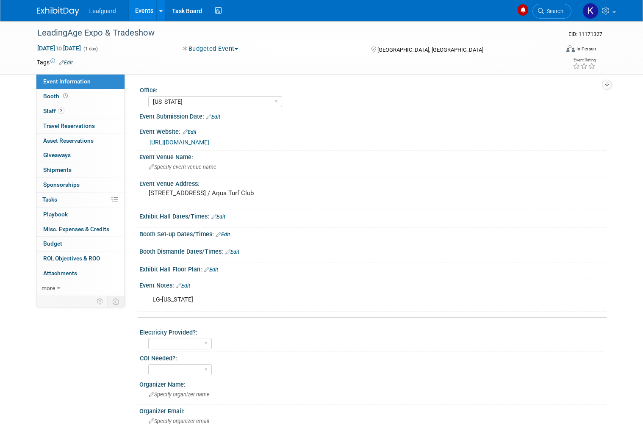
select select "[US_STATE]"
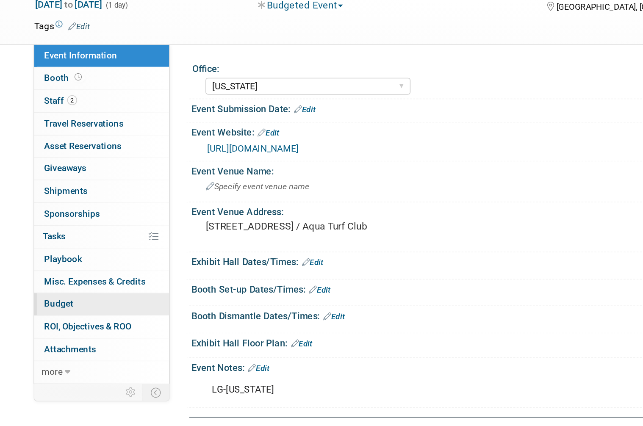
click at [59, 237] on link "Budget" at bounding box center [80, 244] width 88 height 14
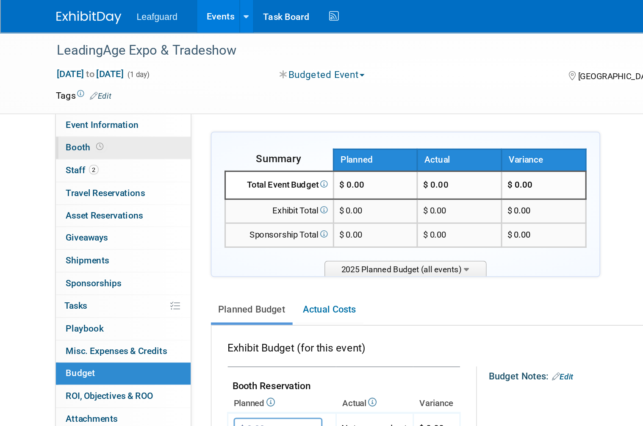
click at [66, 101] on link "Booth" at bounding box center [80, 96] width 88 height 14
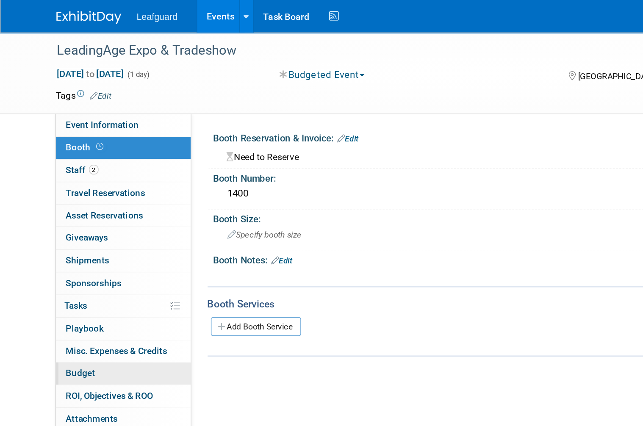
click at [72, 237] on link "Budget" at bounding box center [80, 244] width 88 height 14
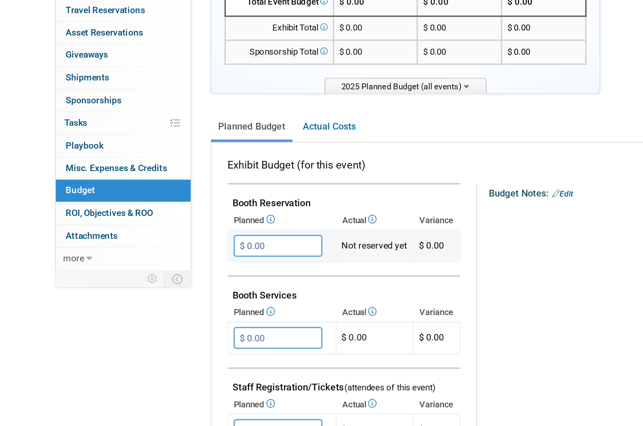
click at [184, 273] on input "$ 0.00" at bounding box center [181, 280] width 58 height 14
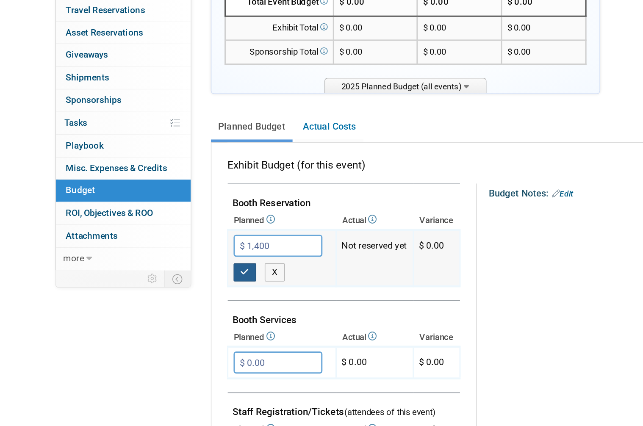
type input "$ 1,400.00"
click at [163, 291] on button "button" at bounding box center [159, 297] width 15 height 12
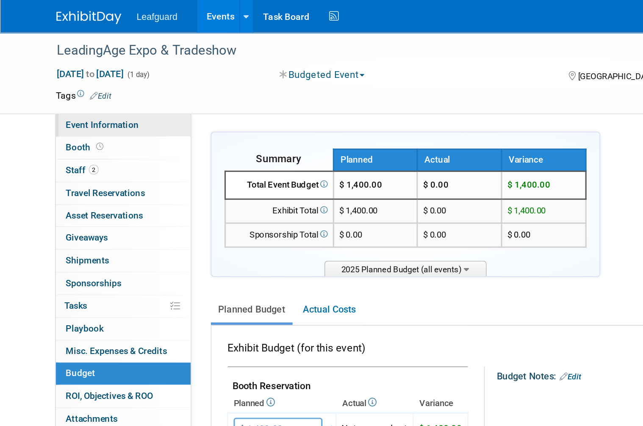
click at [84, 80] on span "Event Information" at bounding box center [66, 81] width 47 height 7
select select "[US_STATE]"
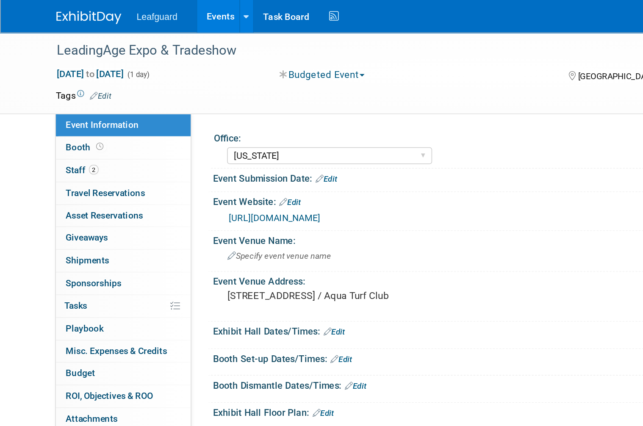
click at [209, 146] on link "https://englert2-my.sharepoint.com/personal/cstackpole_leafguard_com/Documents/…" at bounding box center [180, 142] width 60 height 7
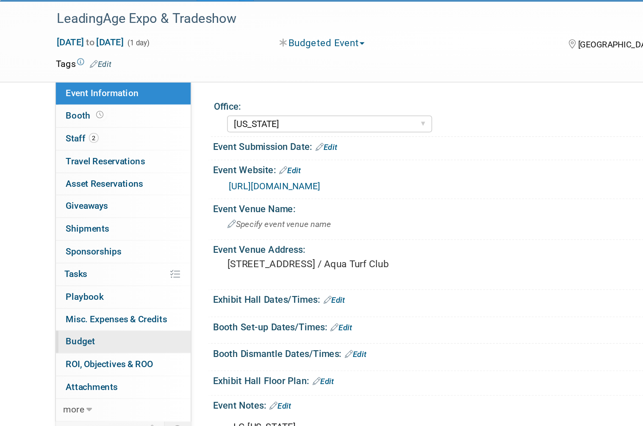
click at [76, 237] on link "Budget" at bounding box center [80, 244] width 88 height 14
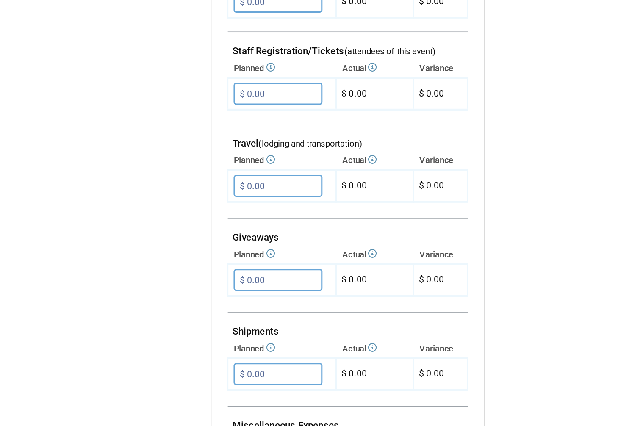
scroll to position [247, 0]
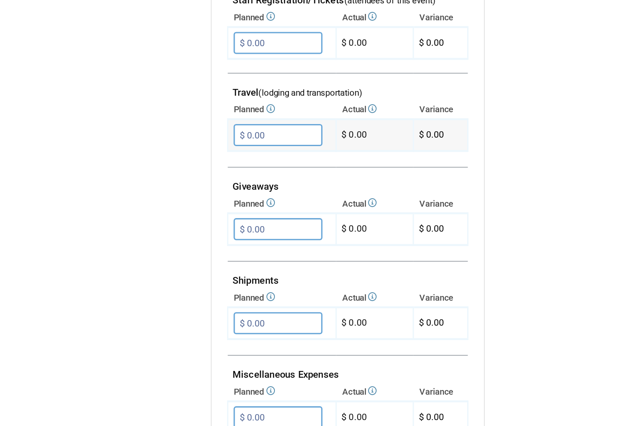
click at [191, 206] on input "$ 0.00" at bounding box center [181, 213] width 58 height 14
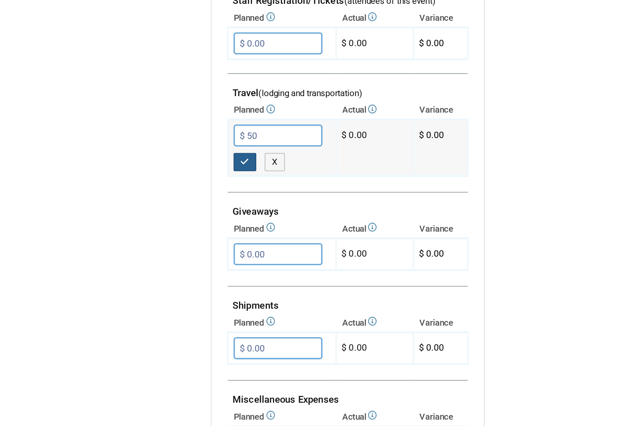
type input "$ 50.00"
click at [162, 228] on icon "button" at bounding box center [160, 231] width 6 height 6
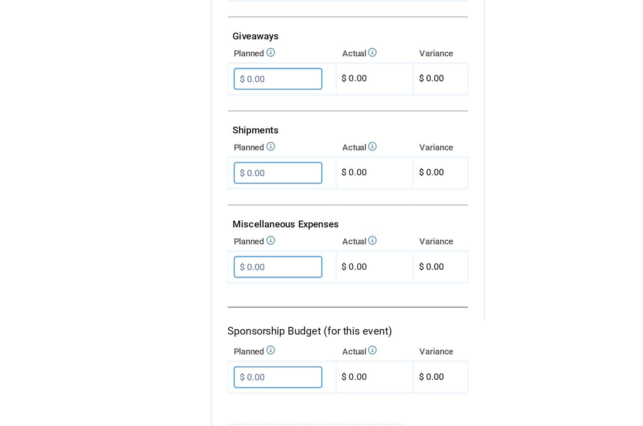
scroll to position [363, 0]
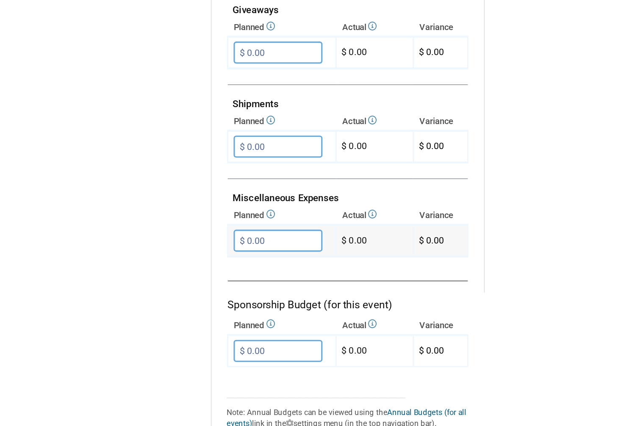
click at [198, 275] on input "$ 0.00" at bounding box center [181, 282] width 58 height 14
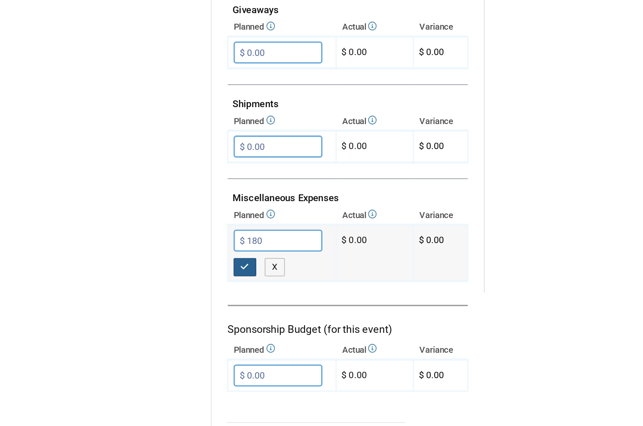
type input "$ 180.00"
click at [163, 294] on button "button" at bounding box center [159, 300] width 15 height 12
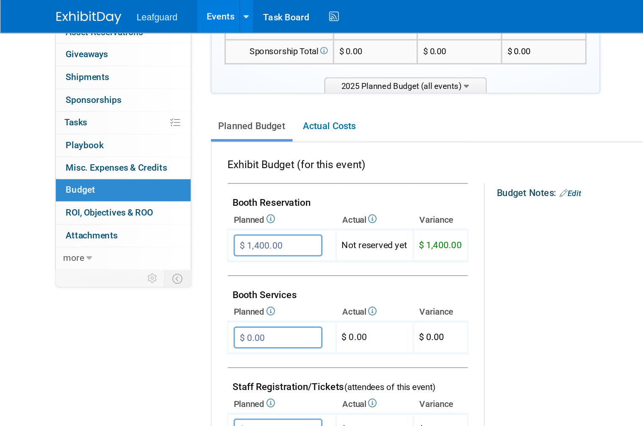
scroll to position [119, 0]
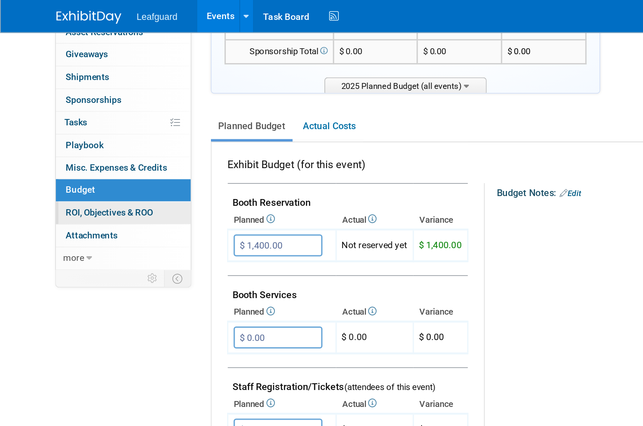
click at [89, 136] on span "ROI, Objectives & ROO 0" at bounding box center [71, 139] width 57 height 7
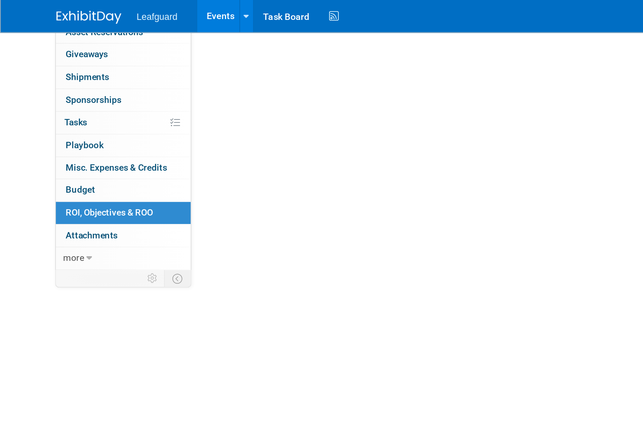
scroll to position [0, 0]
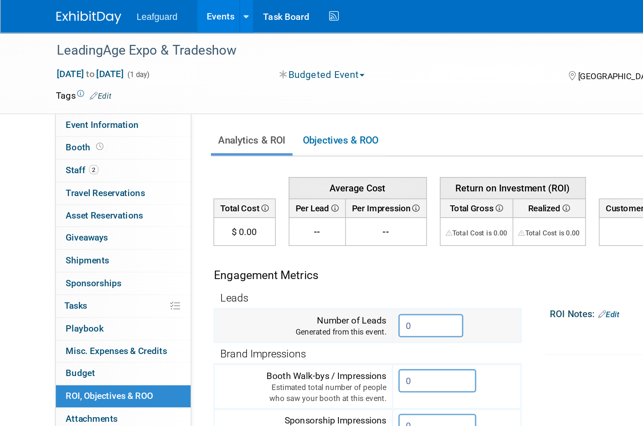
click at [282, 214] on input "0" at bounding box center [281, 212] width 42 height 15
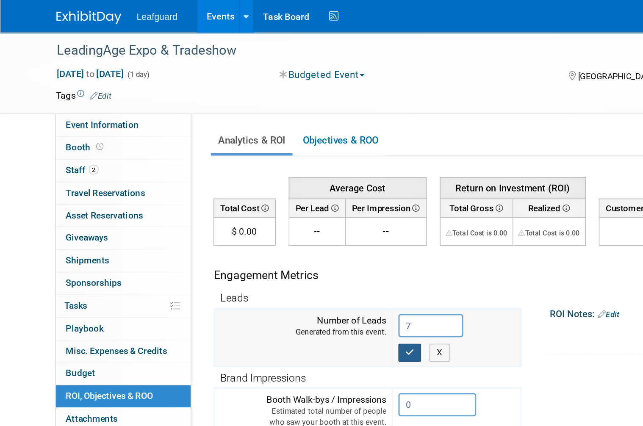
type input "7"
click at [265, 225] on button "button" at bounding box center [267, 230] width 15 height 12
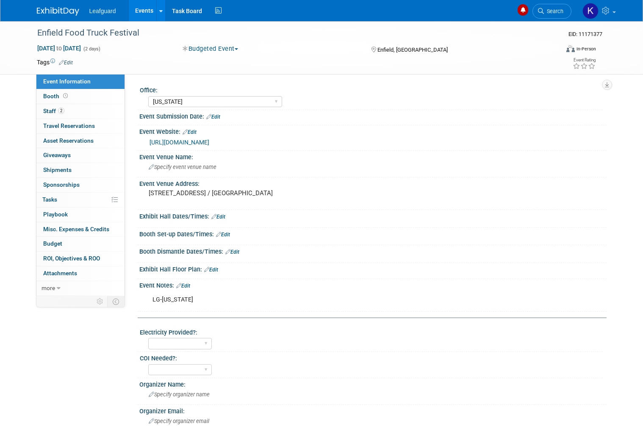
select select "[US_STATE]"
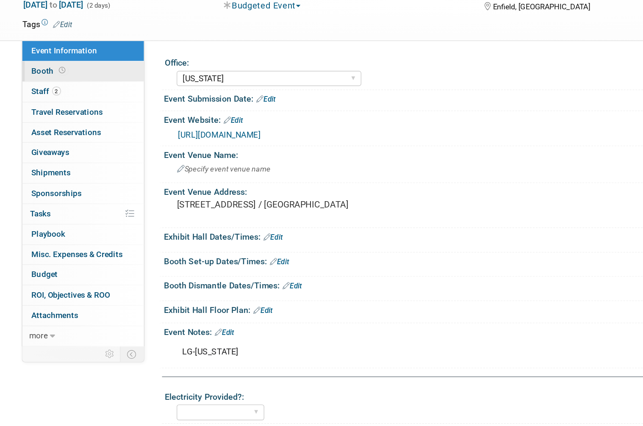
click at [50, 89] on link "Booth" at bounding box center [80, 96] width 88 height 14
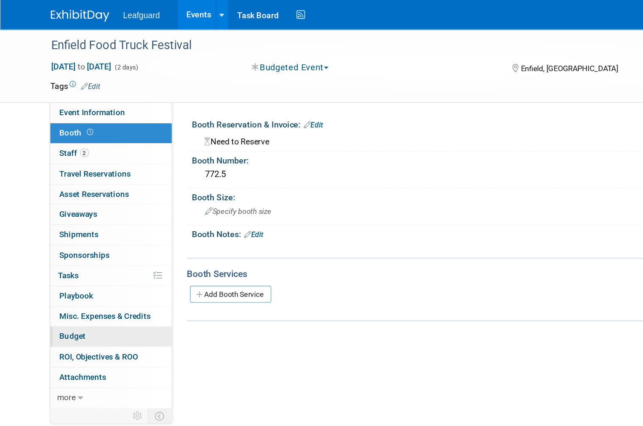
click at [73, 240] on link "Budget" at bounding box center [80, 244] width 88 height 14
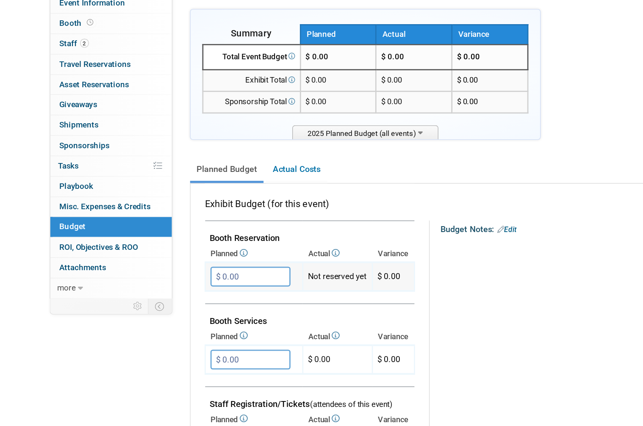
click at [180, 273] on input "$ 0.00" at bounding box center [181, 280] width 58 height 14
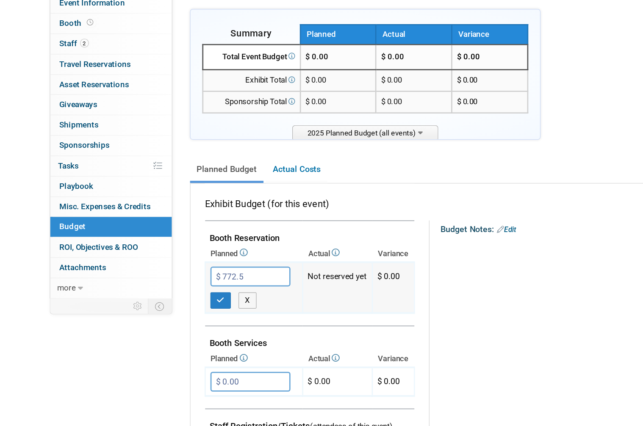
type input "$ 772.50"
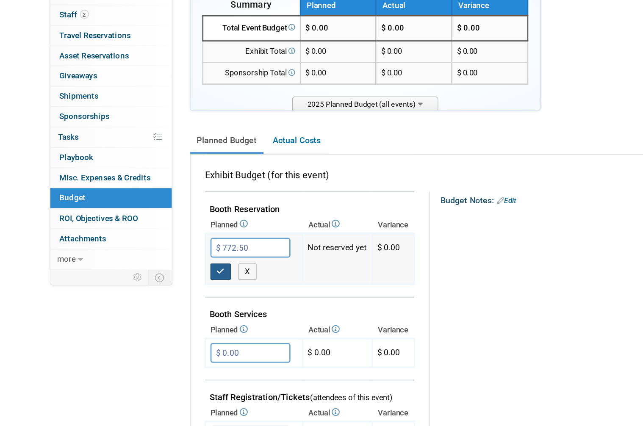
click at [163, 291] on button "button" at bounding box center [159, 297] width 15 height 12
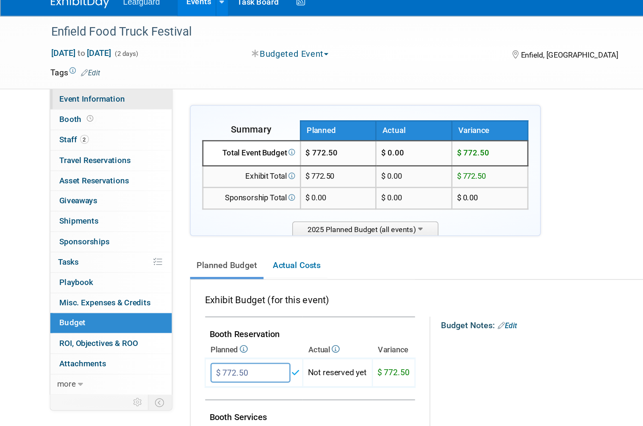
click at [82, 75] on link "Event Information" at bounding box center [80, 82] width 88 height 14
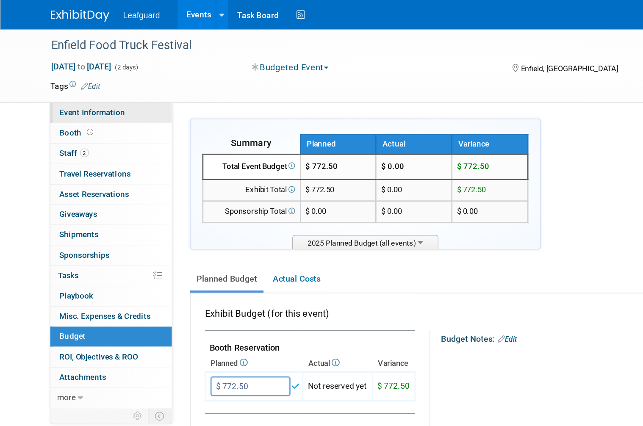
select select "[US_STATE]"
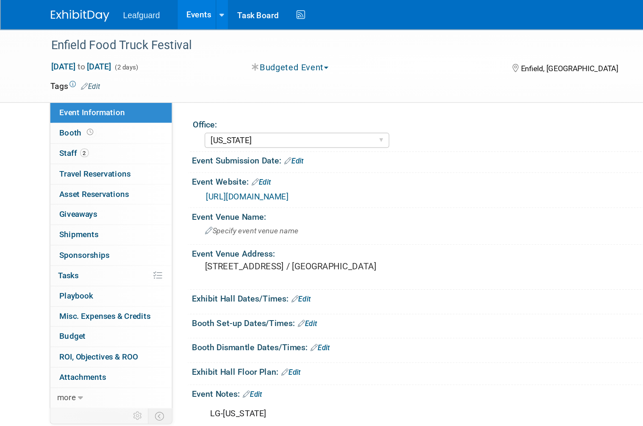
click at [209, 139] on link "[URL][DOMAIN_NAME]" at bounding box center [180, 142] width 60 height 7
click at [71, 238] on link "Budget" at bounding box center [80, 244] width 88 height 14
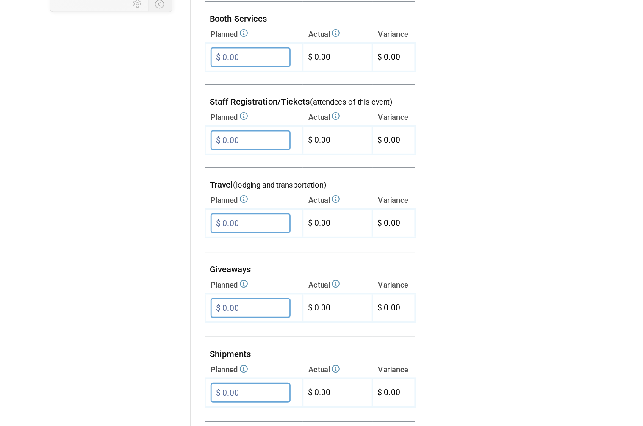
scroll to position [291, 0]
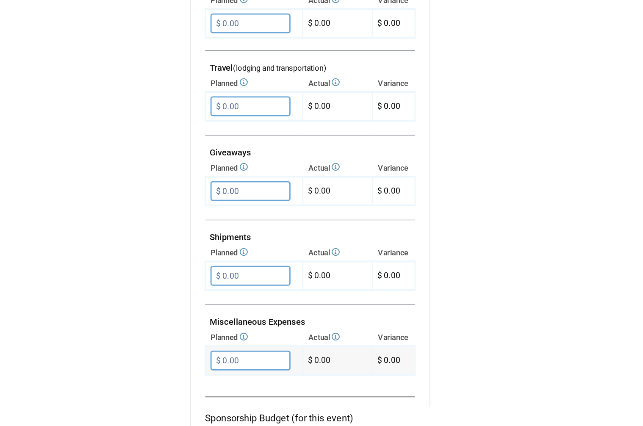
click at [184, 346] on input "$ 0.00" at bounding box center [181, 353] width 58 height 14
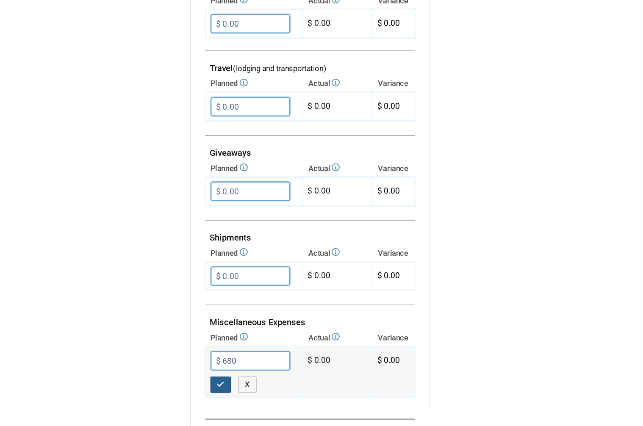
type input "$ 680.00"
click at [164, 365] on button "button" at bounding box center [159, 371] width 15 height 12
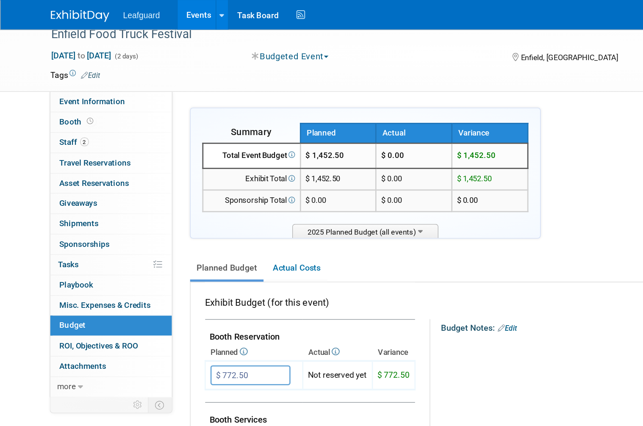
scroll to position [0, 0]
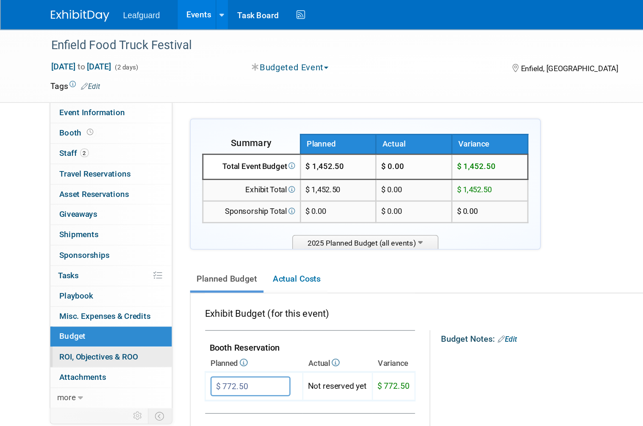
click at [38, 253] on link "0 ROI, Objectives & ROO 0" at bounding box center [80, 259] width 88 height 14
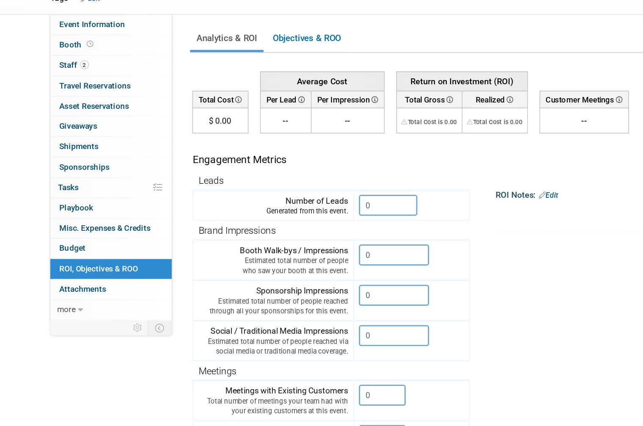
scroll to position [8, 0]
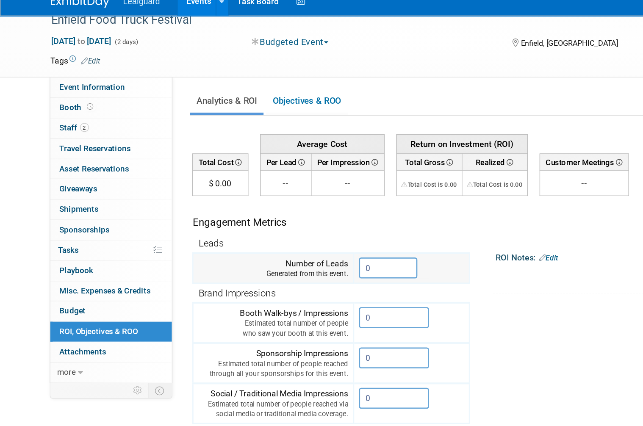
click at [278, 197] on input "0" at bounding box center [281, 204] width 42 height 15
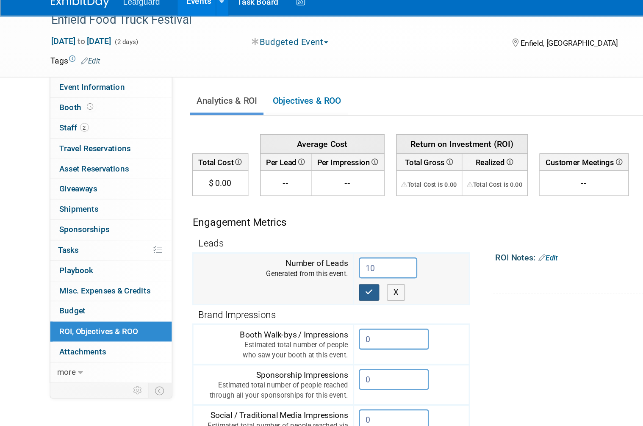
type input "10"
click at [264, 216] on button "button" at bounding box center [267, 222] width 15 height 12
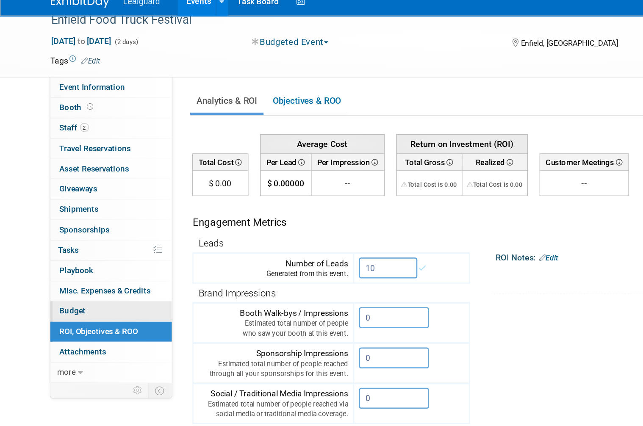
click at [70, 228] on link "Budget" at bounding box center [80, 235] width 88 height 14
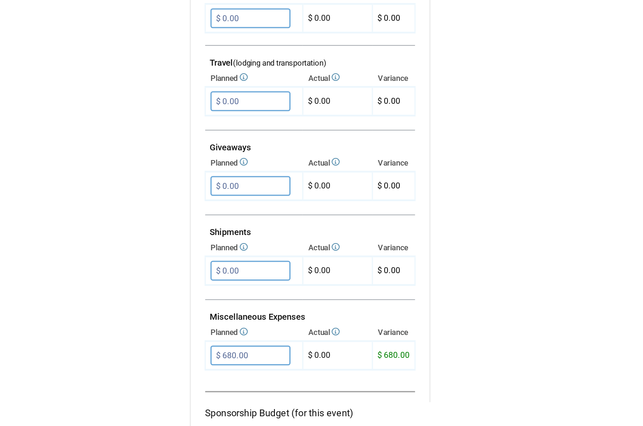
scroll to position [295, 0]
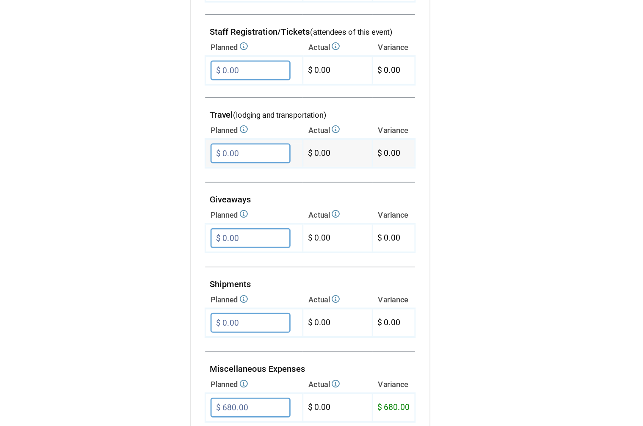
click at [183, 158] on input "$ 0.00" at bounding box center [181, 165] width 58 height 14
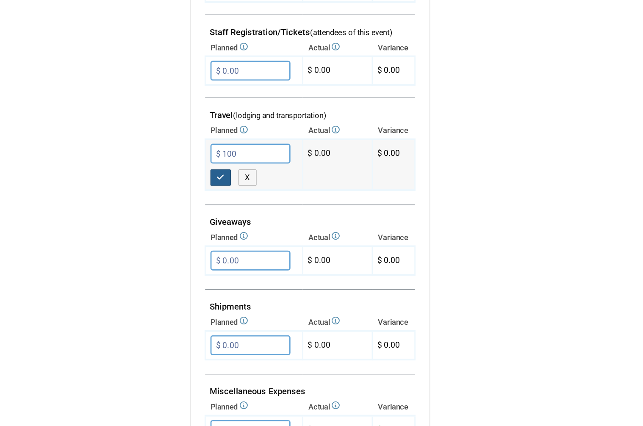
type input "$ 100.00"
click at [163, 177] on button "button" at bounding box center [159, 183] width 15 height 12
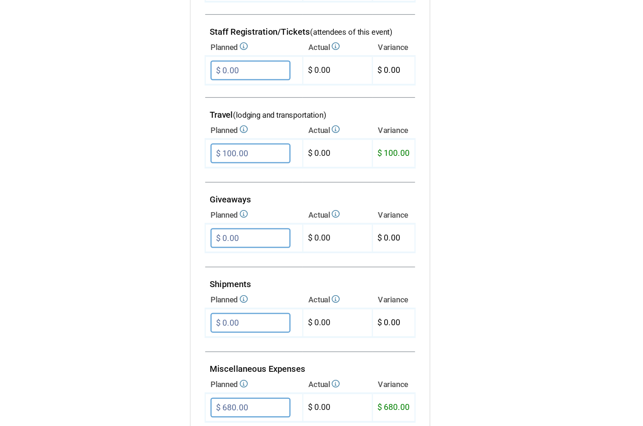
click at [35, 253] on div "Event Information Event Info Booth Booth 2 Staff 2 Staff 0 Travel Reservations …" at bounding box center [321, 125] width 582 height 693
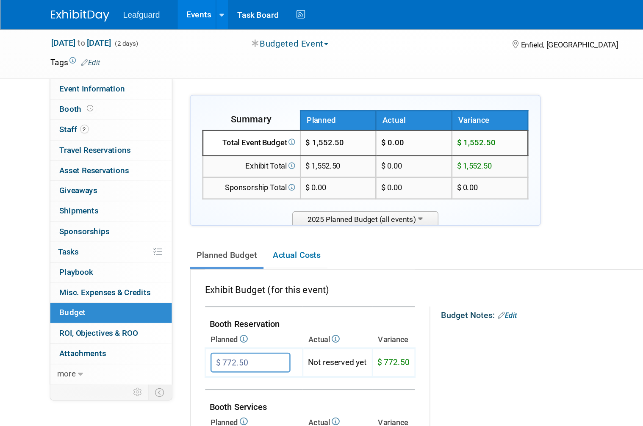
scroll to position [0, 0]
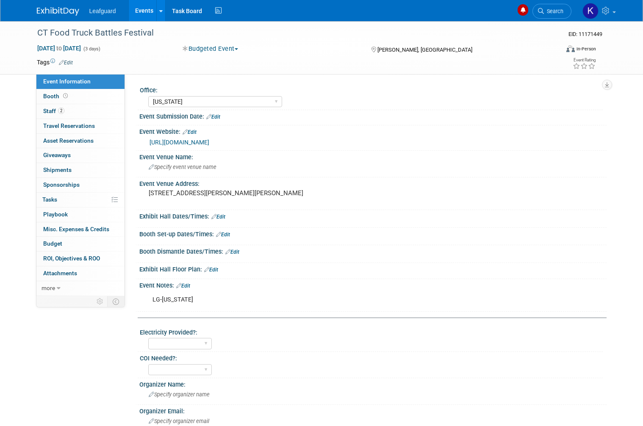
select select "[US_STATE]"
click at [67, 95] on span at bounding box center [65, 96] width 8 height 6
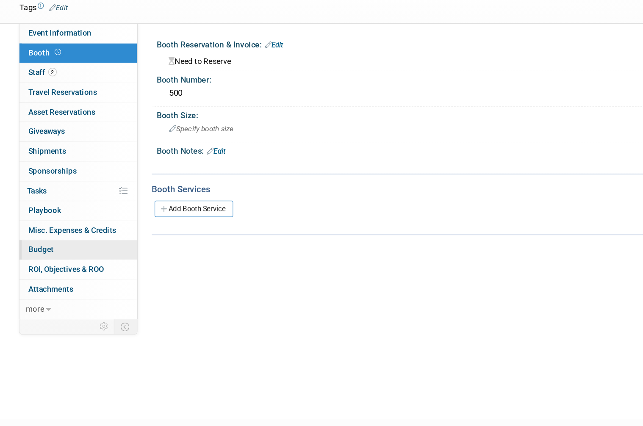
click at [42, 237] on link "Budget" at bounding box center [80, 244] width 88 height 14
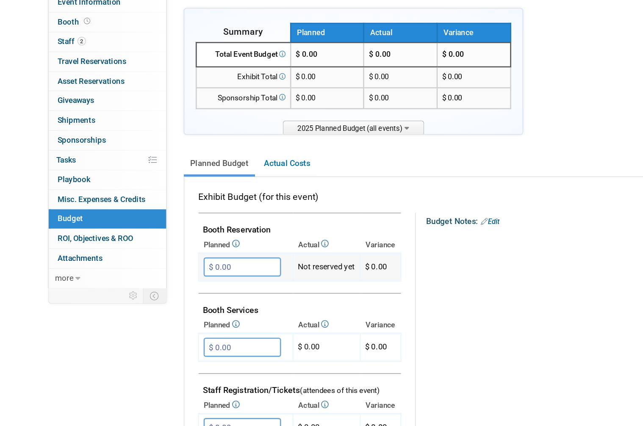
click at [191, 273] on input "$ 0.00" at bounding box center [181, 280] width 58 height 14
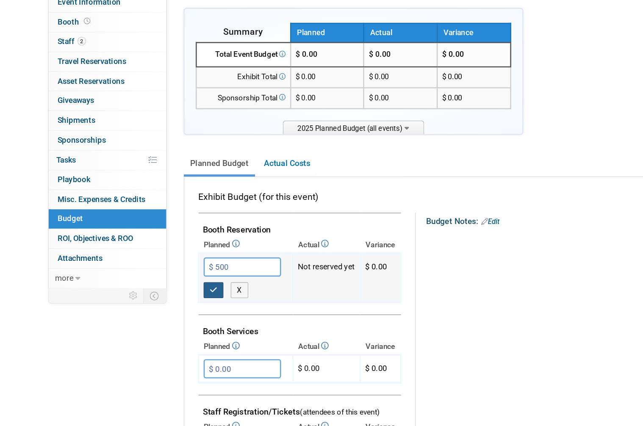
type input "$ 500.00"
click at [166, 291] on button "button" at bounding box center [159, 297] width 15 height 12
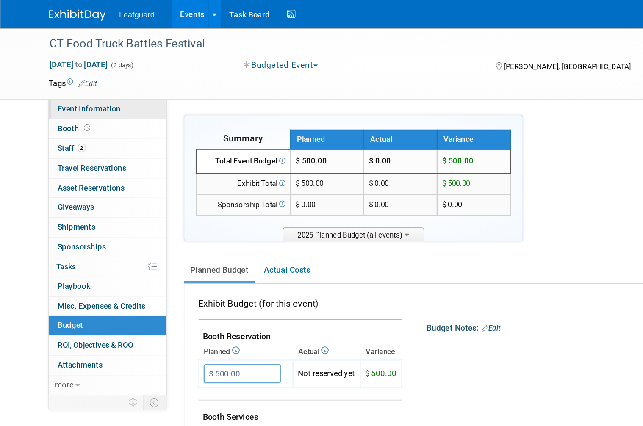
click at [93, 80] on link "Event Information" at bounding box center [80, 82] width 88 height 14
select select "[US_STATE]"
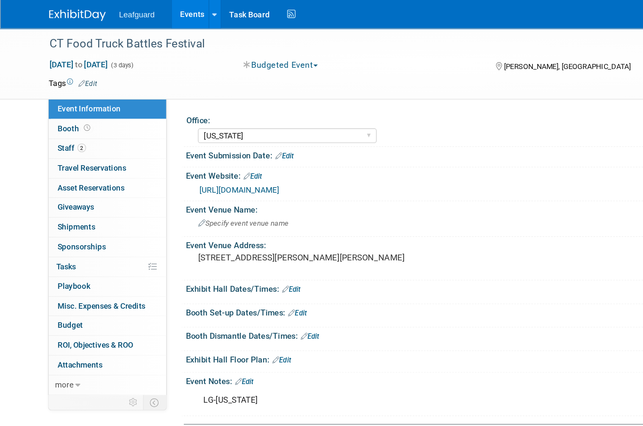
click at [209, 144] on link "[URL][DOMAIN_NAME]" at bounding box center [180, 142] width 60 height 7
click at [70, 237] on link "Budget" at bounding box center [80, 244] width 88 height 14
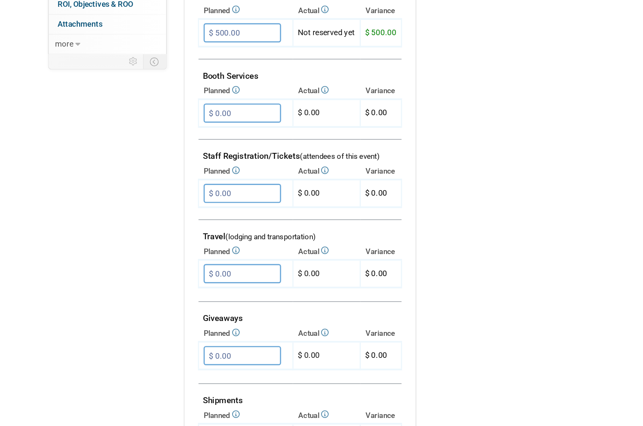
scroll to position [193, 0]
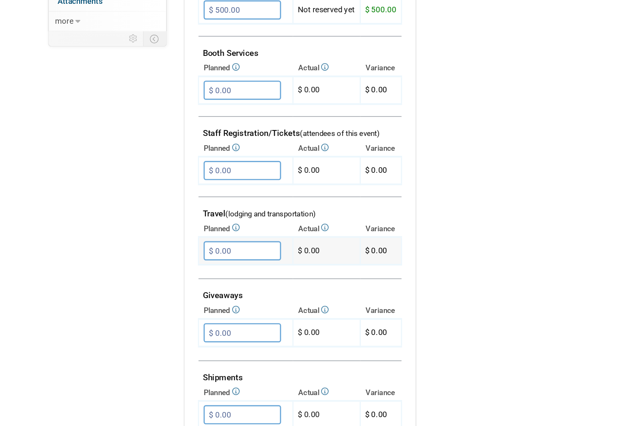
click at [191, 260] on input "$ 0.00" at bounding box center [181, 267] width 58 height 14
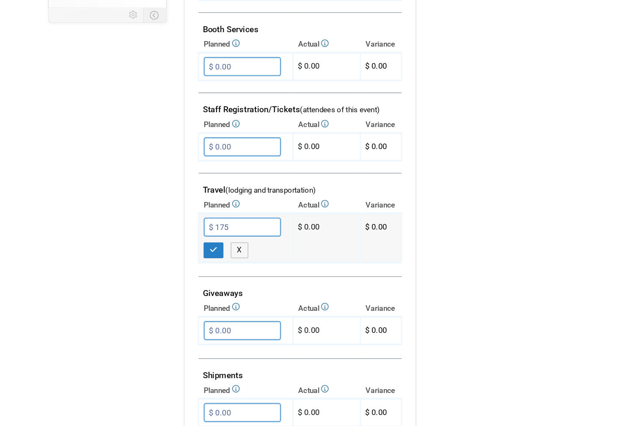
scroll to position [199, 0]
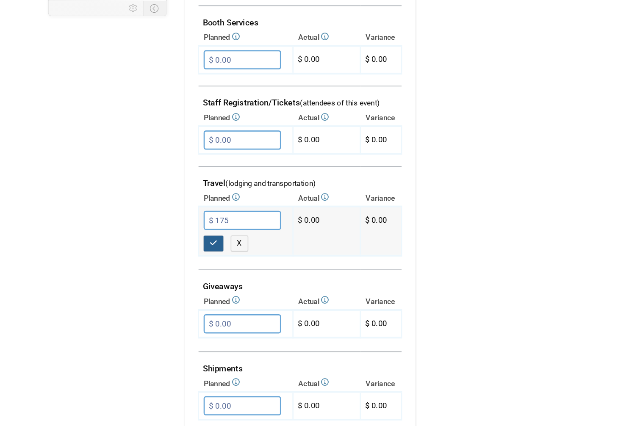
type input "$ 175.00"
click at [161, 272] on button "button" at bounding box center [159, 278] width 15 height 12
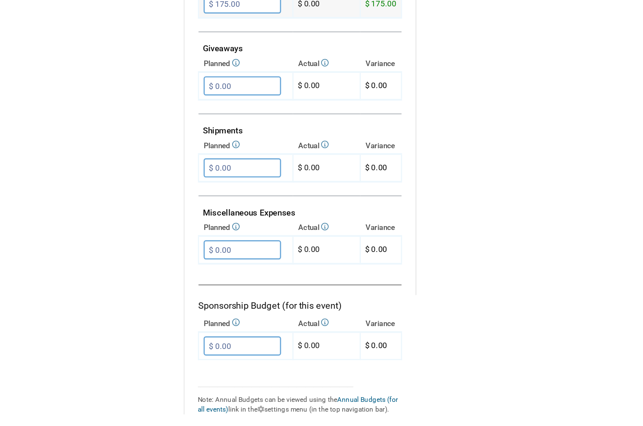
scroll to position [377, 0]
click at [187, 261] on input "$ 0.00" at bounding box center [181, 268] width 58 height 14
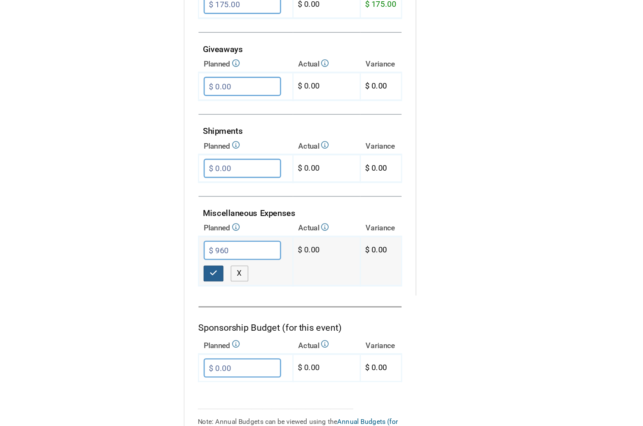
type input "$ 960.00"
click at [165, 280] on button "button" at bounding box center [159, 286] width 15 height 12
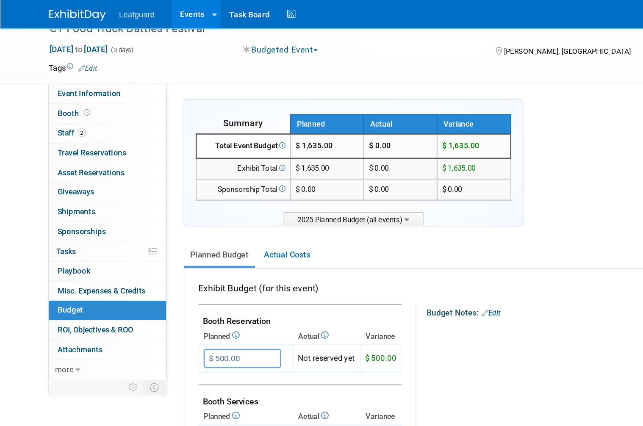
scroll to position [0, 0]
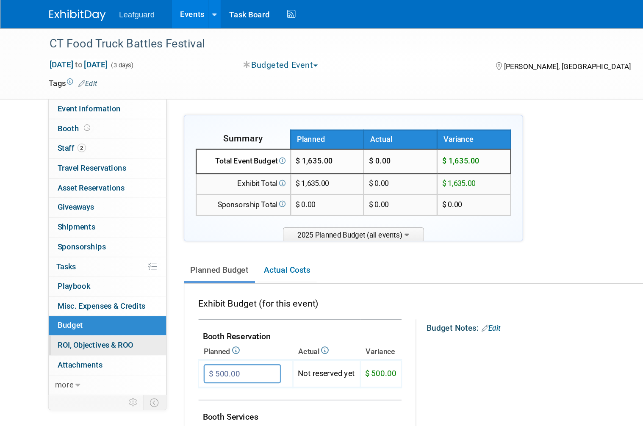
click at [82, 255] on span "ROI, Objectives & ROO 0" at bounding box center [71, 258] width 57 height 7
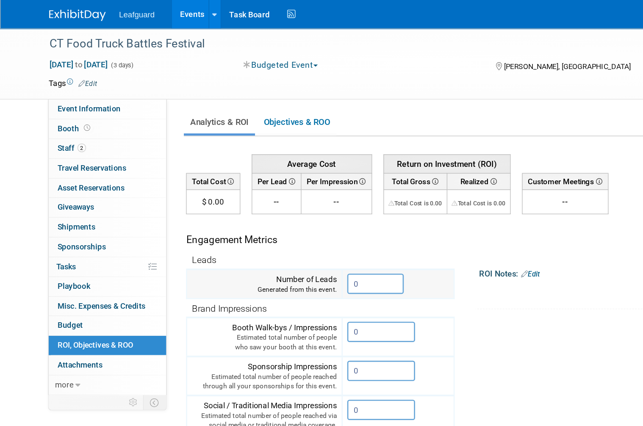
click at [284, 213] on input "0" at bounding box center [281, 212] width 42 height 15
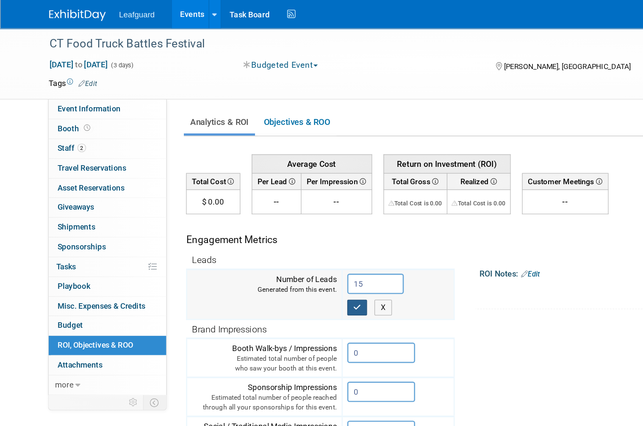
type input "15"
click at [266, 227] on icon "button" at bounding box center [268, 230] width 6 height 6
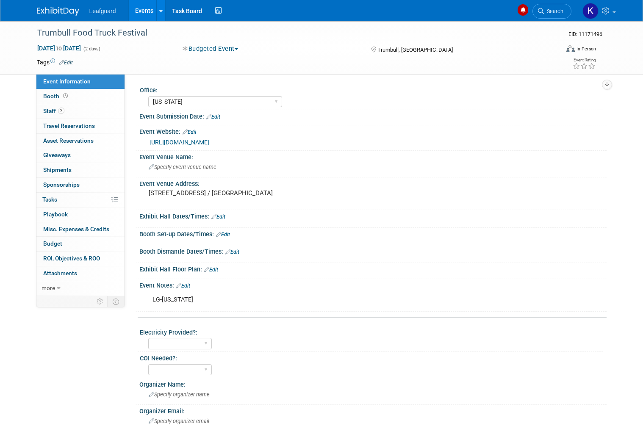
select select "[US_STATE]"
click at [209, 146] on link "[URL][DOMAIN_NAME]" at bounding box center [180, 142] width 60 height 7
click at [66, 99] on span at bounding box center [65, 96] width 8 height 6
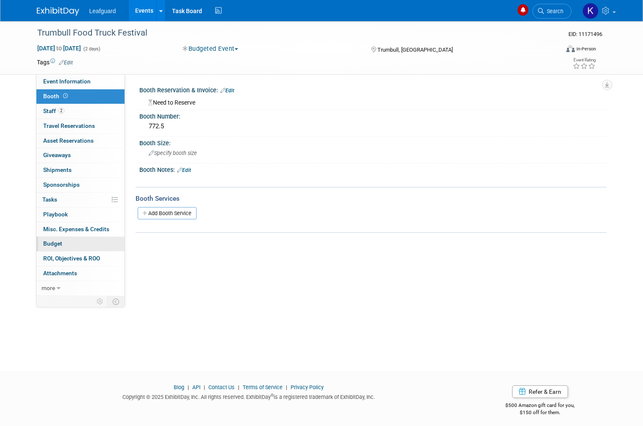
click at [69, 237] on link "Budget" at bounding box center [80, 244] width 88 height 14
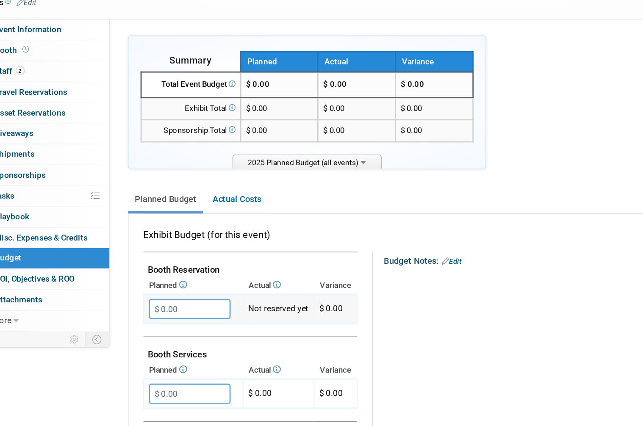
click at [152, 273] on input "$ 0.00" at bounding box center [181, 280] width 58 height 14
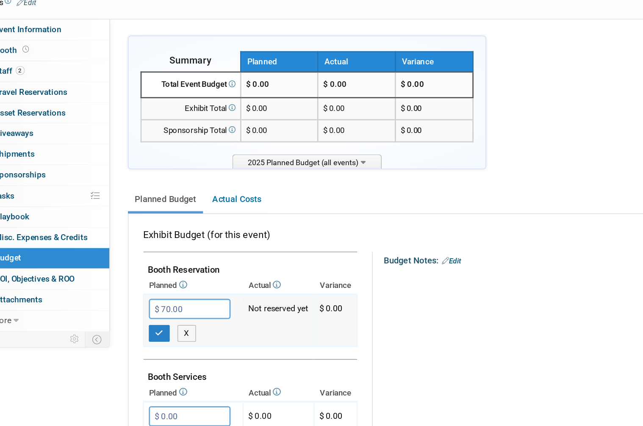
type input "$ 720.00"
click at [157, 294] on icon "button" at bounding box center [160, 297] width 6 height 6
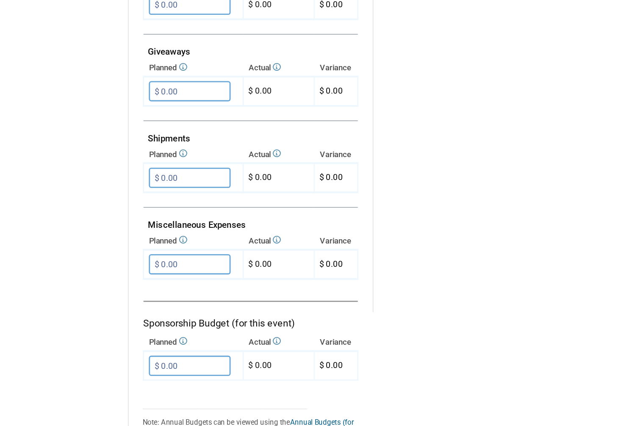
scroll to position [371, 0]
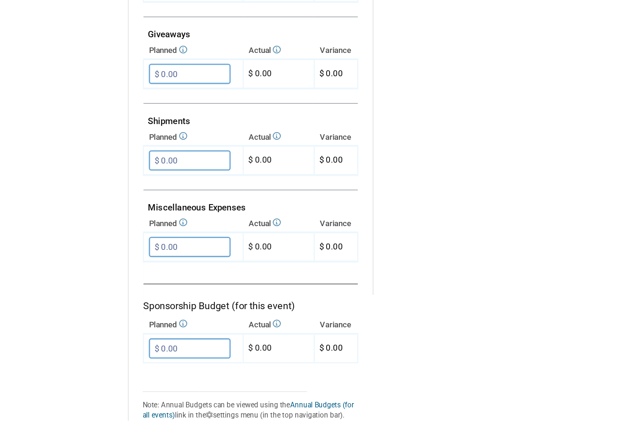
click at [213, 284] on td "Sponsorship Budget (for this event)" at bounding box center [225, 303] width 152 height 39
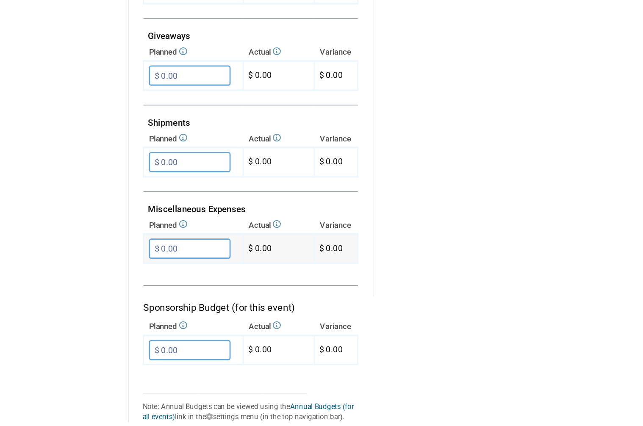
click at [152, 267] on input "$ 0.00" at bounding box center [181, 274] width 58 height 14
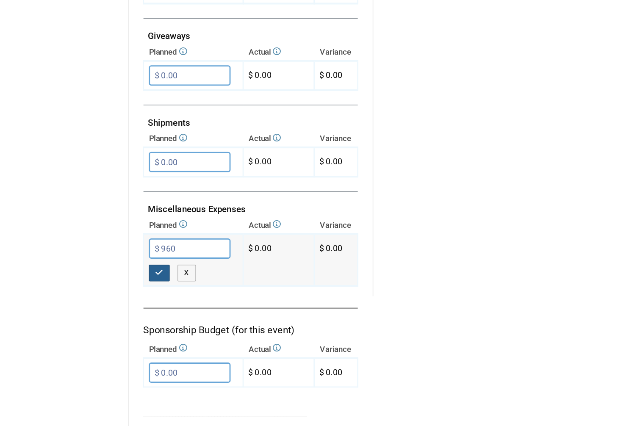
type input "$ 960.00"
click at [152, 285] on button "button" at bounding box center [159, 291] width 15 height 12
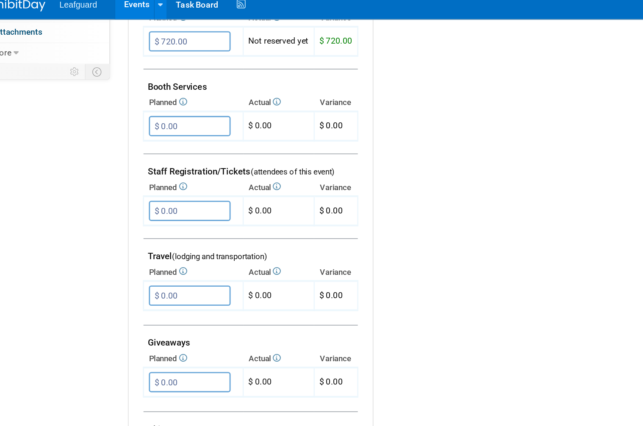
scroll to position [242, 0]
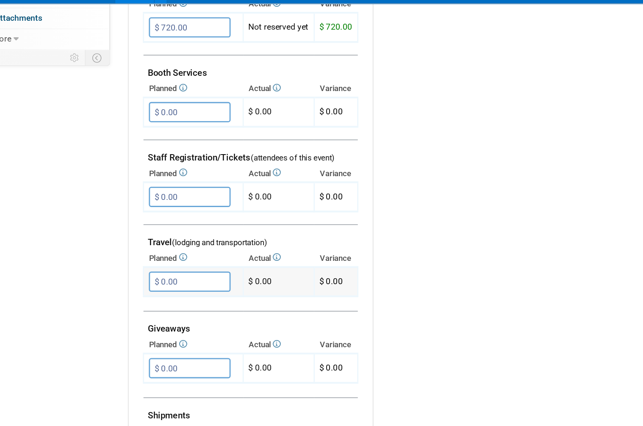
click at [152, 211] on input "$ 0.00" at bounding box center [181, 218] width 58 height 14
click at [61, 224] on div "Event Information Event Info Booth Booth 2 Staff 2 Staff 0 Travel Reservations …" at bounding box center [321, 179] width 582 height 693
click at [152, 211] on input "$ 0.00" at bounding box center [181, 218] width 58 height 14
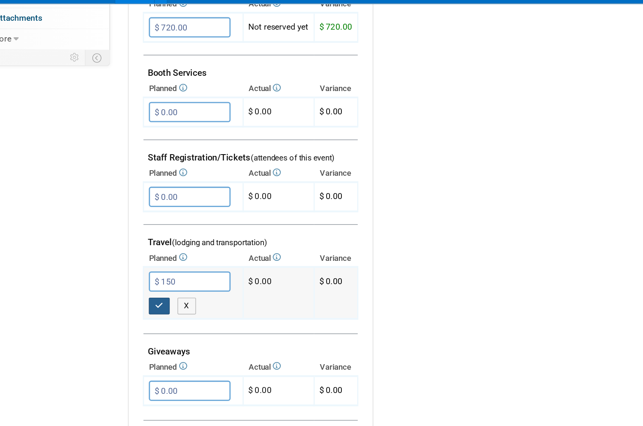
type input "$ 150.00"
click at [157, 233] on icon "button" at bounding box center [160, 236] width 6 height 6
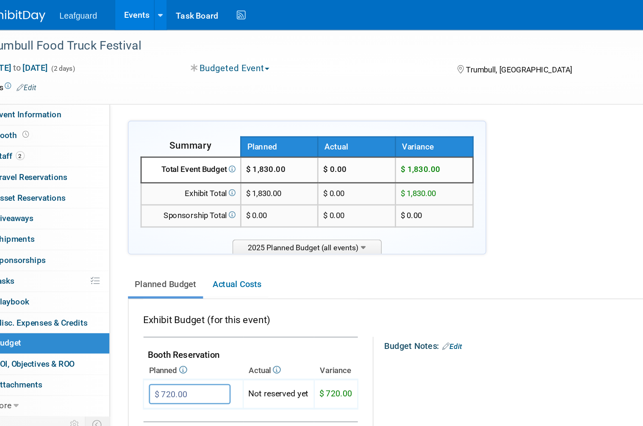
scroll to position [0, 0]
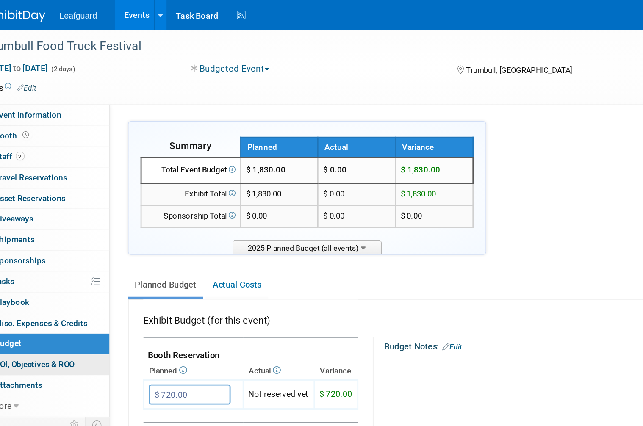
click at [43, 255] on span "ROI, Objectives & ROO 0" at bounding box center [71, 258] width 57 height 7
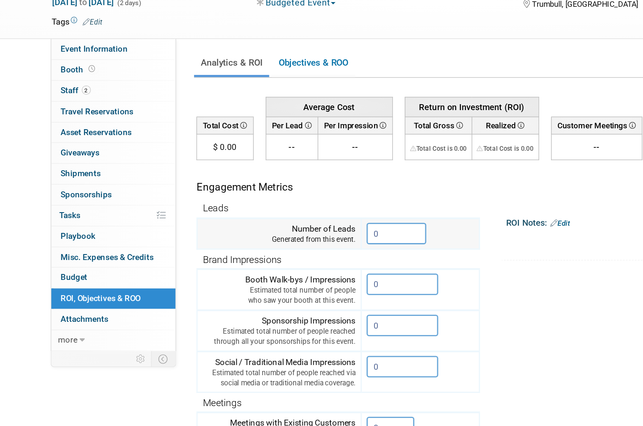
click at [288, 205] on input "0" at bounding box center [281, 212] width 42 height 15
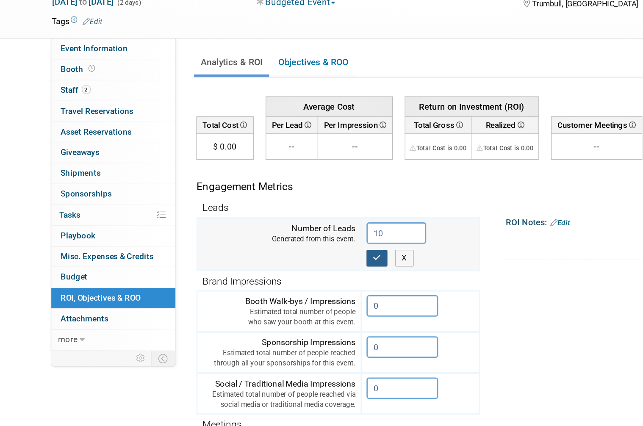
type input "10"
click at [264, 224] on button "button" at bounding box center [267, 230] width 15 height 12
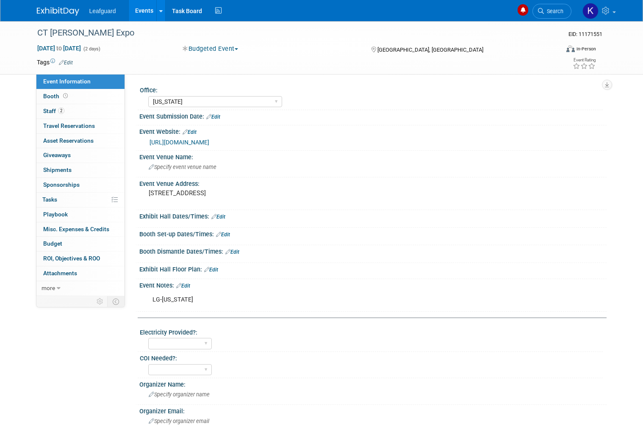
select select "[US_STATE]"
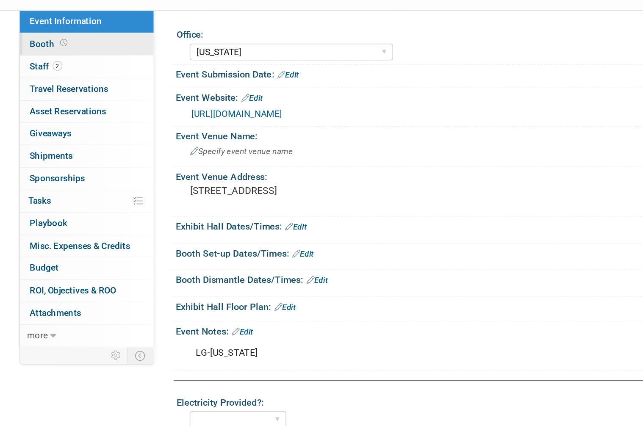
click at [43, 93] on span "Booth" at bounding box center [56, 96] width 26 height 7
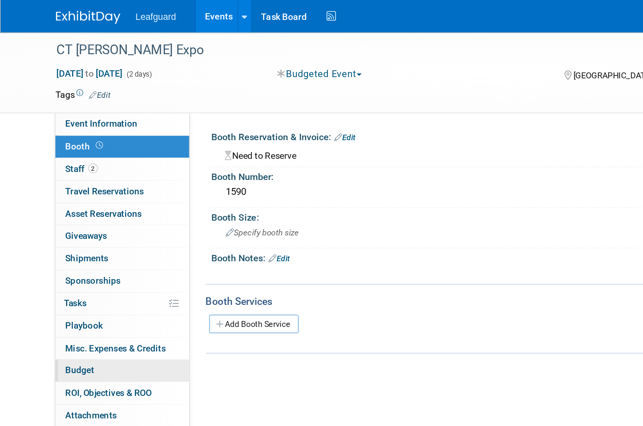
click at [67, 238] on link "Budget" at bounding box center [80, 244] width 88 height 14
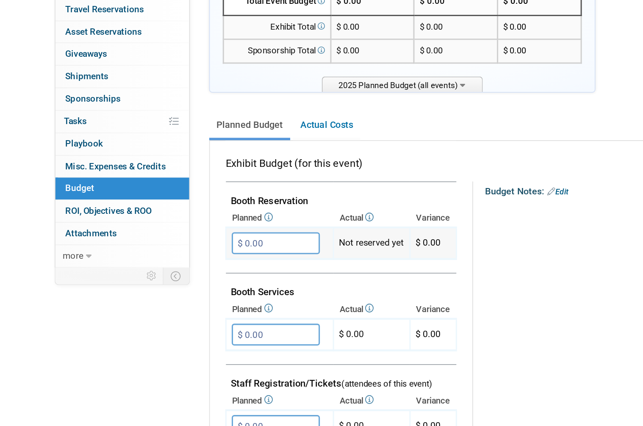
click at [180, 273] on input "$ 0.00" at bounding box center [181, 280] width 58 height 14
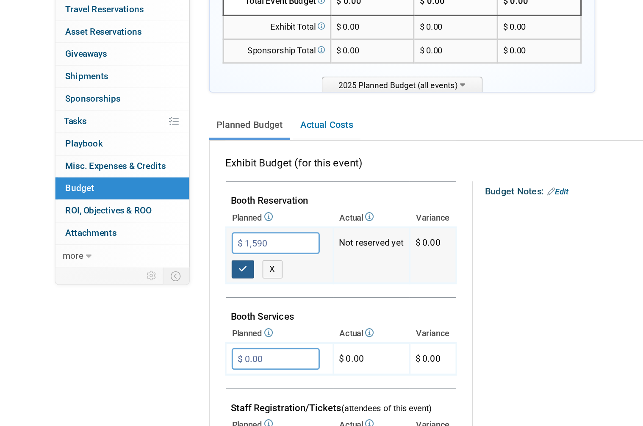
type input "$ 1,590.00"
click at [160, 294] on icon "button" at bounding box center [160, 297] width 6 height 6
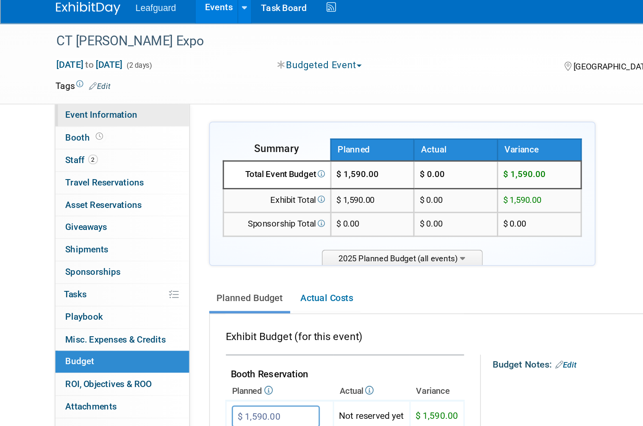
click at [93, 79] on link "Event Information" at bounding box center [80, 82] width 88 height 14
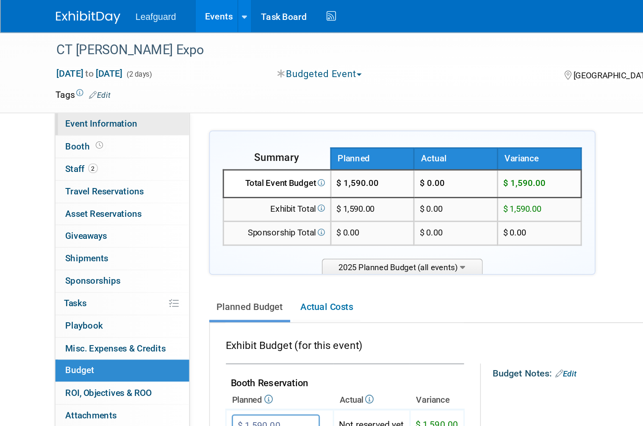
select select "[US_STATE]"
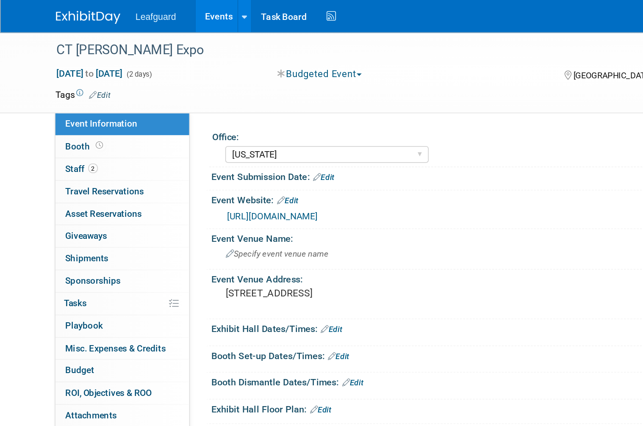
click at [209, 146] on link "https://englert2-my.sharepoint.com/personal/cstackpole_leafguard_com/Documents/…" at bounding box center [180, 142] width 60 height 7
click at [69, 240] on link "Budget" at bounding box center [80, 244] width 88 height 14
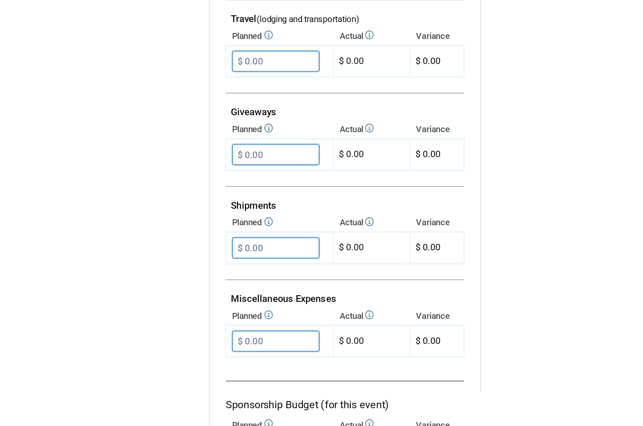
scroll to position [298, 0]
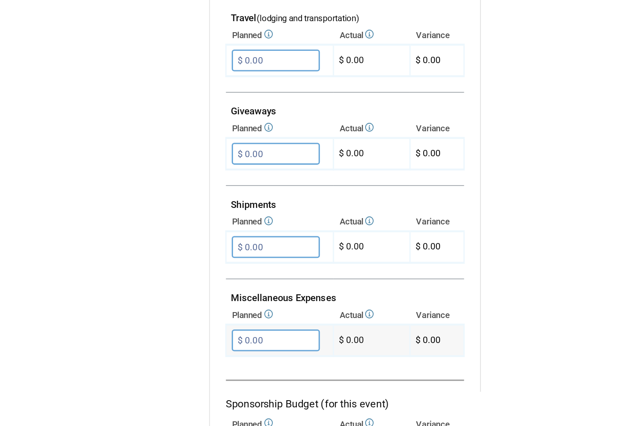
click at [187, 339] on input "$ 0.00" at bounding box center [181, 346] width 58 height 14
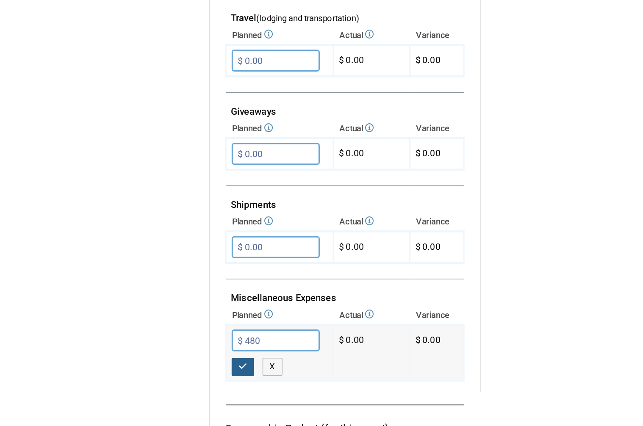
type input "$ 480.00"
click at [162, 361] on icon "button" at bounding box center [160, 364] width 6 height 6
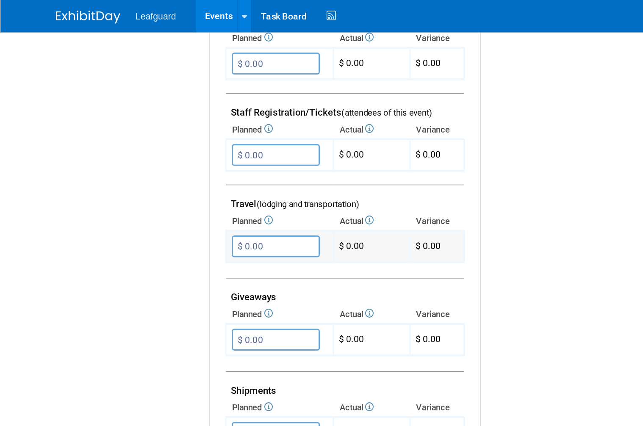
click at [183, 155] on input "$ 0.00" at bounding box center [181, 162] width 58 height 14
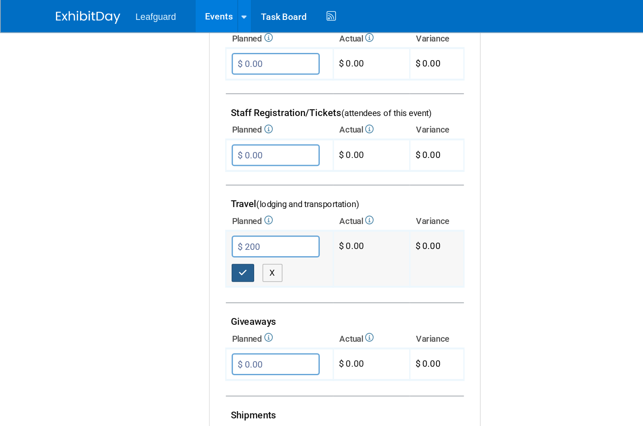
type input "$ 200.00"
click at [163, 174] on button "button" at bounding box center [159, 180] width 15 height 12
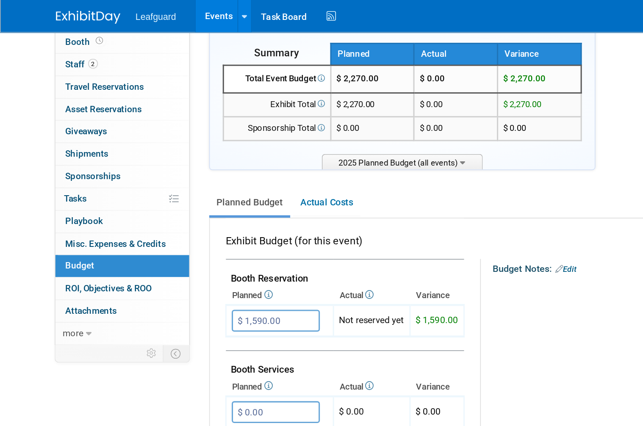
scroll to position [0, 0]
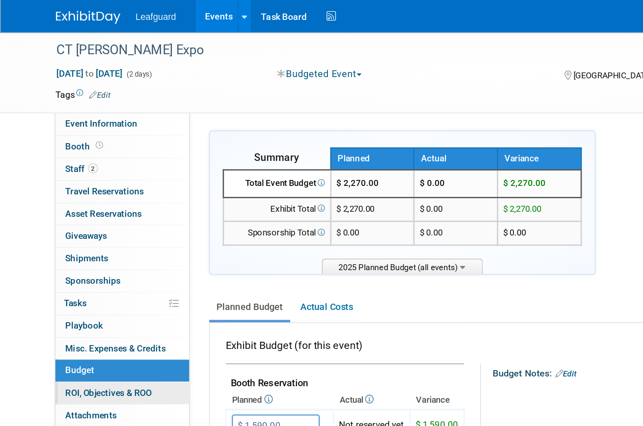
click at [49, 256] on span "ROI, Objectives & ROO 0" at bounding box center [71, 258] width 57 height 7
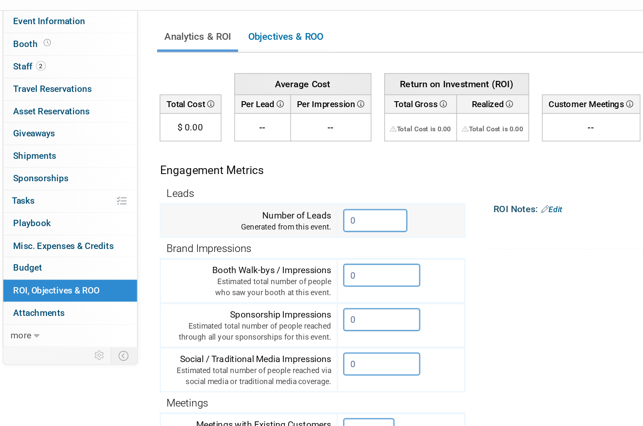
click at [260, 205] on input "0" at bounding box center [281, 212] width 42 height 15
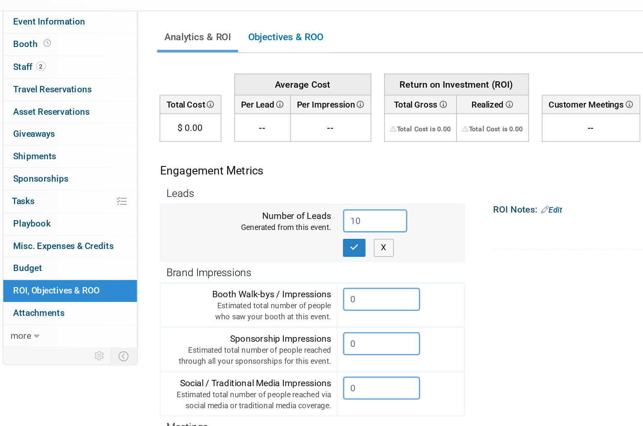
type input "10"
click at [260, 224] on button "button" at bounding box center [267, 230] width 15 height 12
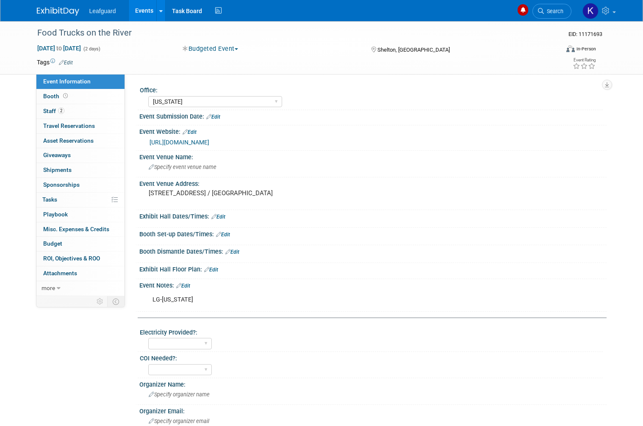
select select "[US_STATE]"
click at [67, 98] on span at bounding box center [65, 96] width 8 height 6
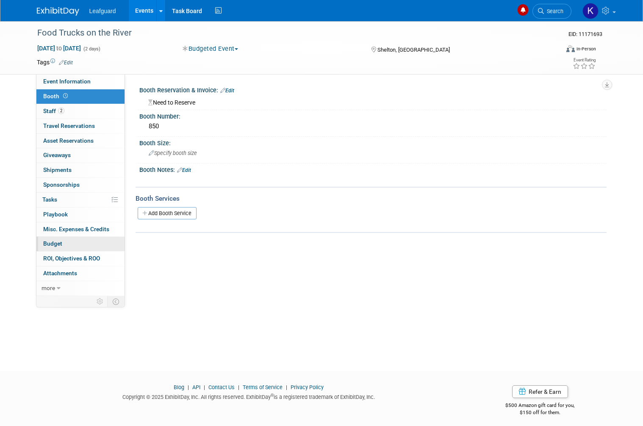
click at [73, 237] on link "Budget" at bounding box center [80, 244] width 88 height 14
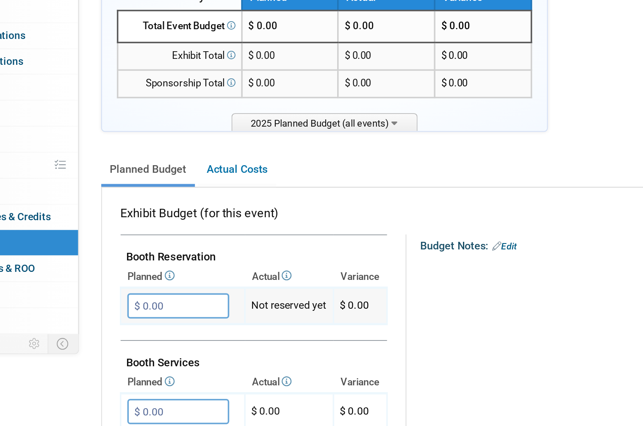
click at [152, 273] on input "$ 0.00" at bounding box center [181, 280] width 58 height 14
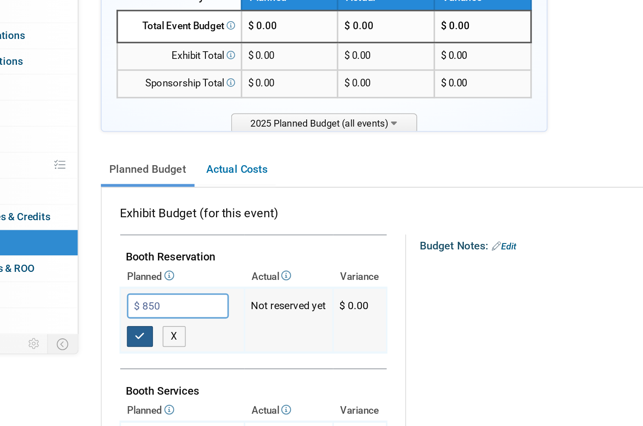
type input "$ 850.00"
click at [157, 294] on icon "button" at bounding box center [160, 297] width 6 height 6
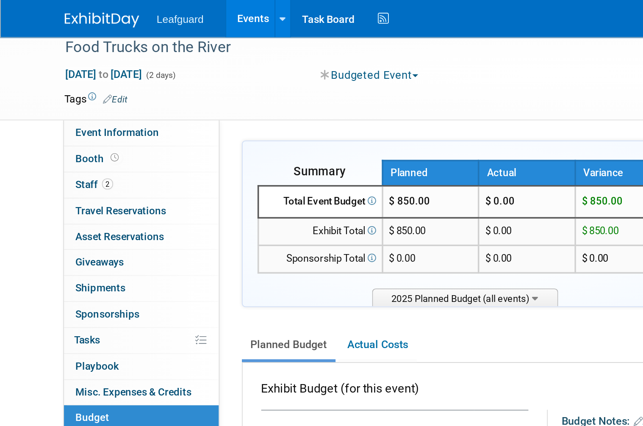
scroll to position [4, 0]
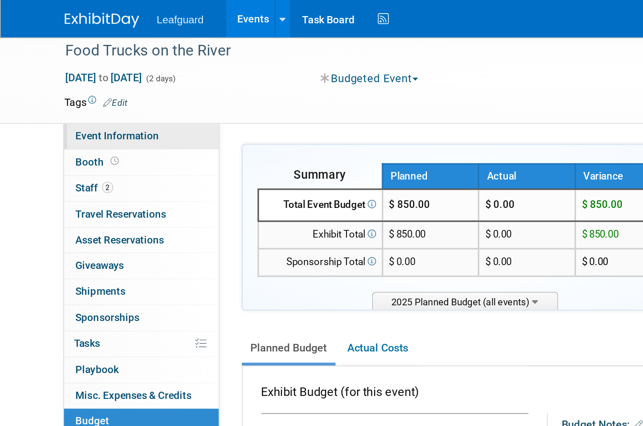
click at [83, 80] on span "Event Information" at bounding box center [66, 77] width 47 height 7
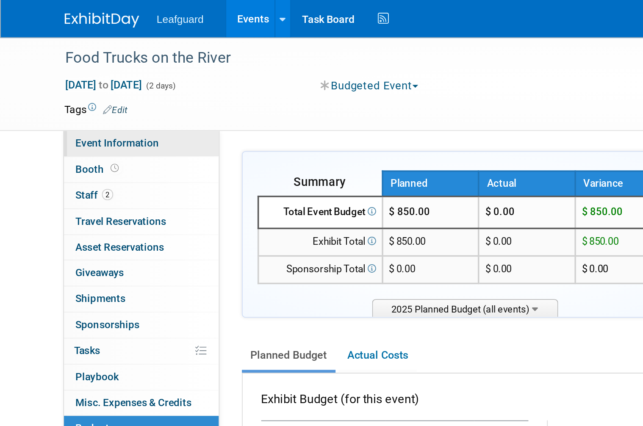
select select "[US_STATE]"
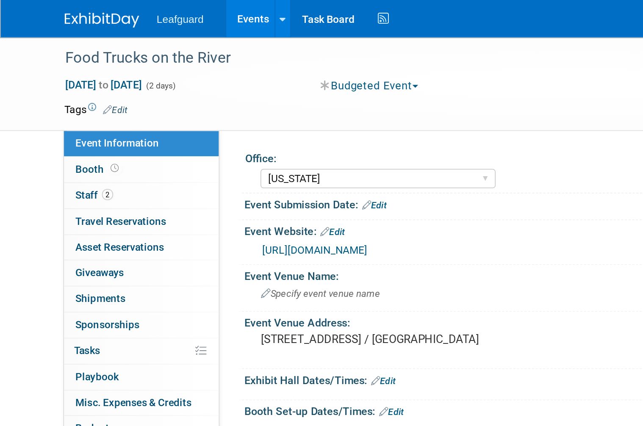
click at [209, 144] on link "https://englert2-my.sharepoint.com/personal/cstackpole_leafguard_com/Documents/…" at bounding box center [180, 142] width 60 height 7
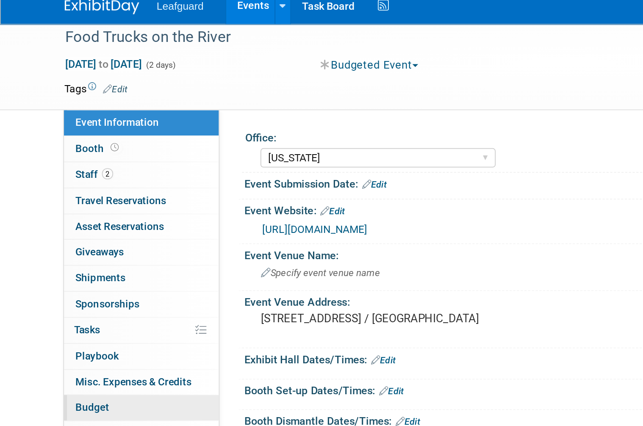
click at [62, 233] on link "Budget" at bounding box center [80, 240] width 88 height 14
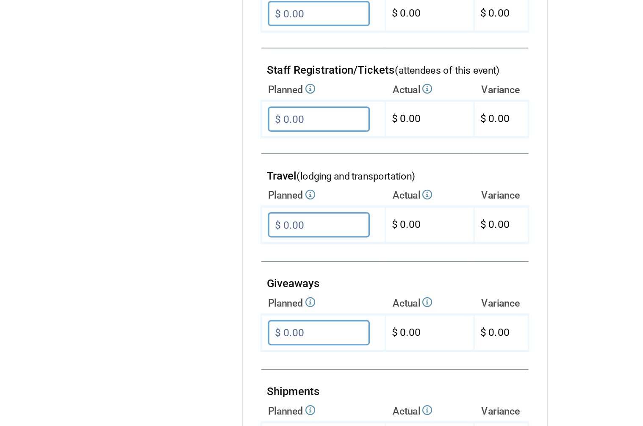
scroll to position [169, 0]
click at [185, 284] on input "$ 0.00" at bounding box center [181, 291] width 58 height 14
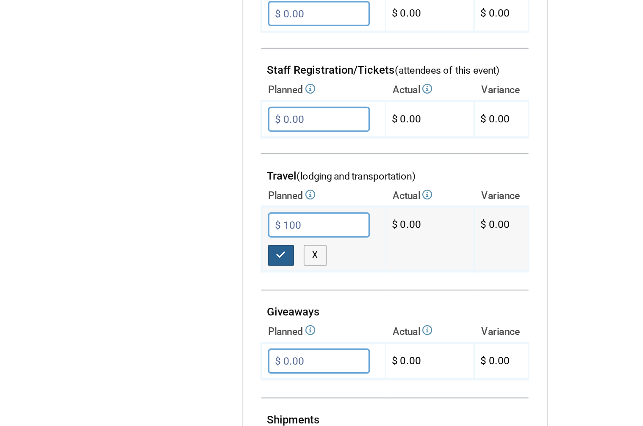
type input "$ 100.00"
click at [162, 306] on icon "button" at bounding box center [160, 309] width 6 height 6
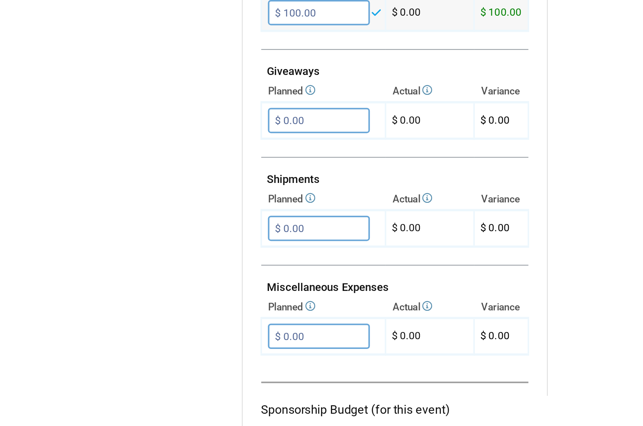
scroll to position [290, 0]
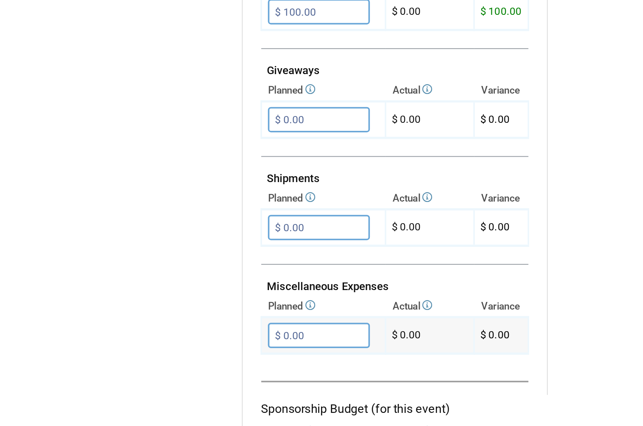
click at [173, 347] on input "$ 0.00" at bounding box center [181, 354] width 58 height 14
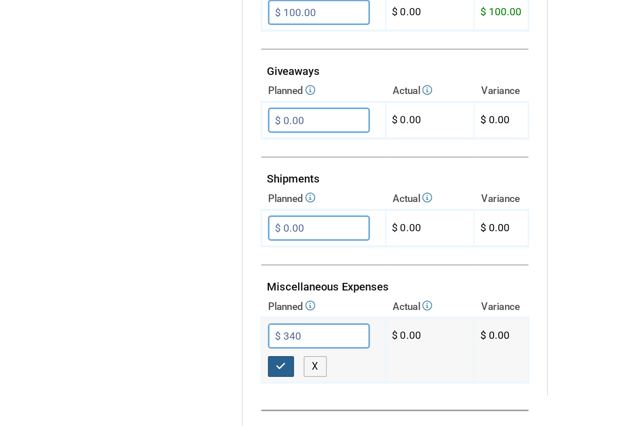
type input "$ 340.00"
click at [164, 366] on button "button" at bounding box center [159, 372] width 15 height 12
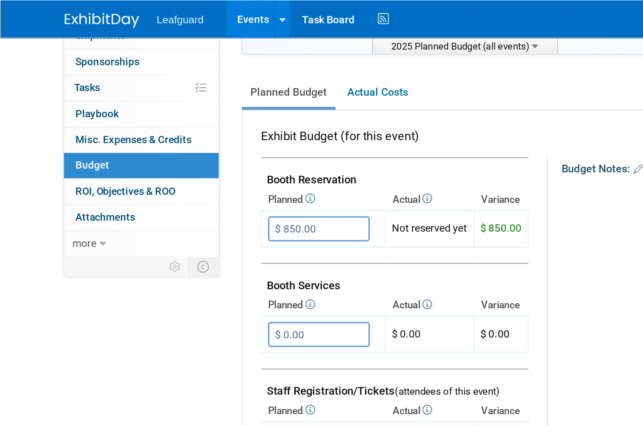
scroll to position [139, 0]
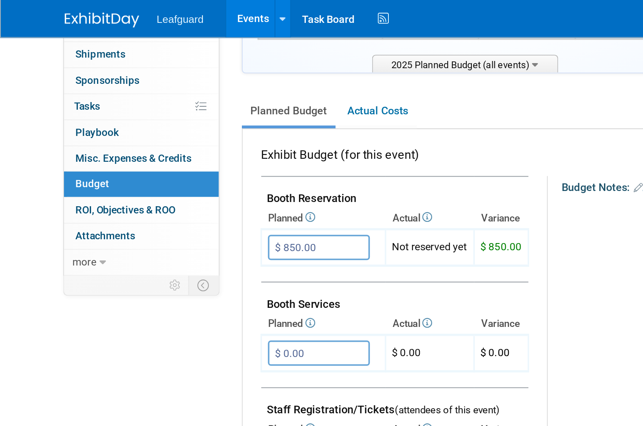
click at [146, 176] on div "Exhibit Budget (for this event) Booth Reservation" at bounding box center [369, 351] width 462 height 555
click at [98, 116] on span "ROI, Objectives & ROO 0" at bounding box center [71, 119] width 57 height 7
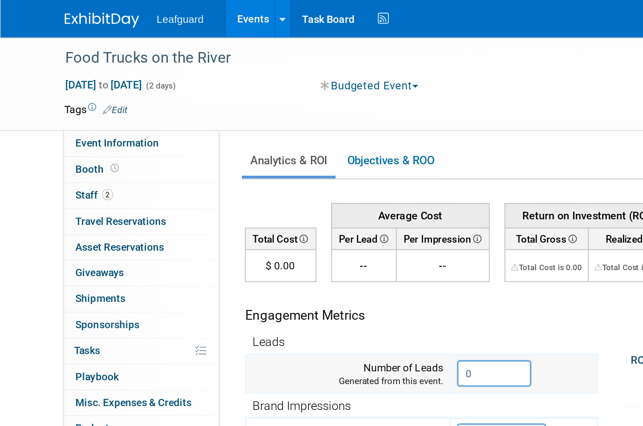
click at [278, 210] on input "0" at bounding box center [281, 212] width 42 height 15
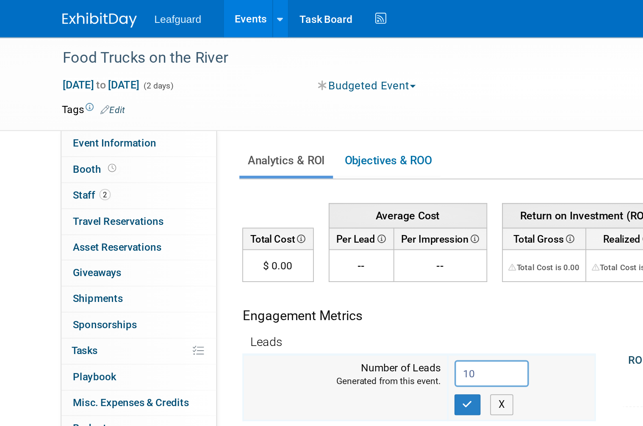
type input "10"
click at [264, 232] on button "button" at bounding box center [267, 230] width 15 height 12
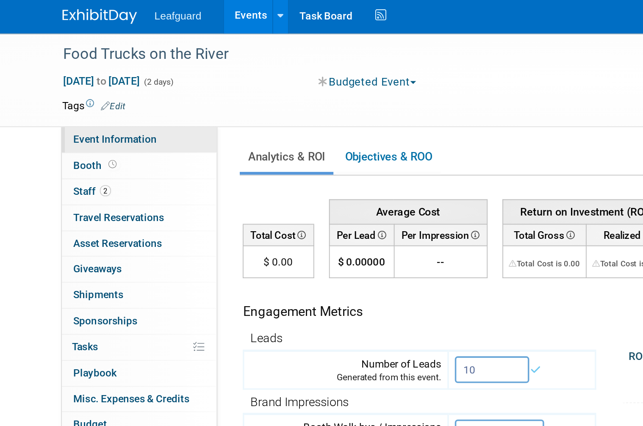
click at [58, 75] on link "Event Information" at bounding box center [80, 82] width 88 height 14
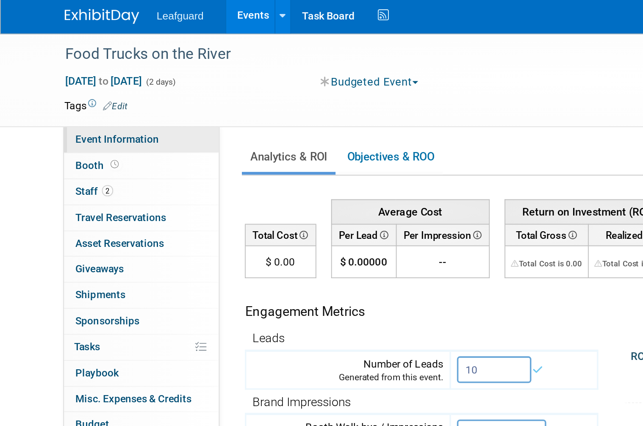
select select "[US_STATE]"
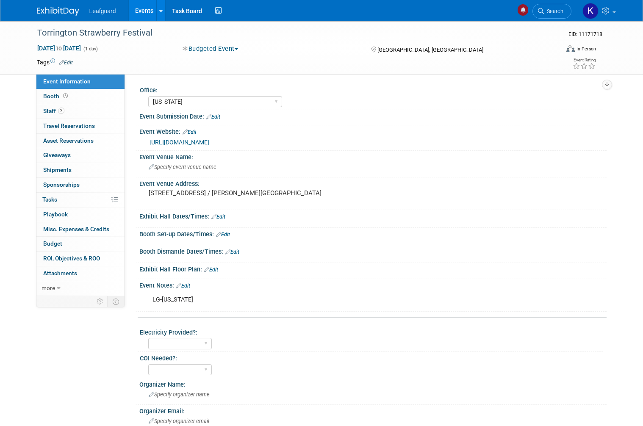
select select "[US_STATE]"
click at [209, 143] on link "[URL][DOMAIN_NAME]" at bounding box center [180, 142] width 60 height 7
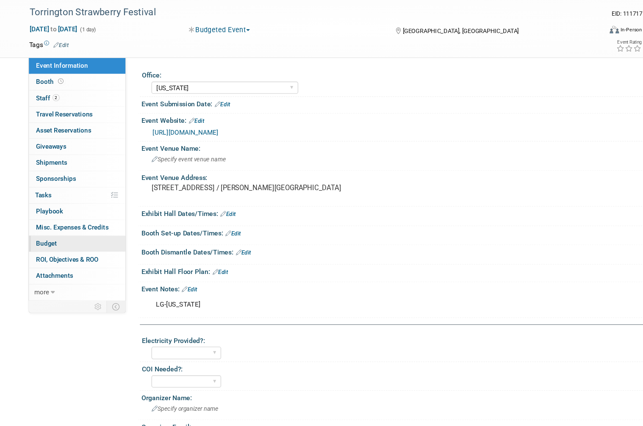
click at [65, 237] on link "Budget" at bounding box center [80, 244] width 88 height 14
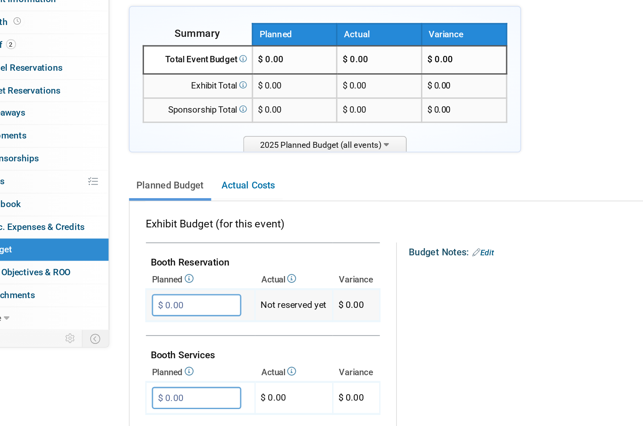
click at [152, 273] on input "$ 0.00" at bounding box center [181, 280] width 58 height 14
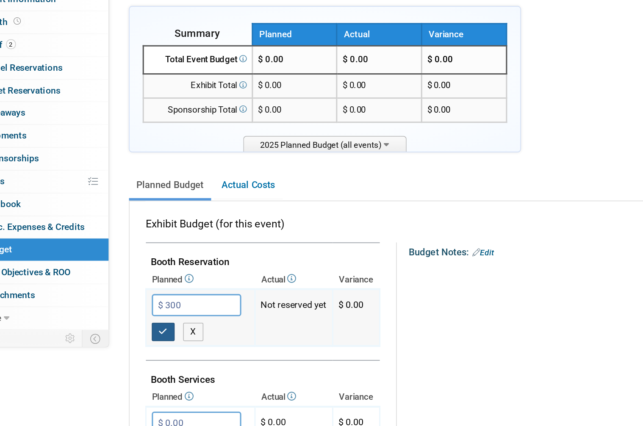
type input "$ 300.00"
click at [152, 291] on button "button" at bounding box center [159, 297] width 15 height 12
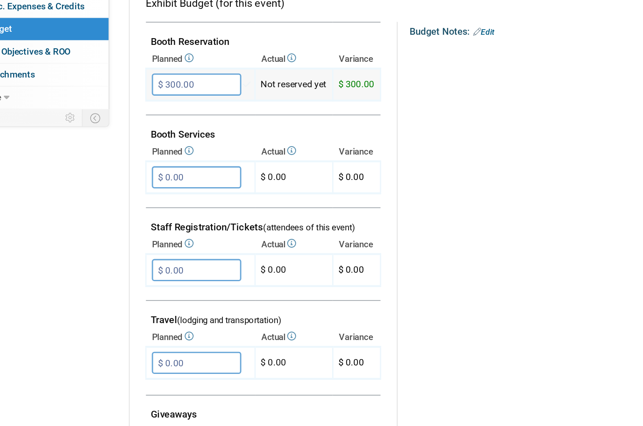
scroll to position [131, 0]
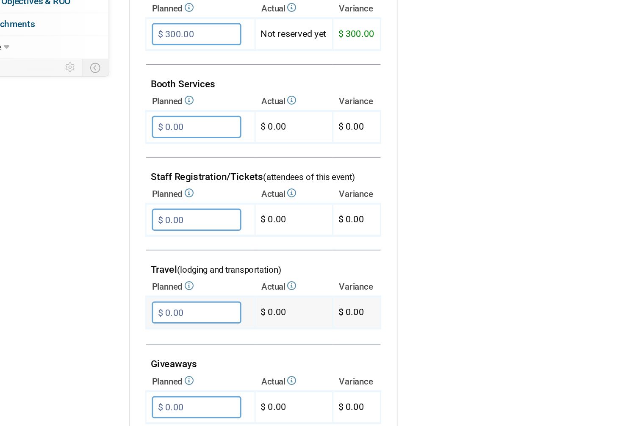
click at [152, 322] on input "$ 0.00" at bounding box center [181, 329] width 58 height 14
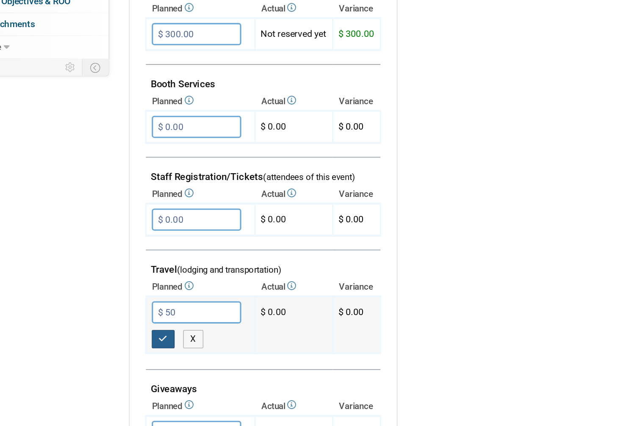
type input "$ 50.00"
click at [152, 341] on button "button" at bounding box center [159, 347] width 15 height 12
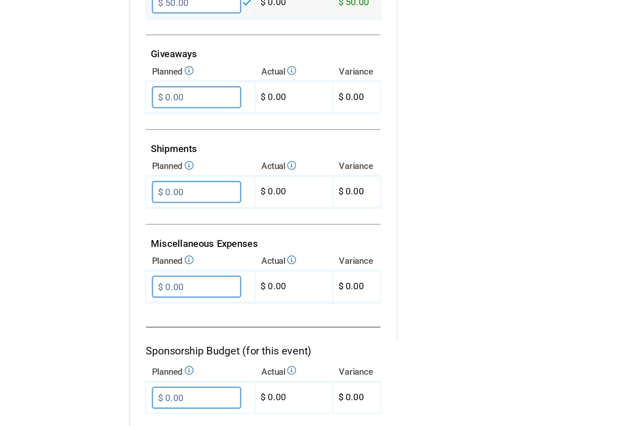
scroll to position [335, 0]
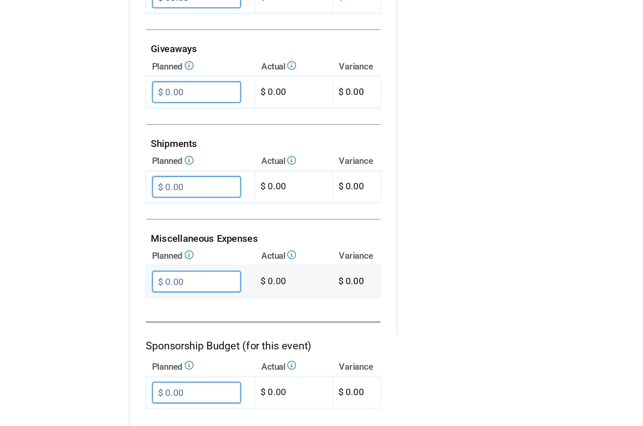
click at [152, 302] on input "$ 0.00" at bounding box center [181, 309] width 58 height 14
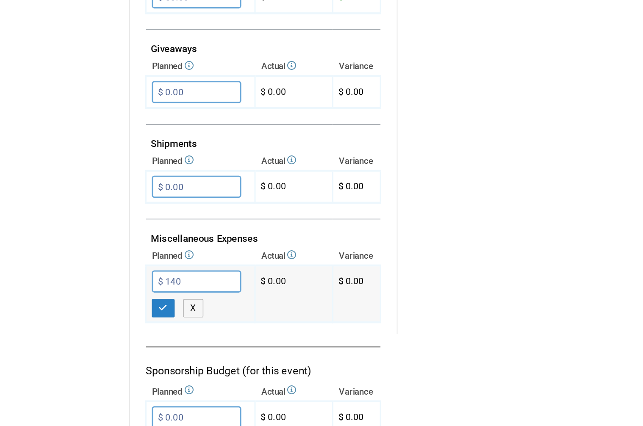
type input "$ 140.00"
click at [152, 317] on div "X" at bounding box center [185, 325] width 66 height 16
click at [152, 321] on button "button" at bounding box center [159, 327] width 15 height 12
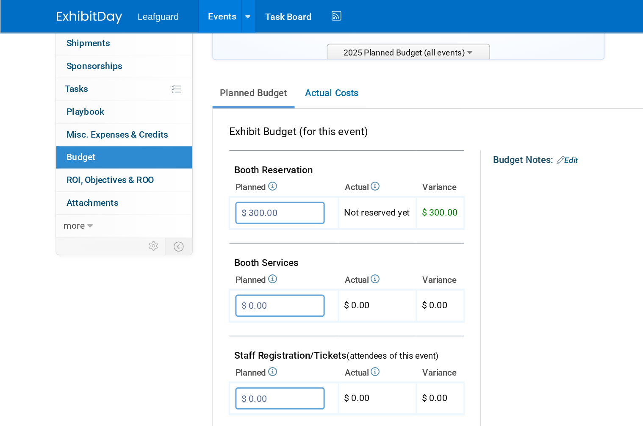
scroll to position [140, 0]
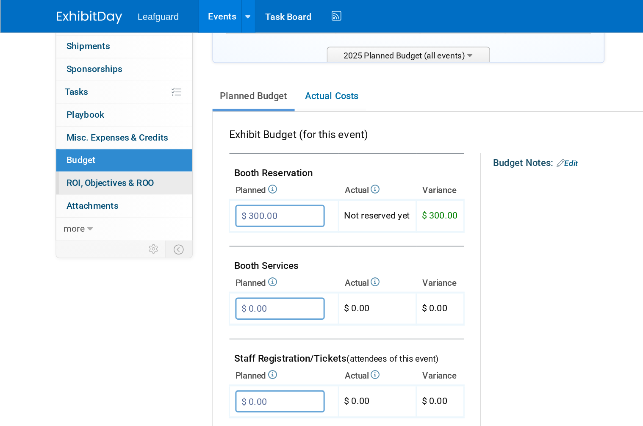
click at [95, 117] on link "0 ROI, Objectives & ROO 0" at bounding box center [80, 119] width 88 height 14
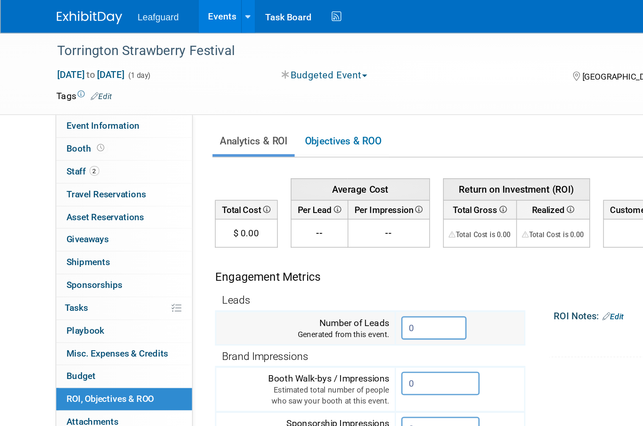
click at [276, 210] on input "0" at bounding box center [281, 212] width 42 height 15
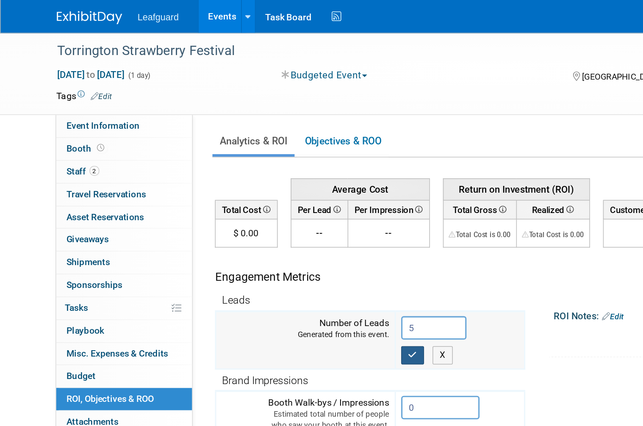
type input "5"
click at [261, 226] on button "button" at bounding box center [267, 230] width 15 height 12
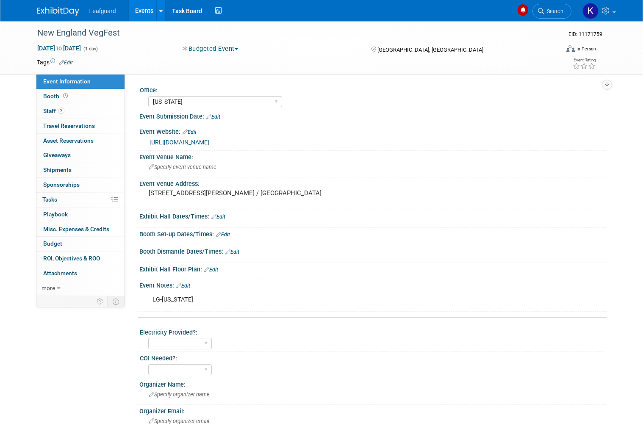
select select "[US_STATE]"
click at [209, 146] on link "https://englert2-my.sharepoint.com/personal/cstackpole_leafguard_com/Documents/…" at bounding box center [180, 142] width 60 height 7
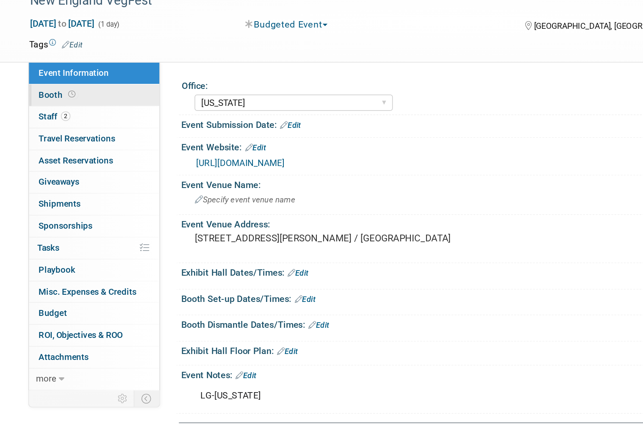
click at [55, 89] on link "Booth" at bounding box center [80, 96] width 88 height 14
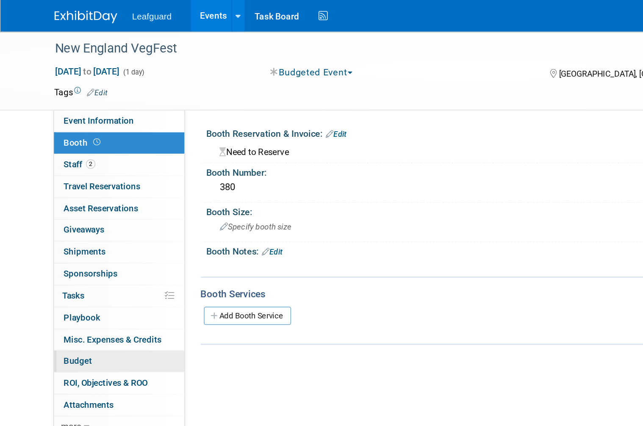
click at [72, 237] on link "Budget" at bounding box center [80, 244] width 88 height 14
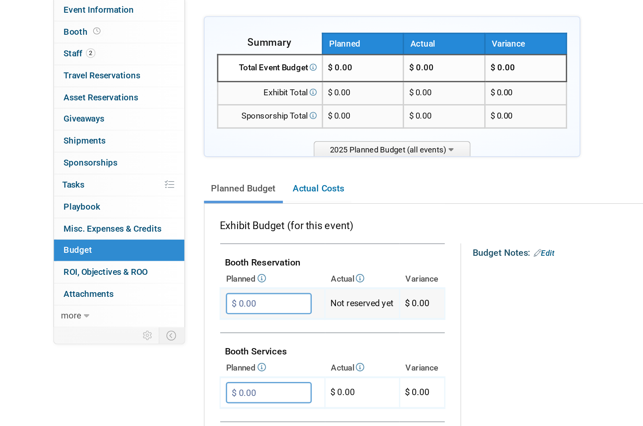
click at [177, 273] on input "$ 0.00" at bounding box center [181, 280] width 58 height 14
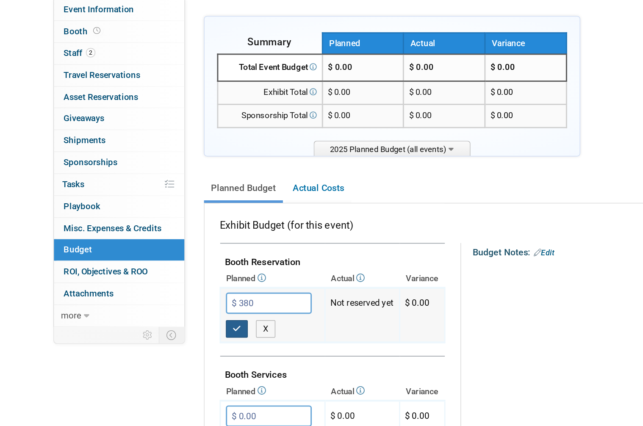
type input "$ 380.00"
click at [158, 291] on button "button" at bounding box center [159, 297] width 15 height 12
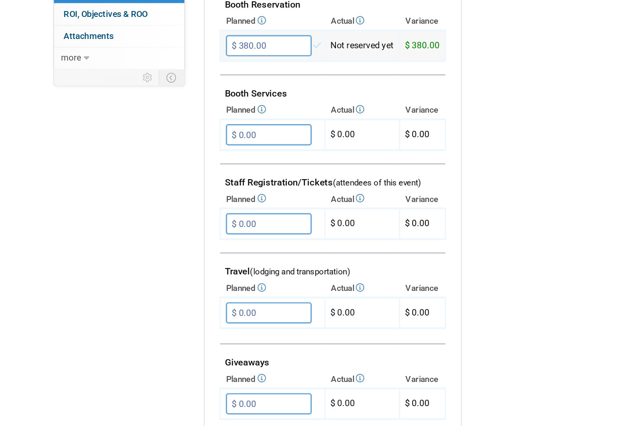
scroll to position [135, 0]
click at [243, 255] on td "$ 0.00" at bounding box center [244, 265] width 50 height 21
click at [172, 319] on input "$ 0.00" at bounding box center [181, 326] width 58 height 14
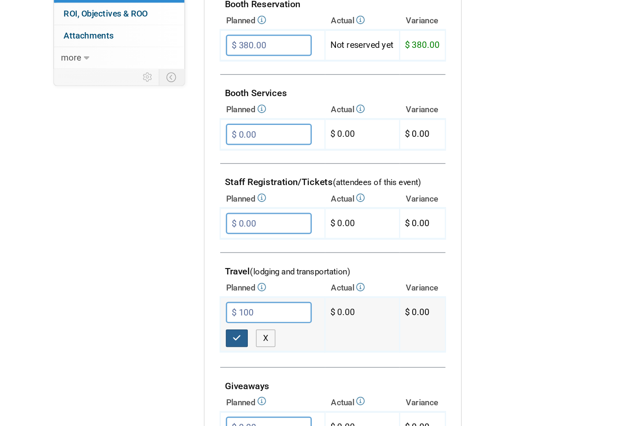
type input "$ 100.00"
click at [163, 337] on button "button" at bounding box center [159, 343] width 15 height 12
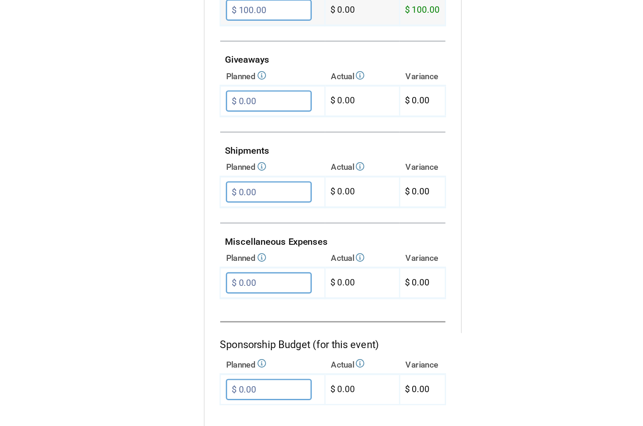
scroll to position [346, 0]
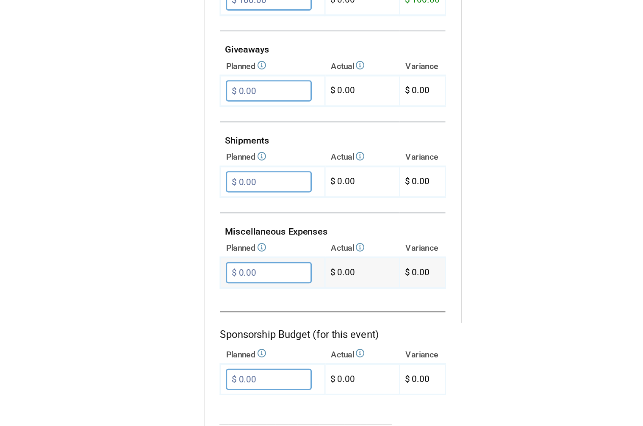
click at [187, 292] on input "$ 0.00" at bounding box center [181, 299] width 58 height 14
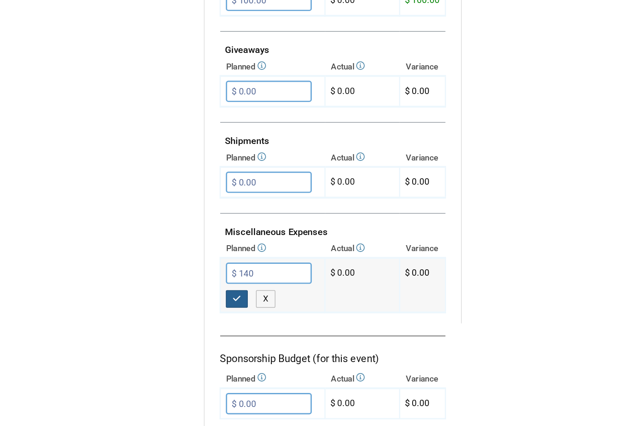
type input "$ 140.00"
click at [164, 310] on button "button" at bounding box center [159, 316] width 15 height 12
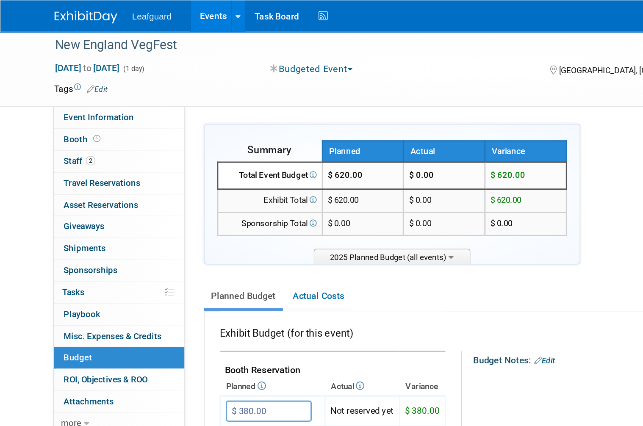
scroll to position [0, 0]
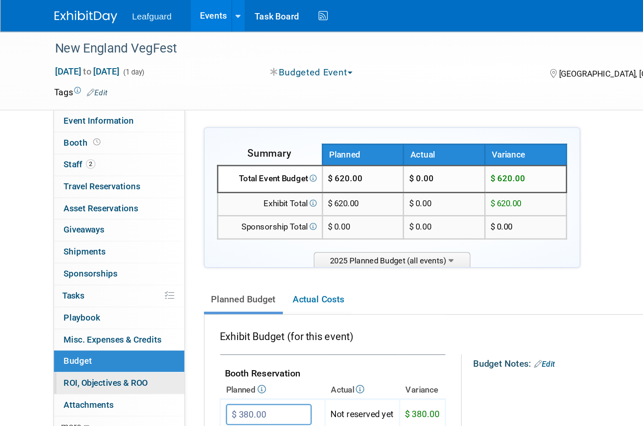
click at [108, 252] on link "0 ROI, Objectives & ROO 0" at bounding box center [80, 259] width 88 height 14
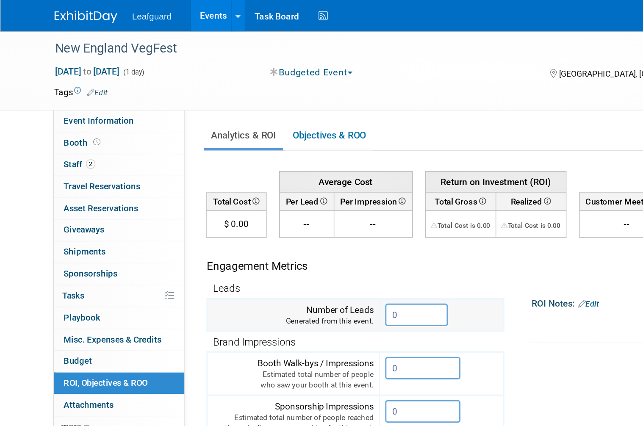
click at [278, 209] on input "0" at bounding box center [281, 212] width 42 height 15
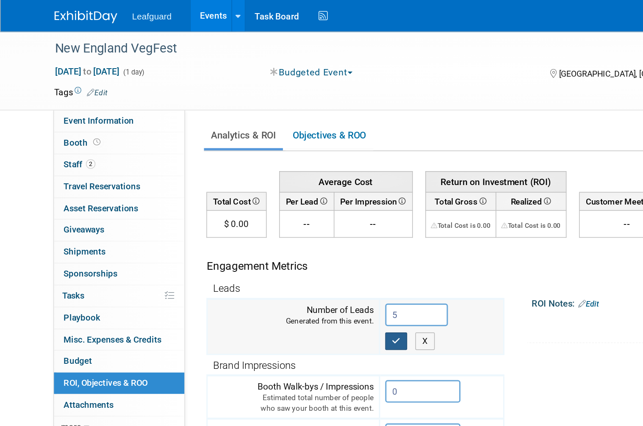
type input "5"
click at [263, 233] on button "button" at bounding box center [267, 230] width 15 height 12
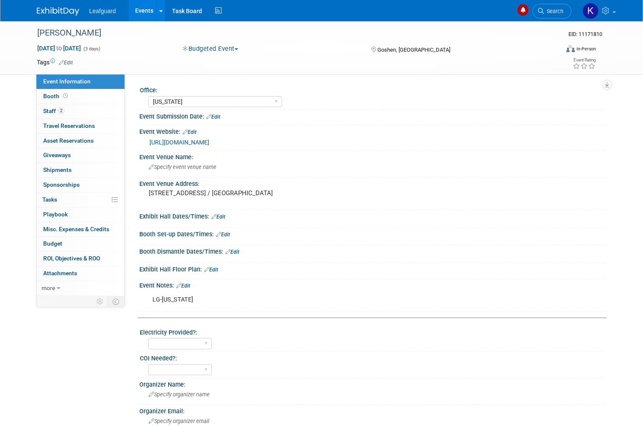
select select "[US_STATE]"
click at [209, 146] on link "[URL][DOMAIN_NAME]" at bounding box center [180, 142] width 60 height 7
click at [69, 92] on link "Booth" at bounding box center [80, 96] width 88 height 14
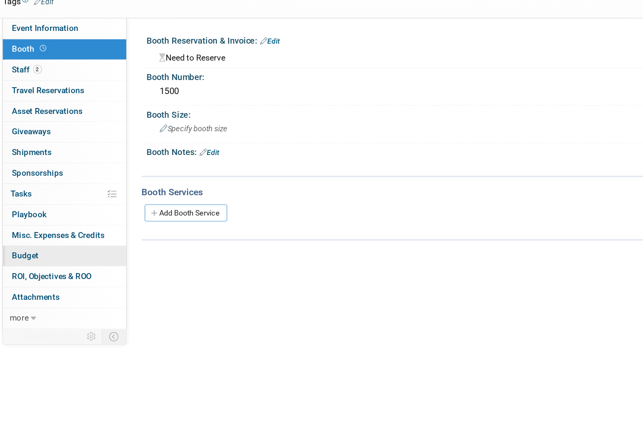
click at [36, 237] on link "Budget" at bounding box center [80, 244] width 88 height 14
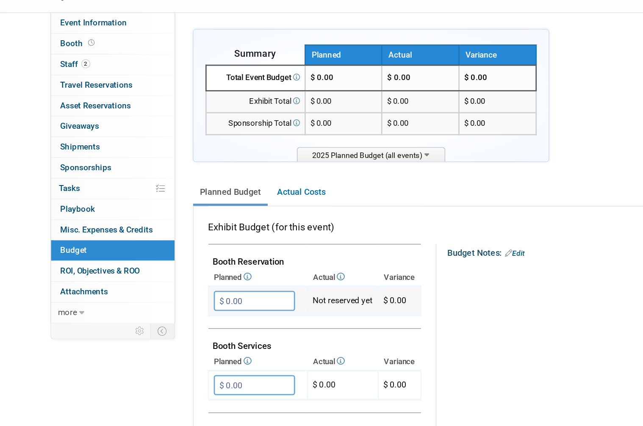
click at [180, 273] on input "$ 0.00" at bounding box center [181, 280] width 58 height 14
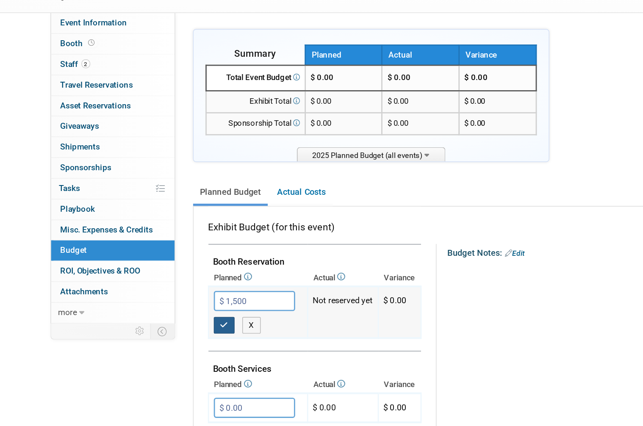
type input "$ 1,500.00"
click at [163, 291] on button "button" at bounding box center [159, 297] width 15 height 12
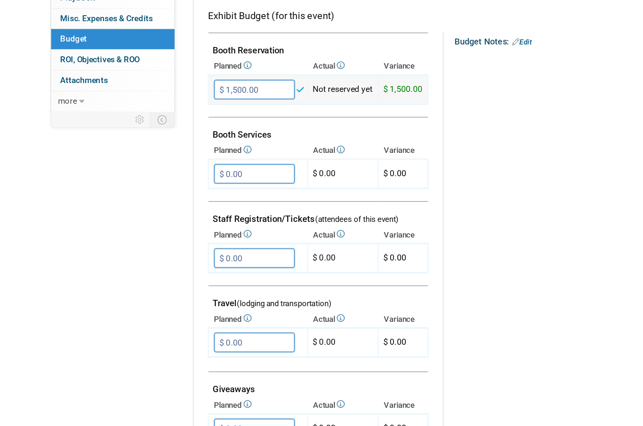
scroll to position [119, 0]
click at [188, 334] on input "$ 0.00" at bounding box center [181, 341] width 58 height 14
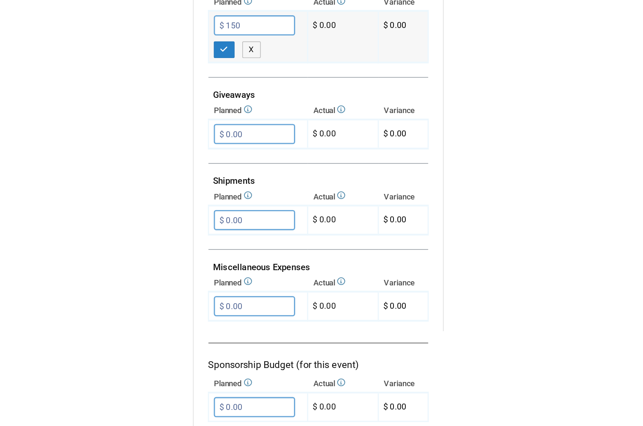
scroll to position [335, 0]
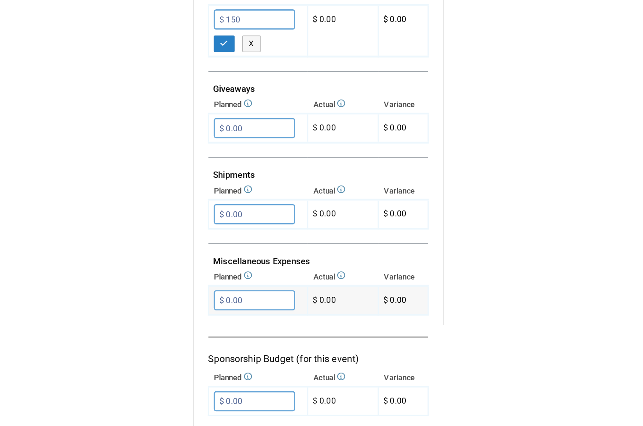
type input "$ 150.00"
click at [199, 319] on input "$ 0.00" at bounding box center [181, 326] width 58 height 14
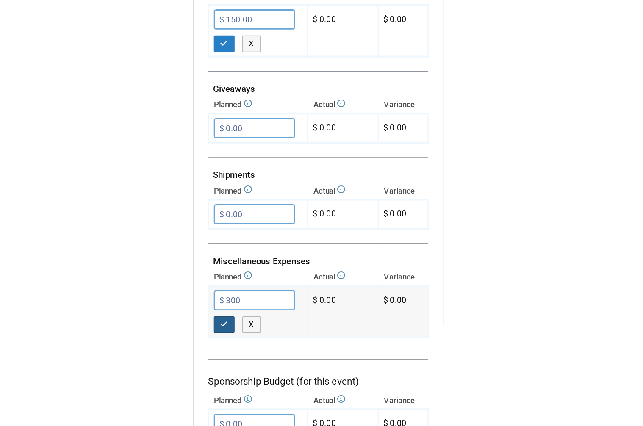
type input "$ 300.00"
click at [164, 338] on button "button" at bounding box center [159, 344] width 15 height 12
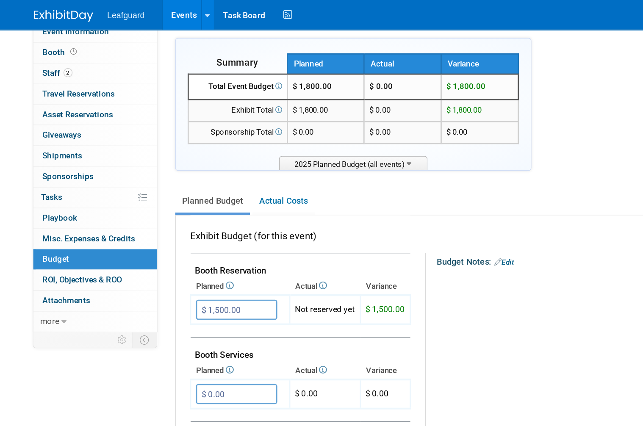
scroll to position [7, 0]
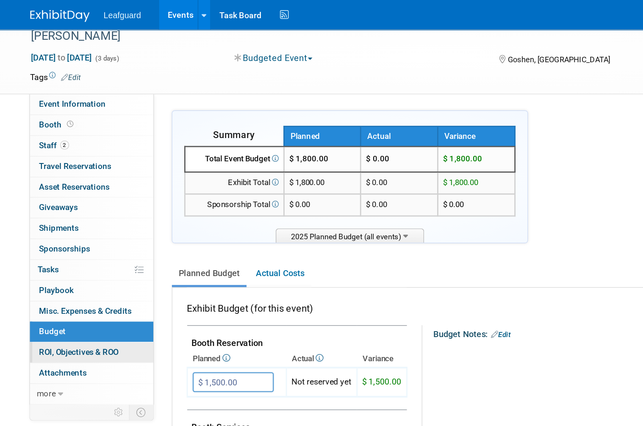
click at [85, 249] on span "ROI, Objectives & ROO 0" at bounding box center [71, 251] width 57 height 7
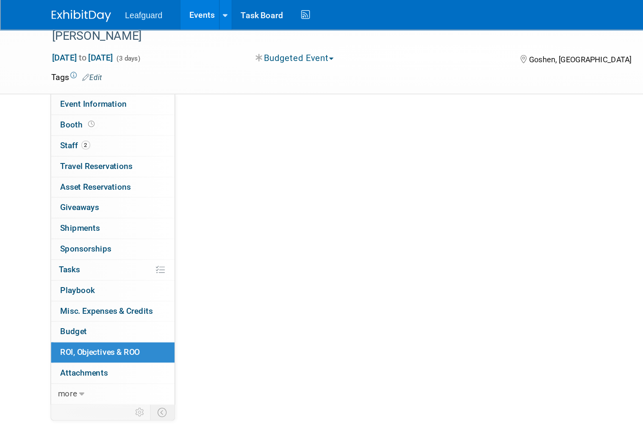
scroll to position [4, 0]
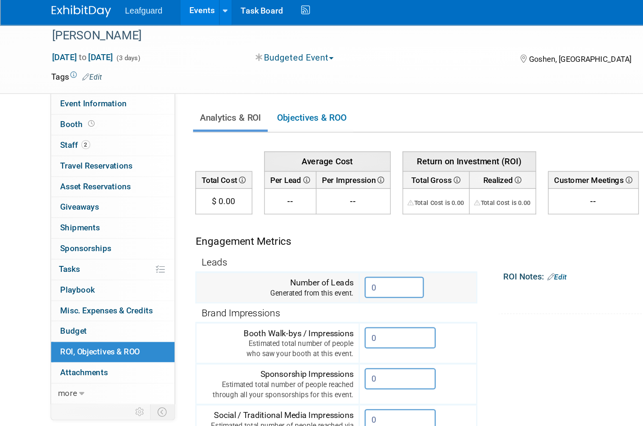
click at [281, 205] on input "0" at bounding box center [281, 208] width 42 height 15
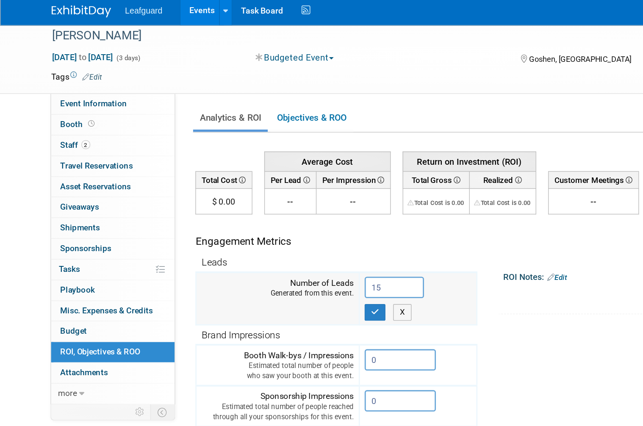
type input "15"
click at [270, 220] on button "button" at bounding box center [267, 226] width 15 height 12
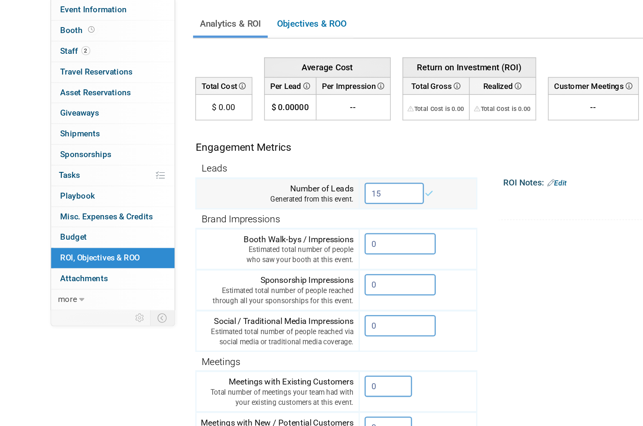
scroll to position [0, 0]
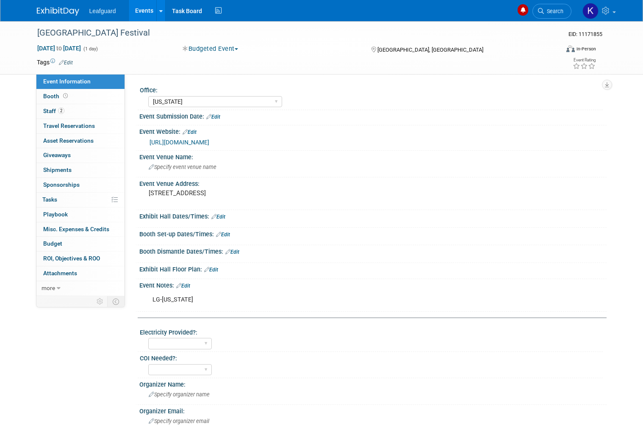
select select "[US_STATE]"
click at [61, 99] on span at bounding box center [65, 96] width 8 height 6
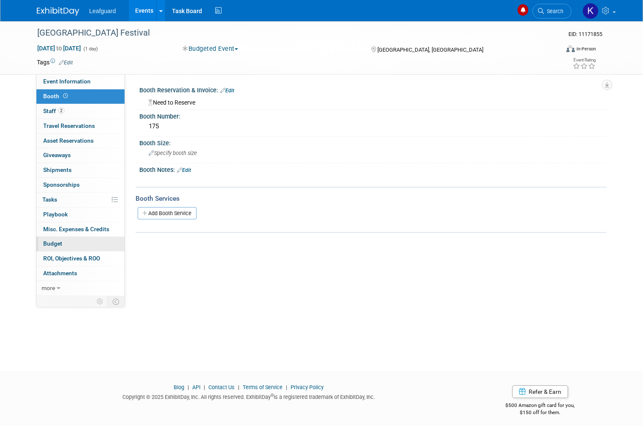
click at [69, 240] on link "Budget" at bounding box center [80, 244] width 88 height 14
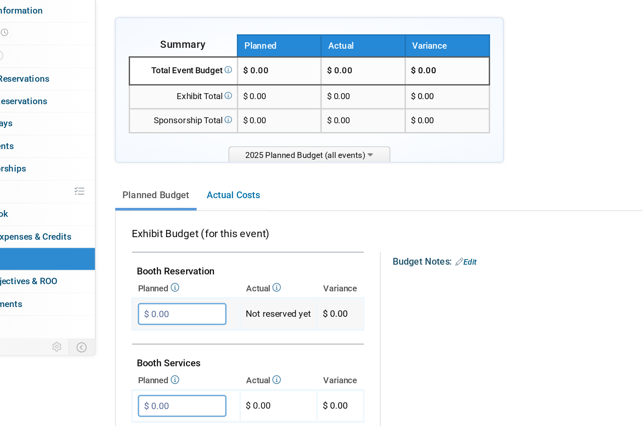
click at [152, 273] on input "$ 0.00" at bounding box center [181, 280] width 58 height 14
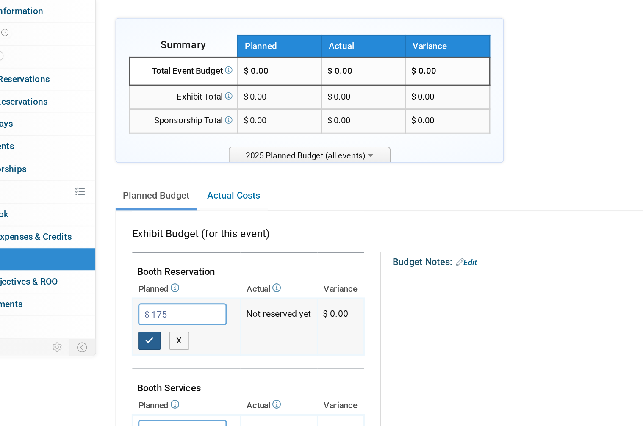
type input "$ 175.00"
click at [152, 291] on button "button" at bounding box center [159, 297] width 15 height 12
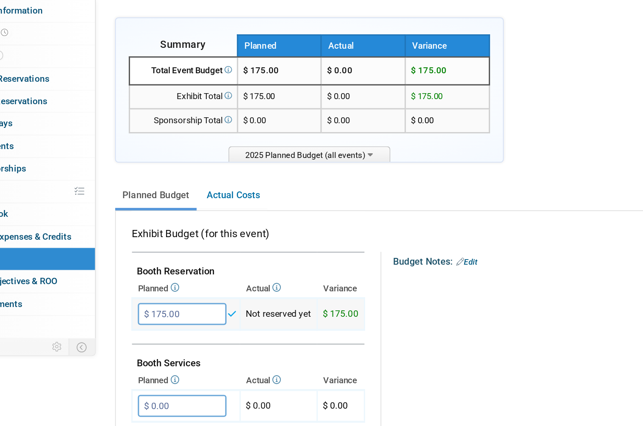
click at [219, 269] on td "Not reserved yet" at bounding box center [244, 279] width 50 height 21
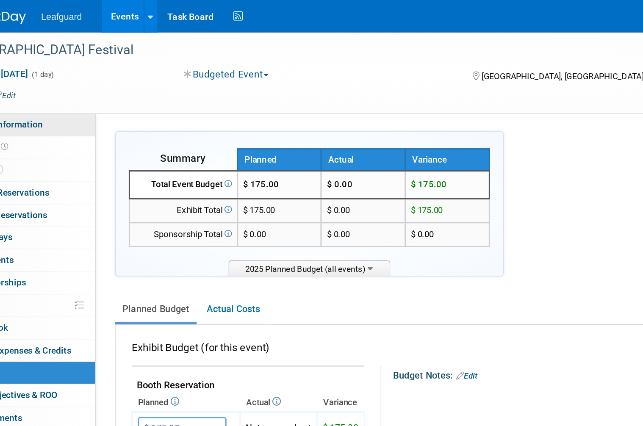
click at [36, 84] on link "Event Information" at bounding box center [80, 82] width 88 height 14
select select "[US_STATE]"
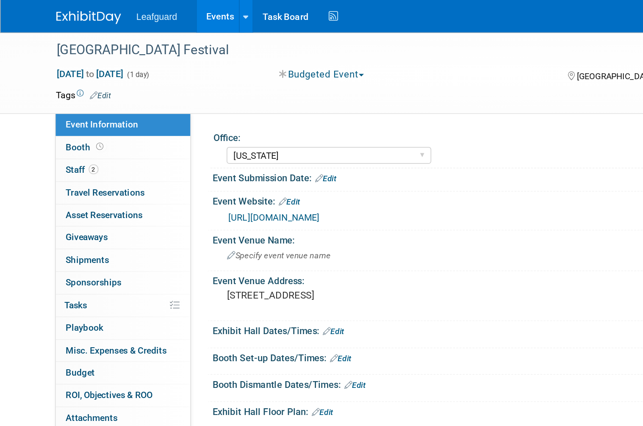
click at [209, 139] on link "https://englert2-my.sharepoint.com/personal/cstackpole_leafguard_com/Documents/…" at bounding box center [180, 142] width 60 height 7
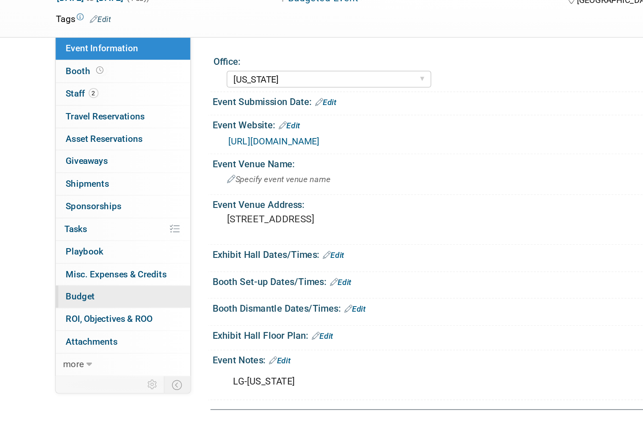
click at [66, 237] on link "Budget" at bounding box center [80, 244] width 88 height 14
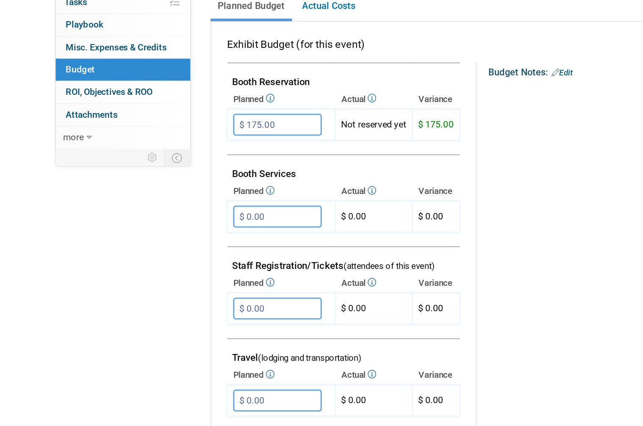
scroll to position [126, 0]
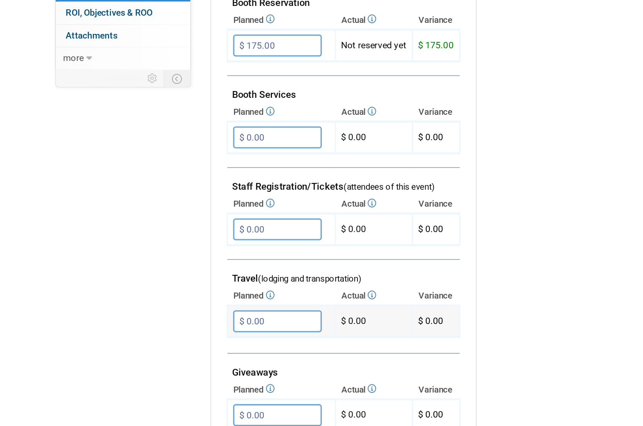
click at [183, 327] on input "$ 0.00" at bounding box center [181, 334] width 58 height 14
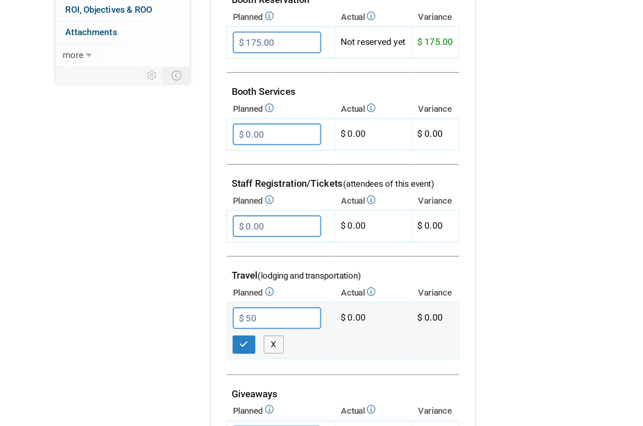
click at [163, 327] on input "$ 50" at bounding box center [181, 334] width 58 height 14
type input "$ 50.00"
click at [161, 349] on icon "button" at bounding box center [160, 352] width 6 height 6
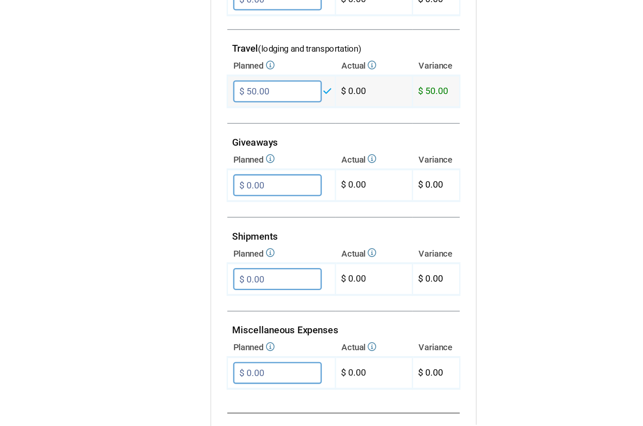
scroll to position [277, 0]
click at [183, 360] on input "$ 0.00" at bounding box center [181, 367] width 58 height 14
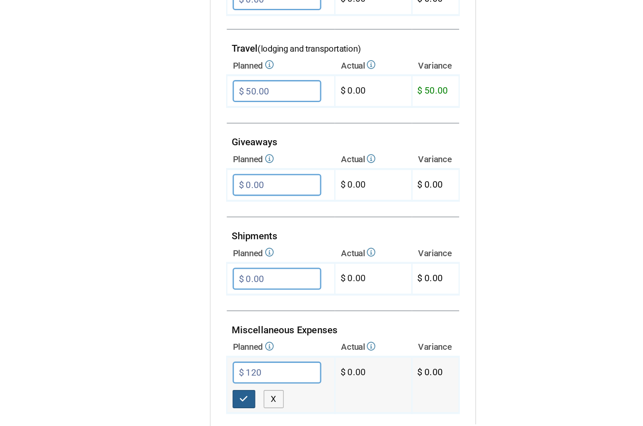
type input "$ 120.00"
click at [161, 382] on icon "button" at bounding box center [160, 385] width 6 height 6
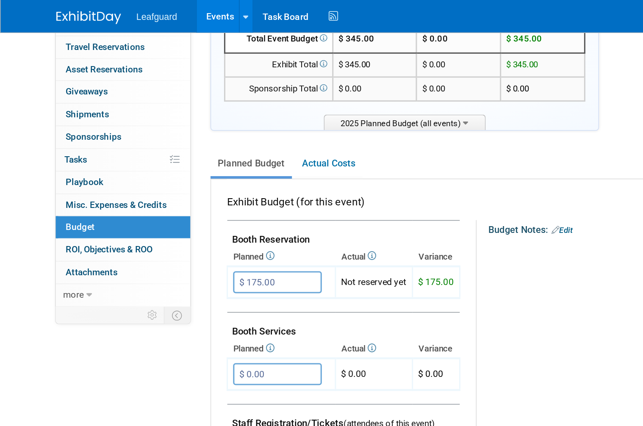
scroll to position [75, 0]
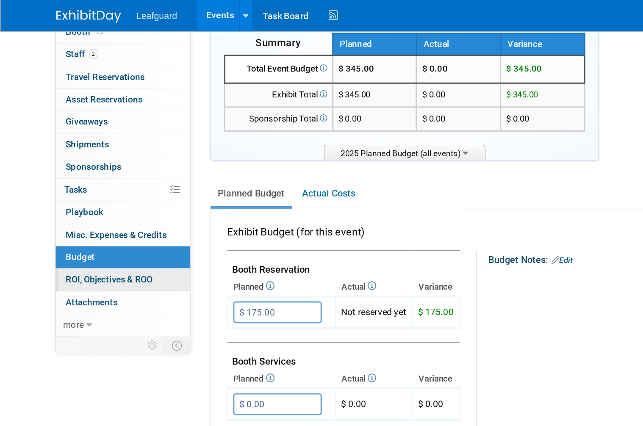
click at [97, 180] on span "ROI, Objectives & ROO 0" at bounding box center [71, 183] width 57 height 7
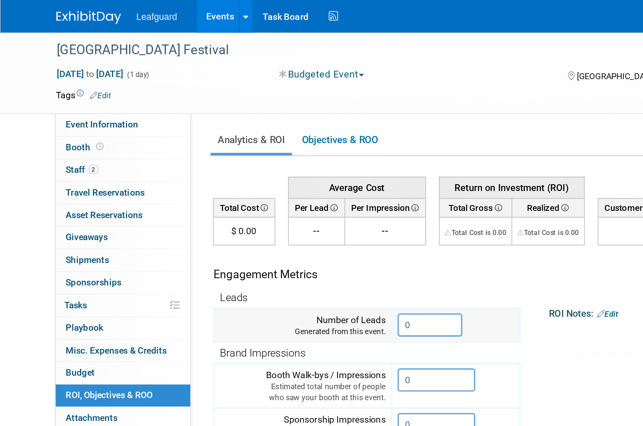
click at [280, 208] on input "0" at bounding box center [281, 212] width 42 height 15
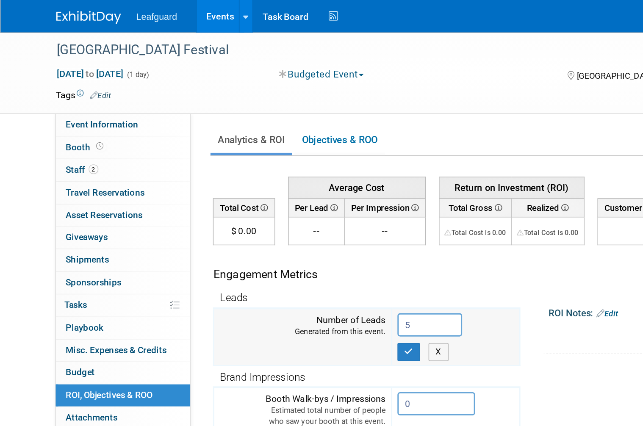
type input "5"
click at [266, 227] on icon "button" at bounding box center [268, 230] width 6 height 6
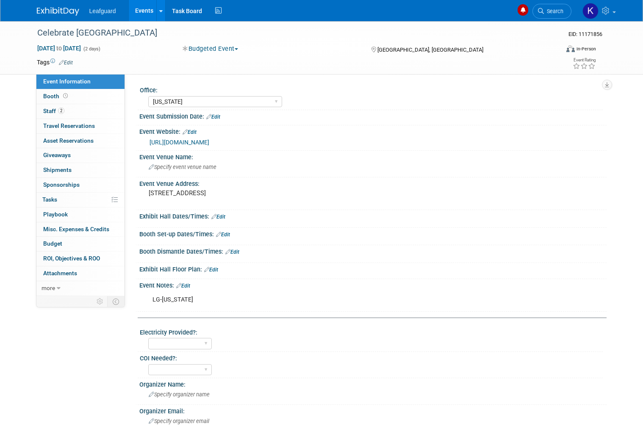
select select "[US_STATE]"
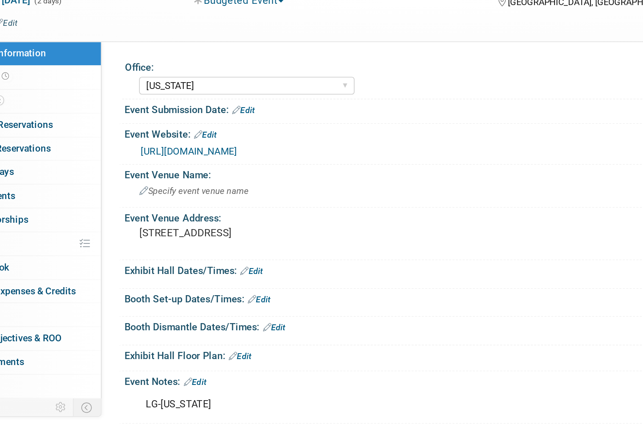
click at [180, 139] on link "[URL][DOMAIN_NAME]" at bounding box center [180, 142] width 60 height 7
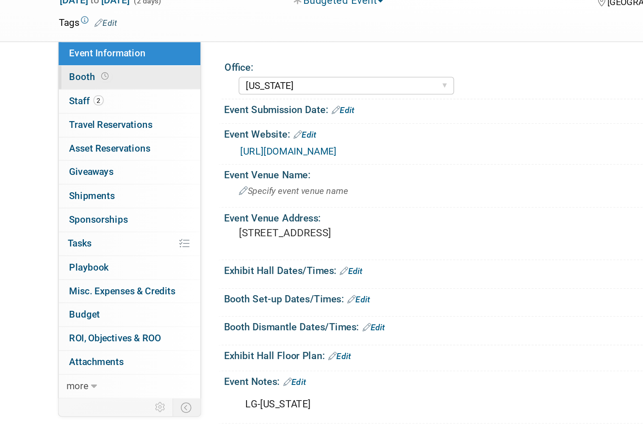
click at [55, 93] on span "Booth" at bounding box center [56, 96] width 26 height 7
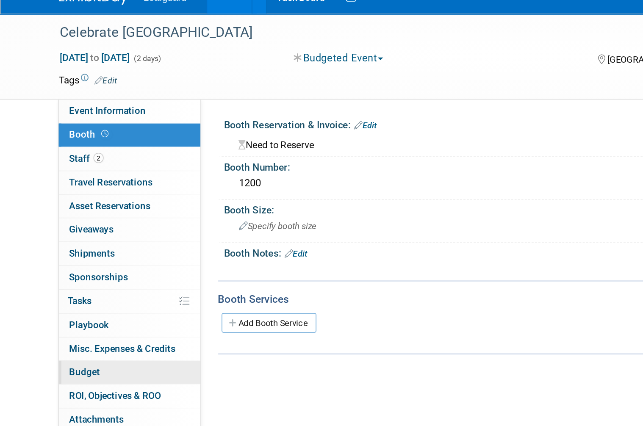
click at [75, 237] on link "Budget" at bounding box center [80, 244] width 88 height 14
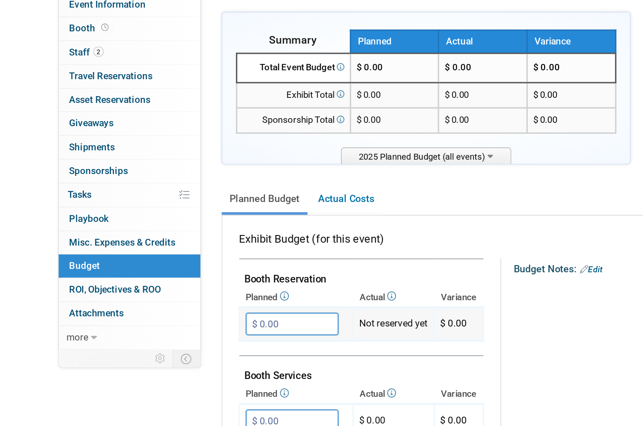
click at [176, 273] on input "$ 0.00" at bounding box center [181, 280] width 58 height 14
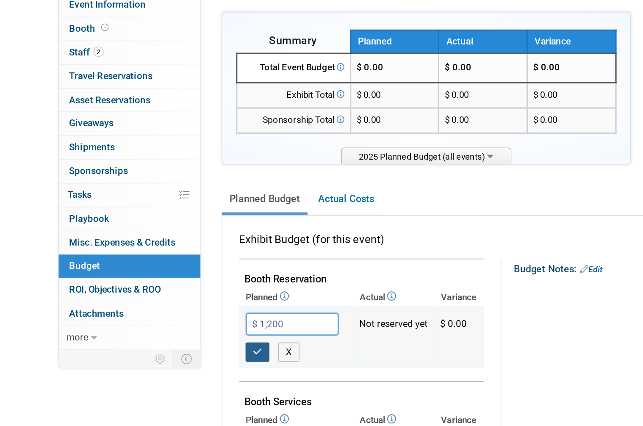
type input "$ 1,200.00"
click at [160, 291] on button "button" at bounding box center [159, 297] width 15 height 12
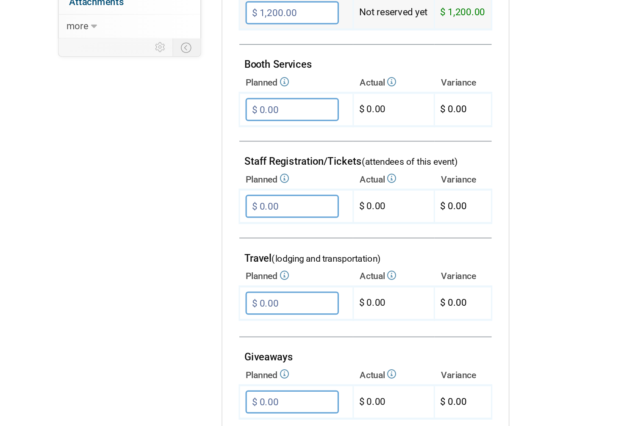
scroll to position [133, 0]
click at [186, 321] on input "$ 0.00" at bounding box center [181, 328] width 58 height 14
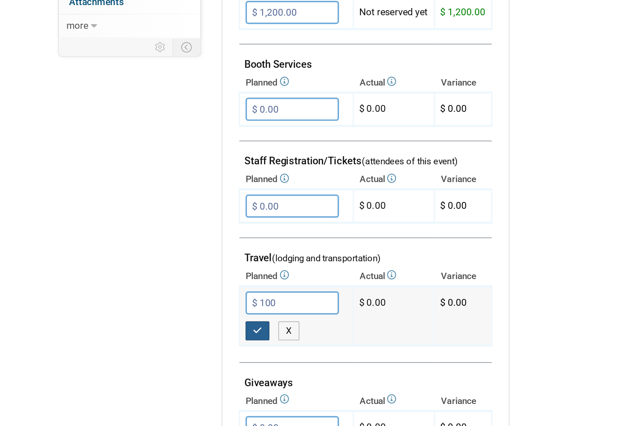
type input "$ 100.00"
click at [160, 342] on icon "button" at bounding box center [160, 345] width 6 height 6
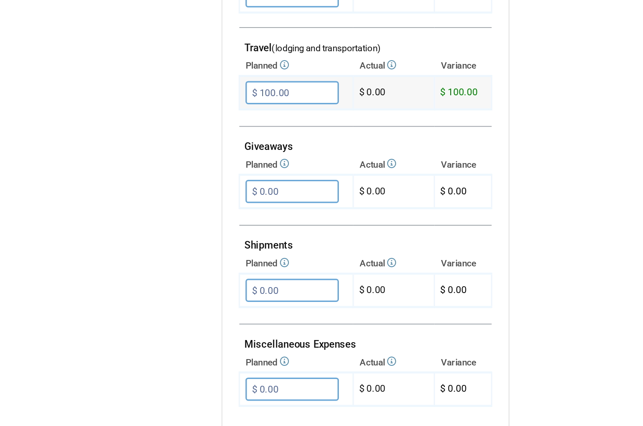
scroll to position [303, 0]
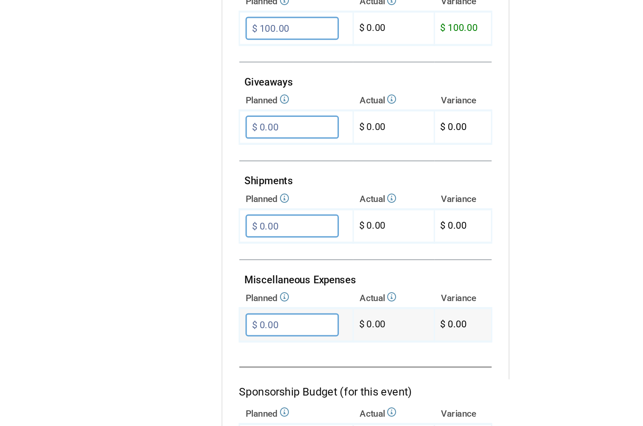
click at [188, 334] on input "$ 0.00" at bounding box center [181, 341] width 58 height 14
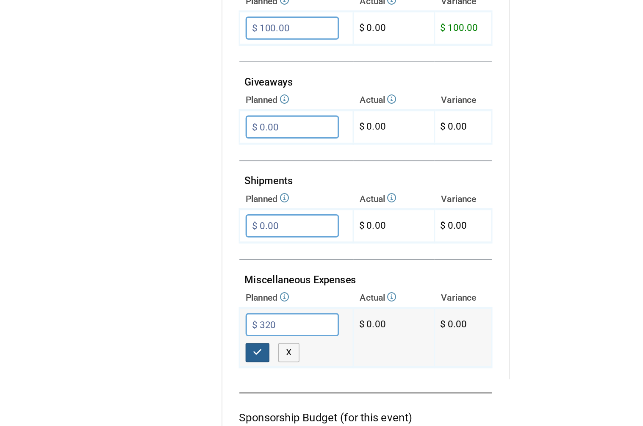
type input "$ 320.00"
click at [161, 356] on icon "button" at bounding box center [160, 359] width 6 height 6
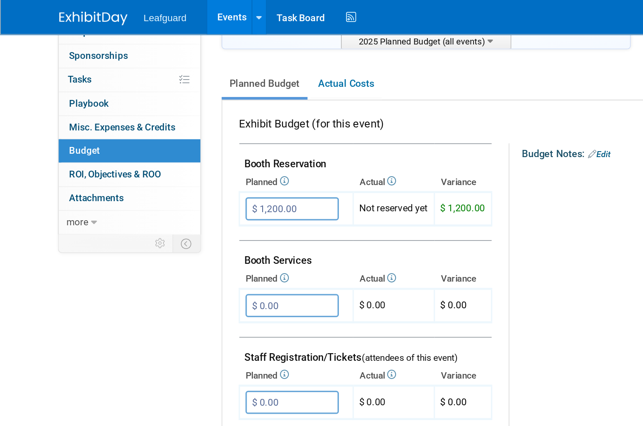
scroll to position [146, 0]
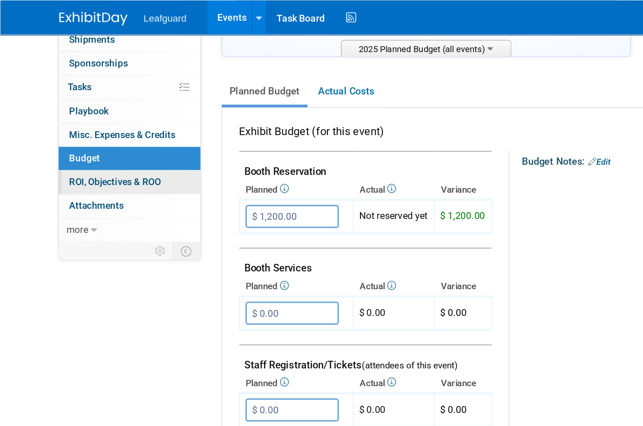
click at [94, 110] on span "ROI, Objectives & ROO 0" at bounding box center [71, 112] width 57 height 7
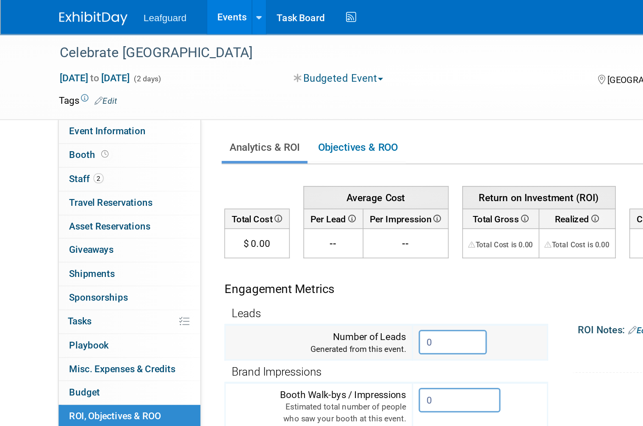
click at [280, 205] on input "0" at bounding box center [281, 212] width 42 height 15
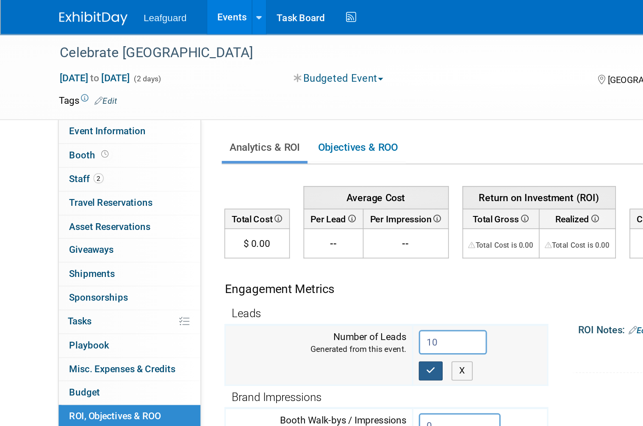
type input "10"
click at [271, 228] on icon "button" at bounding box center [268, 230] width 6 height 6
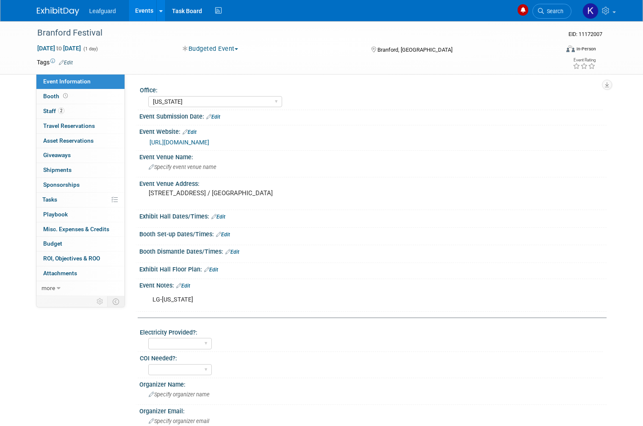
select select "[US_STATE]"
click at [209, 146] on link "[URL][DOMAIN_NAME]" at bounding box center [180, 142] width 60 height 7
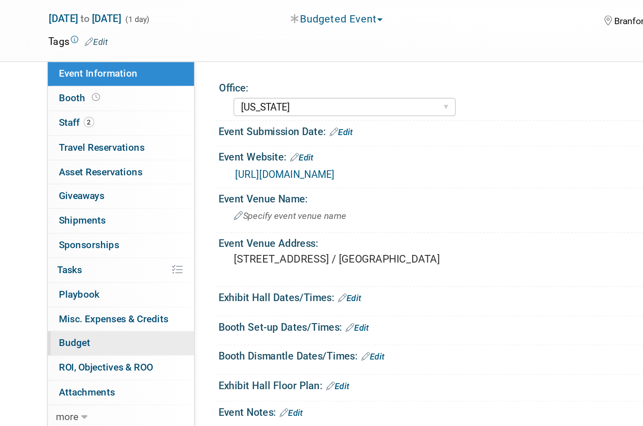
click at [58, 237] on link "Budget" at bounding box center [80, 244] width 88 height 14
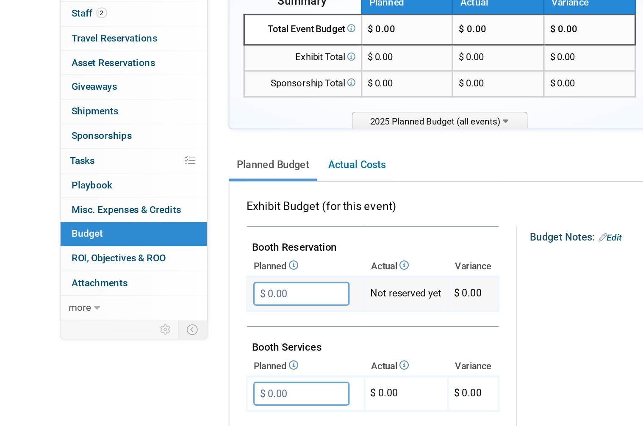
click at [188, 273] on input "$ 0.00" at bounding box center [181, 280] width 58 height 14
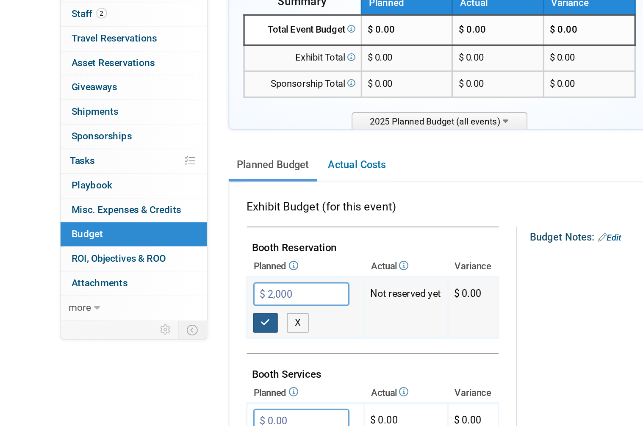
type input "$ 2,000.00"
click at [166, 291] on button "button" at bounding box center [159, 297] width 15 height 12
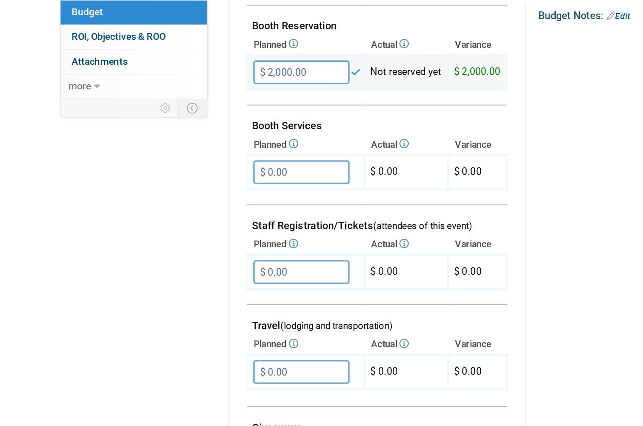
scroll to position [89, 0]
click at [189, 365] on input "$ 0.00" at bounding box center [181, 372] width 58 height 14
type input "$ 50.00"
click at [161, 387] on icon "button" at bounding box center [160, 390] width 6 height 6
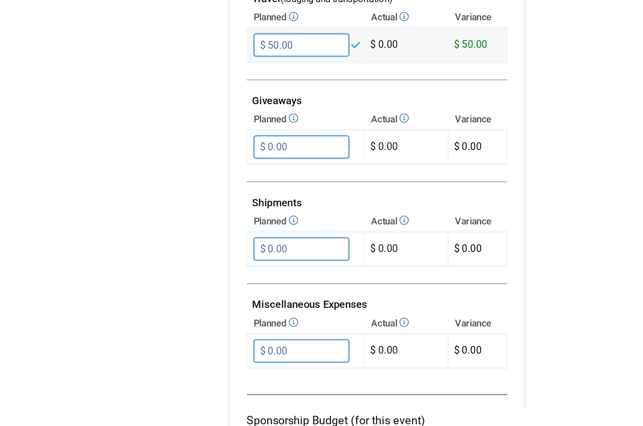
scroll to position [285, 0]
click at [183, 352] on input "$ 0.00" at bounding box center [181, 359] width 58 height 14
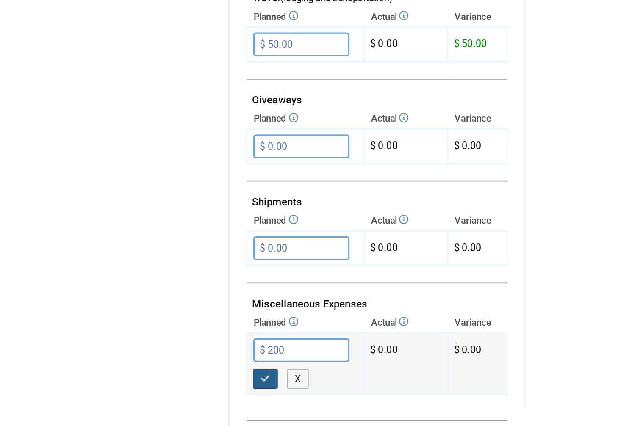
type input "$ 200.00"
click at [159, 374] on icon "button" at bounding box center [160, 377] width 6 height 6
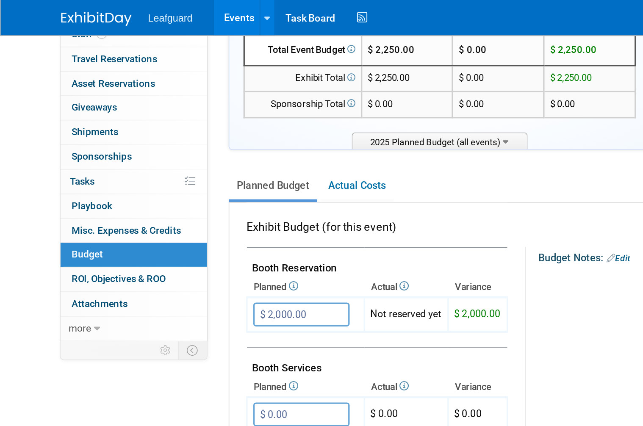
scroll to position [76, 0]
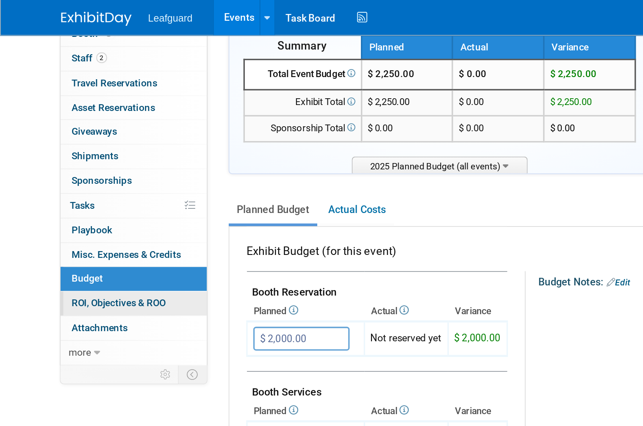
click at [105, 176] on link "0 ROI, Objectives & ROO 0" at bounding box center [80, 183] width 88 height 14
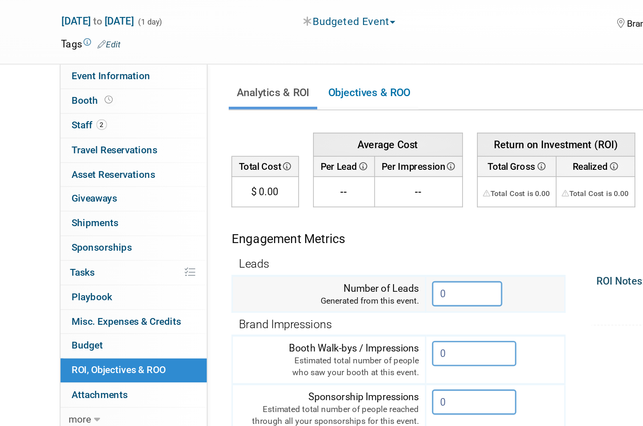
click at [281, 205] on input "0" at bounding box center [281, 212] width 42 height 15
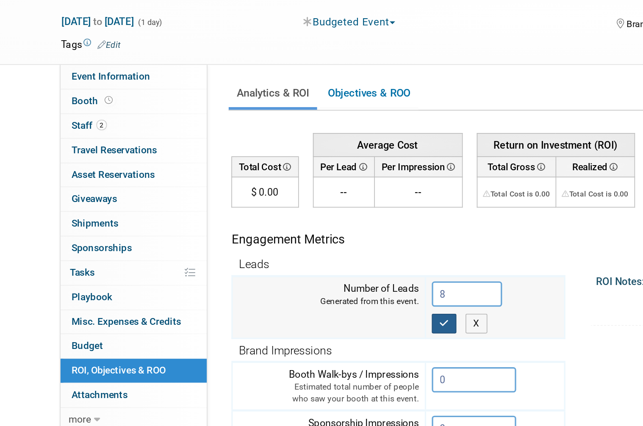
type input "8"
click at [271, 227] on icon "button" at bounding box center [268, 230] width 6 height 6
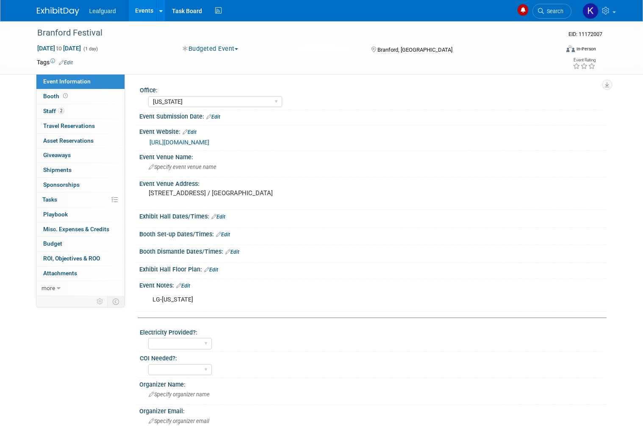
select select "[US_STATE]"
click at [209, 146] on link "[URL][DOMAIN_NAME]" at bounding box center [180, 142] width 60 height 7
select select "[US_STATE]"
click at [209, 144] on link "https://englert2-my.sharepoint.com/personal/cstackpole_leafguard_com/Documents/…" at bounding box center [180, 142] width 60 height 7
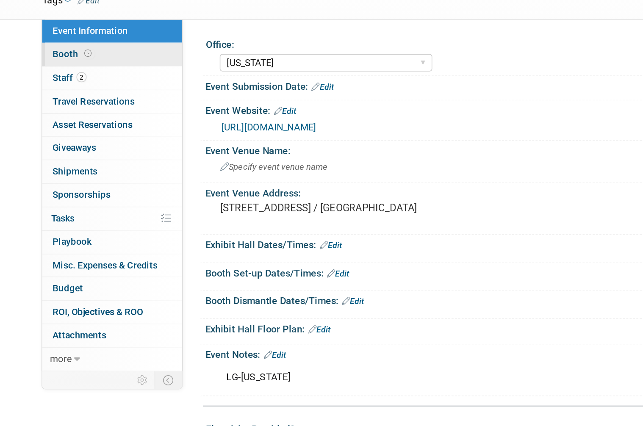
click at [46, 89] on link "Booth" at bounding box center [80, 96] width 88 height 14
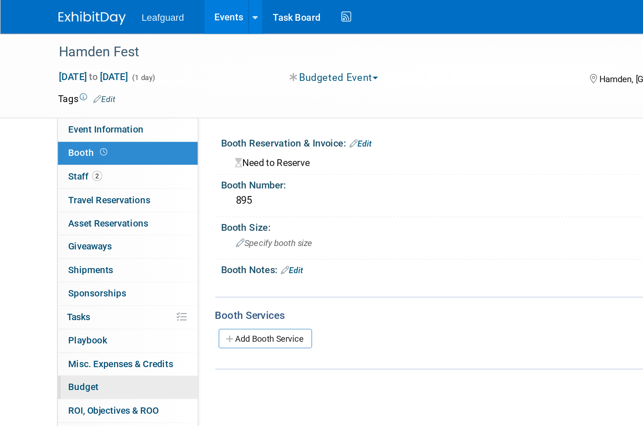
click at [72, 237] on link "Budget" at bounding box center [80, 244] width 88 height 14
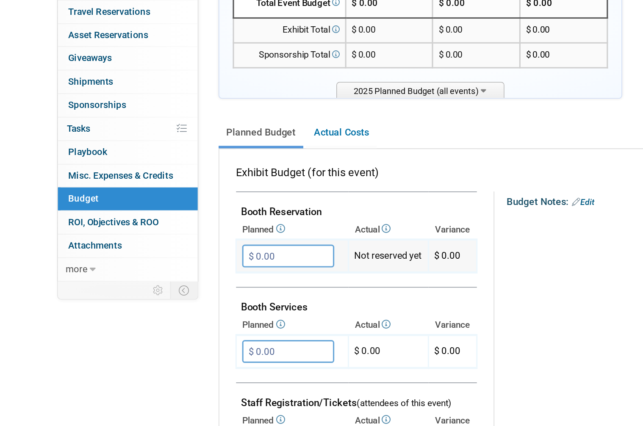
click at [191, 273] on input "$ 0.00" at bounding box center [181, 280] width 58 height 14
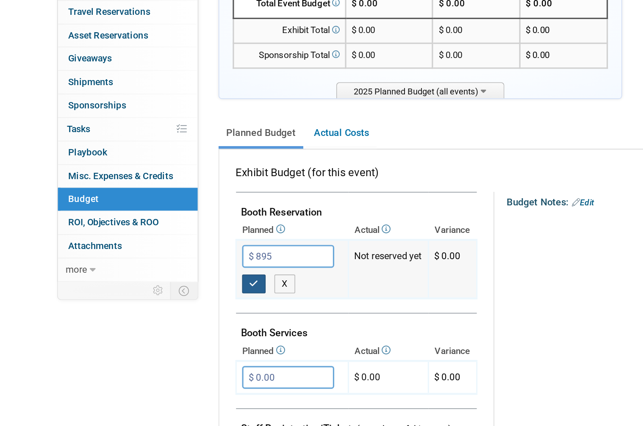
type input "$ 895.00"
click at [163, 291] on button "button" at bounding box center [159, 297] width 15 height 12
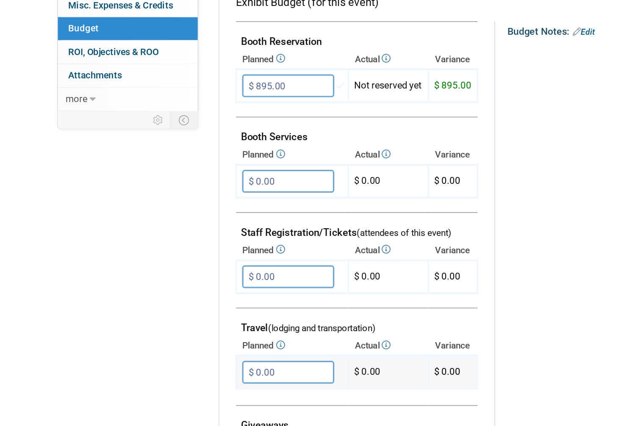
click at [181, 363] on input "$ 0.00" at bounding box center [181, 370] width 58 height 14
click at [156, 363] on input "$ 50" at bounding box center [181, 370] width 58 height 14
type input "$ 50.00"
click at [163, 382] on button "button" at bounding box center [159, 388] width 15 height 12
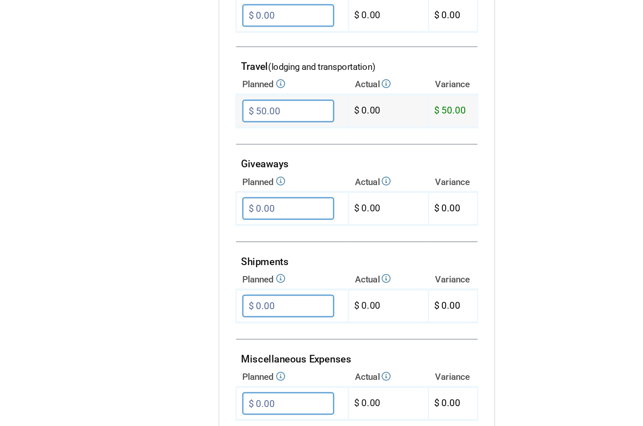
scroll to position [305, 0]
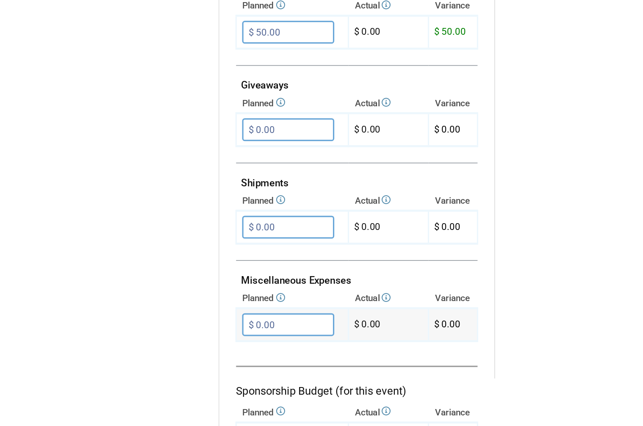
click at [193, 333] on input "$ 0.00" at bounding box center [181, 340] width 58 height 14
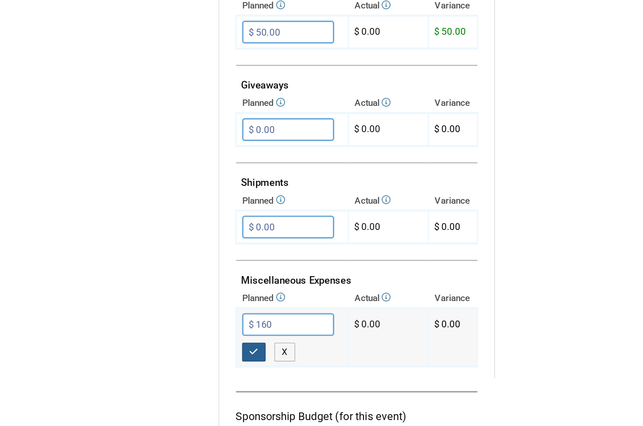
type input "$ 160.00"
click at [166, 352] on button "button" at bounding box center [159, 358] width 15 height 12
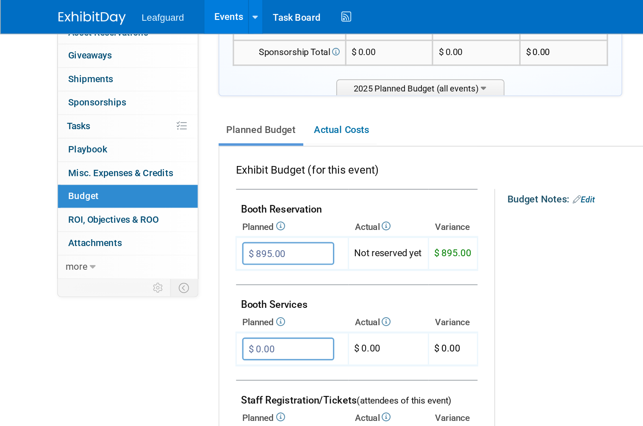
scroll to position [120, 0]
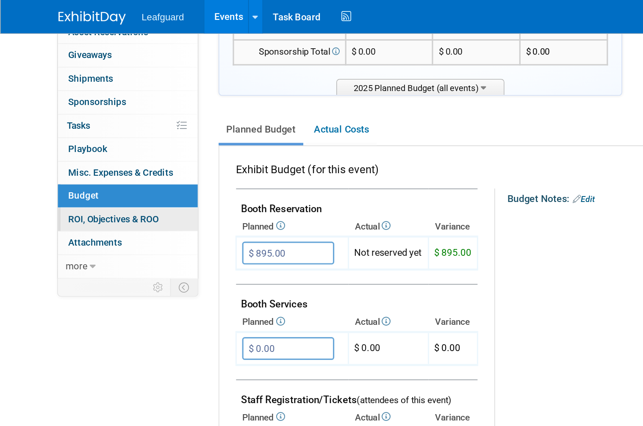
click at [102, 136] on link "0 ROI, Objectives & ROO 0" at bounding box center [80, 138] width 88 height 14
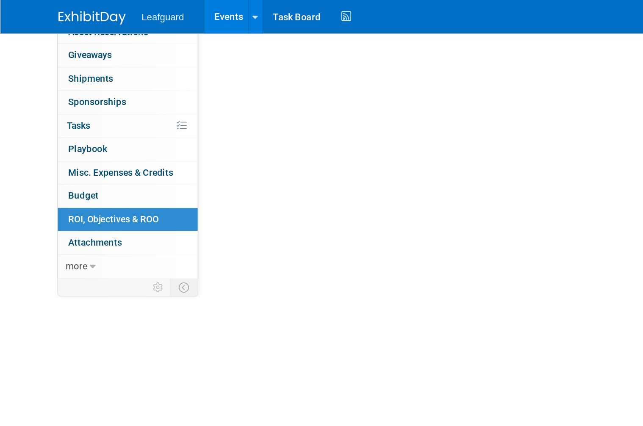
scroll to position [0, 0]
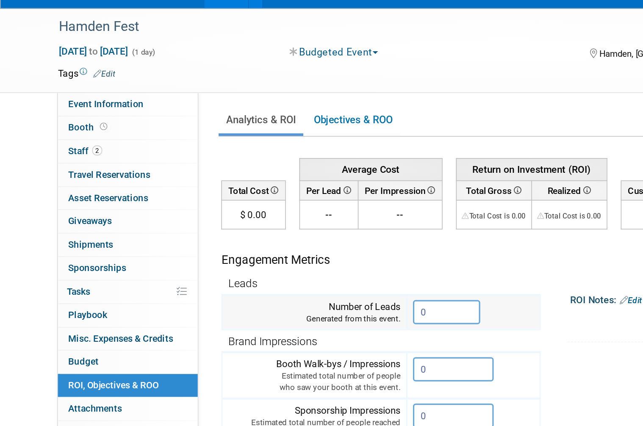
click at [274, 205] on input "0" at bounding box center [281, 212] width 42 height 15
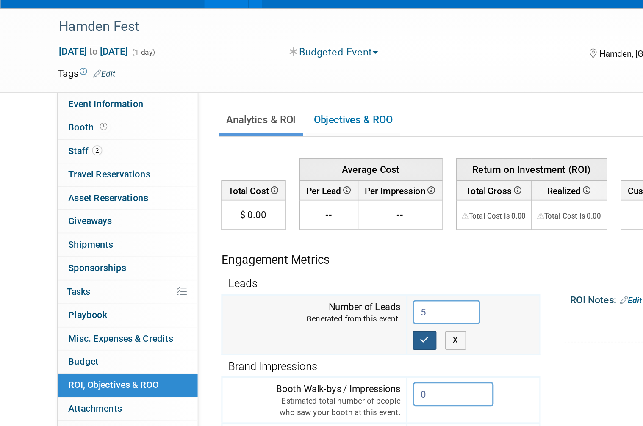
type input "5"
click at [266, 224] on button "button" at bounding box center [267, 230] width 15 height 12
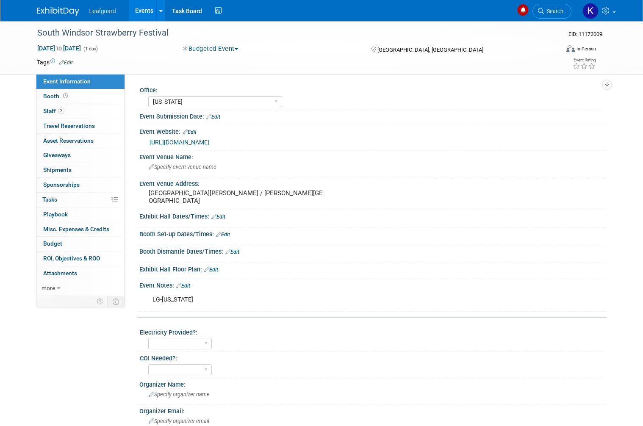
select select "[US_STATE]"
click at [209, 146] on link "[URL][DOMAIN_NAME]" at bounding box center [180, 142] width 60 height 7
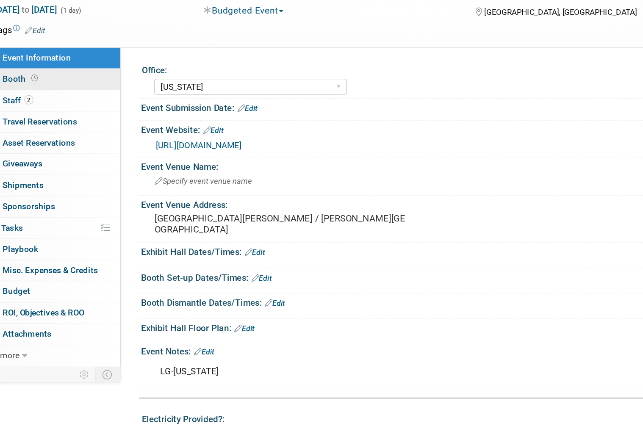
click at [63, 94] on icon at bounding box center [65, 96] width 5 height 5
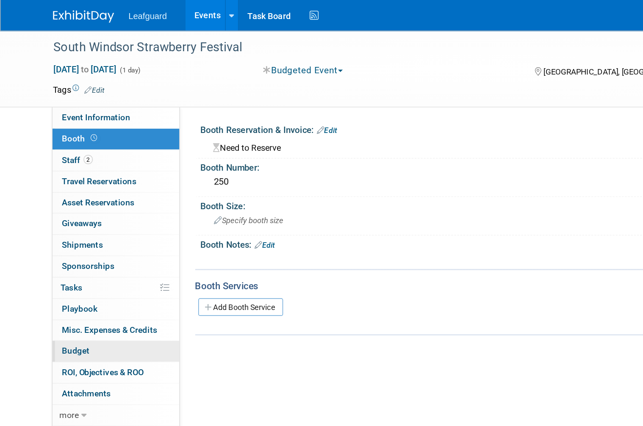
click at [69, 239] on link "Budget" at bounding box center [80, 244] width 88 height 14
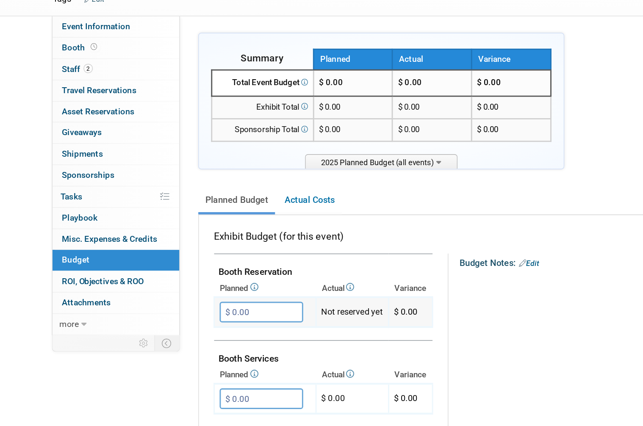
click at [178, 273] on input "$ 0.00" at bounding box center [181, 280] width 58 height 14
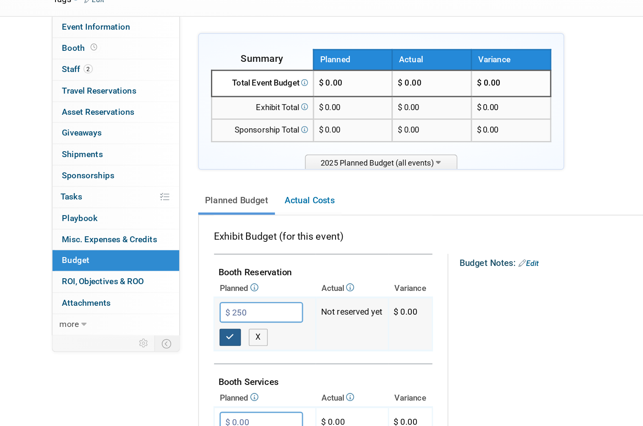
type input "$ 250.00"
click at [164, 291] on button "button" at bounding box center [159, 297] width 15 height 12
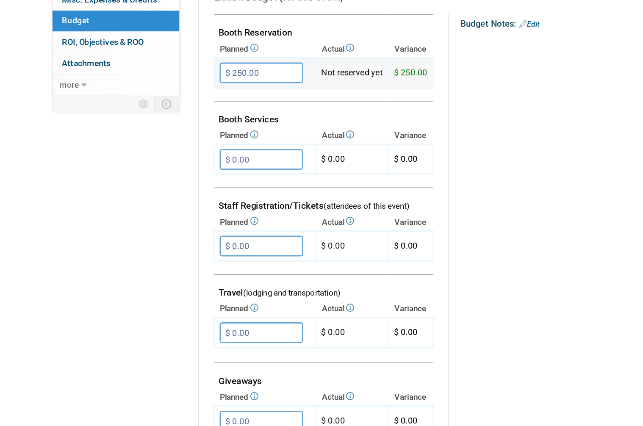
scroll to position [125, 0]
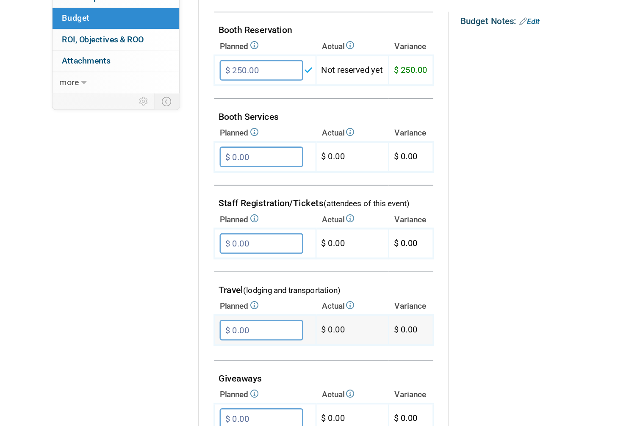
click at [188, 328] on input "$ 0.00" at bounding box center [181, 335] width 58 height 14
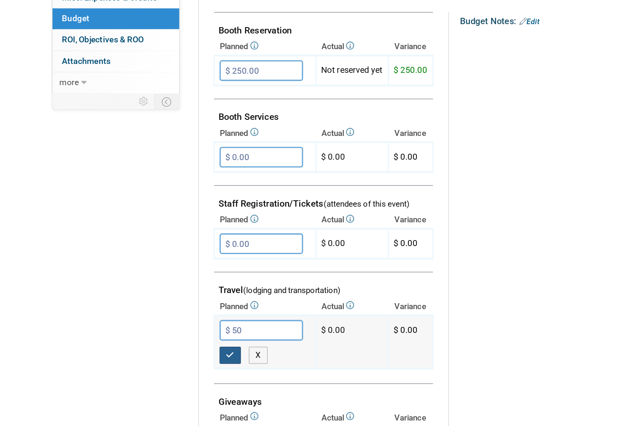
type input "$ 50.00"
click at [164, 346] on button "button" at bounding box center [159, 352] width 15 height 12
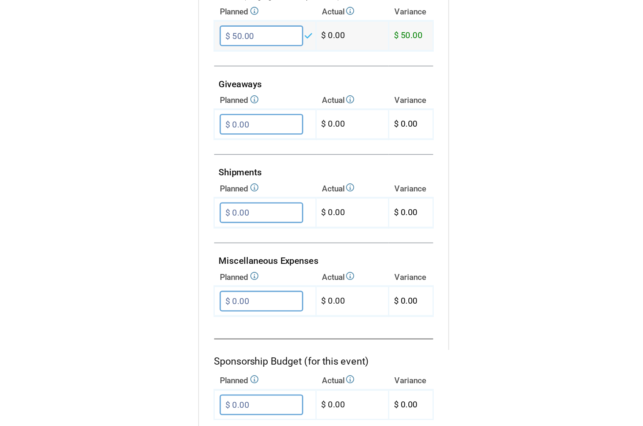
scroll to position [330, 0]
click at [194, 308] on input "$ 0.00" at bounding box center [181, 315] width 58 height 14
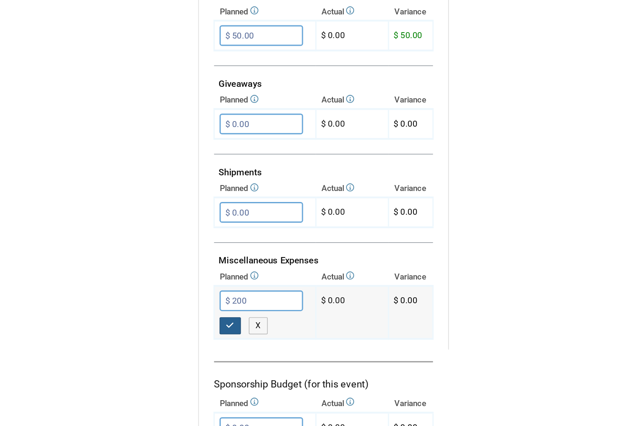
type input "$ 200.00"
click at [163, 326] on button "button" at bounding box center [159, 332] width 15 height 12
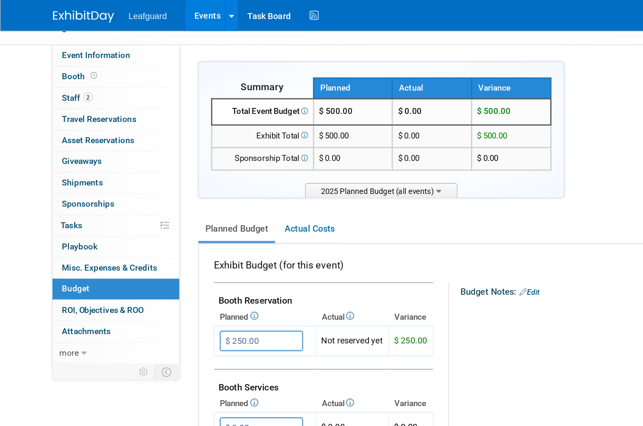
scroll to position [0, 0]
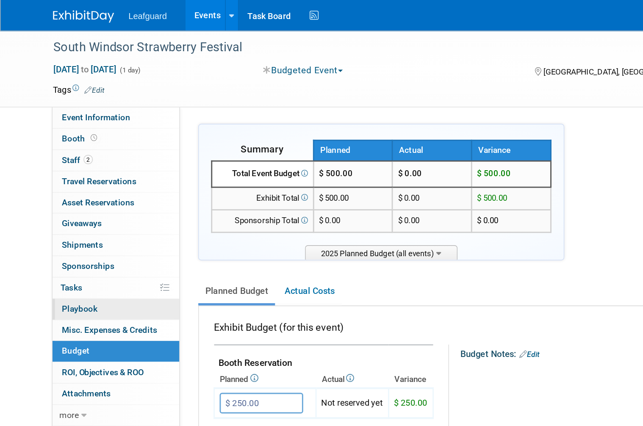
click at [86, 211] on link "0 Playbook 0" at bounding box center [80, 215] width 88 height 14
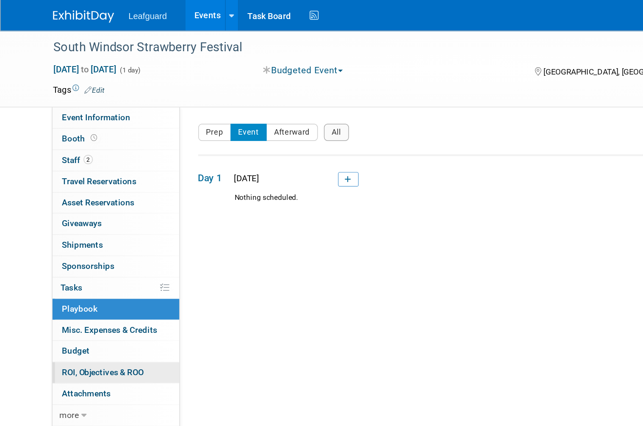
click at [87, 256] on span "ROI, Objectives & ROO 0" at bounding box center [71, 258] width 57 height 7
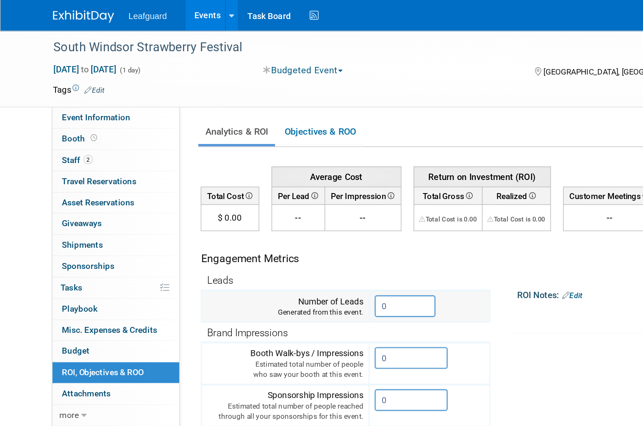
click at [279, 218] on input "0" at bounding box center [281, 212] width 42 height 15
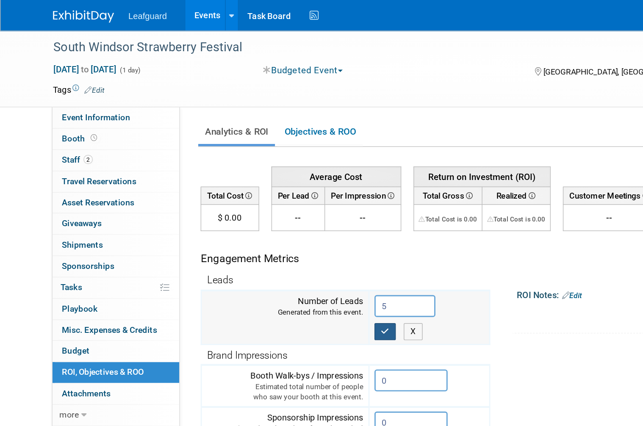
type input "5"
click at [266, 230] on icon "button" at bounding box center [268, 230] width 6 height 6
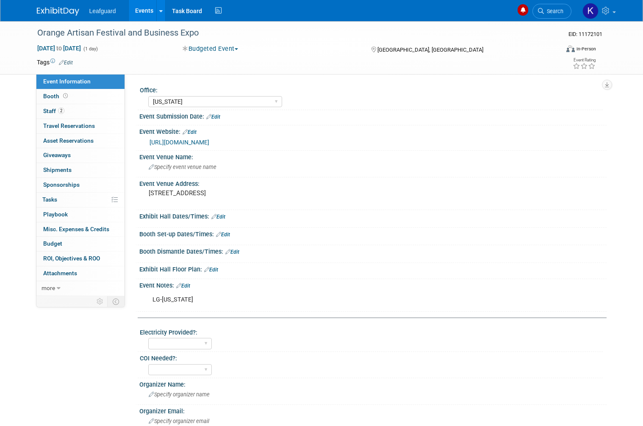
select select "[US_STATE]"
click at [209, 146] on link "[URL][DOMAIN_NAME]" at bounding box center [180, 142] width 60 height 7
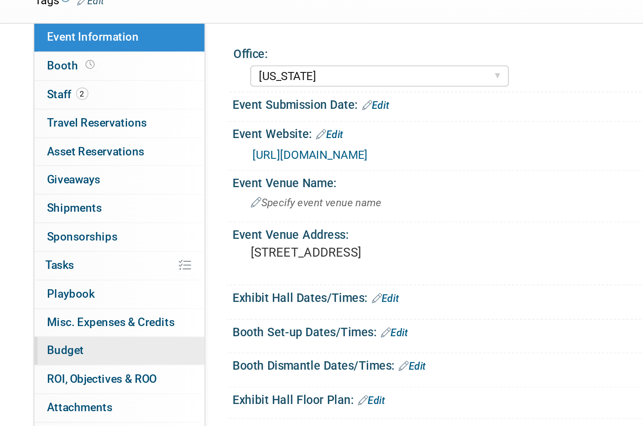
click at [48, 237] on link "Budget" at bounding box center [80, 244] width 88 height 14
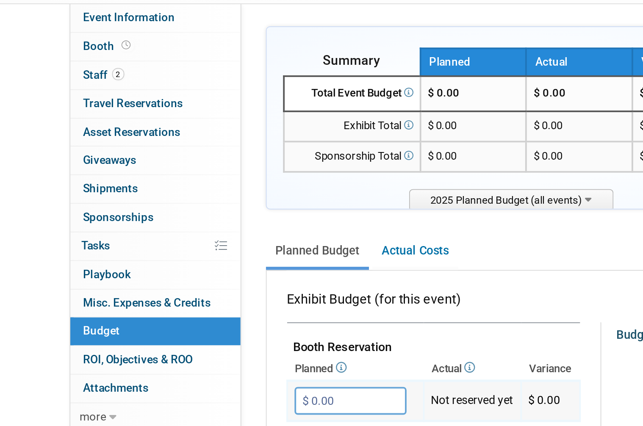
click at [177, 273] on input "$ 0.00" at bounding box center [181, 280] width 58 height 14
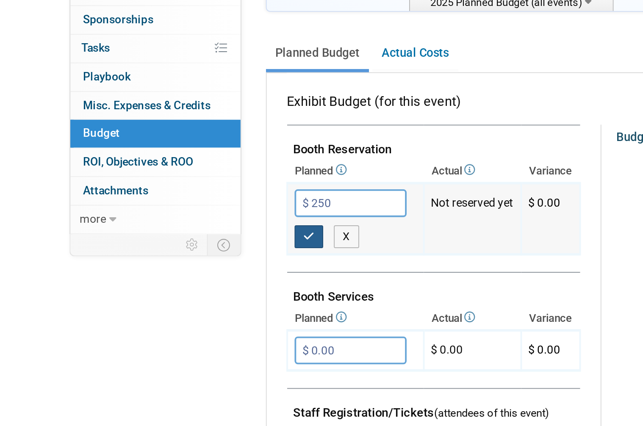
type input "$ 250.00"
click at [163, 291] on button "button" at bounding box center [159, 297] width 15 height 12
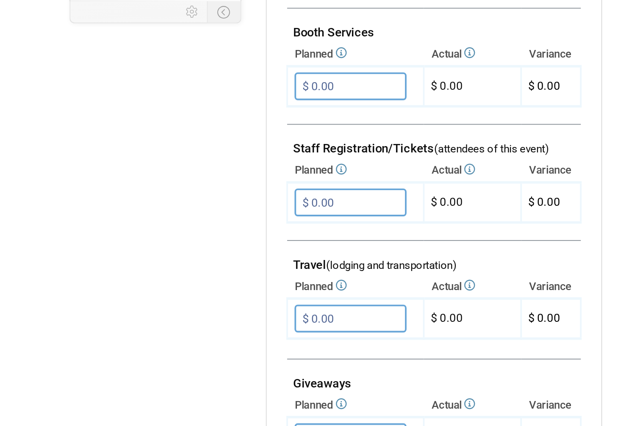
scroll to position [109, 0]
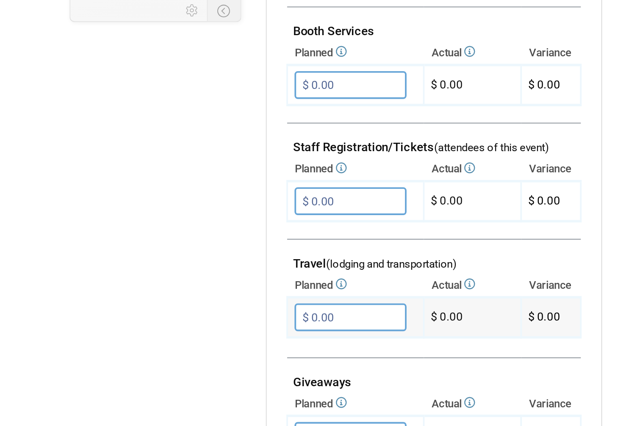
click at [186, 344] on input "$ 0.00" at bounding box center [181, 351] width 58 height 14
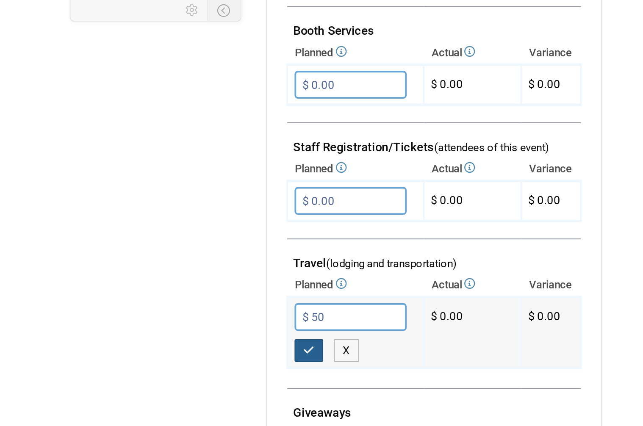
type input "$ 50.00"
click at [163, 363] on button "button" at bounding box center [159, 369] width 15 height 12
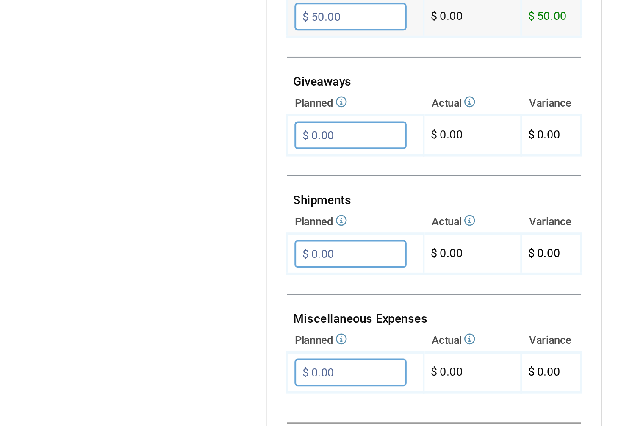
scroll to position [264, 0]
click at [175, 373] on input "$ 0.00" at bounding box center [181, 380] width 58 height 14
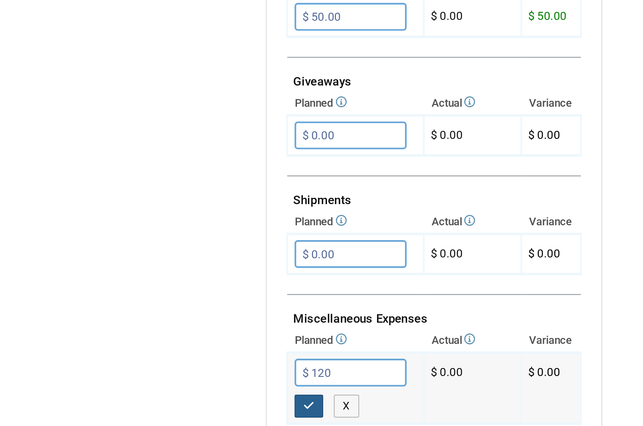
type input "$ 120.00"
click at [162, 395] on icon "button" at bounding box center [160, 398] width 6 height 6
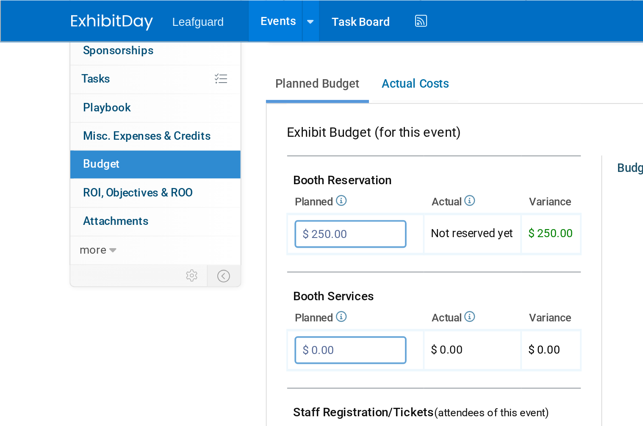
scroll to position [139, 0]
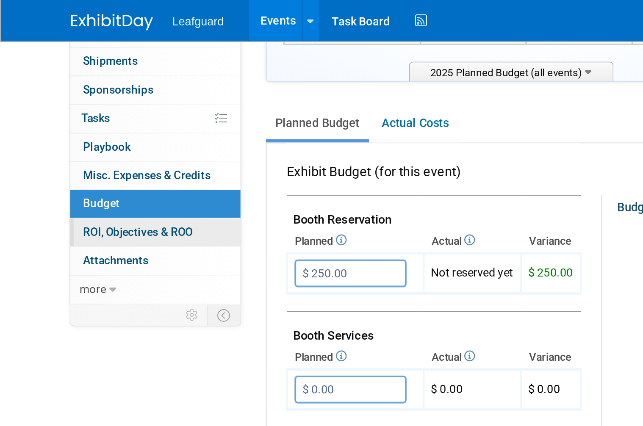
click at [86, 117] on span "ROI, Objectives & ROO 0" at bounding box center [71, 119] width 57 height 7
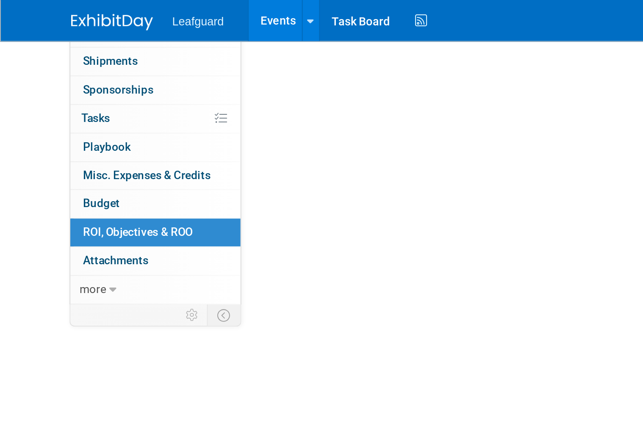
scroll to position [0, 0]
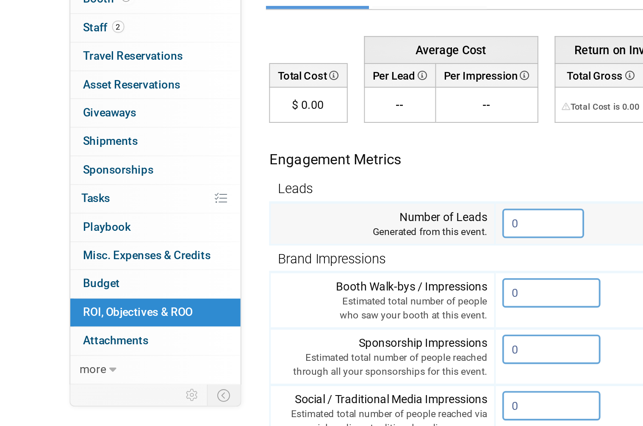
click at [275, 205] on input "0" at bounding box center [281, 212] width 42 height 15
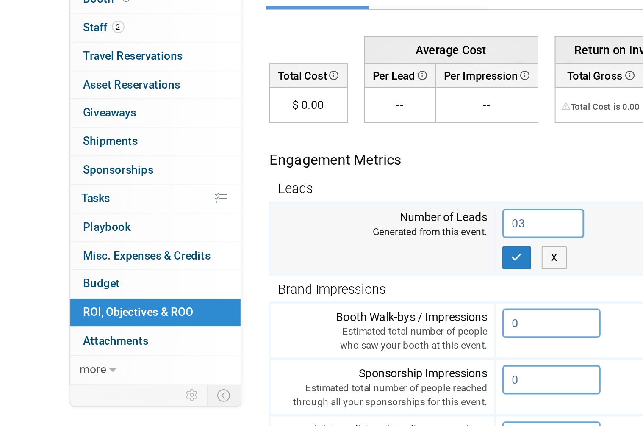
type input "0"
type input "3"
click at [268, 227] on icon "button" at bounding box center [268, 230] width 6 height 6
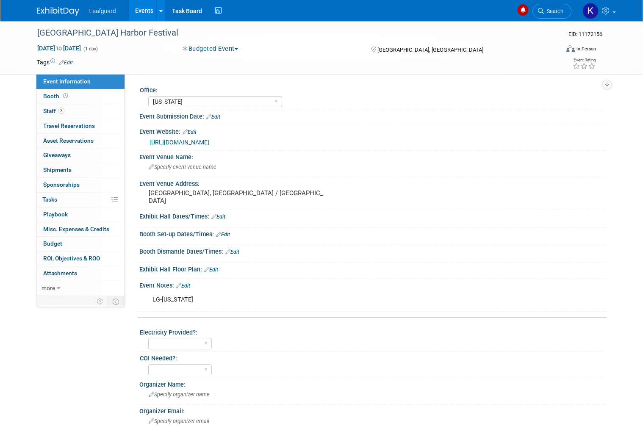
select select "[US_STATE]"
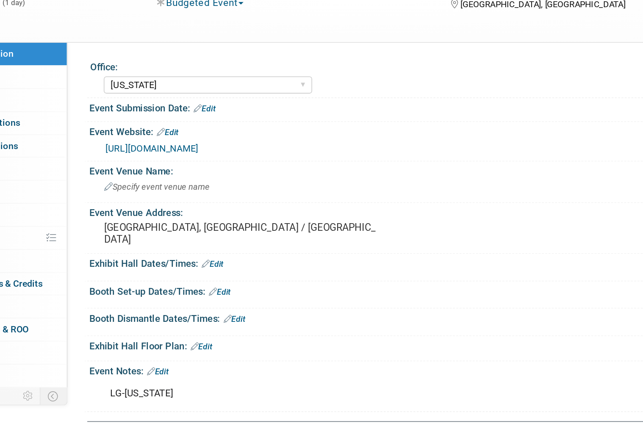
click at [209, 139] on link "[URL][DOMAIN_NAME]" at bounding box center [180, 142] width 60 height 7
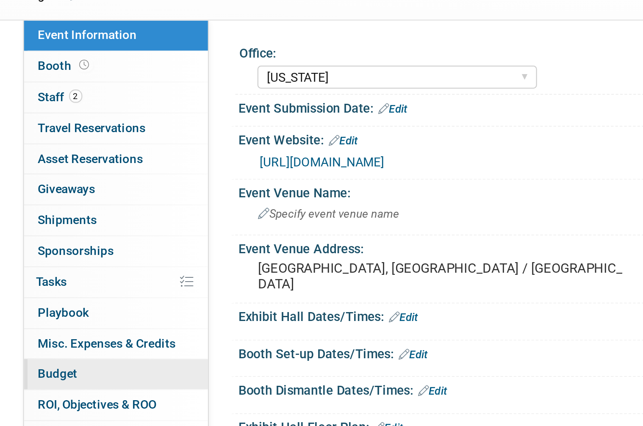
click at [49, 237] on link "Budget" at bounding box center [80, 244] width 88 height 14
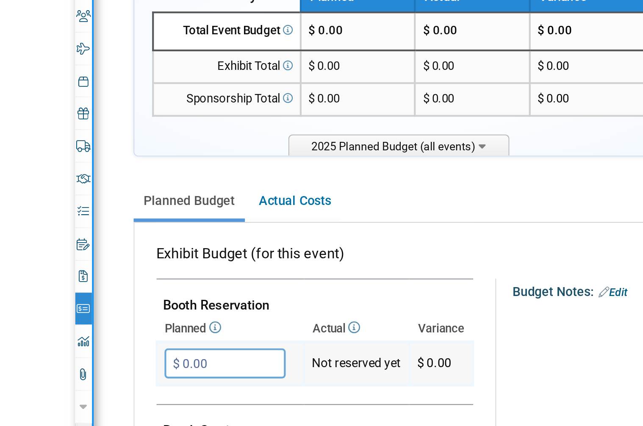
click at [115, 273] on input "$ 0.00" at bounding box center [108, 280] width 58 height 14
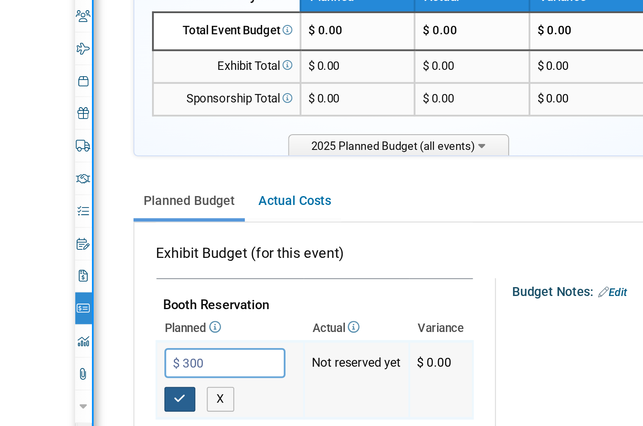
type input "$ 300.00"
click at [89, 291] on button "button" at bounding box center [86, 297] width 15 height 12
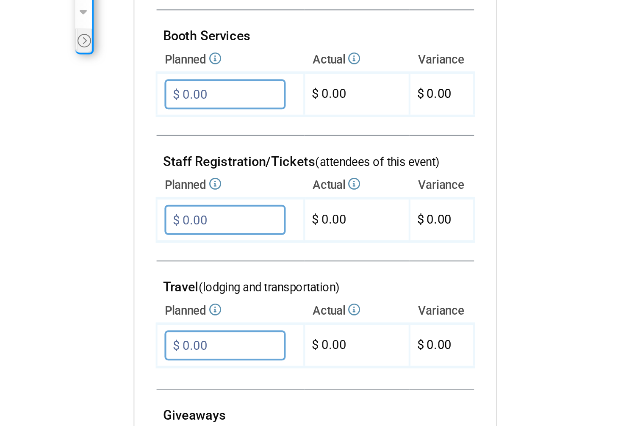
scroll to position [90, 0]
click at [115, 363] on input "$ 0.00" at bounding box center [108, 370] width 58 height 14
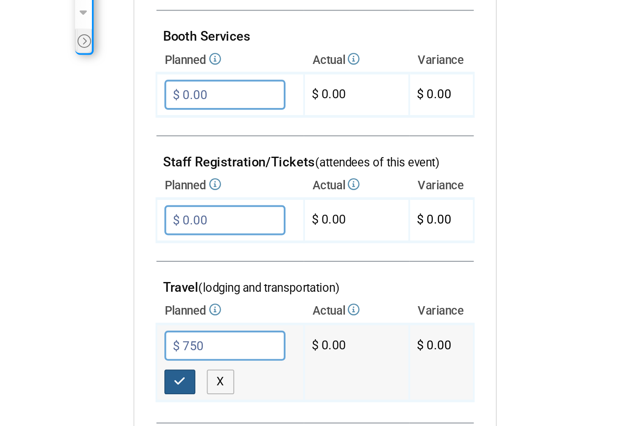
type input "$ 750.00"
click at [86, 385] on icon "button" at bounding box center [86, 388] width 6 height 6
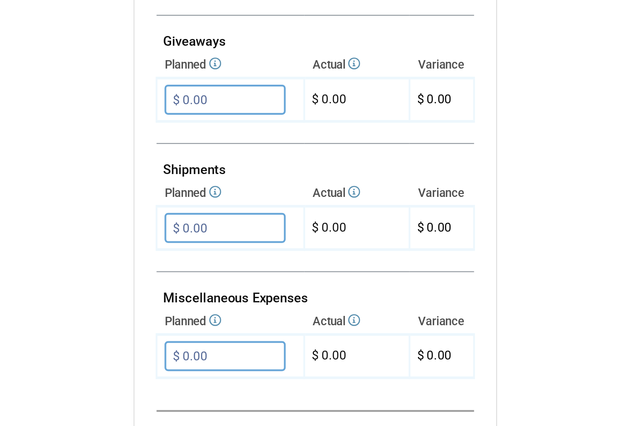
scroll to position [270, 0]
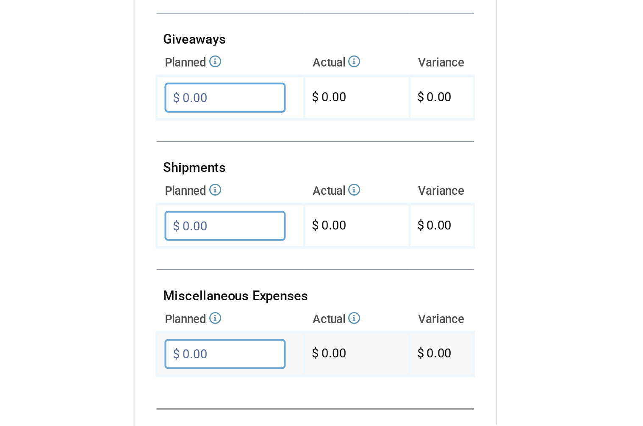
click at [121, 368] on input "$ 0.00" at bounding box center [108, 375] width 58 height 14
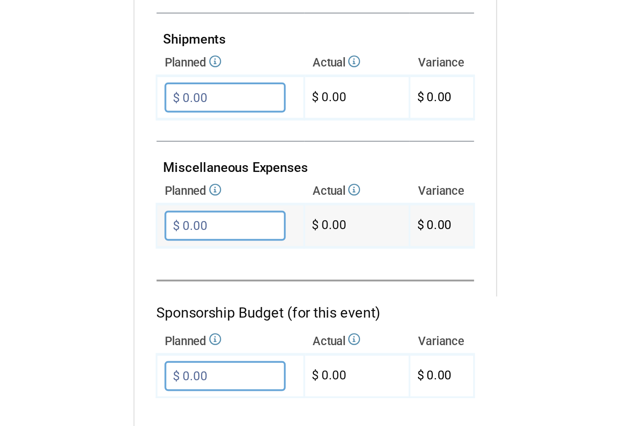
scroll to position [324, 0]
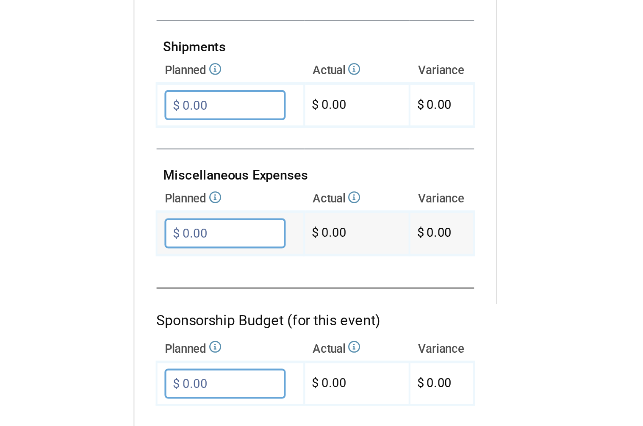
click at [123, 314] on input "$ 0.00" at bounding box center [108, 321] width 58 height 14
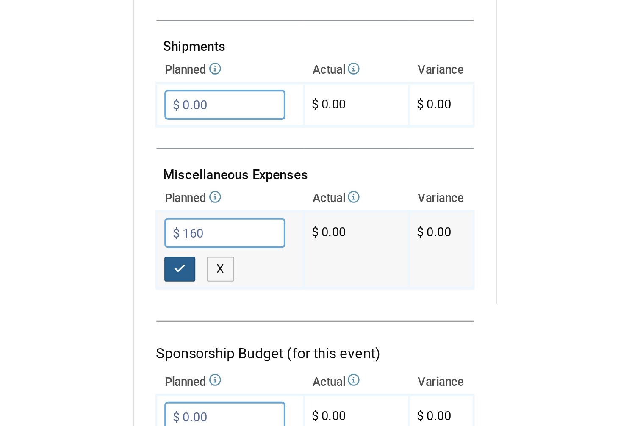
type input "$ 160.00"
click at [89, 332] on button "button" at bounding box center [86, 338] width 15 height 12
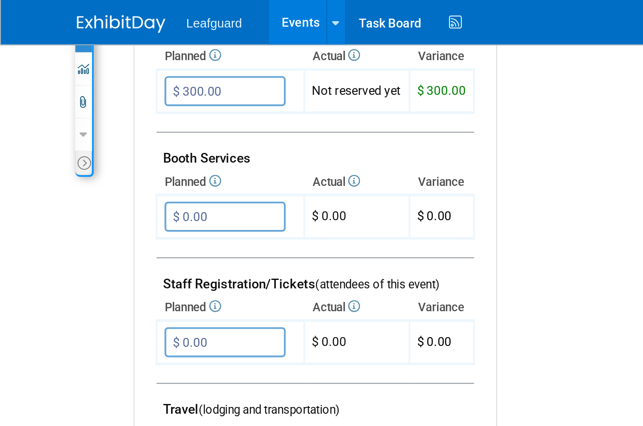
scroll to position [228, 0]
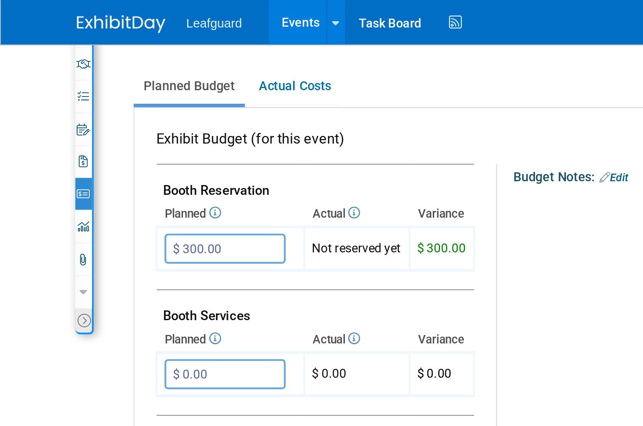
click at [41, 150] on icon at bounding box center [40, 153] width 6 height 6
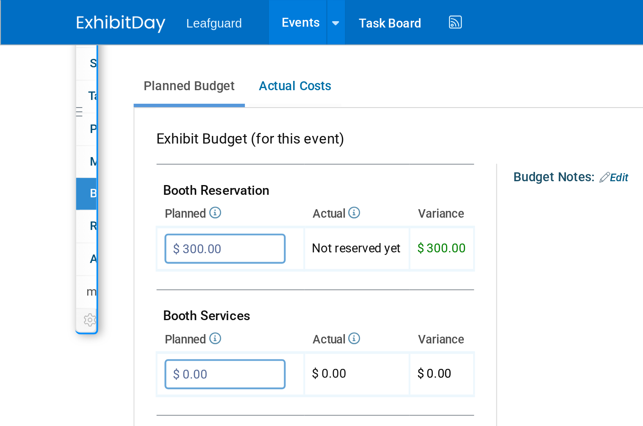
scroll to position [161, 0]
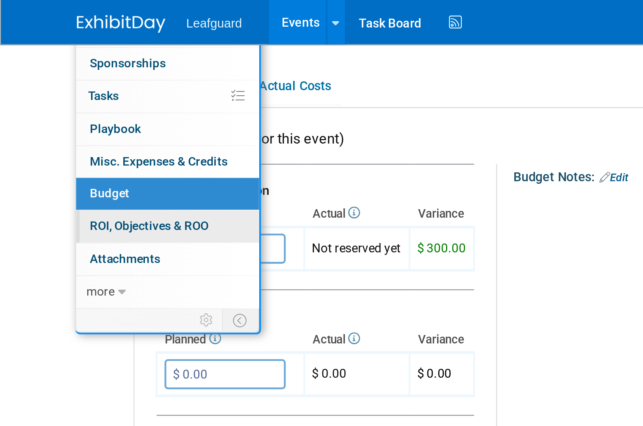
click at [84, 105] on span "ROI, Objectives & ROO 0" at bounding box center [71, 108] width 57 height 7
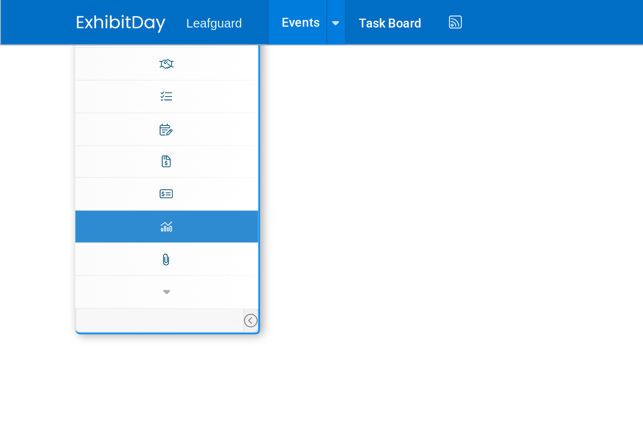
scroll to position [0, 0]
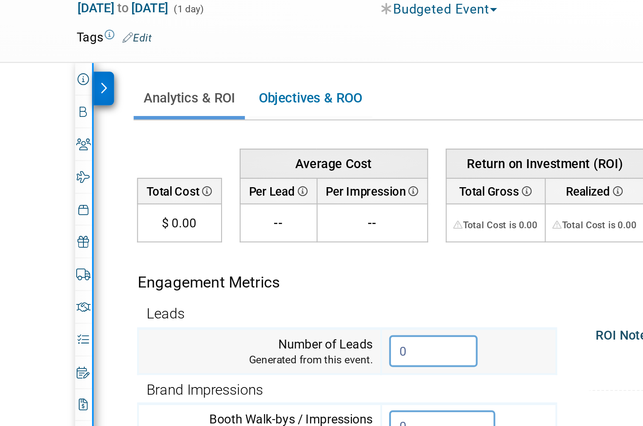
click at [197, 205] on input "0" at bounding box center [207, 212] width 42 height 15
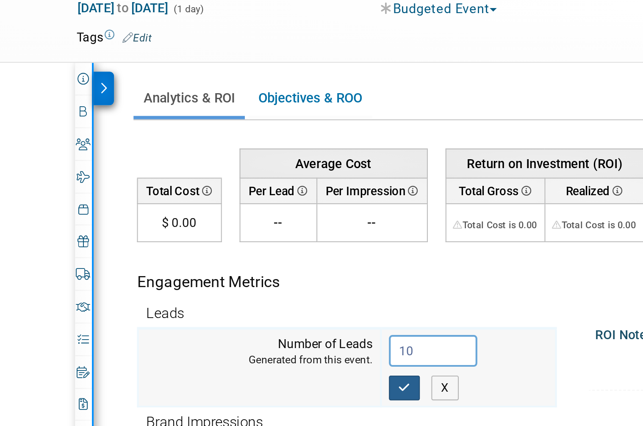
type input "10"
click at [193, 224] on button "button" at bounding box center [193, 230] width 15 height 12
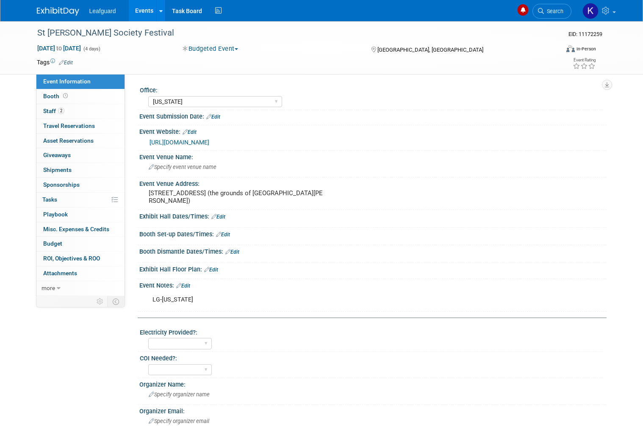
select select "[US_STATE]"
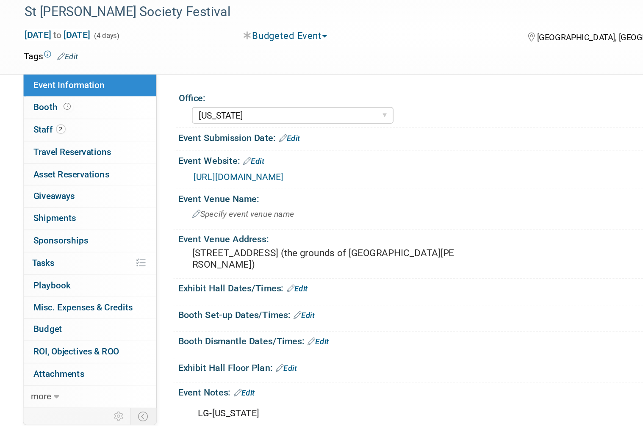
click at [209, 139] on link "[URL][DOMAIN_NAME]" at bounding box center [180, 142] width 60 height 7
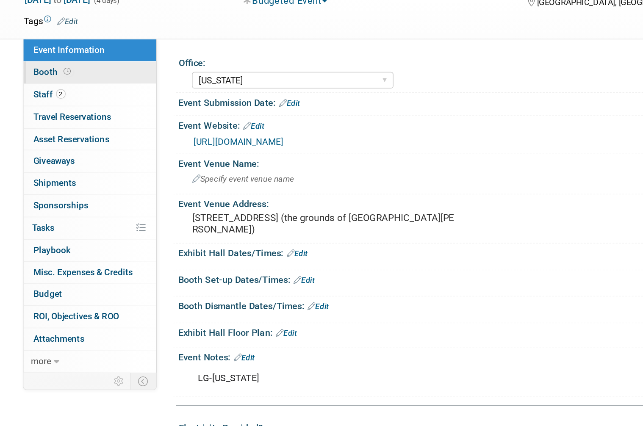
click at [43, 93] on span "Booth" at bounding box center [56, 96] width 26 height 7
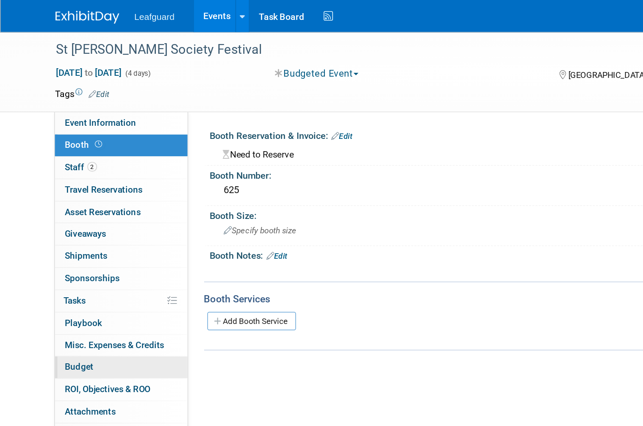
click at [72, 241] on link "Budget" at bounding box center [80, 244] width 88 height 14
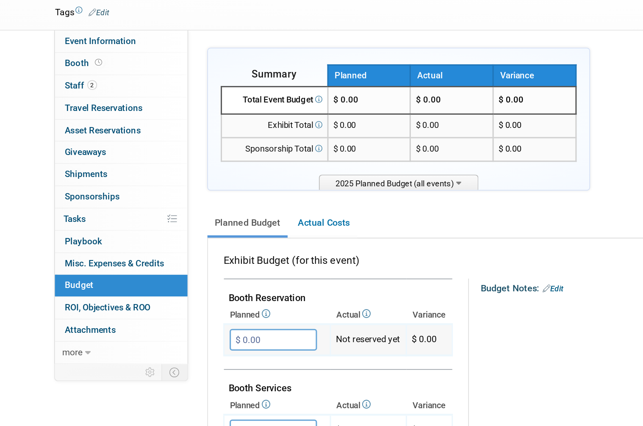
click at [181, 273] on input "$ 0.00" at bounding box center [181, 280] width 58 height 14
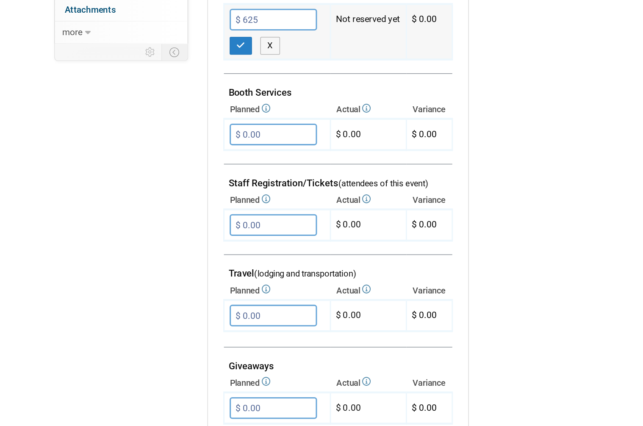
scroll to position [141, 0]
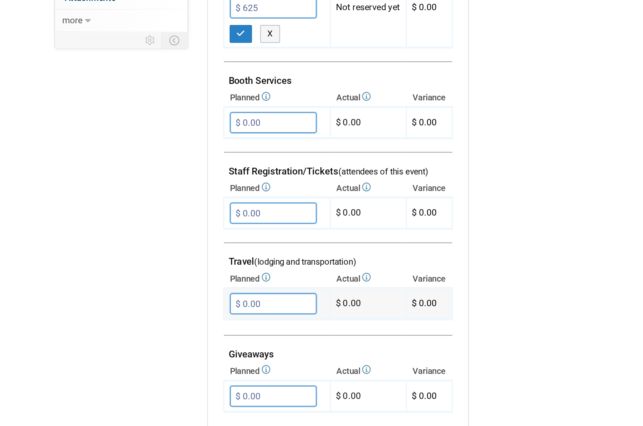
type input "$ 625.00"
click at [195, 328] on input "$ 0.00" at bounding box center [181, 335] width 58 height 14
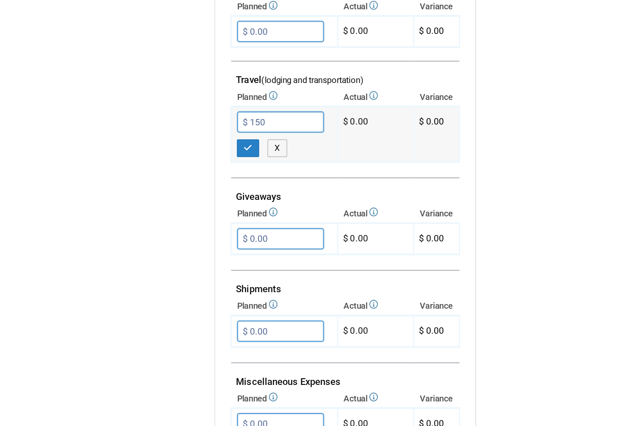
scroll to position [284, 0]
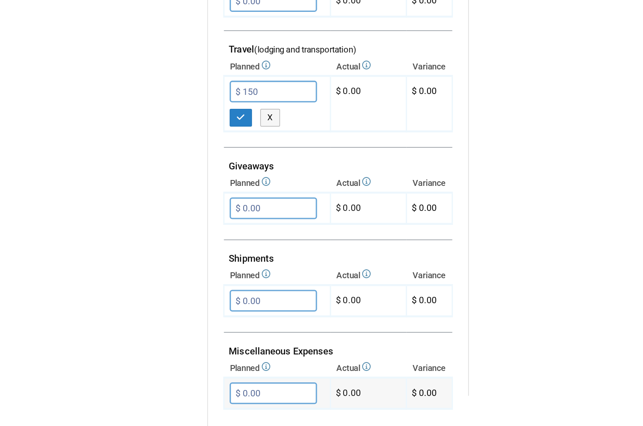
type input "$ 150.00"
click at [188, 386] on input "$ 0.00" at bounding box center [181, 393] width 58 height 14
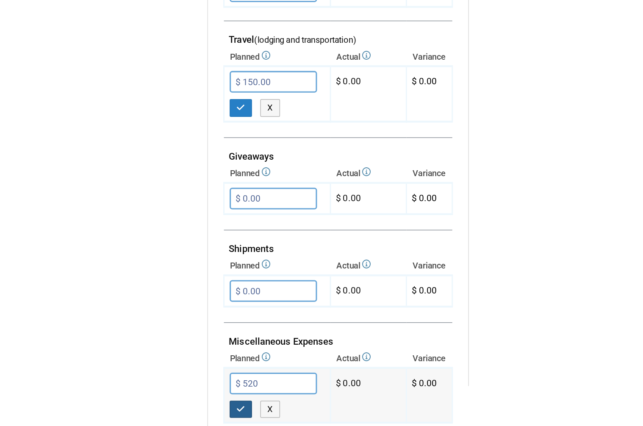
type input "$ 520.00"
click at [157, 399] on button "button" at bounding box center [159, 405] width 15 height 12
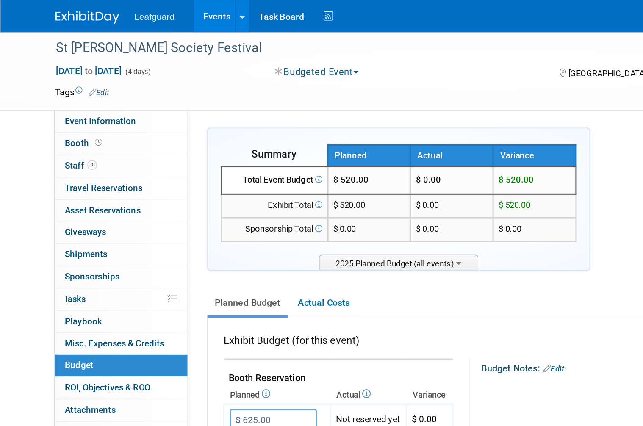
scroll to position [0, 0]
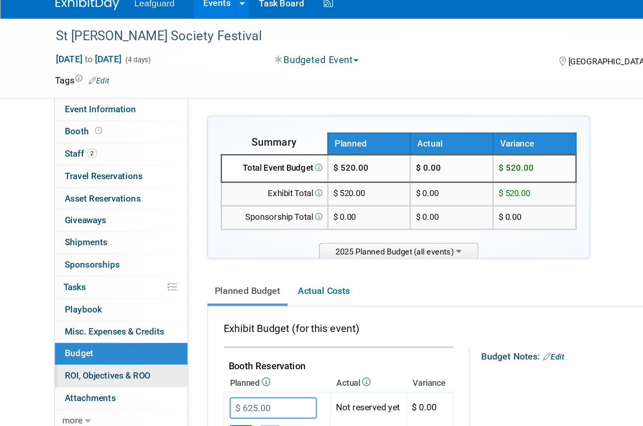
click at [104, 252] on link "0 ROI, Objectives & ROO 0" at bounding box center [80, 259] width 88 height 14
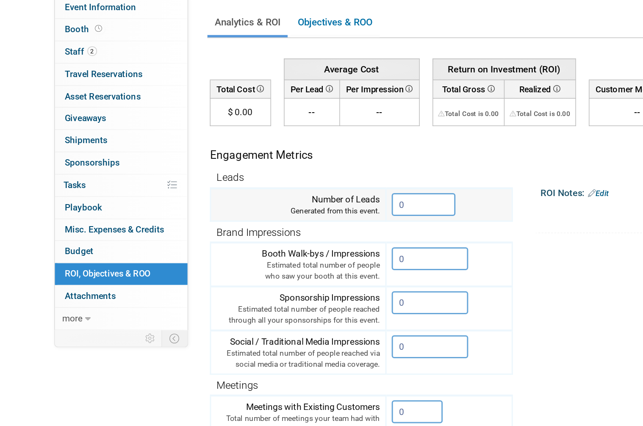
click at [285, 205] on input "0" at bounding box center [281, 212] width 42 height 15
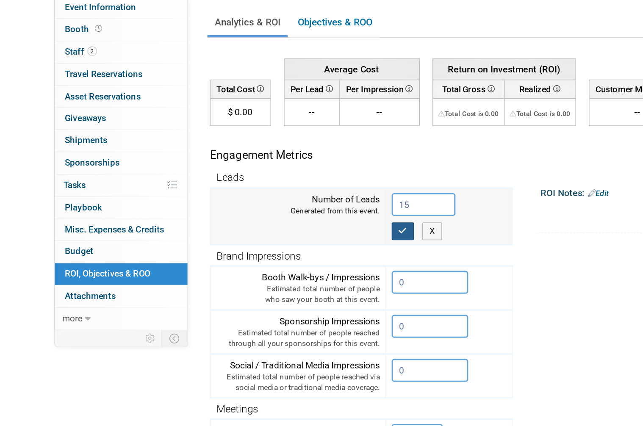
type input "15"
click at [271, 227] on icon "button" at bounding box center [268, 230] width 6 height 6
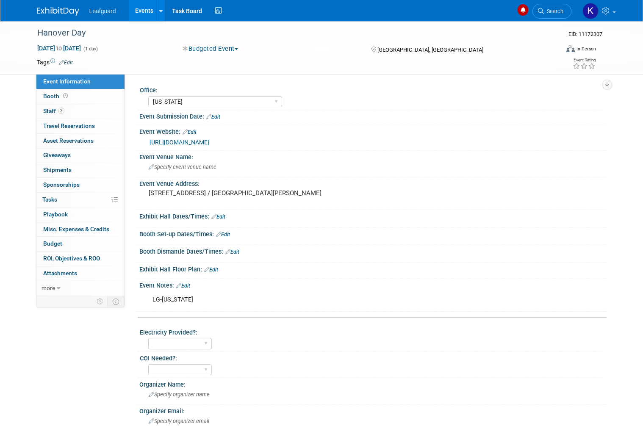
select select "[US_STATE]"
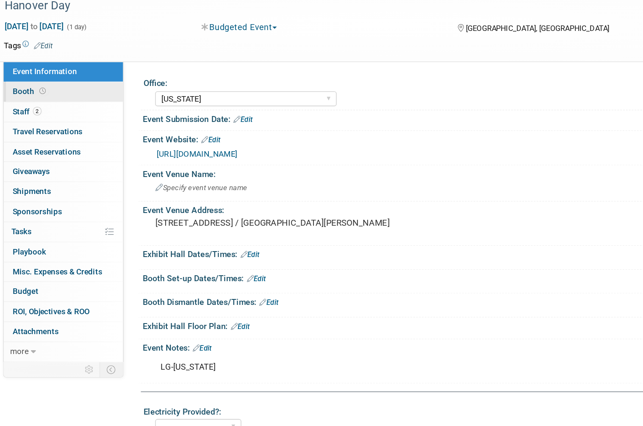
click at [61, 93] on span at bounding box center [65, 96] width 8 height 6
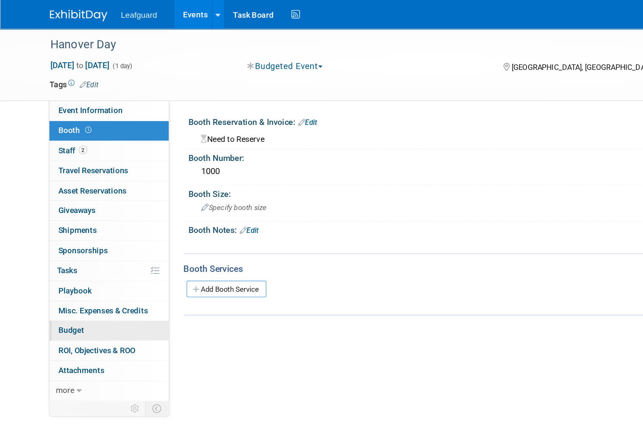
click at [72, 239] on link "Budget" at bounding box center [80, 244] width 88 height 14
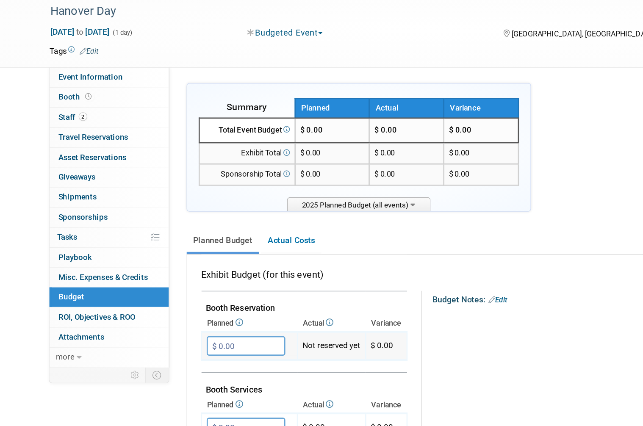
click at [177, 273] on input "$ 0.00" at bounding box center [181, 280] width 58 height 14
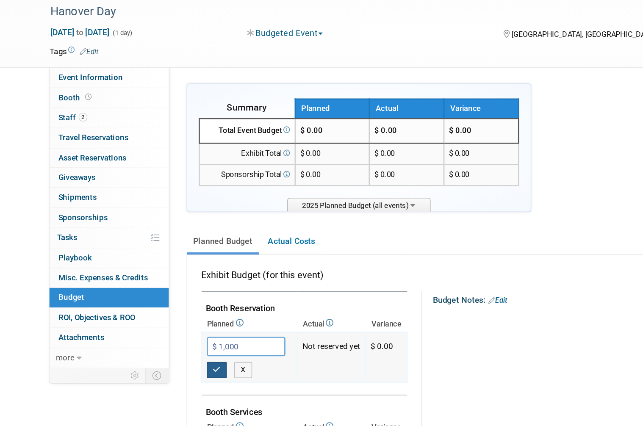
type input "$ 1,000.00"
click at [163, 291] on button "button" at bounding box center [159, 297] width 15 height 12
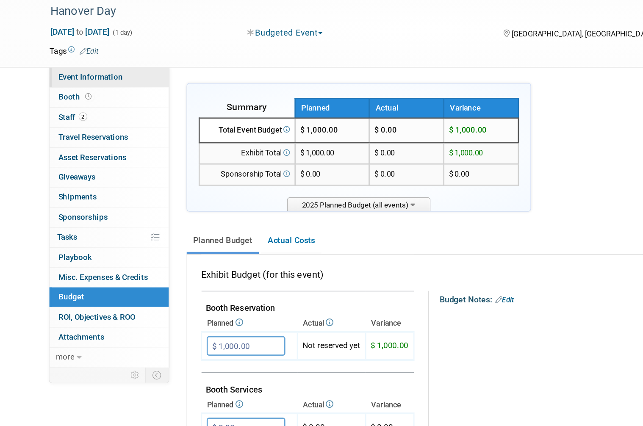
click at [88, 78] on span "Event Information" at bounding box center [66, 81] width 47 height 7
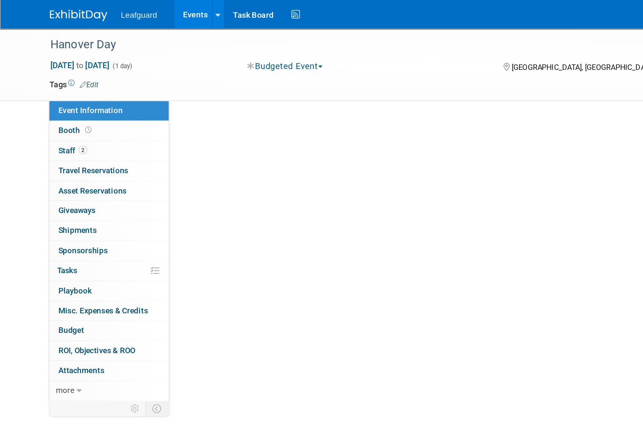
select select "[US_STATE]"
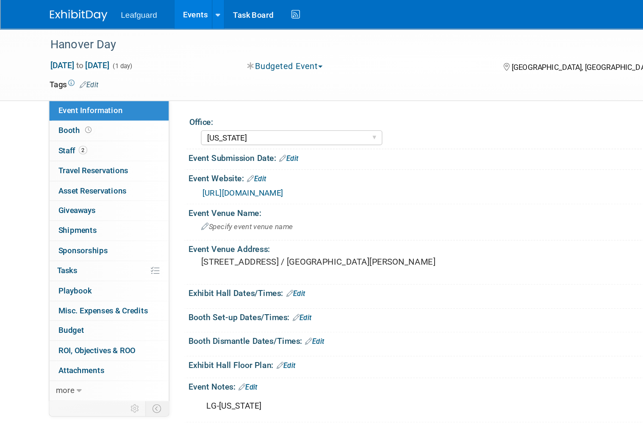
click at [250, 147] on div "https://englert2-my.sharepoint.com/personal/cstackpole_leafguard_com/Documents/…" at bounding box center [375, 143] width 451 height 10
click at [209, 143] on link "https://englert2-my.sharepoint.com/personal/cstackpole_leafguard_com/Documents/…" at bounding box center [180, 142] width 60 height 7
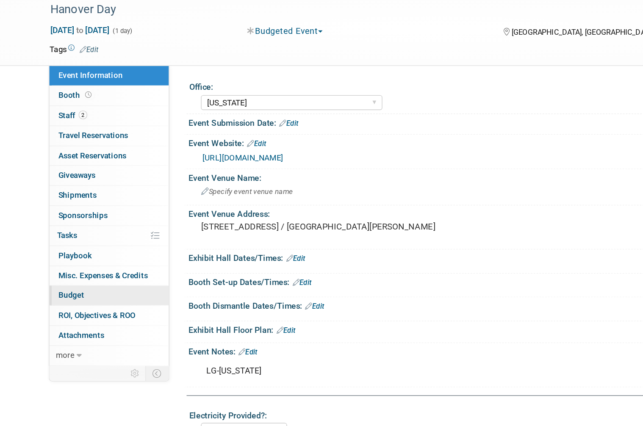
click at [78, 237] on link "Budget" at bounding box center [80, 244] width 88 height 14
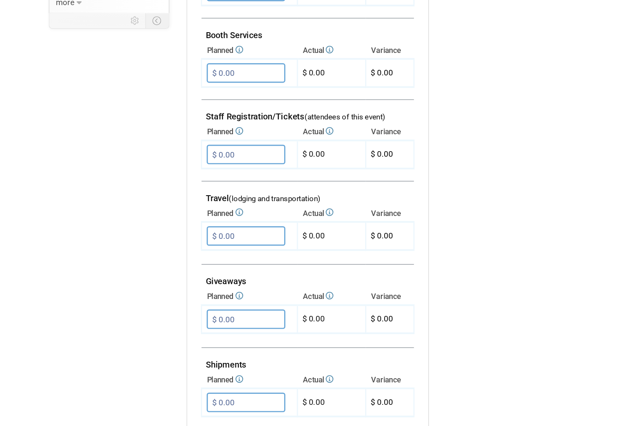
scroll to position [202, 0]
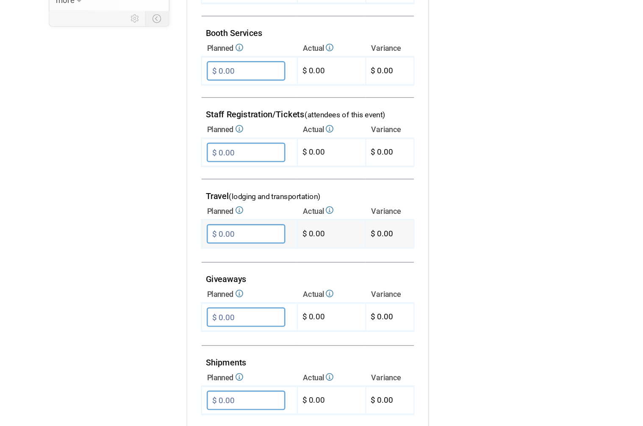
click at [198, 251] on input "$ 0.00" at bounding box center [181, 258] width 58 height 14
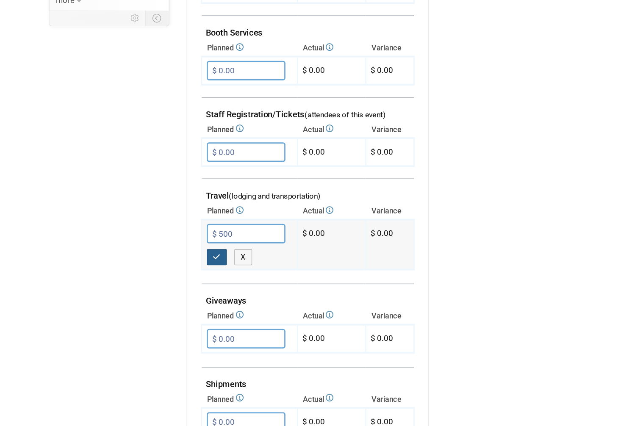
type input "$ 500.00"
click at [161, 273] on icon "button" at bounding box center [160, 276] width 6 height 6
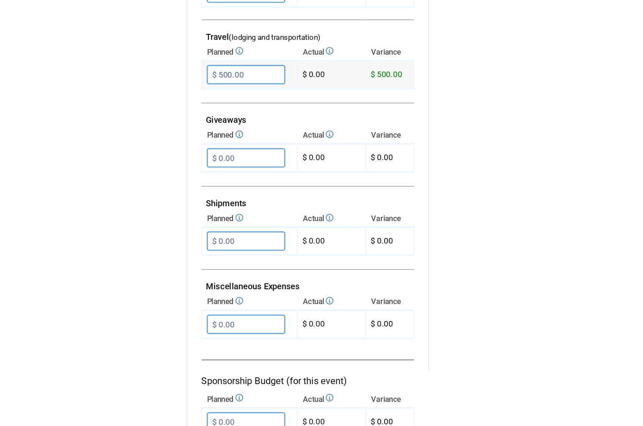
scroll to position [320, 0]
click at [185, 318] on input "$ 0.00" at bounding box center [181, 325] width 58 height 14
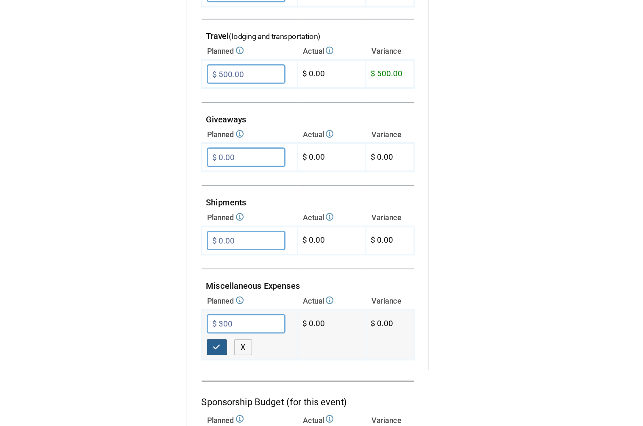
type input "$ 300.00"
click at [159, 339] on icon "button" at bounding box center [160, 342] width 6 height 6
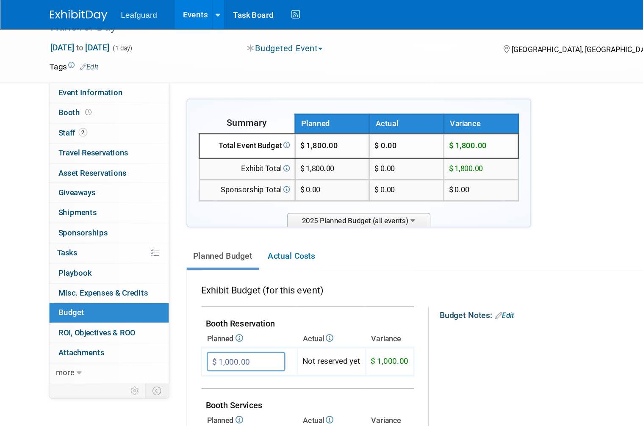
scroll to position [13, 0]
click at [106, 240] on link "0 ROI, Objectives & ROO 0" at bounding box center [80, 245] width 88 height 14
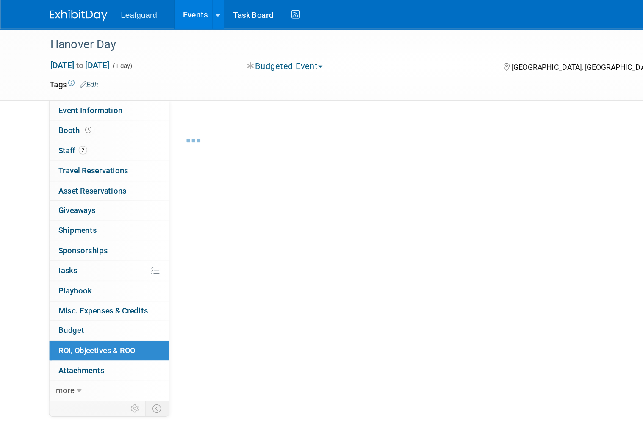
scroll to position [4, 0]
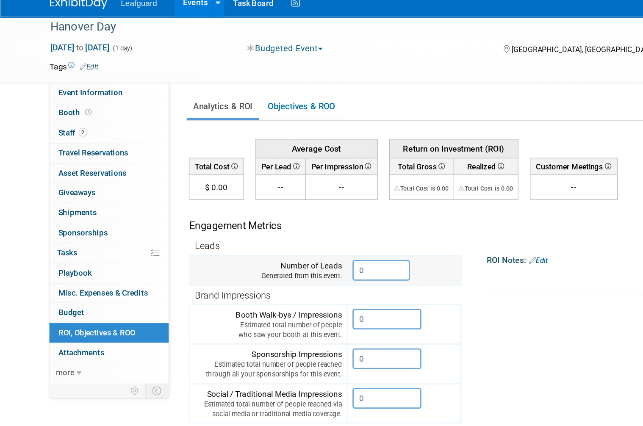
click at [289, 201] on input "0" at bounding box center [281, 208] width 42 height 15
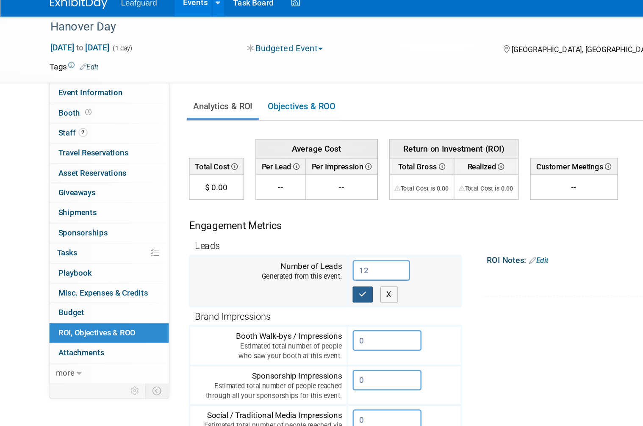
type input "12"
click at [270, 223] on icon "button" at bounding box center [268, 226] width 6 height 6
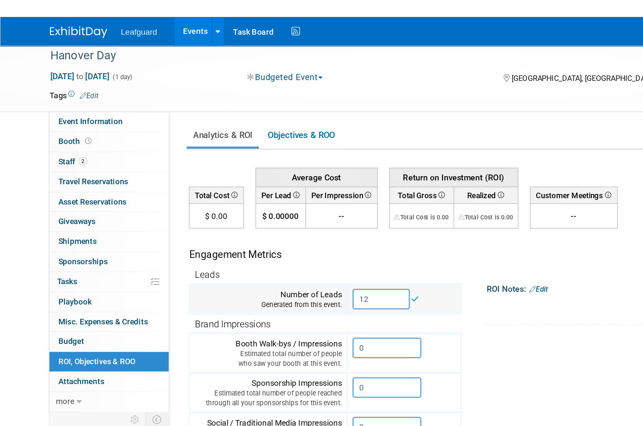
scroll to position [0, 0]
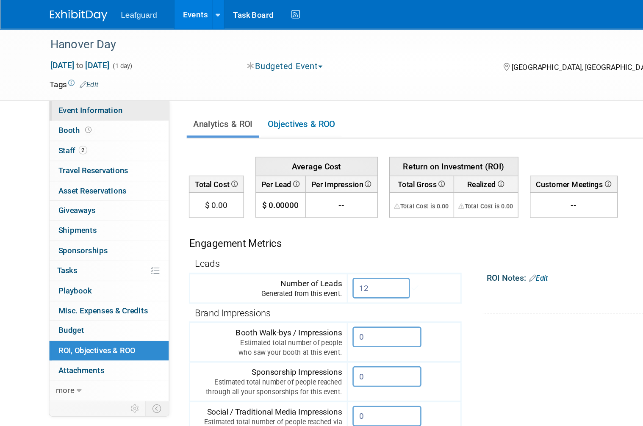
click at [86, 83] on span "Event Information" at bounding box center [66, 81] width 47 height 7
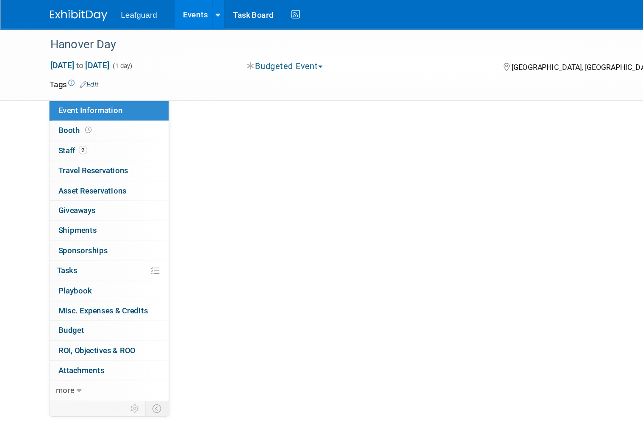
select select "[US_STATE]"
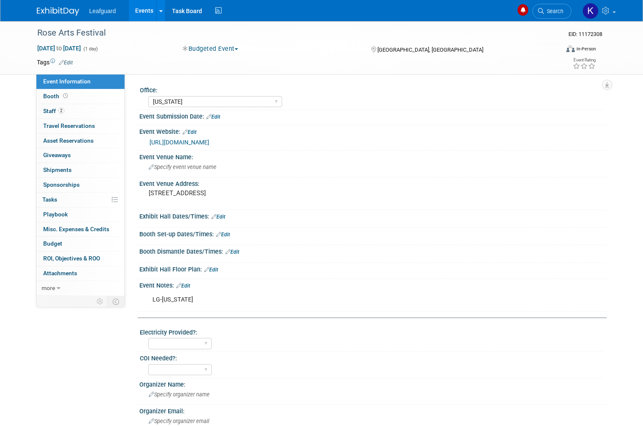
select select "[US_STATE]"
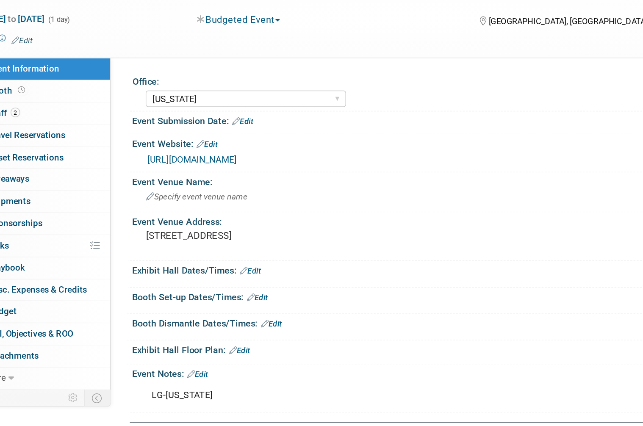
click at [209, 139] on link "[URL][DOMAIN_NAME]" at bounding box center [180, 142] width 60 height 7
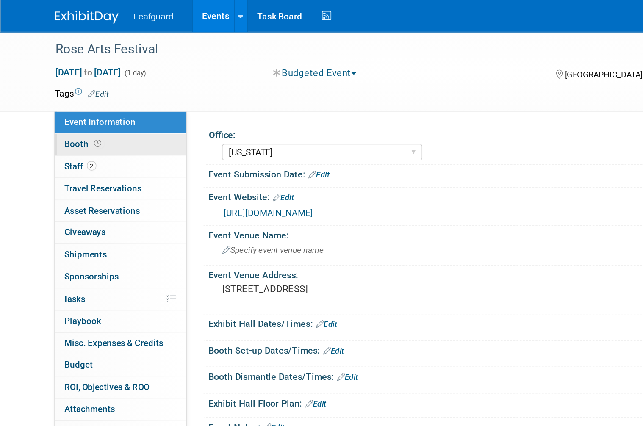
click at [61, 97] on span at bounding box center [65, 96] width 8 height 6
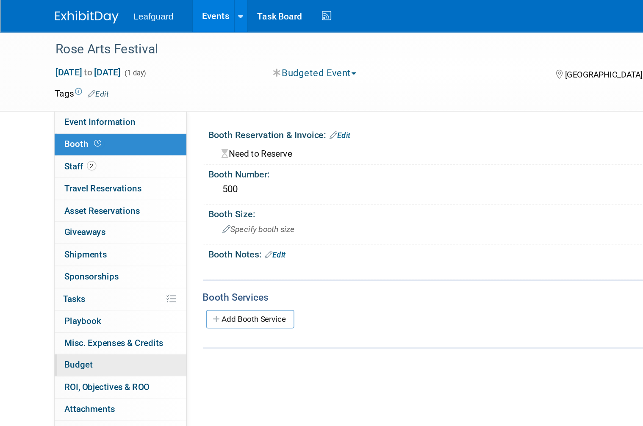
click at [66, 241] on link "Budget" at bounding box center [80, 244] width 88 height 14
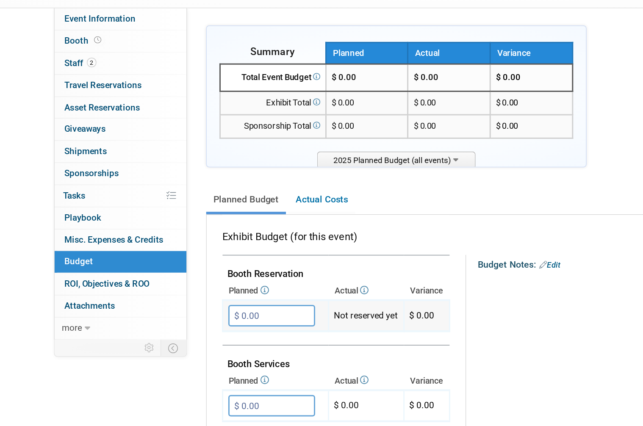
click at [181, 273] on input "$ 0.00" at bounding box center [181, 280] width 58 height 14
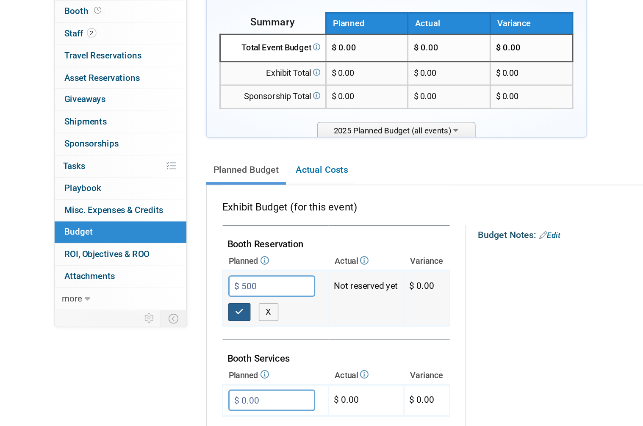
type input "$ 500.00"
click at [163, 291] on button "button" at bounding box center [159, 297] width 15 height 12
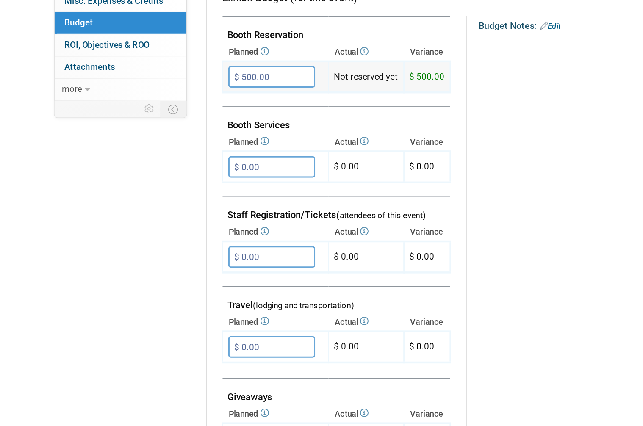
scroll to position [111, 0]
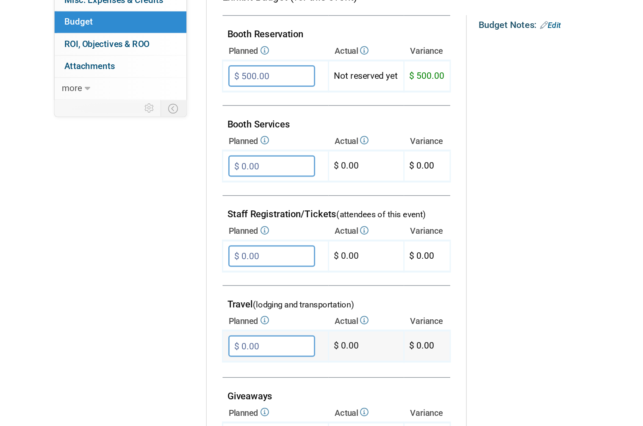
click at [181, 342] on input "$ 0.00" at bounding box center [181, 349] width 58 height 14
click at [215, 342] on td at bounding box center [215, 349] width 8 height 14
click at [184, 342] on input "$ 0.00" at bounding box center [181, 349] width 58 height 14
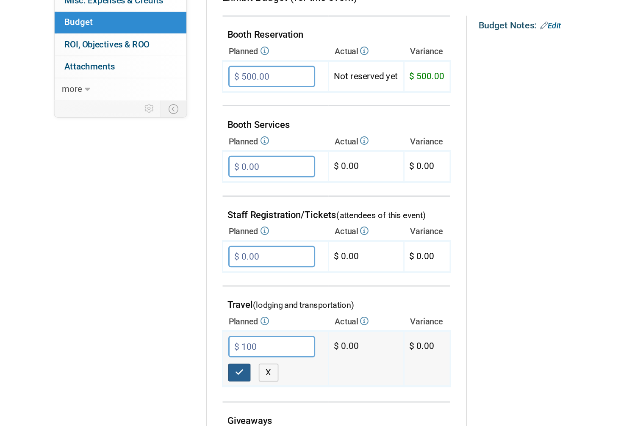
type input "$ 100.00"
click at [166, 361] on button "button" at bounding box center [159, 367] width 15 height 12
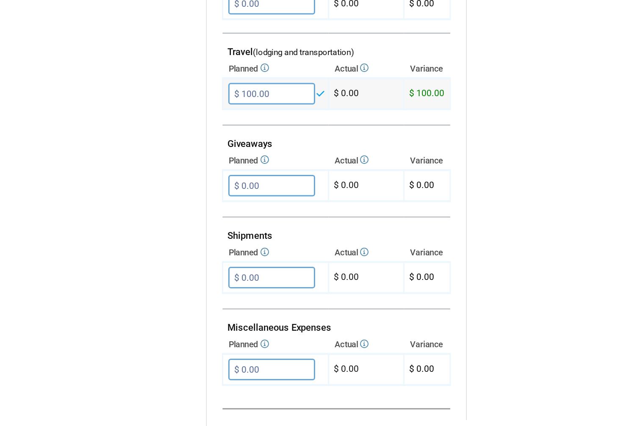
scroll to position [304, 0]
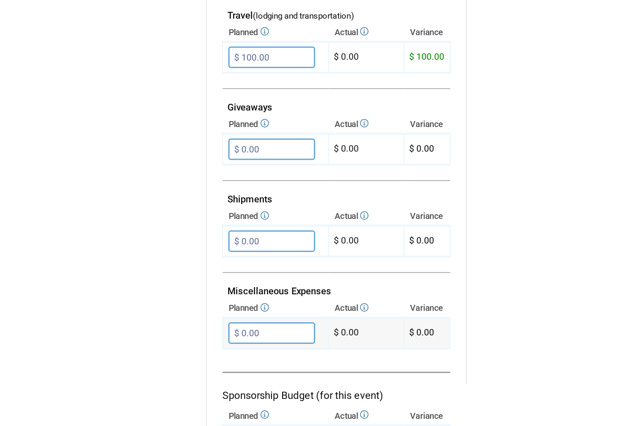
click at [194, 333] on input "$ 0.00" at bounding box center [181, 340] width 58 height 14
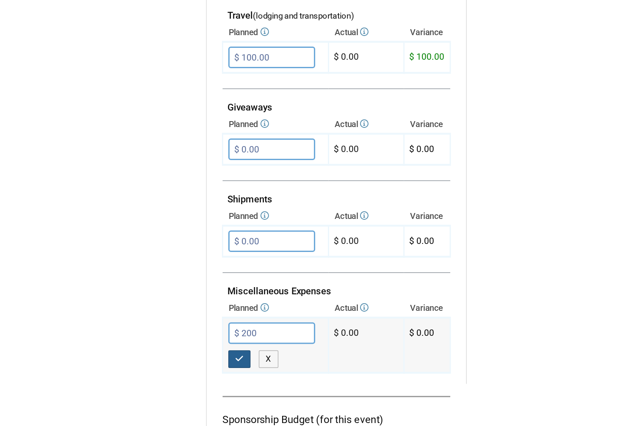
type input "$ 200.00"
click at [166, 352] on button "button" at bounding box center [159, 358] width 15 height 12
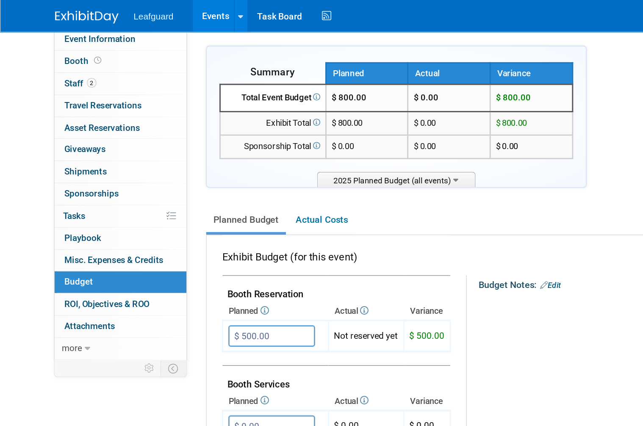
scroll to position [54, 0]
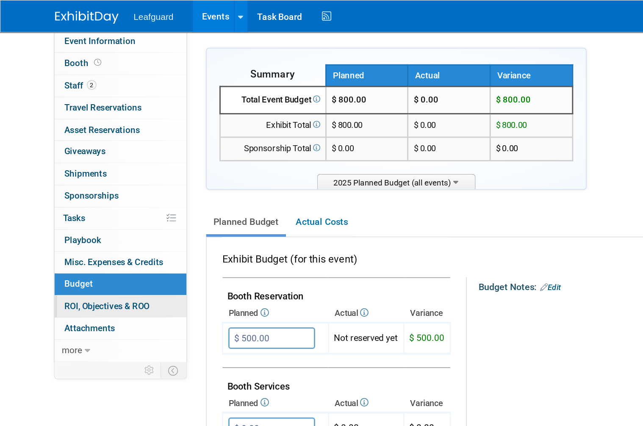
click at [91, 201] on span "ROI, Objectives & ROO 0" at bounding box center [71, 204] width 57 height 7
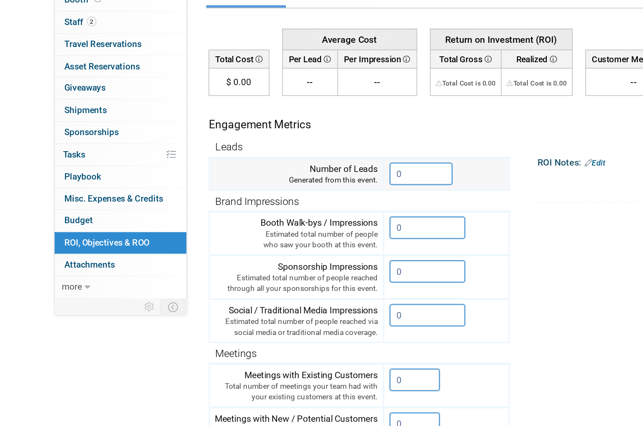
click at [283, 205] on input "0" at bounding box center [281, 212] width 42 height 15
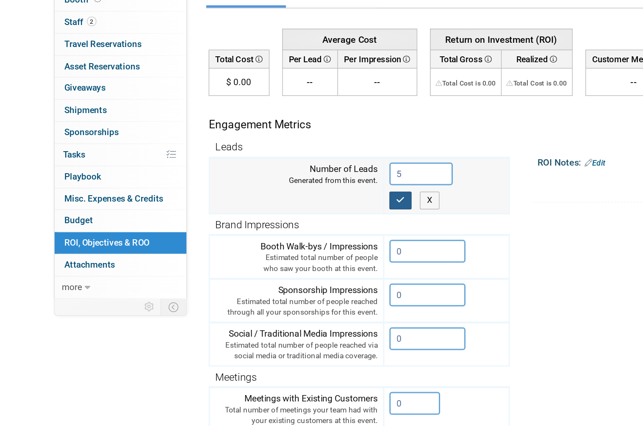
type input "5"
click at [274, 224] on button "button" at bounding box center [267, 230] width 15 height 12
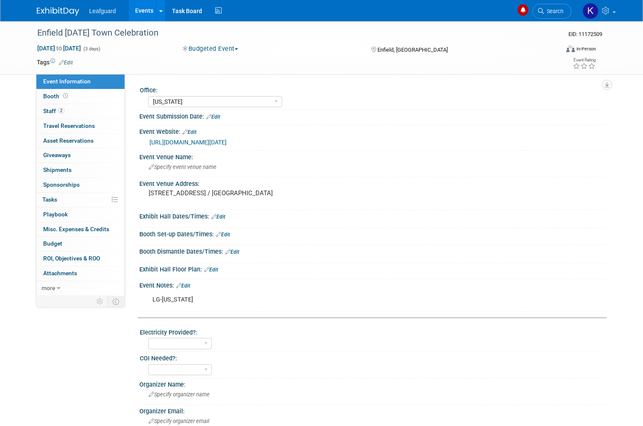
select select "[US_STATE]"
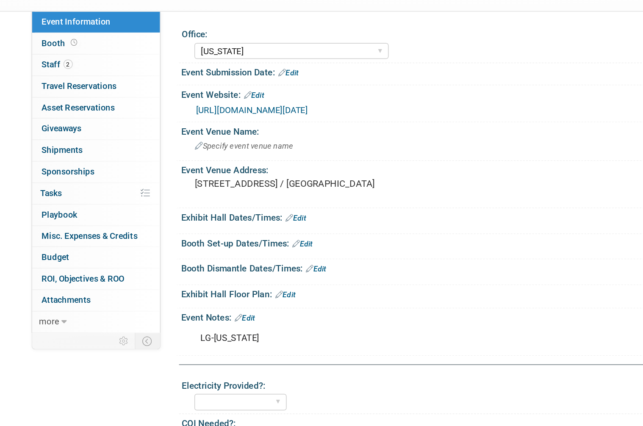
click at [227, 139] on link "[URL][DOMAIN_NAME][DATE]" at bounding box center [188, 142] width 77 height 7
click at [64, 237] on link "Budget" at bounding box center [80, 244] width 88 height 14
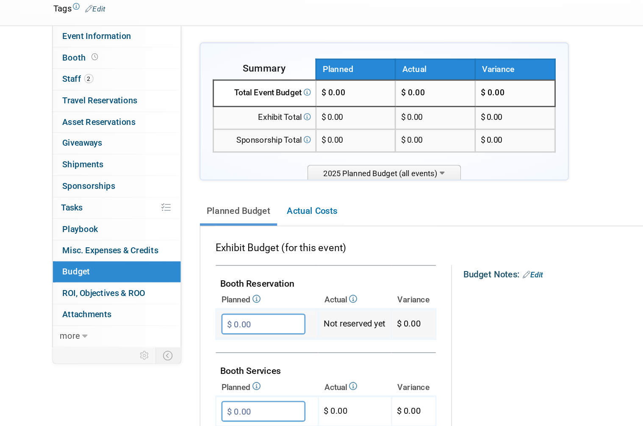
click at [186, 273] on input "$ 0.00" at bounding box center [181, 280] width 58 height 14
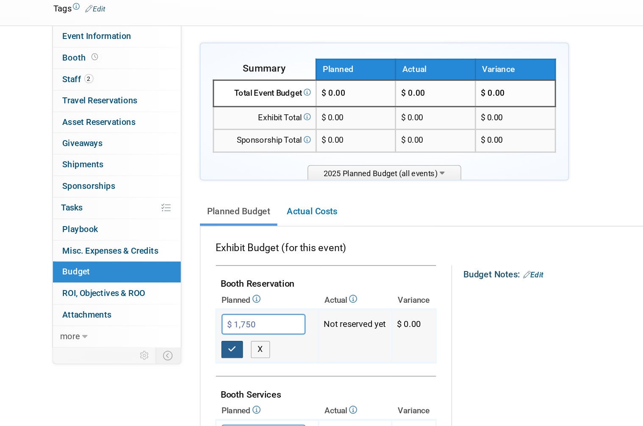
type input "$ 1,750.00"
click at [158, 294] on icon "button" at bounding box center [160, 297] width 6 height 6
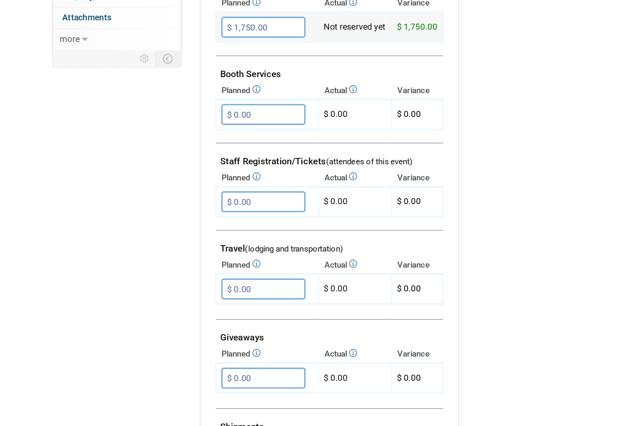
scroll to position [148, 0]
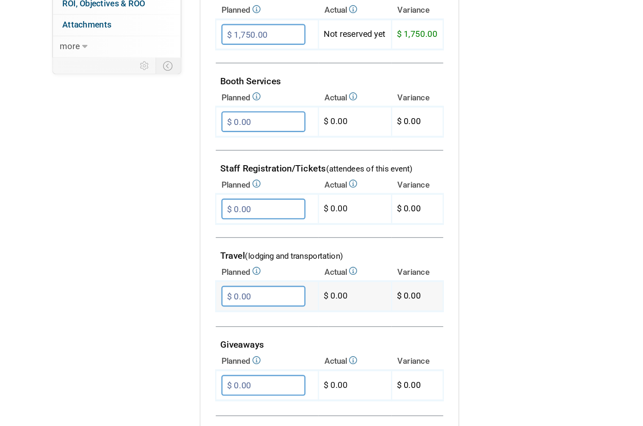
click at [197, 305] on input "$ 0.00" at bounding box center [181, 312] width 58 height 14
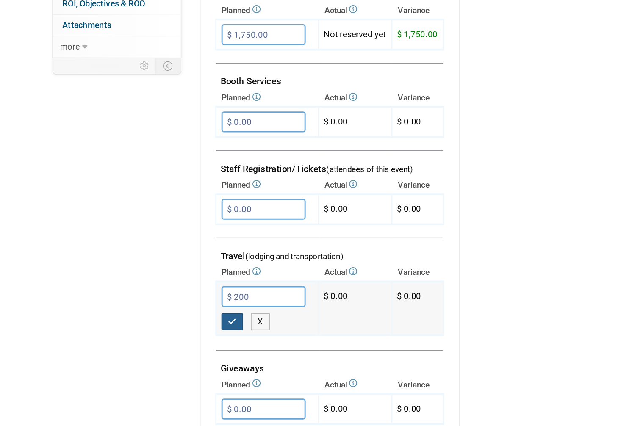
type input "$ 200.00"
click at [164, 324] on button "button" at bounding box center [159, 330] width 15 height 12
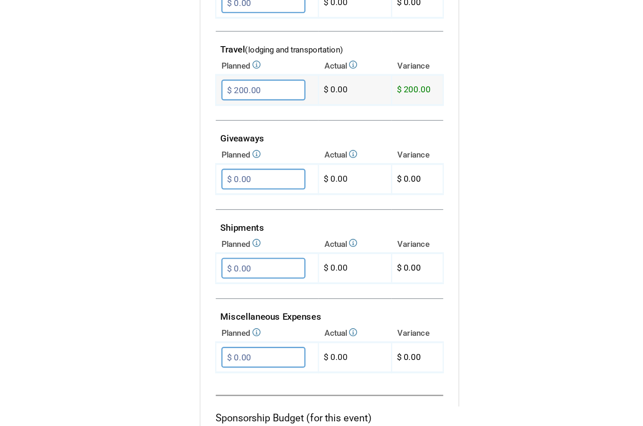
scroll to position [290, 0]
click at [194, 347] on input "$ 0.00" at bounding box center [181, 354] width 58 height 14
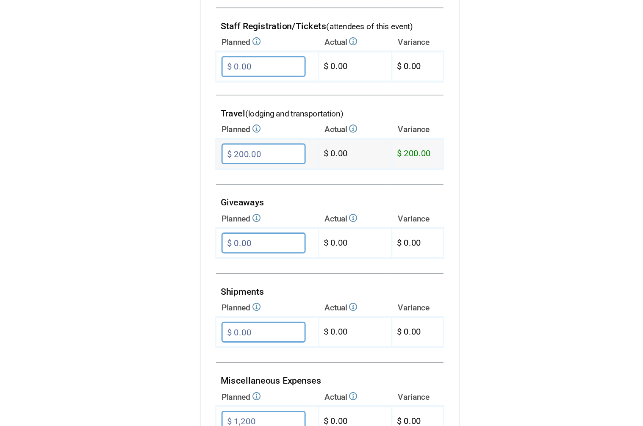
type input "$ 1,200.00"
click at [187, 163] on input "$ 200.00" at bounding box center [181, 170] width 58 height 14
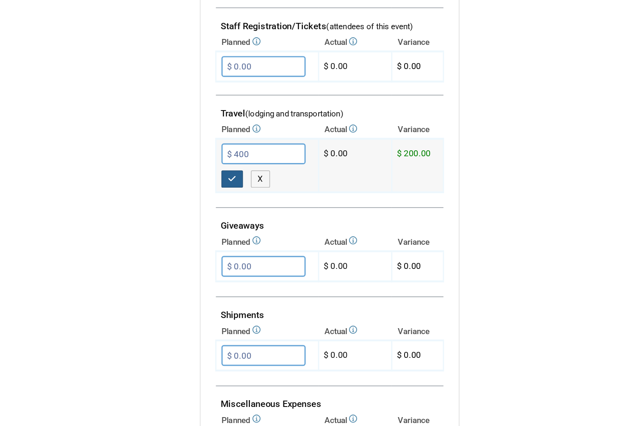
type input "$ 400.00"
click at [160, 185] on icon "button" at bounding box center [160, 188] width 6 height 6
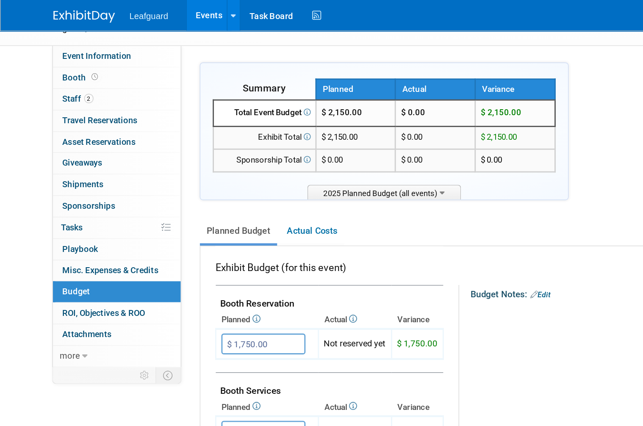
scroll to position [0, 0]
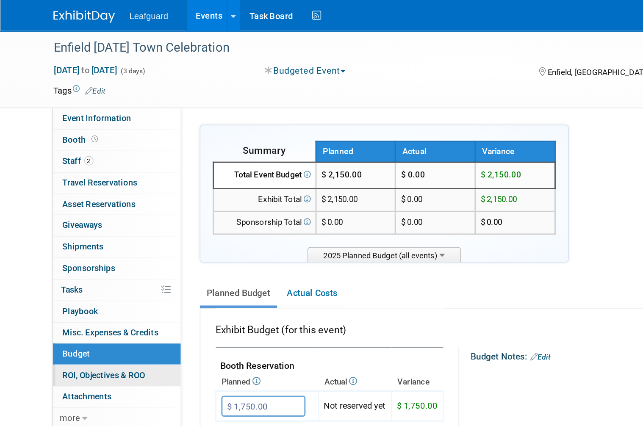
click at [93, 255] on span "ROI, Objectives & ROO 0" at bounding box center [71, 258] width 57 height 7
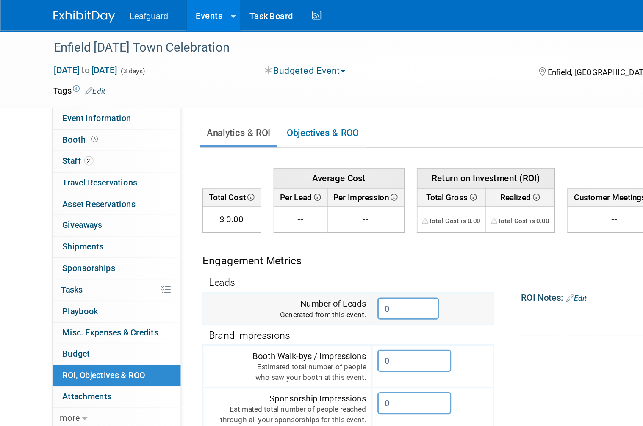
click at [280, 216] on input "0" at bounding box center [281, 212] width 42 height 15
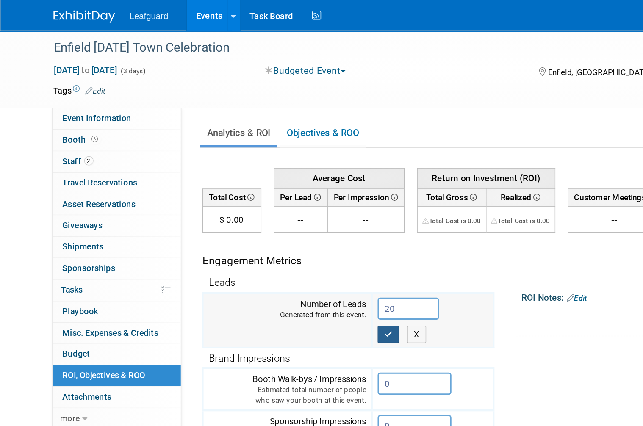
type input "20"
click at [270, 229] on icon "button" at bounding box center [268, 230] width 6 height 6
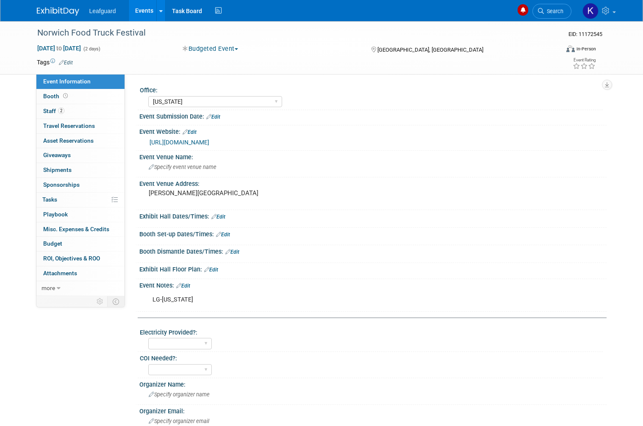
select select "[US_STATE]"
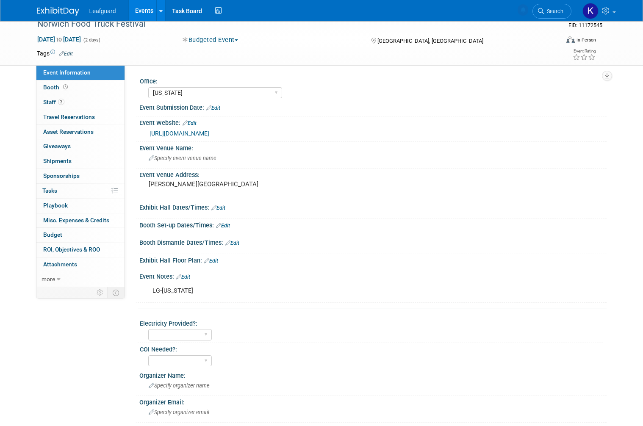
scroll to position [8, 0]
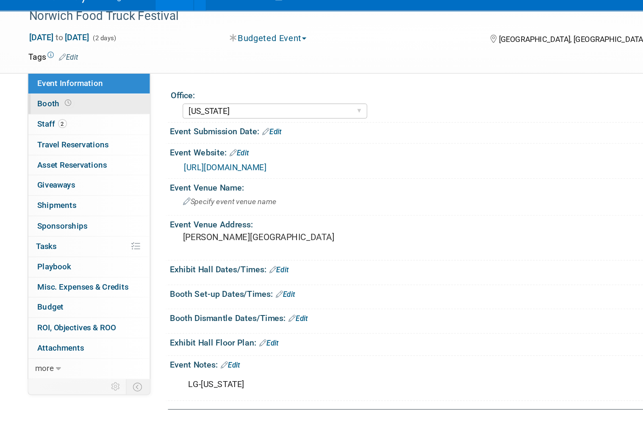
click at [63, 86] on icon at bounding box center [65, 88] width 5 height 5
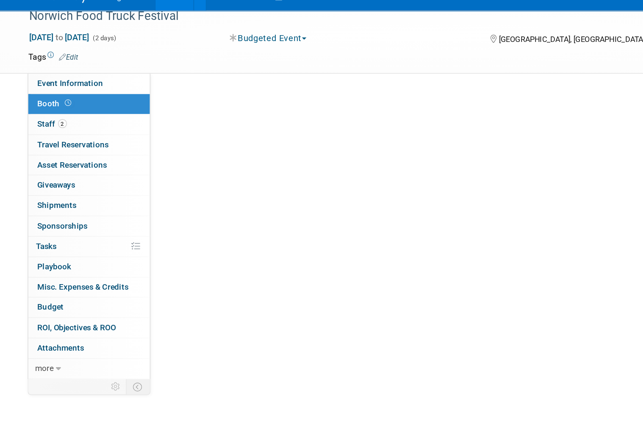
scroll to position [0, 0]
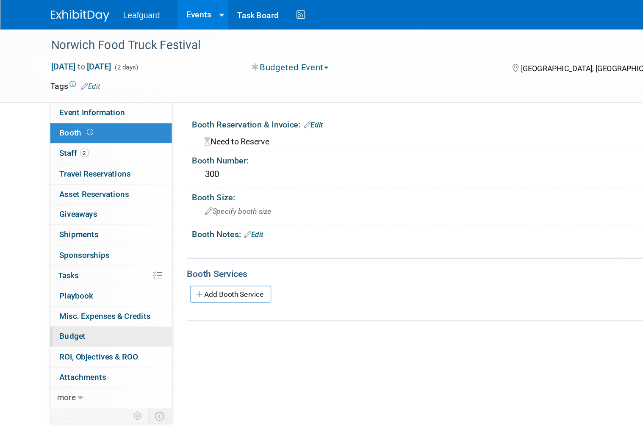
click at [77, 237] on link "Budget" at bounding box center [80, 244] width 88 height 14
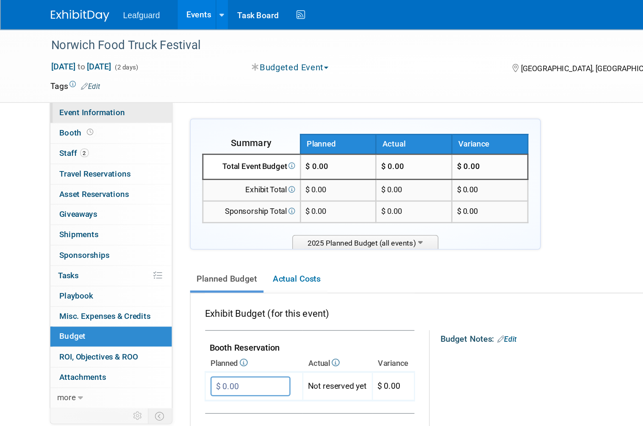
click at [93, 85] on link "Event Information" at bounding box center [80, 82] width 88 height 14
select select "[US_STATE]"
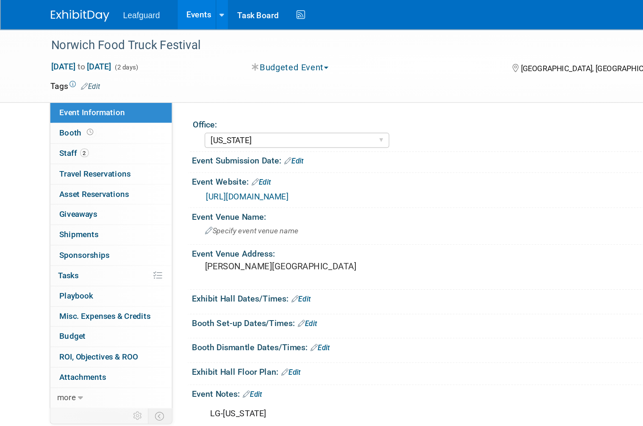
click at [209, 146] on link "[URL][DOMAIN_NAME]" at bounding box center [180, 142] width 60 height 7
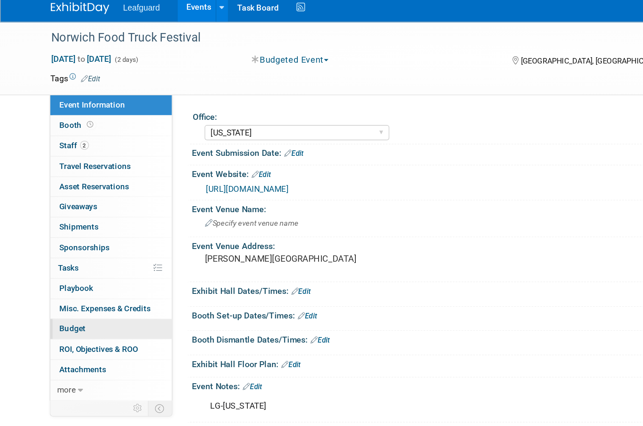
click at [69, 237] on link "Budget" at bounding box center [80, 244] width 88 height 14
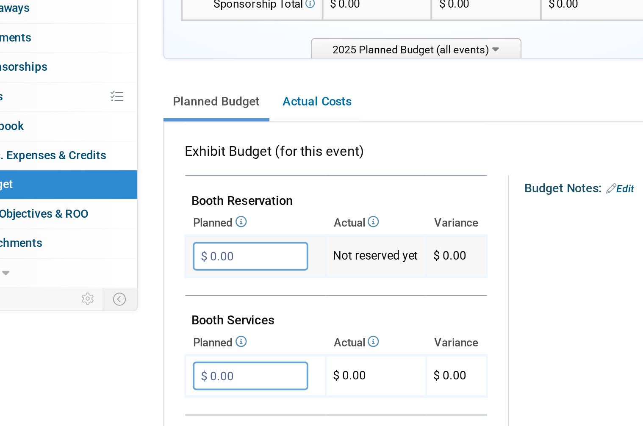
click at [152, 273] on input "$ 0.00" at bounding box center [181, 280] width 58 height 14
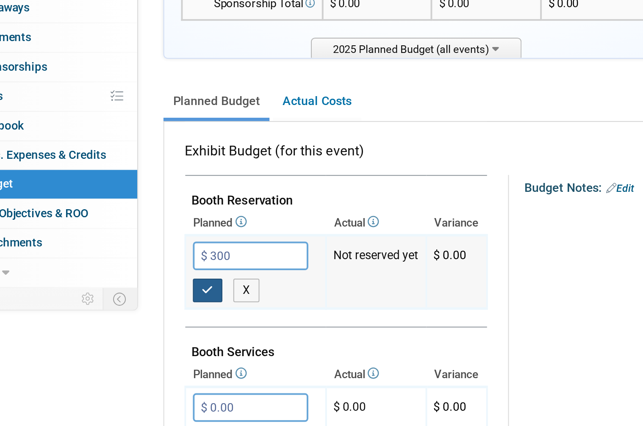
type input "$ 300.00"
click at [152, 291] on button "button" at bounding box center [159, 297] width 15 height 12
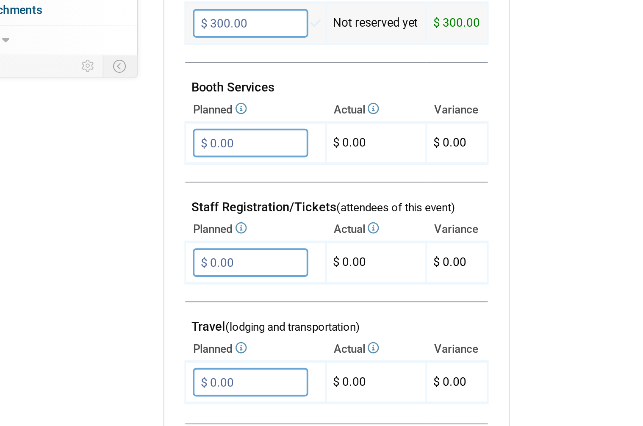
scroll to position [74, 0]
click at [152, 379] on input "$ 0.00" at bounding box center [181, 386] width 58 height 14
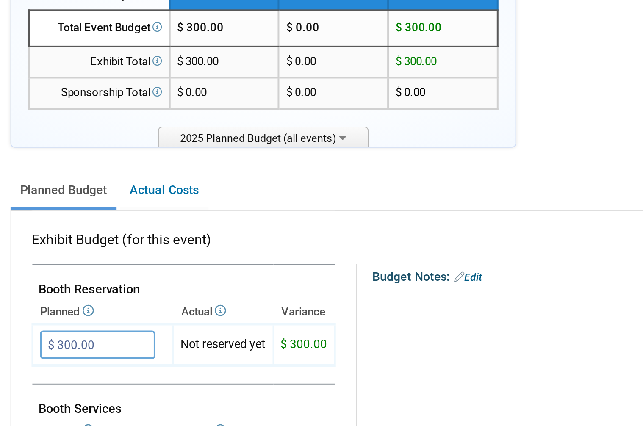
scroll to position [0, 0]
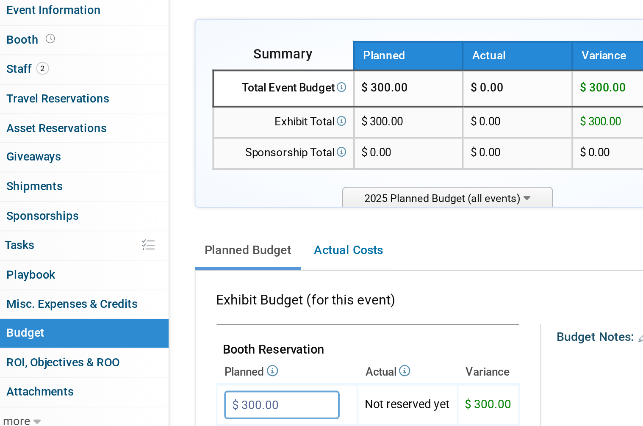
click at [253, 194] on ul "Planned Budget Actual Costs" at bounding box center [369, 203] width 463 height 19
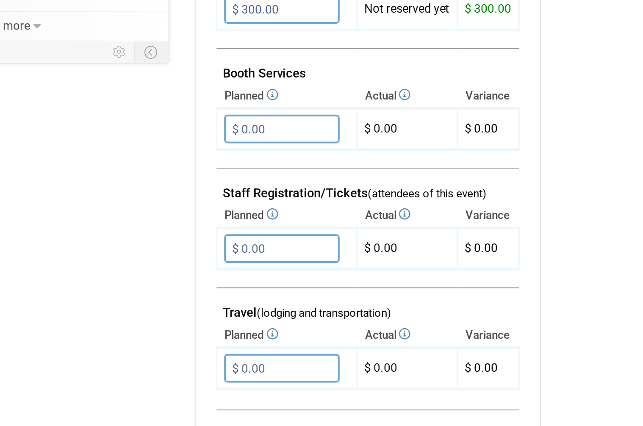
scroll to position [81, 0]
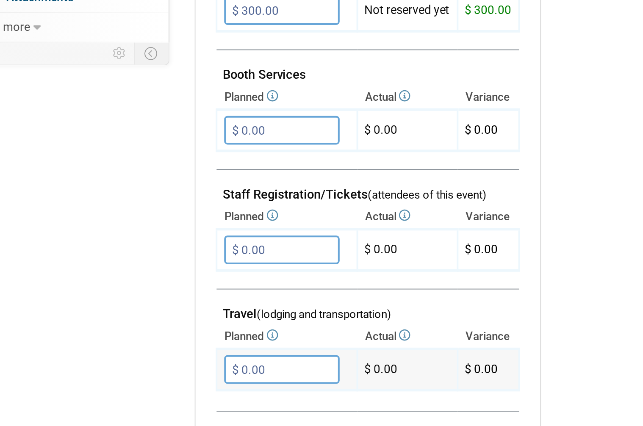
click at [152, 372] on input "$ 0.00" at bounding box center [181, 379] width 58 height 14
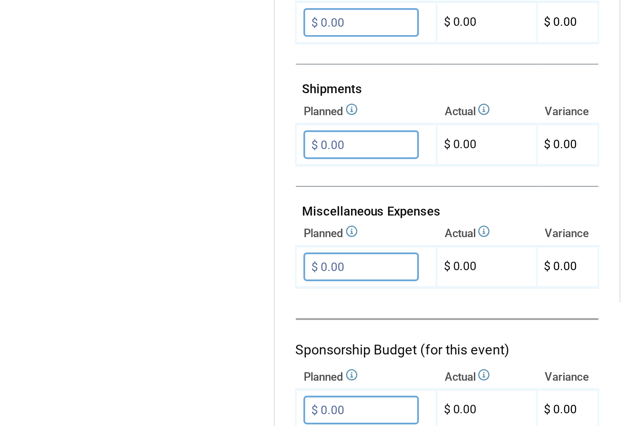
scroll to position [322, 0]
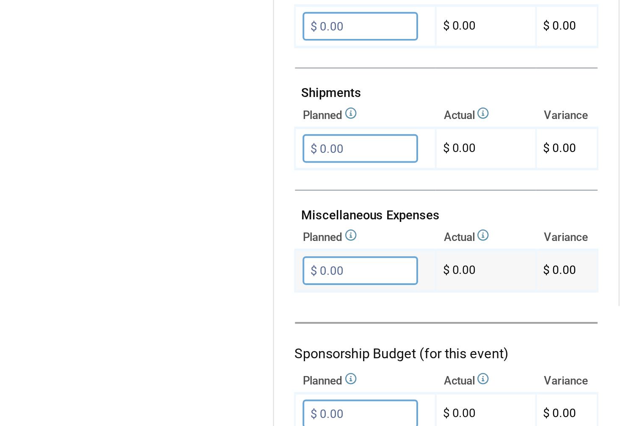
type input "$ 250.00"
click at [186, 331] on input "$ 0.00" at bounding box center [181, 338] width 58 height 14
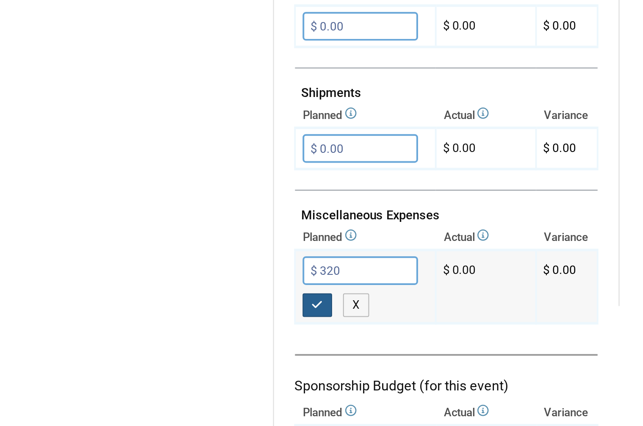
type input "$ 320.00"
click at [163, 350] on button "button" at bounding box center [159, 356] width 15 height 12
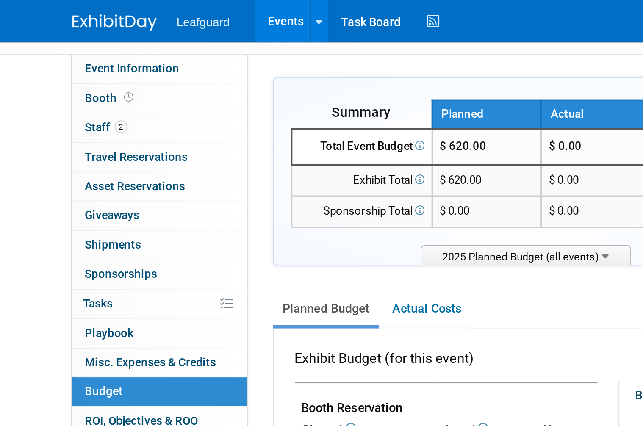
scroll to position [47, 0]
click at [82, 208] on span "ROI, Objectives & ROO 0" at bounding box center [71, 211] width 57 height 7
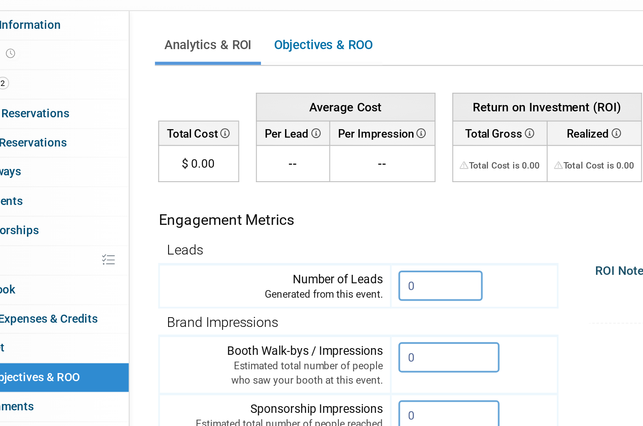
click at [192, 224] on th "Brand Impressions" at bounding box center [240, 231] width 200 height 14
click at [260, 205] on input "0" at bounding box center [281, 212] width 42 height 15
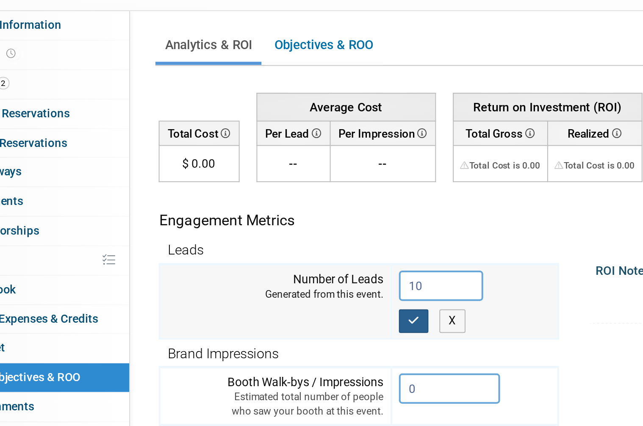
type input "10"
click at [265, 227] on icon "button" at bounding box center [268, 230] width 6 height 6
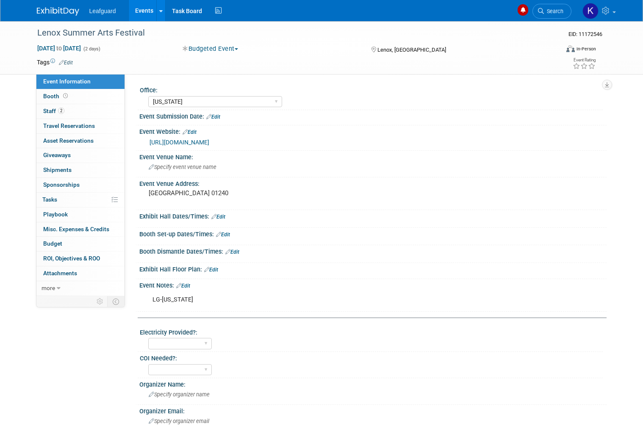
select select "[US_STATE]"
click at [209, 146] on link "[URL][DOMAIN_NAME]" at bounding box center [180, 142] width 60 height 7
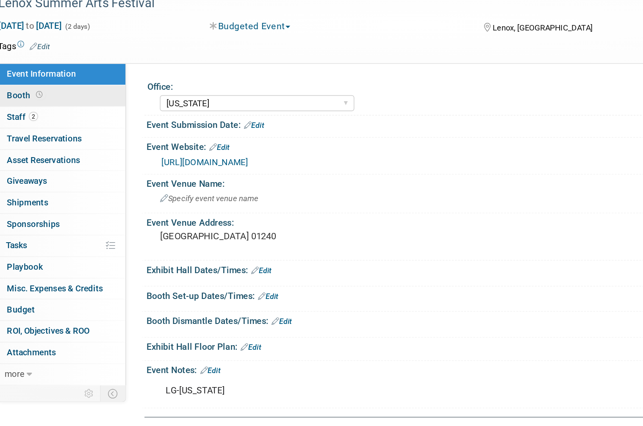
click at [43, 93] on span "Booth" at bounding box center [56, 96] width 26 height 7
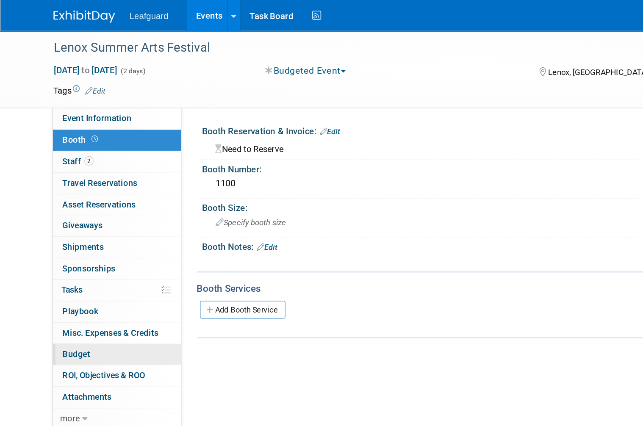
click at [70, 237] on link "Budget" at bounding box center [80, 244] width 88 height 14
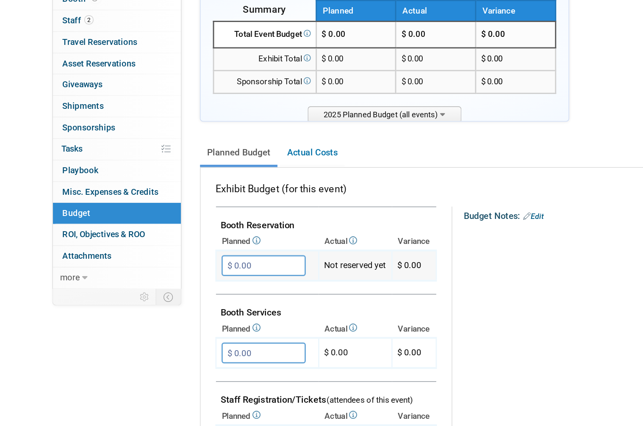
click at [184, 273] on input "$ 0.00" at bounding box center [181, 280] width 58 height 14
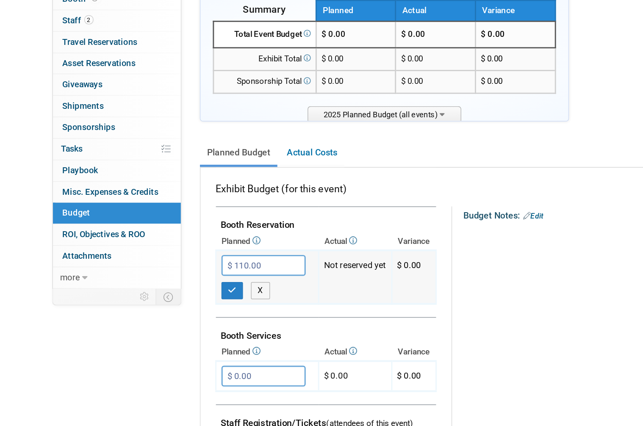
type input "$ 1,110.00"
click at [163, 291] on button "button" at bounding box center [159, 297] width 15 height 12
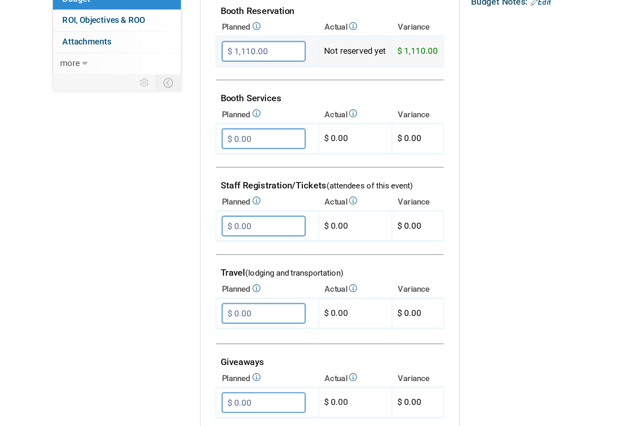
scroll to position [142, 0]
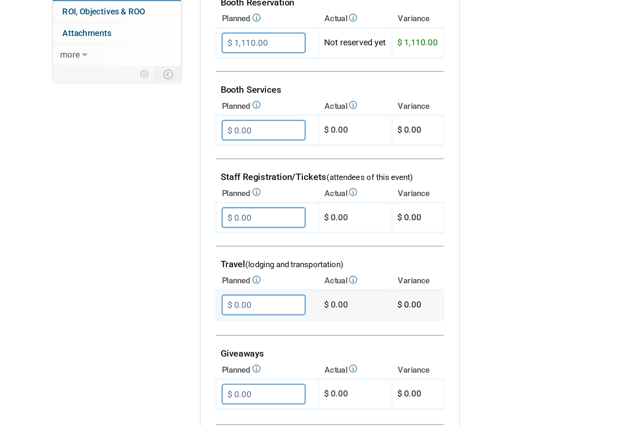
click at [191, 311] on input "$ 0.00" at bounding box center [181, 318] width 58 height 14
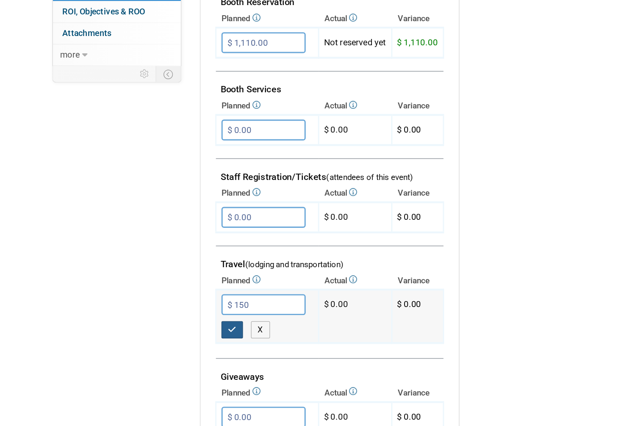
type input "$ 150.00"
click at [163, 330] on button "button" at bounding box center [159, 336] width 15 height 12
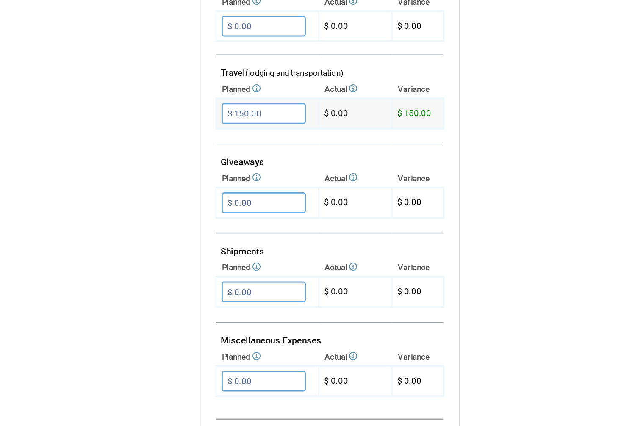
scroll to position [296, 0]
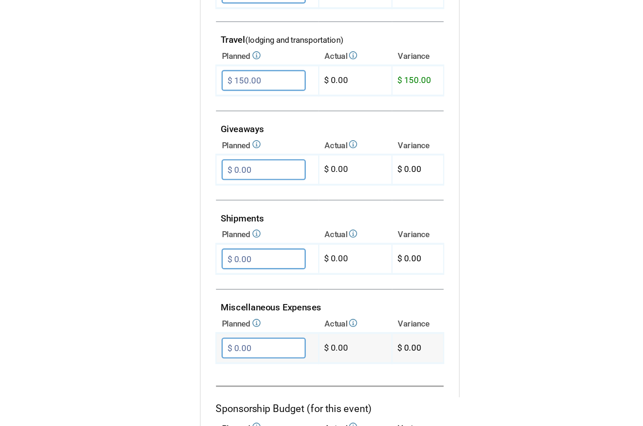
click at [193, 341] on input "$ 0.00" at bounding box center [181, 348] width 58 height 14
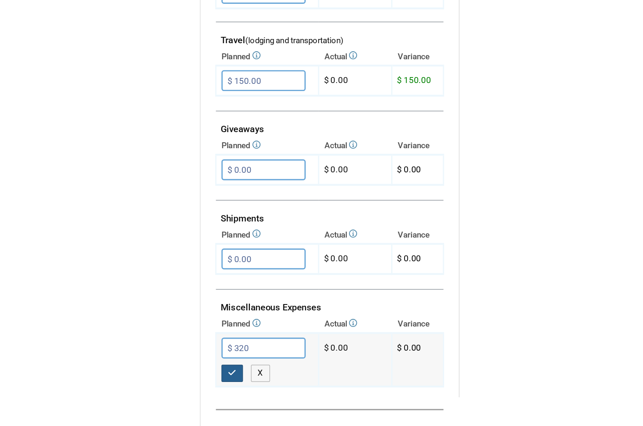
type input "$ 320.00"
click at [163, 360] on button "button" at bounding box center [159, 366] width 15 height 12
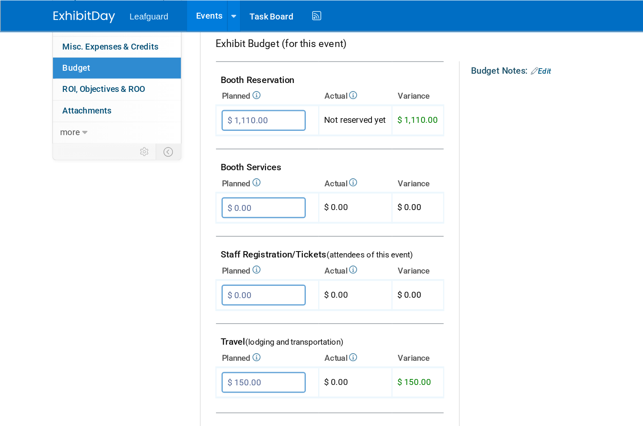
scroll to position [0, 0]
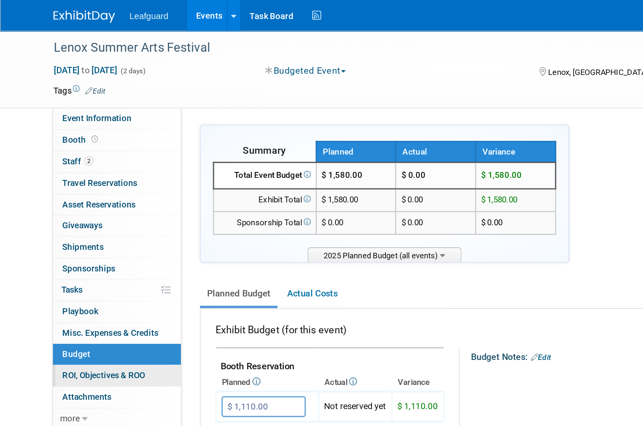
click at [98, 255] on span "ROI, Objectives & ROO 0" at bounding box center [71, 258] width 57 height 7
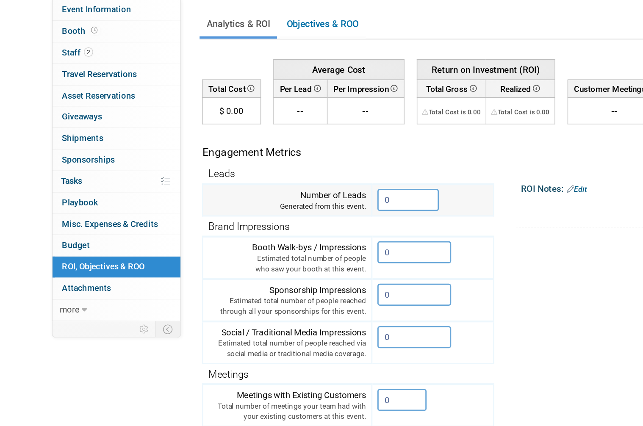
click at [290, 205] on input "0" at bounding box center [281, 212] width 42 height 15
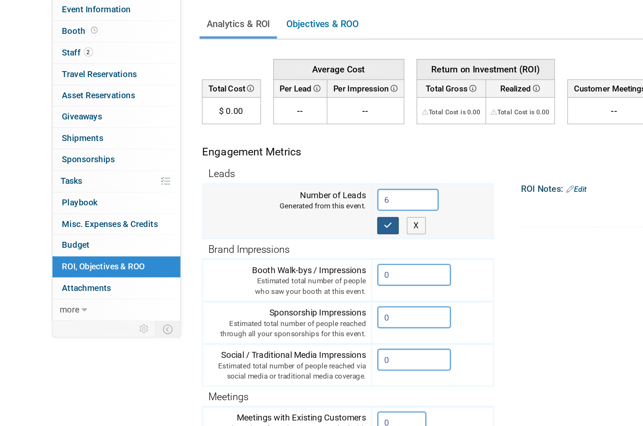
type input "6"
click at [270, 227] on icon "button" at bounding box center [268, 230] width 6 height 6
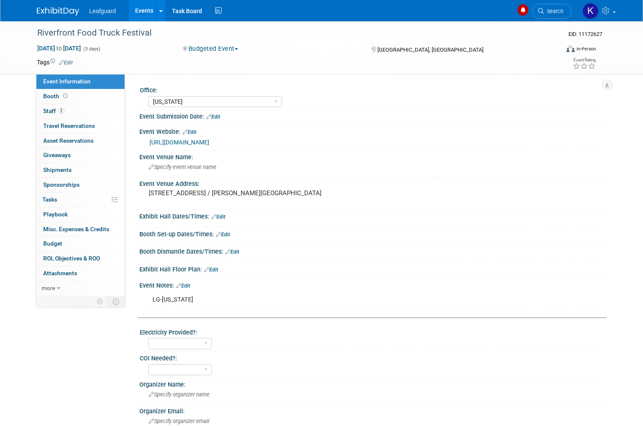
select select "[US_STATE]"
click at [209, 144] on link "[URL][DOMAIN_NAME]" at bounding box center [180, 142] width 60 height 7
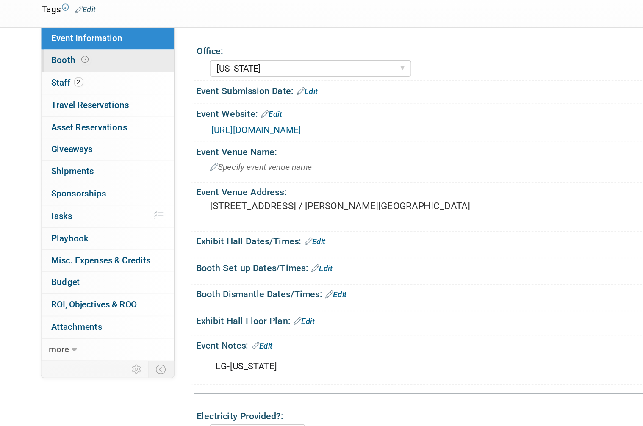
click at [63, 94] on icon at bounding box center [65, 96] width 5 height 5
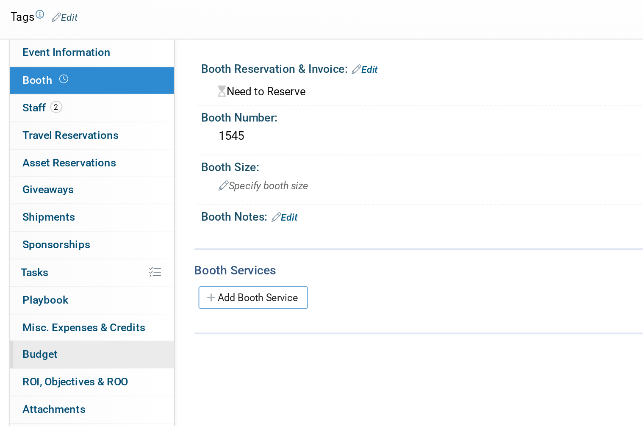
click at [36, 237] on link "Budget" at bounding box center [80, 244] width 88 height 14
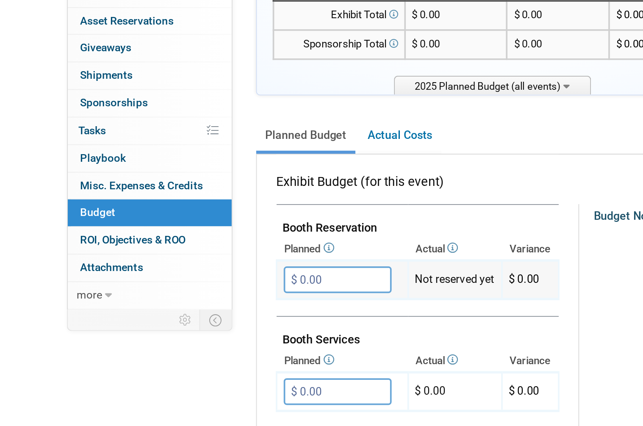
click at [187, 273] on input "$ 0.00" at bounding box center [181, 280] width 58 height 14
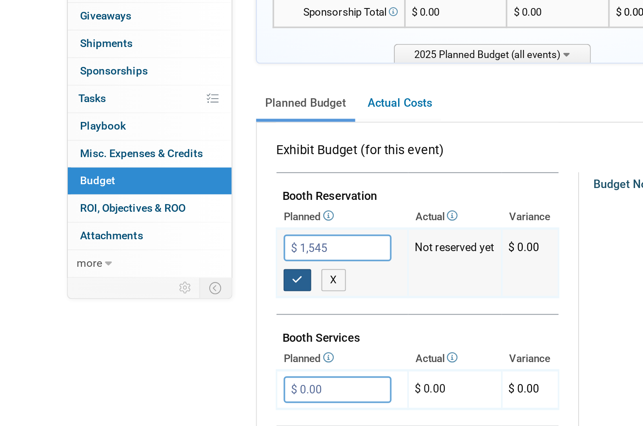
type input "$ 1,545.00"
click at [159, 291] on button "button" at bounding box center [159, 297] width 15 height 12
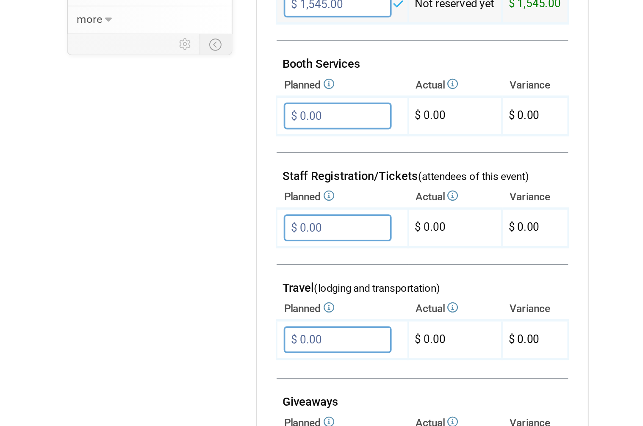
scroll to position [100, 0]
click at [179, 353] on input "$ 0.00" at bounding box center [181, 360] width 58 height 14
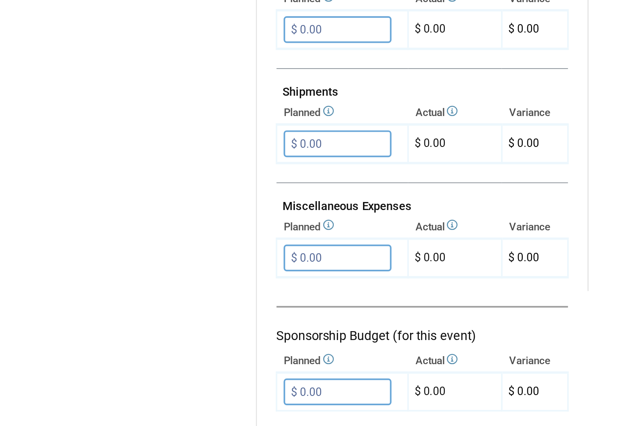
scroll to position [349, 0]
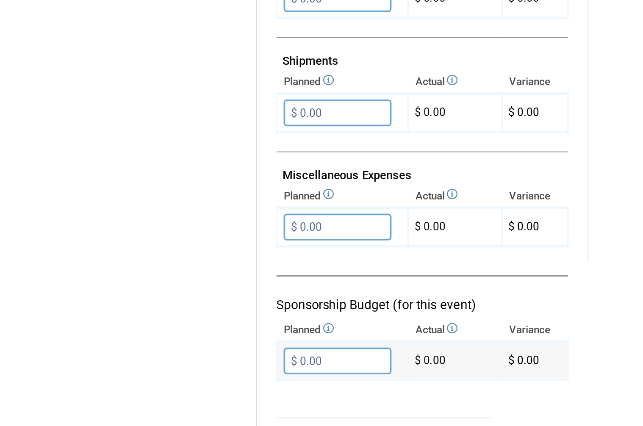
type input "$ 50.00"
click at [178, 376] on input "$ 0.00" at bounding box center [181, 383] width 58 height 14
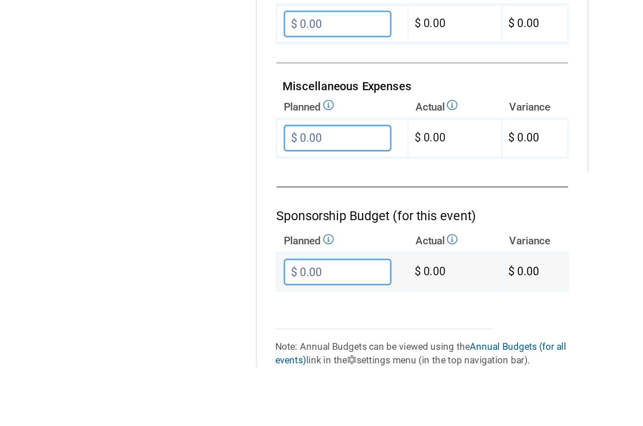
scroll to position [438, 0]
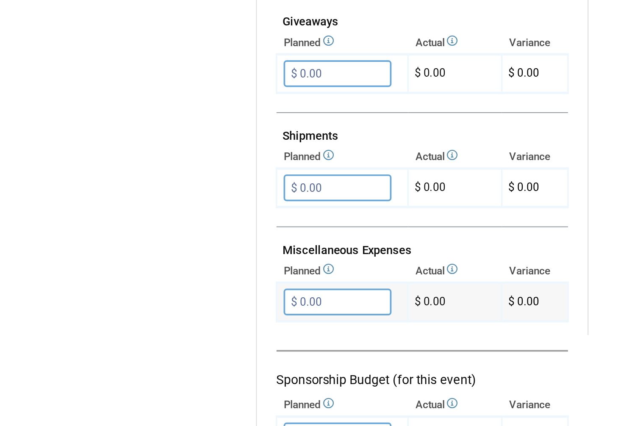
click at [220, 212] on td "$ 0.00" at bounding box center [244, 222] width 50 height 21
click at [185, 216] on input "$ 0.00" at bounding box center [181, 223] width 58 height 14
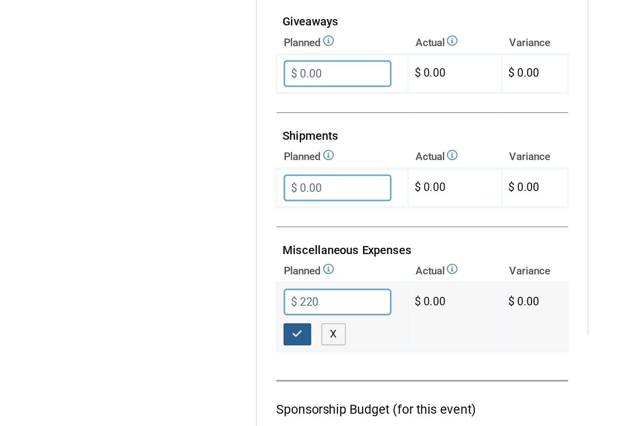
type input "$ 220.00"
click at [161, 237] on icon "button" at bounding box center [160, 240] width 6 height 6
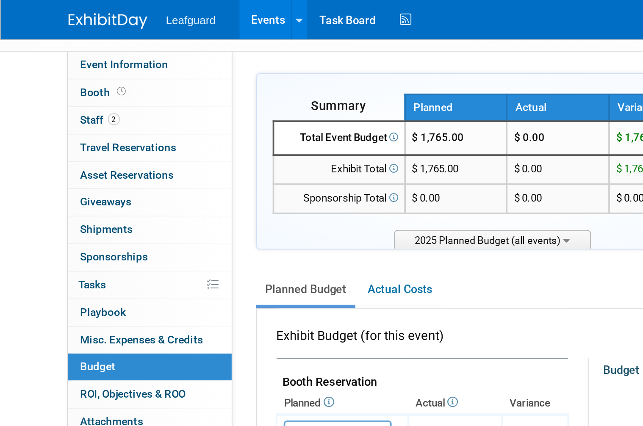
scroll to position [44, 0]
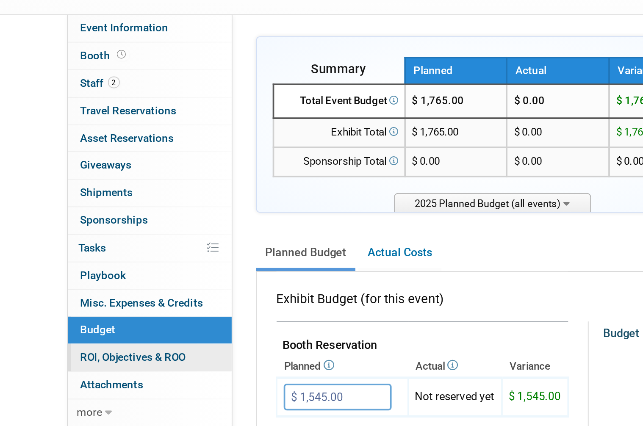
click at [100, 211] on span "ROI, Objectives & ROO 0" at bounding box center [71, 214] width 57 height 7
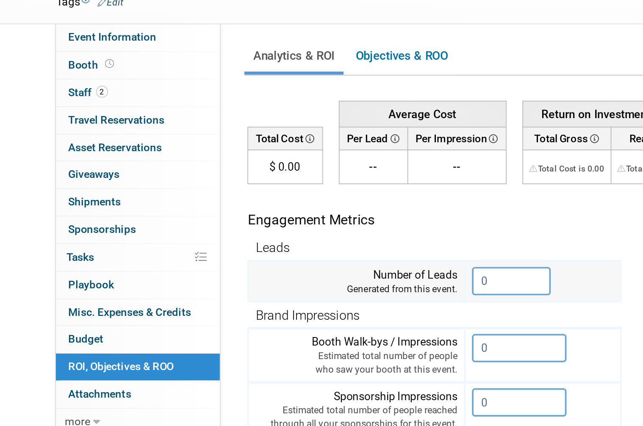
click at [264, 205] on input "0" at bounding box center [281, 212] width 42 height 15
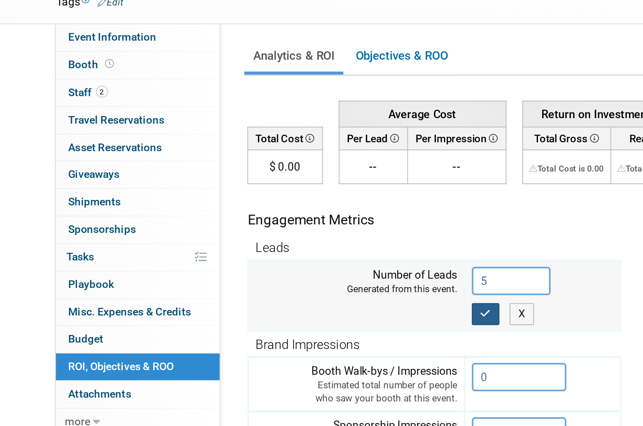
type input "5"
click at [265, 227] on icon "button" at bounding box center [268, 230] width 6 height 6
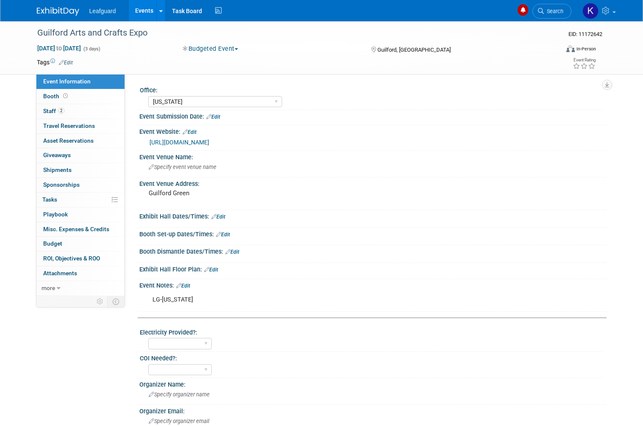
select select "[US_STATE]"
click at [209, 144] on link "[URL][DOMAIN_NAME]" at bounding box center [180, 142] width 60 height 7
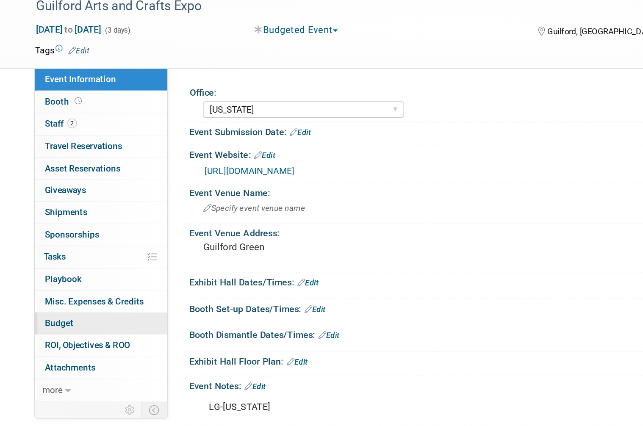
click at [58, 237] on link "Budget" at bounding box center [80, 244] width 88 height 14
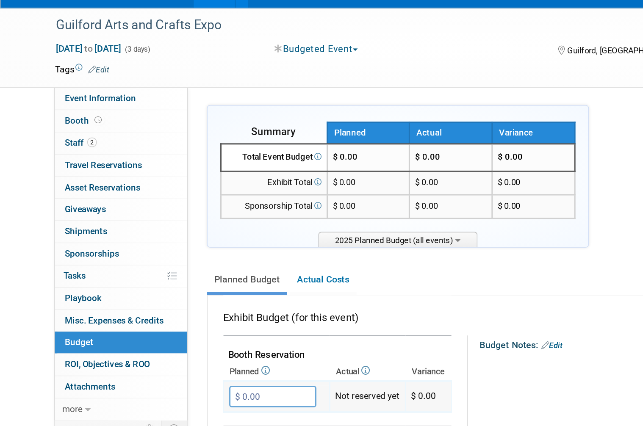
click at [180, 273] on input "$ 0.00" at bounding box center [181, 280] width 58 height 14
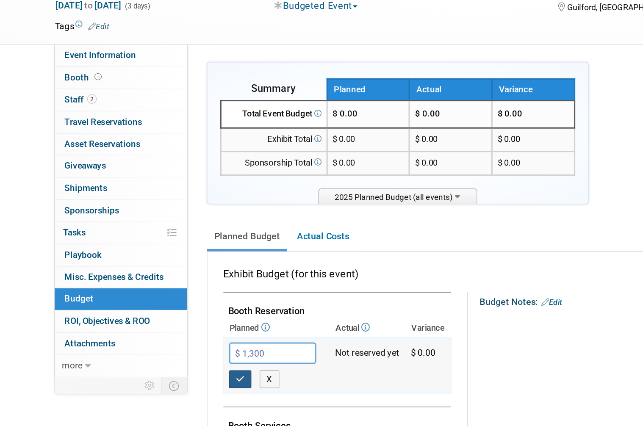
type input "$ 1,300.00"
click at [157, 294] on icon "button" at bounding box center [160, 297] width 6 height 6
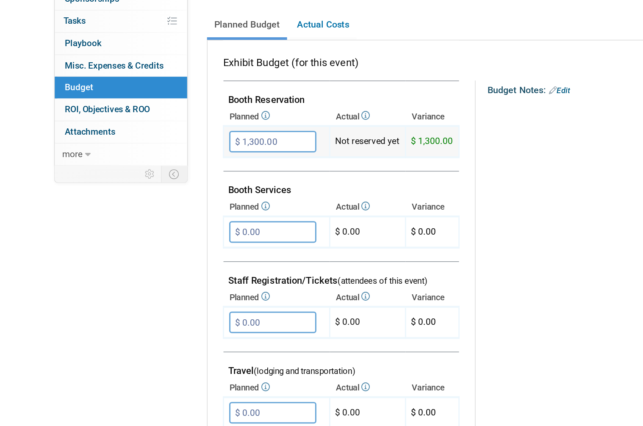
scroll to position [66, 0]
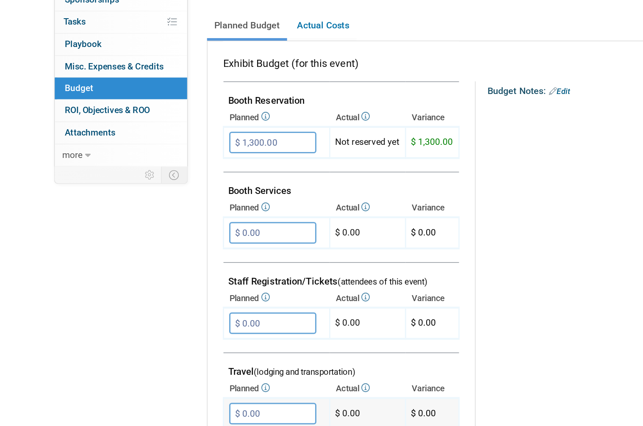
click at [188, 387] on input "$ 0.00" at bounding box center [181, 394] width 58 height 14
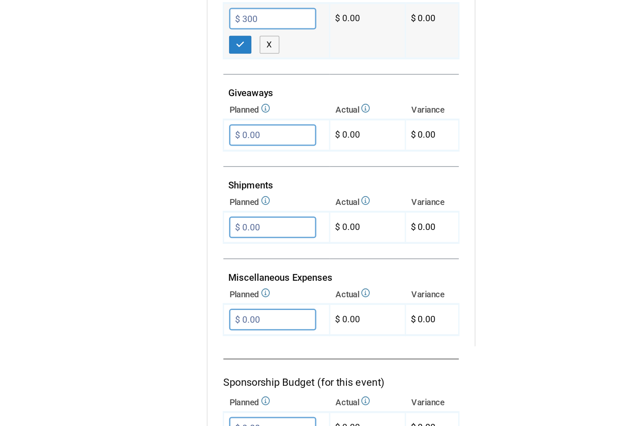
scroll to position [316, 0]
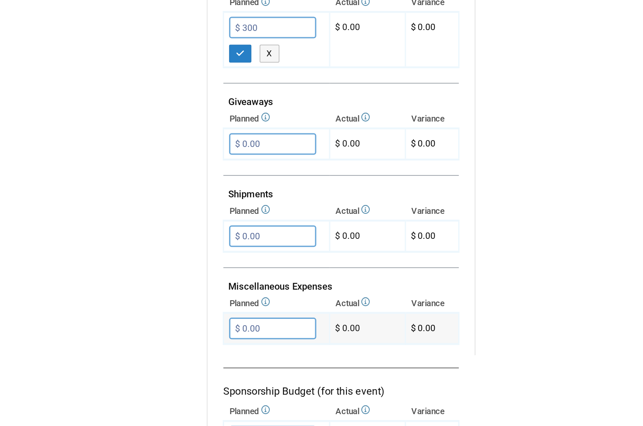
type input "$ 300.00"
click at [191, 338] on input "$ 0.00" at bounding box center [181, 345] width 58 height 14
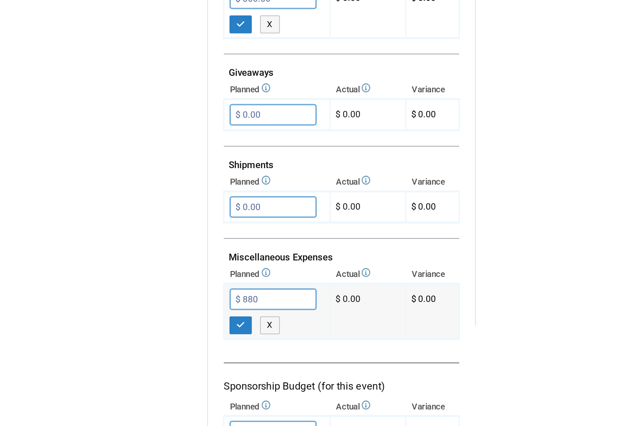
scroll to position [330, 0]
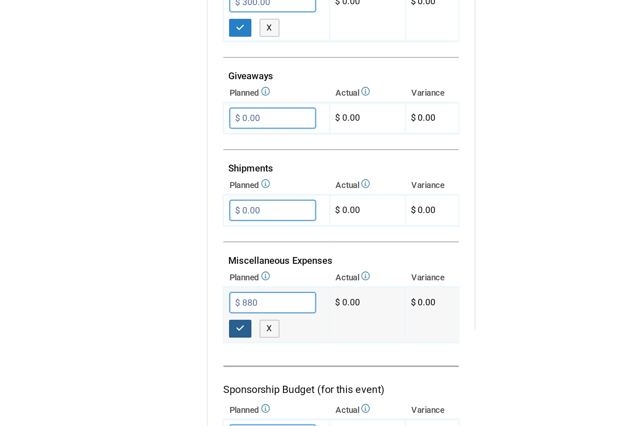
type input "$ 880.00"
click at [163, 342] on button "button" at bounding box center [159, 348] width 15 height 12
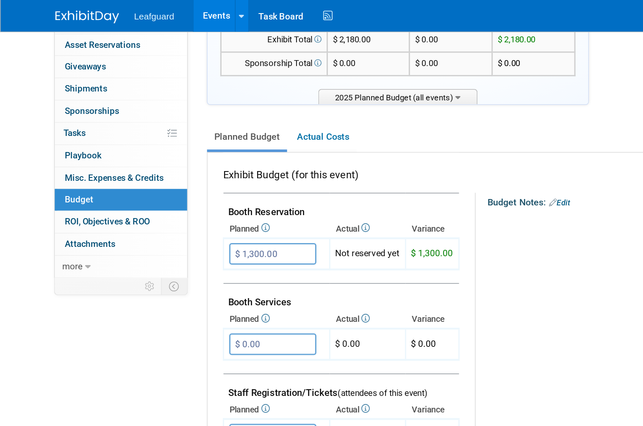
scroll to position [0, 0]
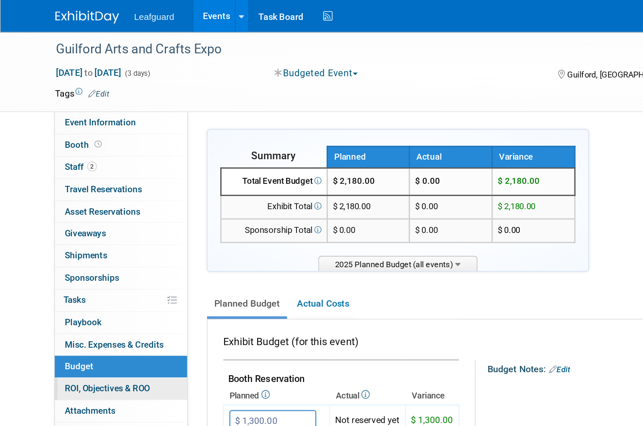
click at [91, 256] on span "ROI, Objectives & ROO 0" at bounding box center [71, 258] width 57 height 7
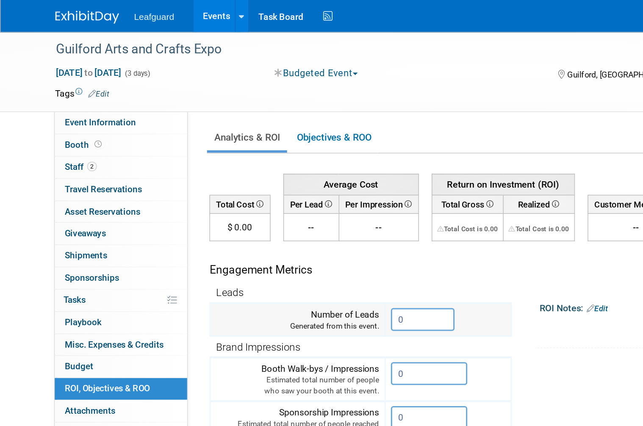
click at [279, 211] on input "0" at bounding box center [281, 212] width 42 height 15
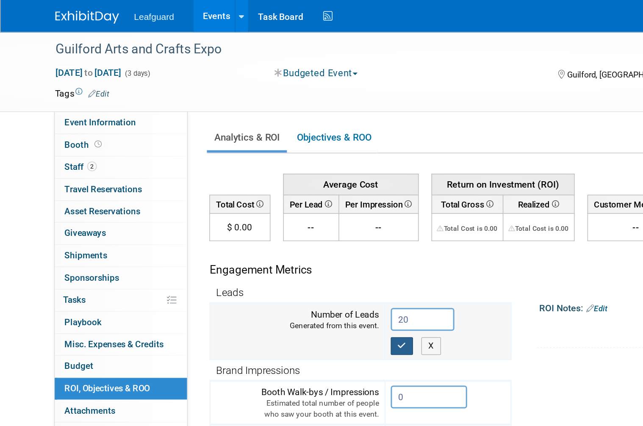
type input "20"
click at [269, 227] on icon "button" at bounding box center [268, 230] width 6 height 6
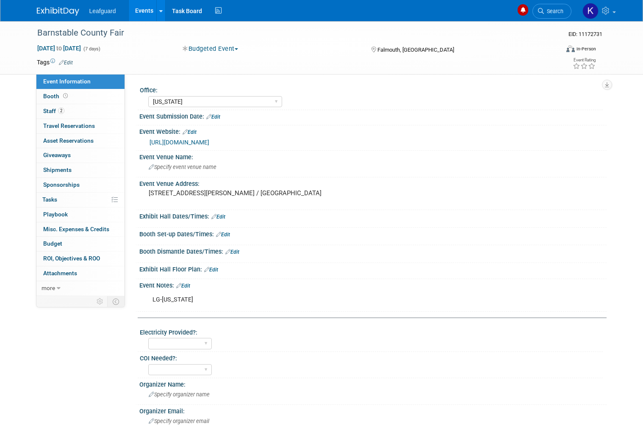
select select "[US_STATE]"
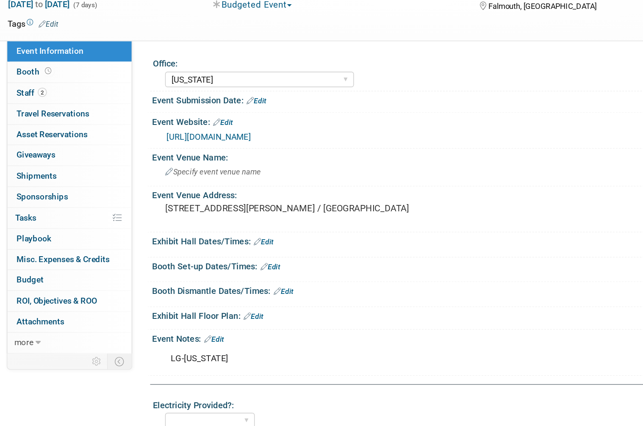
click at [209, 139] on link "[URL][DOMAIN_NAME]" at bounding box center [180, 142] width 60 height 7
